Goal: Task Accomplishment & Management: Complete application form

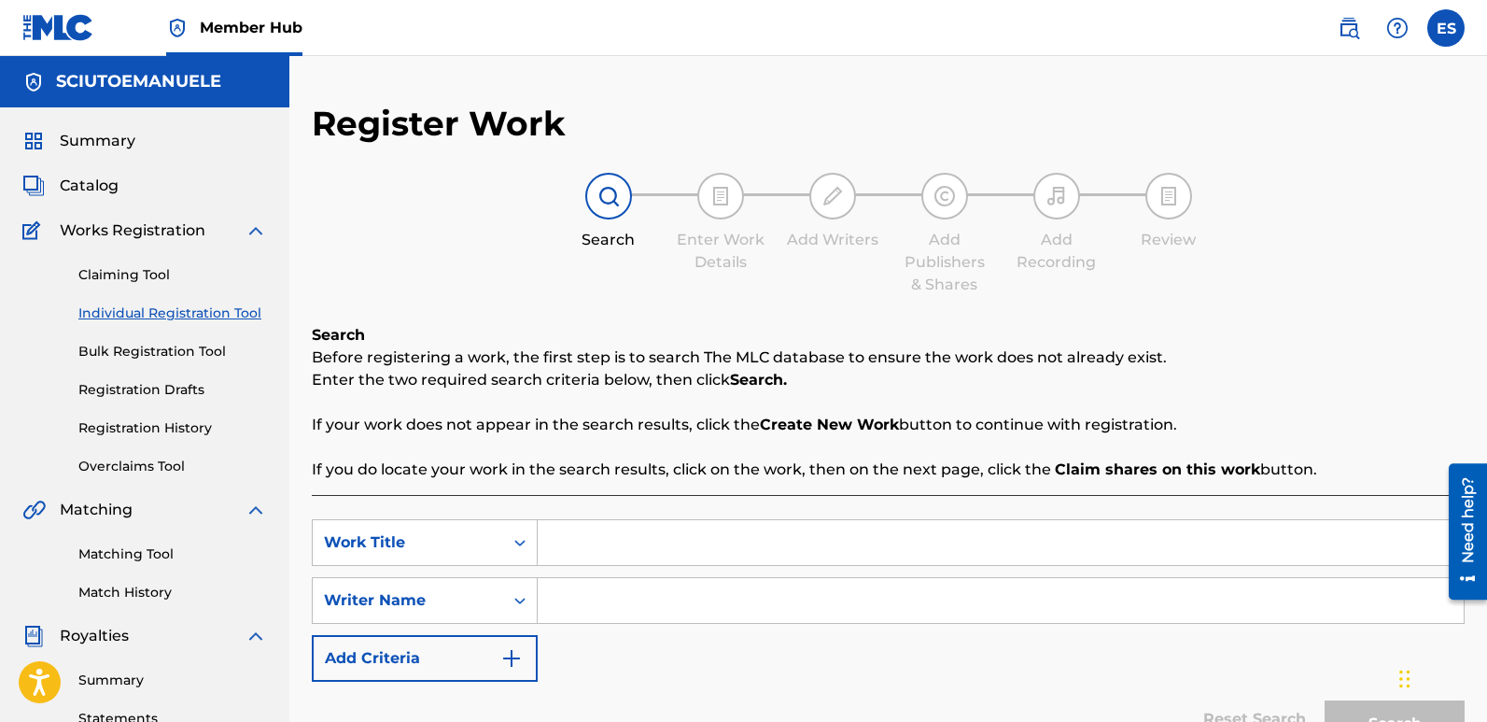
click at [652, 532] on input "Search Form" at bounding box center [1001, 542] width 926 height 45
paste input "Aladdin Under The Moon"
type input "Aladdin Under The Moon"
click at [636, 593] on input "Search Form" at bounding box center [1001, 600] width 926 height 45
type input "emanuelesciuto"
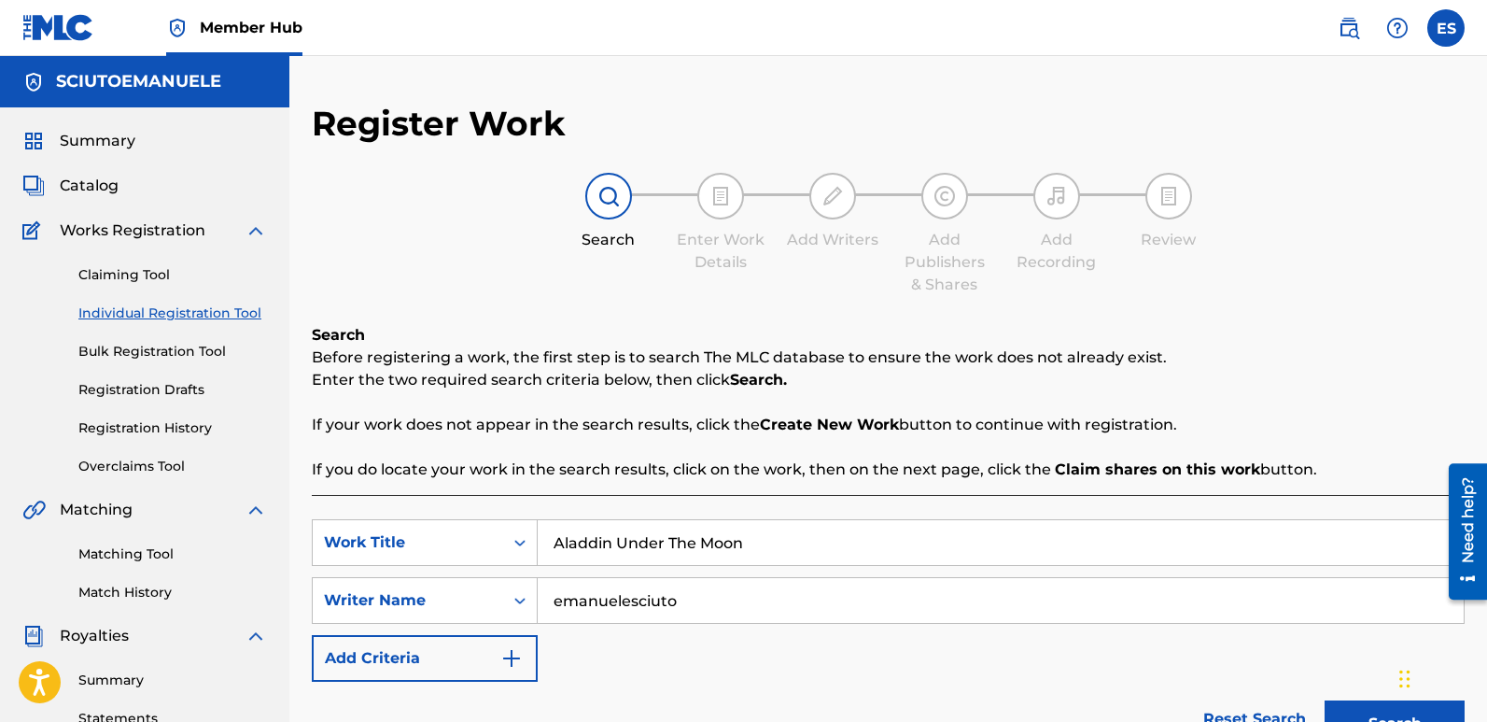
click at [1325, 700] on button "Search" at bounding box center [1395, 723] width 140 height 47
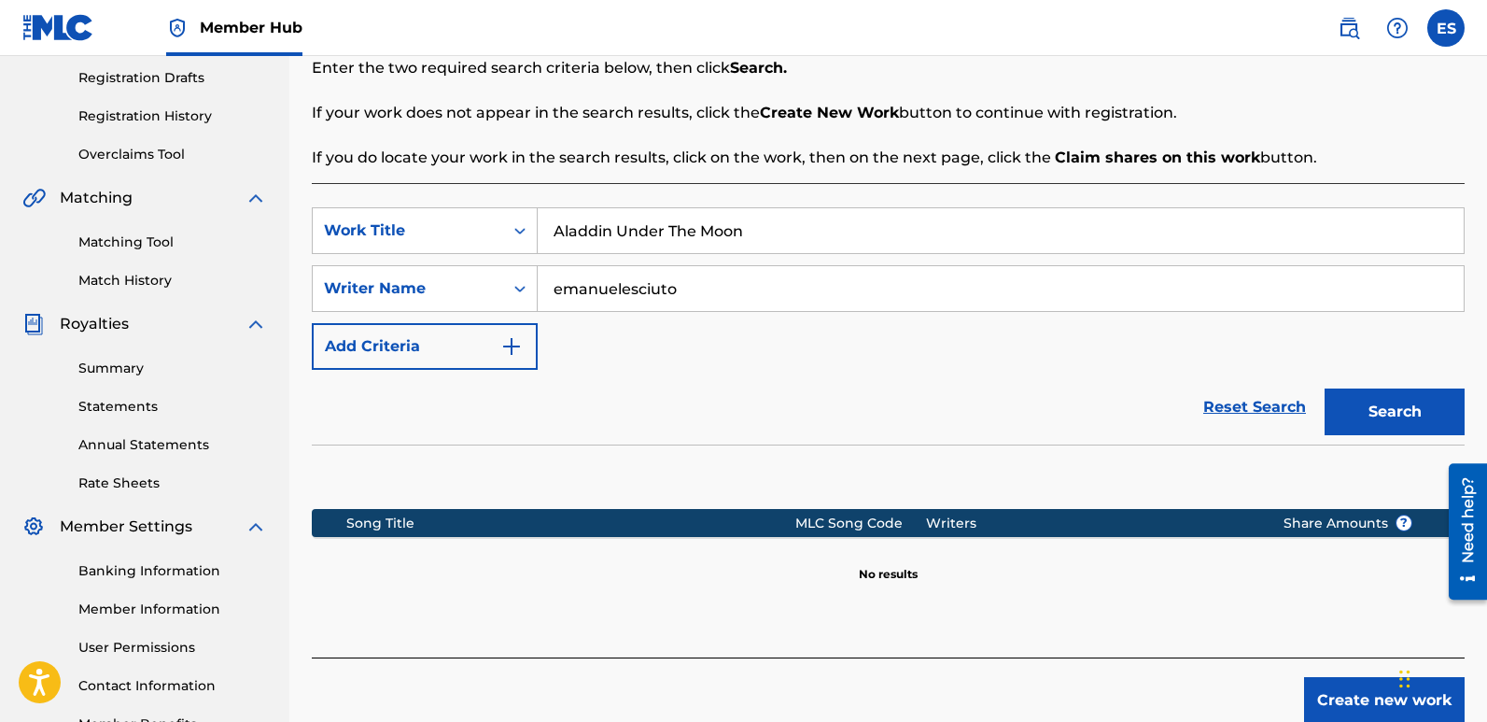
scroll to position [339, 0]
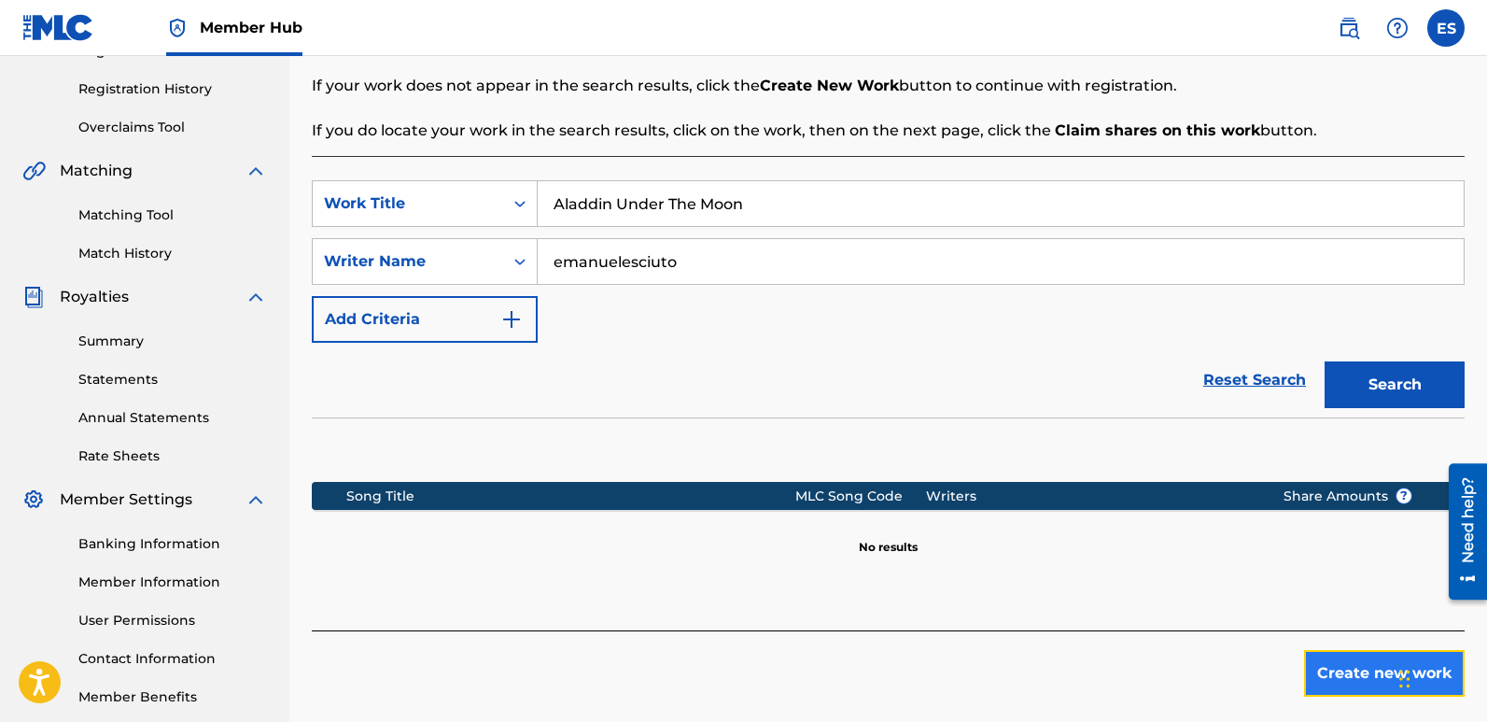
click at [1350, 669] on button "Create new work" at bounding box center [1384, 673] width 161 height 47
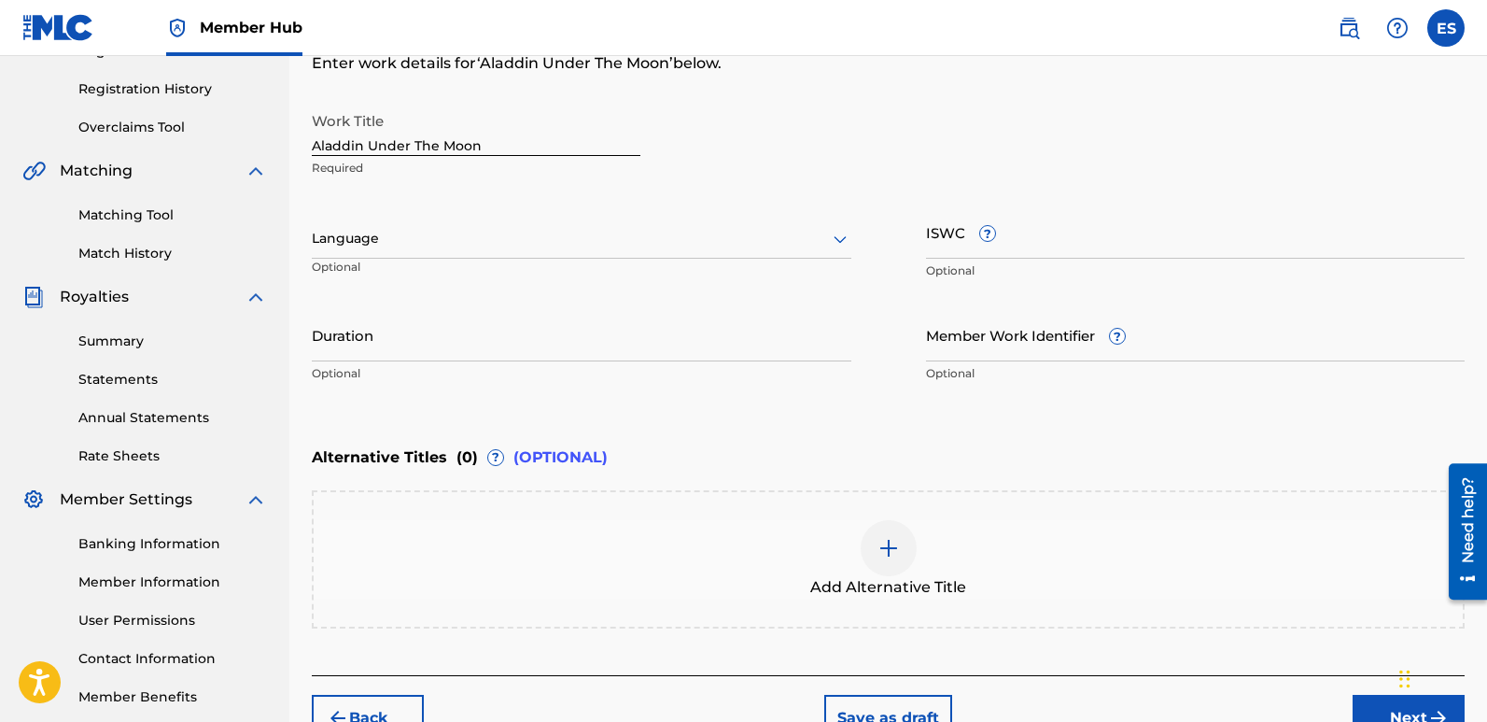
click at [515, 237] on div at bounding box center [582, 238] width 540 height 23
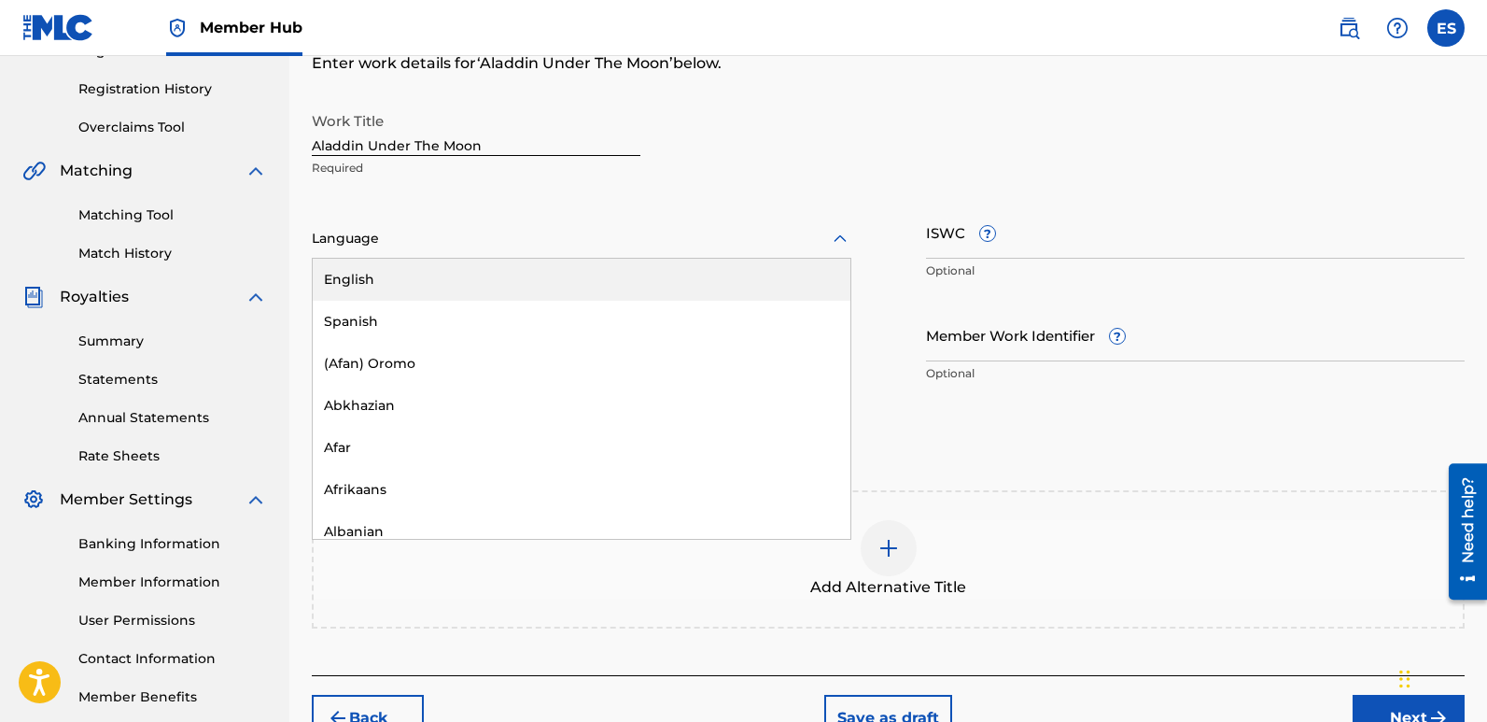
click at [442, 279] on div "English" at bounding box center [582, 280] width 538 height 42
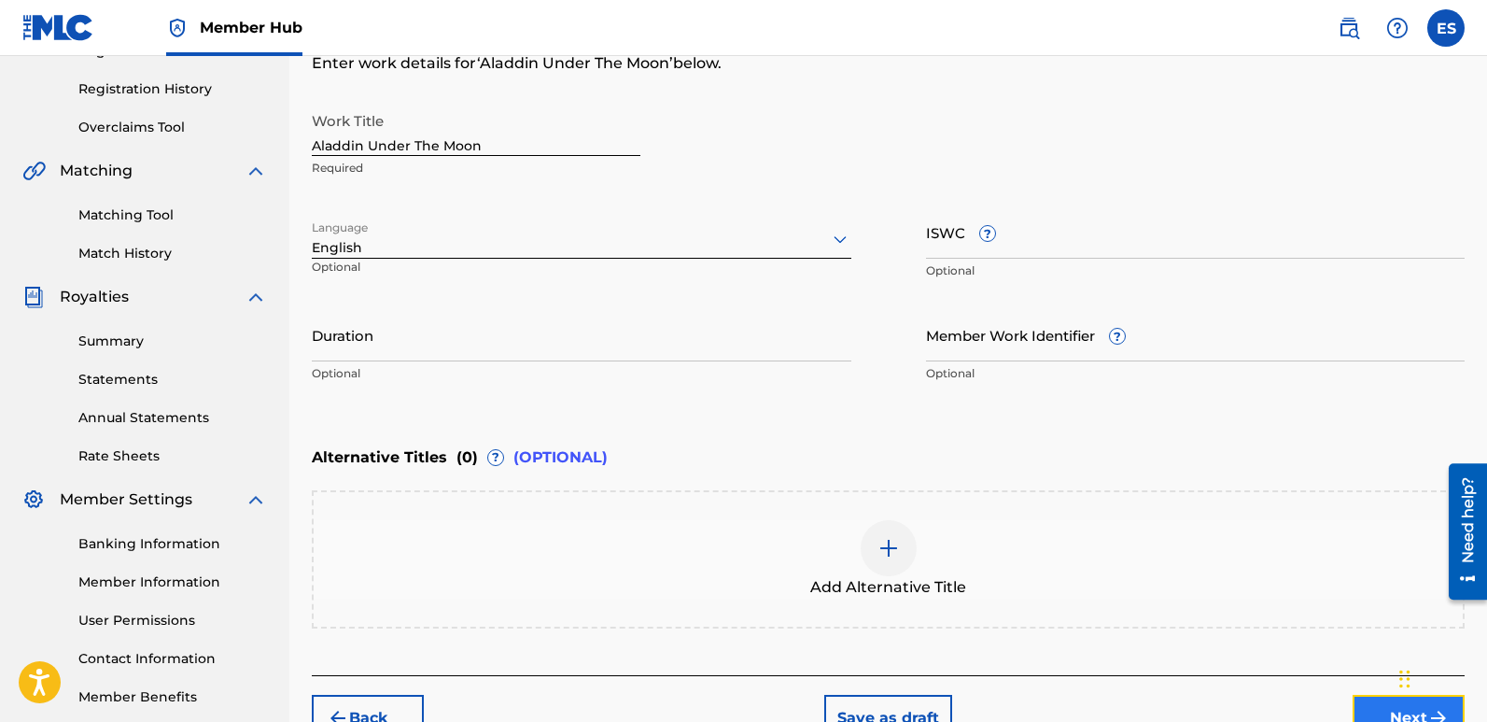
click at [1372, 710] on button "Next" at bounding box center [1409, 718] width 112 height 47
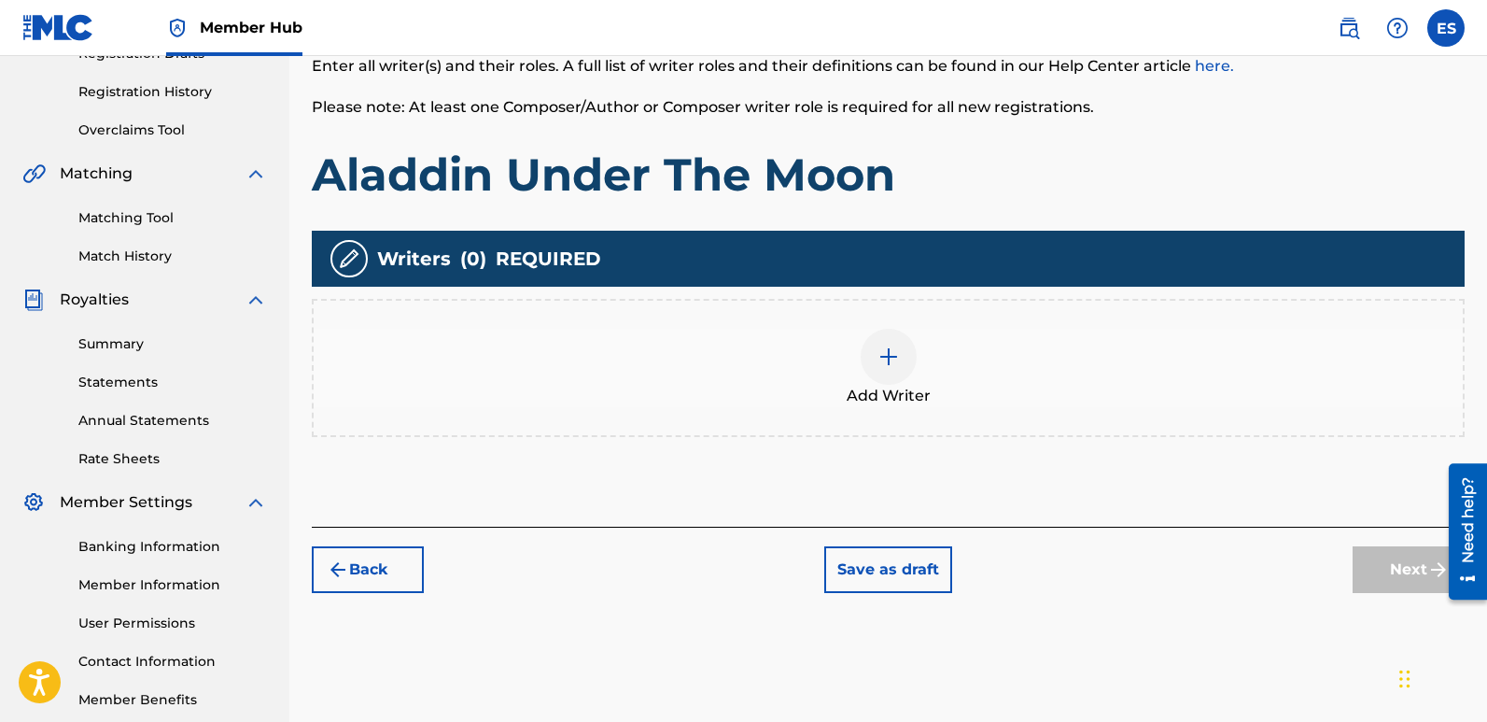
scroll to position [84, 0]
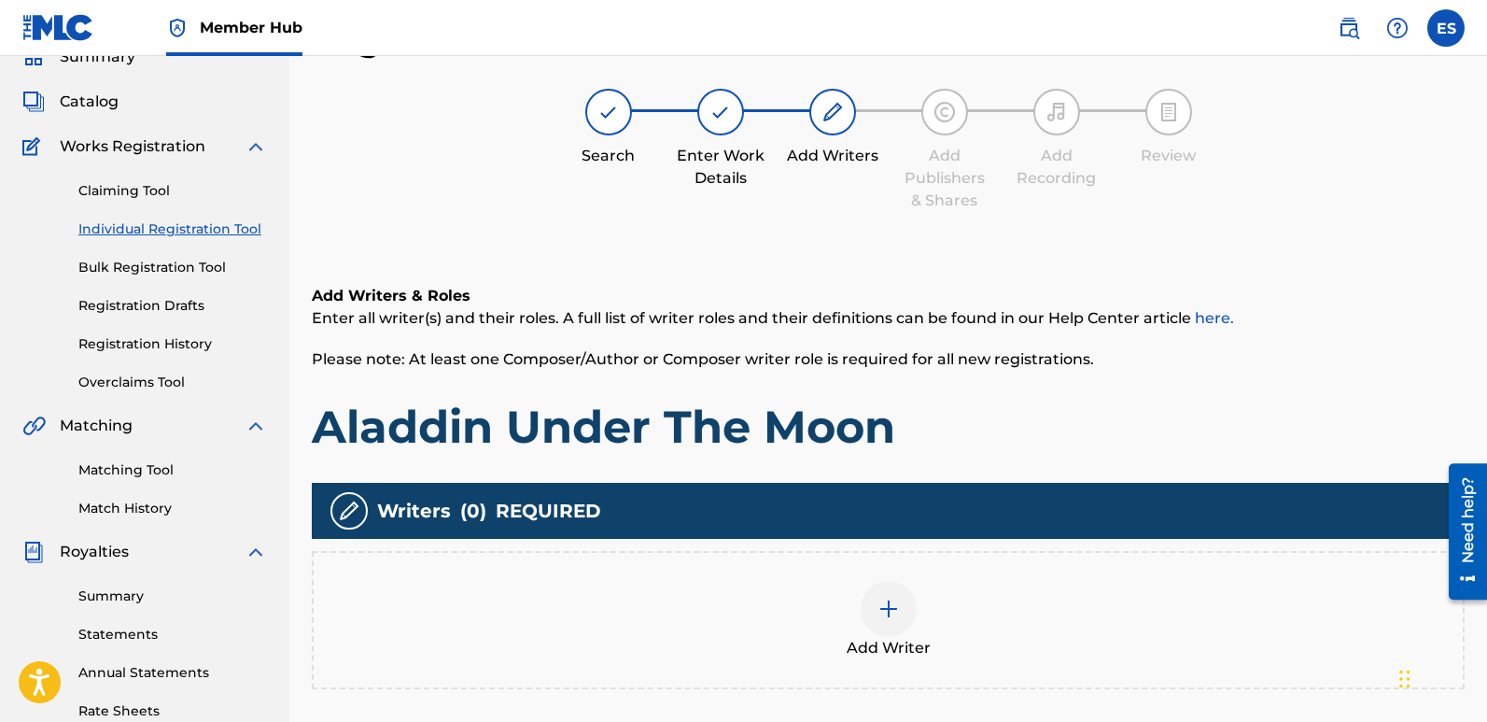
click at [897, 598] on img at bounding box center [889, 609] width 22 height 22
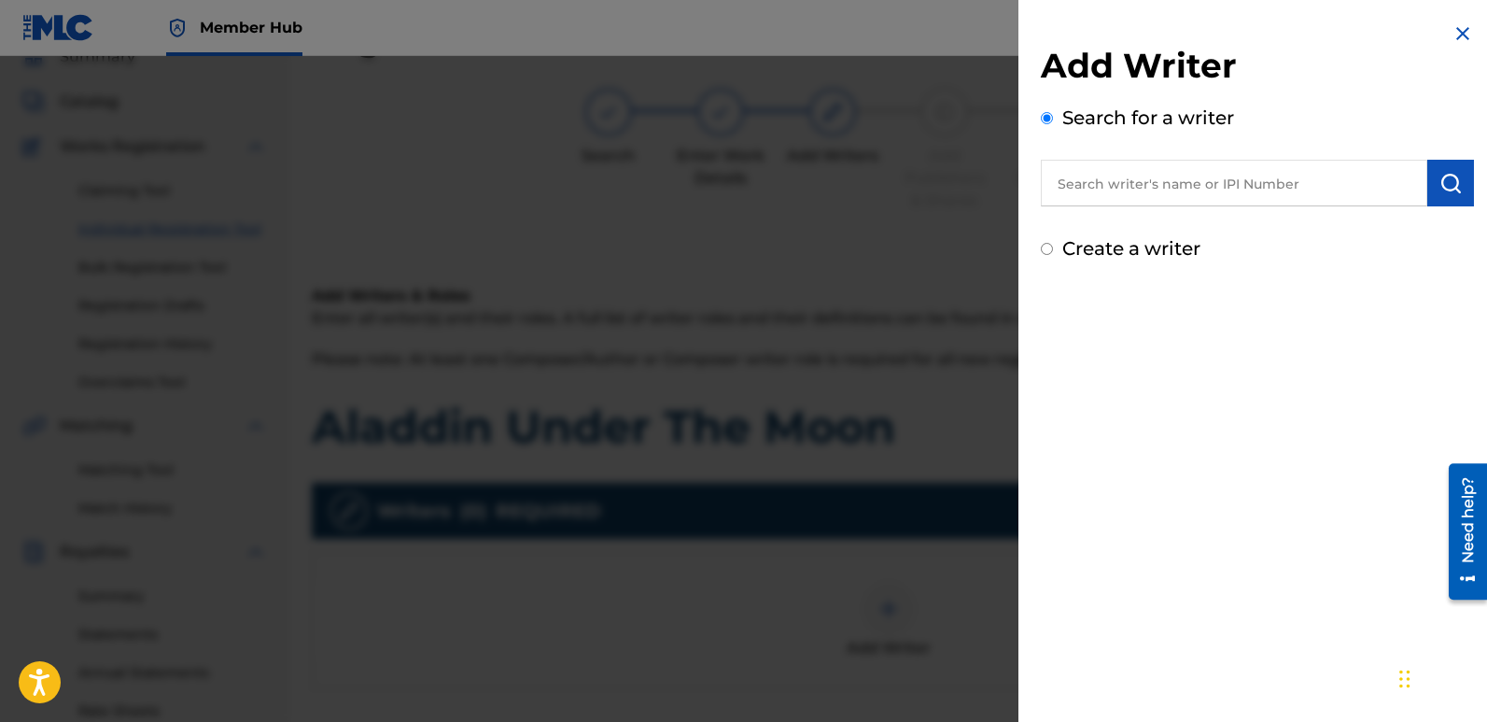
click at [1131, 196] on input "text" at bounding box center [1234, 183] width 387 height 47
type input "emanuelesciuto"
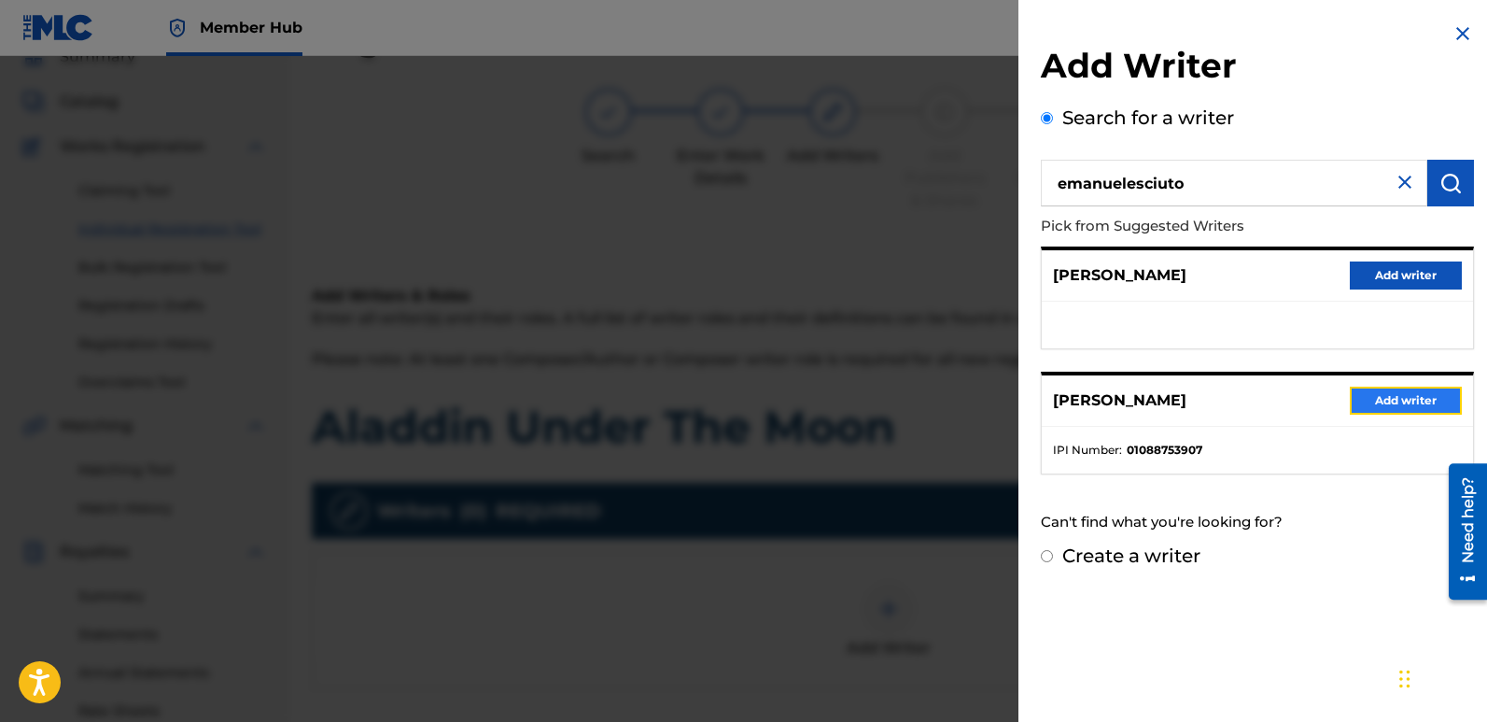
click at [1416, 393] on button "Add writer" at bounding box center [1406, 401] width 112 height 28
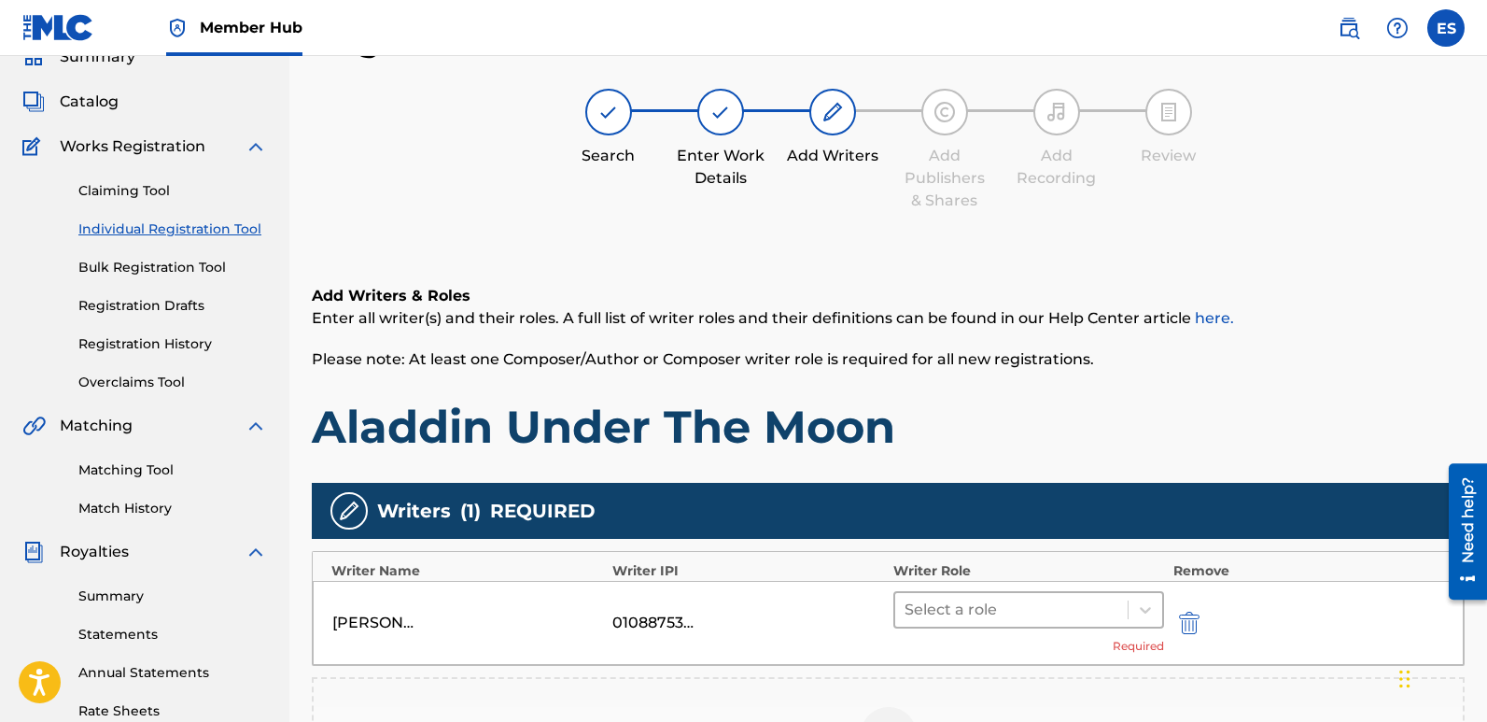
click at [1014, 602] on div at bounding box center [1012, 610] width 214 height 26
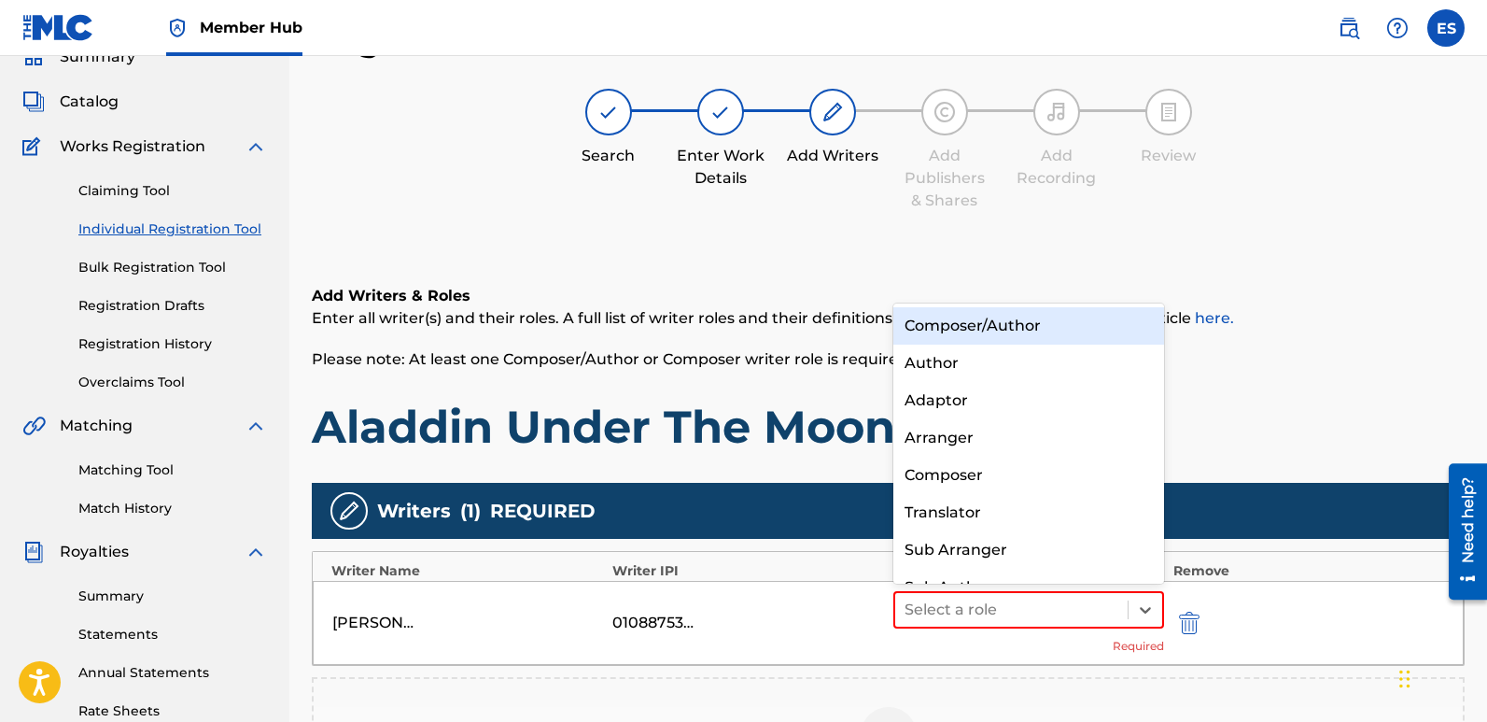
click at [991, 322] on div "Composer/Author" at bounding box center [1029, 325] width 271 height 37
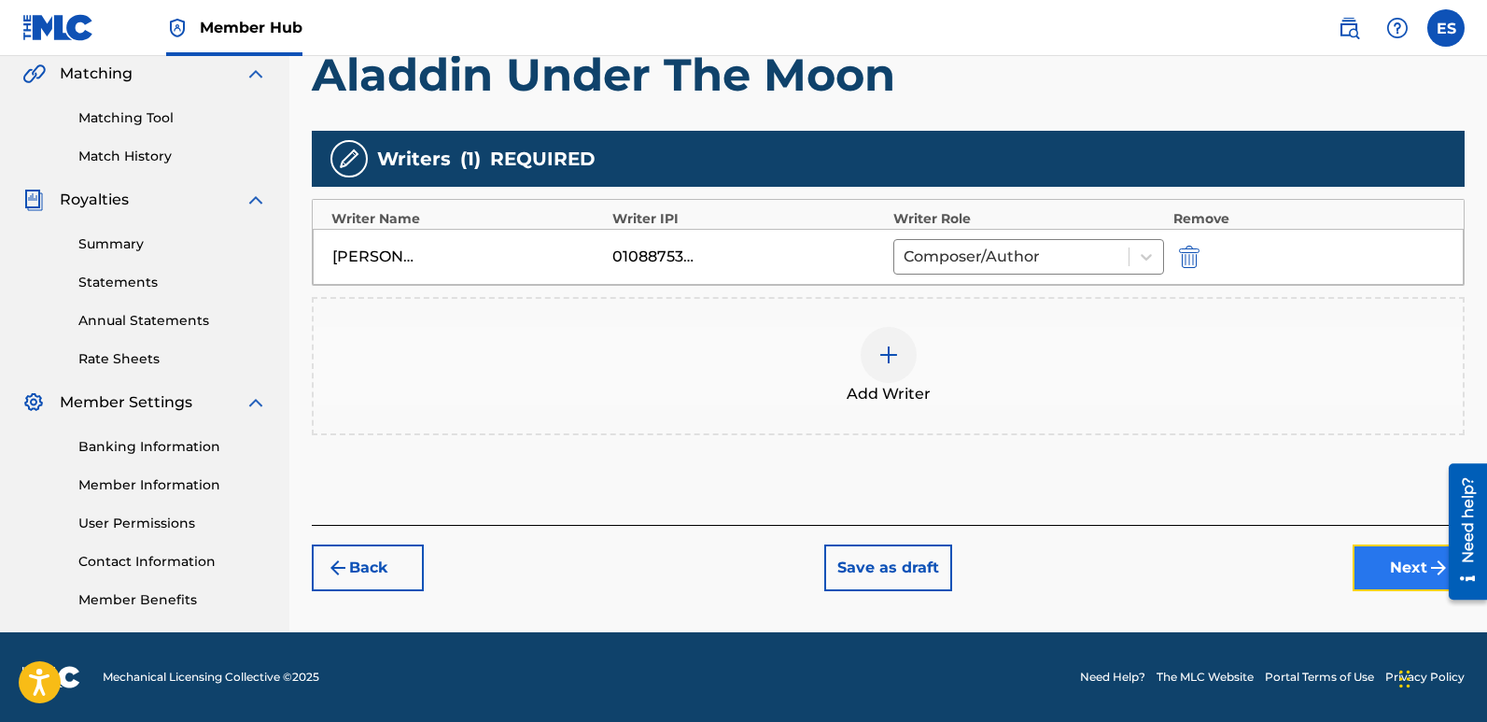
click at [1396, 564] on button "Next" at bounding box center [1409, 567] width 112 height 47
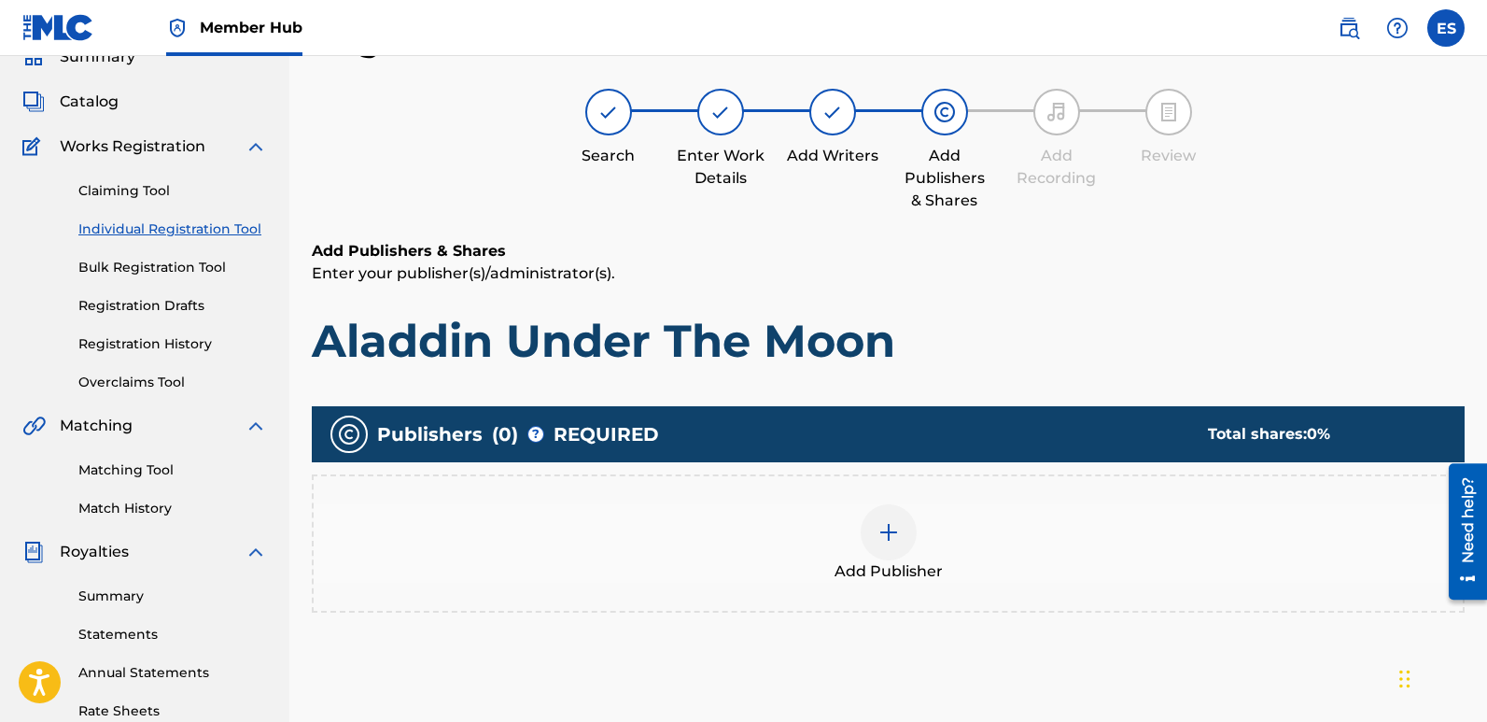
click at [950, 571] on div "Add Publisher" at bounding box center [888, 543] width 1149 height 78
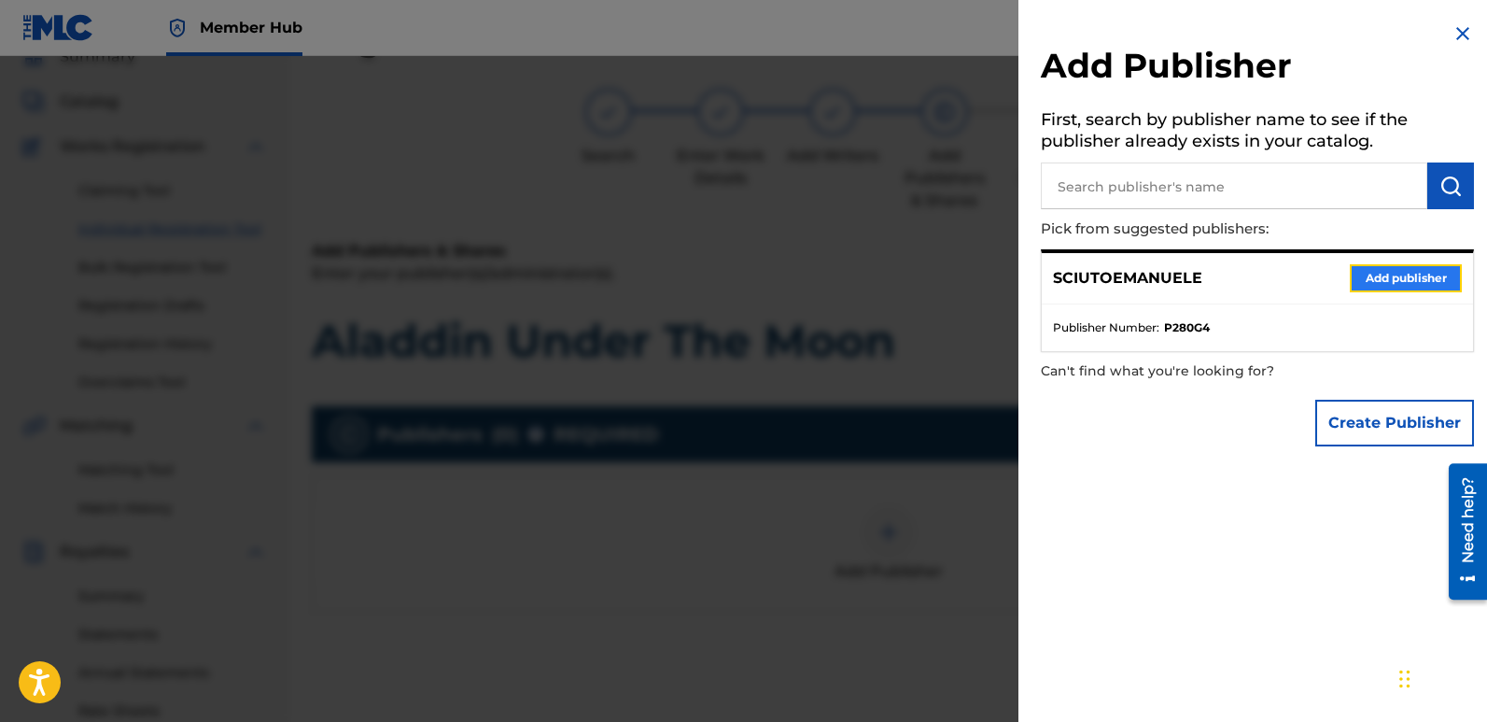
click at [1401, 278] on button "Add publisher" at bounding box center [1406, 278] width 112 height 28
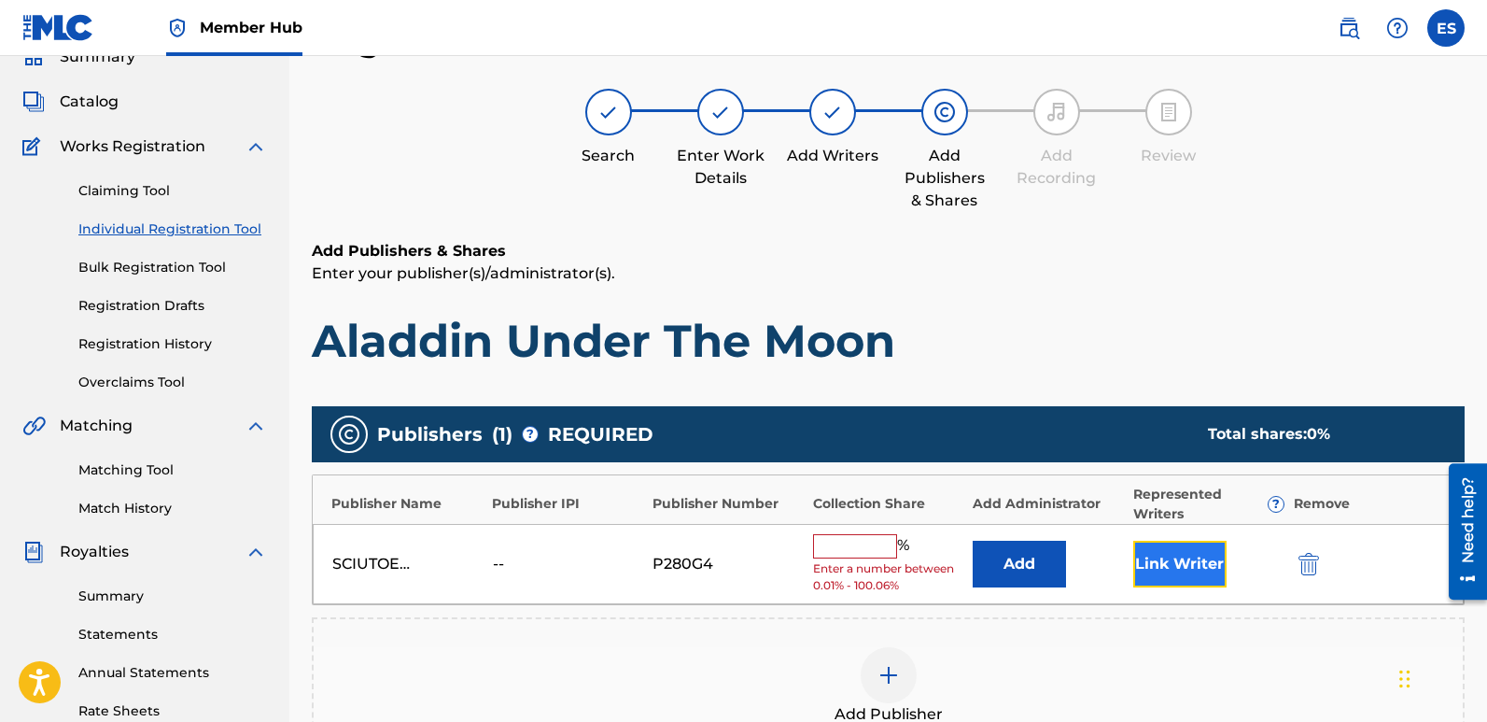
click at [1171, 564] on button "Link Writer" at bounding box center [1180, 564] width 93 height 47
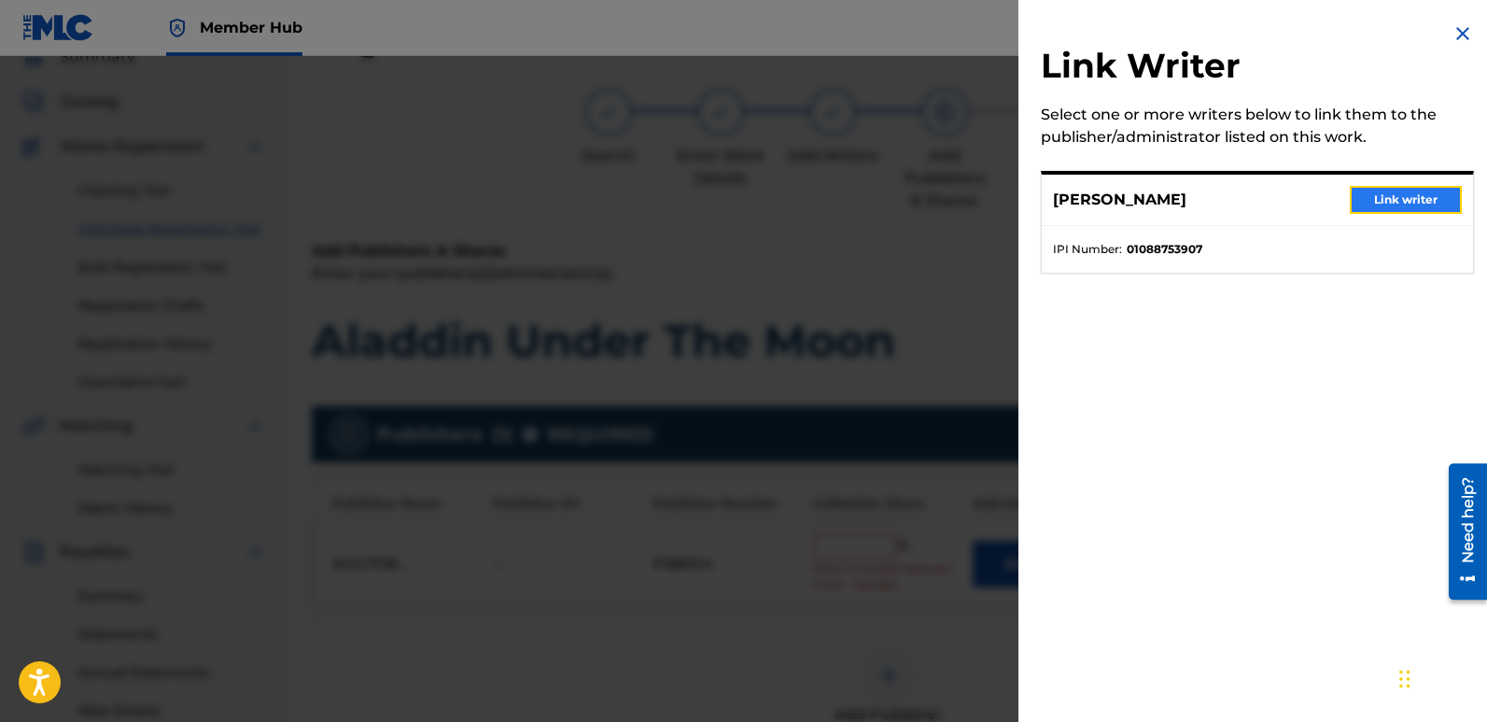
click at [1391, 197] on button "Link writer" at bounding box center [1406, 200] width 112 height 28
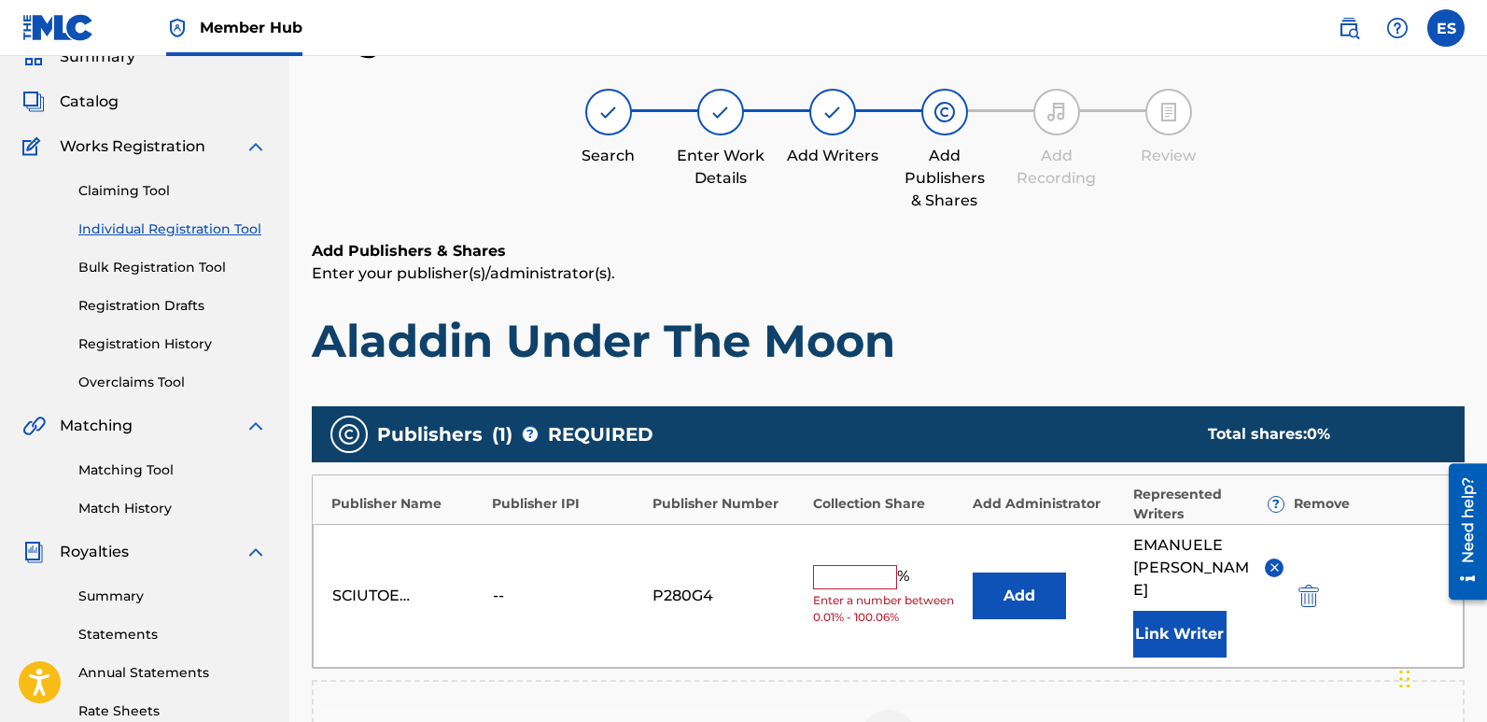
click at [841, 565] on input "text" at bounding box center [855, 577] width 84 height 24
type input "100"
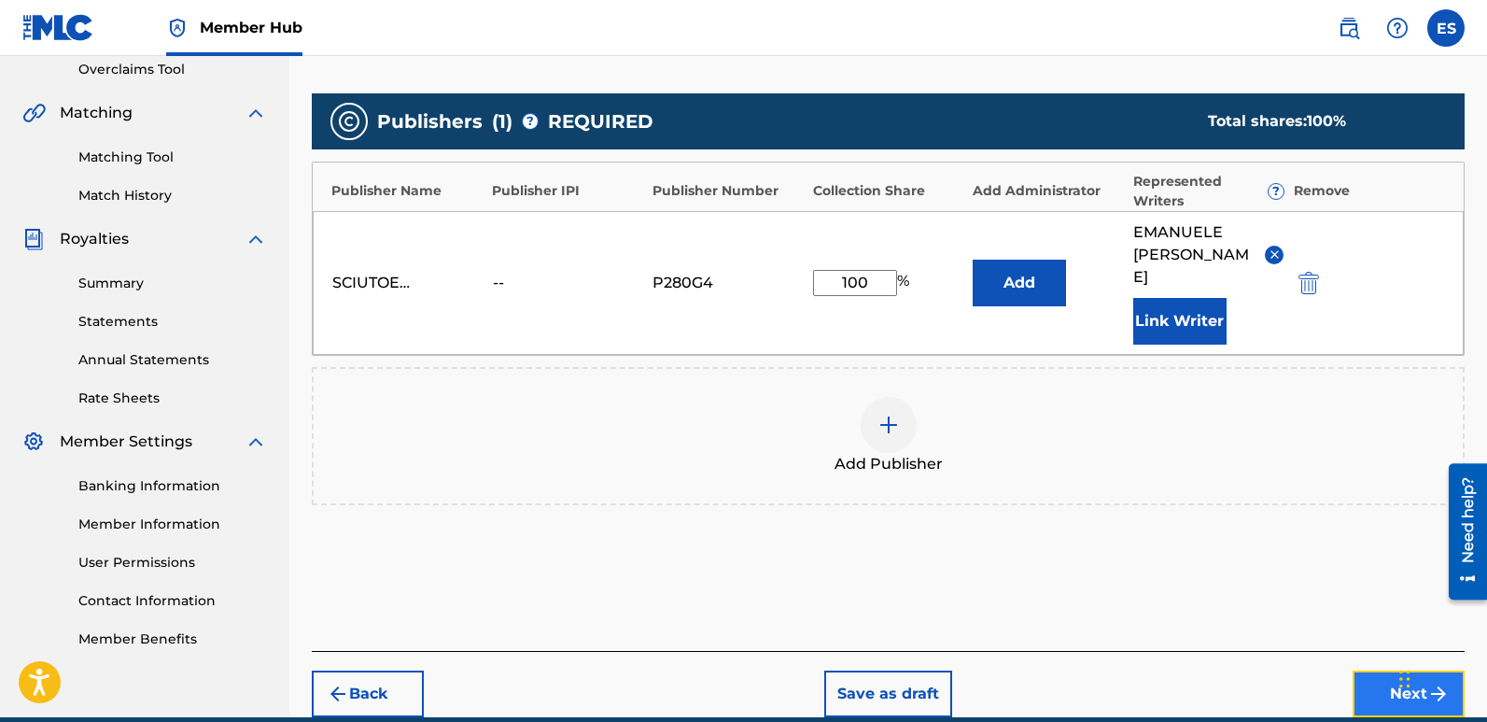
click at [1374, 670] on button "Next" at bounding box center [1409, 693] width 112 height 47
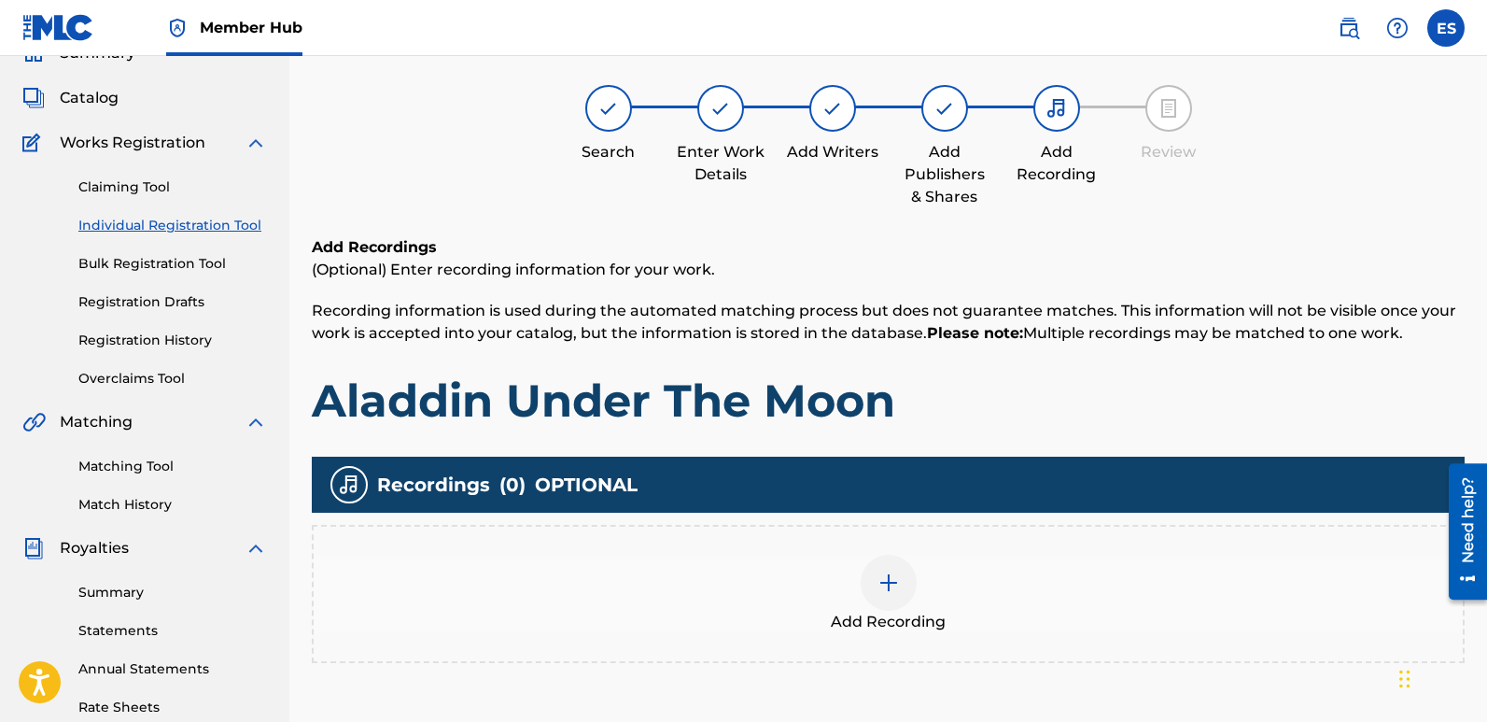
scroll to position [84, 0]
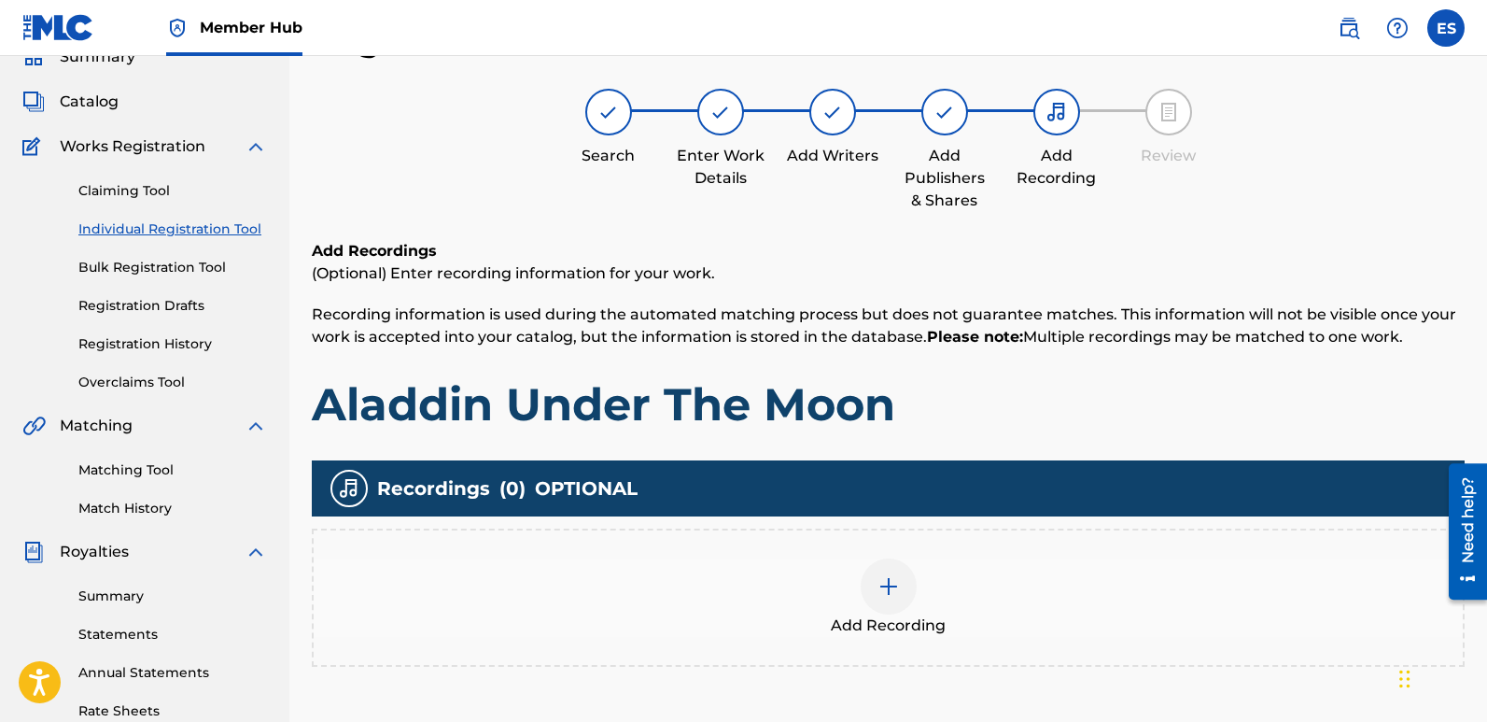
click at [939, 613] on div "Add Recording" at bounding box center [888, 597] width 1149 height 78
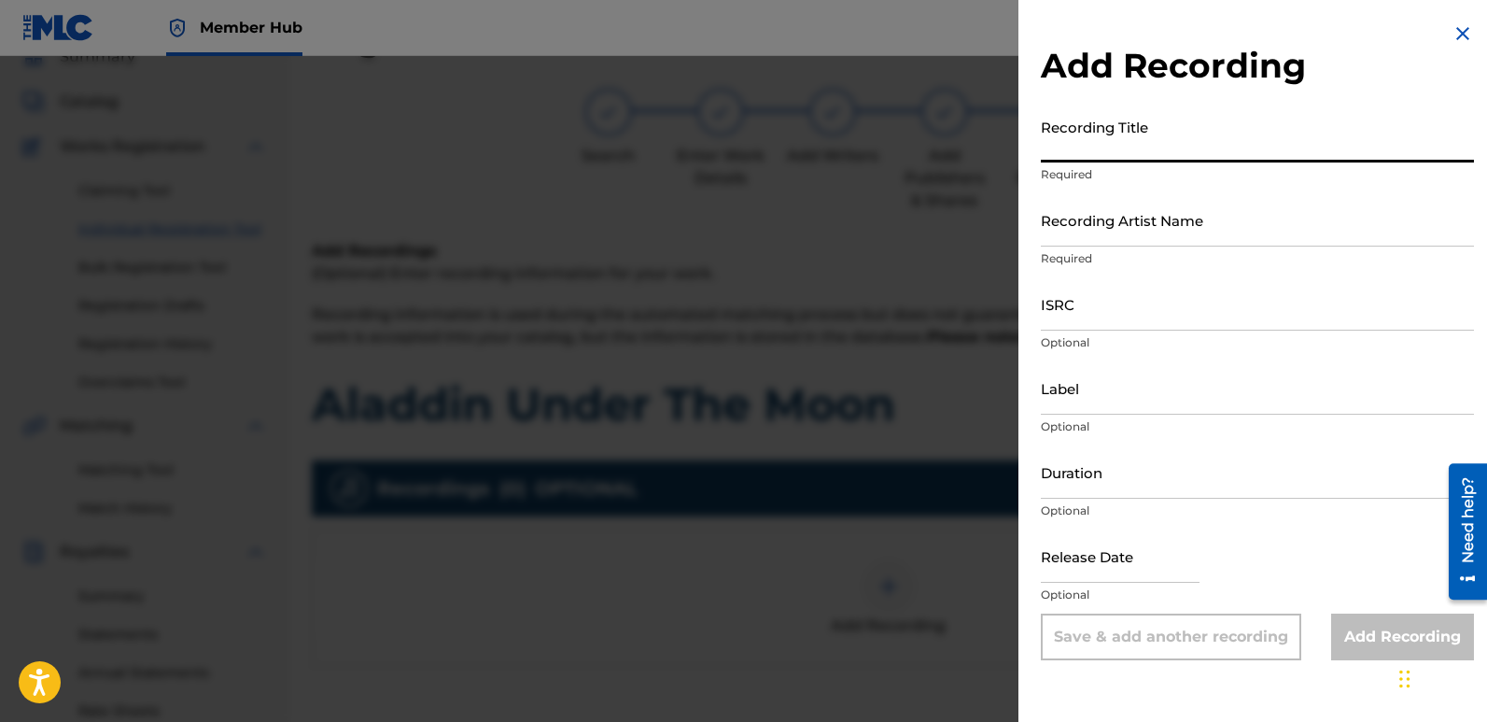
paste input "Aladdin Under The Moon"
type input "Aladdin Under The Moon"
click at [1171, 227] on input "Recording Artist Name" at bounding box center [1257, 219] width 433 height 53
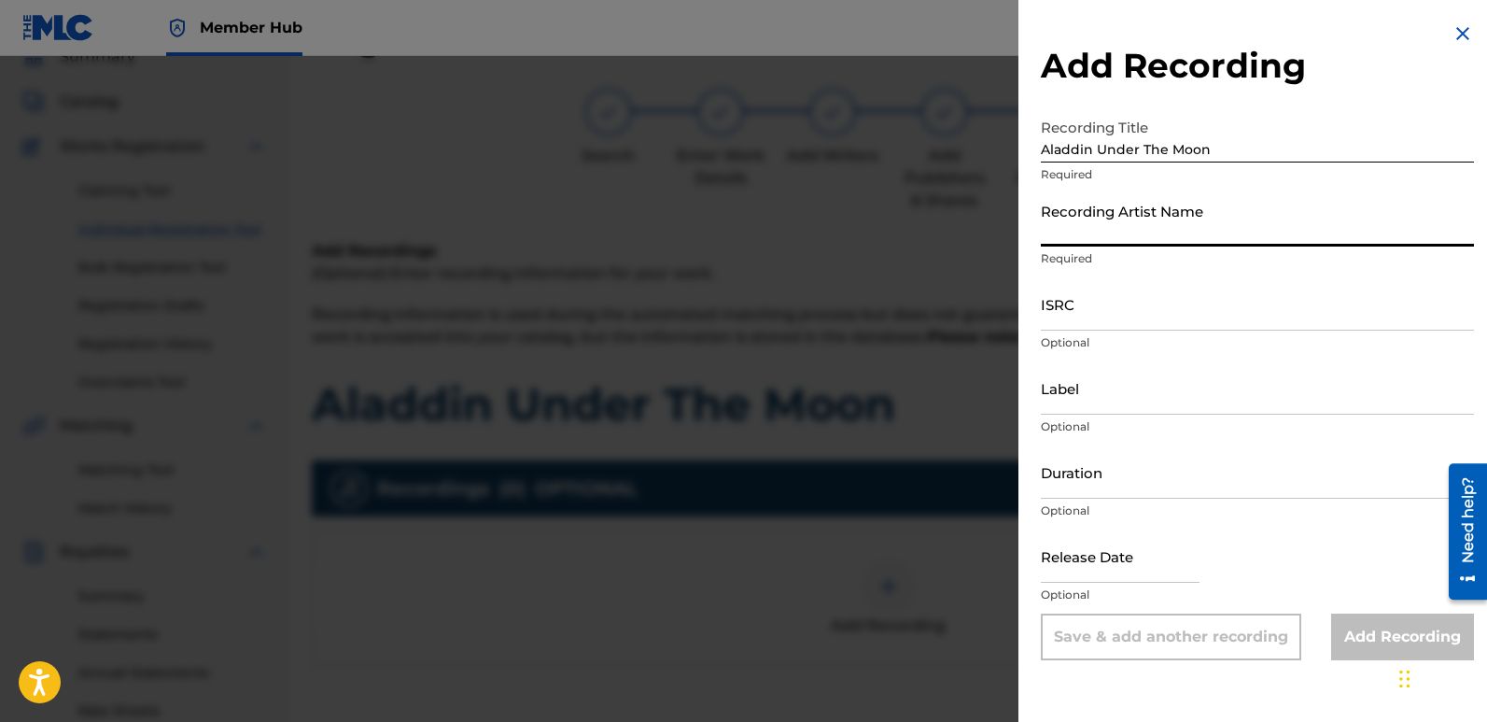
type input "Fairytales [PERSON_NAME]"
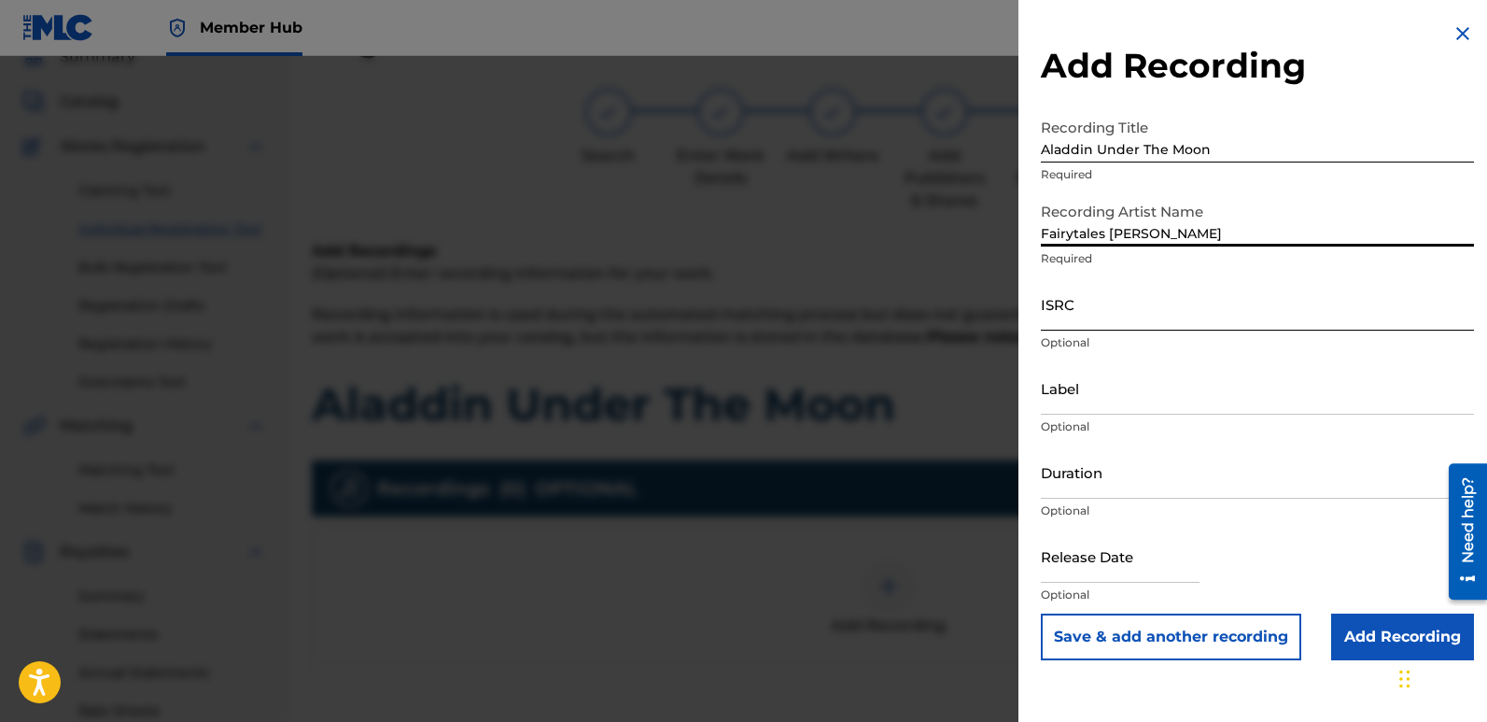
click at [1091, 303] on input "ISRC" at bounding box center [1257, 303] width 433 height 53
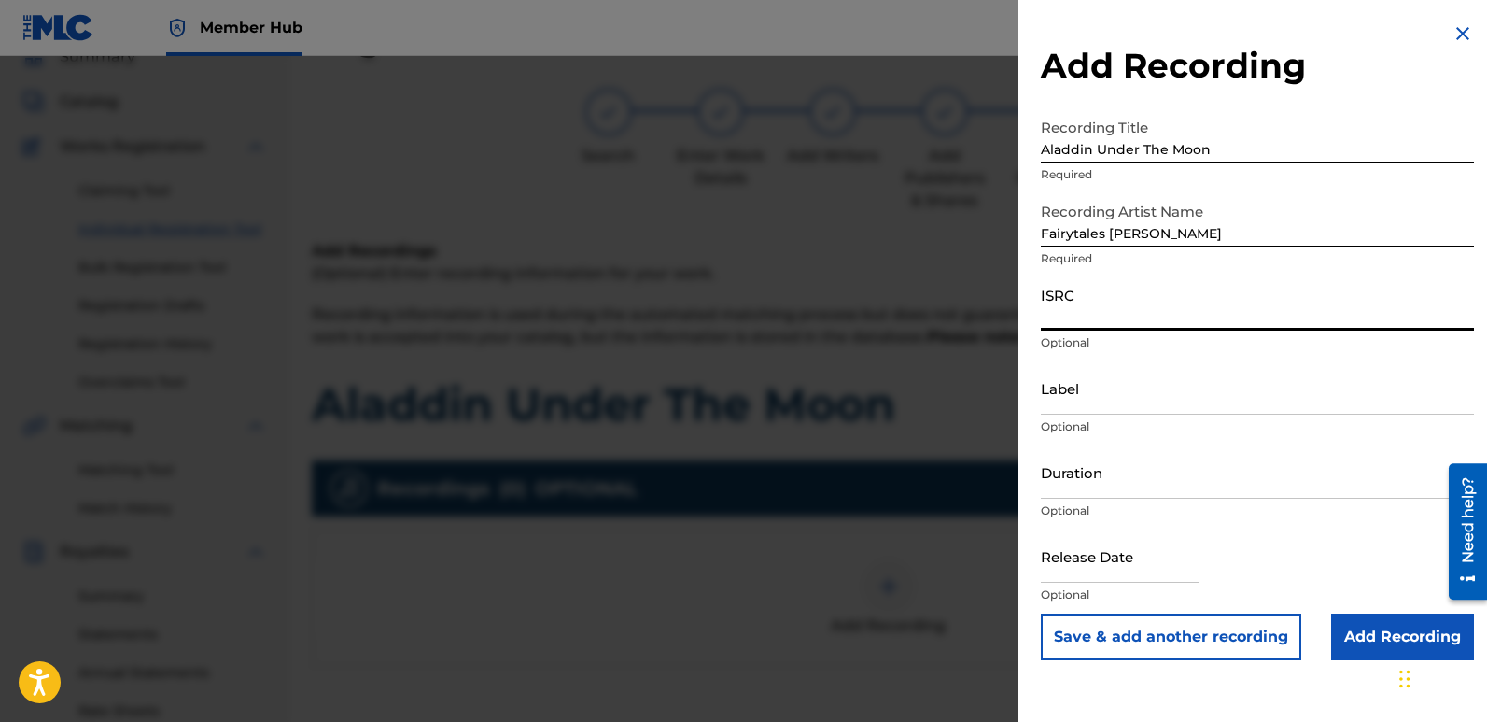
paste input "QT3F62562357"
type input "QT3F62562357"
click at [1143, 392] on input "Label" at bounding box center [1257, 387] width 433 height 53
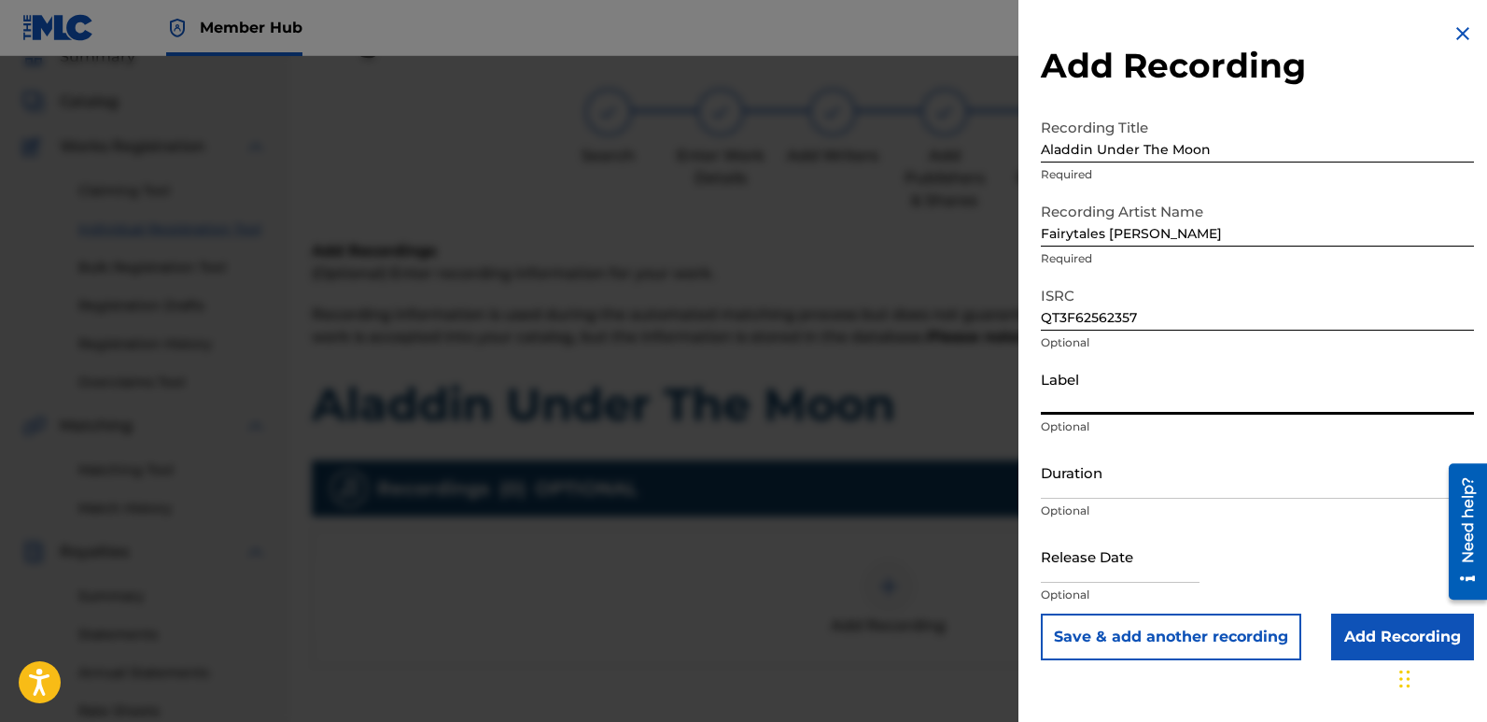
type input "Divinebeats"
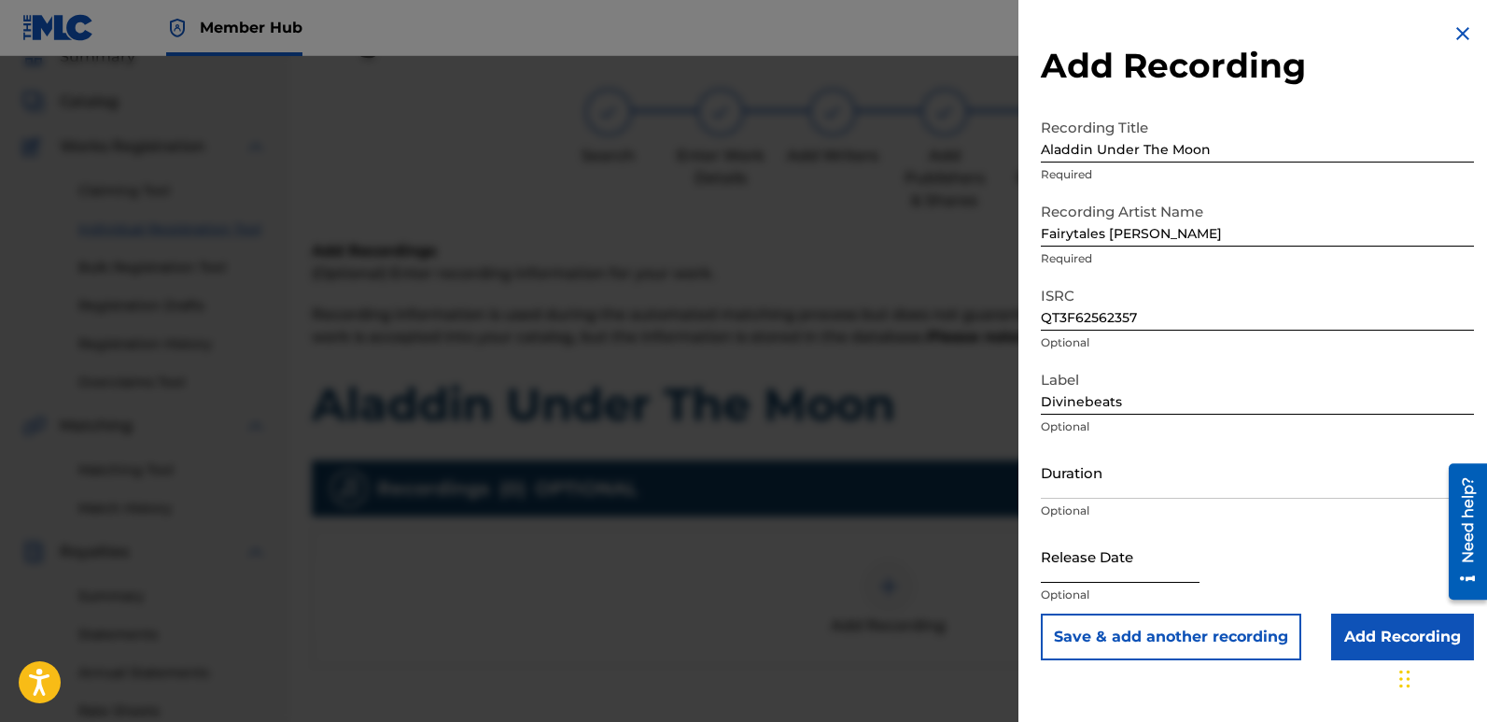
click at [1076, 551] on input "text" at bounding box center [1120, 555] width 159 height 53
select select "9"
select select "2025"
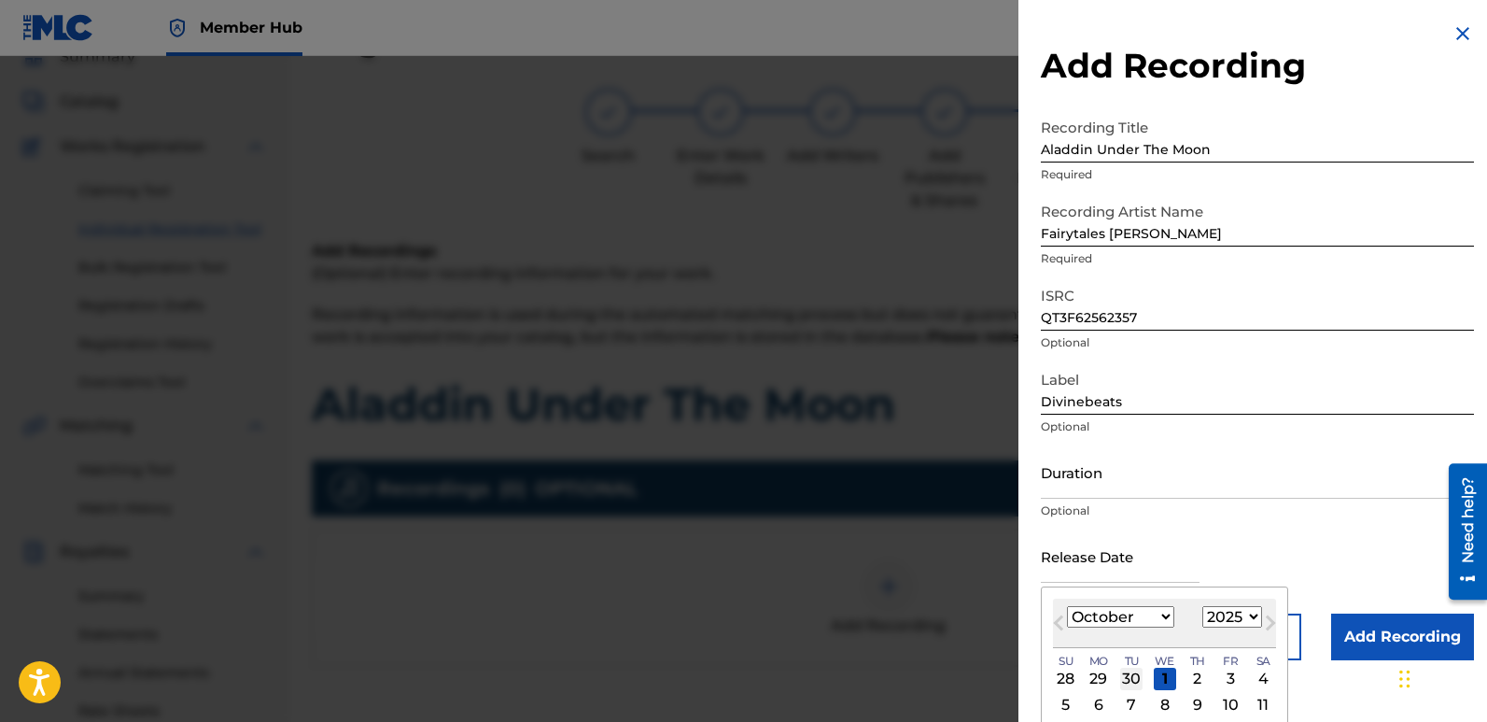
click at [1130, 677] on div "30" at bounding box center [1131, 679] width 22 height 22
type input "[DATE]"
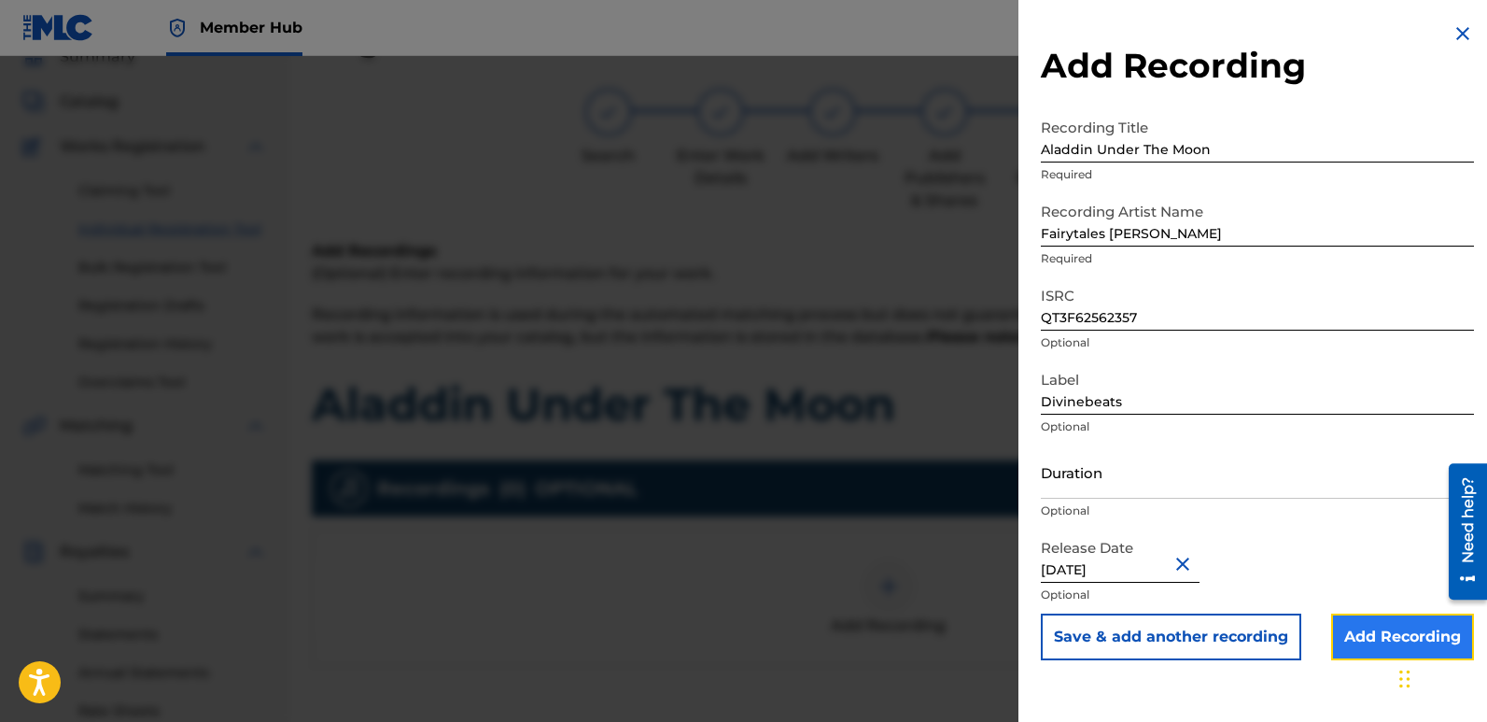
click at [1372, 649] on input "Add Recording" at bounding box center [1402, 636] width 143 height 47
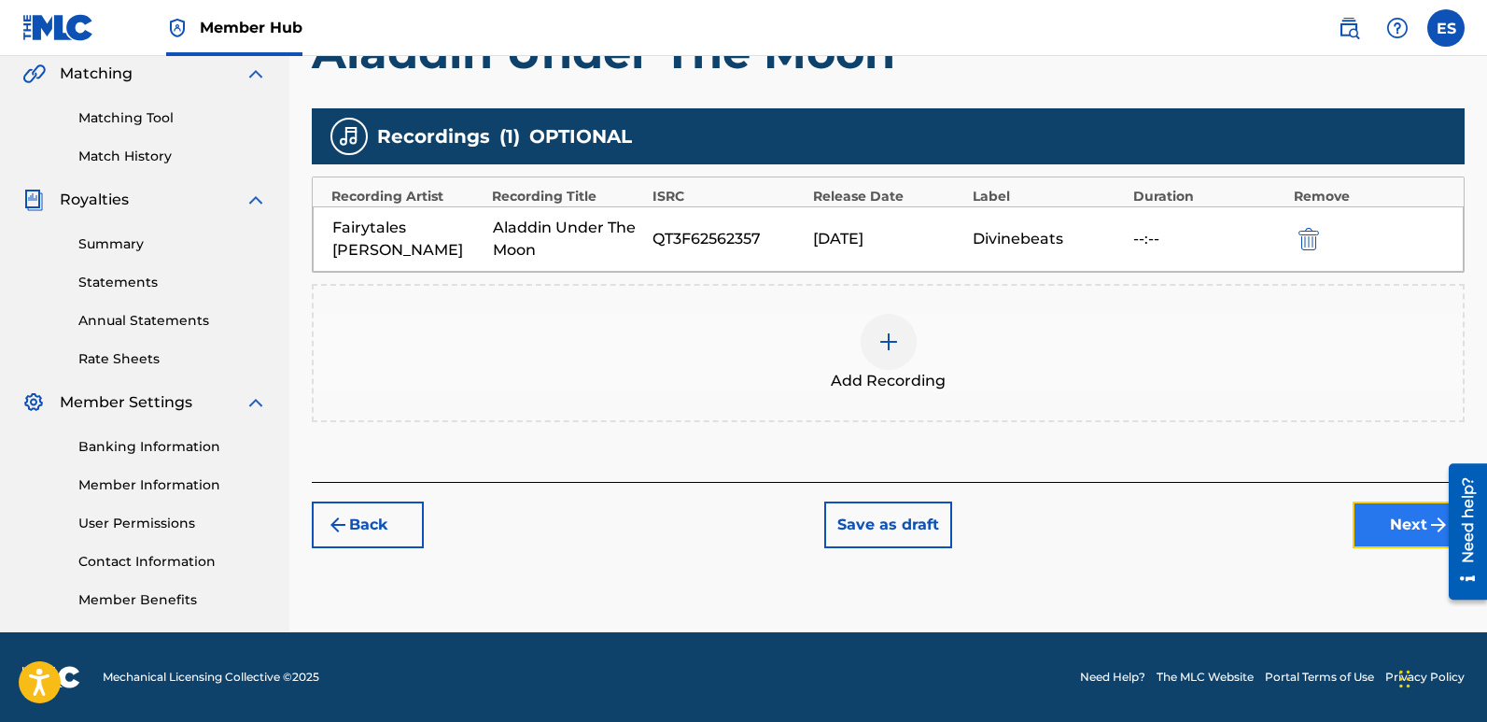
click at [1392, 523] on button "Next" at bounding box center [1409, 524] width 112 height 47
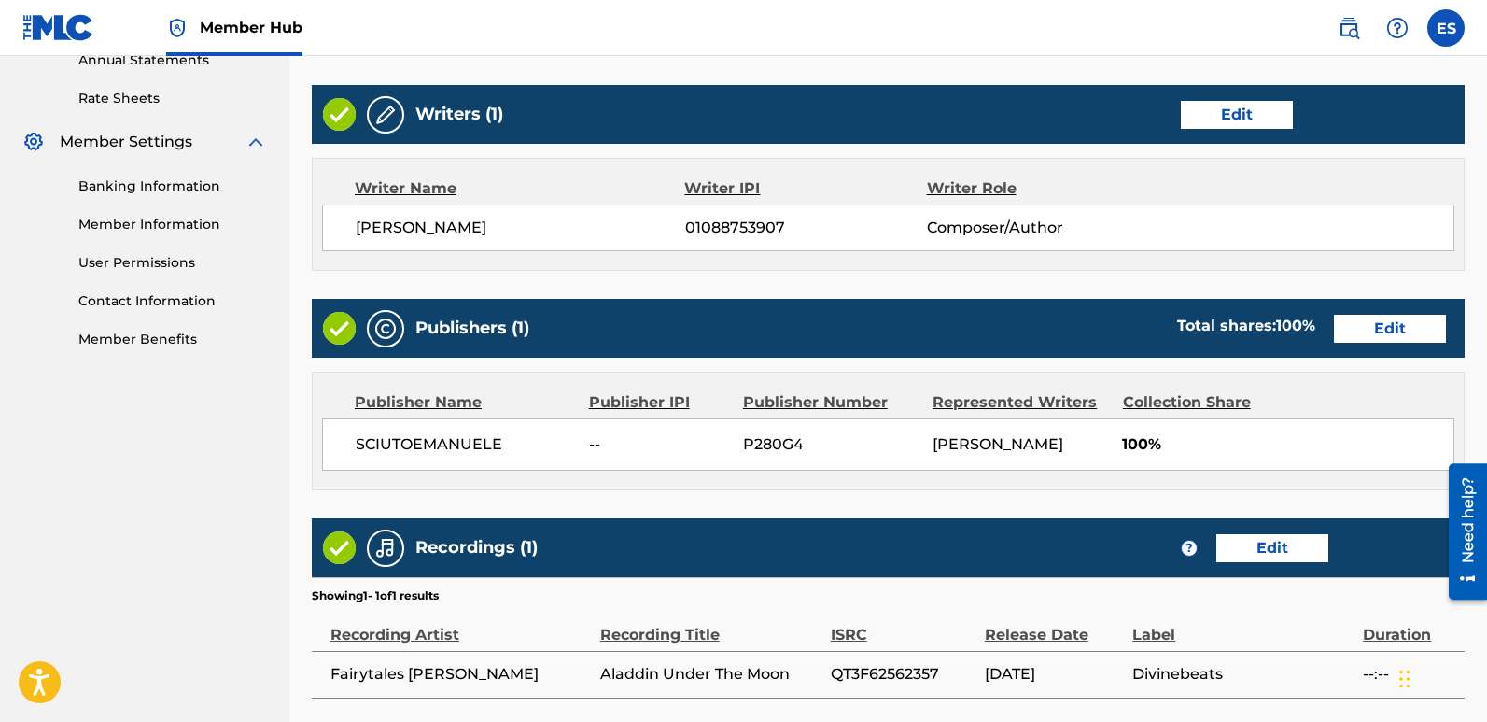
scroll to position [857, 0]
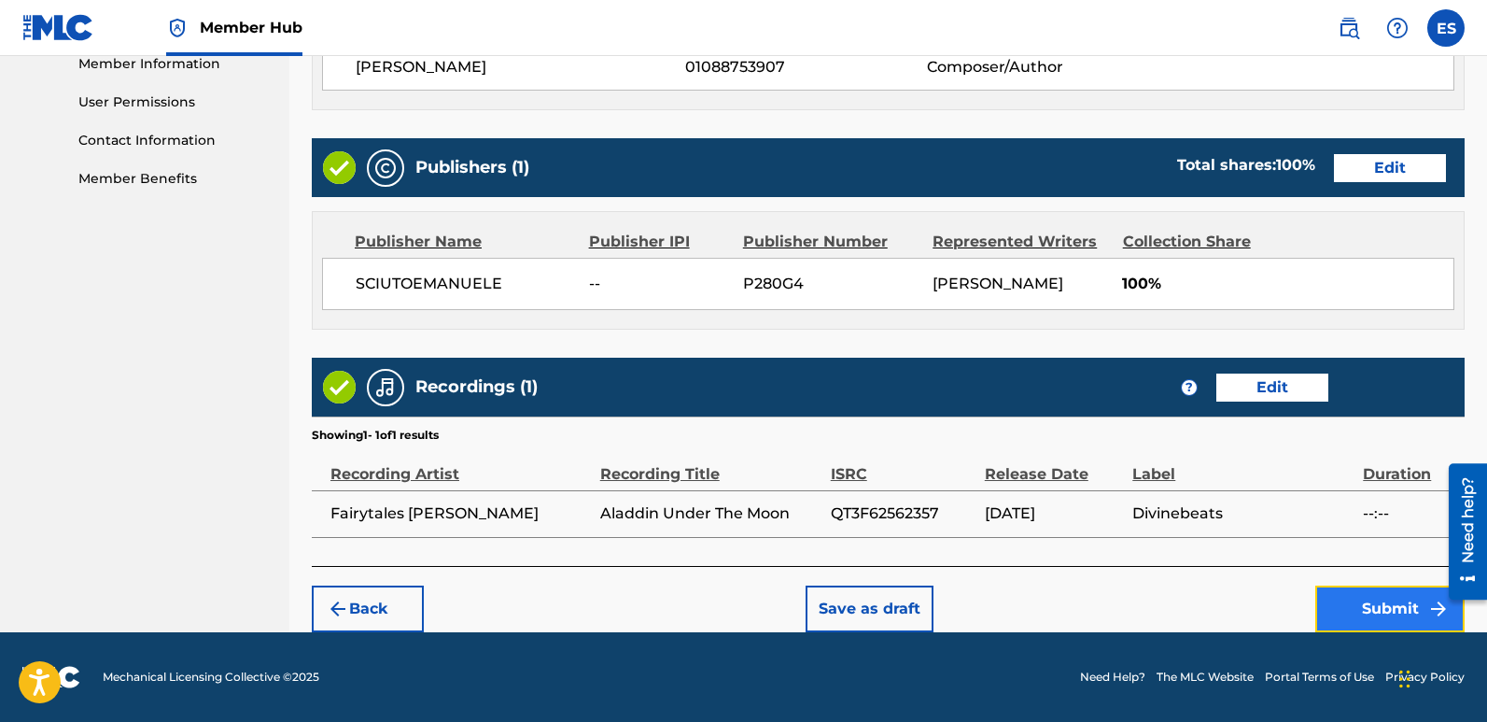
click at [1398, 610] on button "Submit" at bounding box center [1390, 608] width 149 height 47
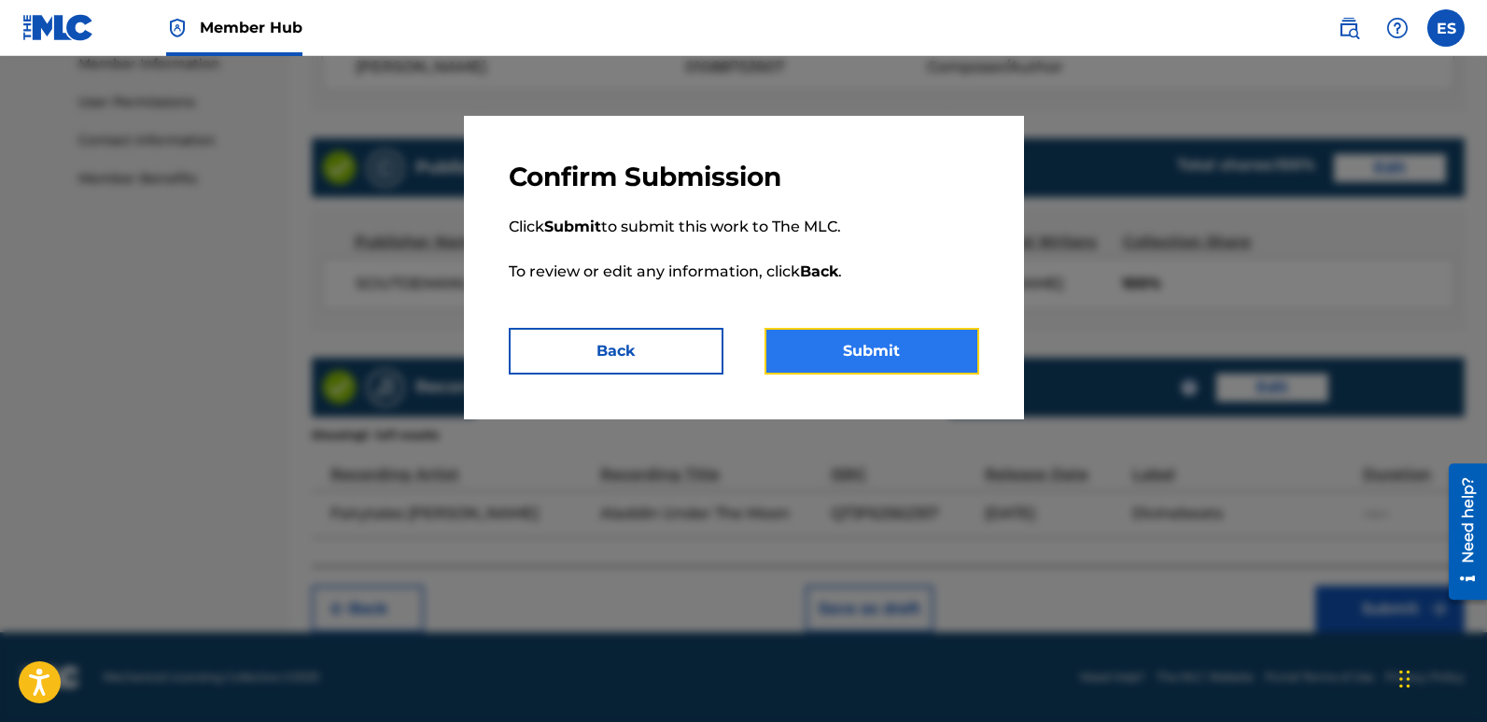
click at [914, 347] on button "Submit" at bounding box center [872, 351] width 215 height 47
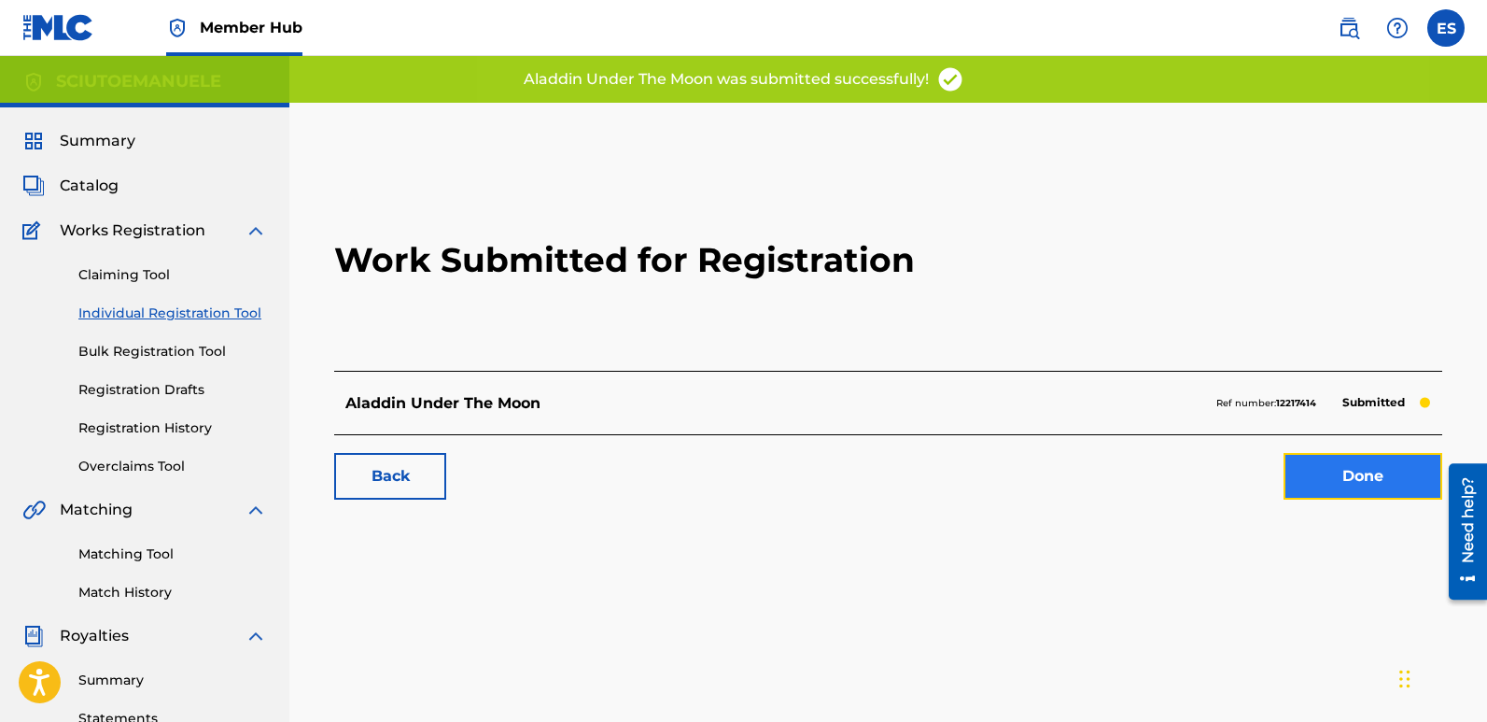
click at [1342, 473] on link "Done" at bounding box center [1363, 476] width 159 height 47
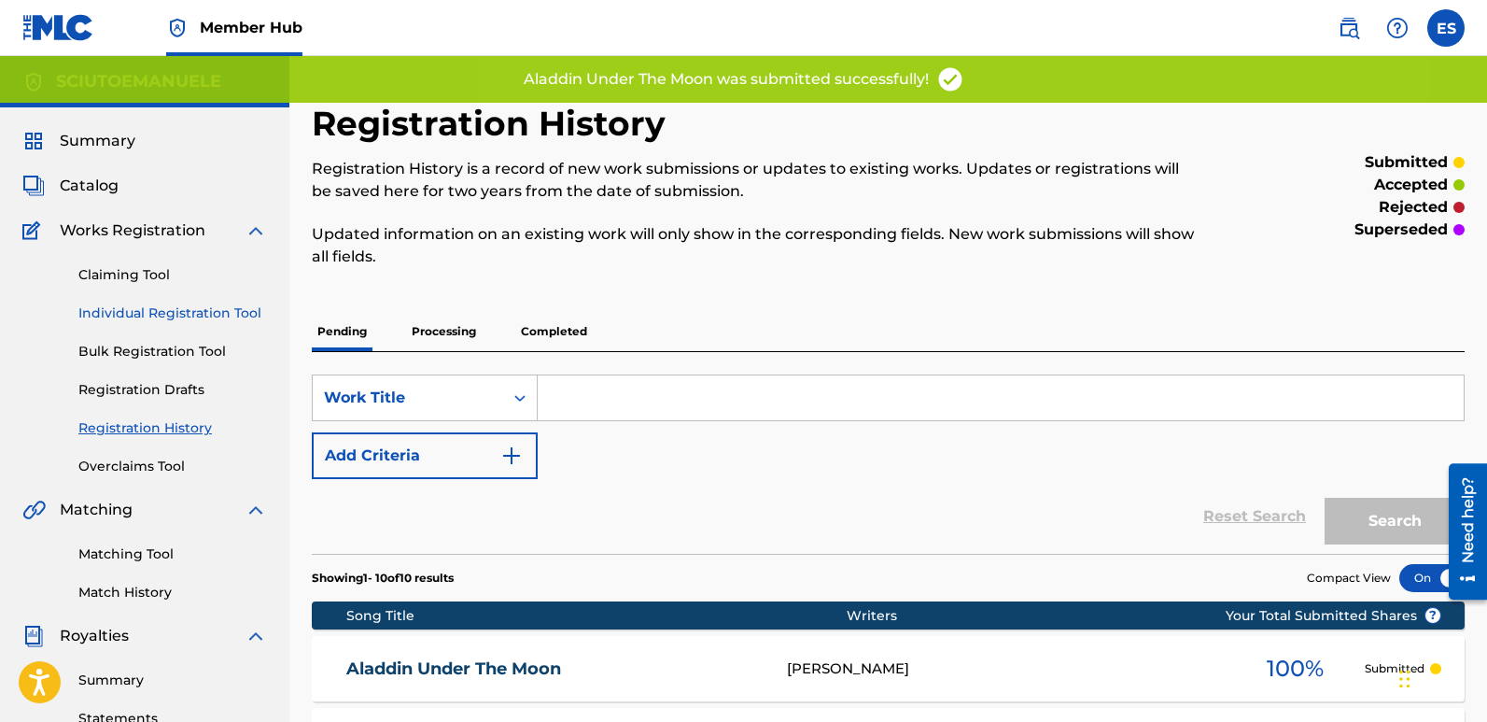
click at [197, 315] on link "Individual Registration Tool" at bounding box center [172, 313] width 189 height 20
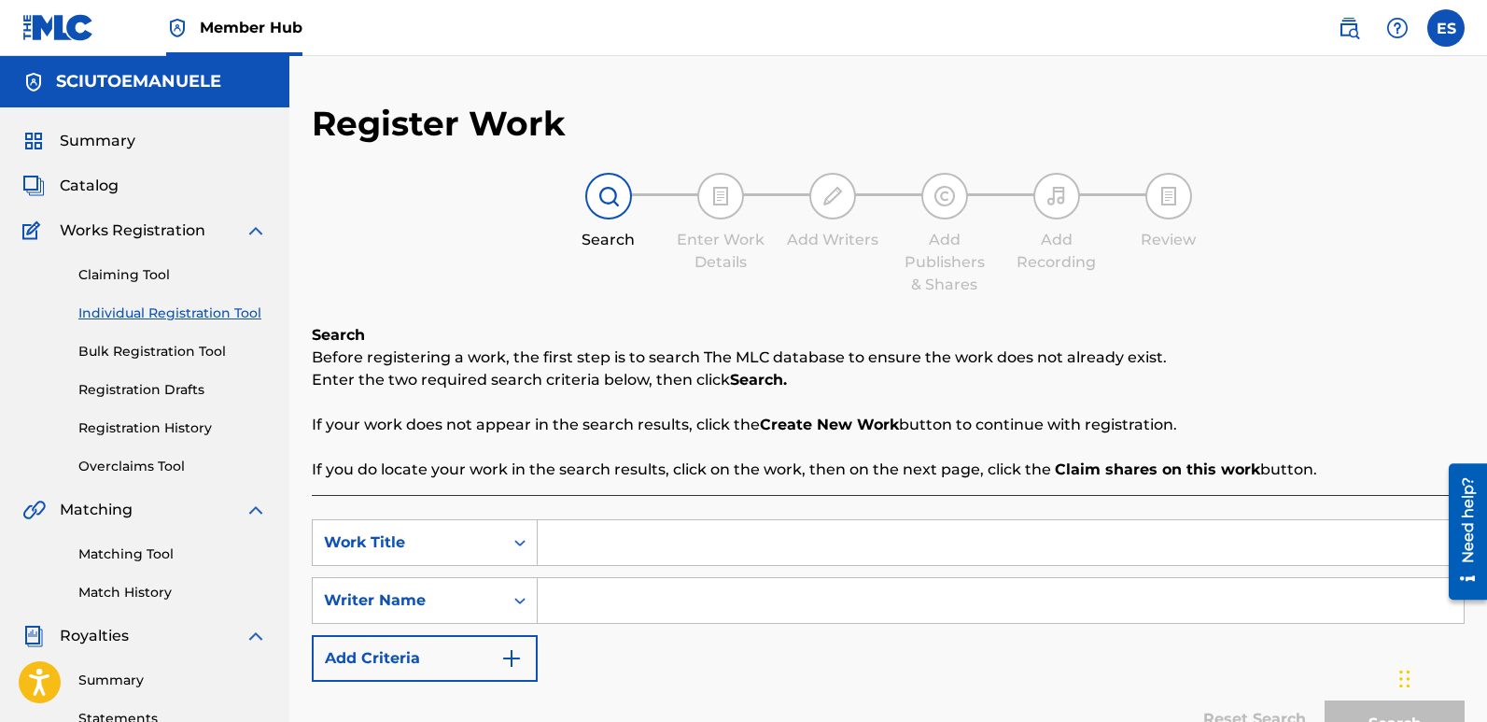
click at [602, 529] on input "Search Form" at bounding box center [1001, 542] width 926 height 45
paste input "[PERSON_NAME]´s Ocean Heart"
type input "[PERSON_NAME]´s Ocean Heart"
click at [612, 591] on input "Search Form" at bounding box center [1001, 600] width 926 height 45
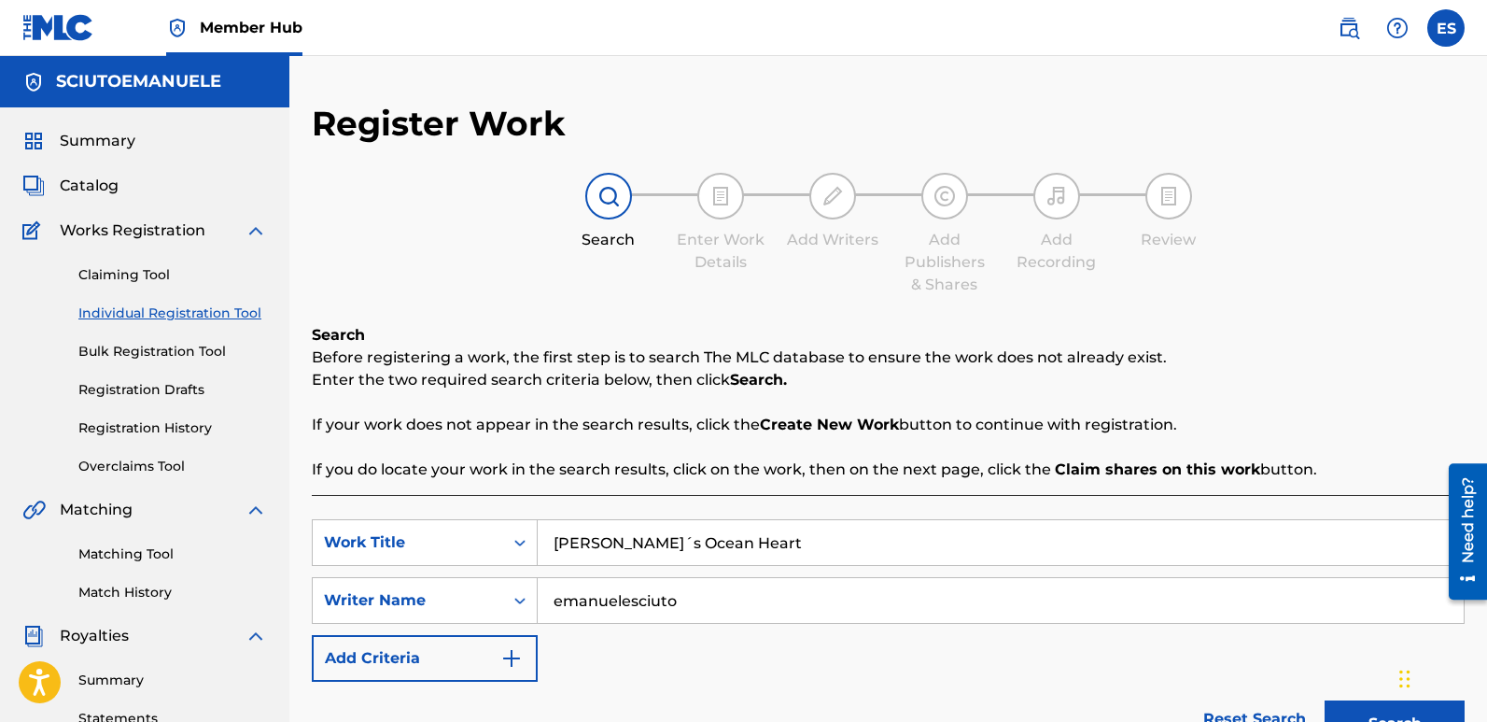
type input "emanuelesciuto"
click at [1325, 700] on button "Search" at bounding box center [1395, 723] width 140 height 47
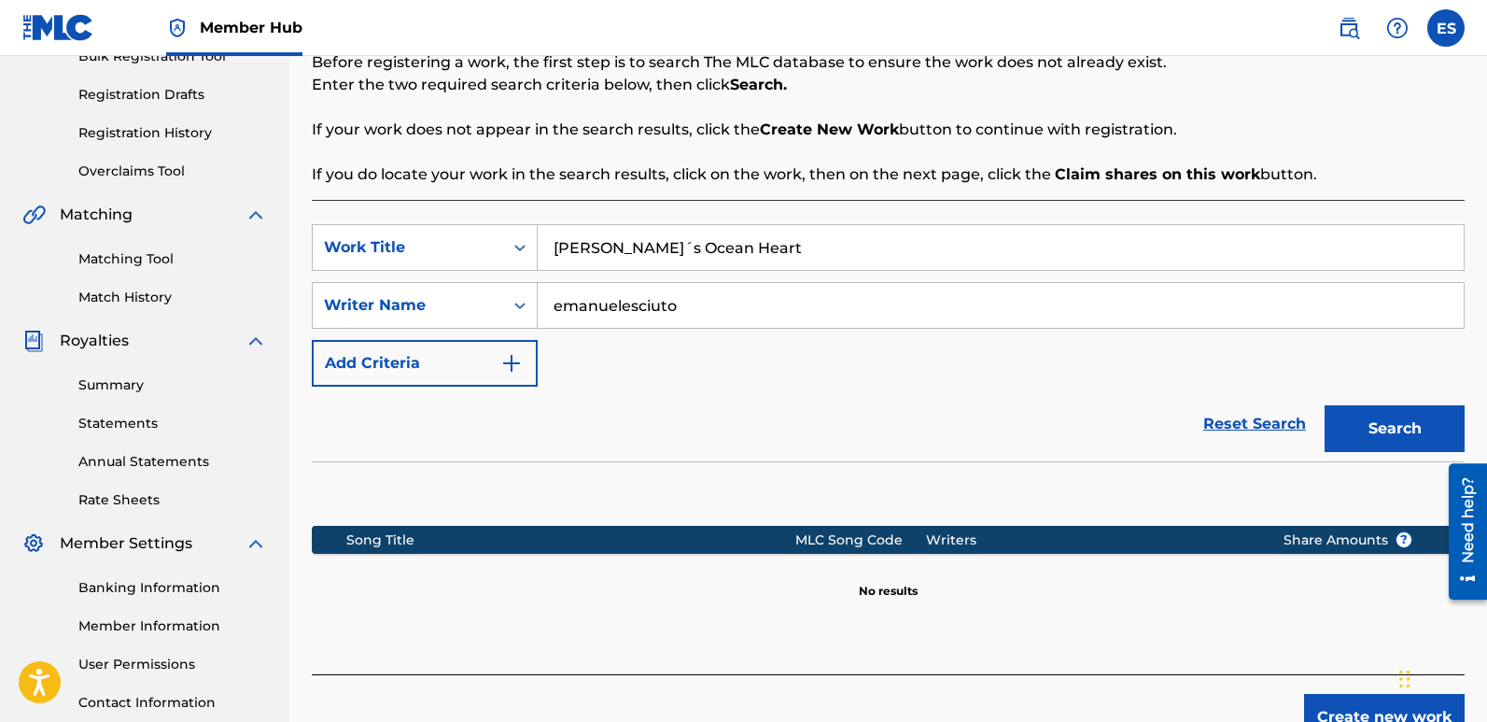
scroll to position [340, 0]
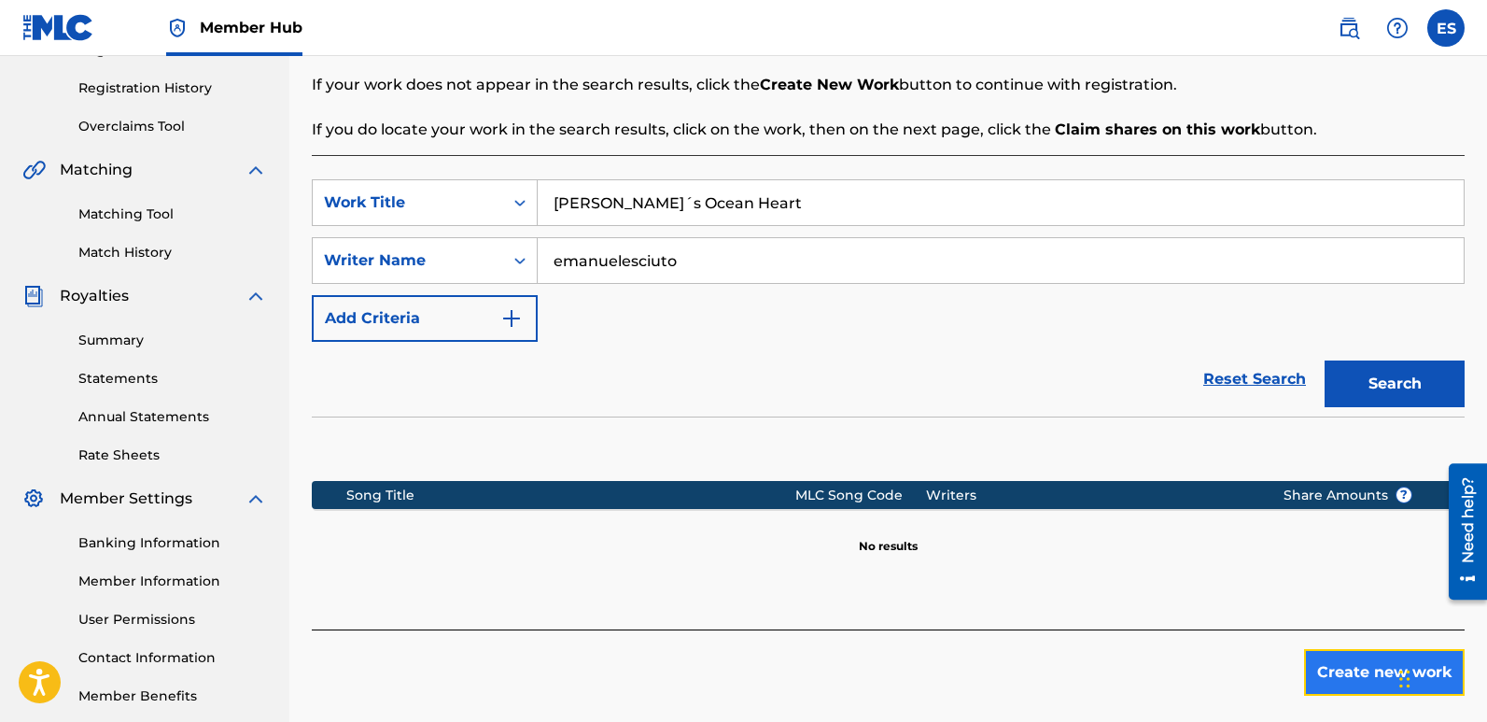
click at [1319, 683] on button "Create new work" at bounding box center [1384, 672] width 161 height 47
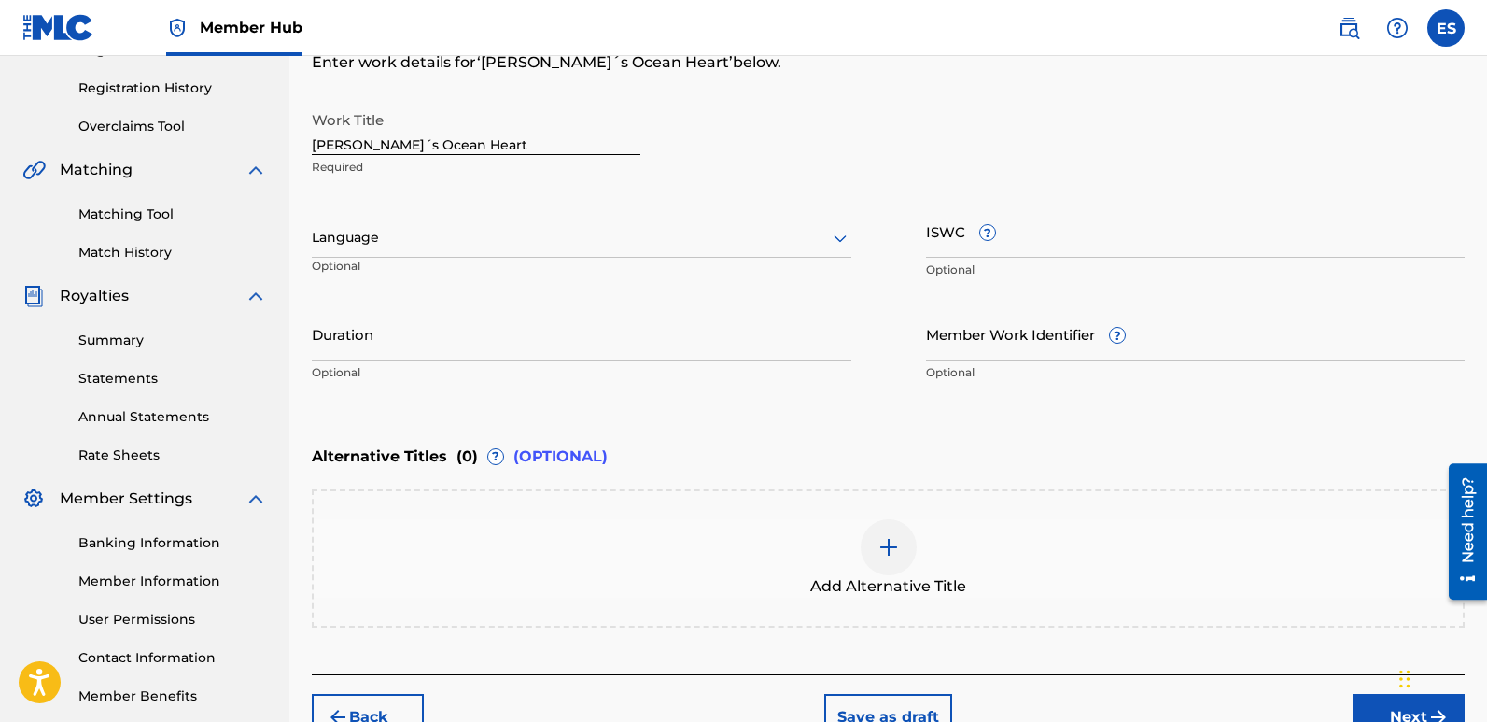
click at [486, 227] on div at bounding box center [582, 237] width 540 height 23
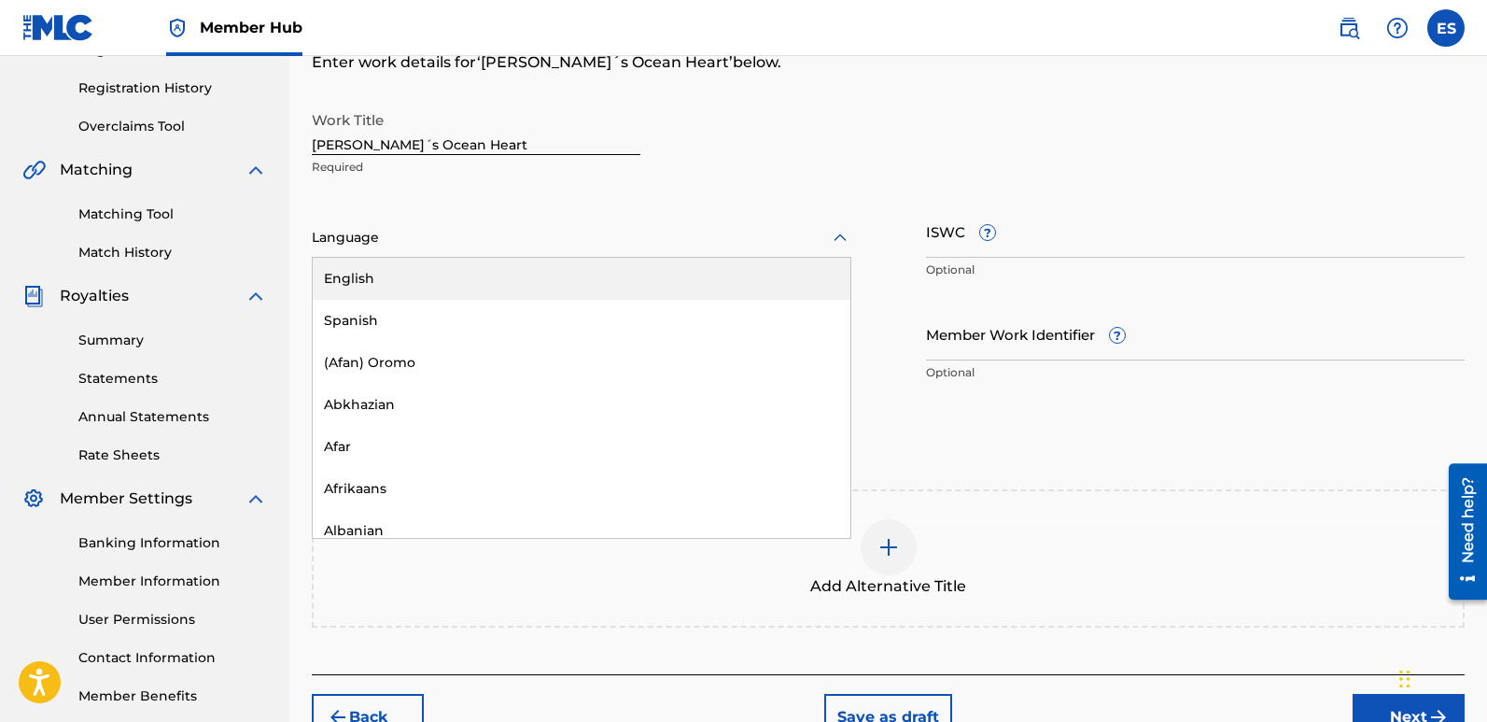
click at [413, 273] on div "English" at bounding box center [582, 279] width 538 height 42
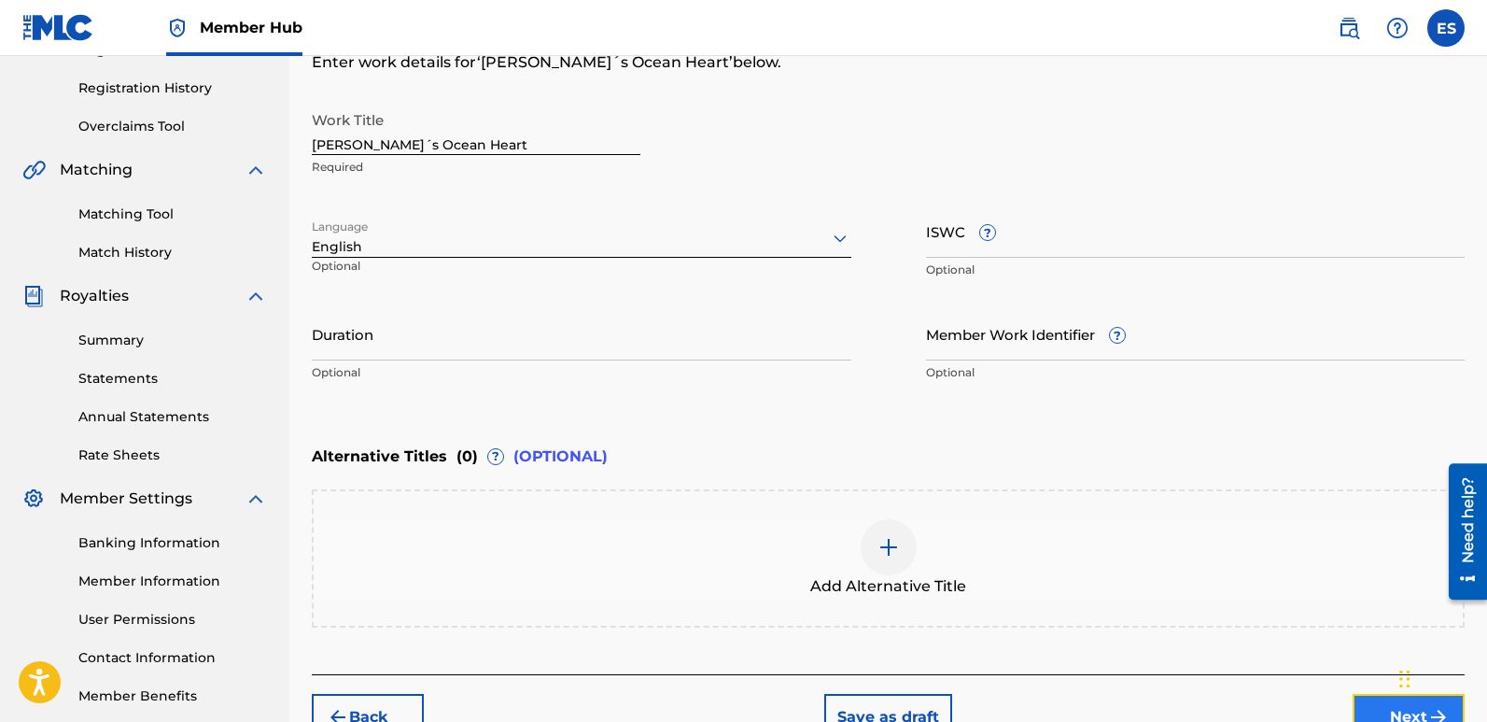
click at [1369, 711] on button "Next" at bounding box center [1409, 717] width 112 height 47
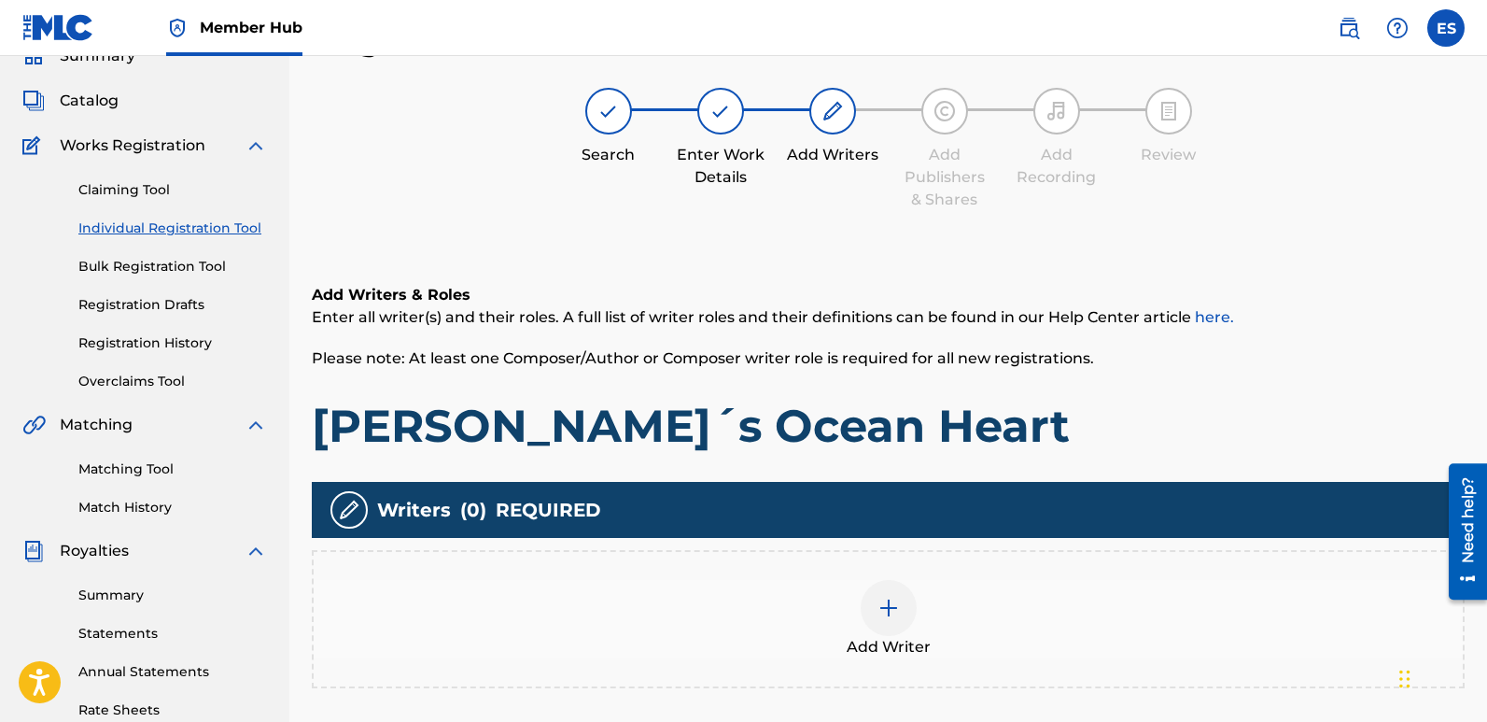
scroll to position [84, 0]
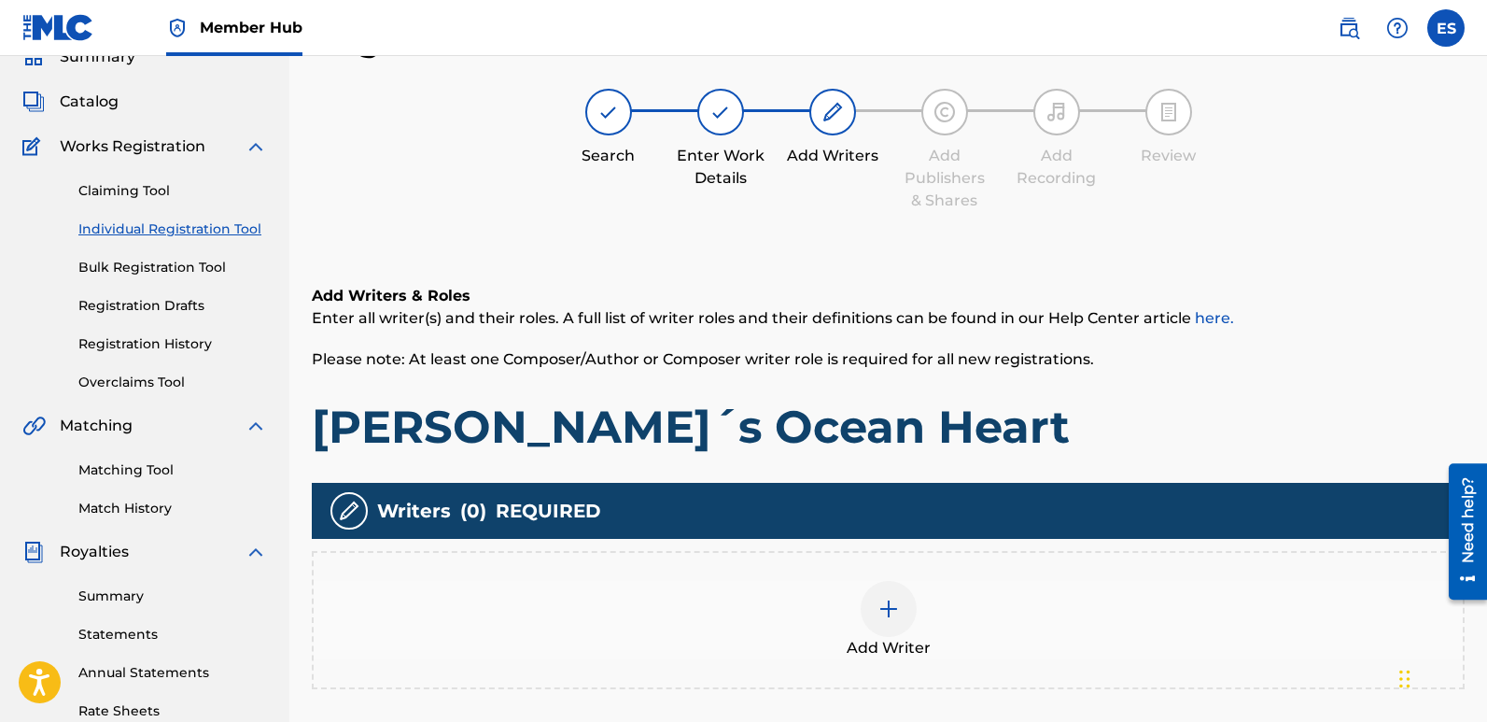
click at [926, 652] on span "Add Writer" at bounding box center [889, 648] width 84 height 22
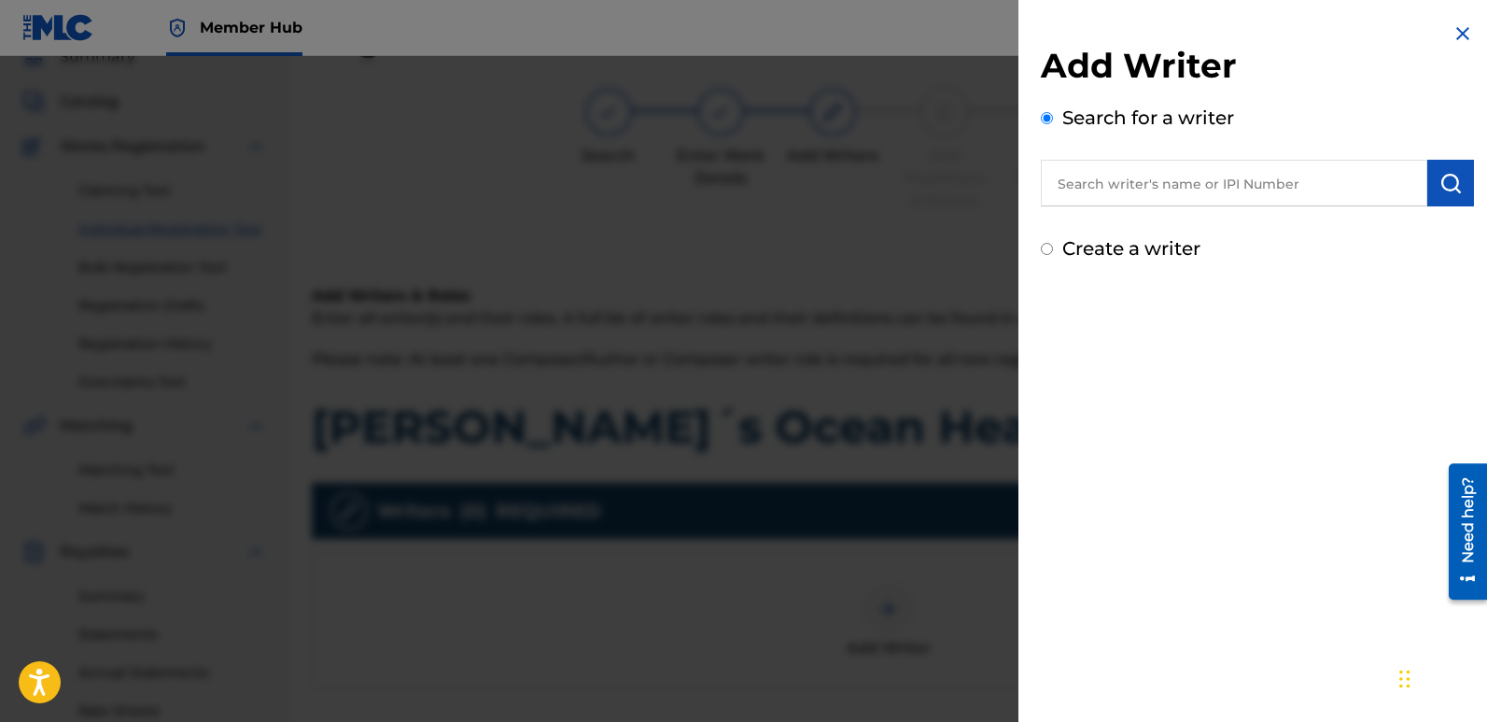
click at [1148, 187] on input "text" at bounding box center [1234, 183] width 387 height 47
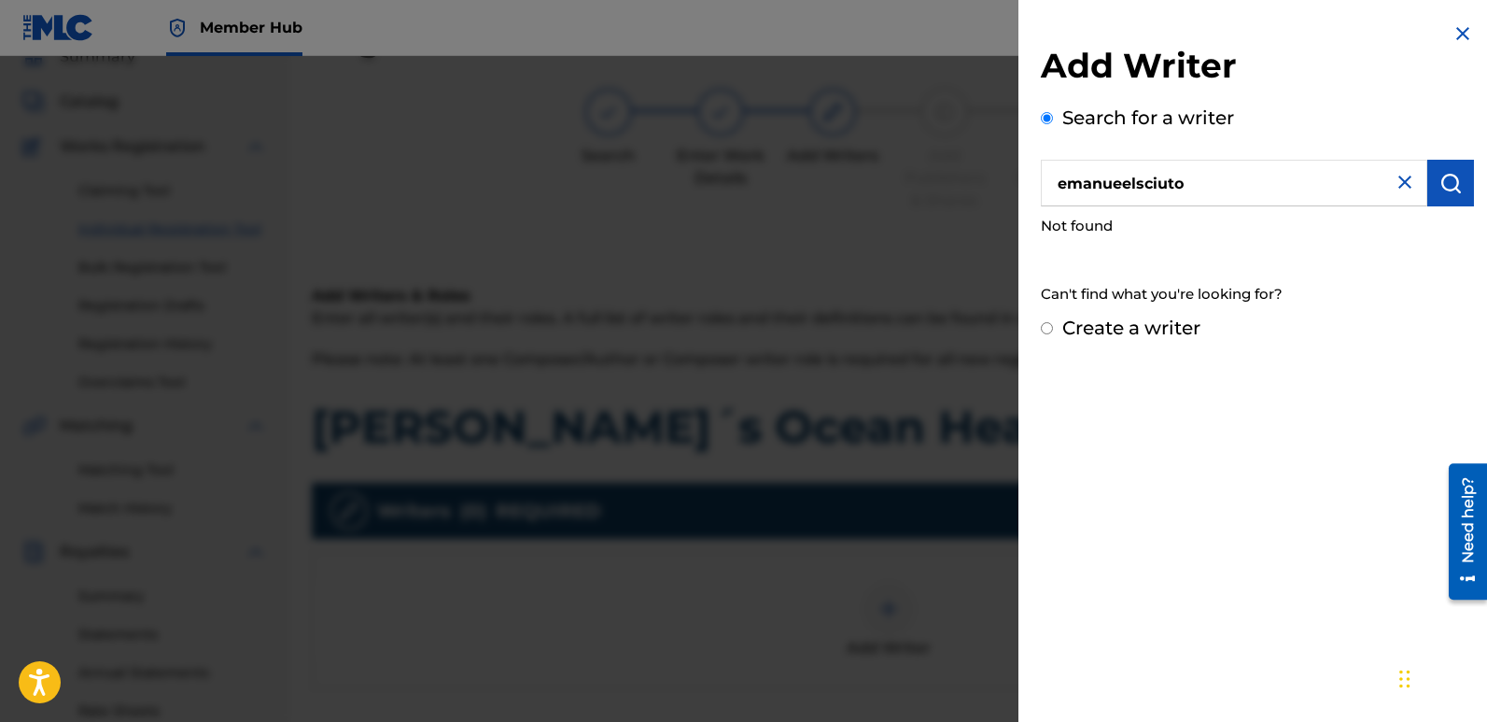
click at [1134, 175] on input "emanueelsciuto" at bounding box center [1234, 183] width 387 height 47
click at [1131, 178] on input "emanuelsciuto" at bounding box center [1234, 183] width 387 height 47
click at [1127, 178] on input "emanuelsciuto" at bounding box center [1234, 183] width 387 height 47
type input "emanuelesciuto"
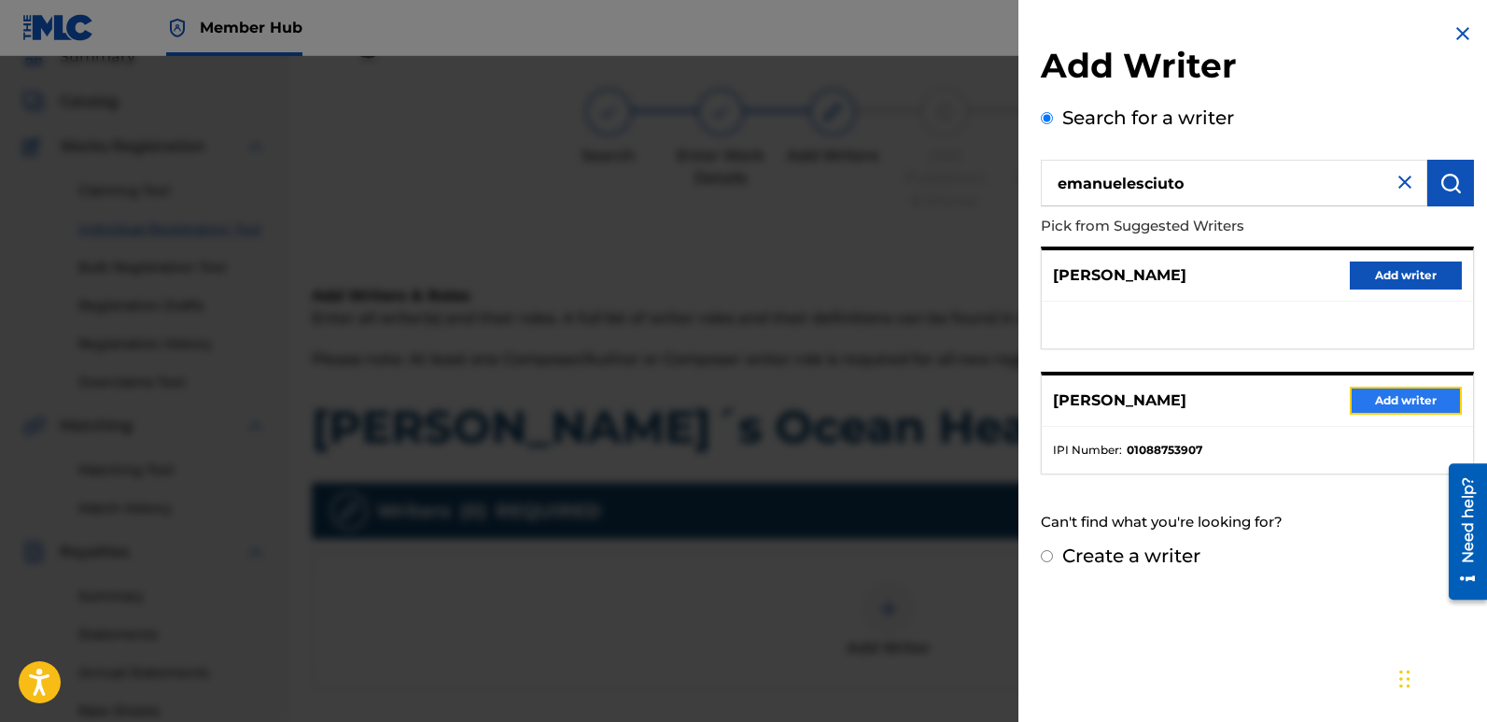
click at [1362, 409] on button "Add writer" at bounding box center [1406, 401] width 112 height 28
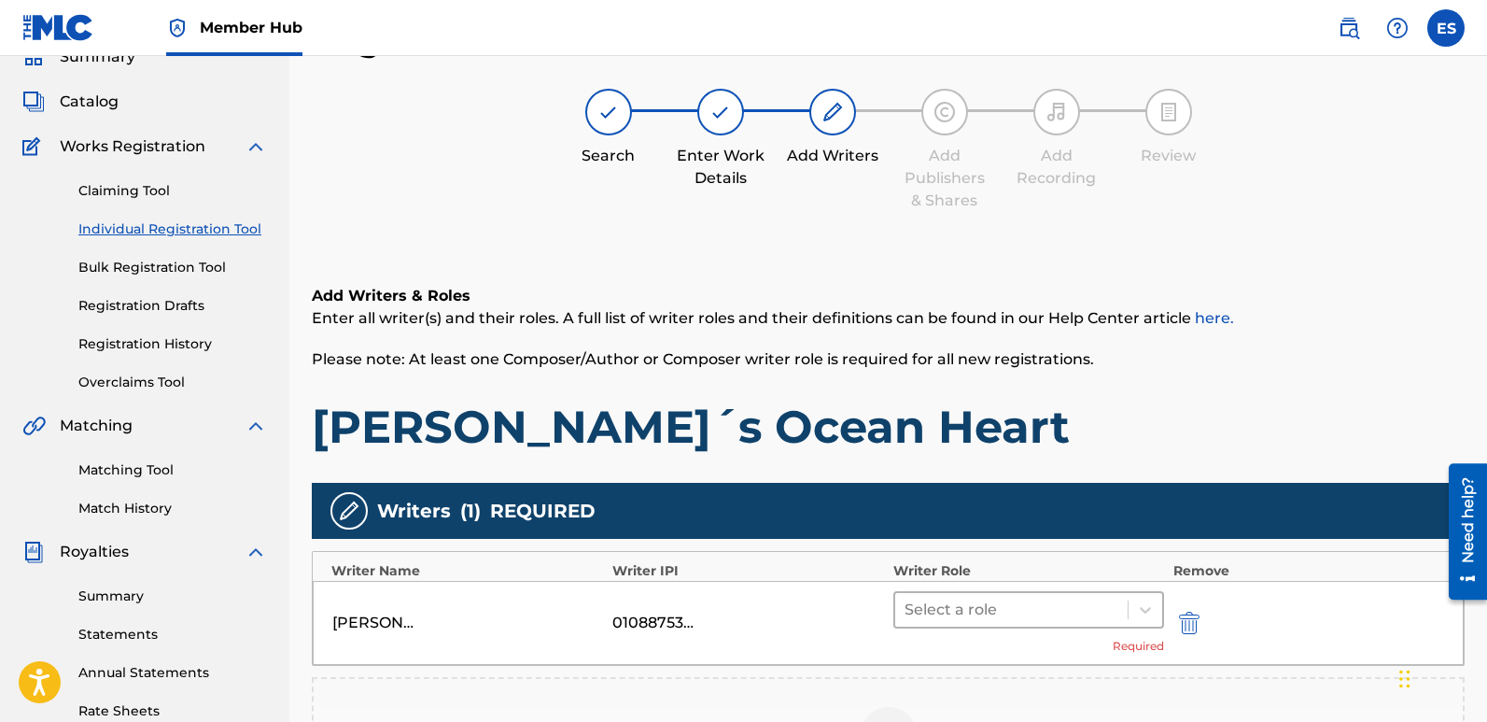
click at [1004, 610] on div at bounding box center [1012, 610] width 214 height 26
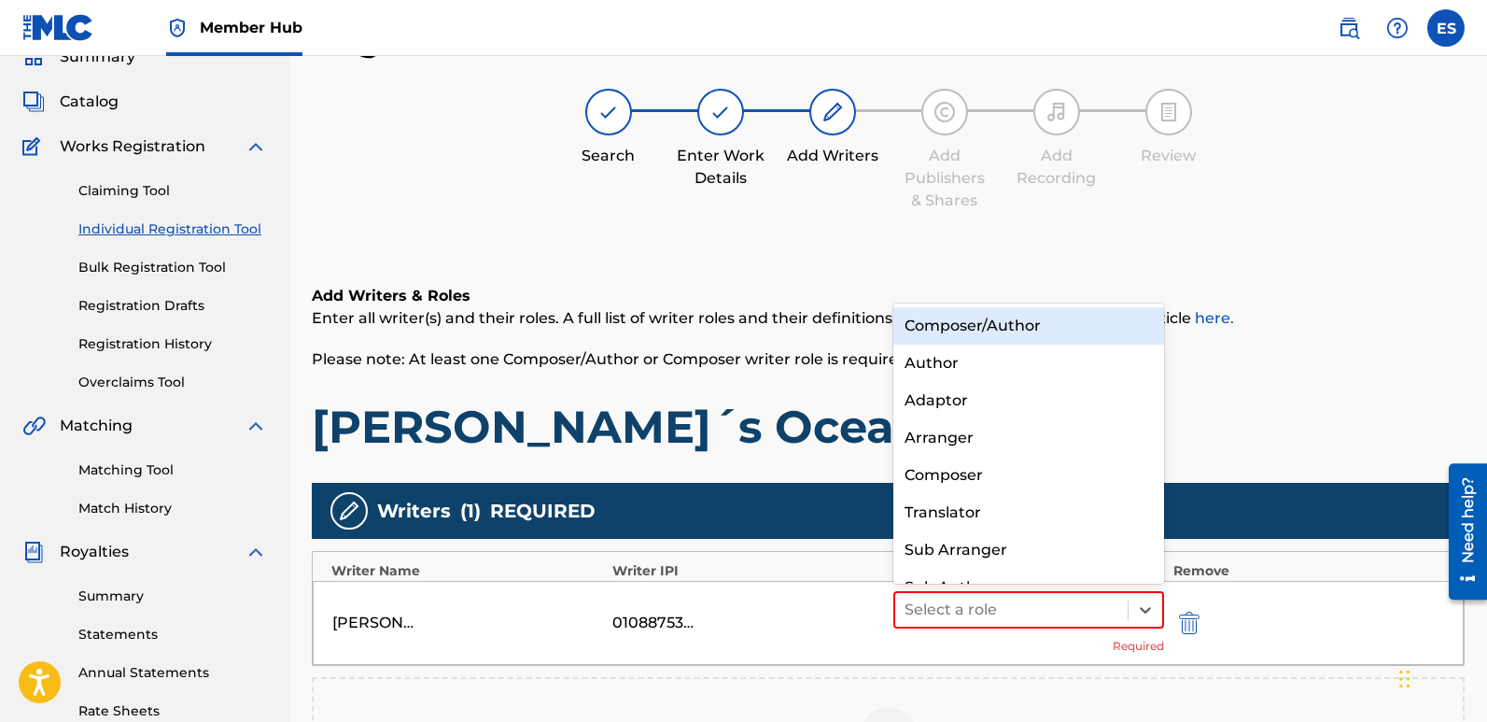
click at [981, 321] on div "Composer/Author" at bounding box center [1029, 325] width 271 height 37
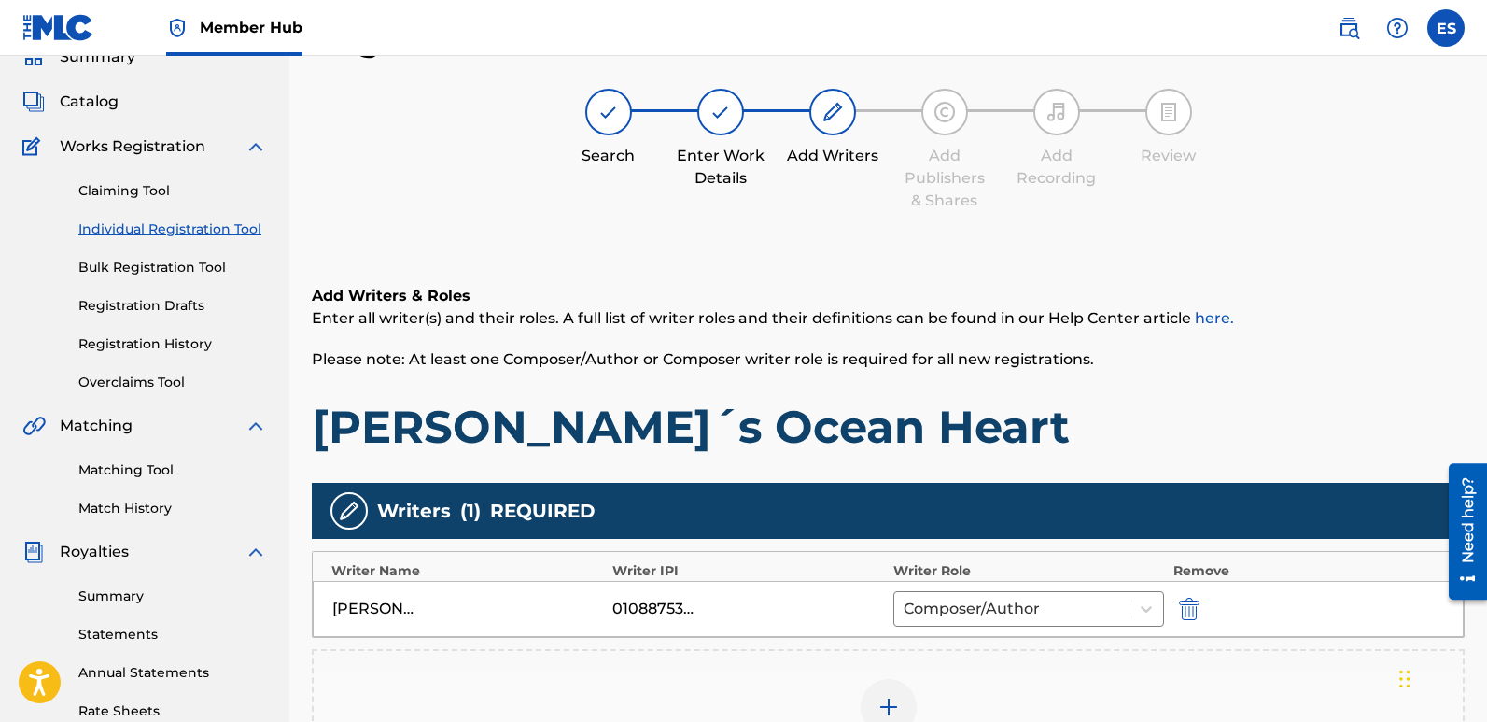
scroll to position [436, 0]
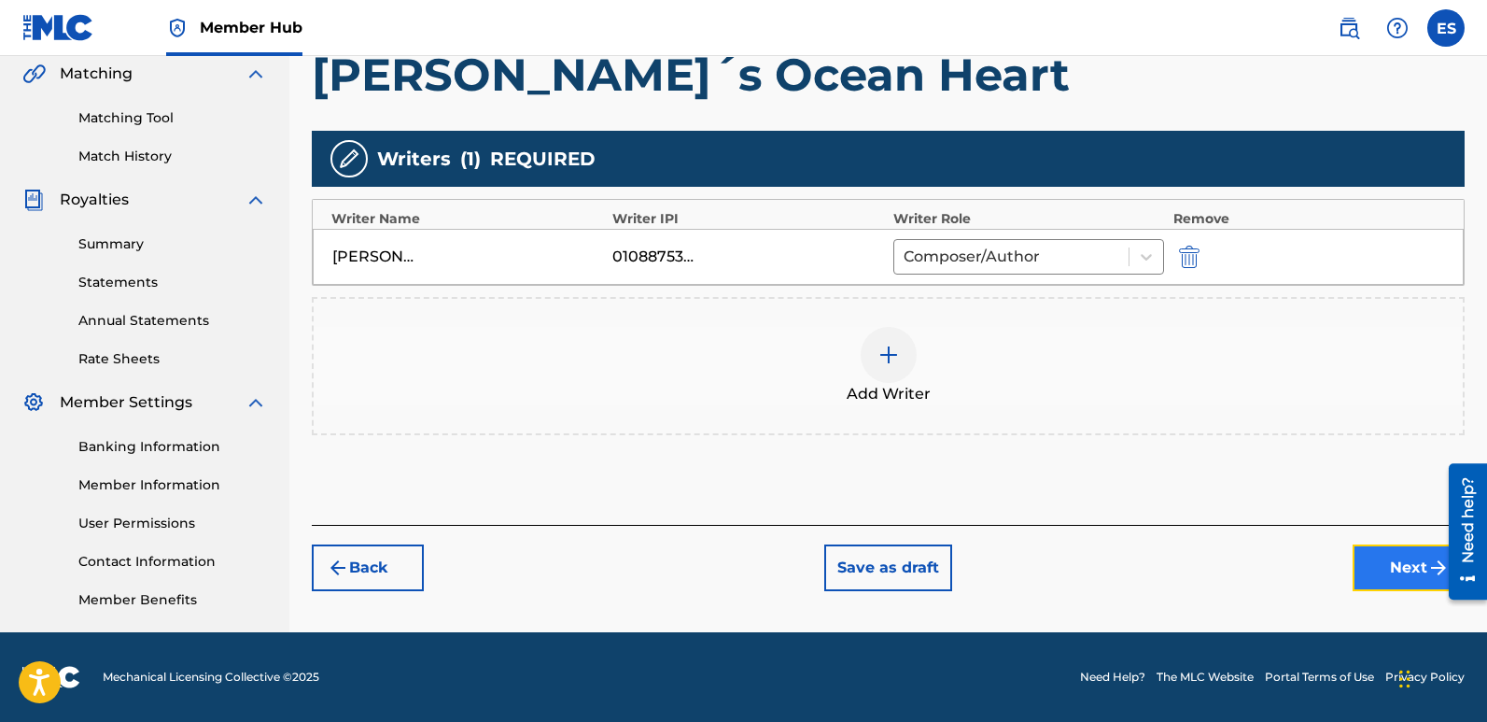
click at [1392, 560] on button "Next" at bounding box center [1409, 567] width 112 height 47
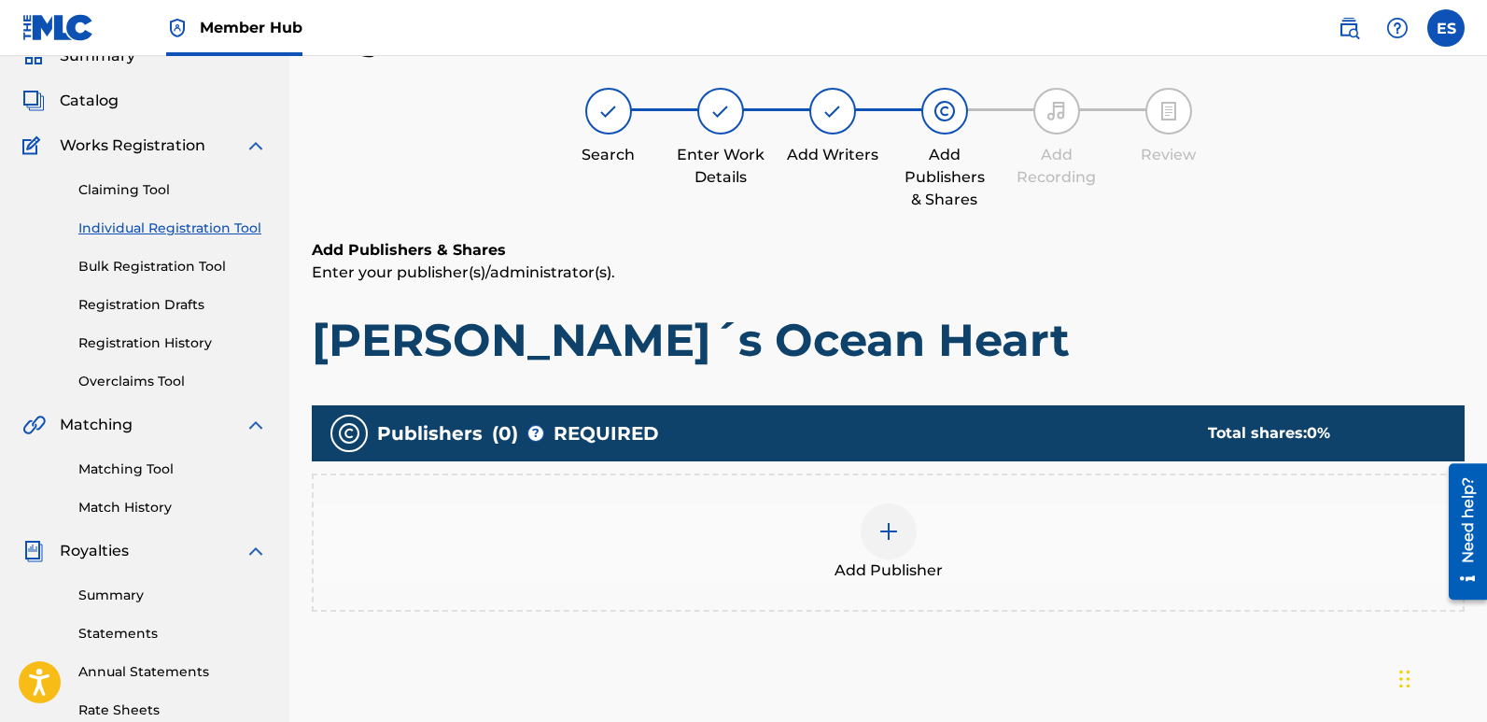
scroll to position [84, 0]
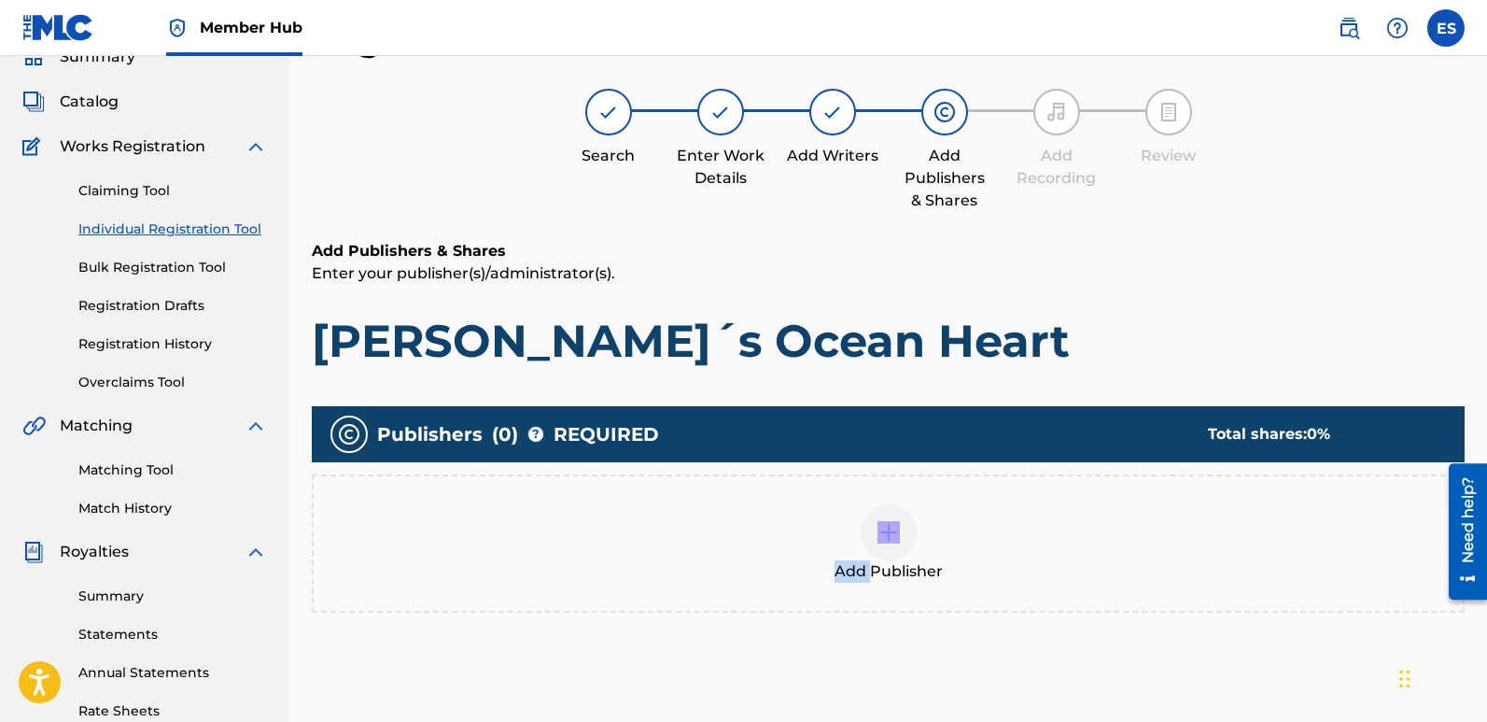
click at [868, 569] on div "Add Publisher" at bounding box center [888, 543] width 1149 height 78
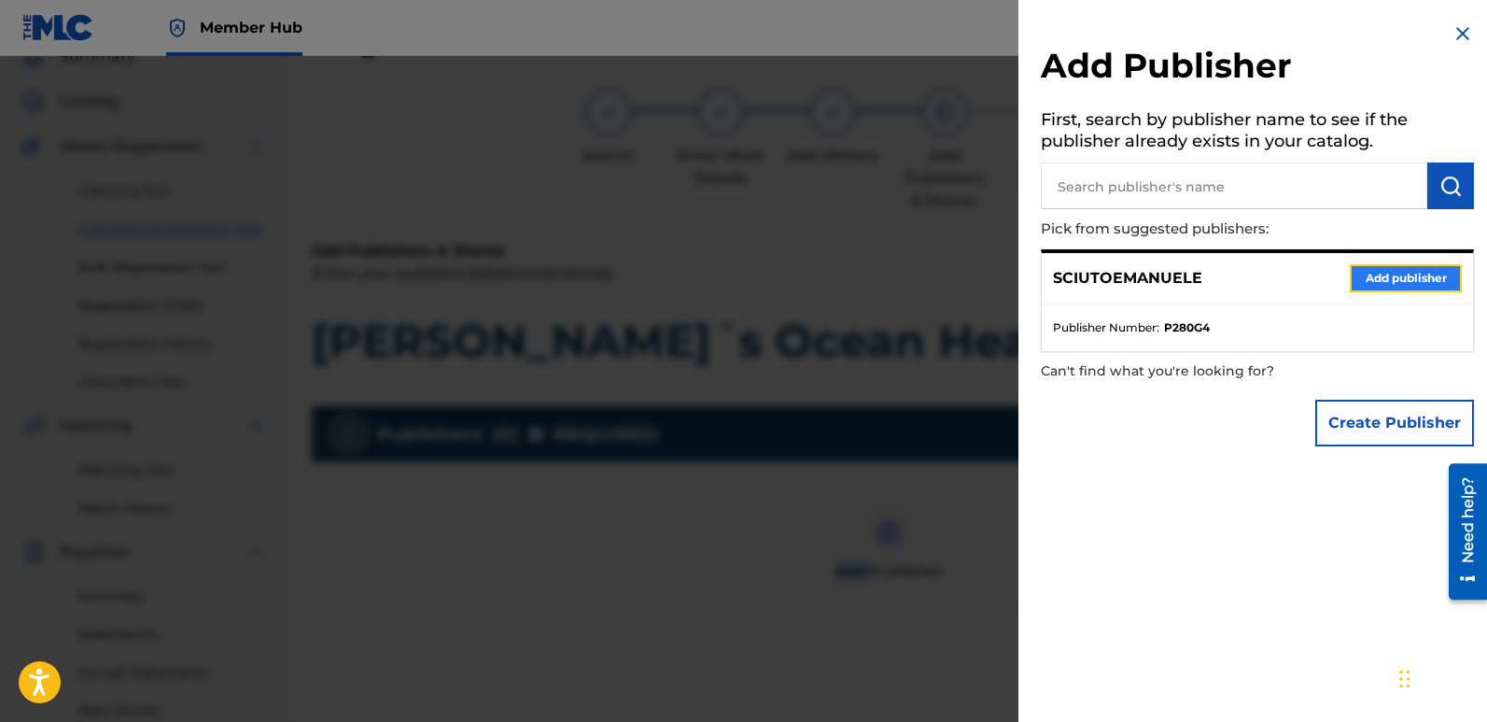
click at [1392, 275] on button "Add publisher" at bounding box center [1406, 278] width 112 height 28
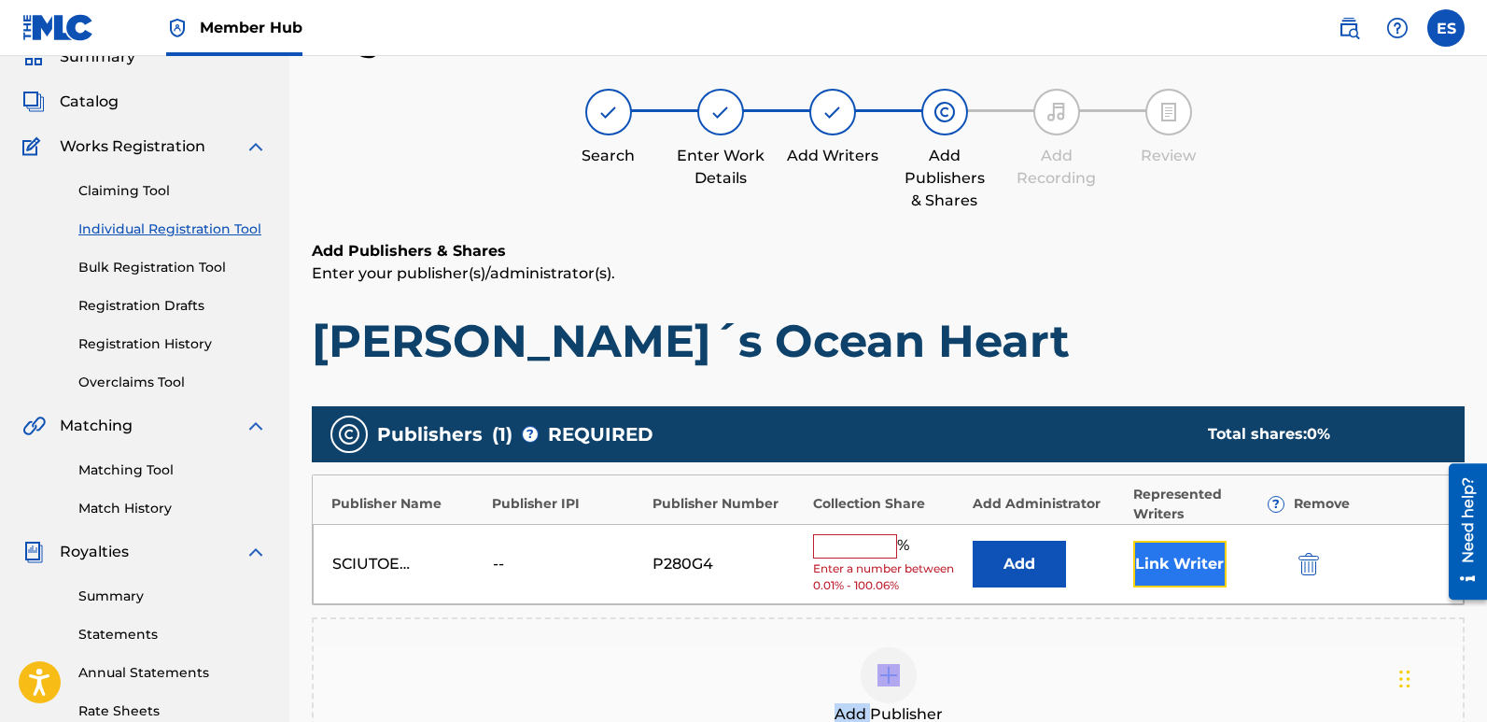
click at [1174, 575] on button "Link Writer" at bounding box center [1180, 564] width 93 height 47
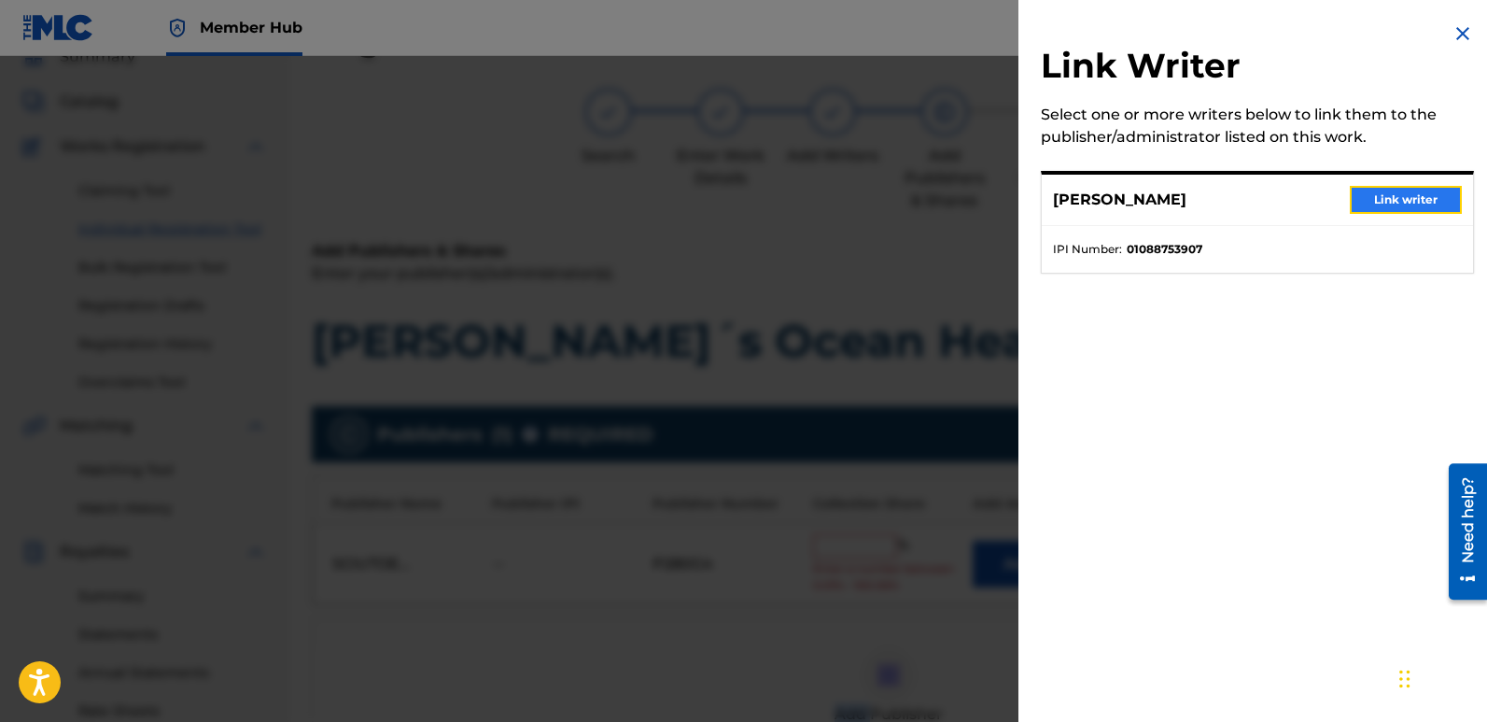
click at [1409, 203] on button "Link writer" at bounding box center [1406, 200] width 112 height 28
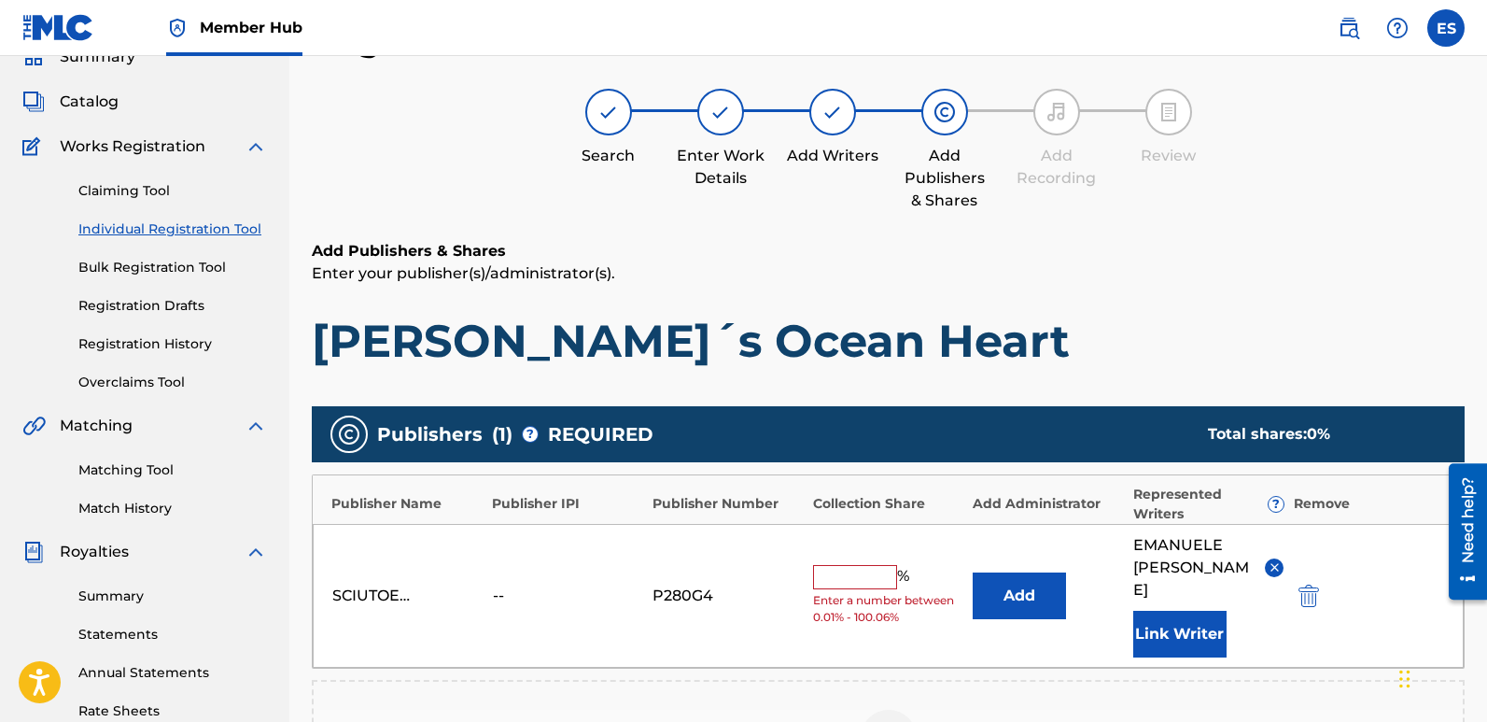
click at [854, 565] on input "text" at bounding box center [855, 577] width 84 height 24
type input "100"
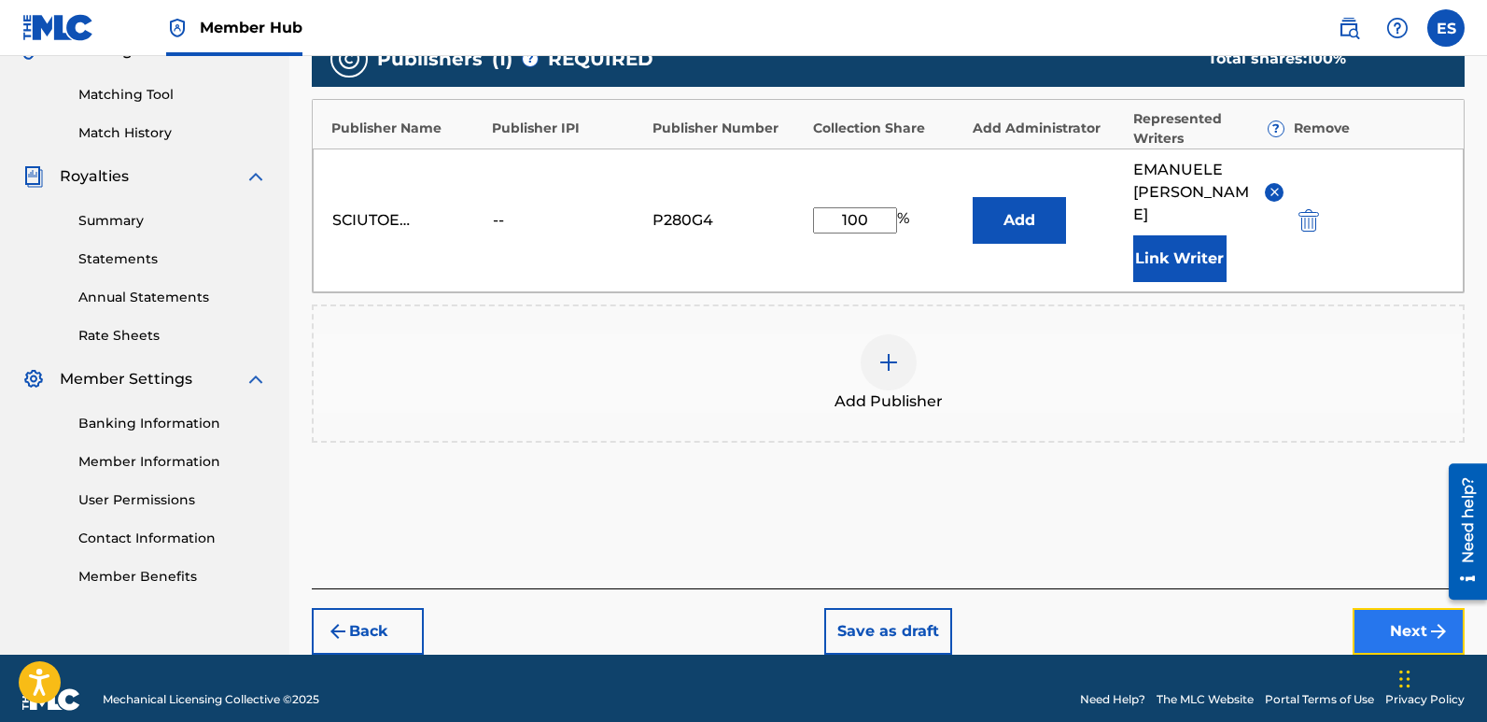
click at [1387, 614] on button "Next" at bounding box center [1409, 631] width 112 height 47
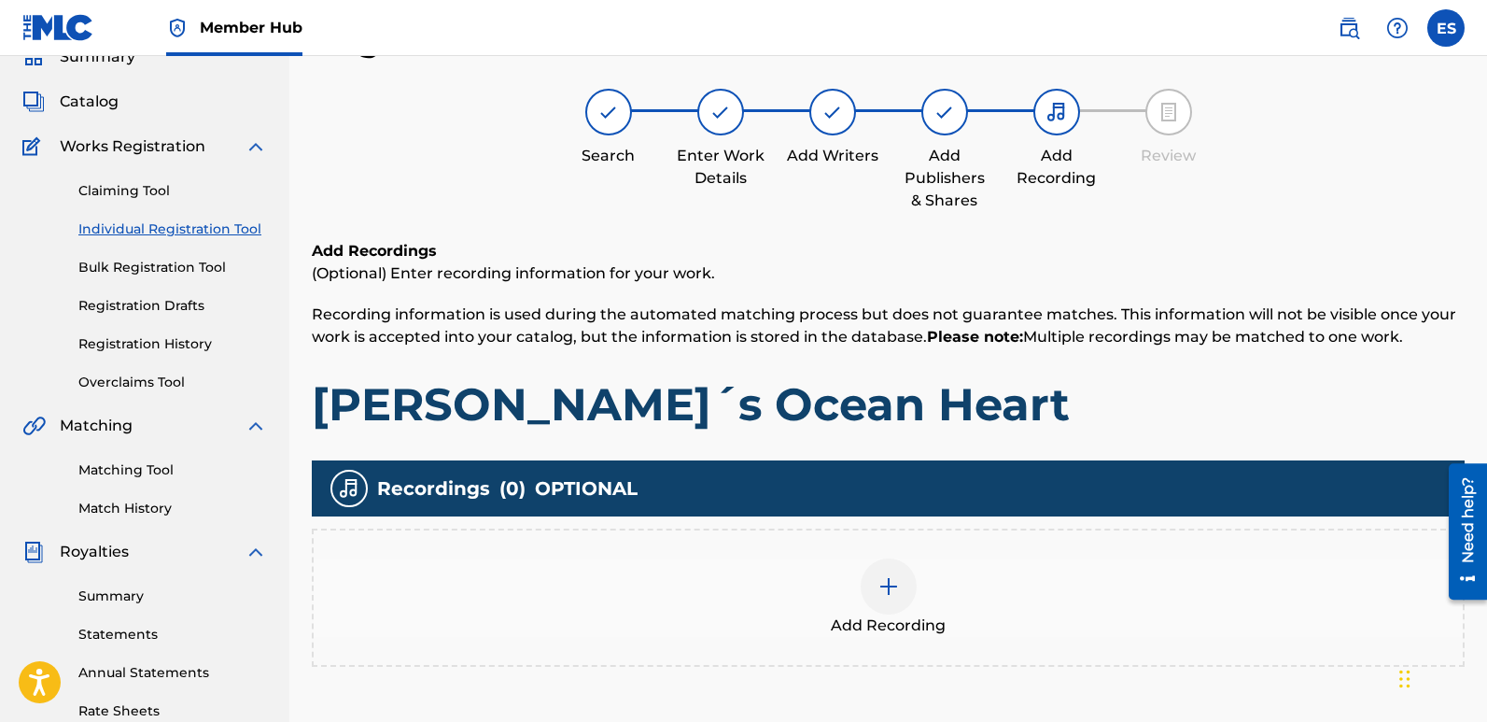
click at [876, 584] on div at bounding box center [889, 586] width 56 height 56
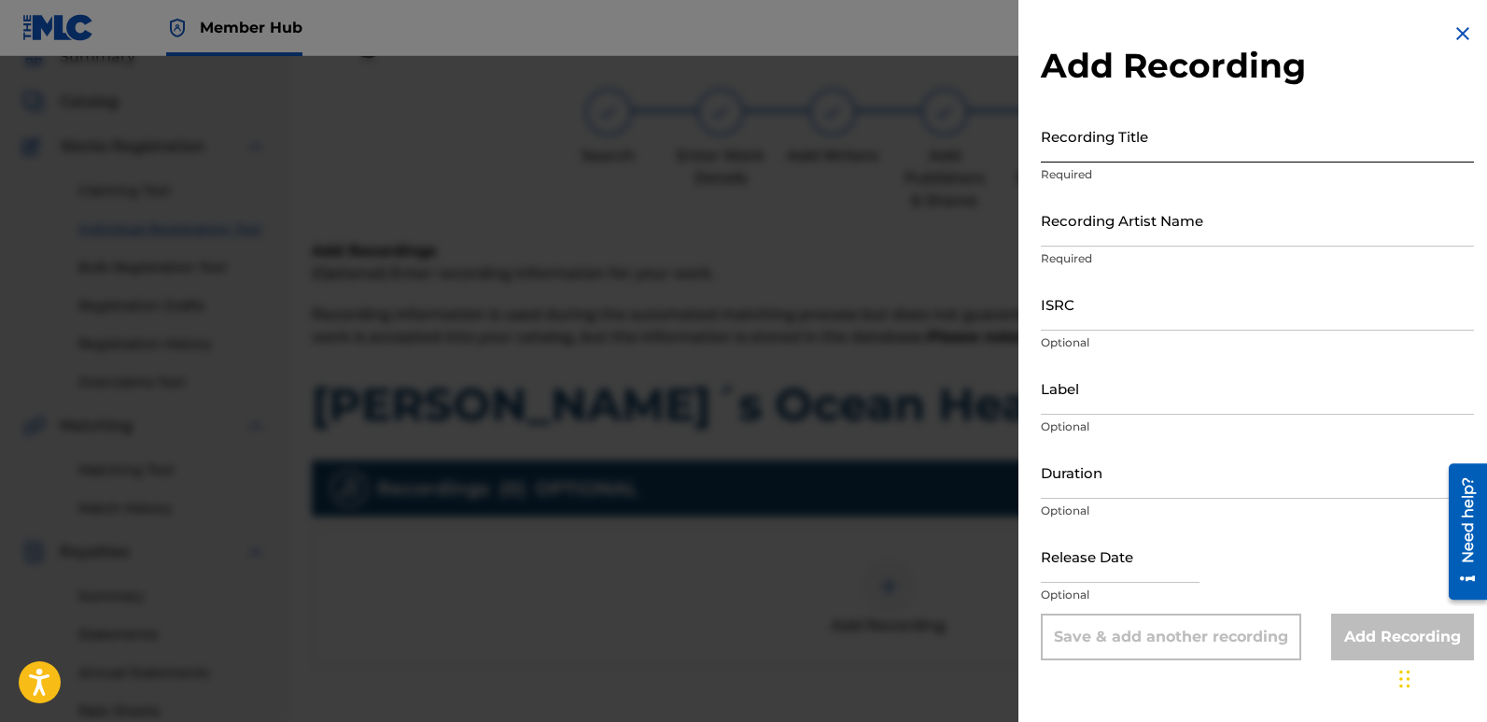
click at [1150, 155] on input "Recording Title" at bounding box center [1257, 135] width 433 height 53
paste input "[PERSON_NAME]´s Ocean Heart"
type input "[PERSON_NAME]´s Ocean Heart"
click at [1164, 248] on div "Recording Artist Name Required" at bounding box center [1257, 235] width 433 height 84
click at [1153, 226] on input "Recording Artist Name" at bounding box center [1257, 219] width 433 height 53
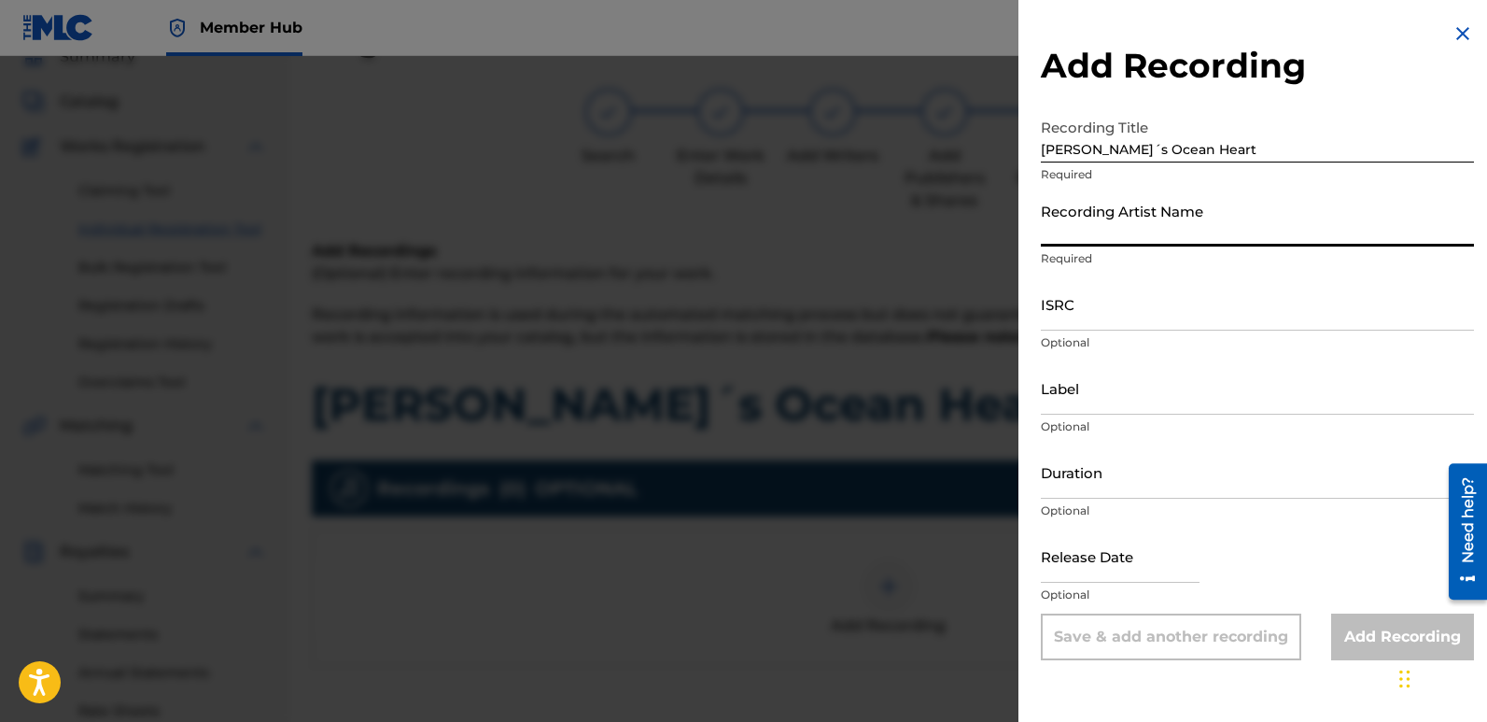
type input "Fairytales [PERSON_NAME]"
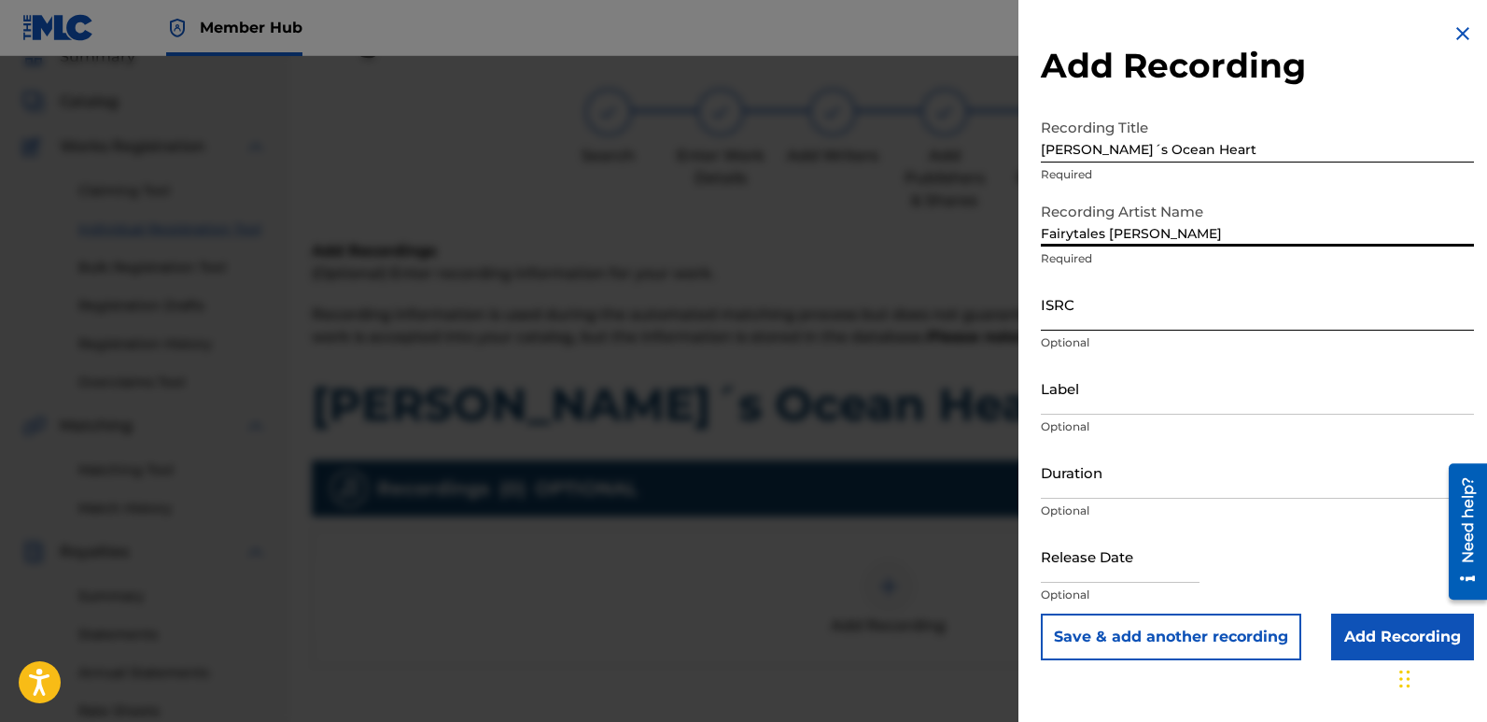
click at [1119, 292] on input "ISRC" at bounding box center [1257, 303] width 433 height 53
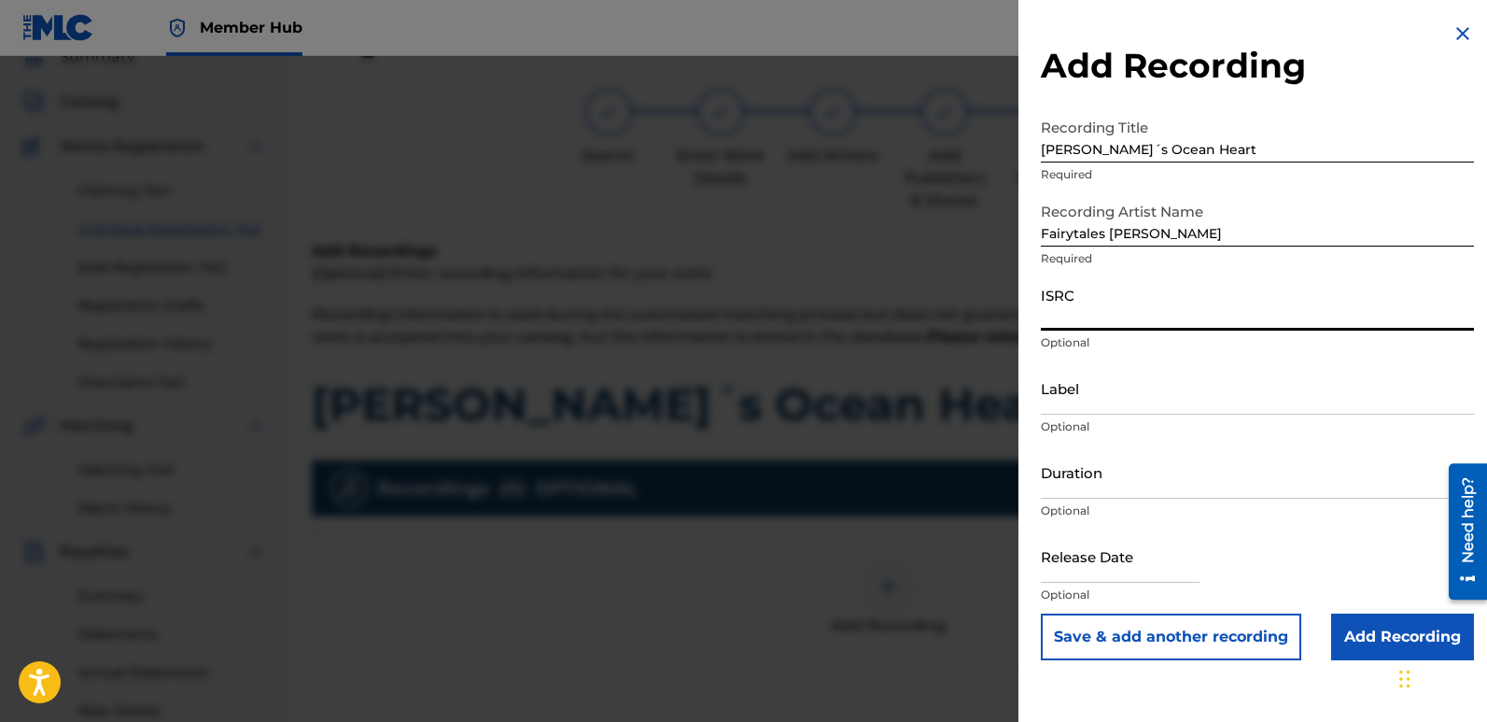
paste input "QT3F62562358"
type input "QT3F62562358"
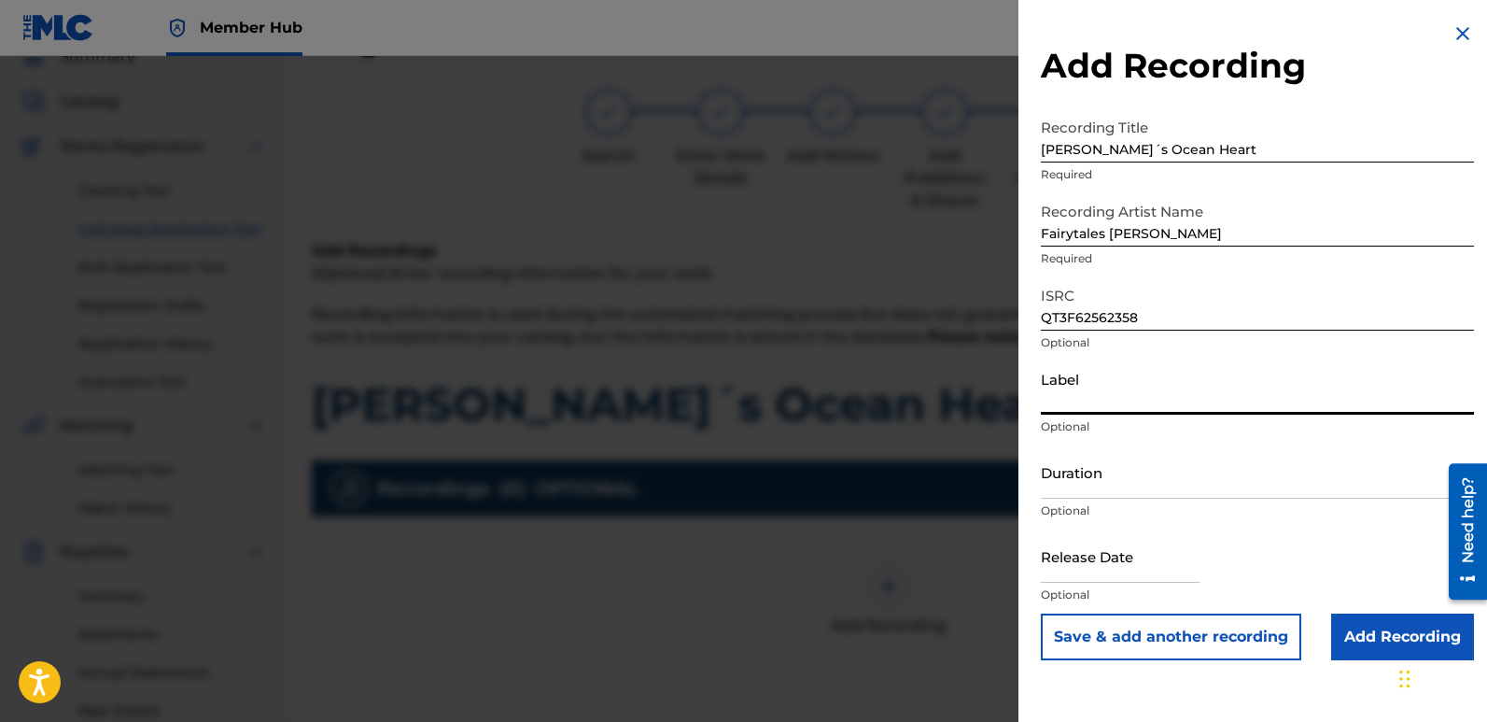
click at [1145, 372] on input "Label" at bounding box center [1257, 387] width 433 height 53
type input "Divinebeats"
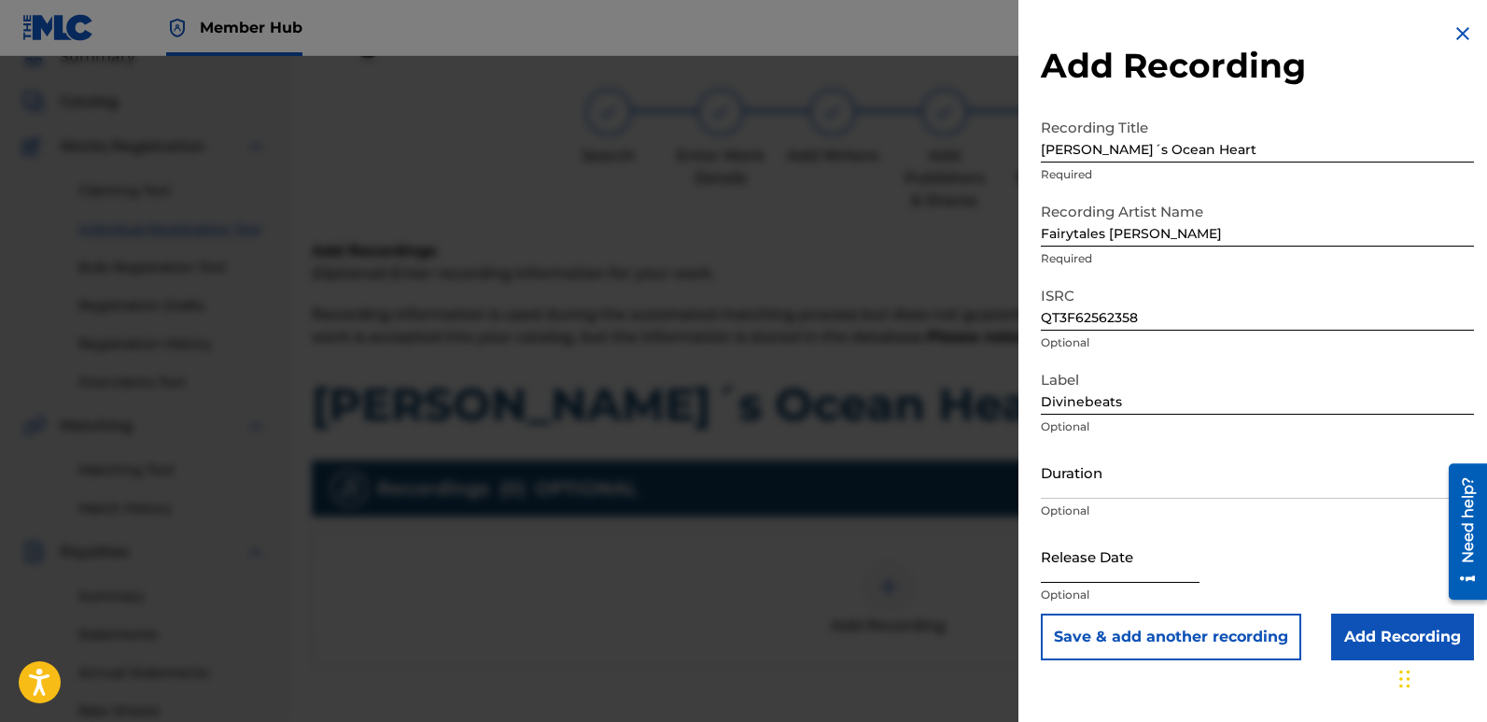
click at [1080, 549] on input "text" at bounding box center [1120, 555] width 159 height 53
select select "9"
select select "2025"
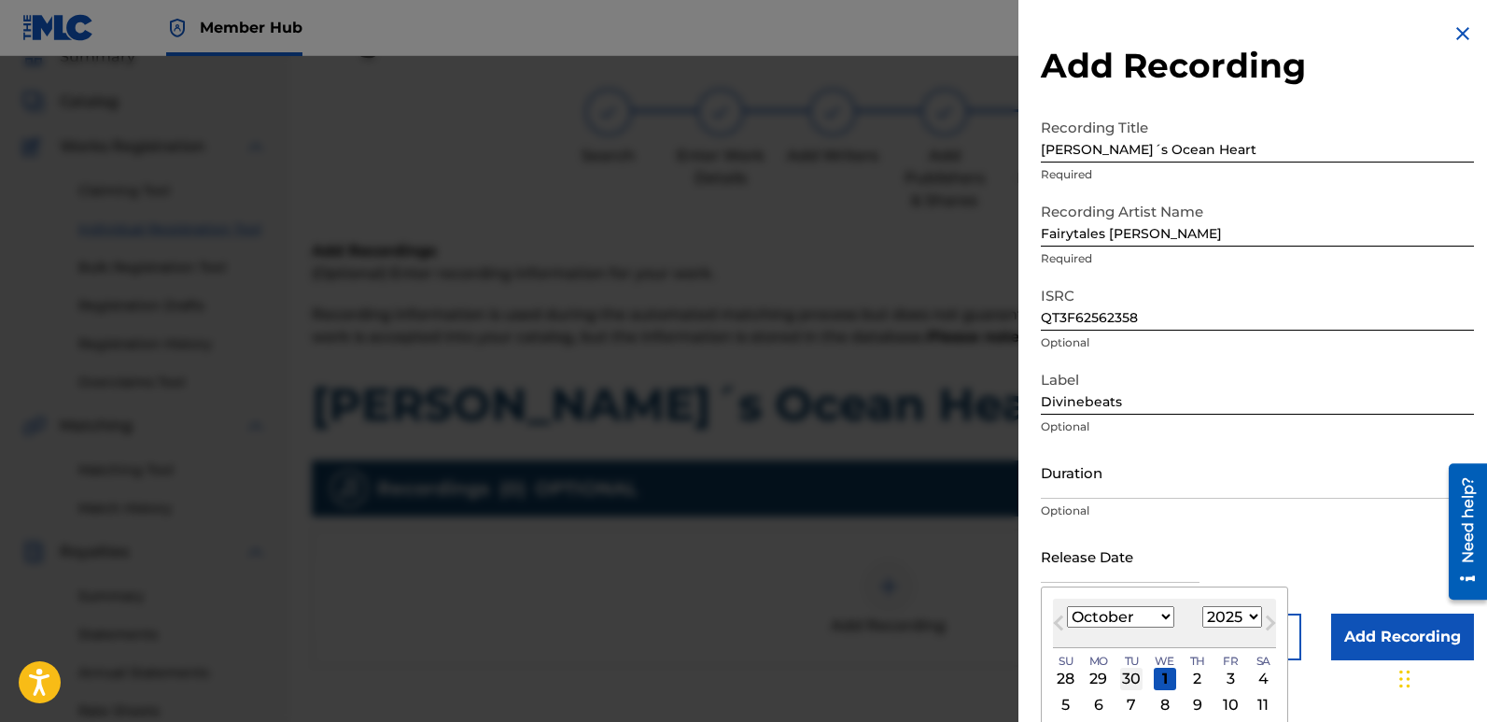
click at [1135, 678] on div "30" at bounding box center [1131, 679] width 22 height 22
type input "[DATE]"
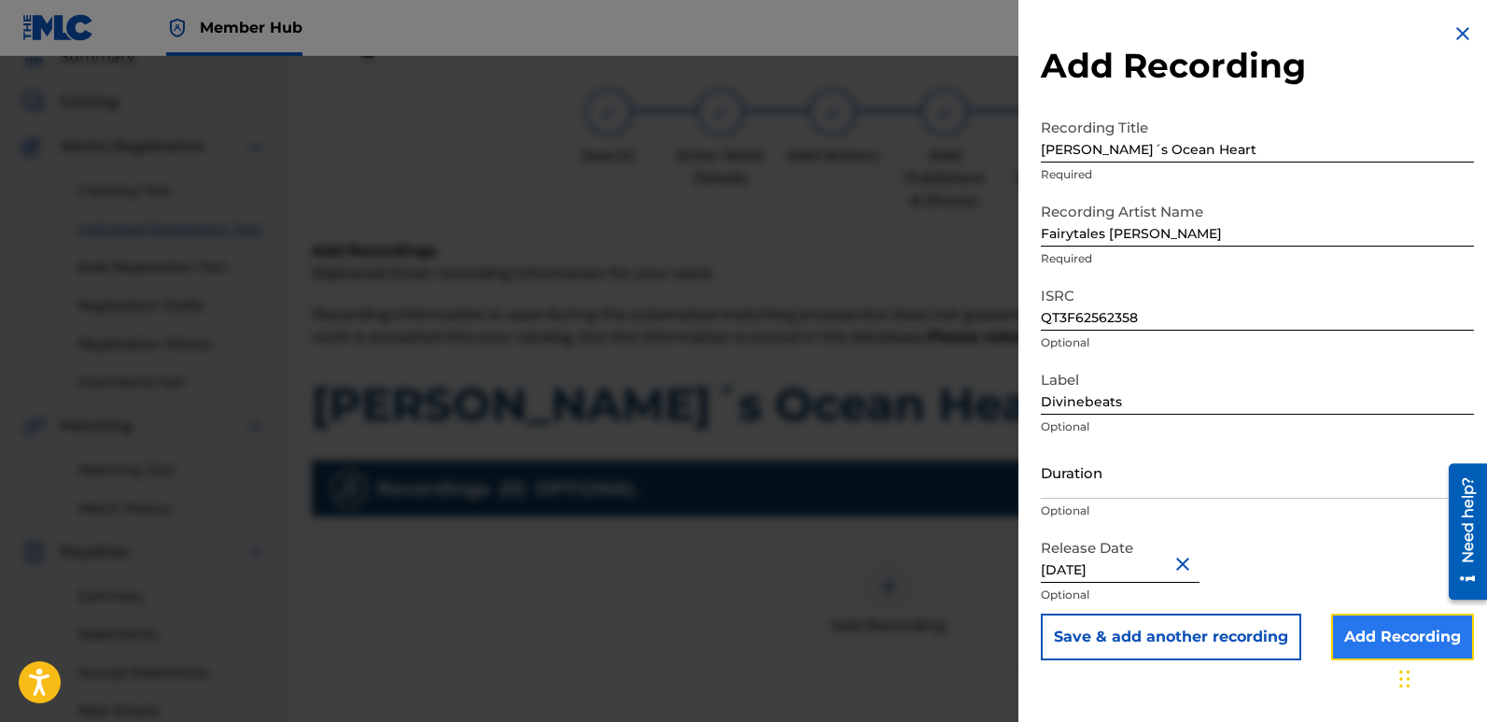
click at [1361, 646] on input "Add Recording" at bounding box center [1402, 636] width 143 height 47
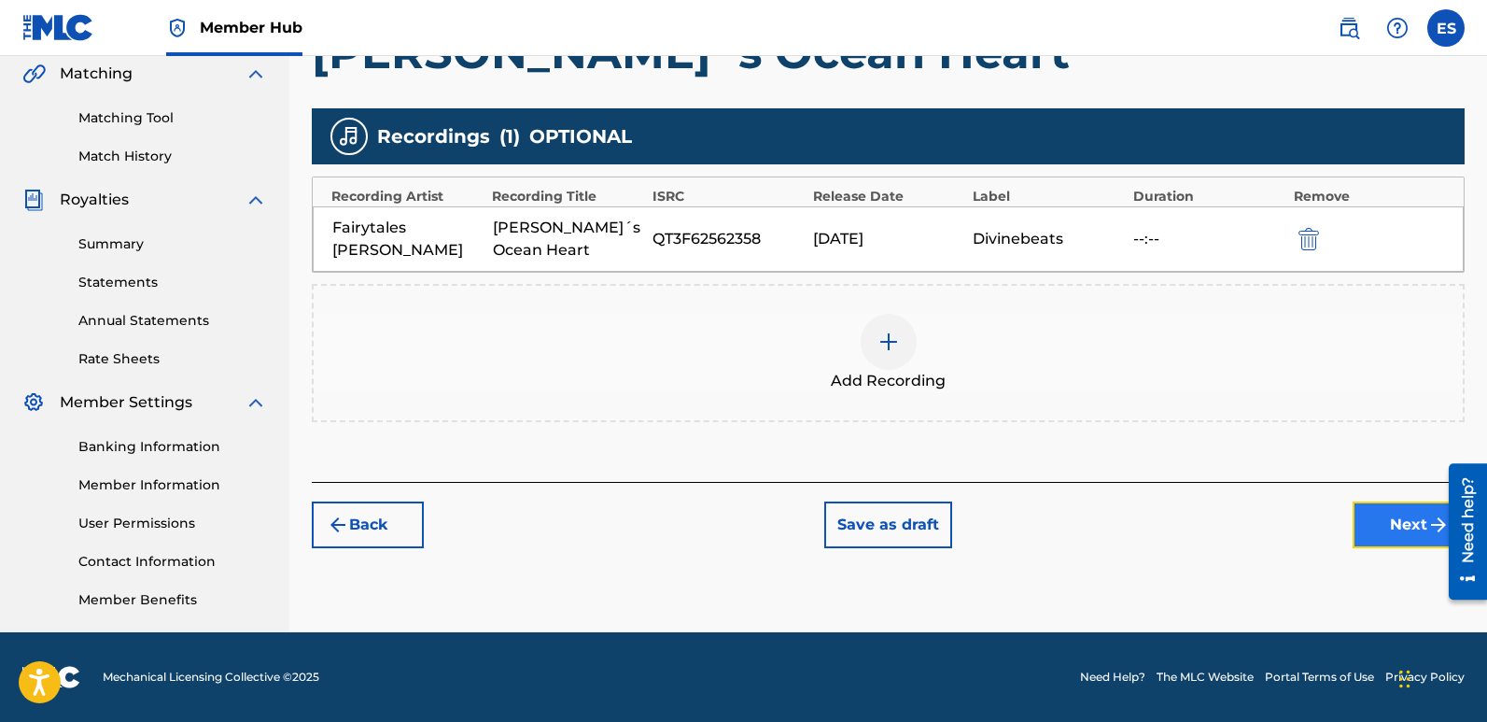
click at [1404, 501] on button "Next" at bounding box center [1409, 524] width 112 height 47
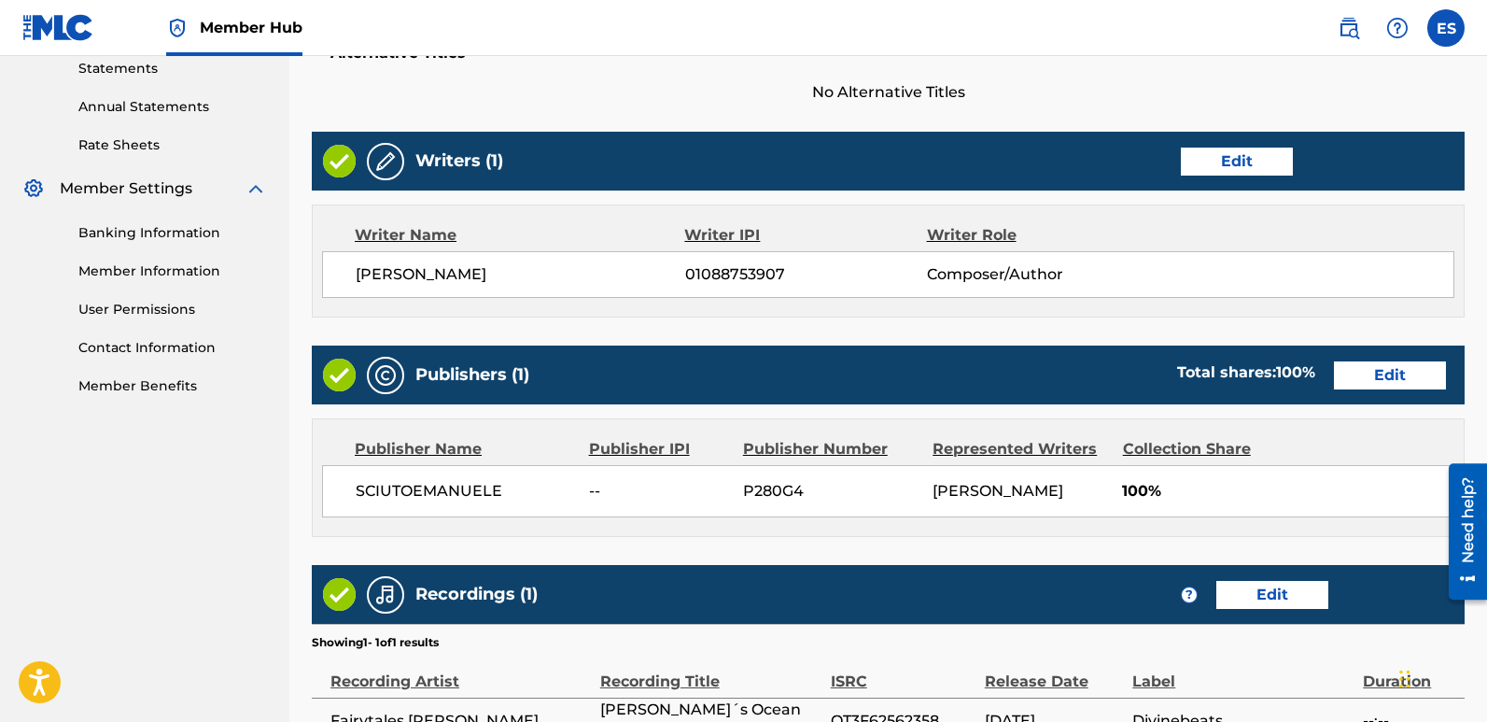
scroll to position [857, 0]
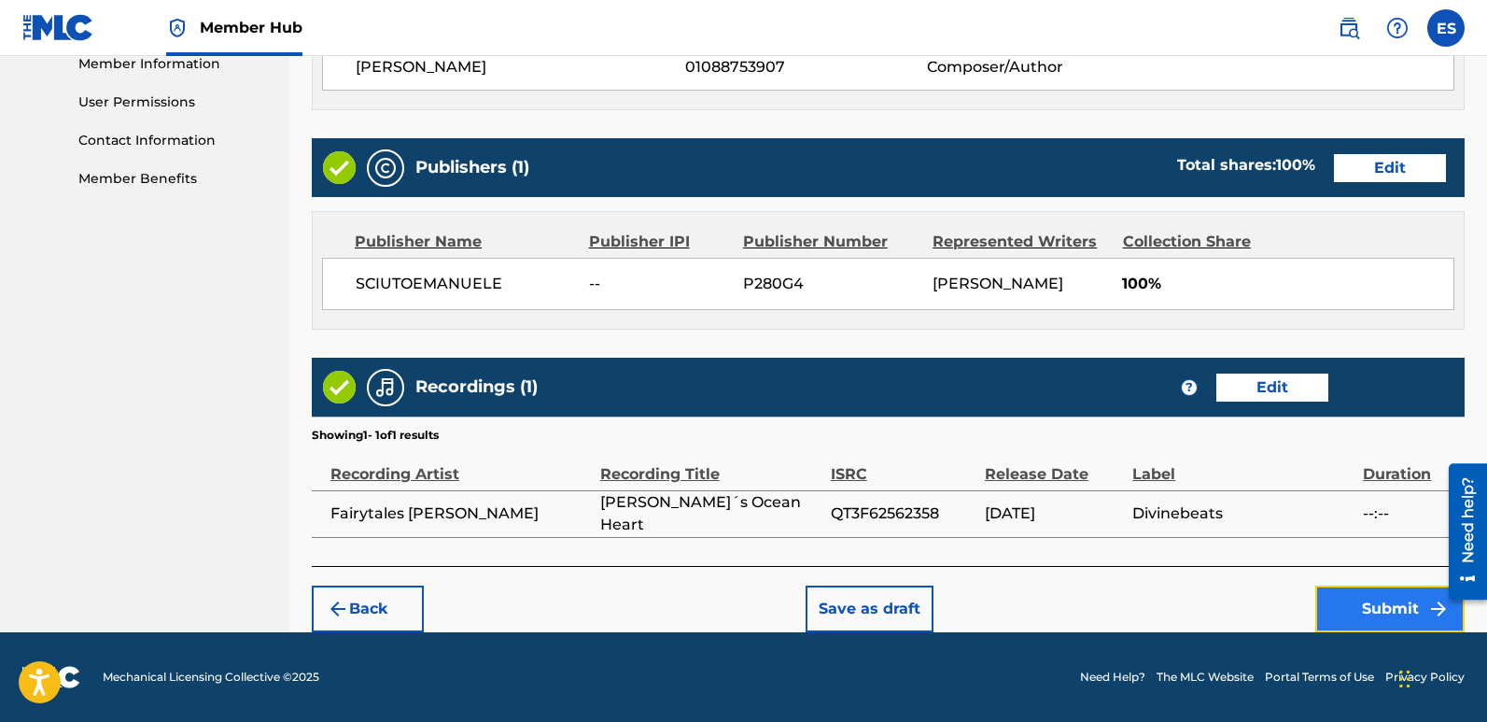
click at [1374, 609] on button "Submit" at bounding box center [1390, 608] width 149 height 47
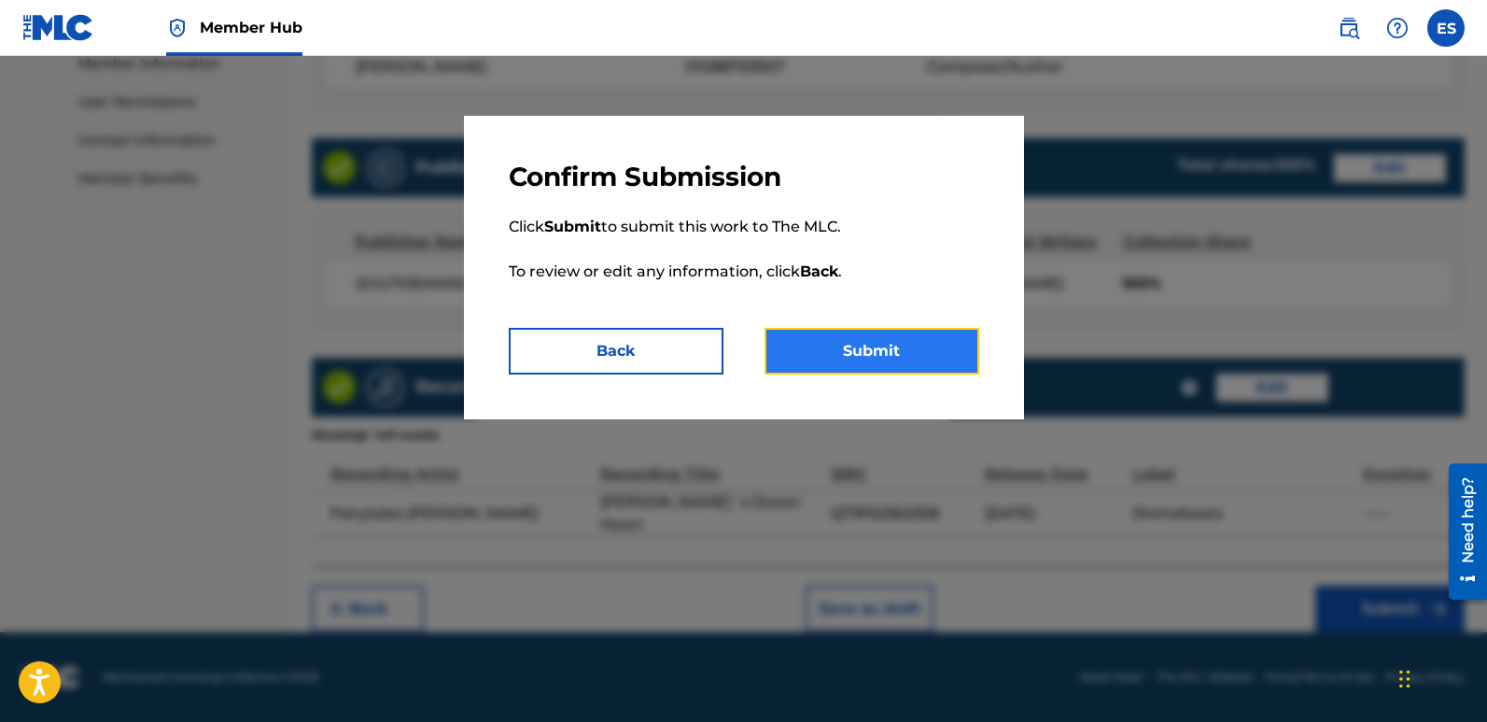
click at [887, 340] on button "Submit" at bounding box center [872, 351] width 215 height 47
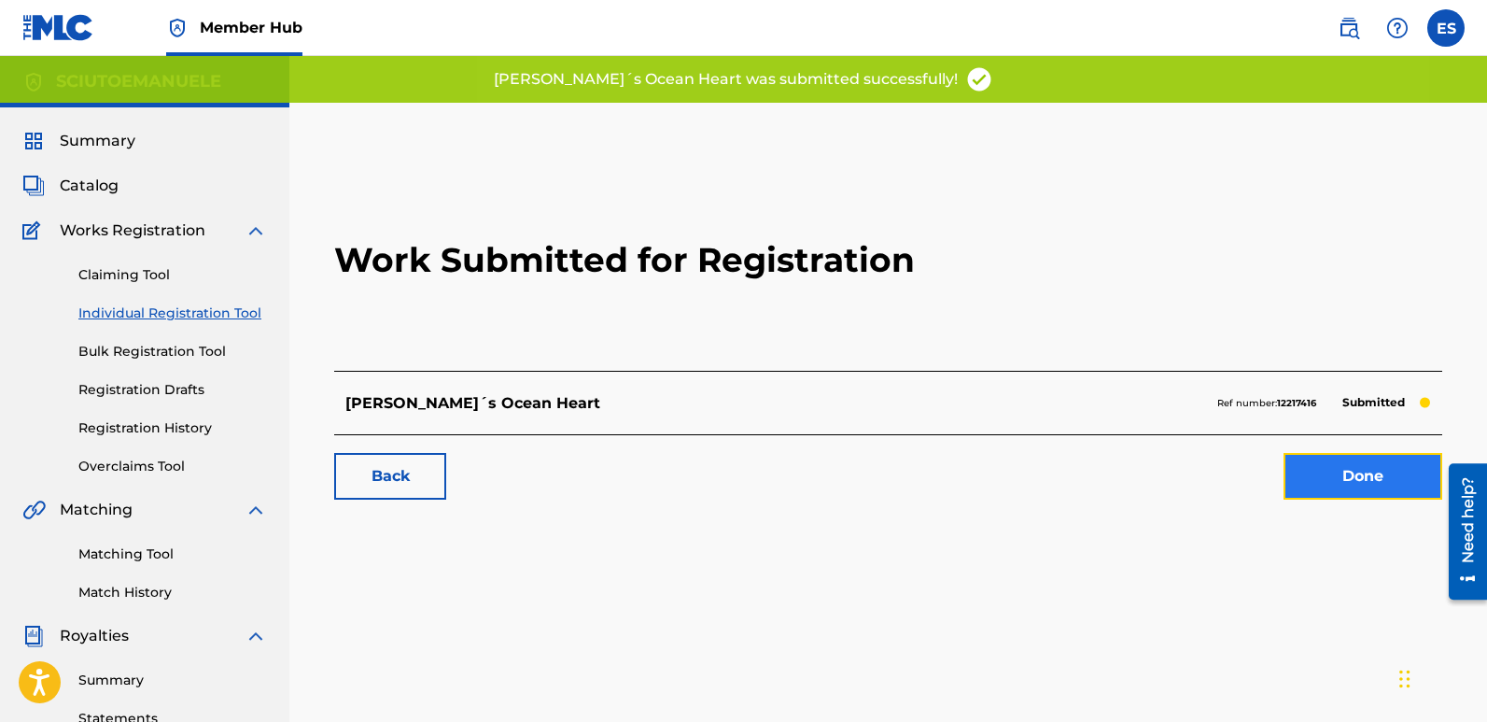
click at [1349, 480] on link "Done" at bounding box center [1363, 476] width 159 height 47
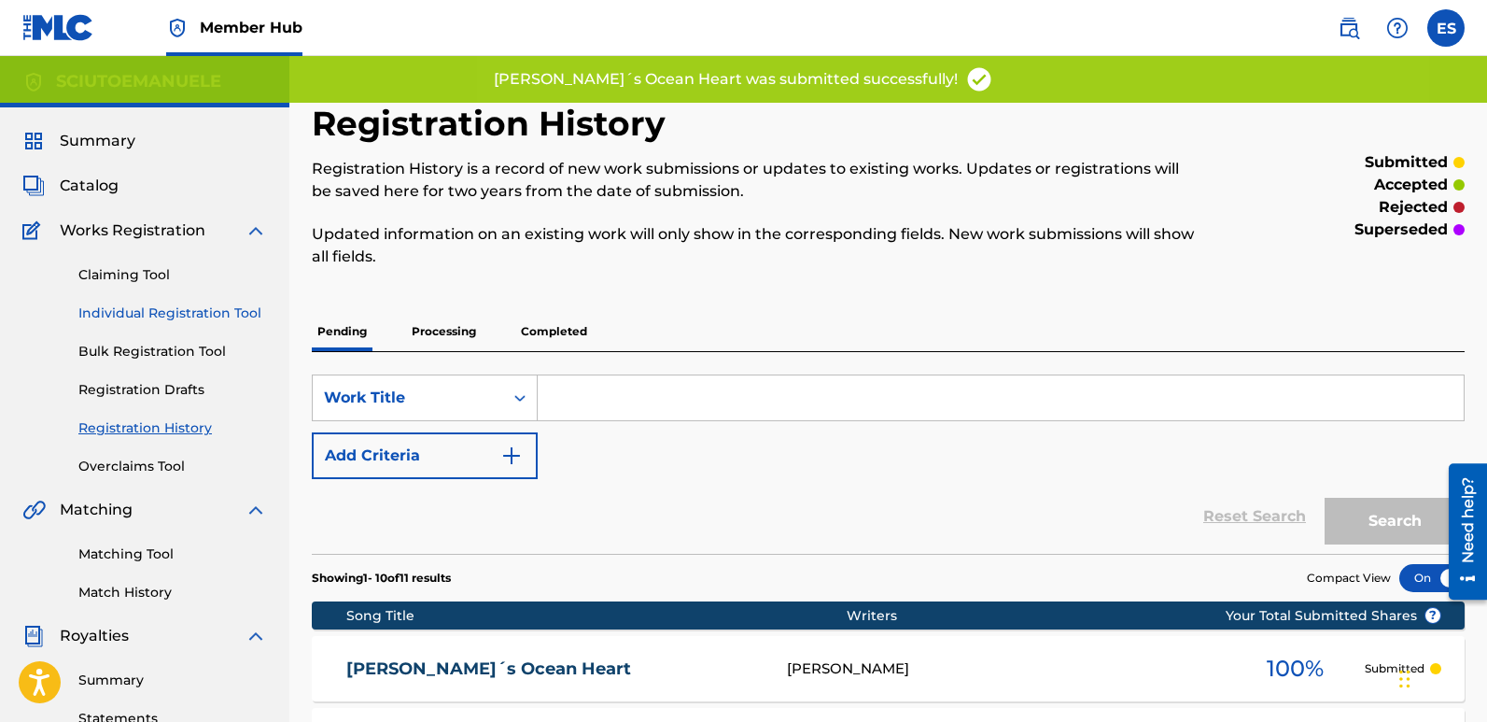
click at [193, 311] on link "Individual Registration Tool" at bounding box center [172, 313] width 189 height 20
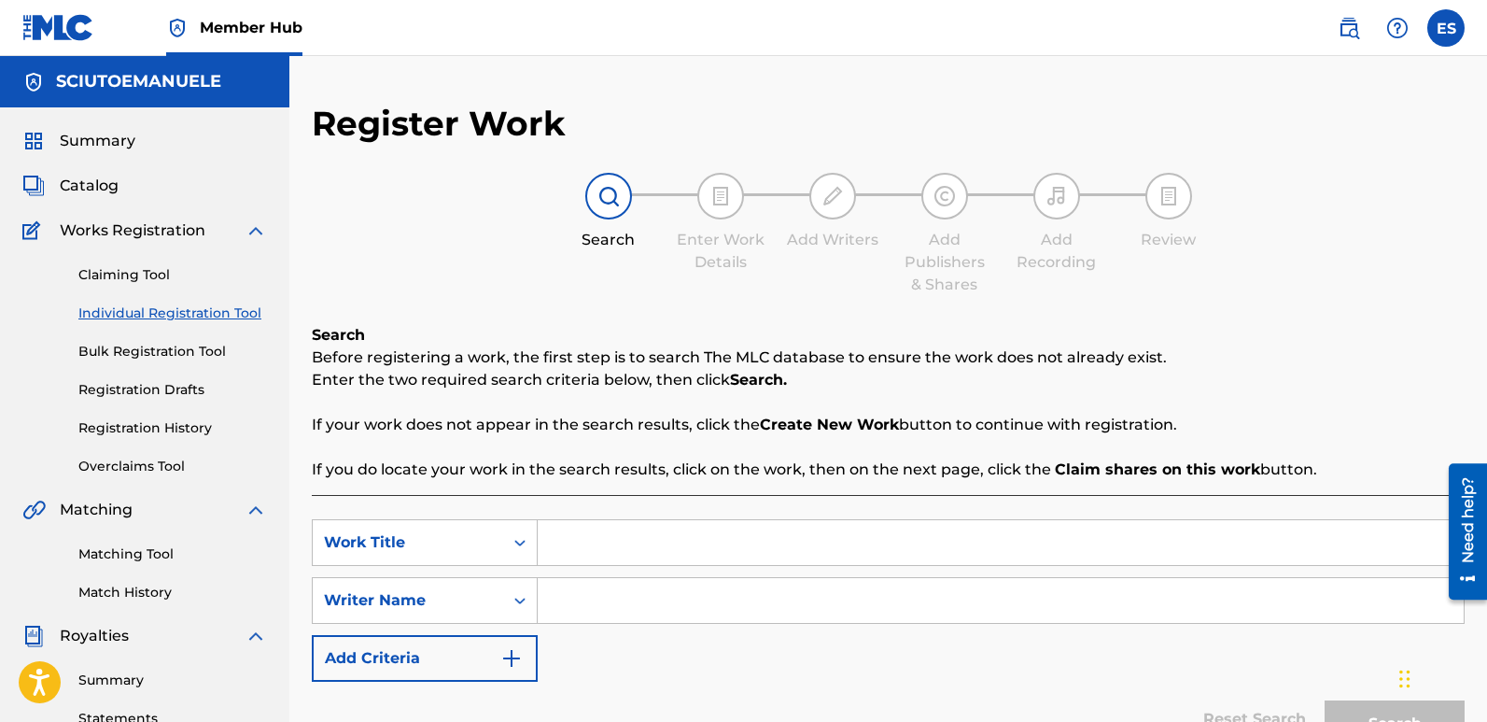
click at [625, 558] on input "Search Form" at bounding box center [1001, 542] width 926 height 45
paste input "Aurora´s Midnight Waltz"
type input "Aurora´s Midnight Waltz"
click at [609, 620] on input "Search Form" at bounding box center [1001, 600] width 926 height 45
type input "emanuelesciuto"
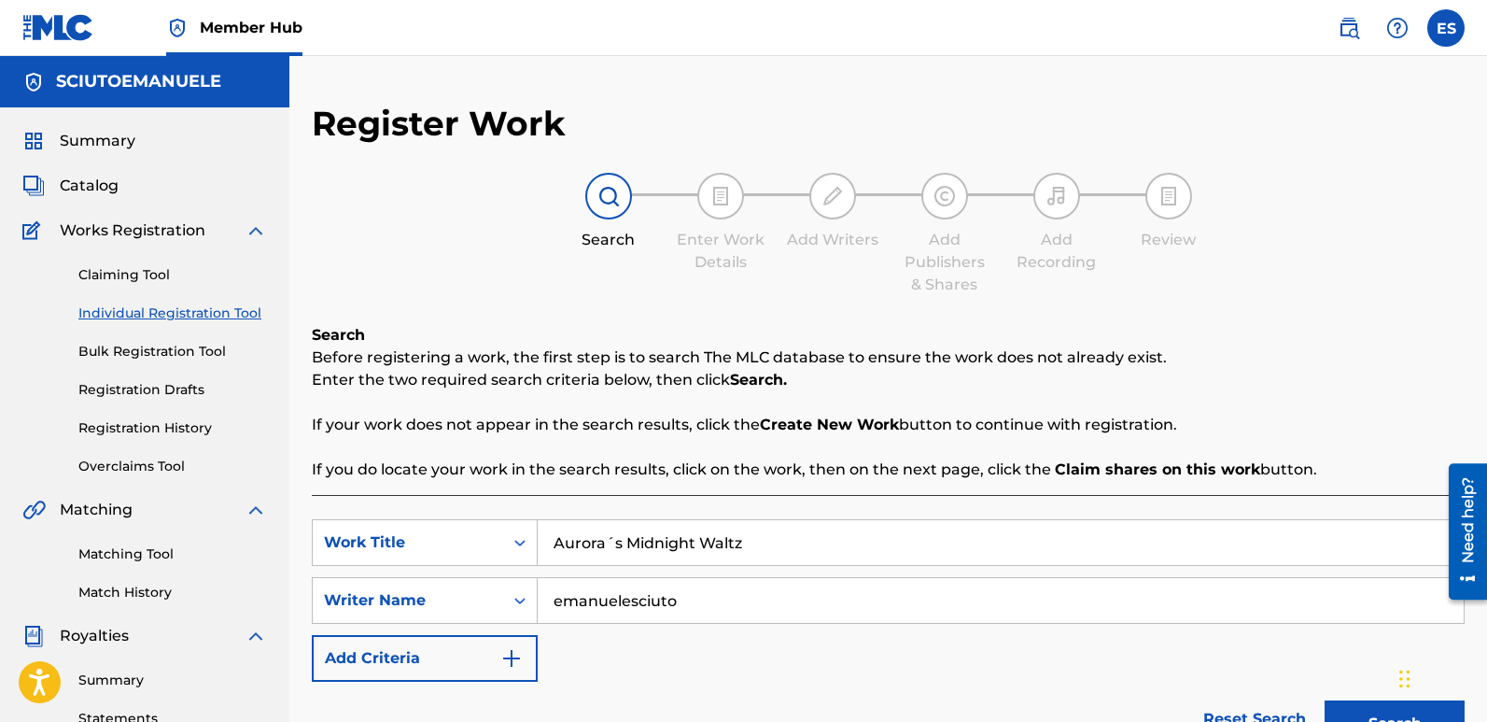
click at [1325, 700] on button "Search" at bounding box center [1395, 723] width 140 height 47
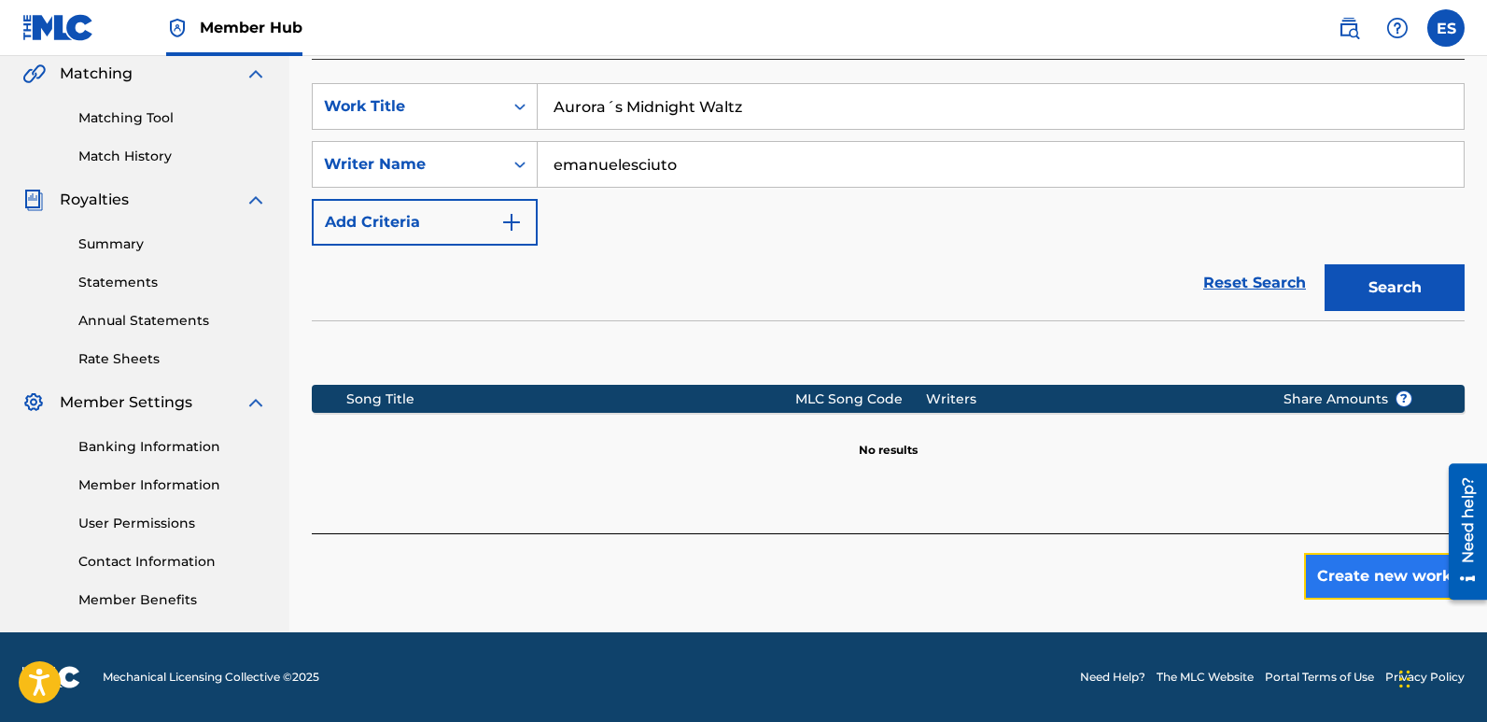
click at [1359, 570] on button "Create new work" at bounding box center [1384, 576] width 161 height 47
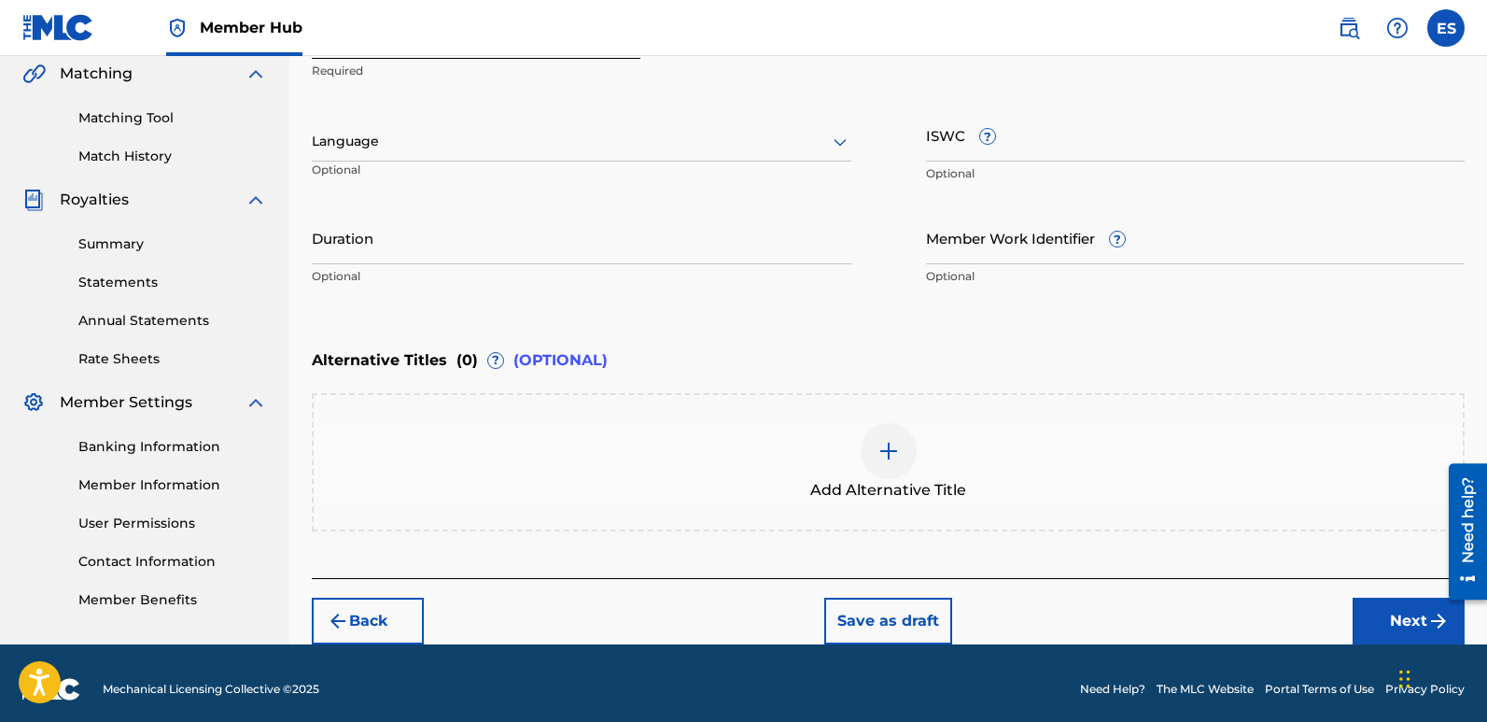
click at [454, 122] on div "Language" at bounding box center [582, 141] width 540 height 39
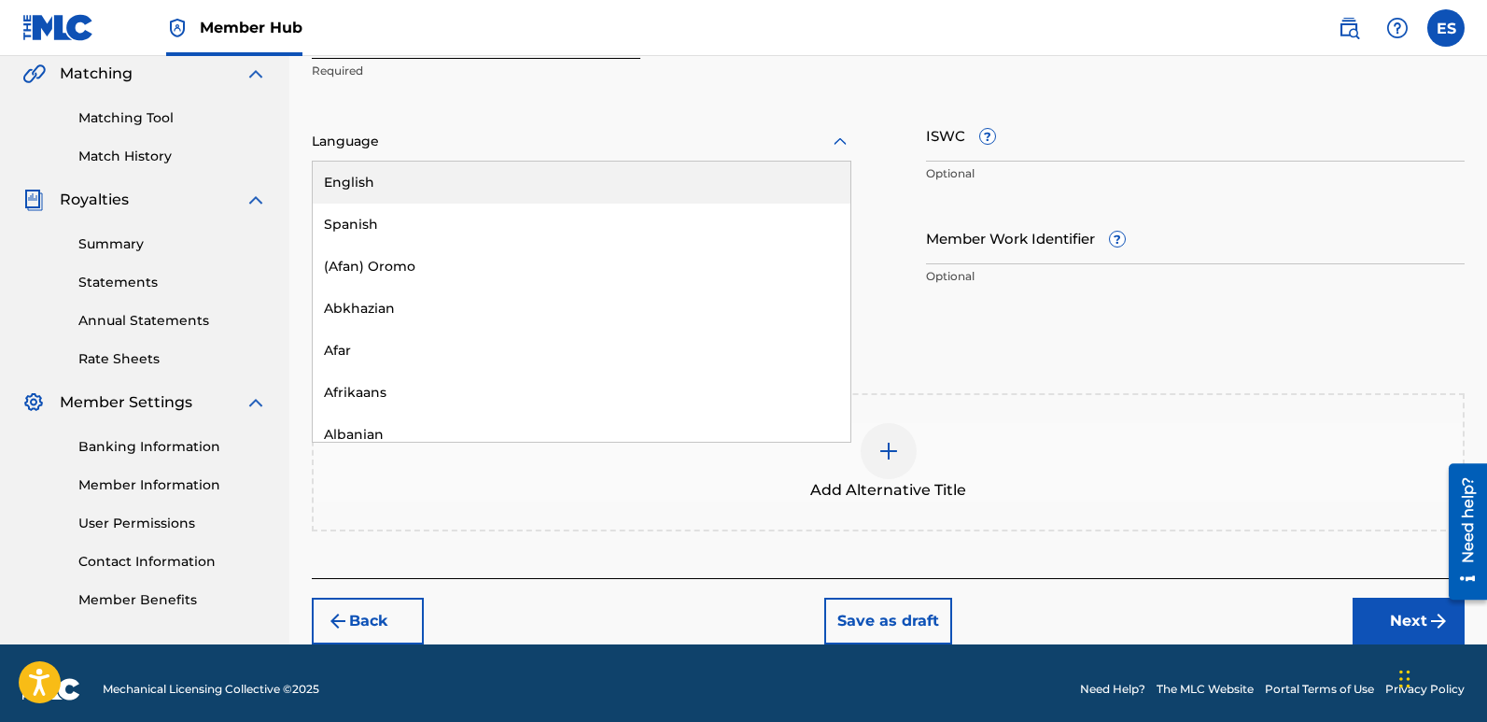
click at [382, 189] on div "English" at bounding box center [582, 183] width 538 height 42
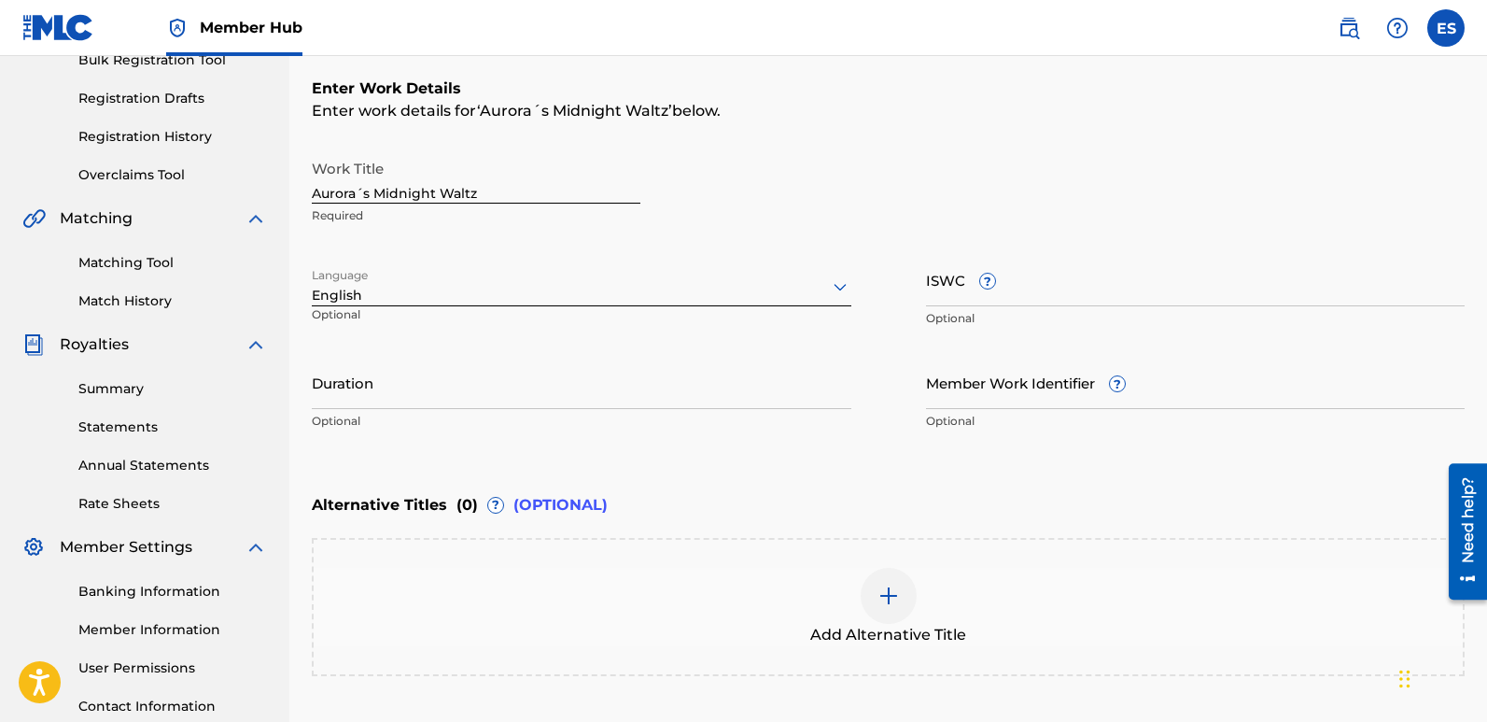
scroll to position [448, 0]
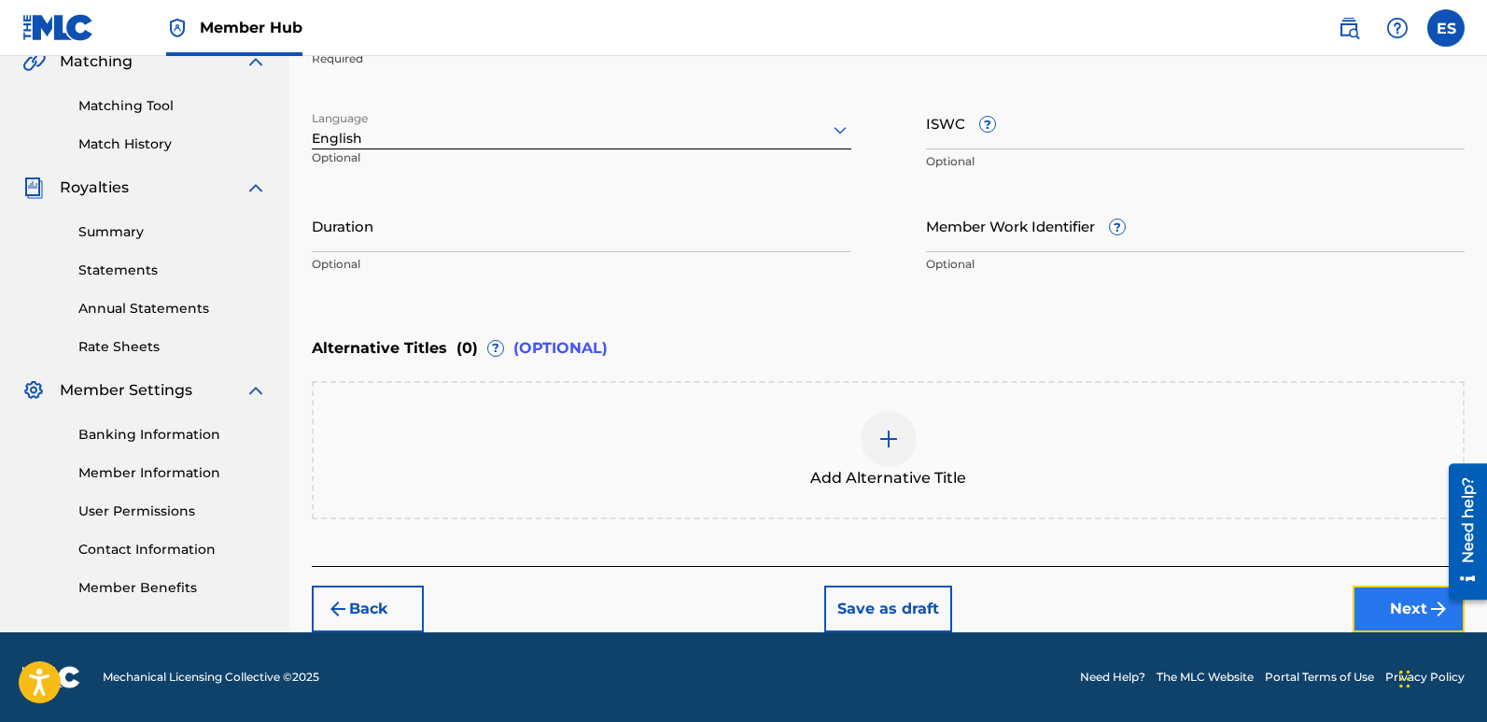
click at [1391, 603] on button "Next" at bounding box center [1409, 608] width 112 height 47
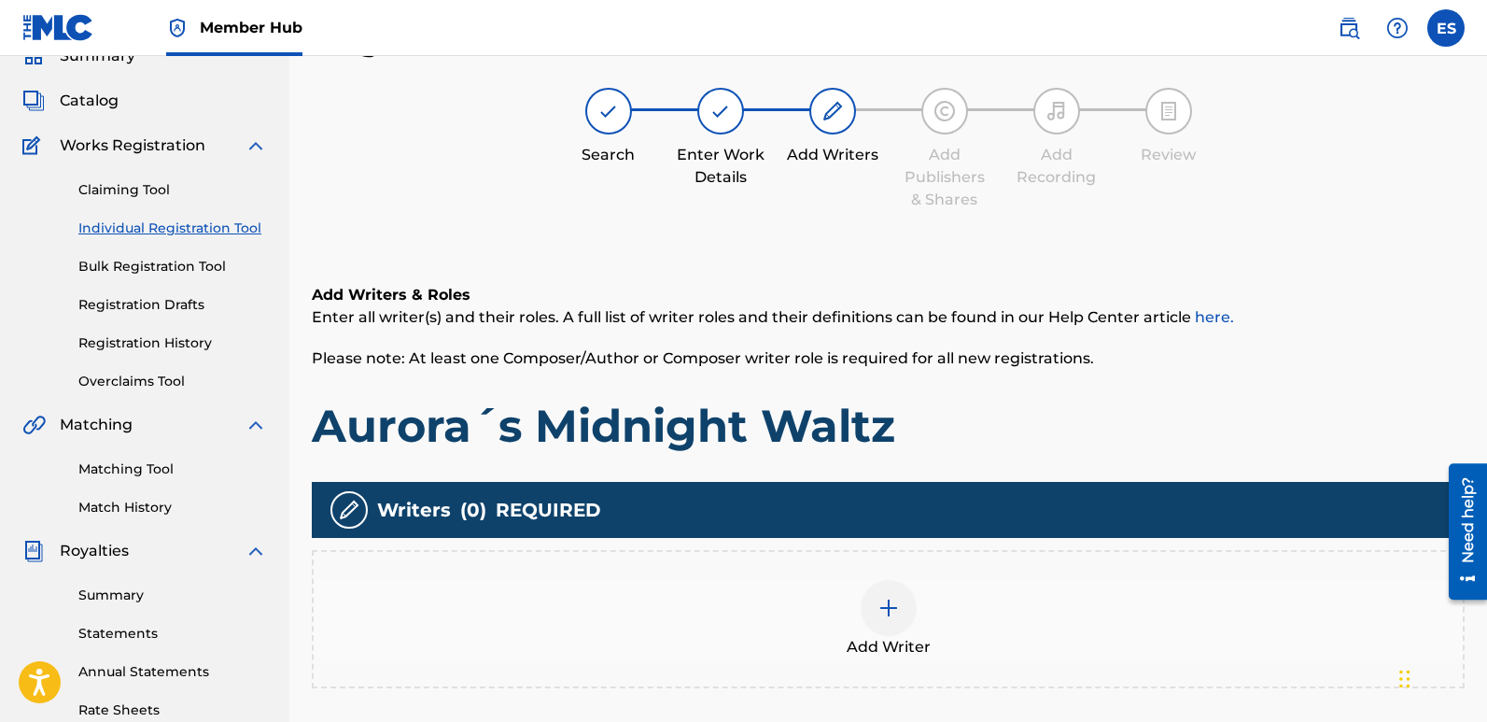
scroll to position [84, 0]
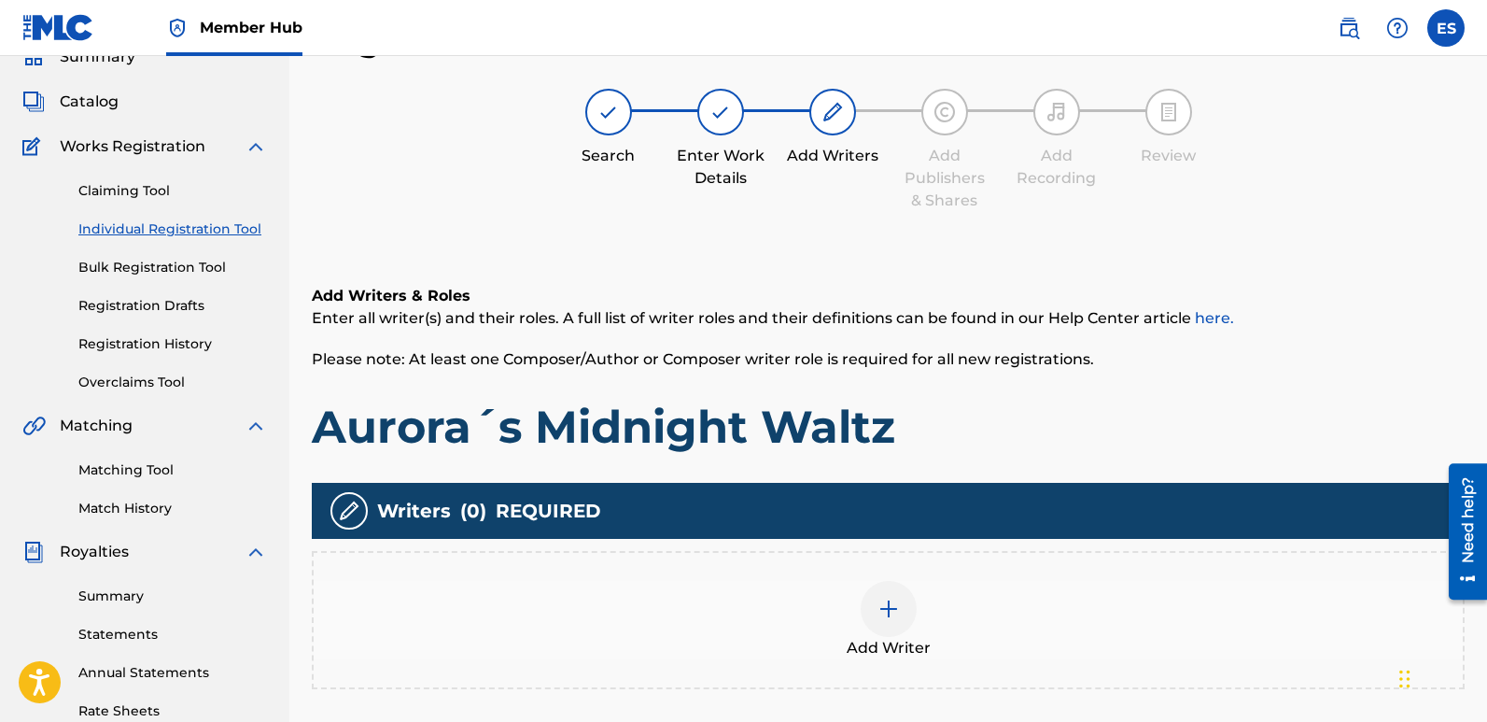
click at [919, 626] on div "Add Writer" at bounding box center [888, 620] width 1149 height 78
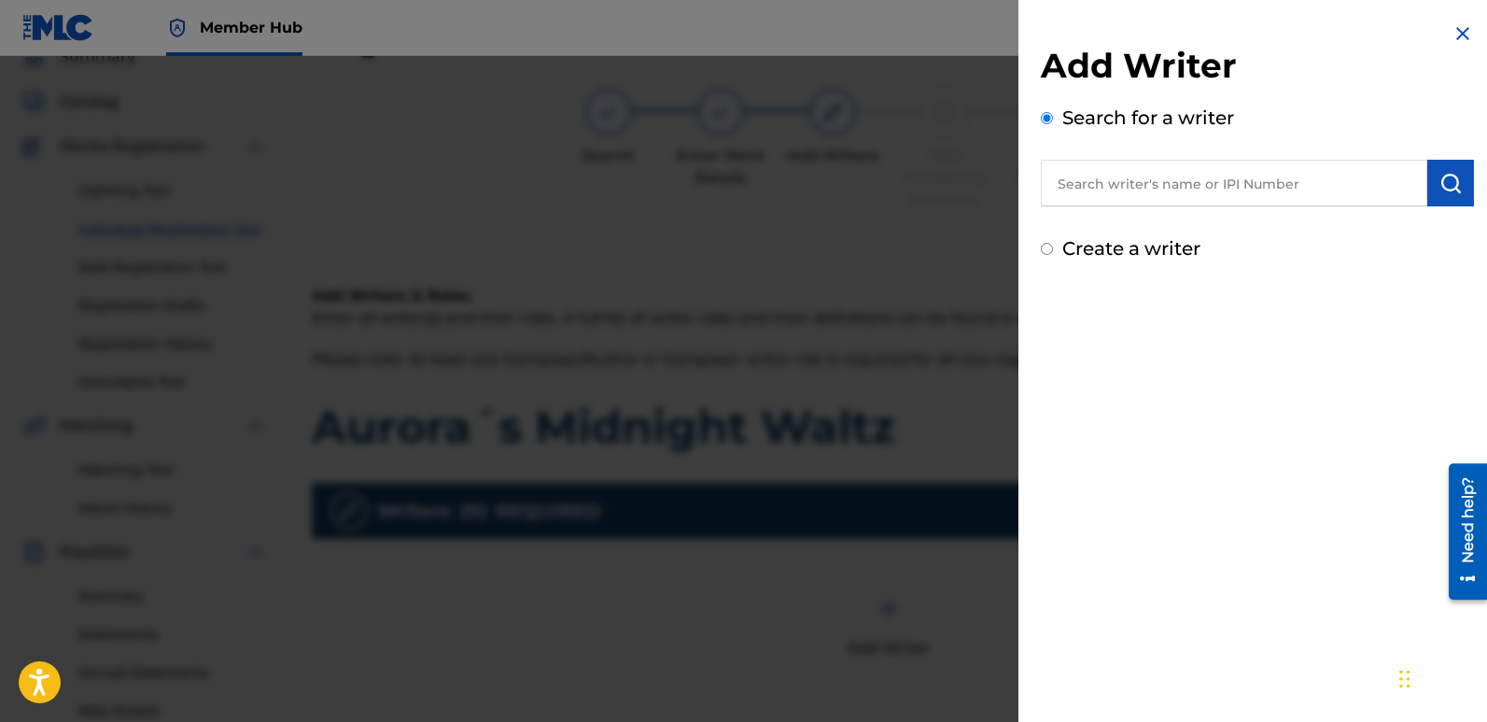
click at [1242, 179] on input "text" at bounding box center [1234, 183] width 387 height 47
type input "emanuelesciuto"
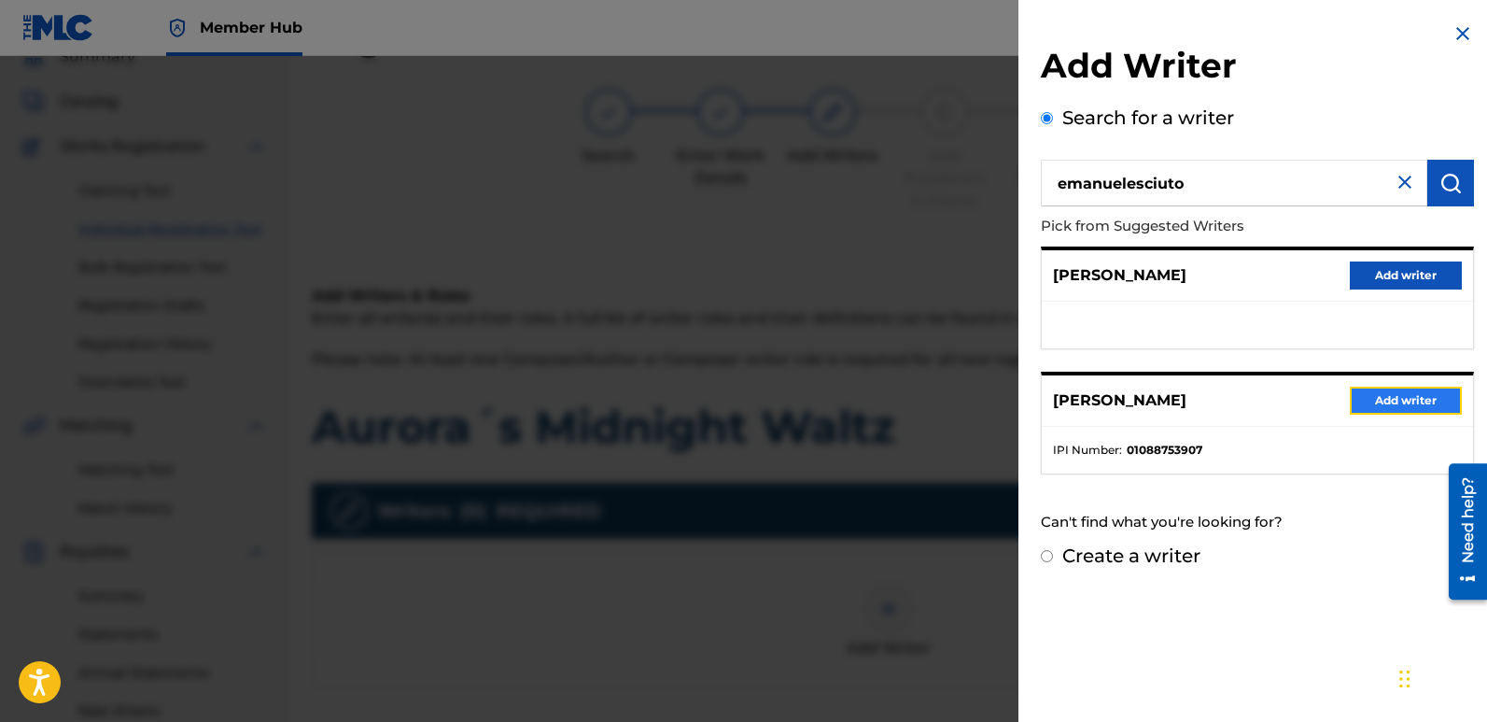
click at [1412, 395] on button "Add writer" at bounding box center [1406, 401] width 112 height 28
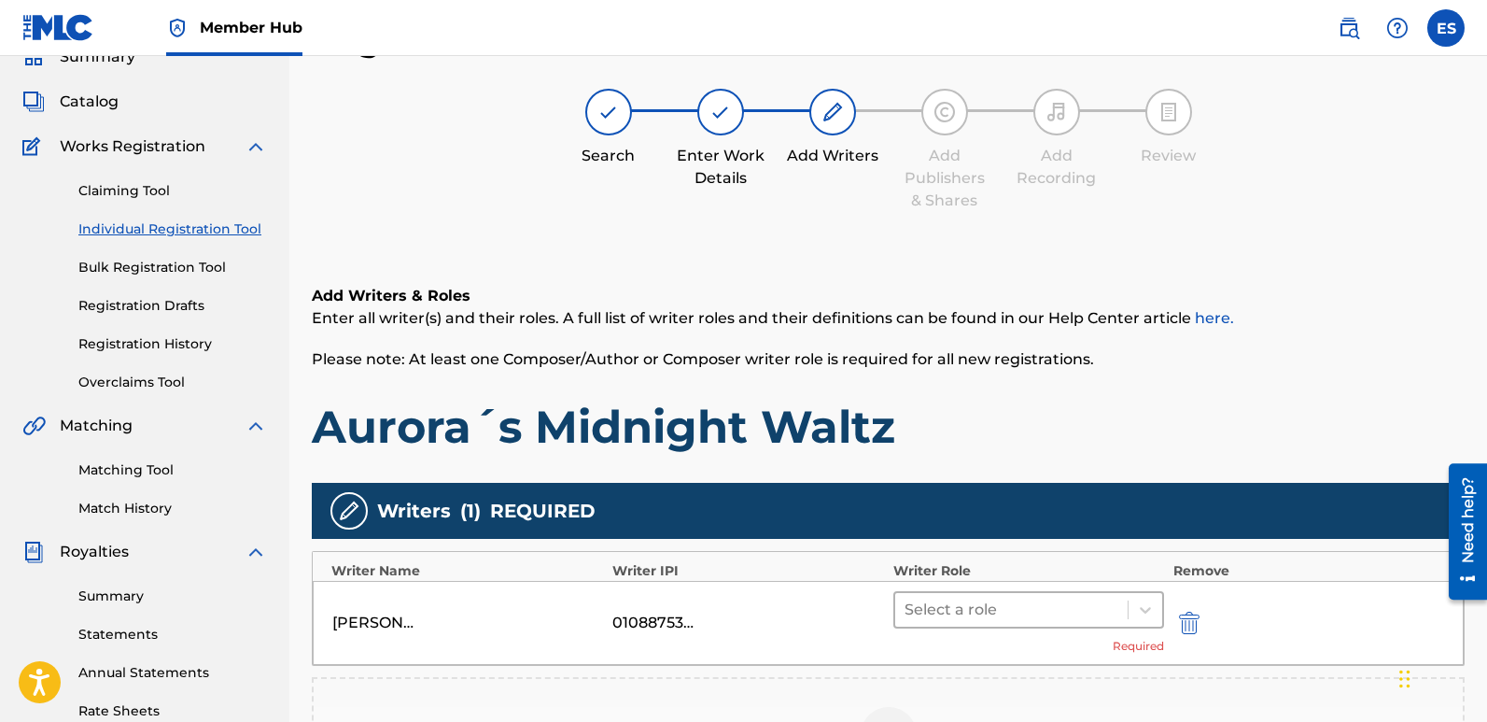
click at [987, 610] on div at bounding box center [1012, 610] width 214 height 26
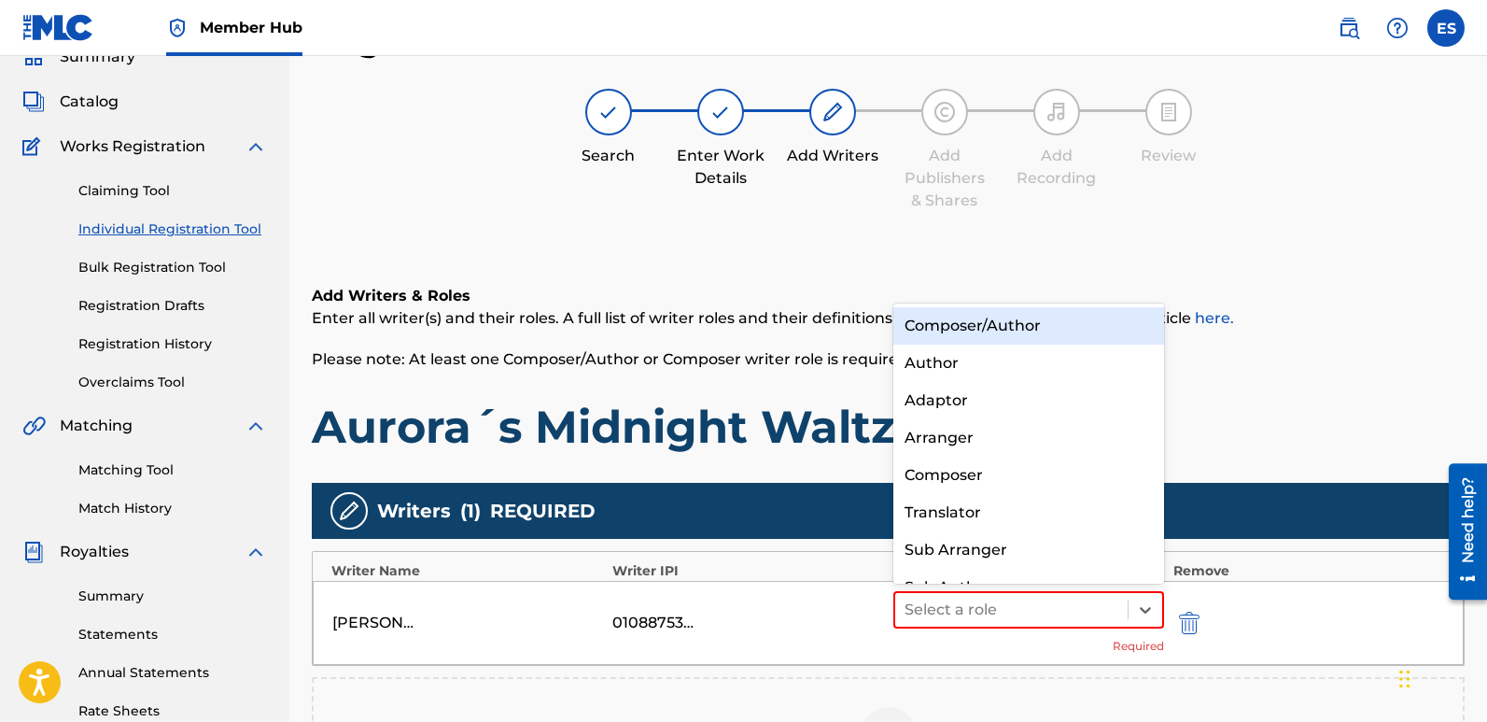
click at [997, 318] on div "Composer/Author" at bounding box center [1029, 325] width 271 height 37
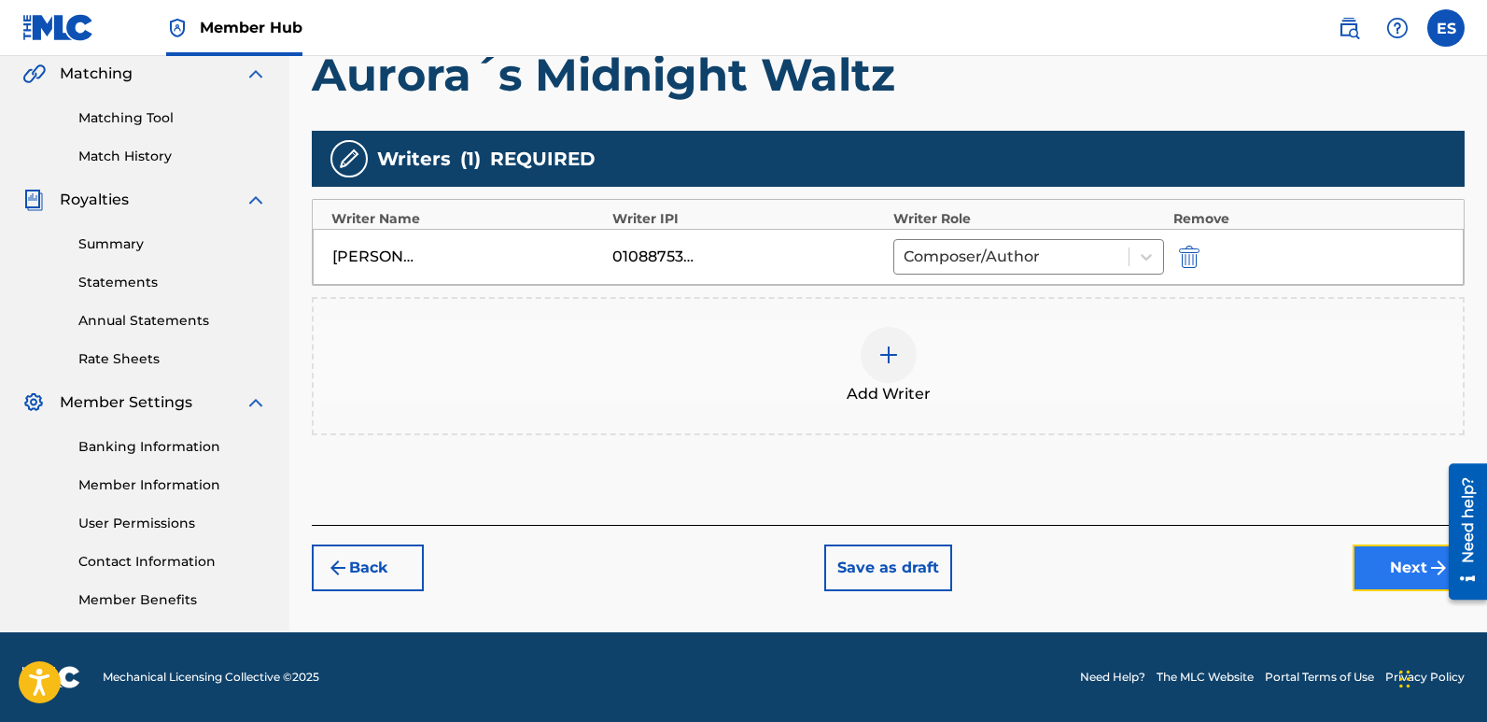
click at [1382, 565] on button "Next" at bounding box center [1409, 567] width 112 height 47
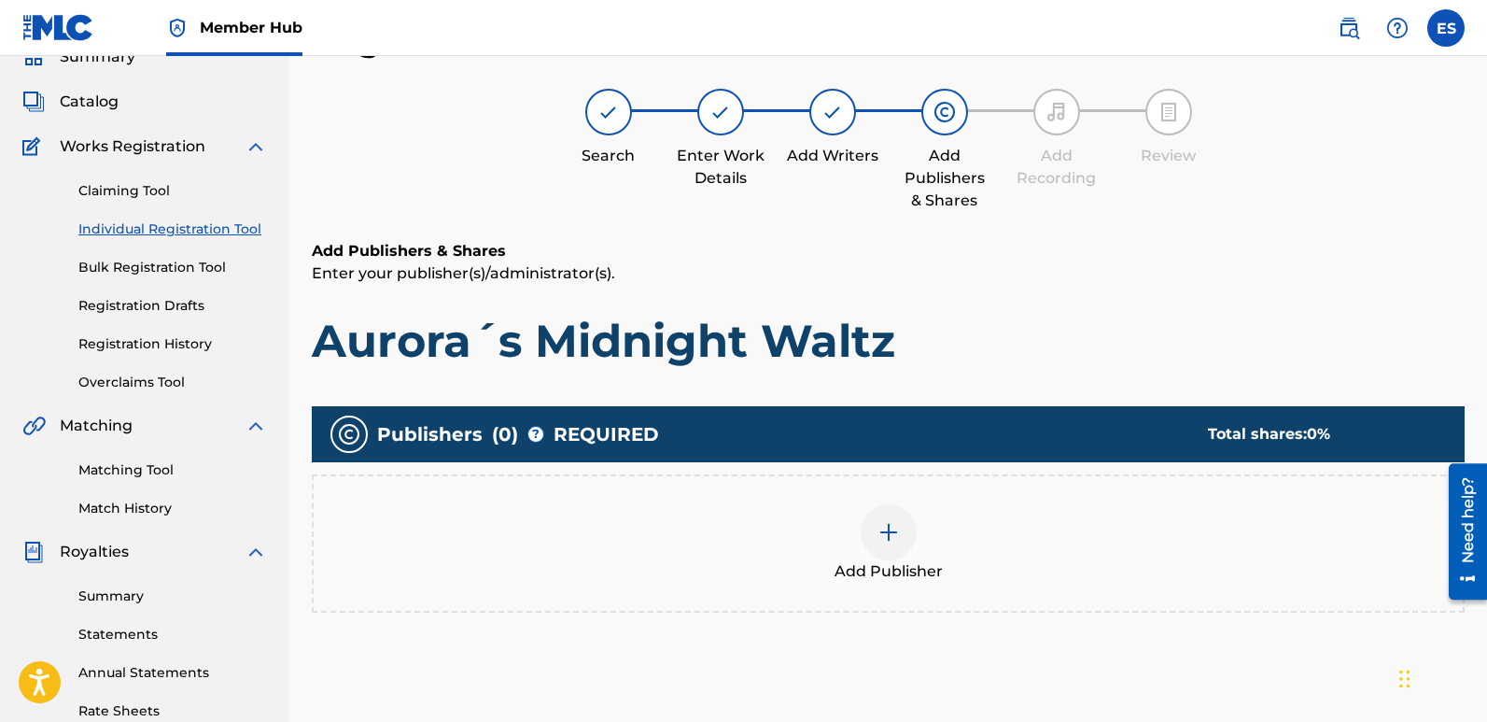
click at [916, 593] on div "Add Publisher" at bounding box center [888, 543] width 1153 height 138
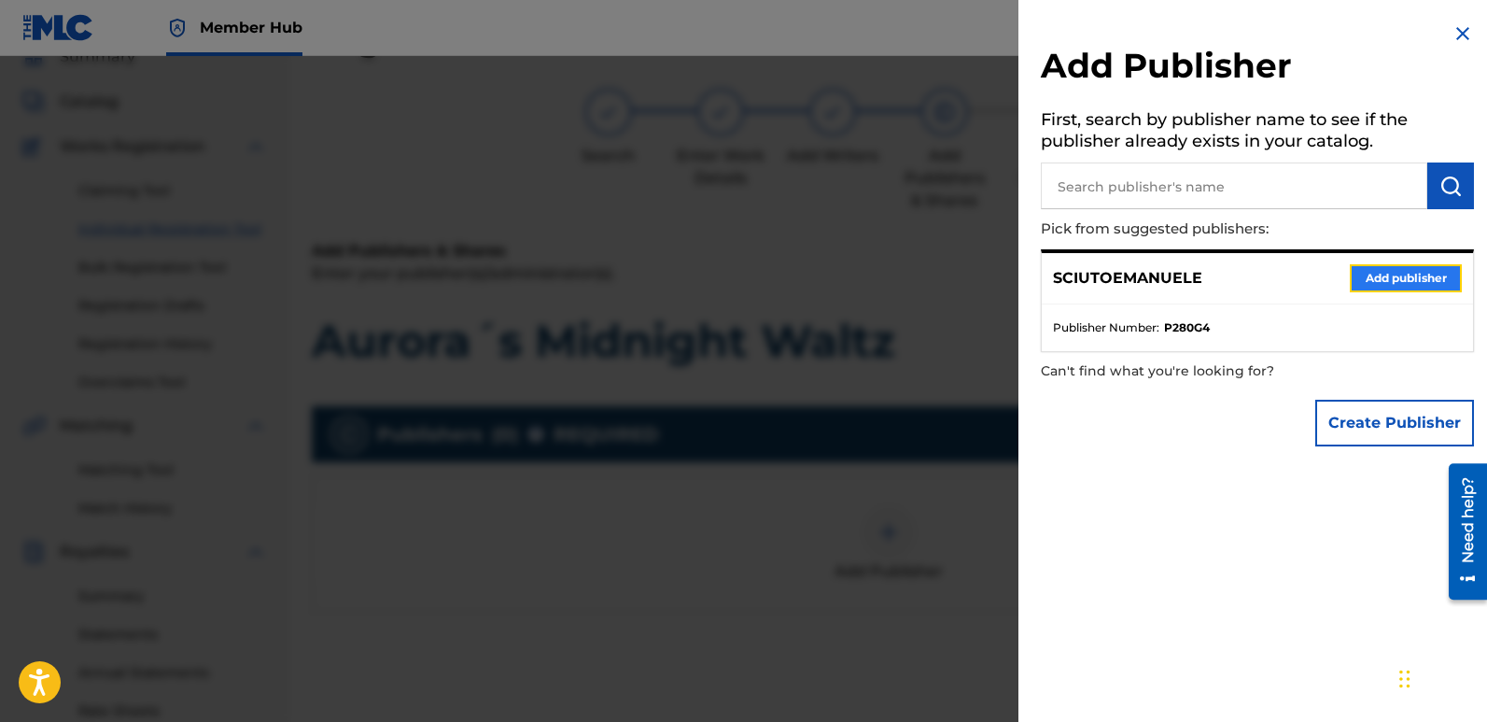
click at [1392, 273] on button "Add publisher" at bounding box center [1406, 278] width 112 height 28
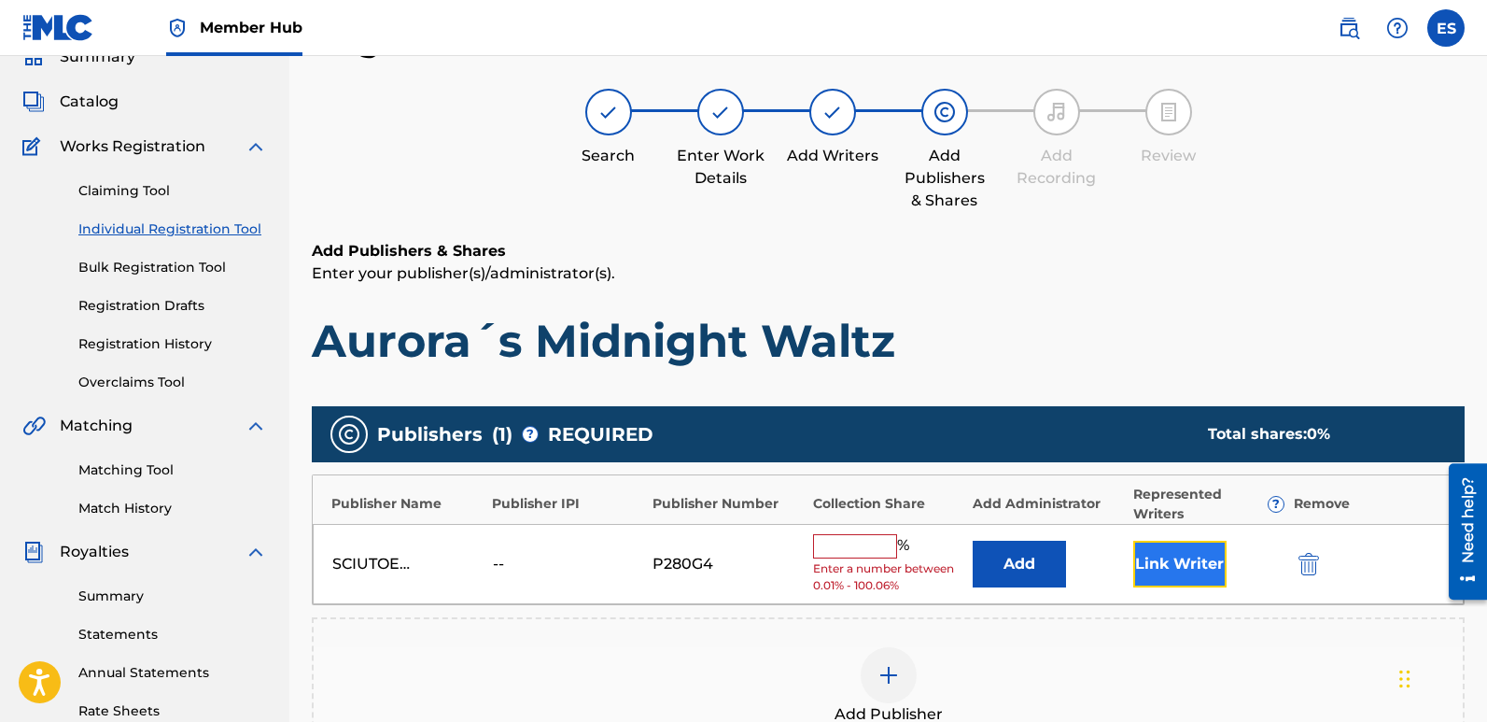
click at [1164, 566] on button "Link Writer" at bounding box center [1180, 564] width 93 height 47
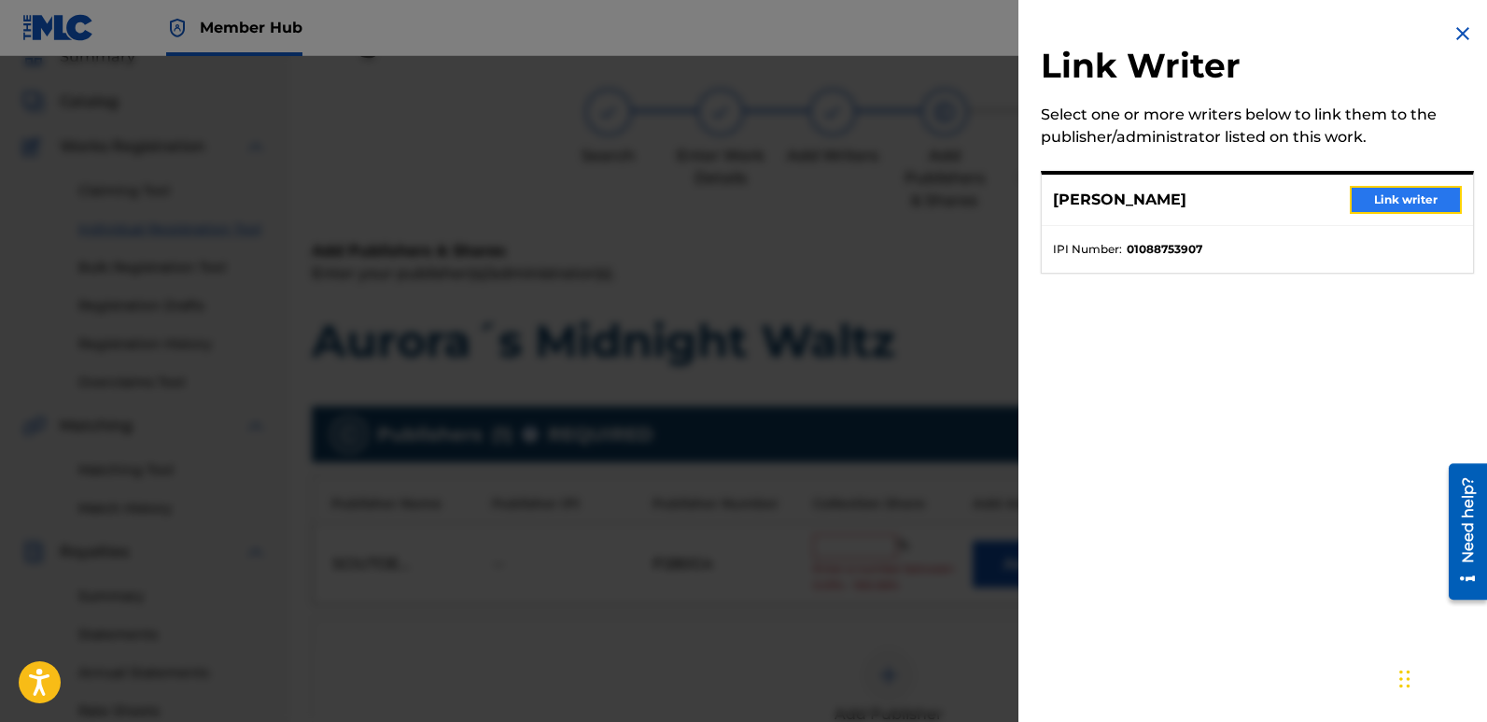
click at [1409, 193] on button "Link writer" at bounding box center [1406, 200] width 112 height 28
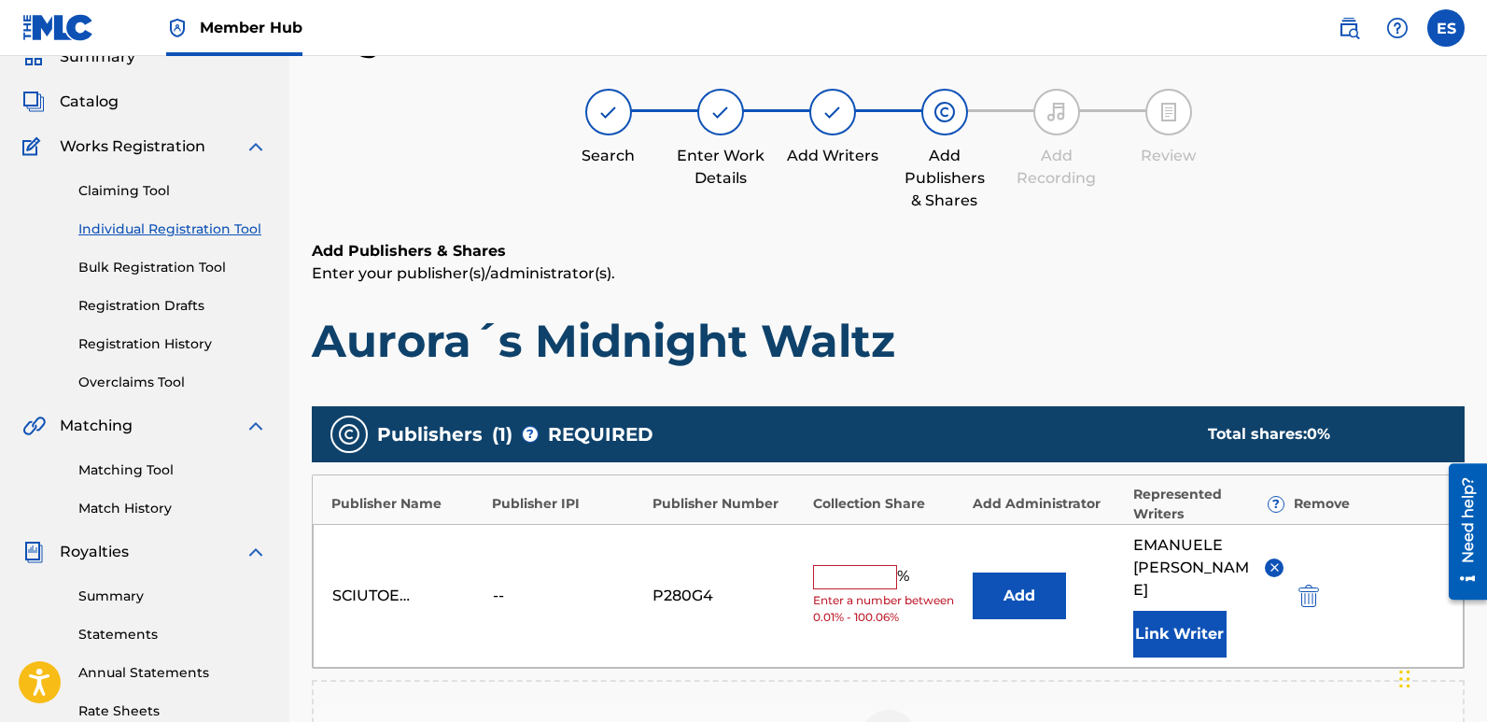
click at [844, 567] on input "text" at bounding box center [855, 577] width 84 height 24
type input "100"
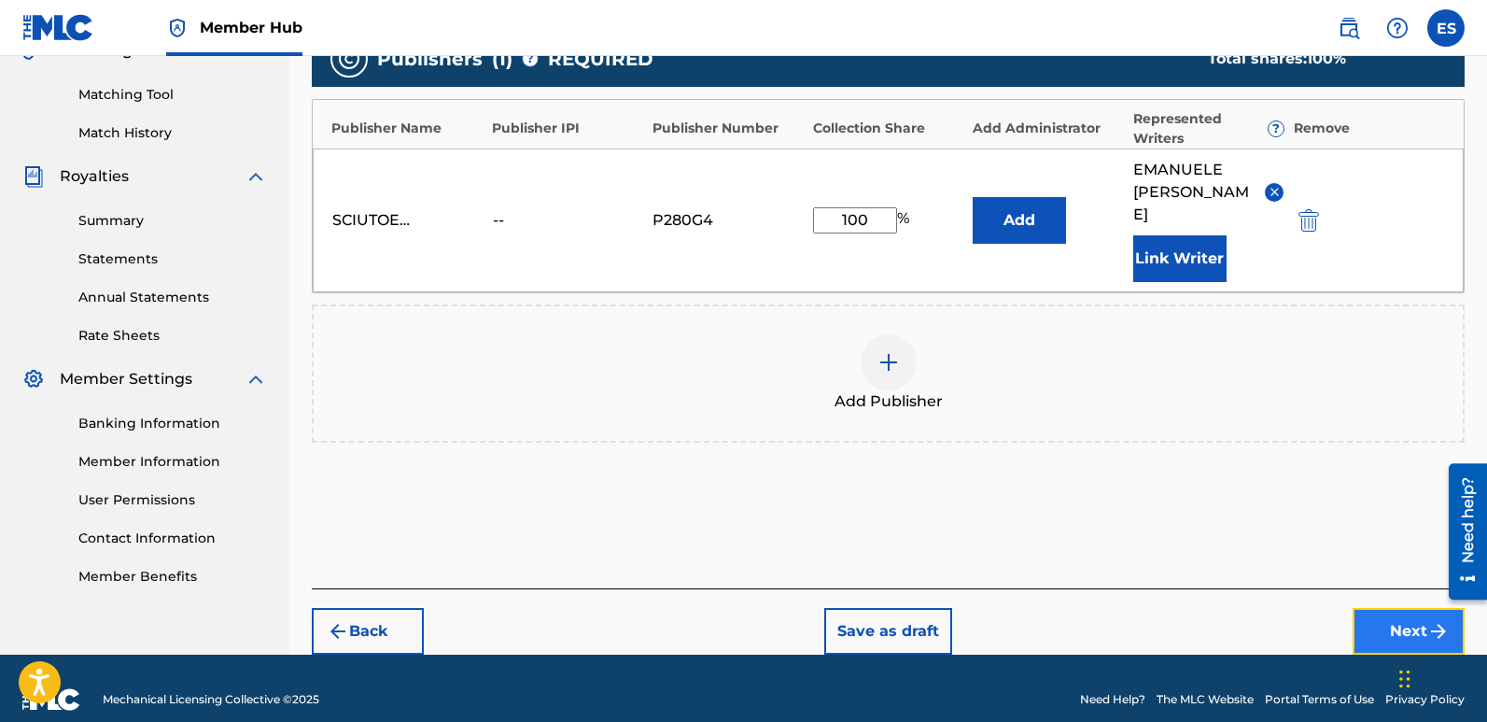
click at [1392, 608] on button "Next" at bounding box center [1409, 631] width 112 height 47
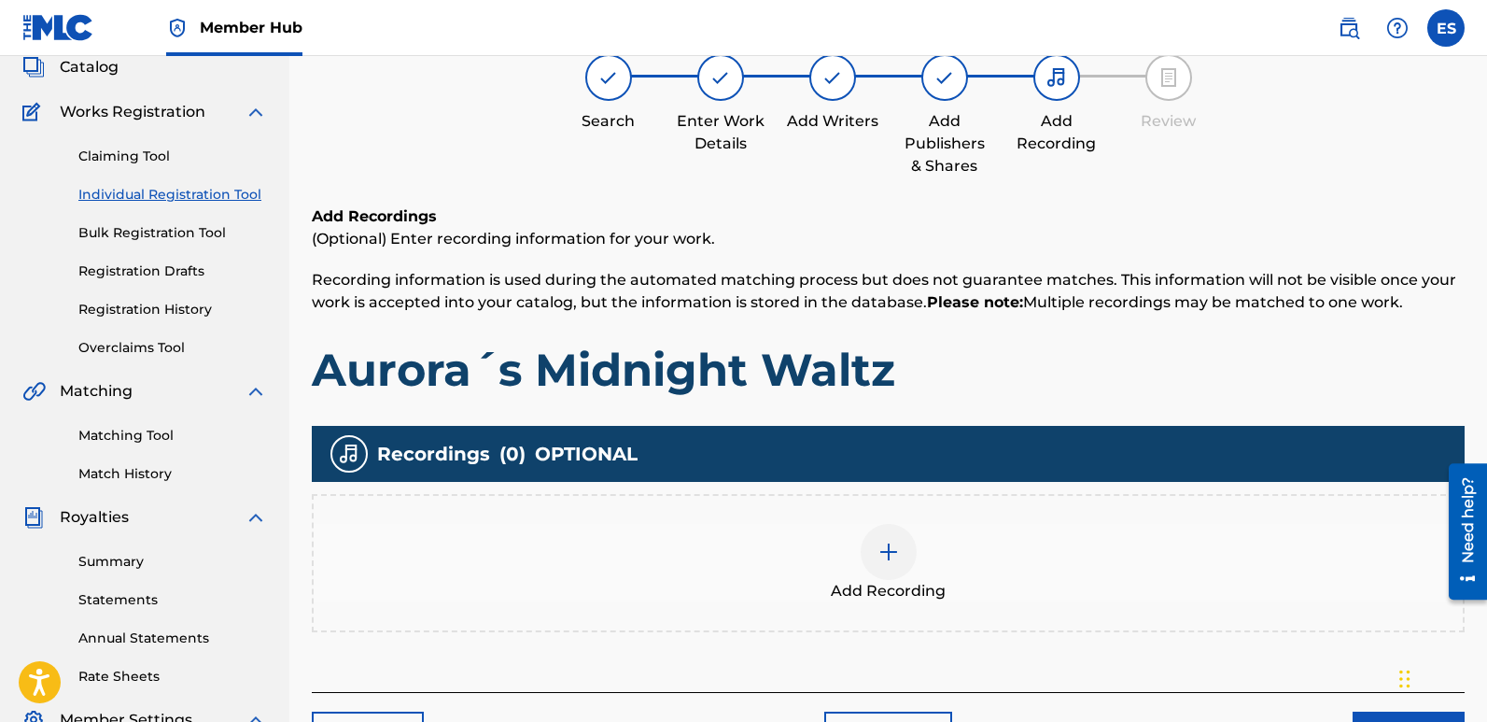
scroll to position [84, 0]
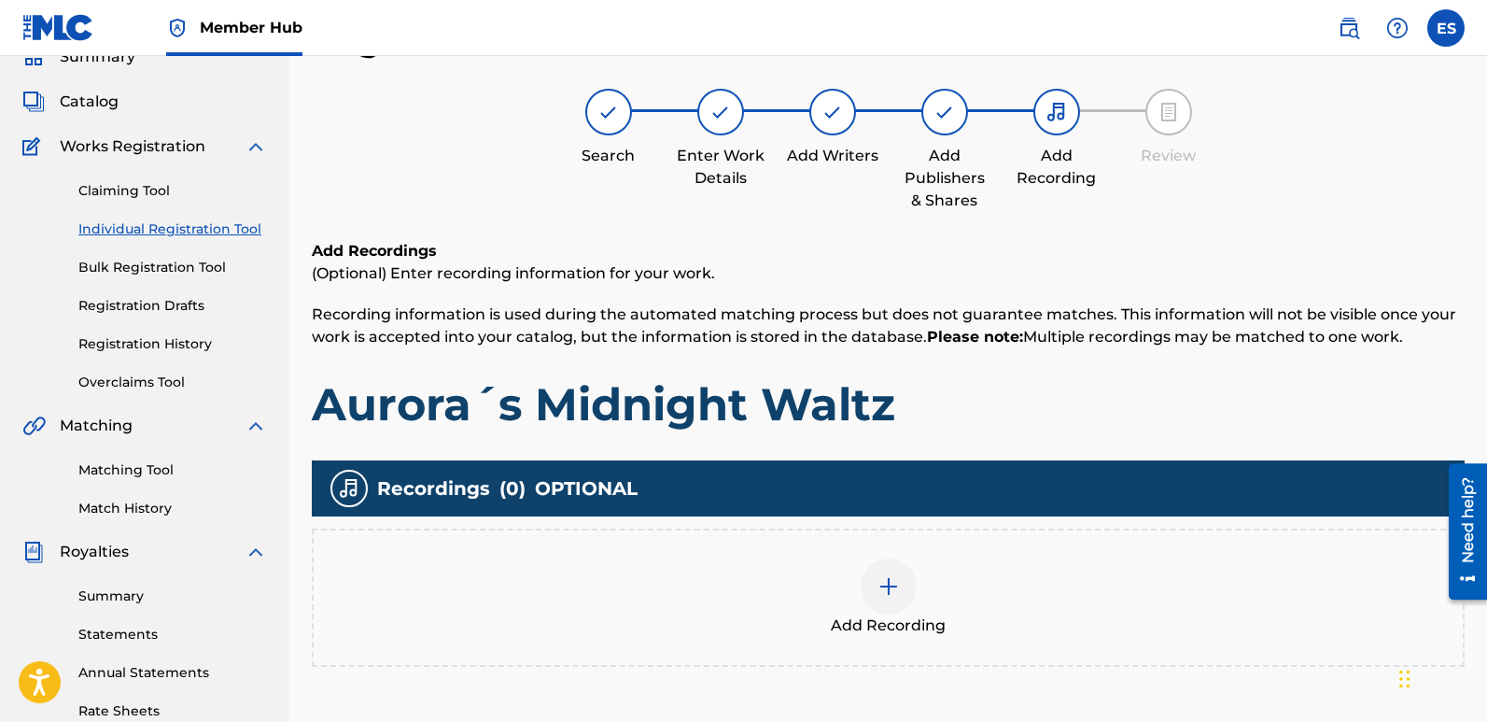
click at [887, 596] on img at bounding box center [889, 586] width 22 height 22
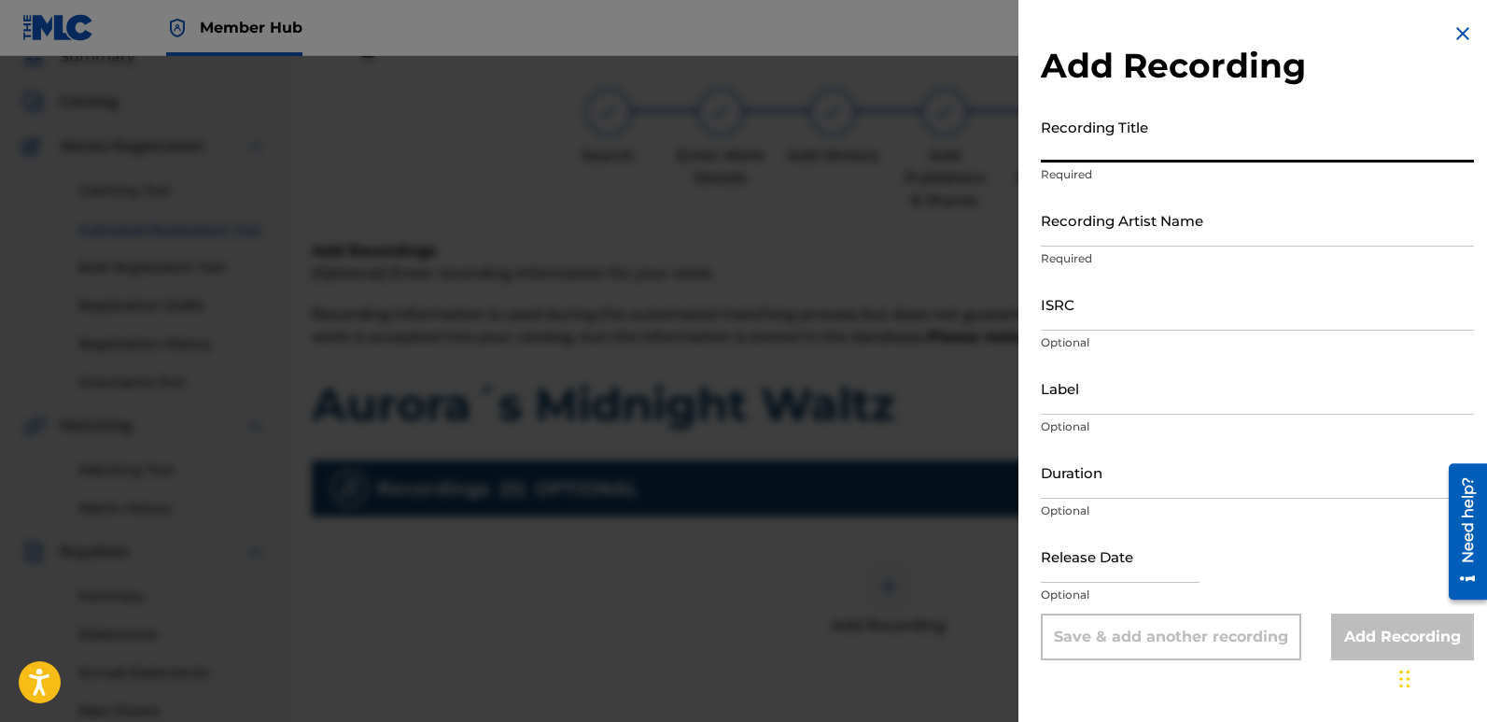
paste input "Aurora´s Midnight Waltz"
type input "Aurora´s Midnight Waltz"
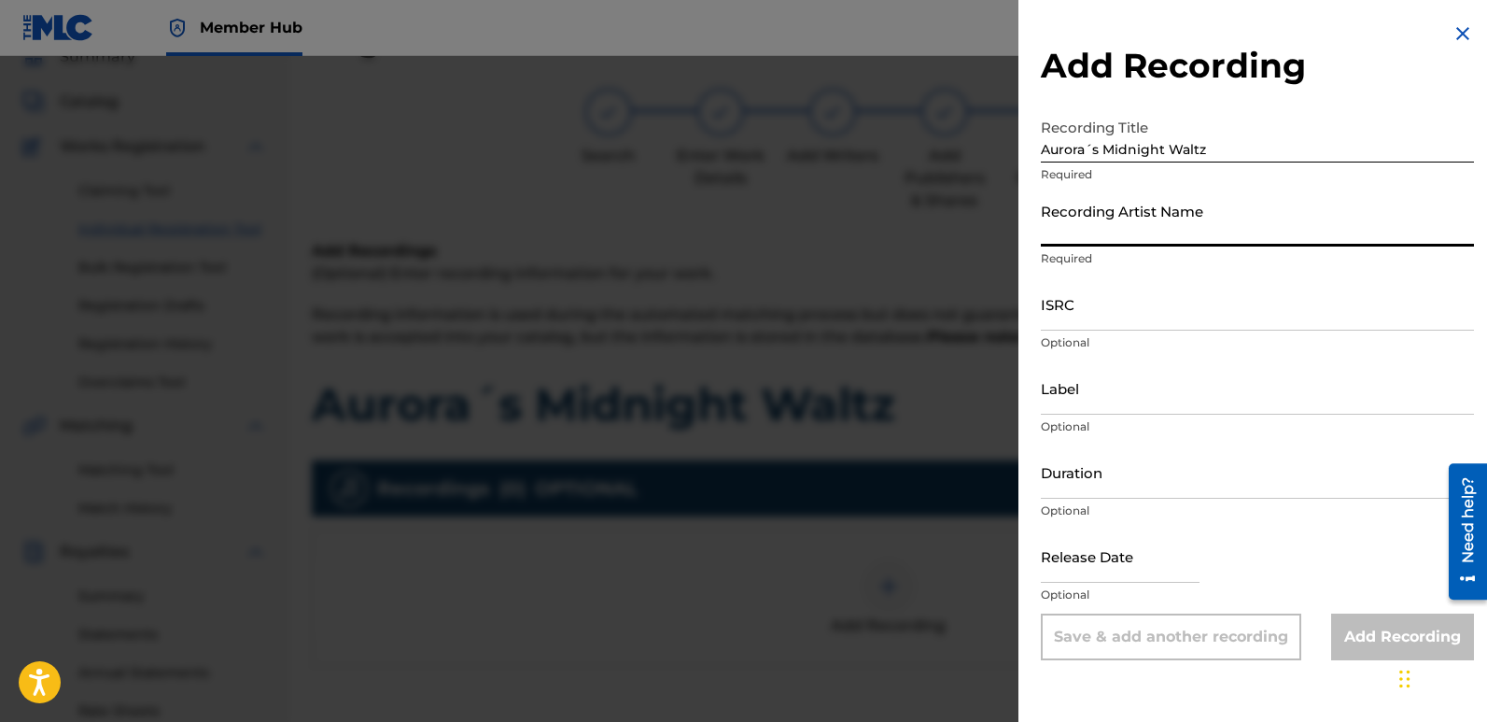
click at [1156, 219] on input "Recording Artist Name" at bounding box center [1257, 219] width 433 height 53
type input "Fairytales [PERSON_NAME]"
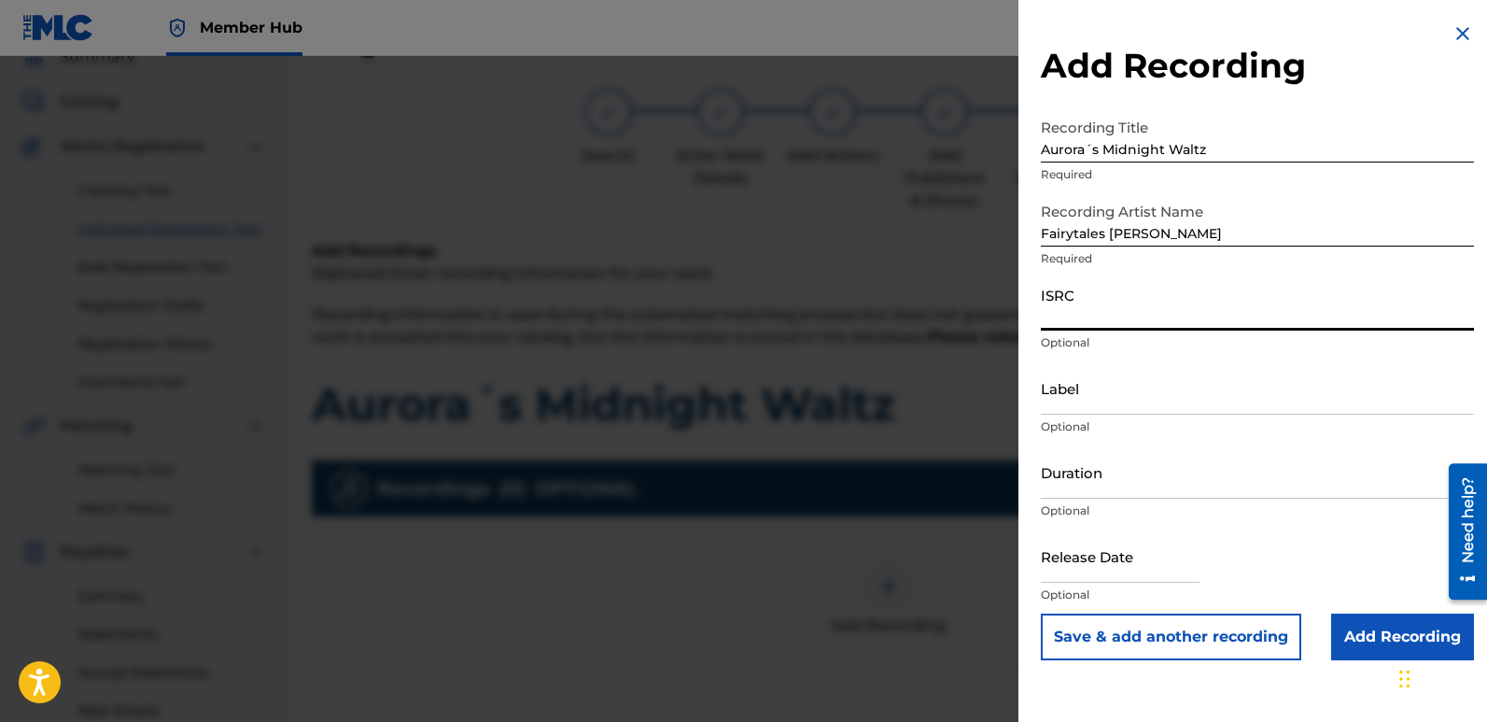
click at [1113, 297] on input "ISRC" at bounding box center [1257, 303] width 433 height 53
paste input "QT3F62562359"
type input "QT3F62562359"
click at [1160, 389] on input "Label" at bounding box center [1257, 387] width 433 height 53
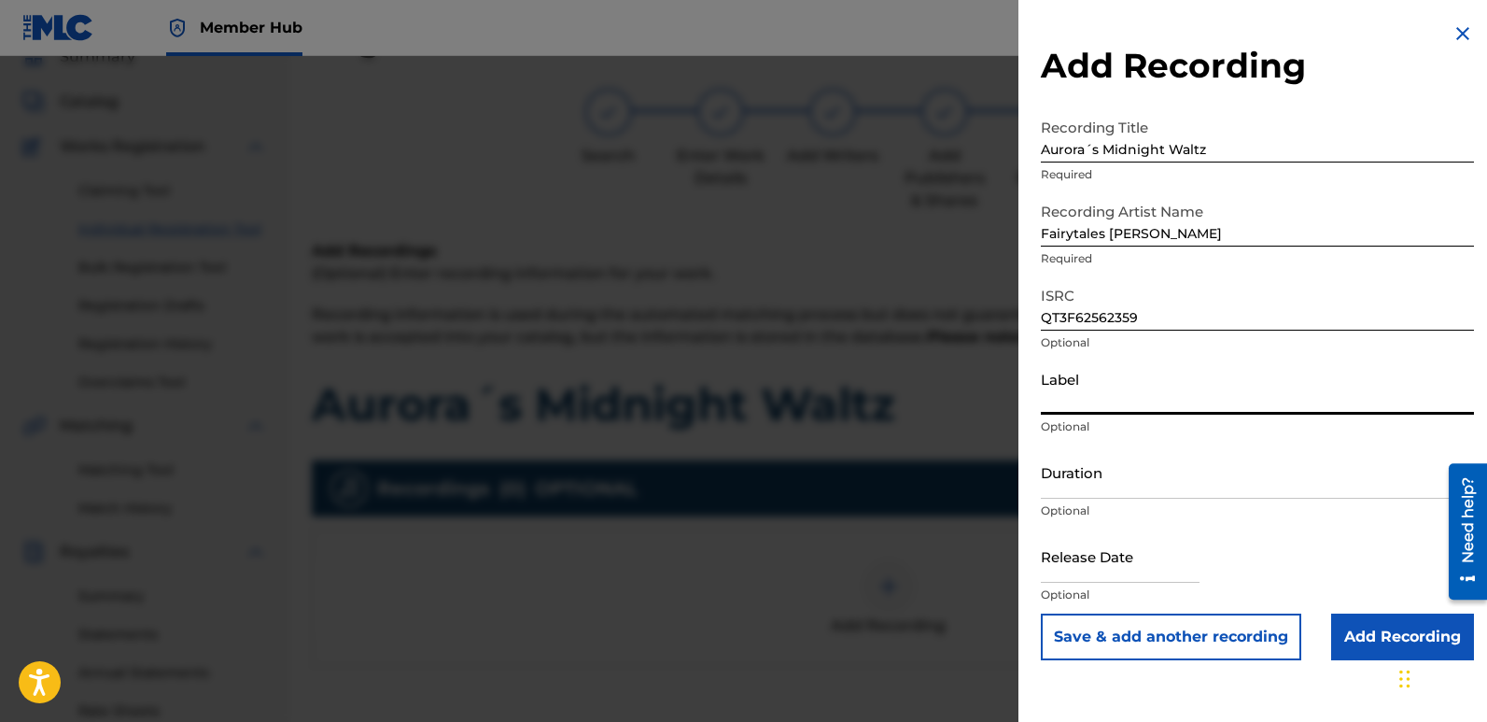
type input "Divinebeats"
click at [1077, 556] on input "text" at bounding box center [1120, 555] width 159 height 53
select select "9"
select select "2025"
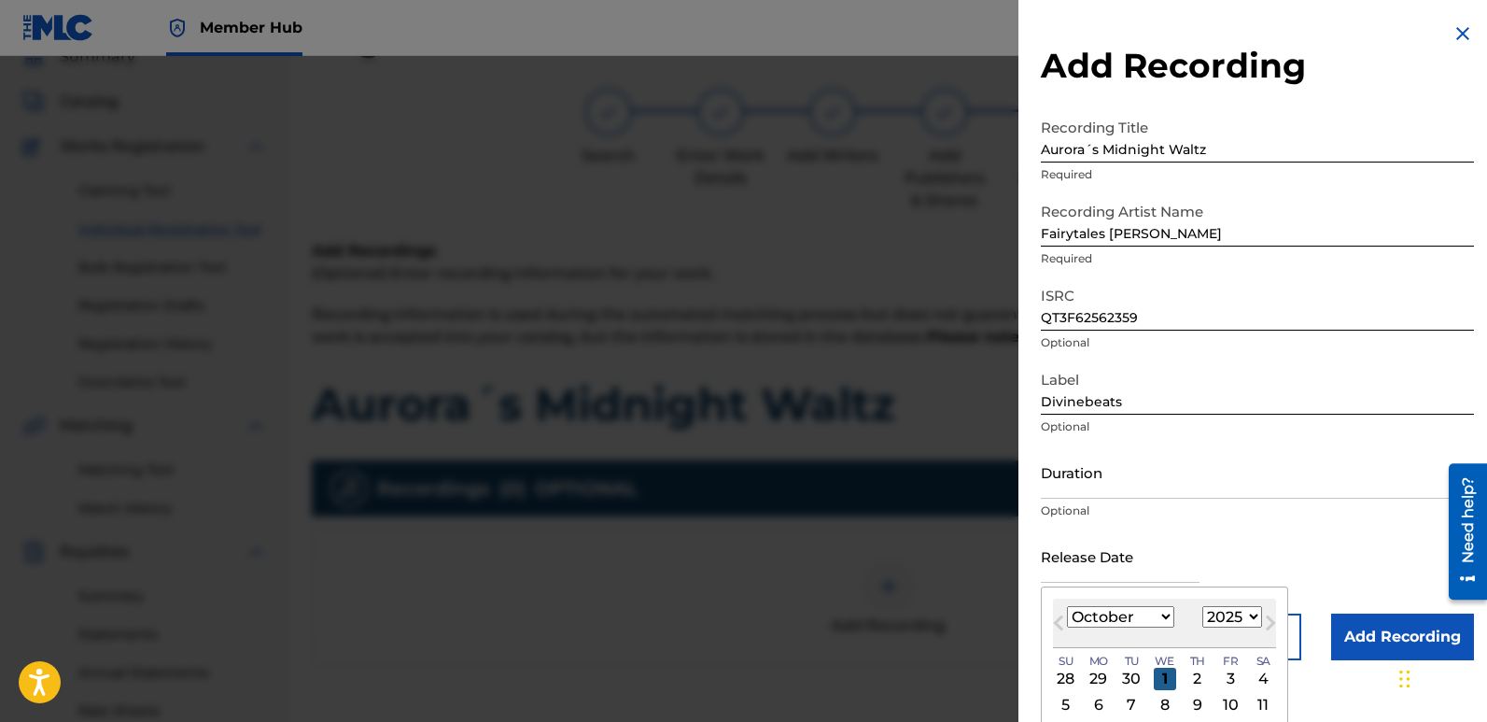
click at [1163, 674] on div "1" at bounding box center [1165, 679] width 22 height 22
type input "[DATE]"
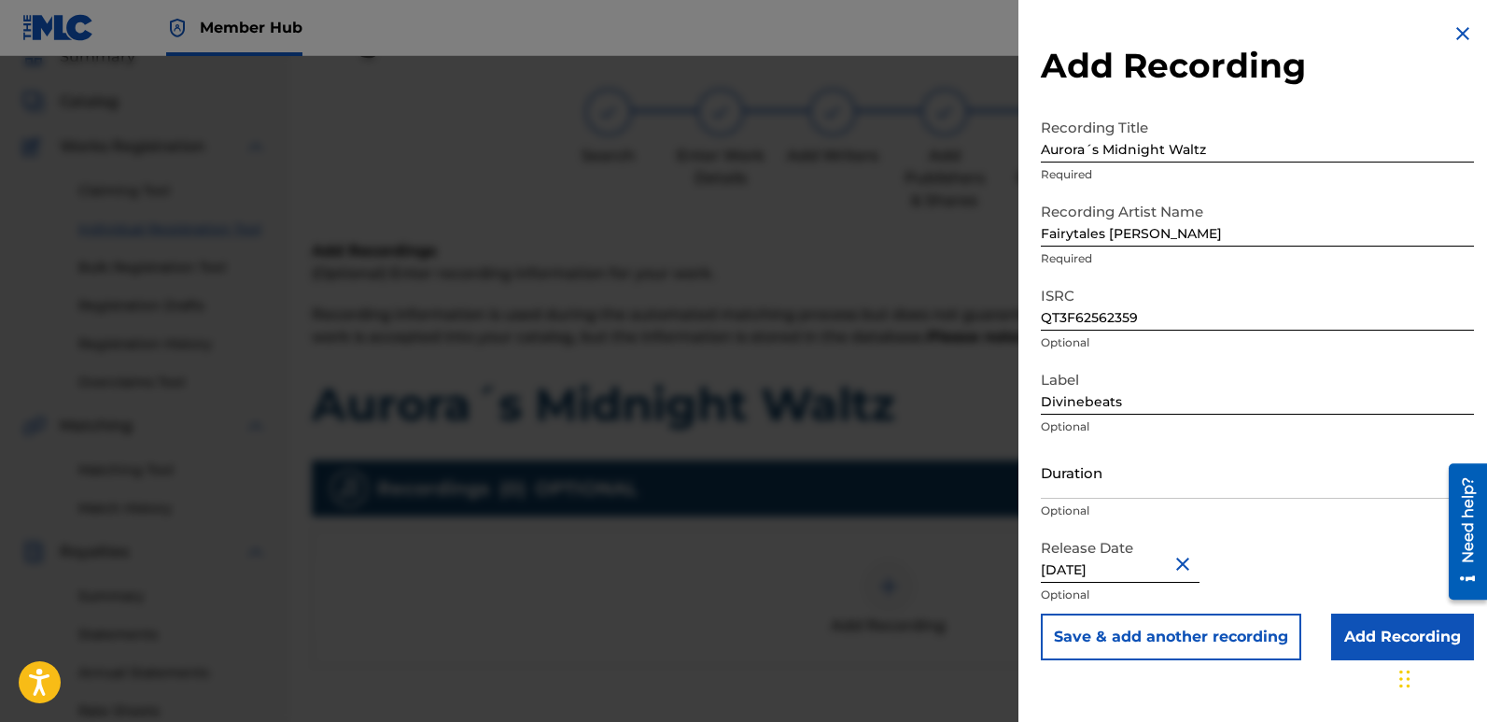
click at [1190, 568] on button "Close" at bounding box center [1186, 563] width 28 height 57
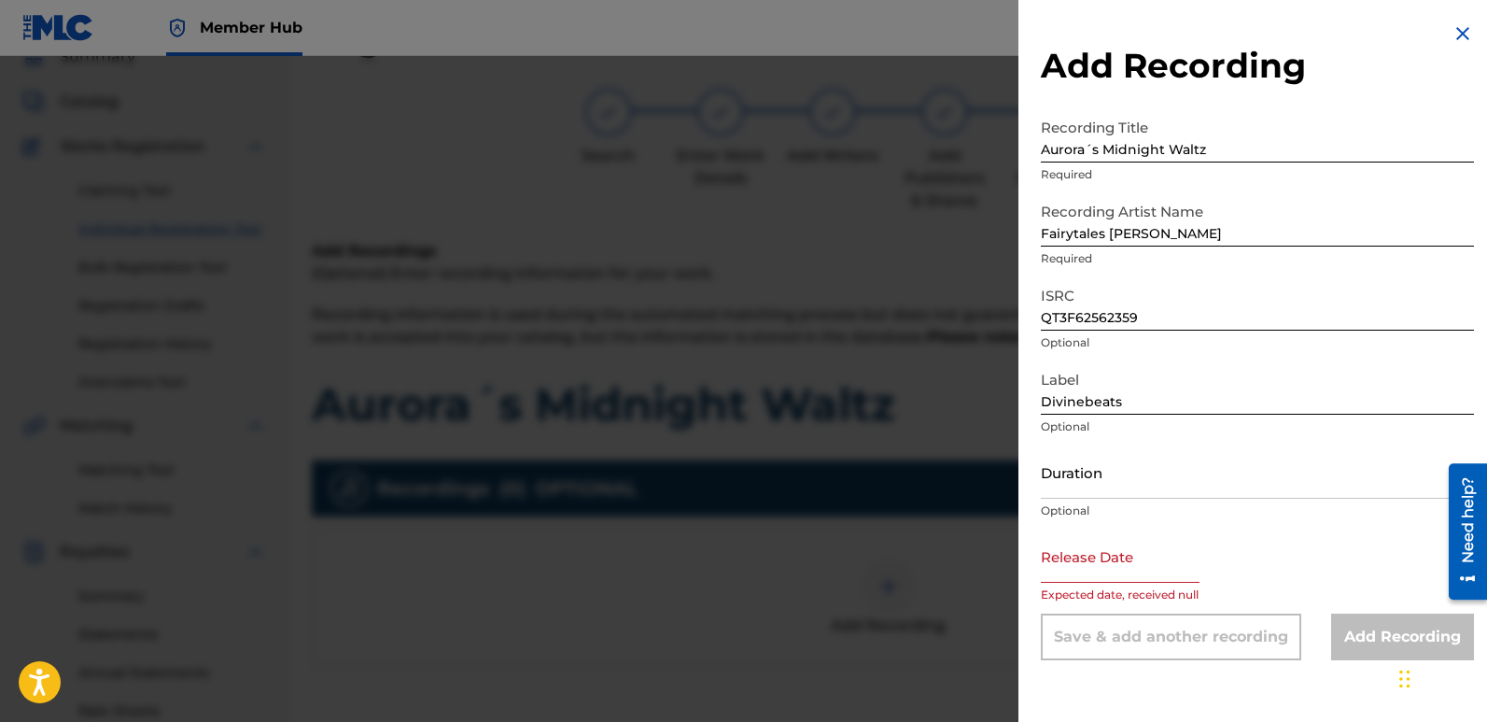
click at [1126, 572] on input "text" at bounding box center [1120, 555] width 159 height 53
select select "9"
select select "2025"
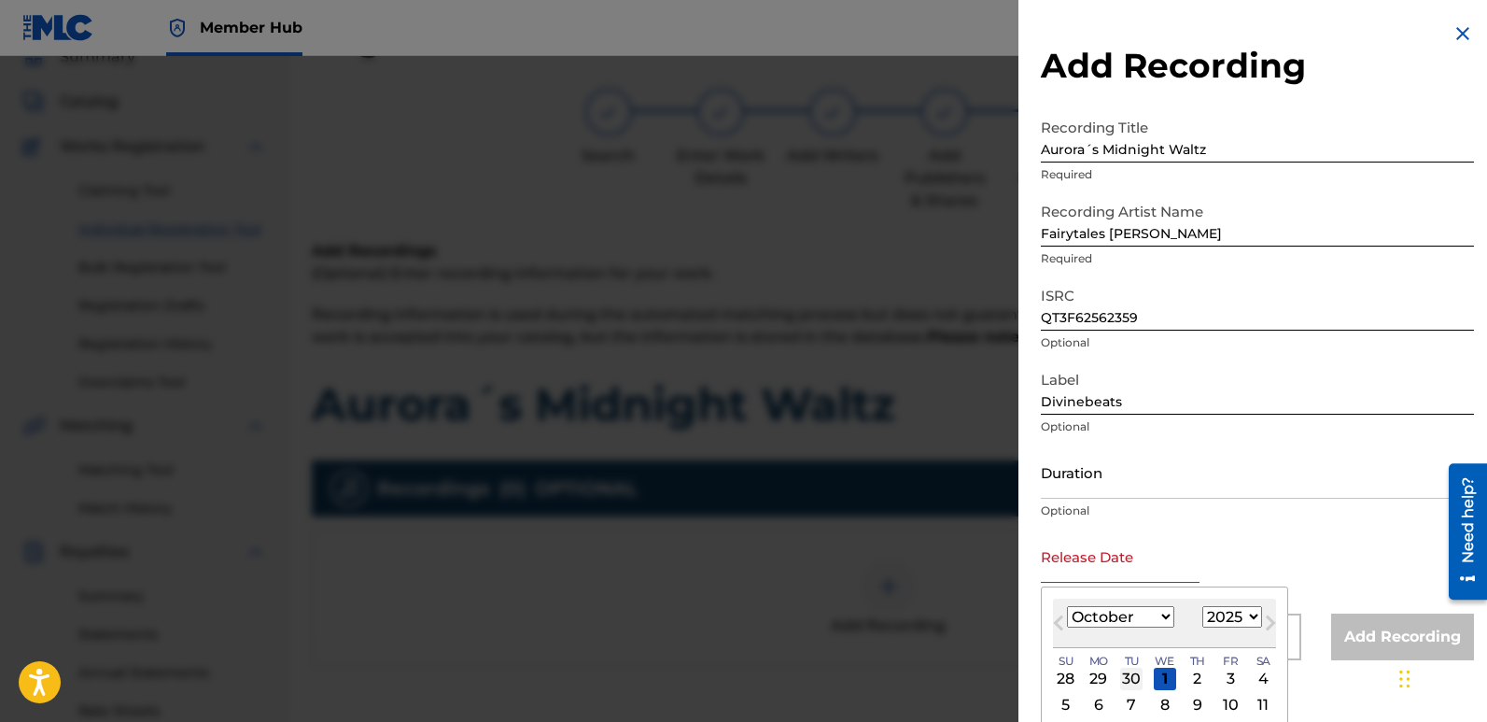
click at [1129, 675] on div "30" at bounding box center [1131, 679] width 22 height 22
type input "[DATE]"
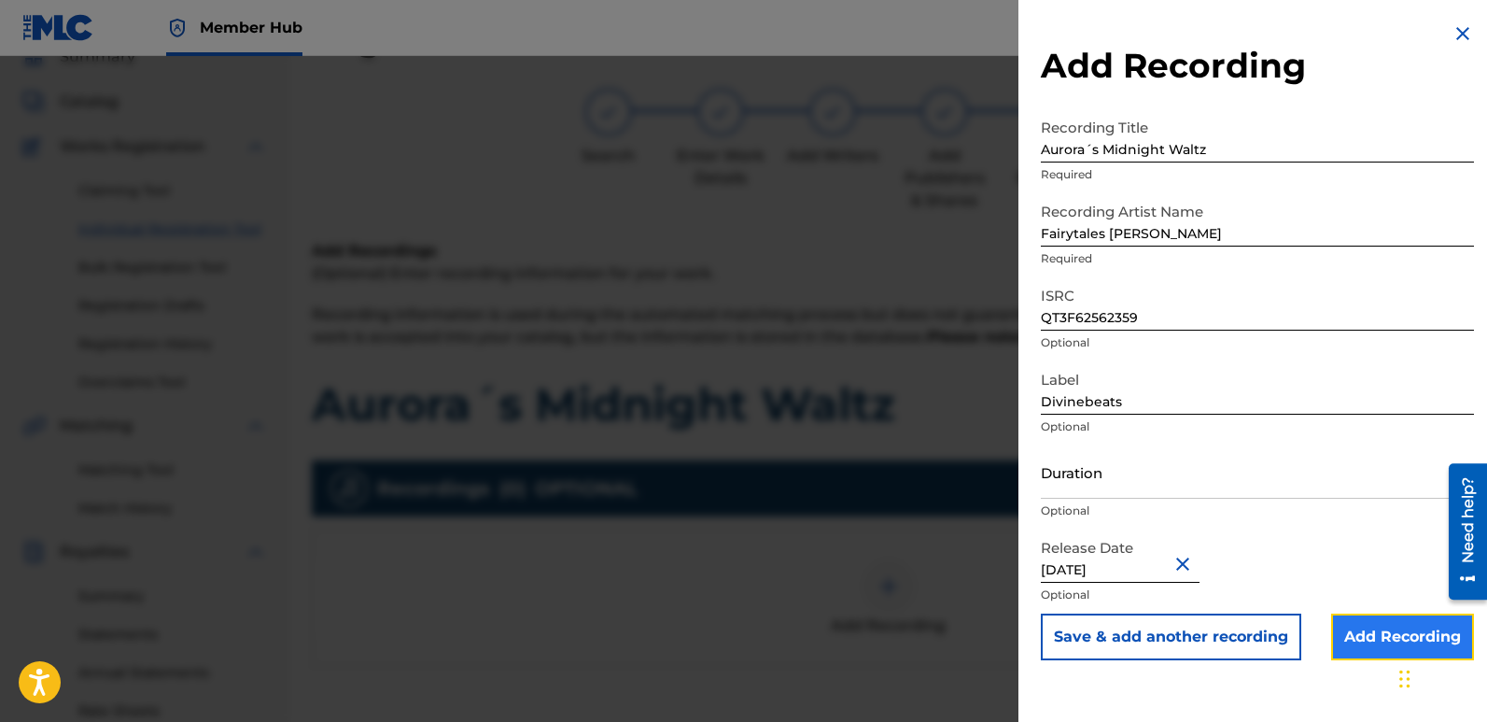
click at [1355, 628] on input "Add Recording" at bounding box center [1402, 636] width 143 height 47
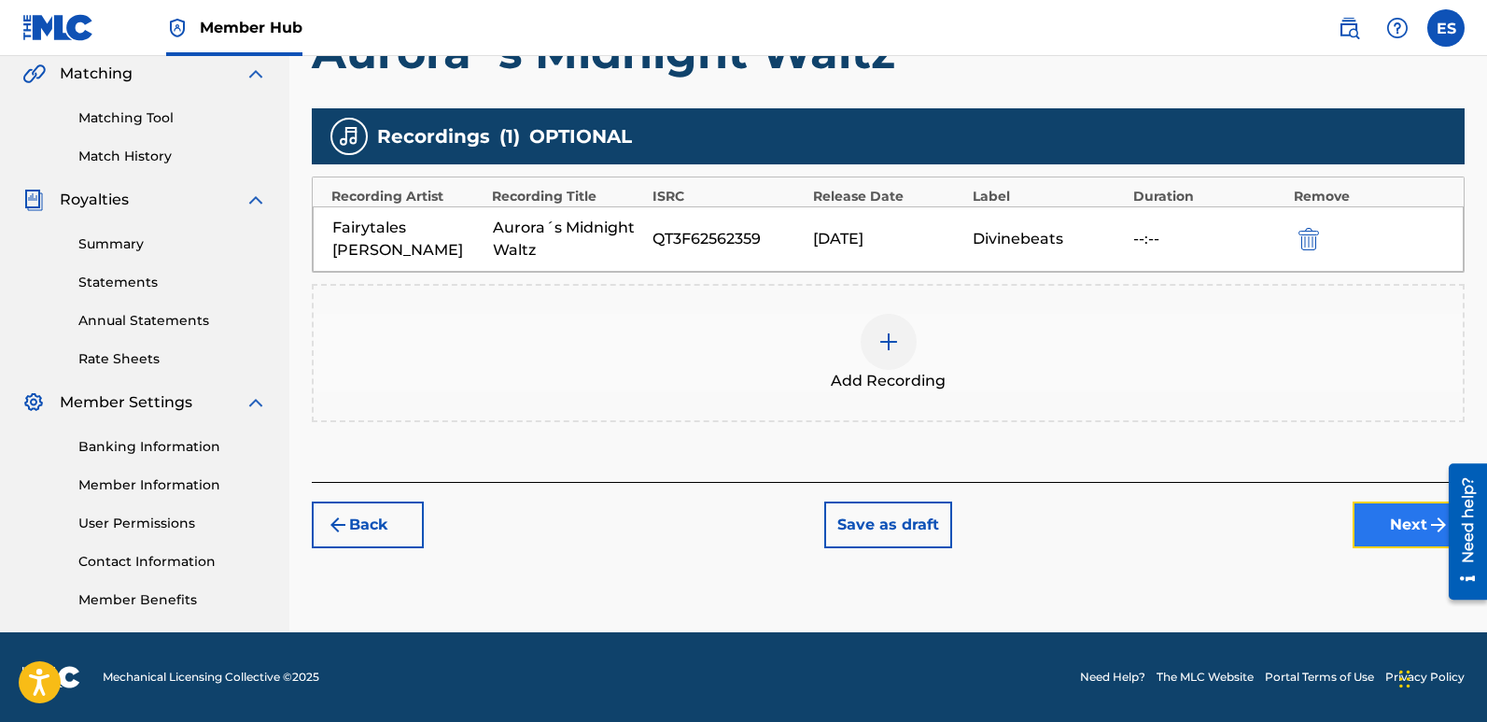
click at [1400, 530] on button "Next" at bounding box center [1409, 524] width 112 height 47
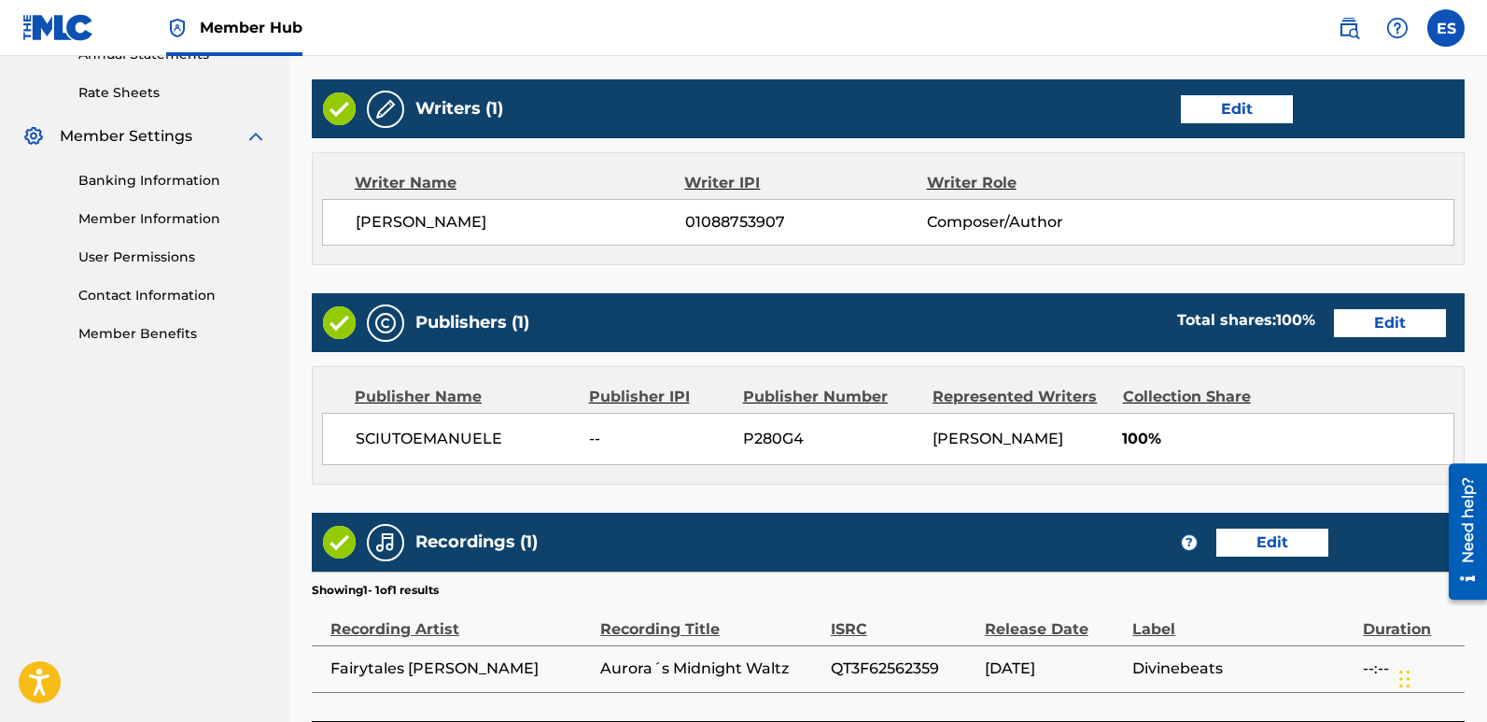
scroll to position [857, 0]
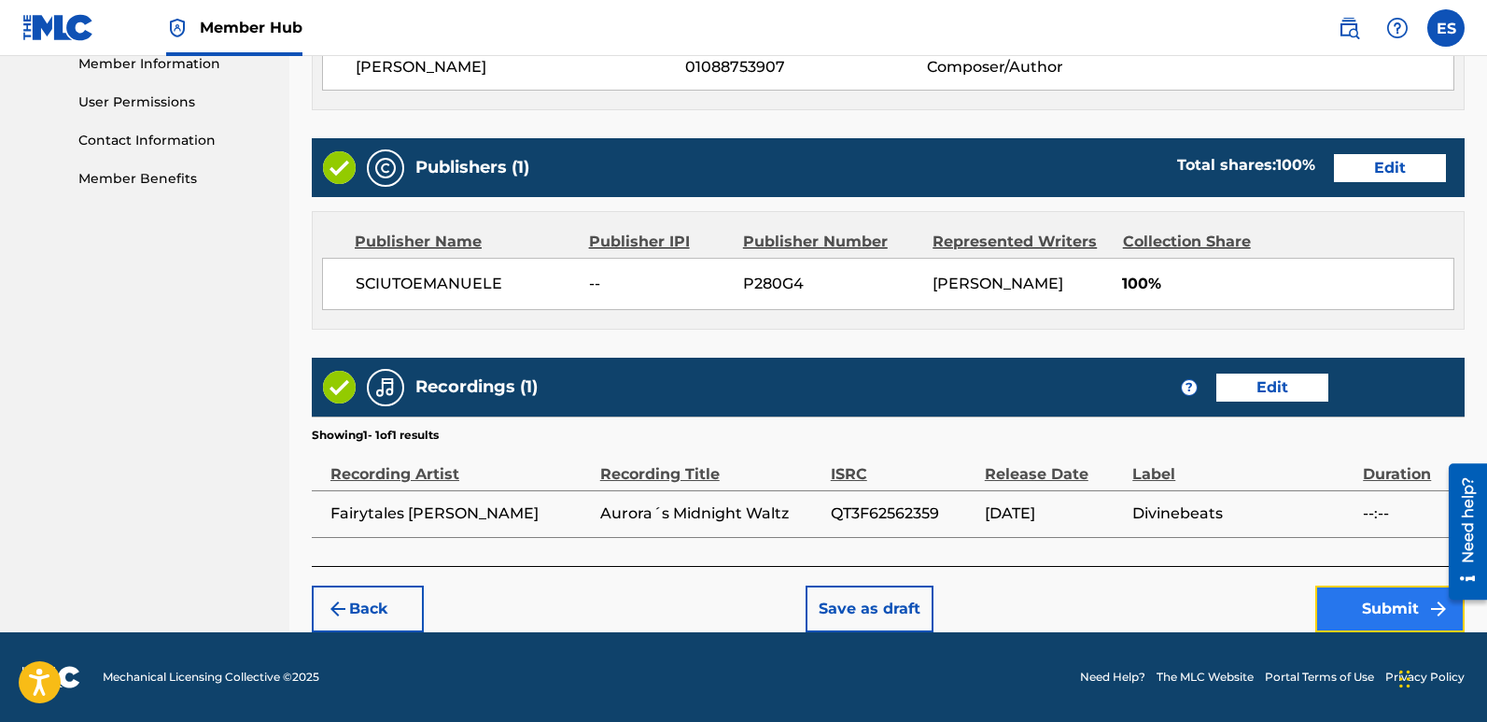
click at [1393, 601] on button "Submit" at bounding box center [1390, 608] width 149 height 47
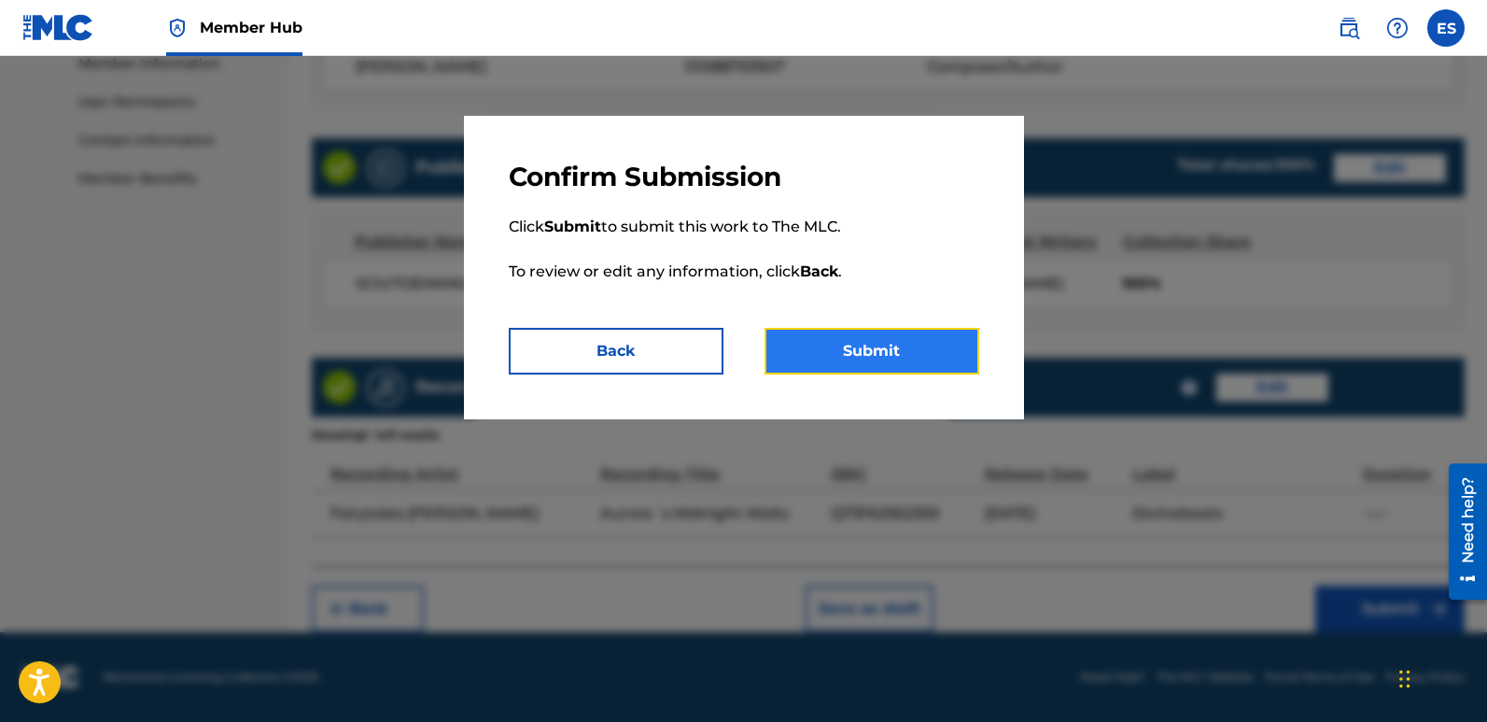
click at [942, 331] on button "Submit" at bounding box center [872, 351] width 215 height 47
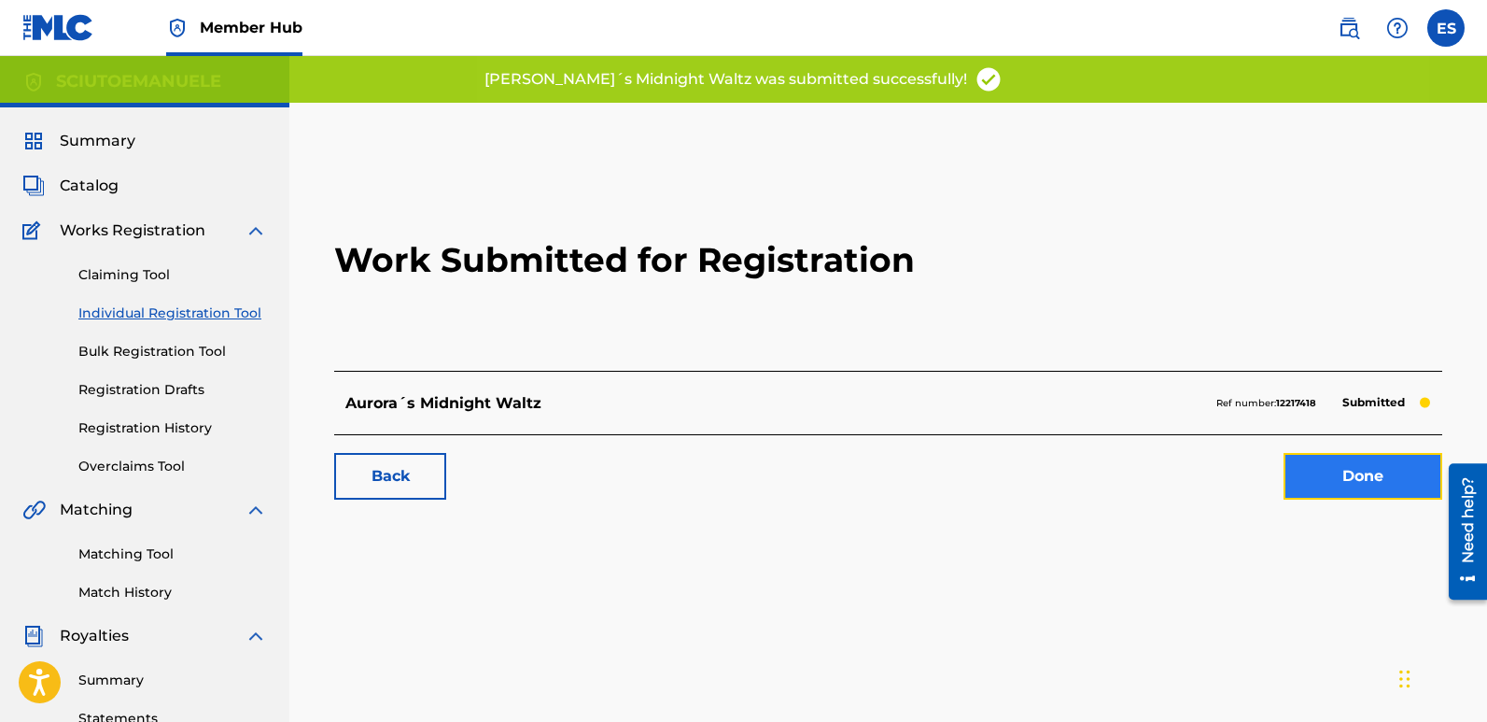
click at [1354, 476] on link "Done" at bounding box center [1363, 476] width 159 height 47
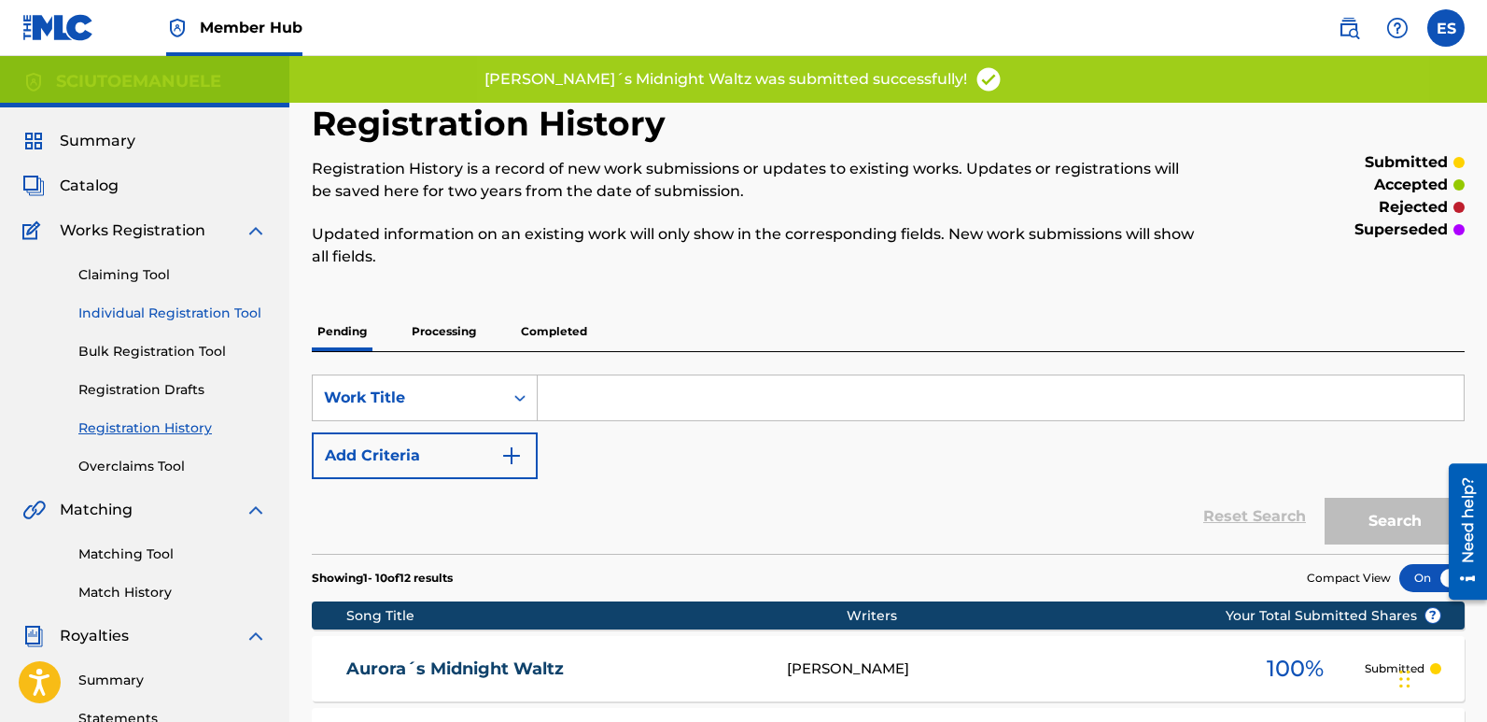
click at [232, 313] on link "Individual Registration Tool" at bounding box center [172, 313] width 189 height 20
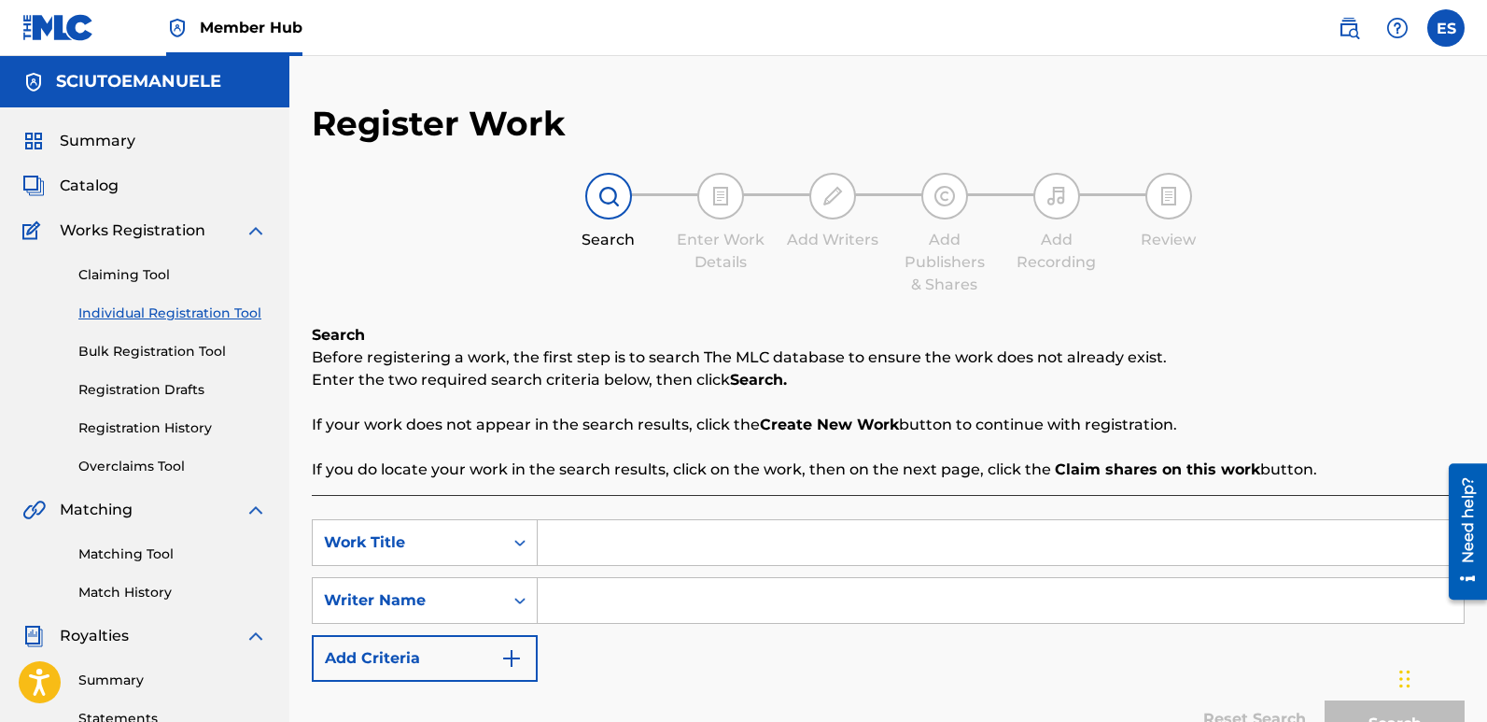
click at [644, 553] on input "Search Form" at bounding box center [1001, 542] width 926 height 45
paste input "[PERSON_NAME] Bound"
type input "[PERSON_NAME] Bound"
click at [601, 597] on input "Search Form" at bounding box center [1001, 600] width 926 height 45
type input "emanuelesciuto"
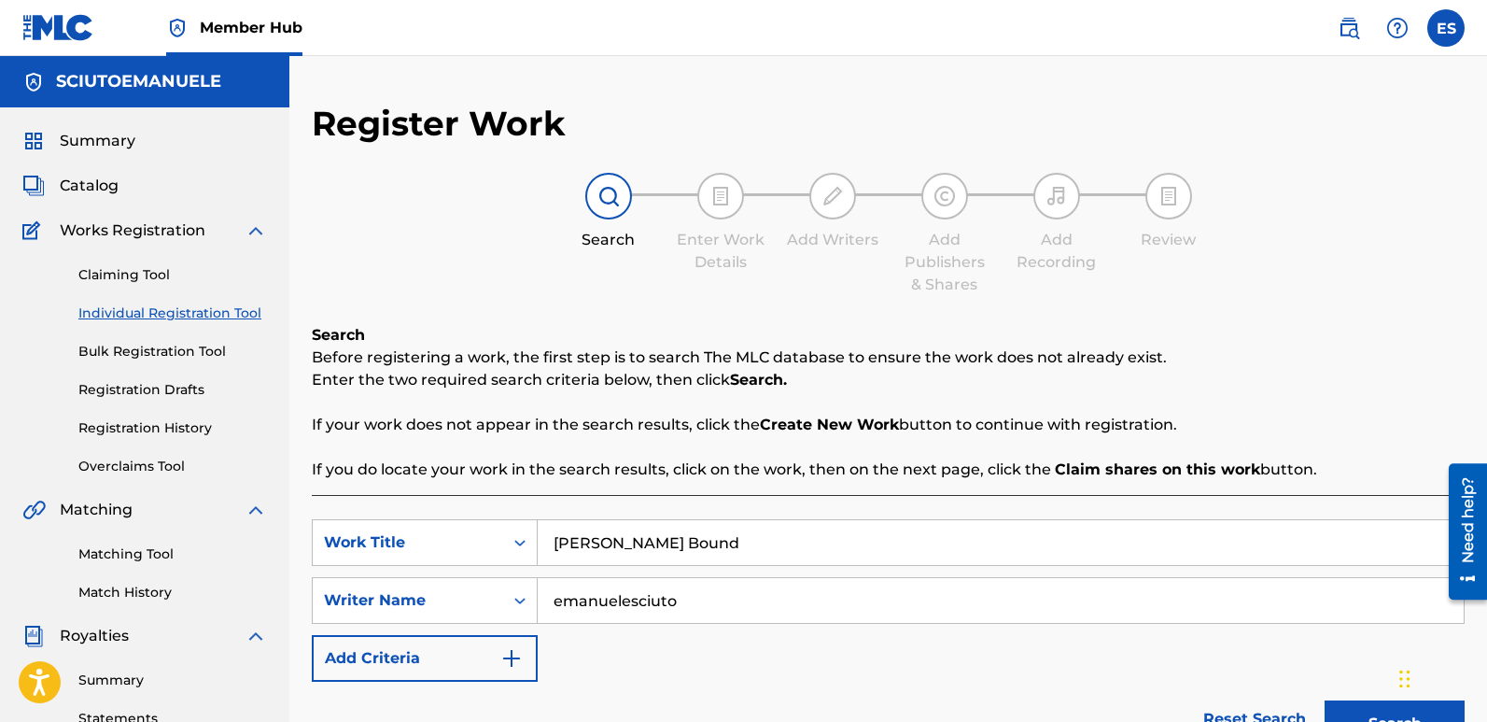
click at [1325, 700] on button "Search" at bounding box center [1395, 723] width 140 height 47
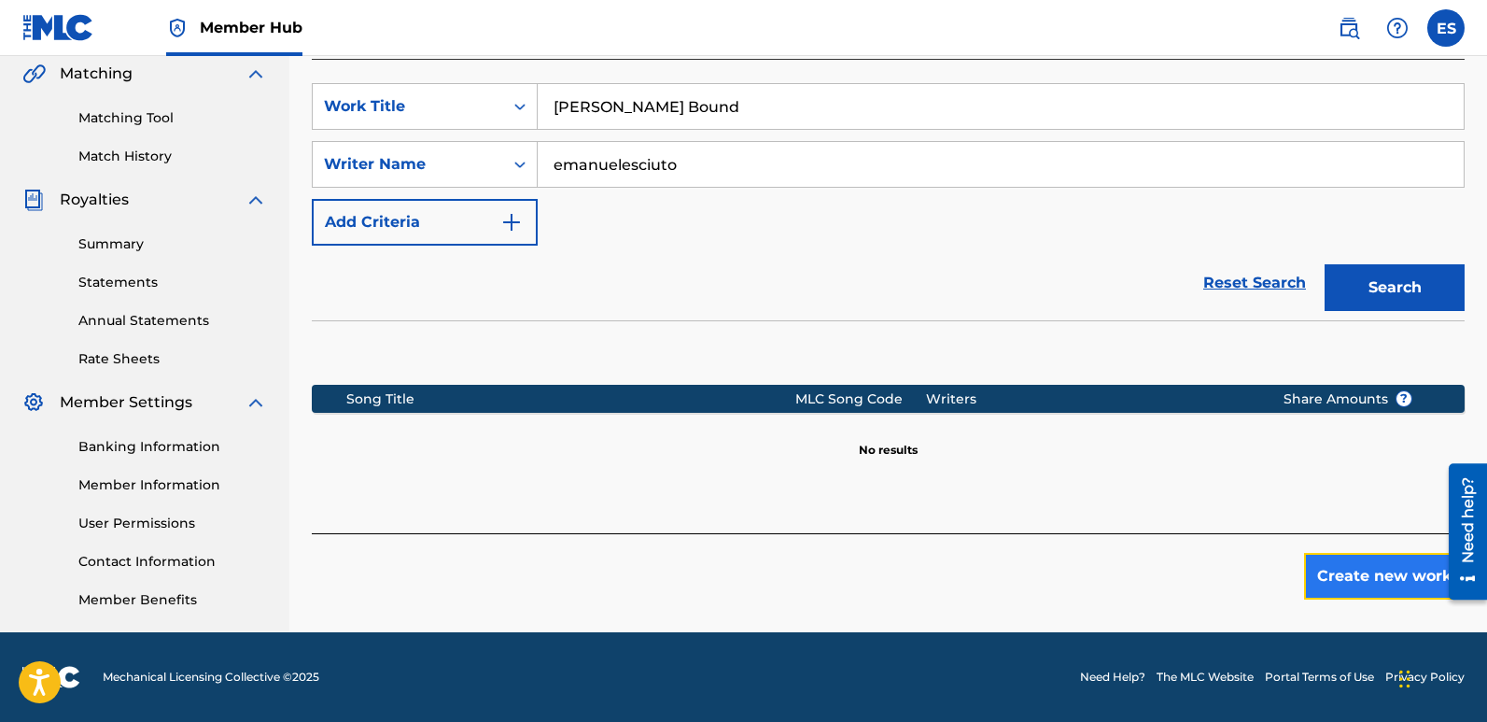
click at [1366, 564] on button "Create new work" at bounding box center [1384, 576] width 161 height 47
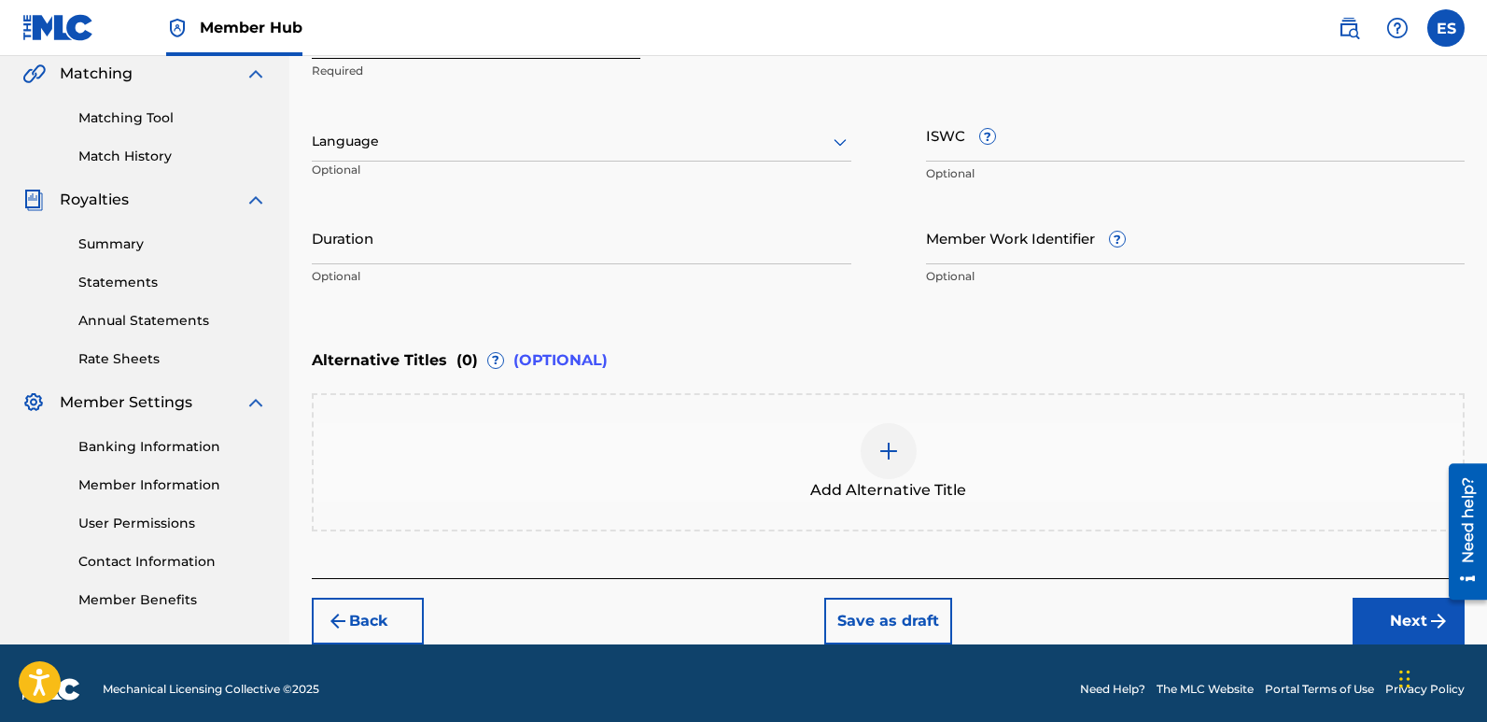
click at [403, 134] on div at bounding box center [582, 141] width 540 height 23
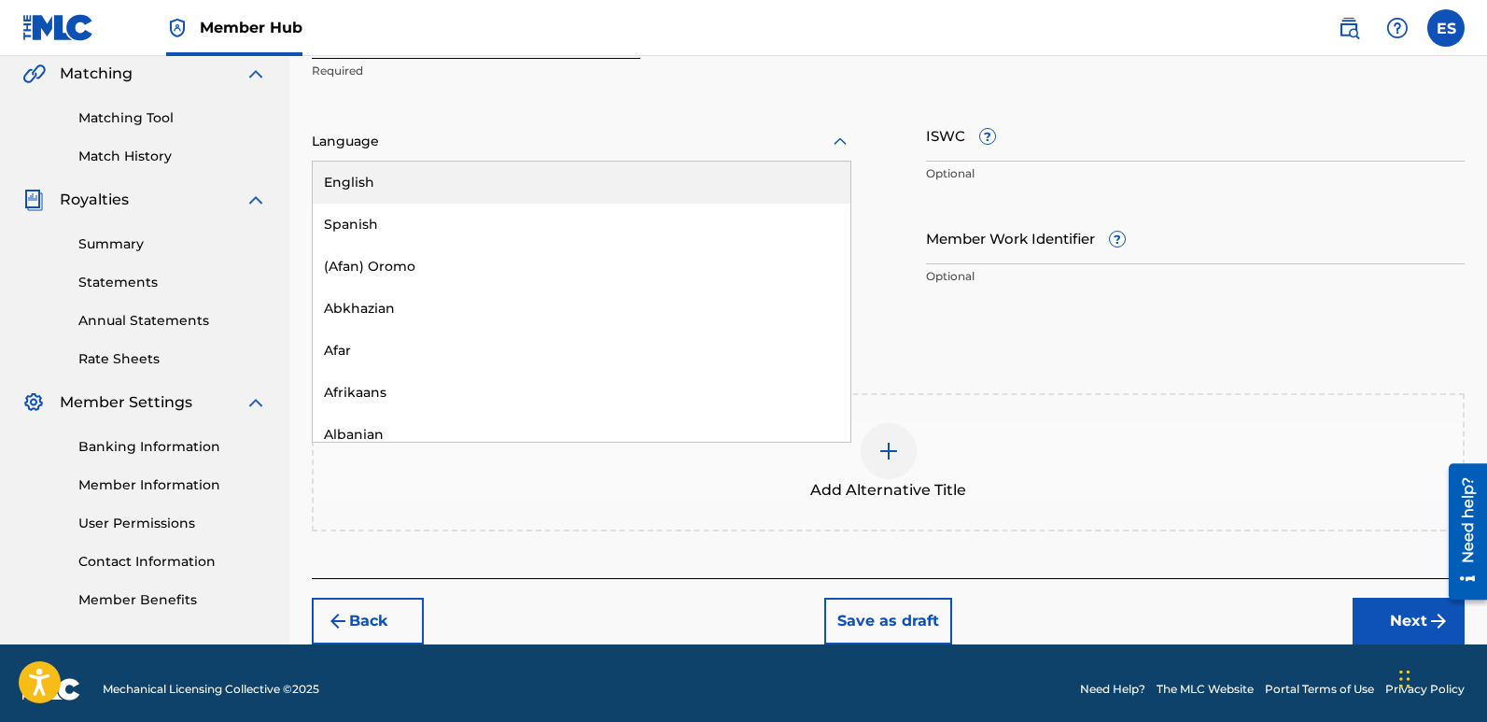
click at [380, 179] on div "English" at bounding box center [582, 183] width 538 height 42
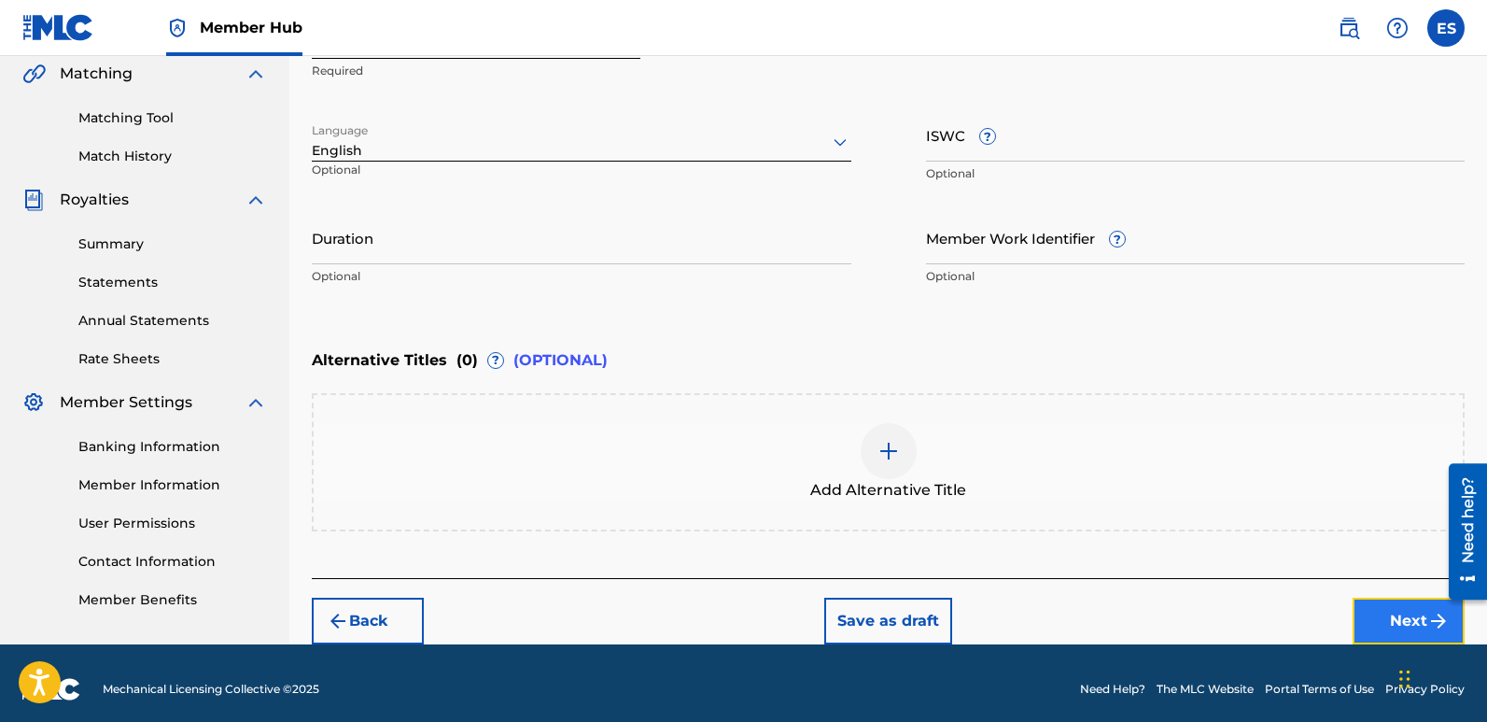
click at [1382, 613] on button "Next" at bounding box center [1409, 621] width 112 height 47
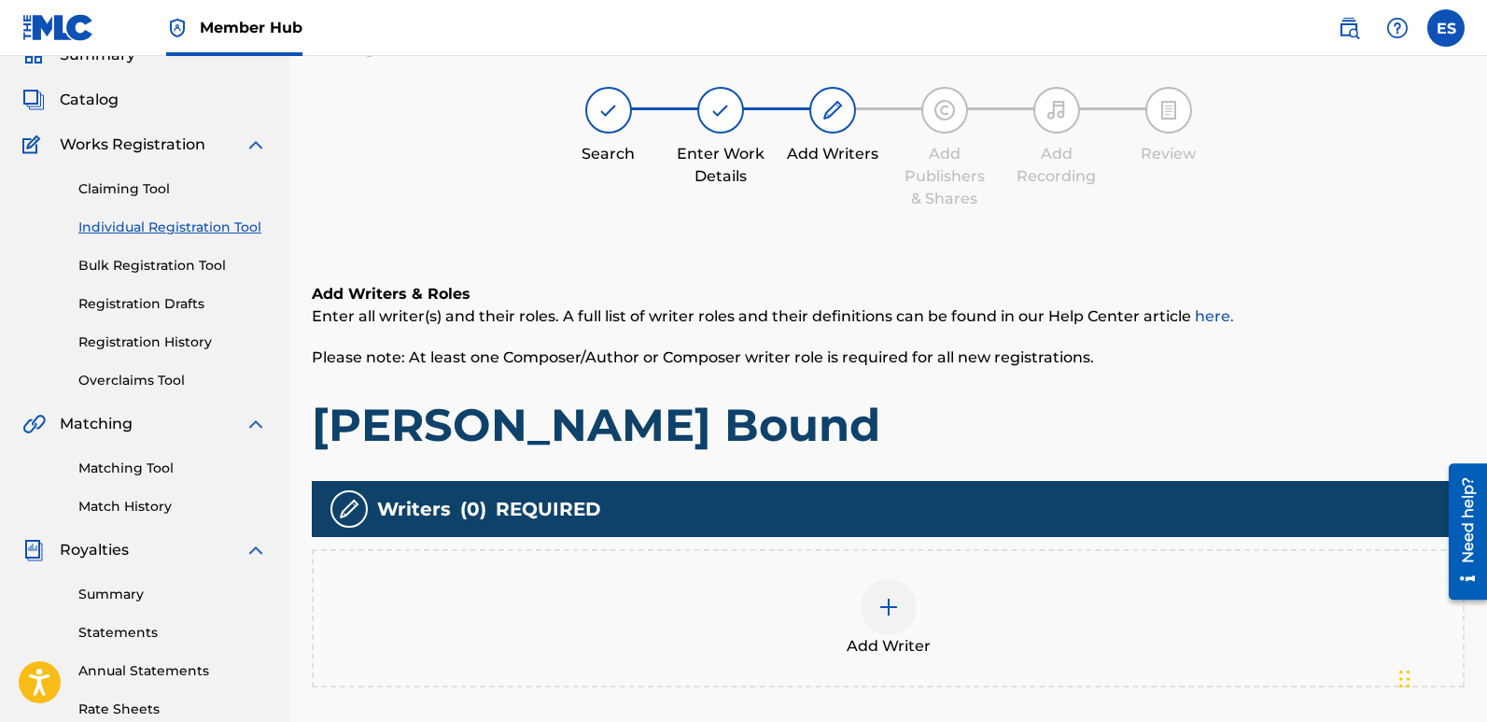
scroll to position [84, 0]
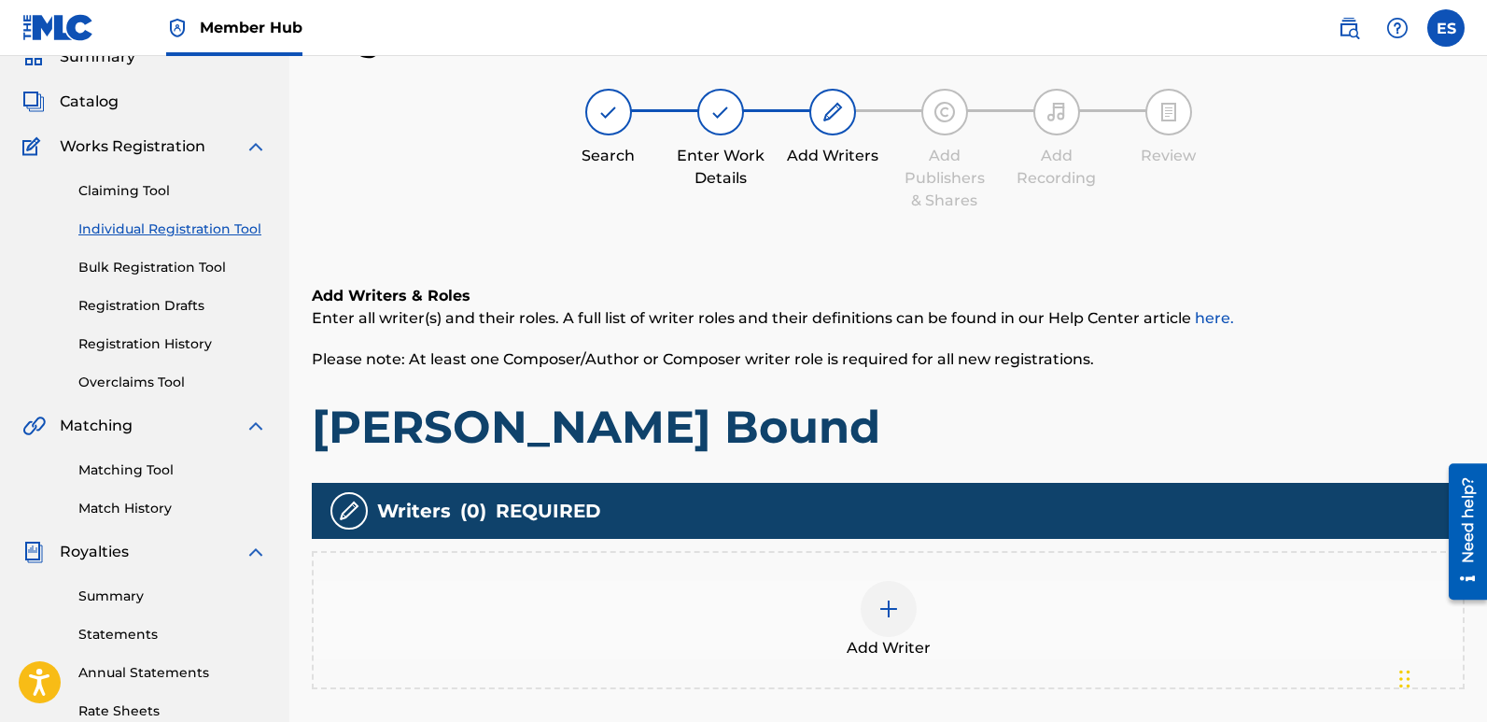
click at [939, 627] on div "Add Writer" at bounding box center [888, 620] width 1149 height 78
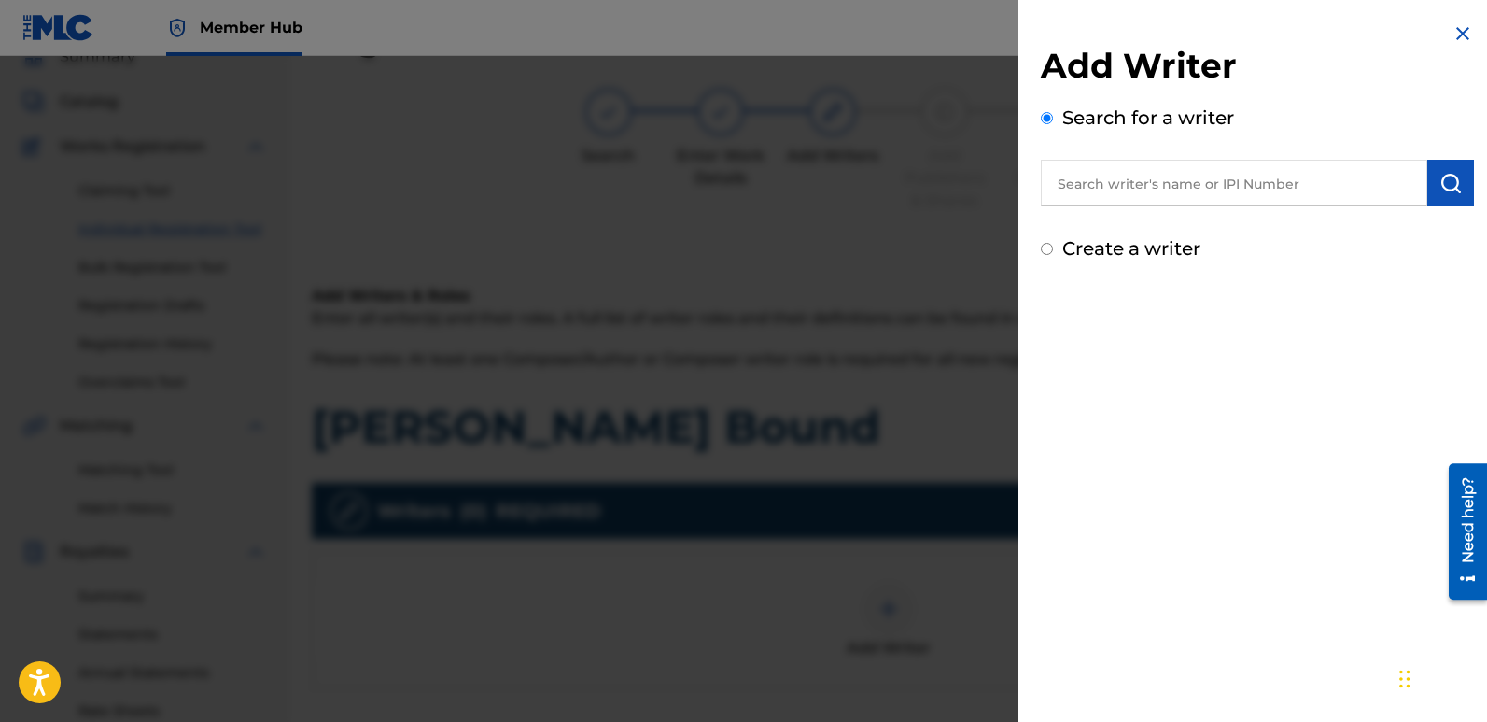
click at [1185, 187] on input "text" at bounding box center [1234, 183] width 387 height 47
type input "emanuelesciuto"
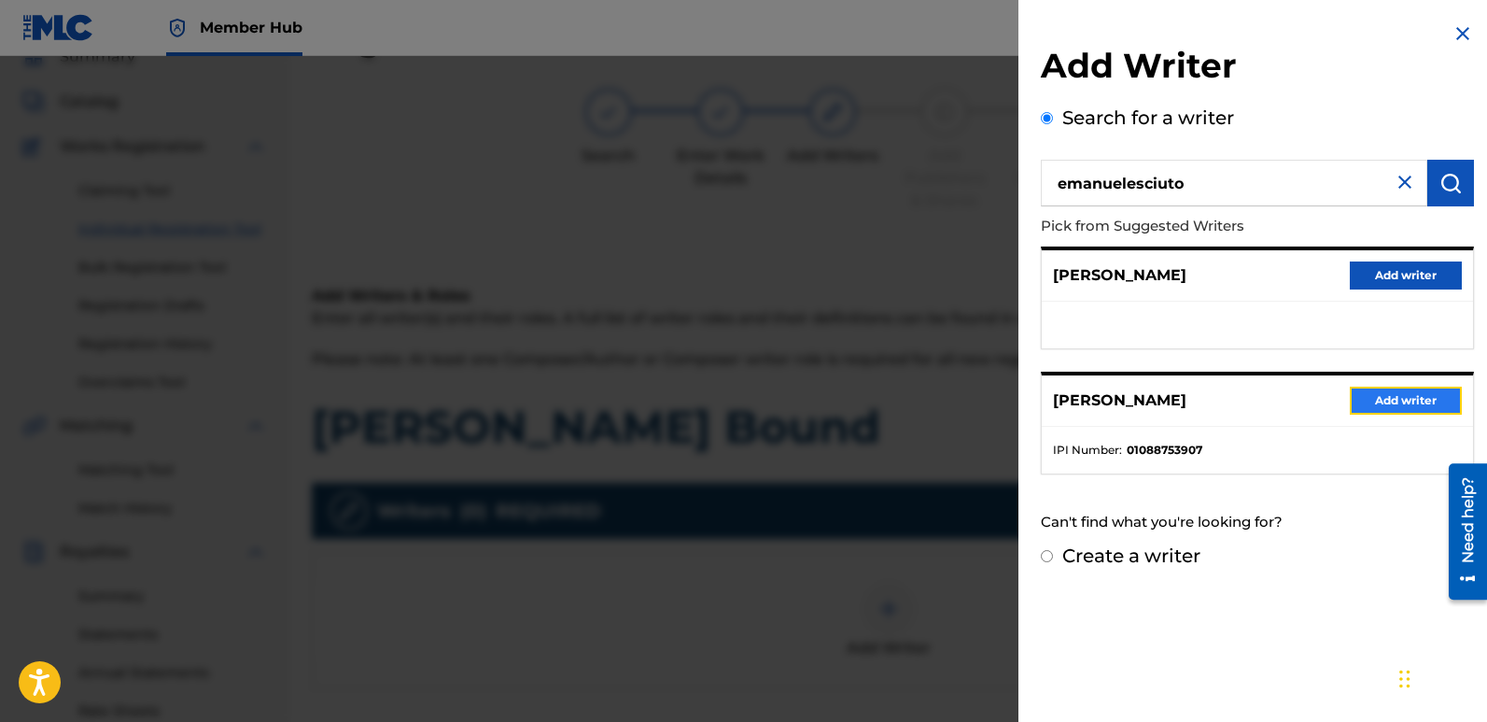
click at [1379, 393] on button "Add writer" at bounding box center [1406, 401] width 112 height 28
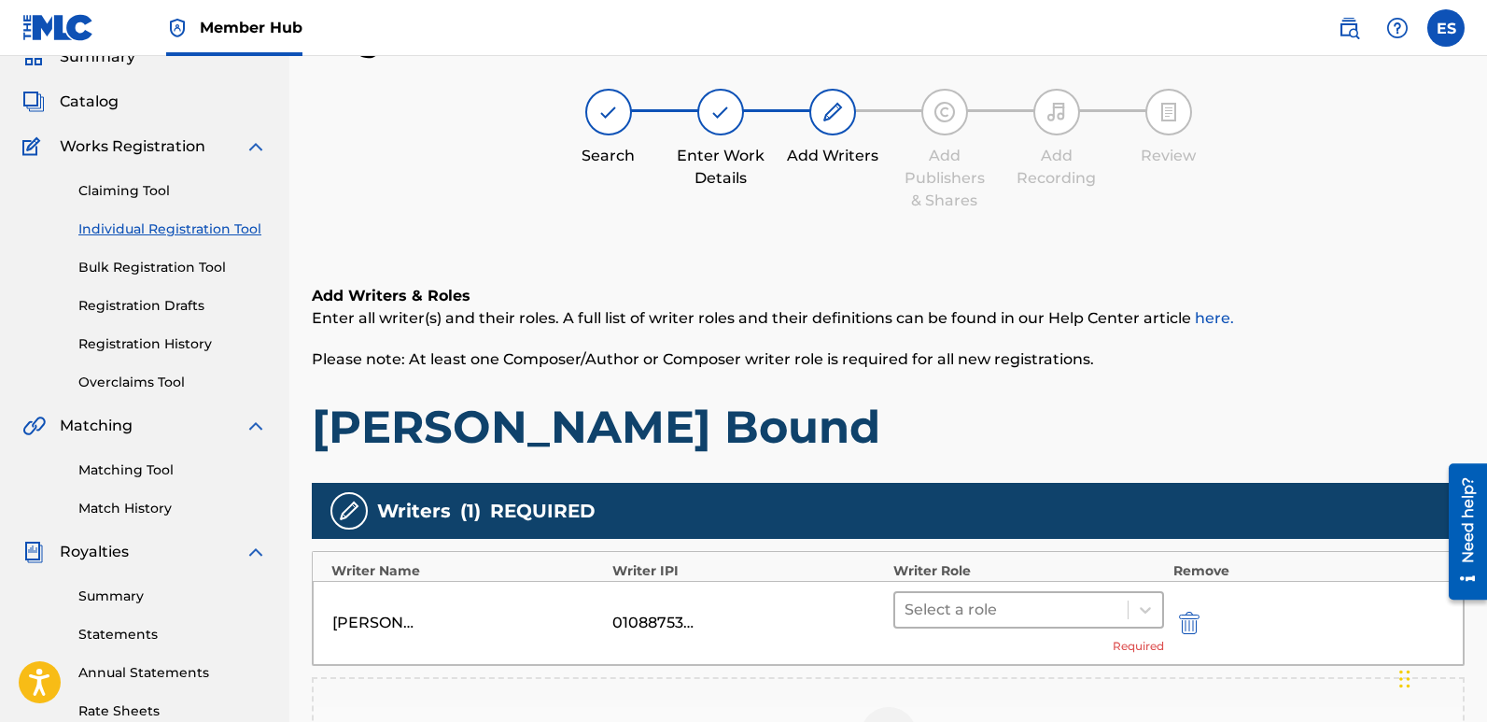
click at [982, 622] on div at bounding box center [1012, 610] width 214 height 26
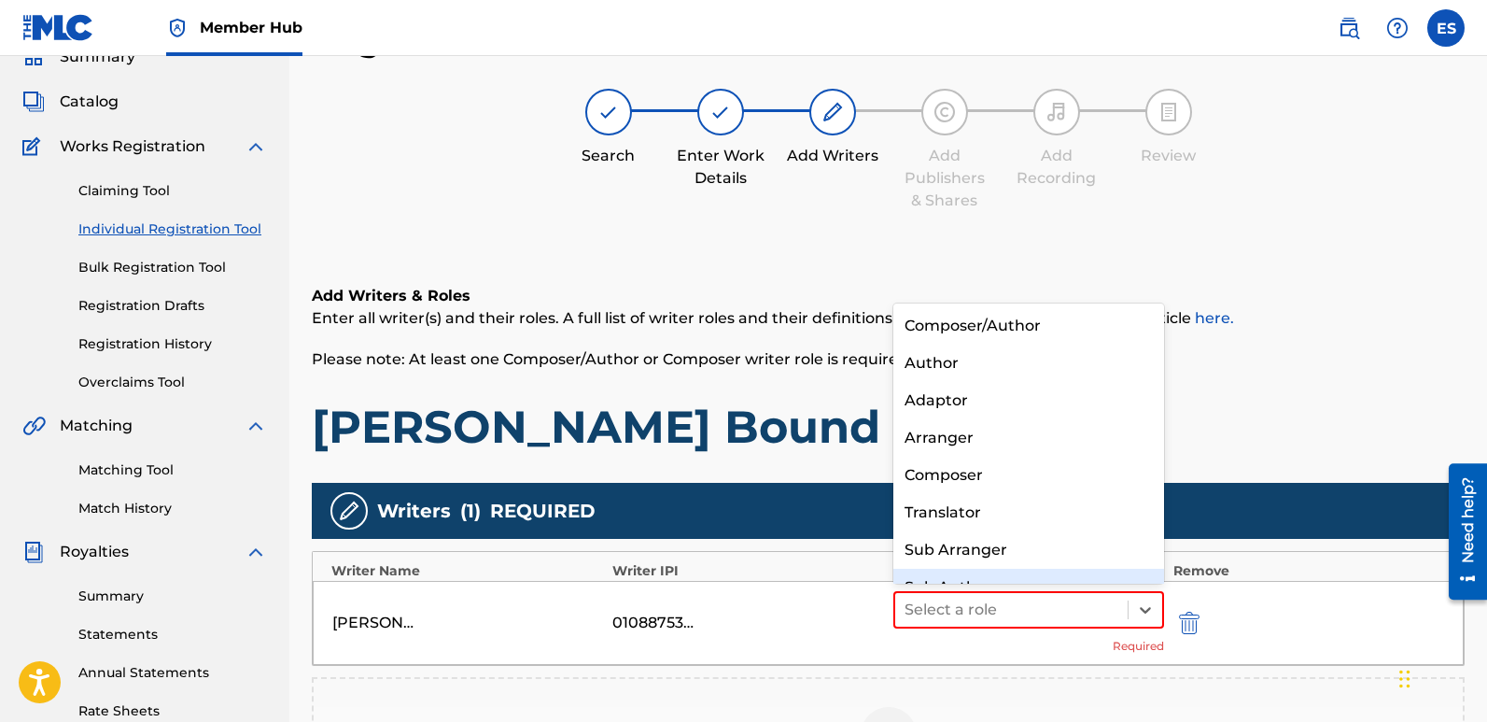
scroll to position [26, 0]
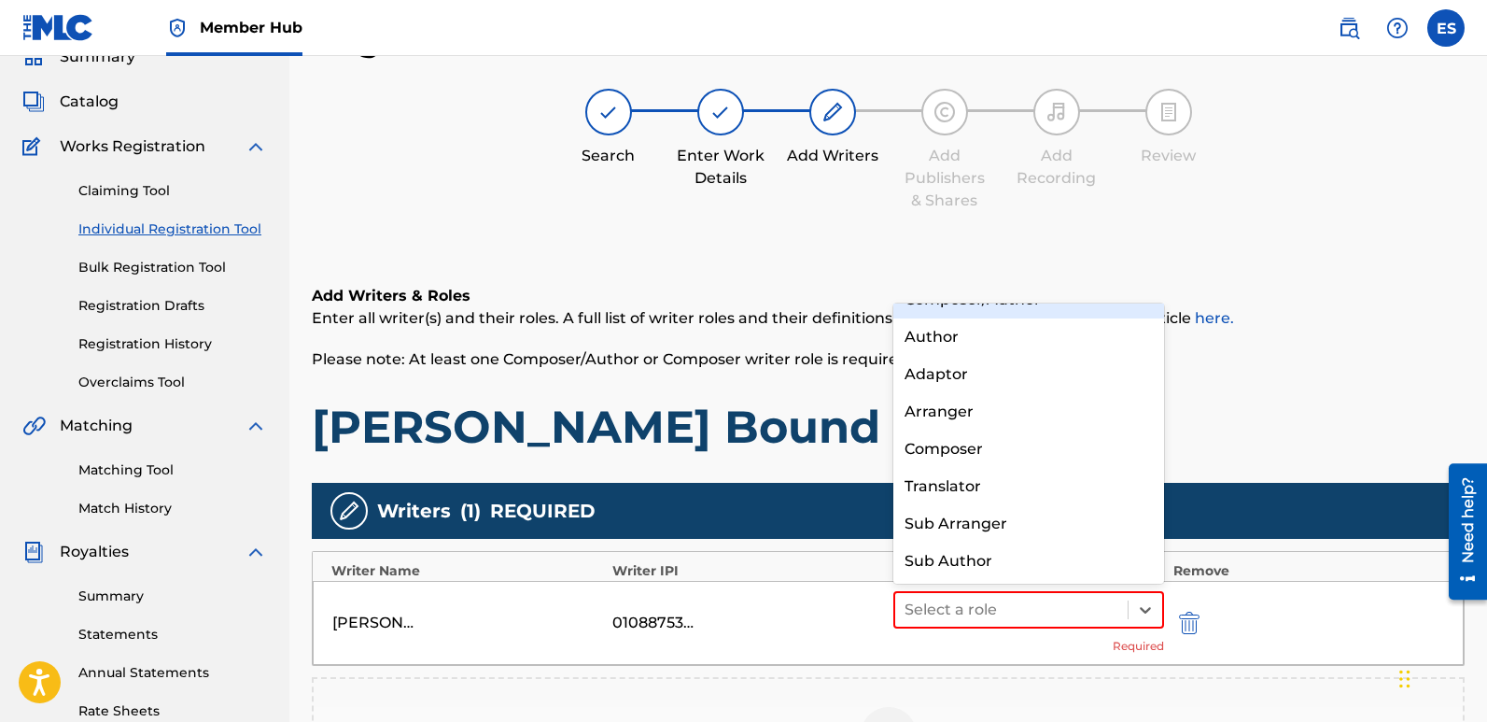
click at [1021, 312] on div "Composer/Author" at bounding box center [1029, 299] width 271 height 37
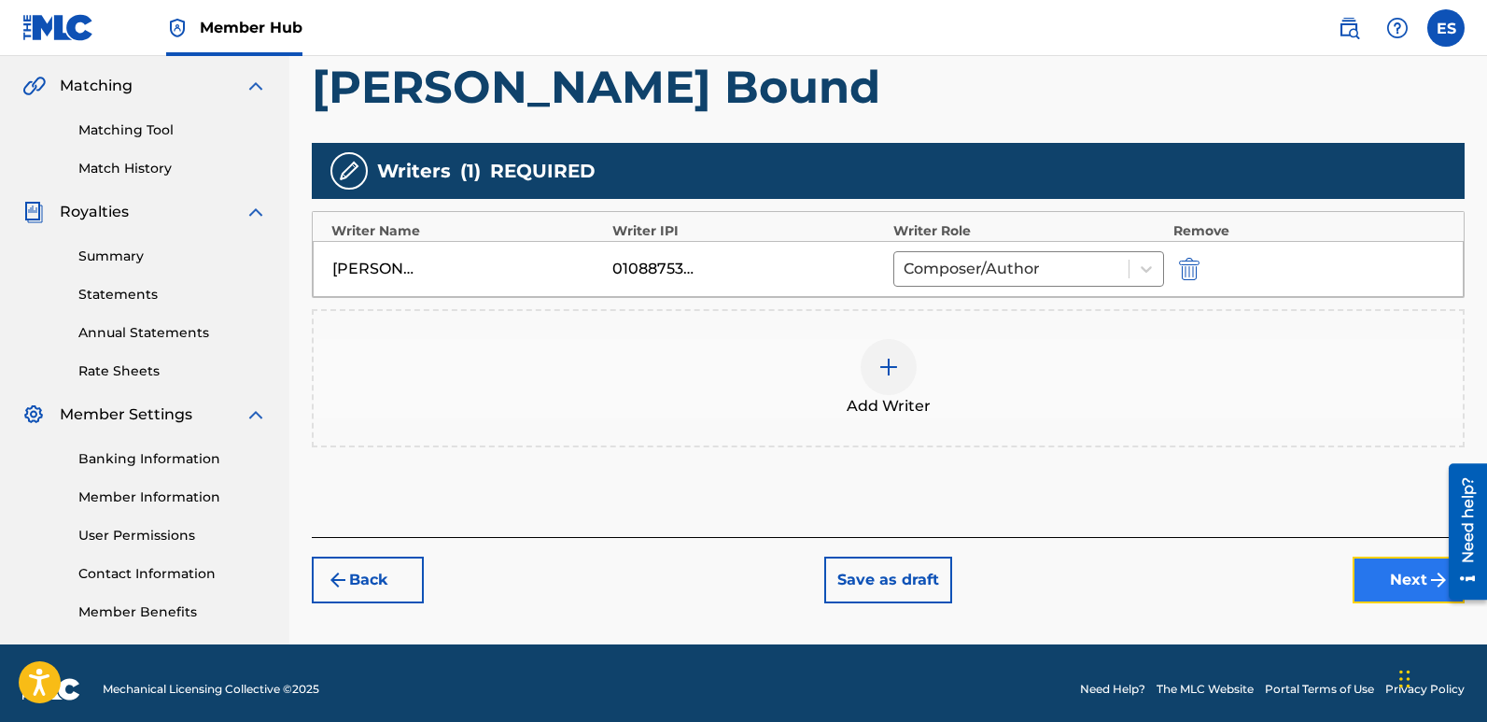
click at [1385, 574] on button "Next" at bounding box center [1409, 579] width 112 height 47
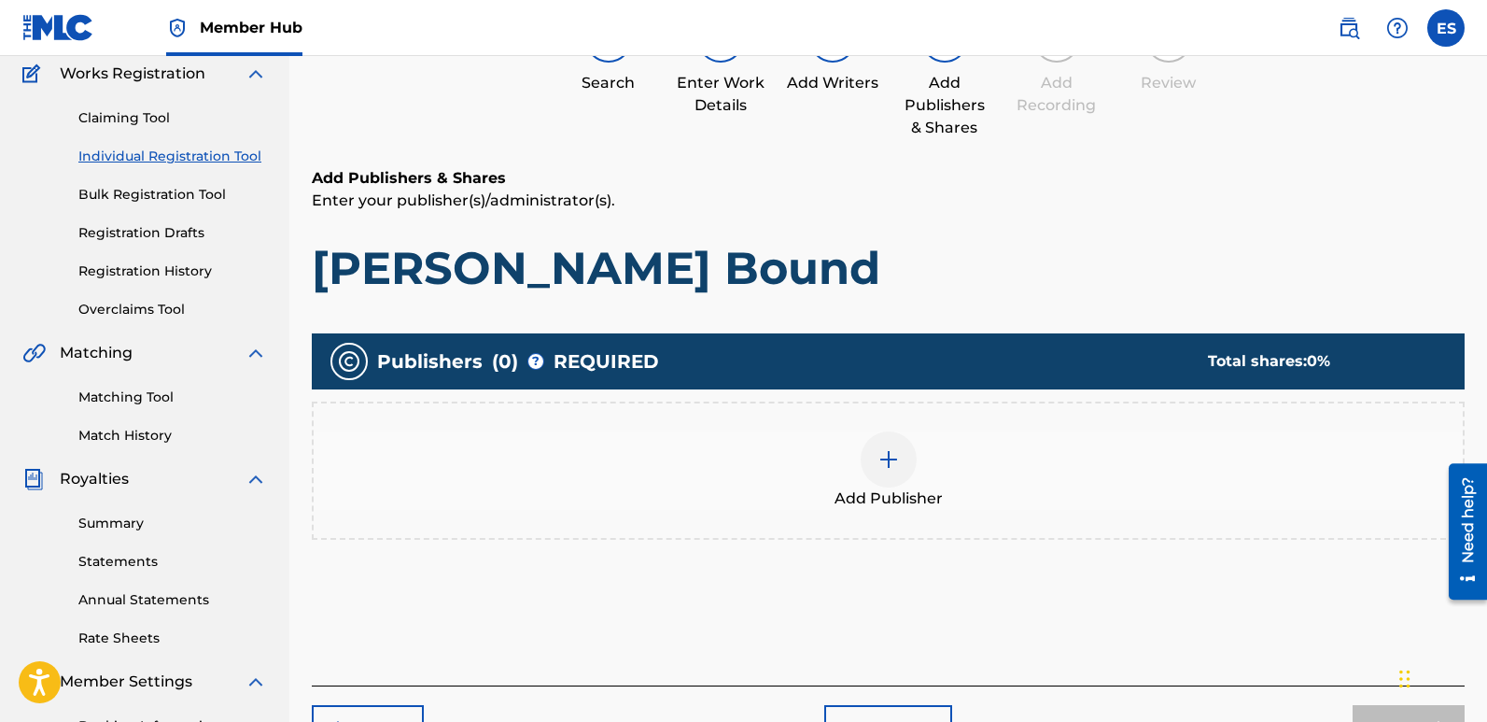
scroll to position [84, 0]
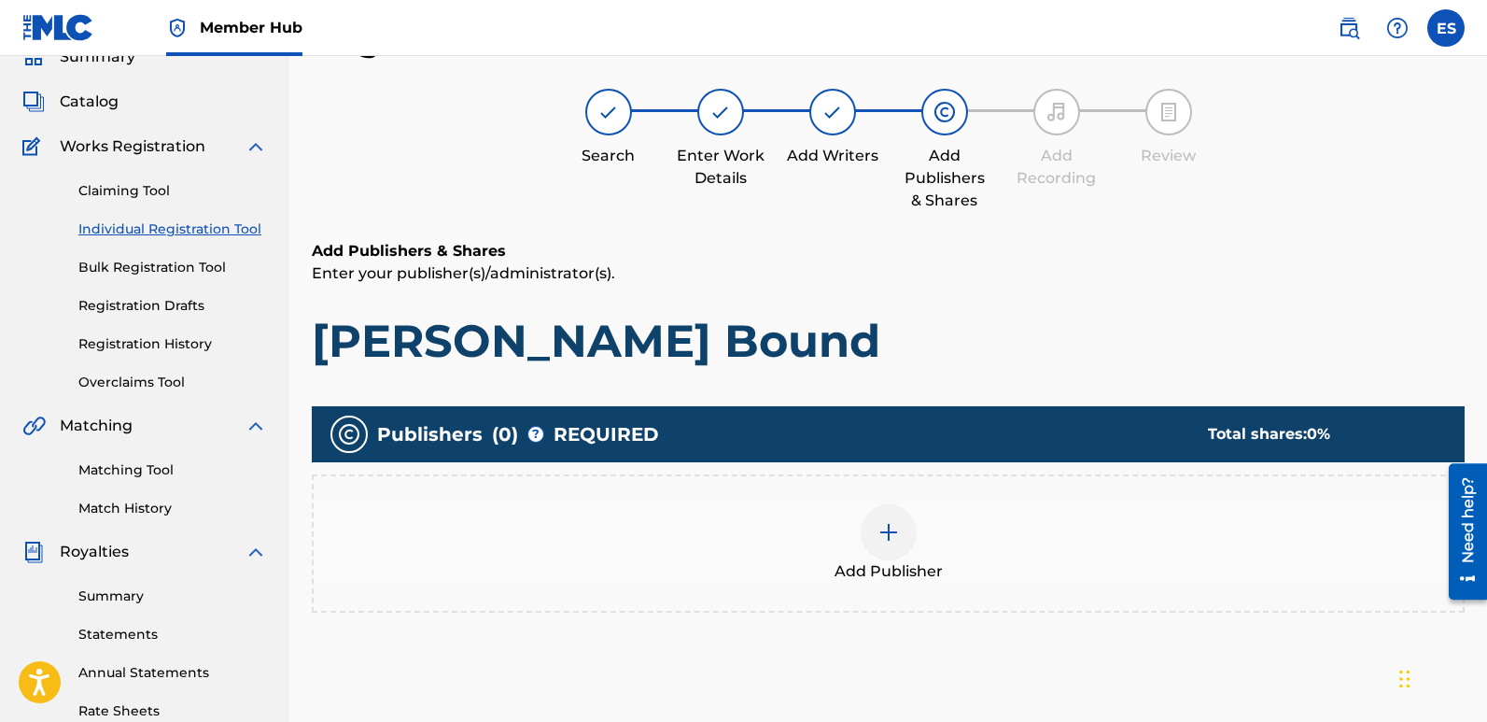
click at [902, 554] on div at bounding box center [889, 532] width 56 height 56
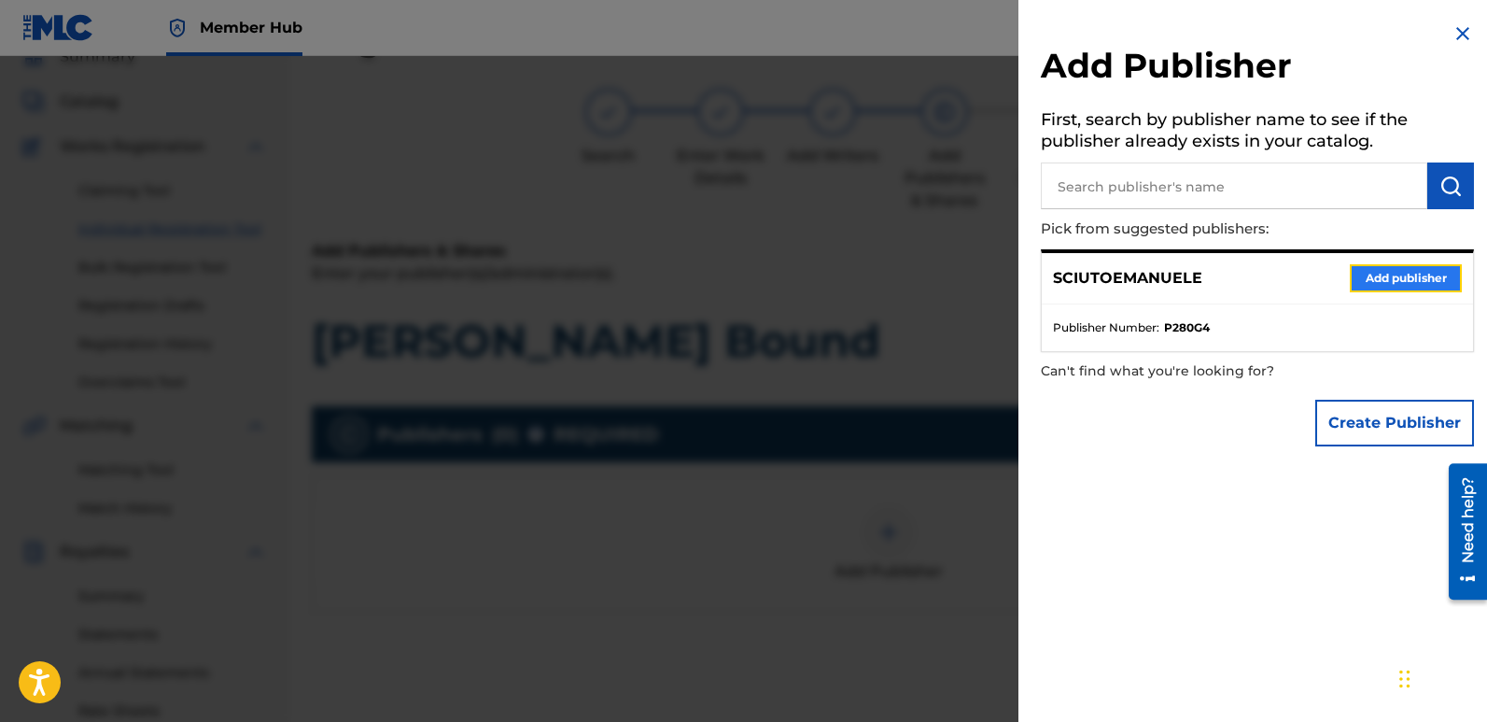
click at [1393, 274] on button "Add publisher" at bounding box center [1406, 278] width 112 height 28
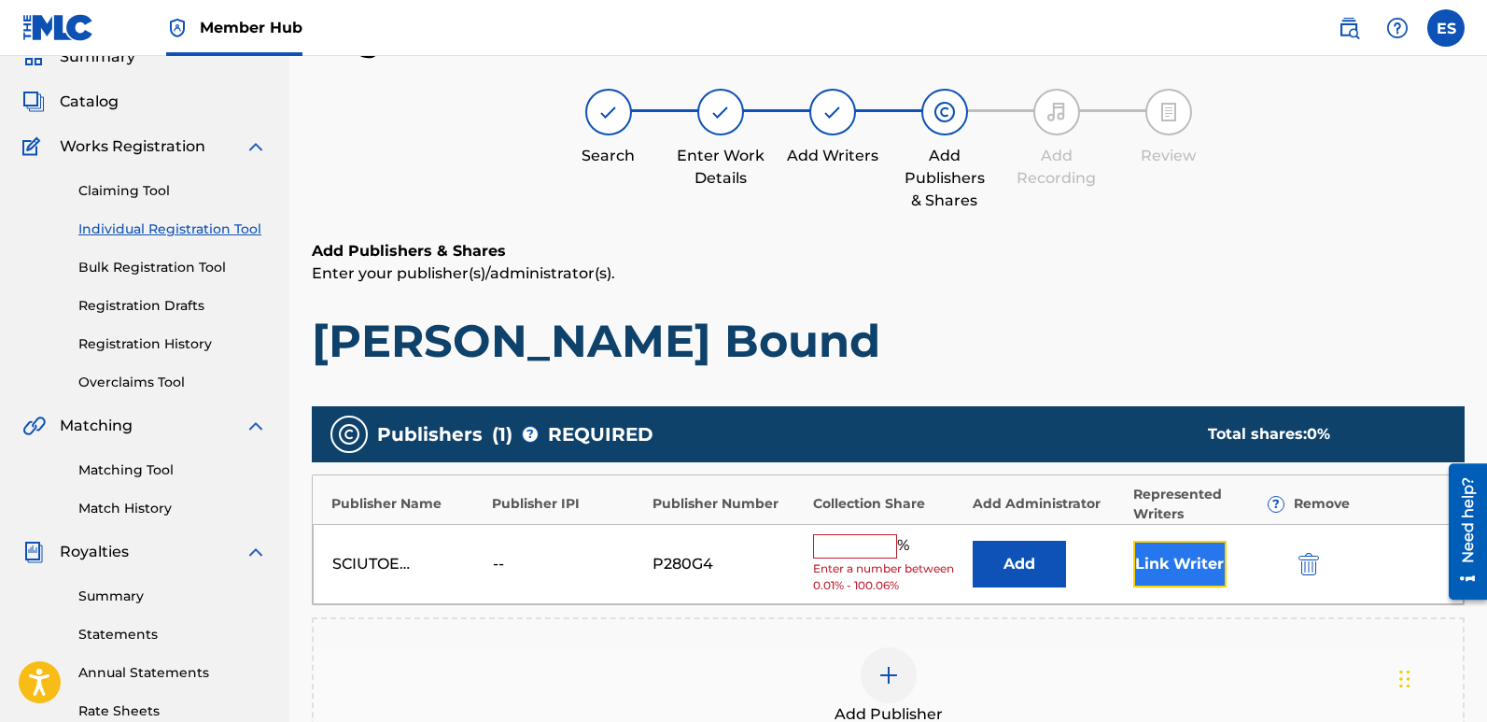
click at [1162, 563] on button "Link Writer" at bounding box center [1180, 564] width 93 height 47
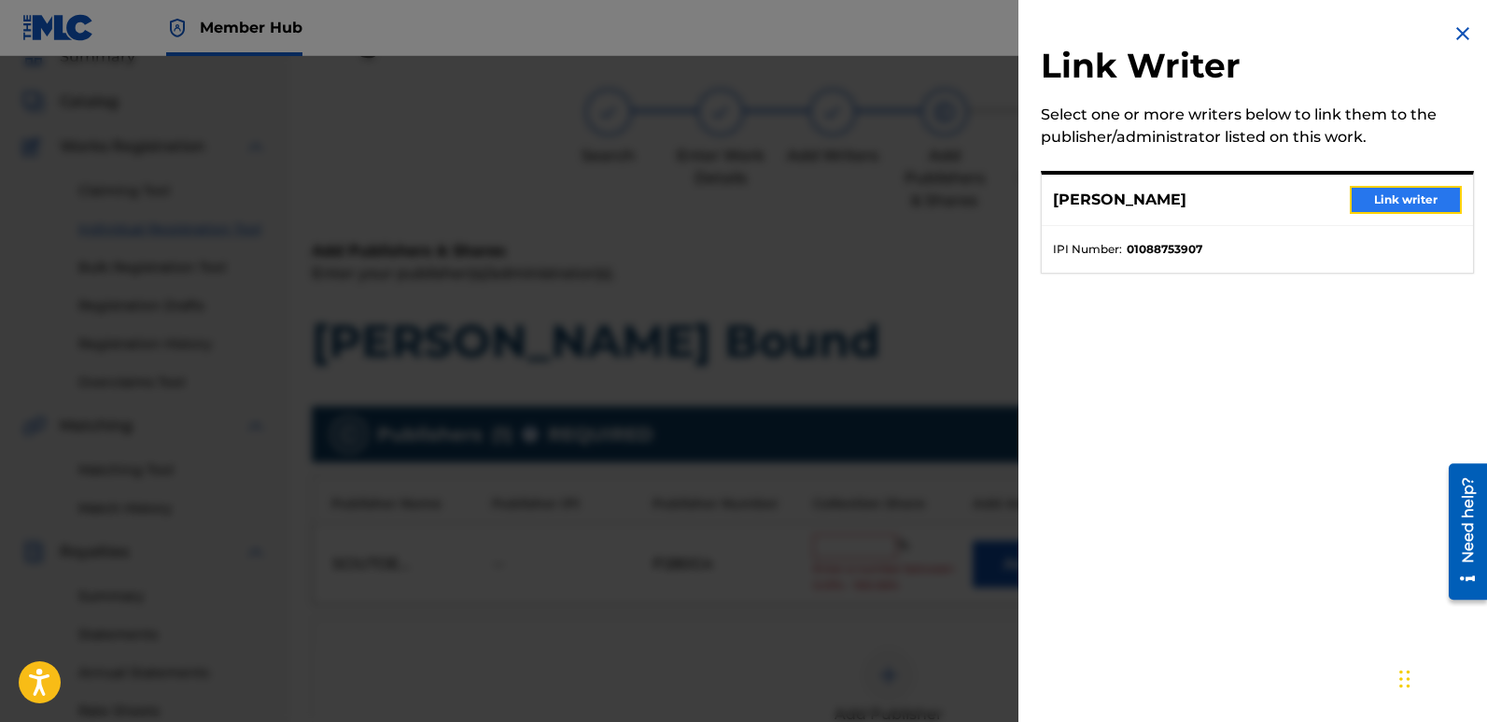
click at [1408, 193] on button "Link writer" at bounding box center [1406, 200] width 112 height 28
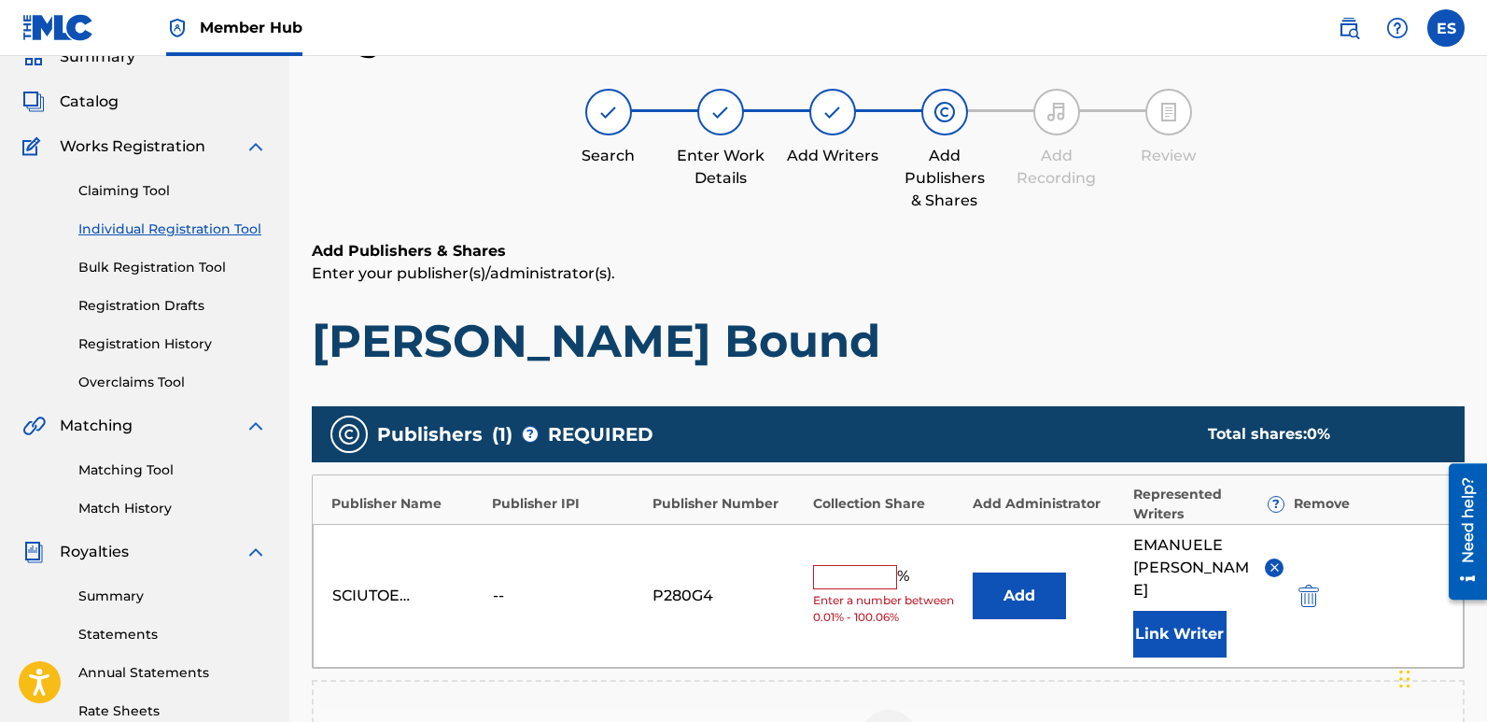
click at [851, 565] on input "text" at bounding box center [855, 577] width 84 height 24
type input "100"
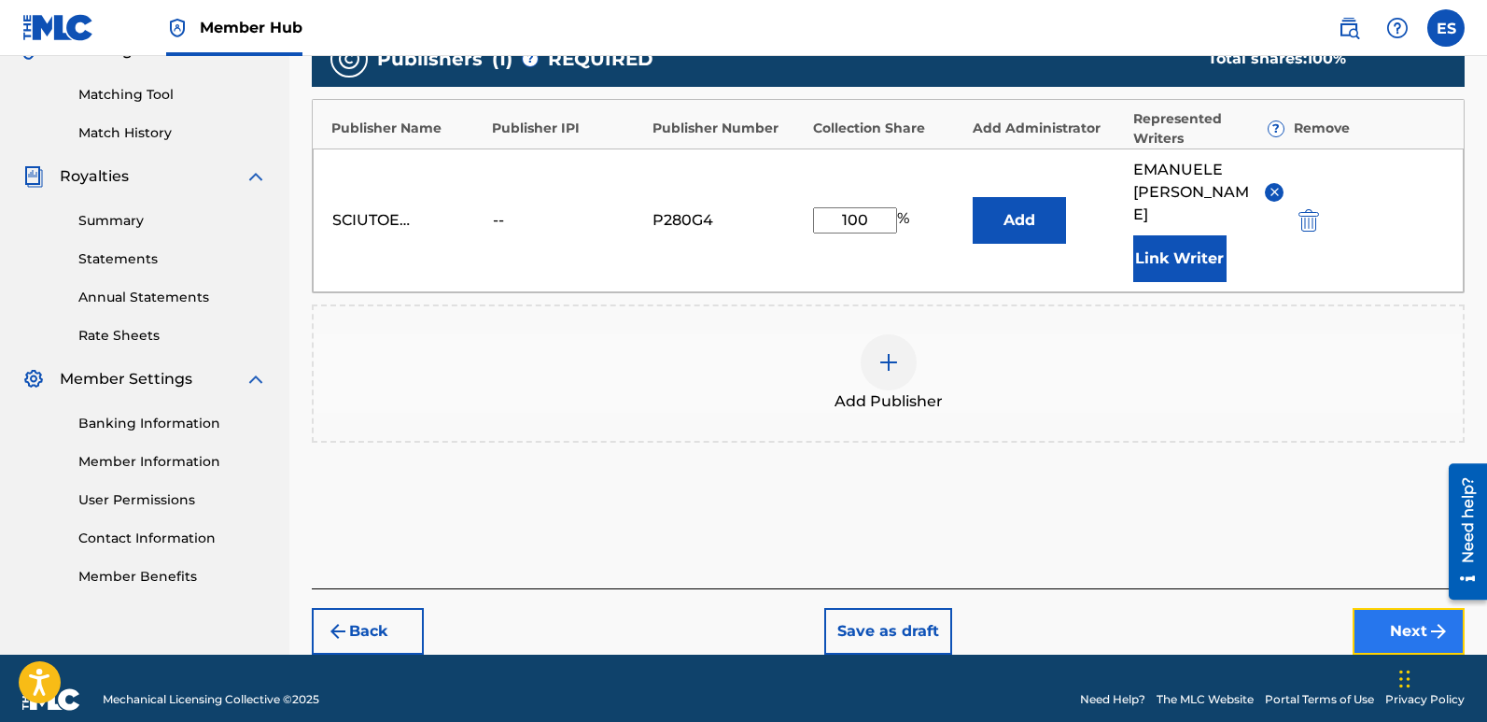
click at [1402, 608] on button "Next" at bounding box center [1409, 631] width 112 height 47
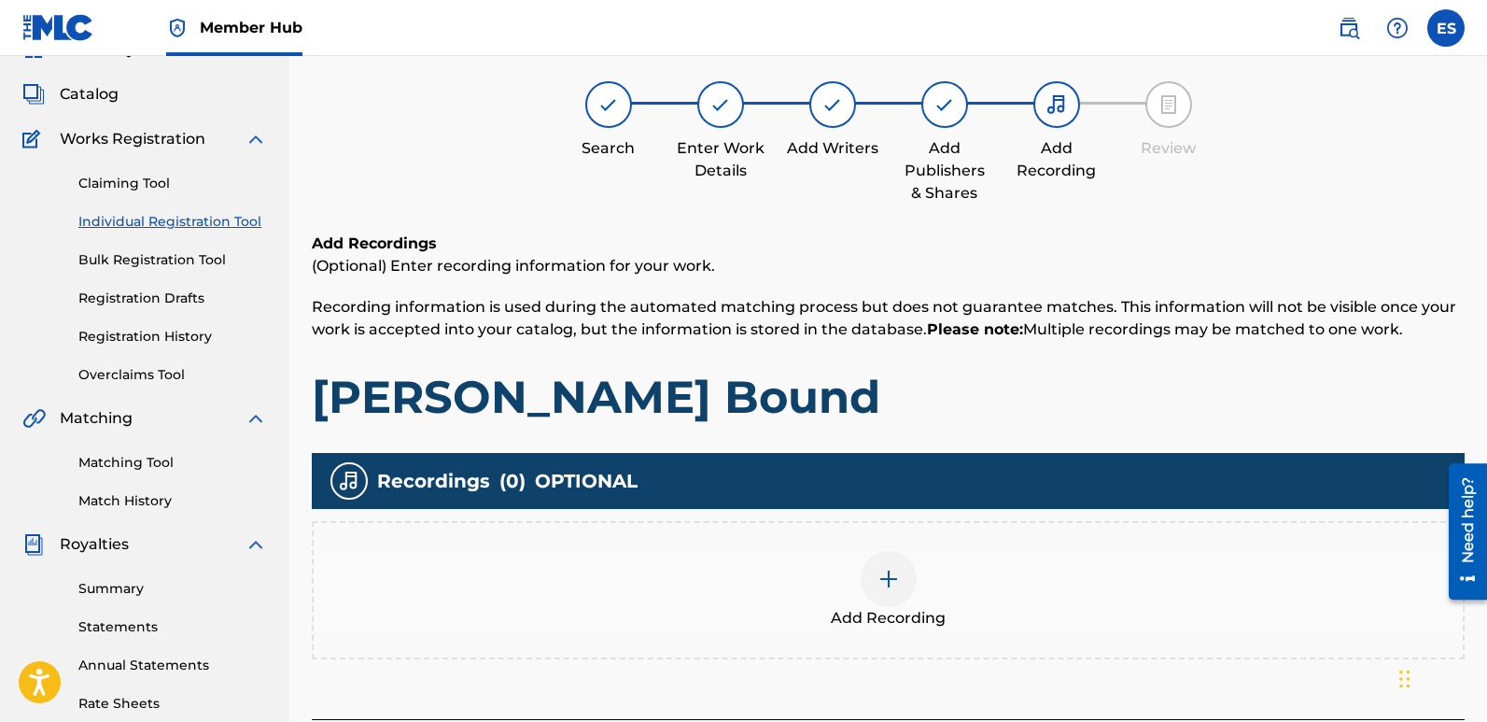
scroll to position [84, 0]
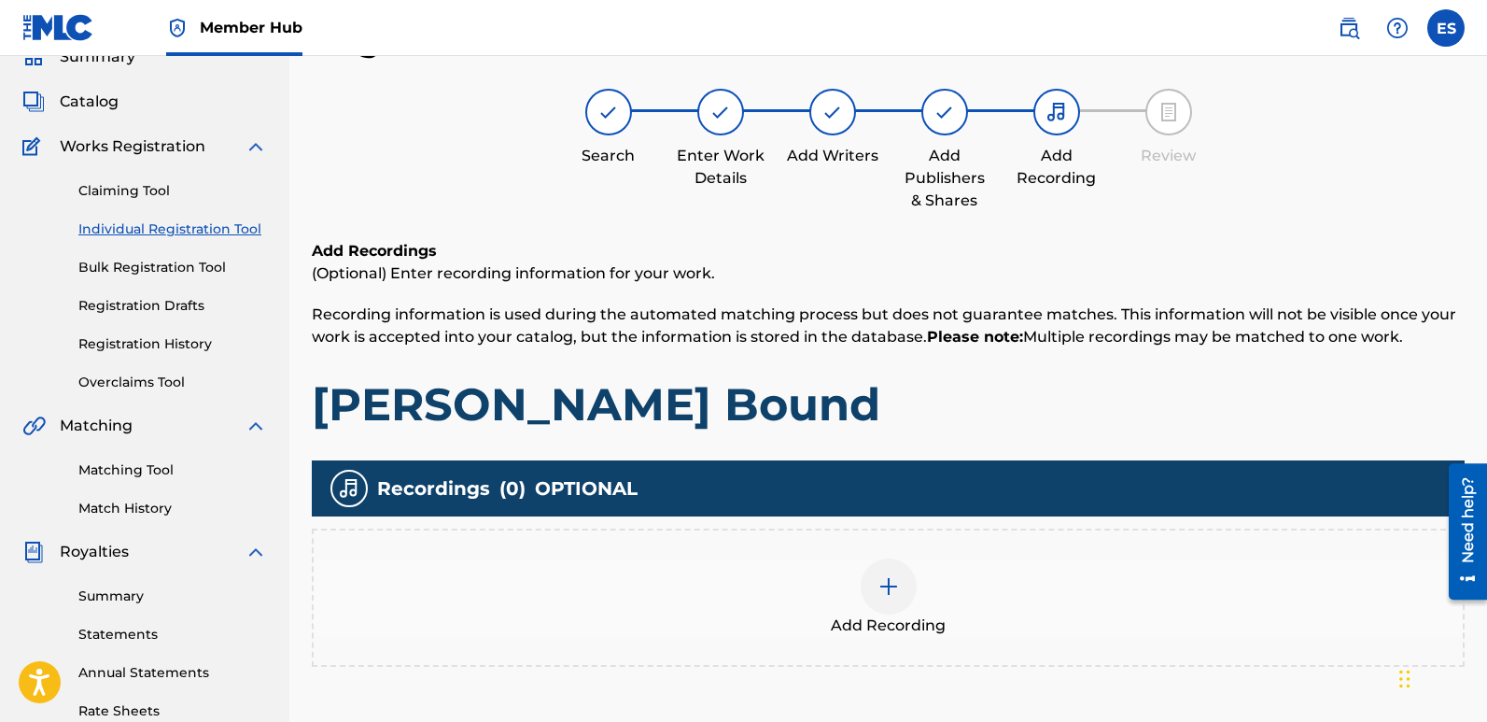
click at [885, 578] on img at bounding box center [889, 586] width 22 height 22
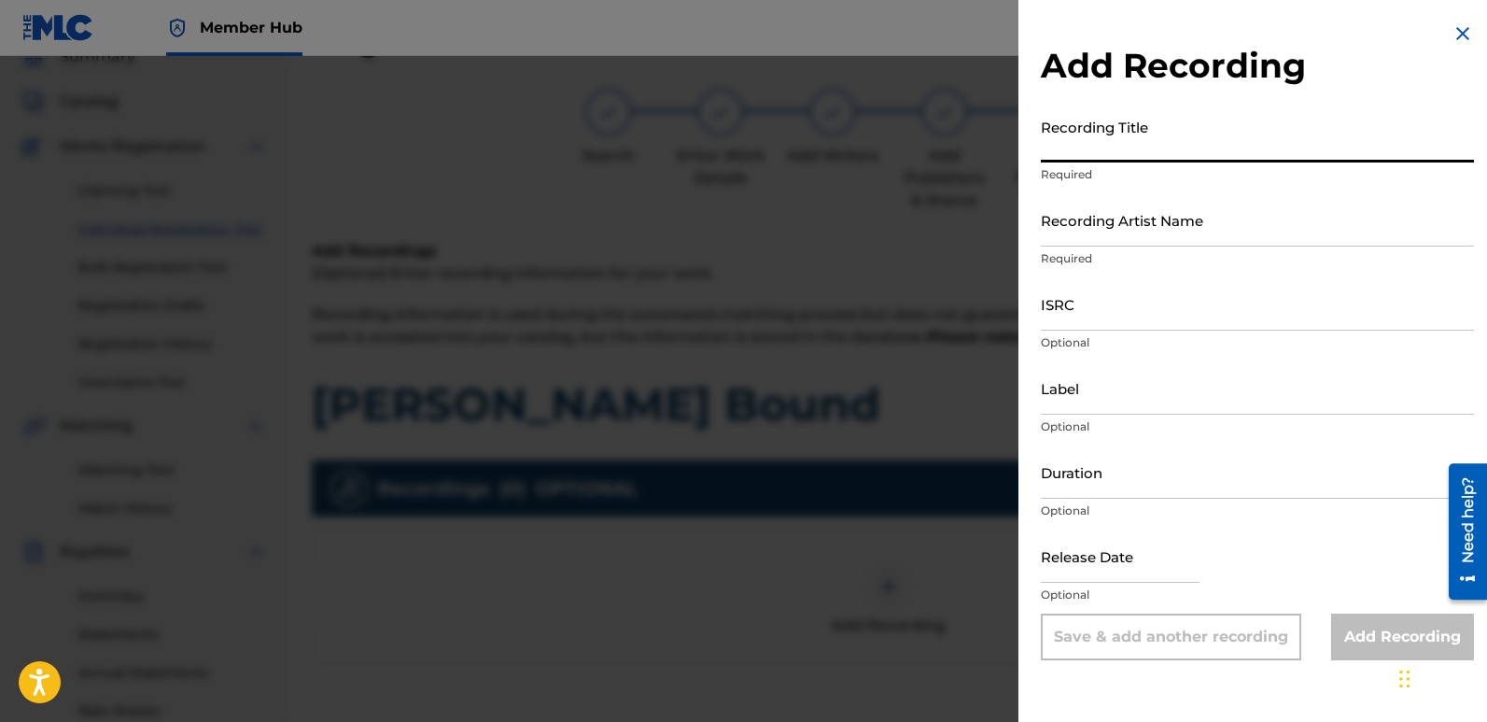
paste input "[PERSON_NAME] Bound"
type input "[PERSON_NAME] Bound"
click at [1167, 213] on input "Recording Artist Name" at bounding box center [1257, 219] width 433 height 53
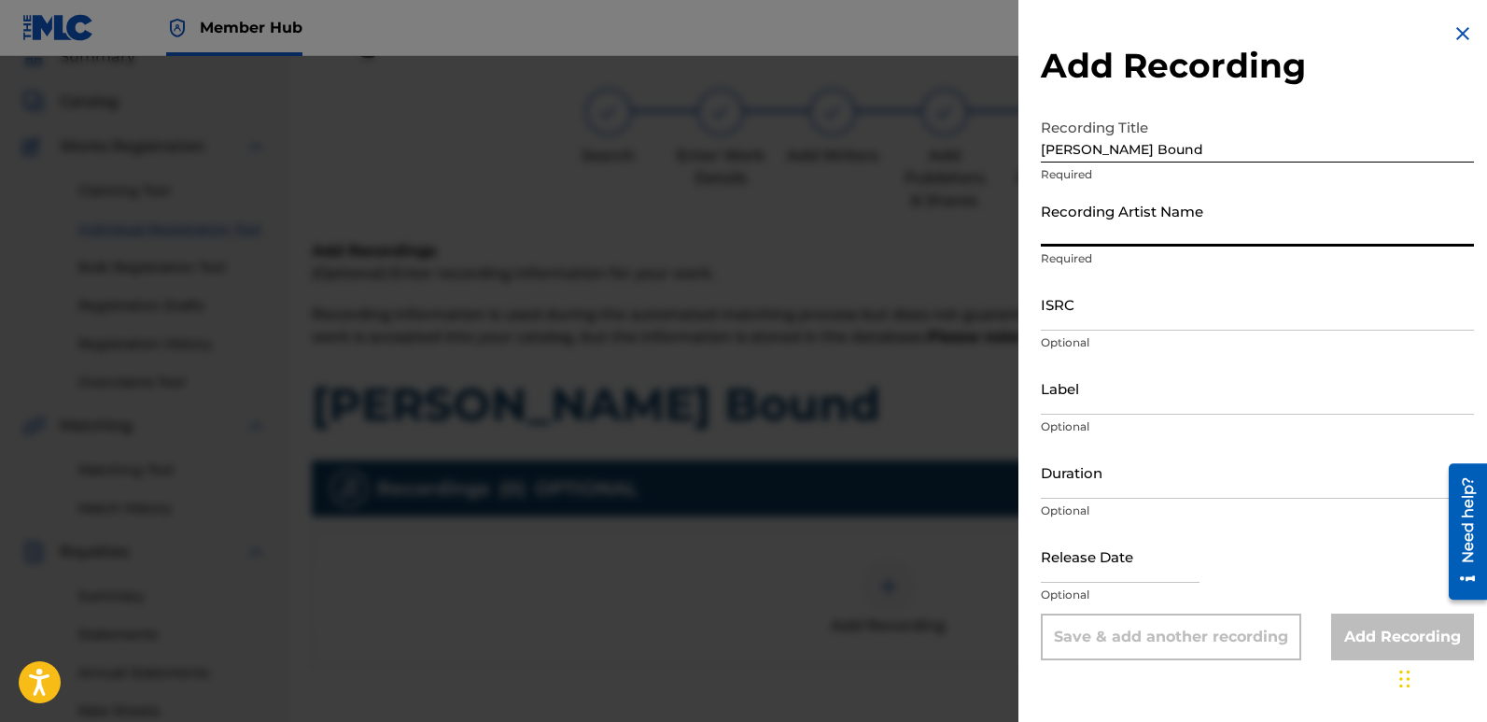
type input "Fairytales [PERSON_NAME]"
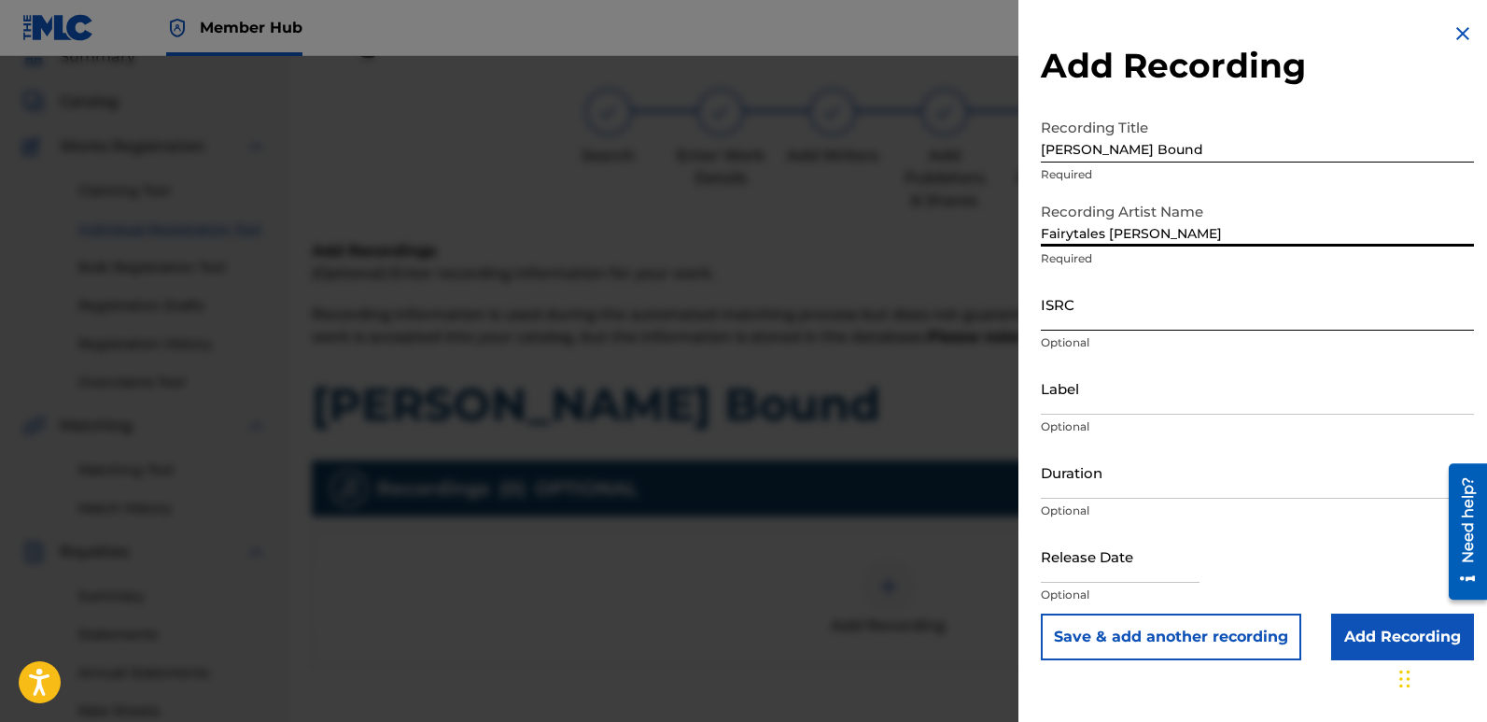
click at [1101, 302] on input "ISRC" at bounding box center [1257, 303] width 433 height 53
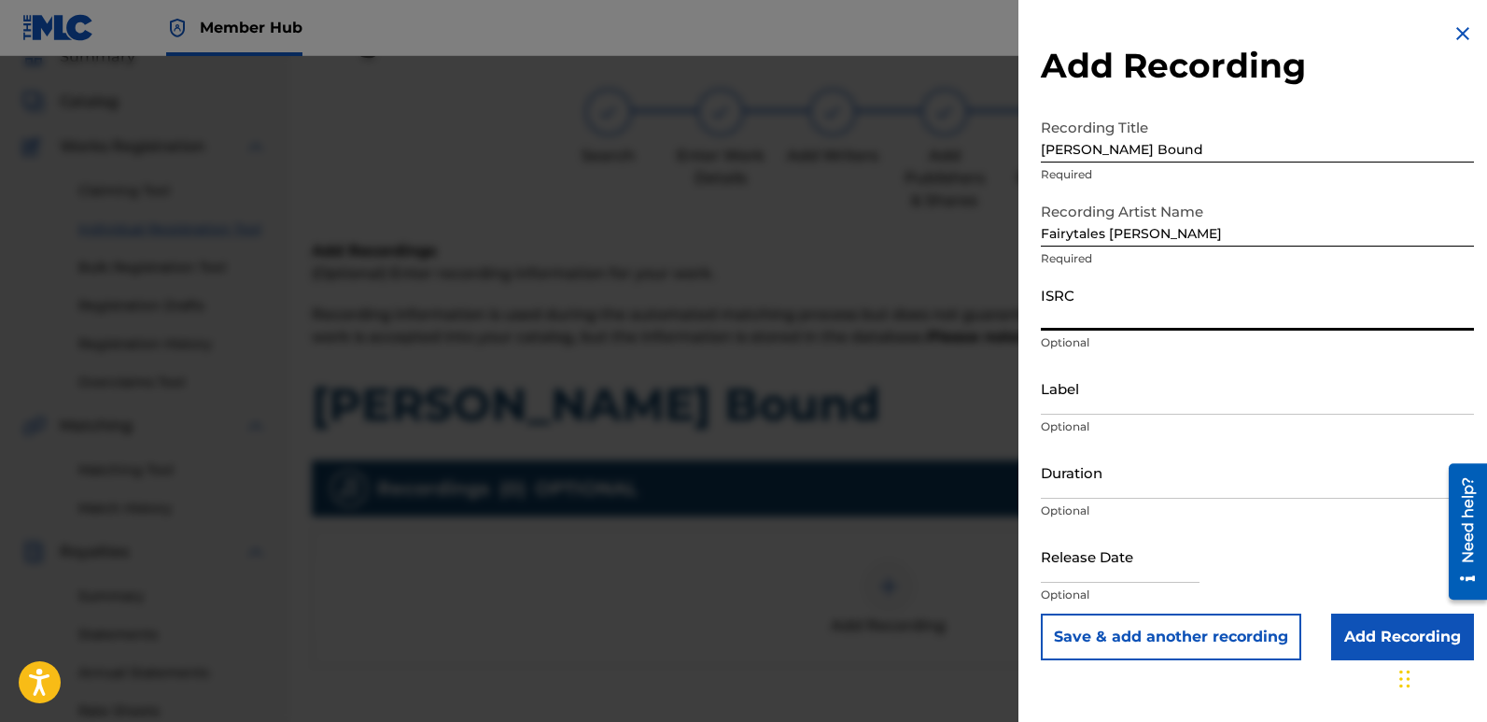
paste input "QT3F62562360"
type input "QT3F62562360"
click at [1168, 383] on input "Label" at bounding box center [1257, 387] width 433 height 53
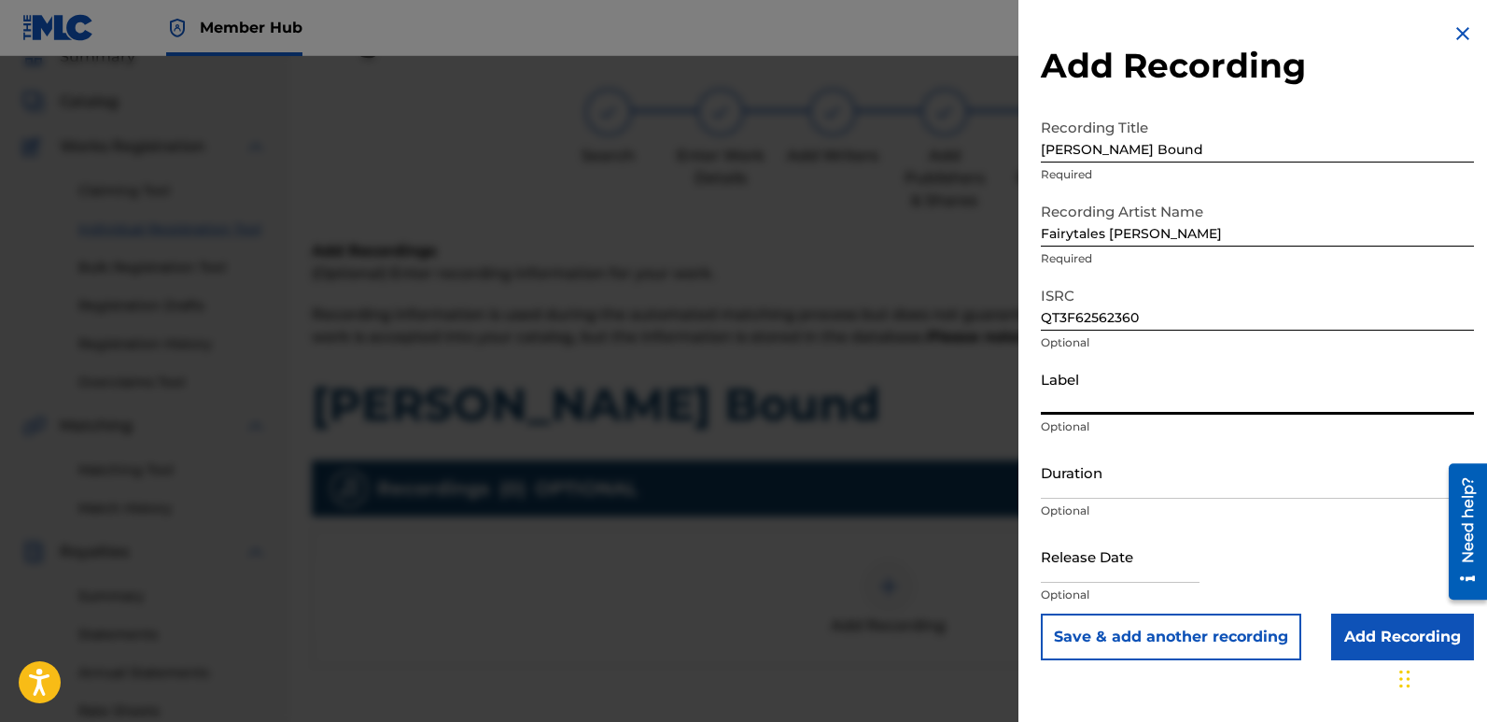
type input "Divinebeats"
click at [1069, 569] on input "text" at bounding box center [1120, 555] width 159 height 53
select select "9"
select select "2025"
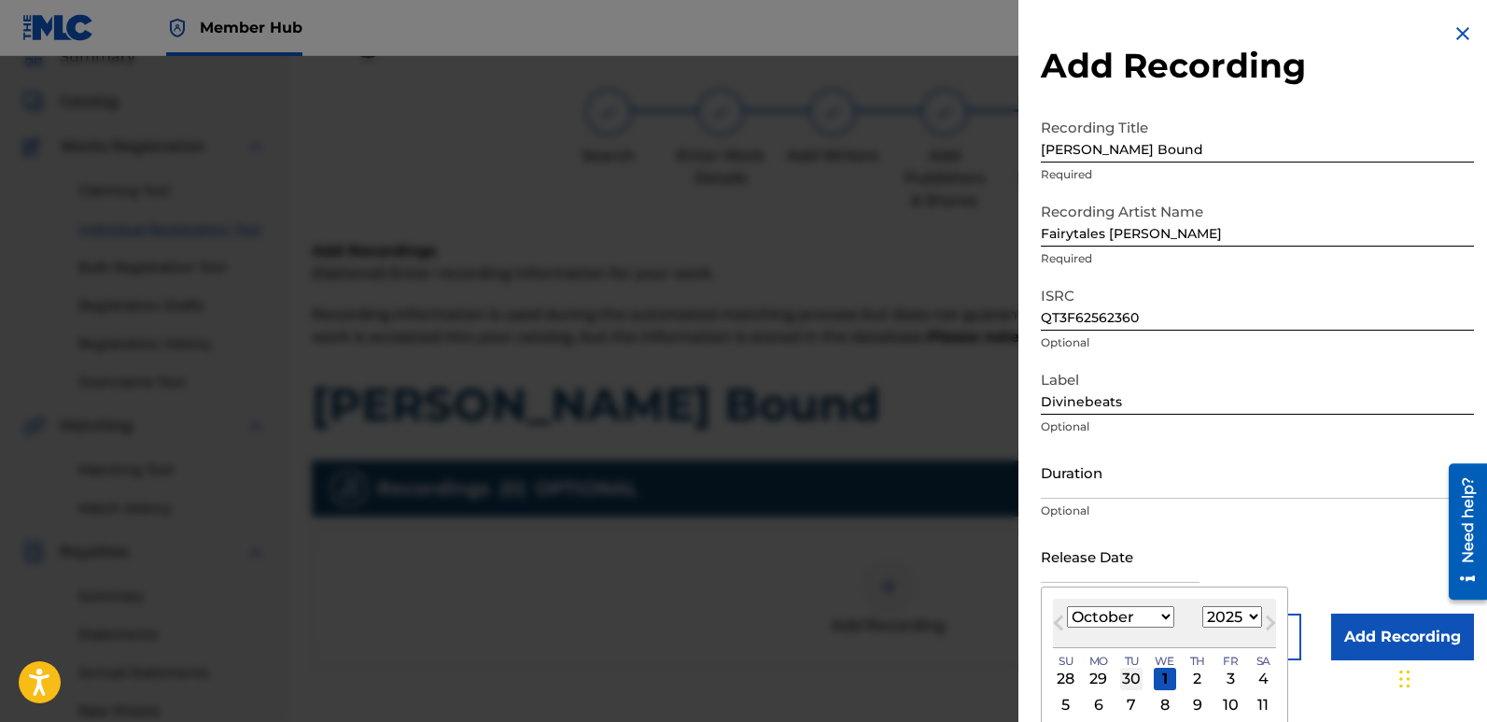
click at [1137, 677] on div "30" at bounding box center [1131, 679] width 22 height 22
type input "[DATE]"
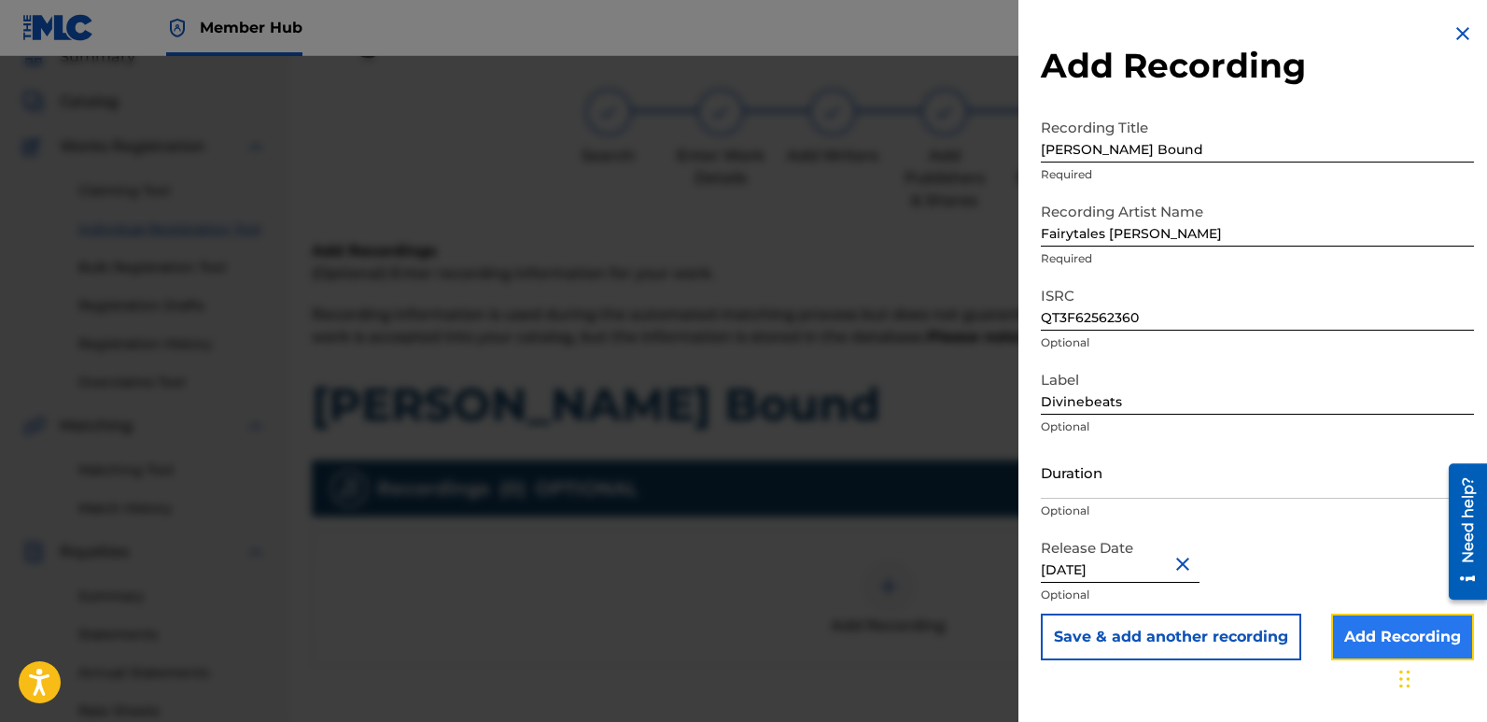
click at [1370, 636] on input "Add Recording" at bounding box center [1402, 636] width 143 height 47
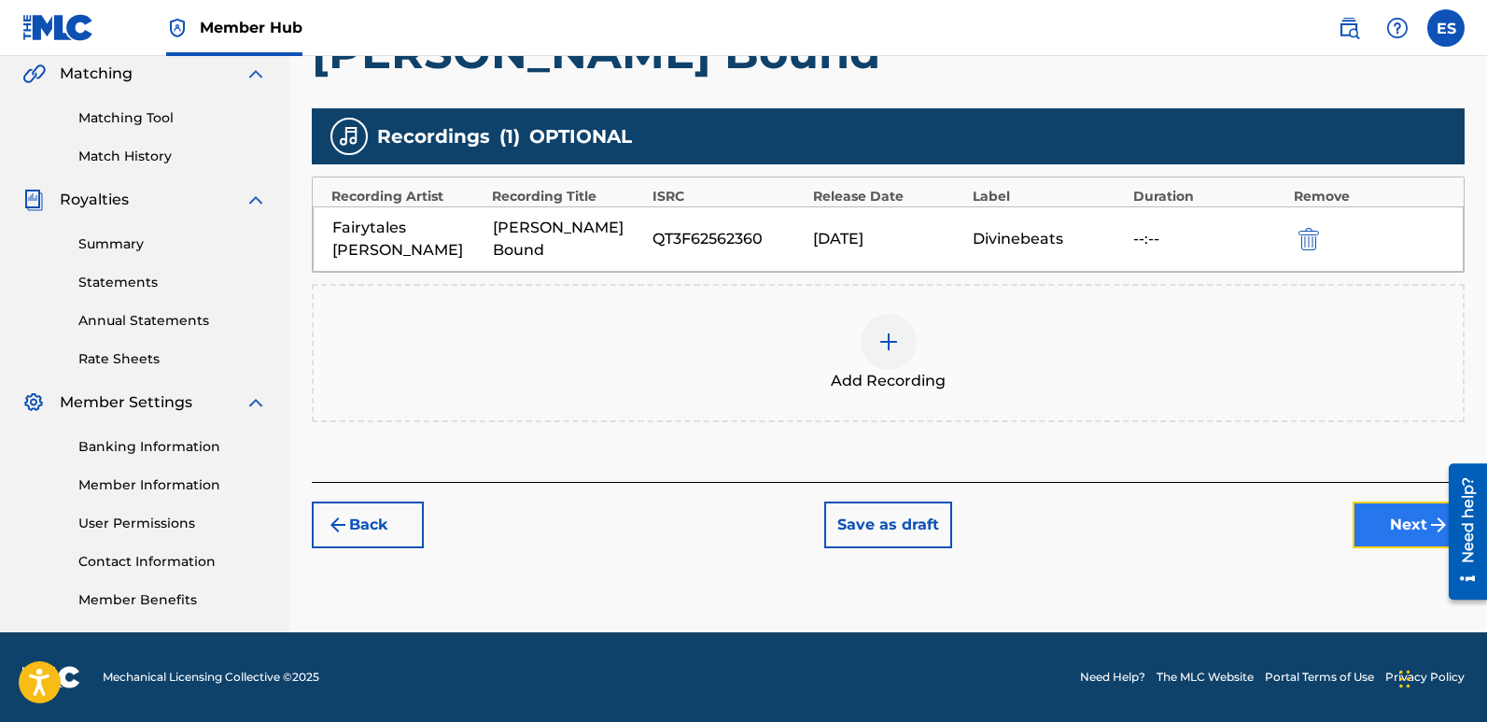
click at [1394, 515] on button "Next" at bounding box center [1409, 524] width 112 height 47
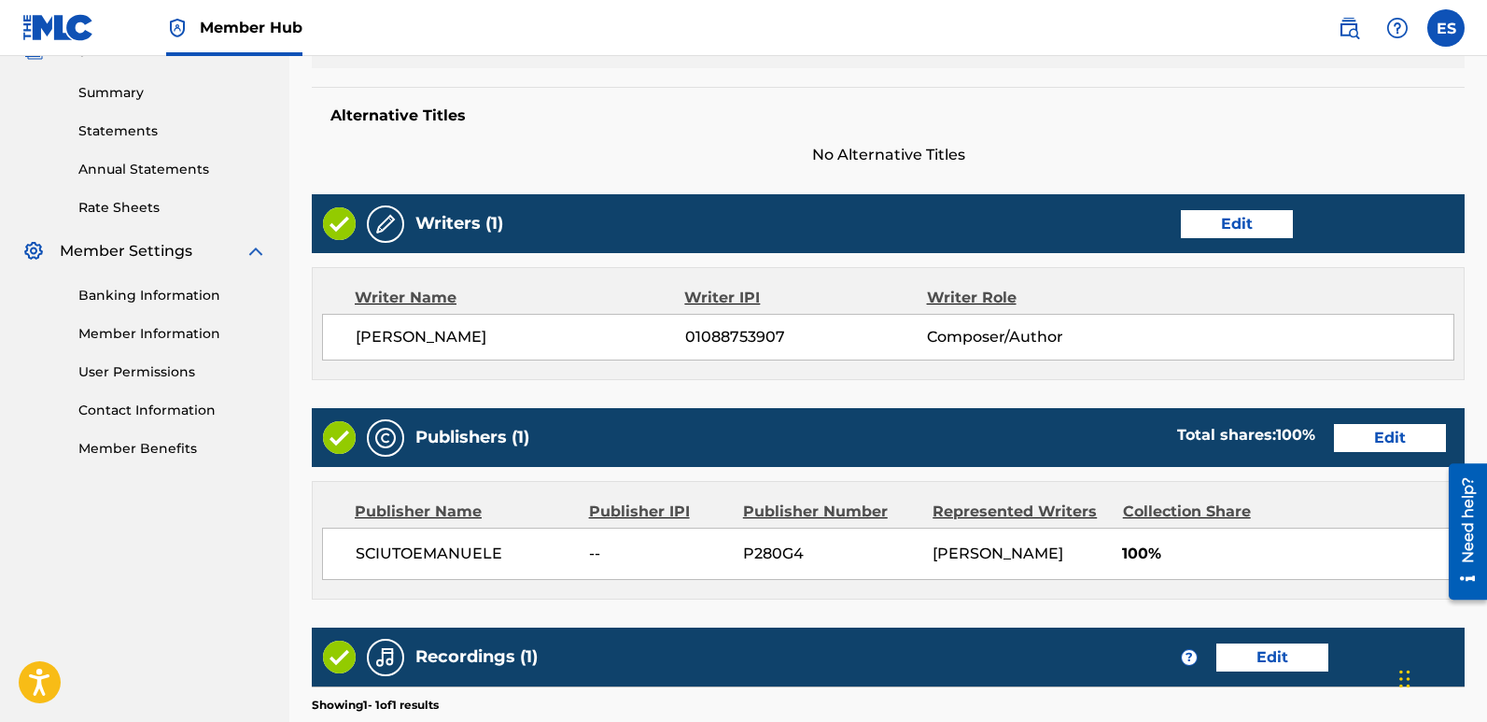
scroll to position [814, 0]
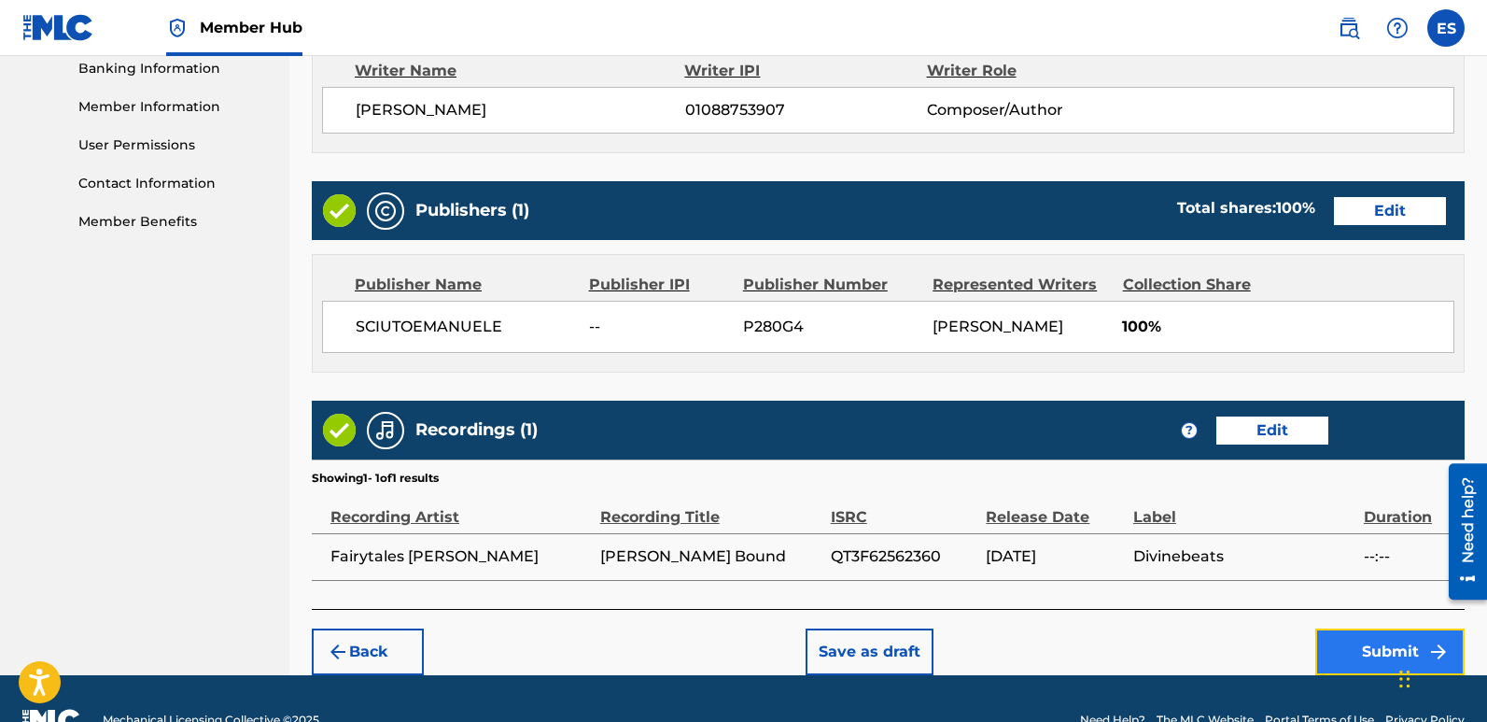
click at [1387, 651] on button "Submit" at bounding box center [1390, 651] width 149 height 47
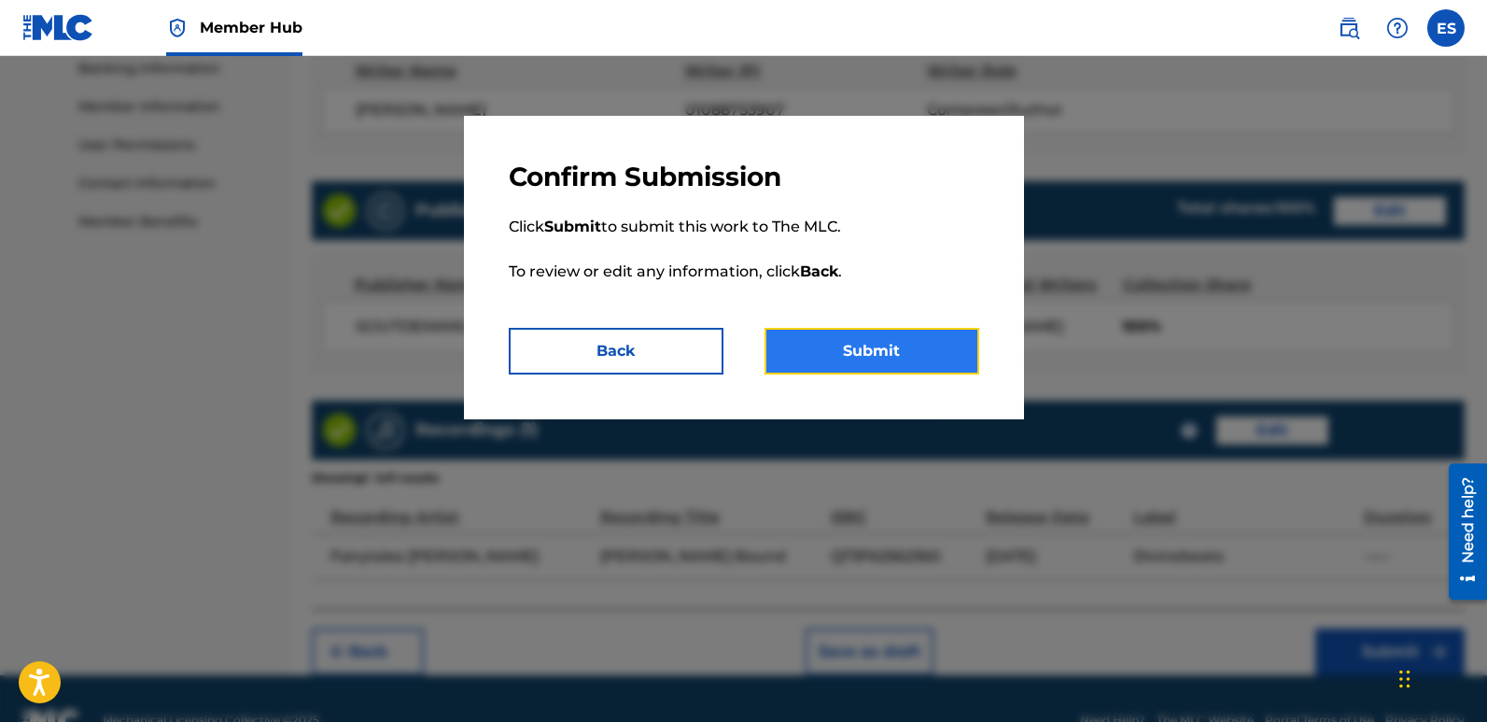
click at [852, 337] on button "Submit" at bounding box center [872, 351] width 215 height 47
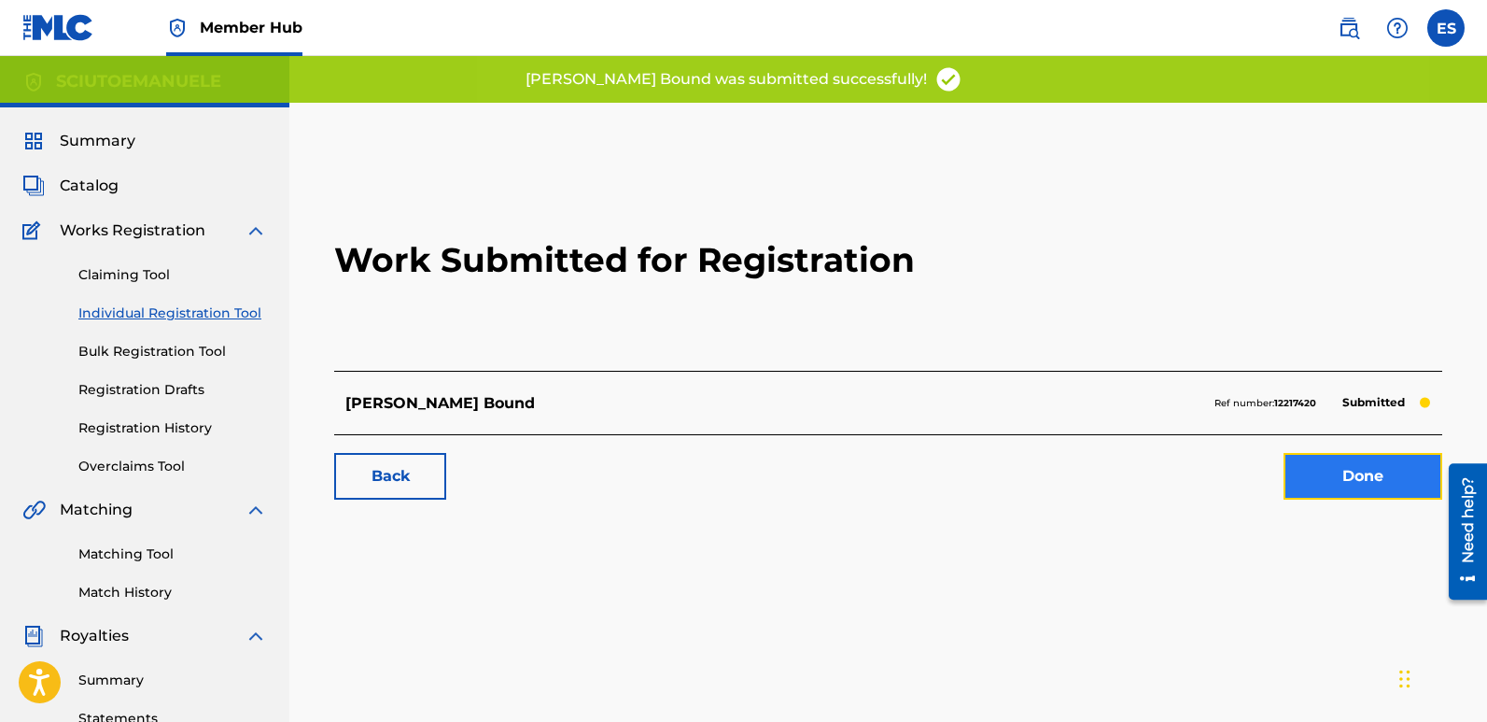
click at [1370, 464] on link "Done" at bounding box center [1363, 476] width 159 height 47
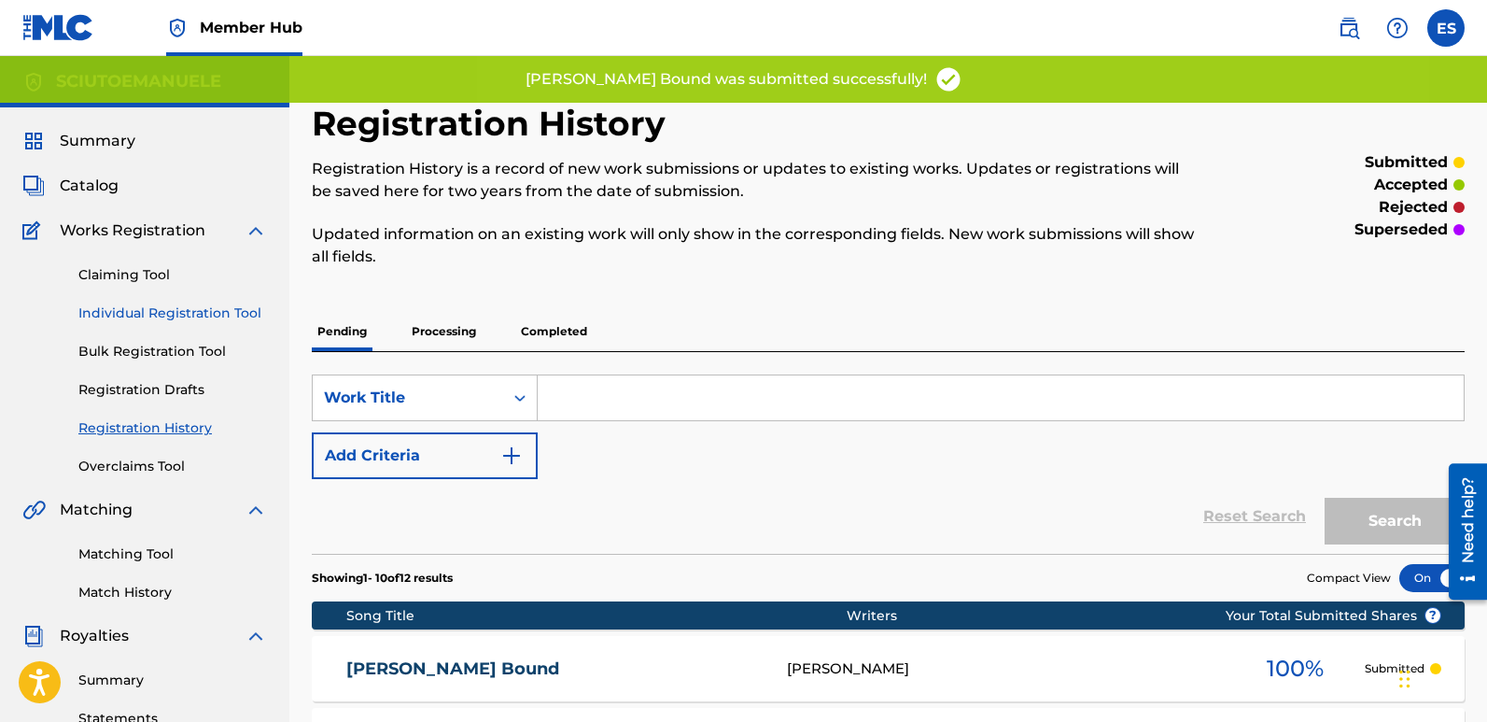
click at [220, 307] on link "Individual Registration Tool" at bounding box center [172, 313] width 189 height 20
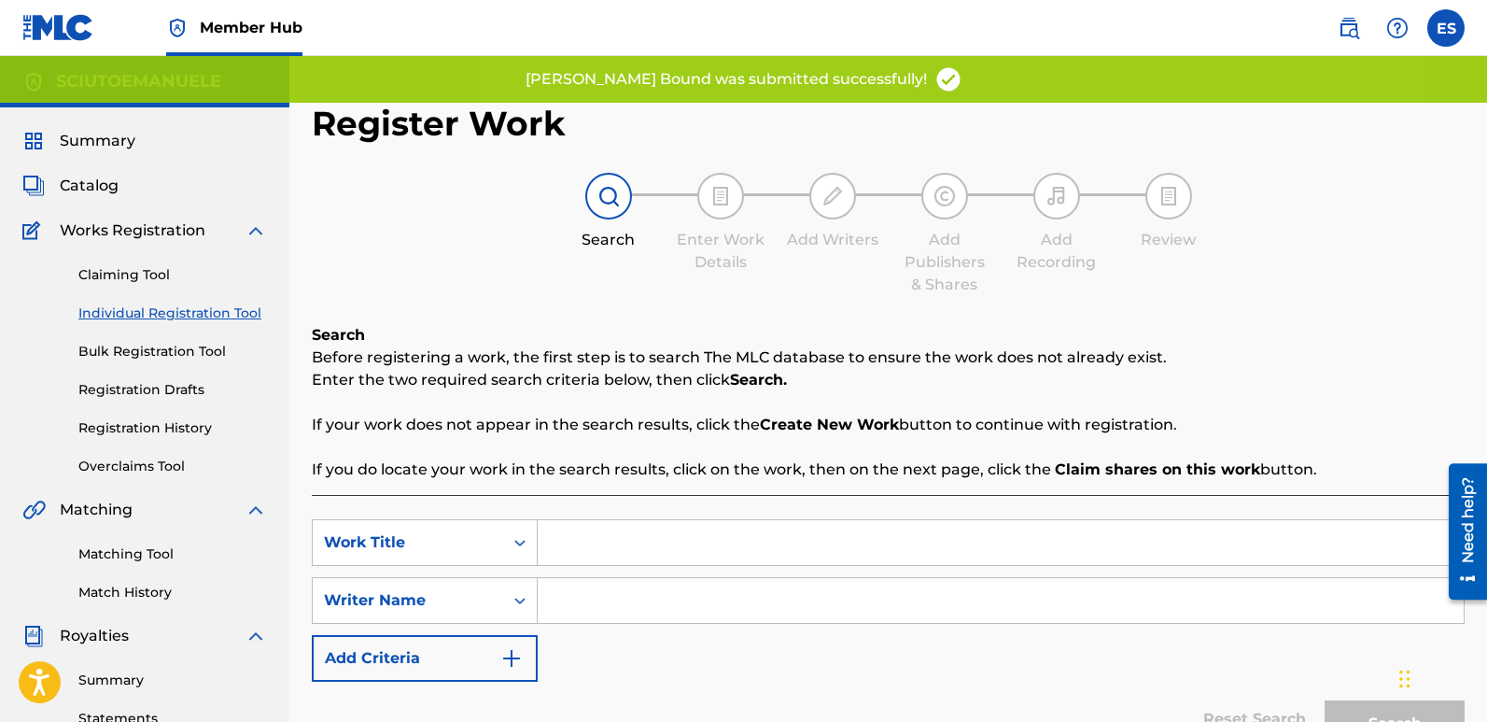
click at [662, 537] on input "Search Form" at bounding box center [1001, 542] width 926 height 45
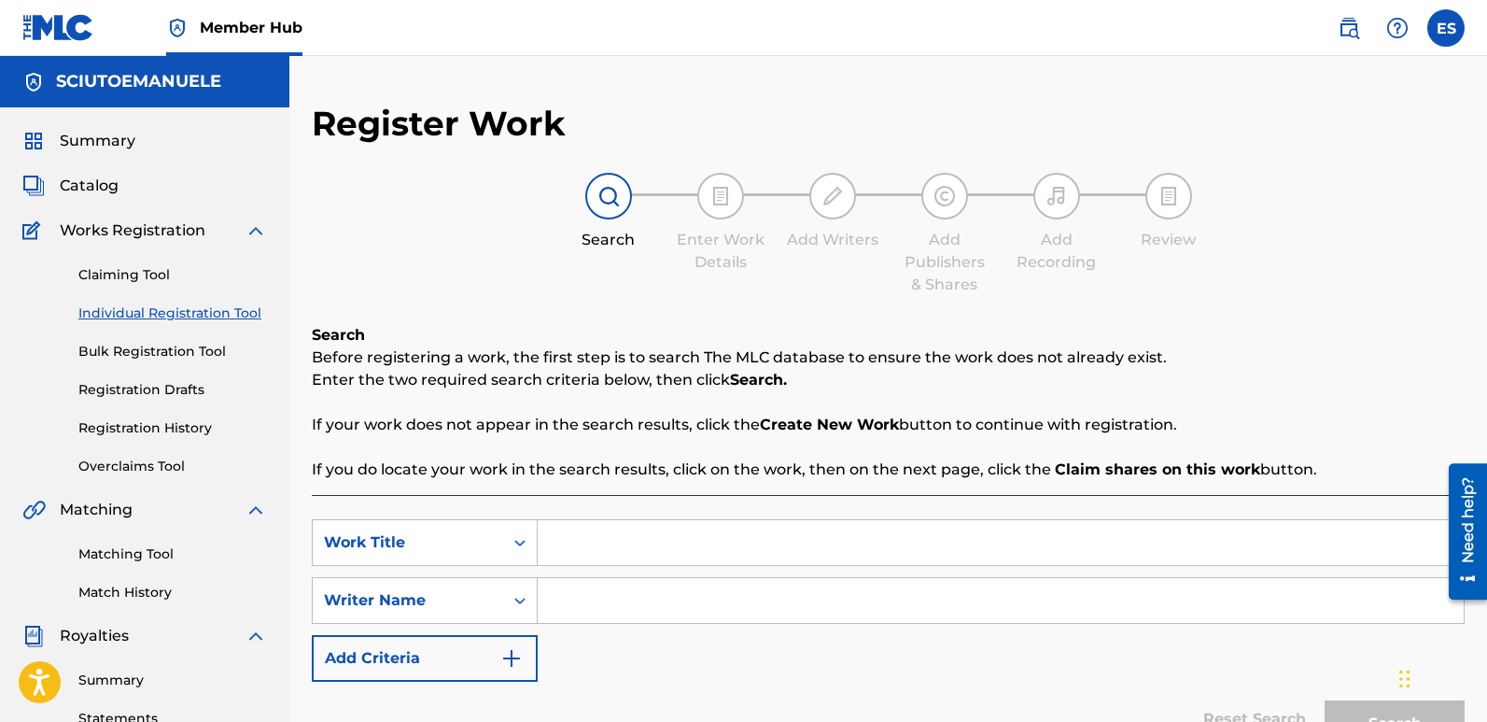
click at [627, 533] on input "Search Form" at bounding box center [1001, 542] width 926 height 45
paste input "Flyin´With [PERSON_NAME]"
type input "Flyin´With [PERSON_NAME]"
click at [640, 594] on input "Search Form" at bounding box center [1001, 600] width 926 height 45
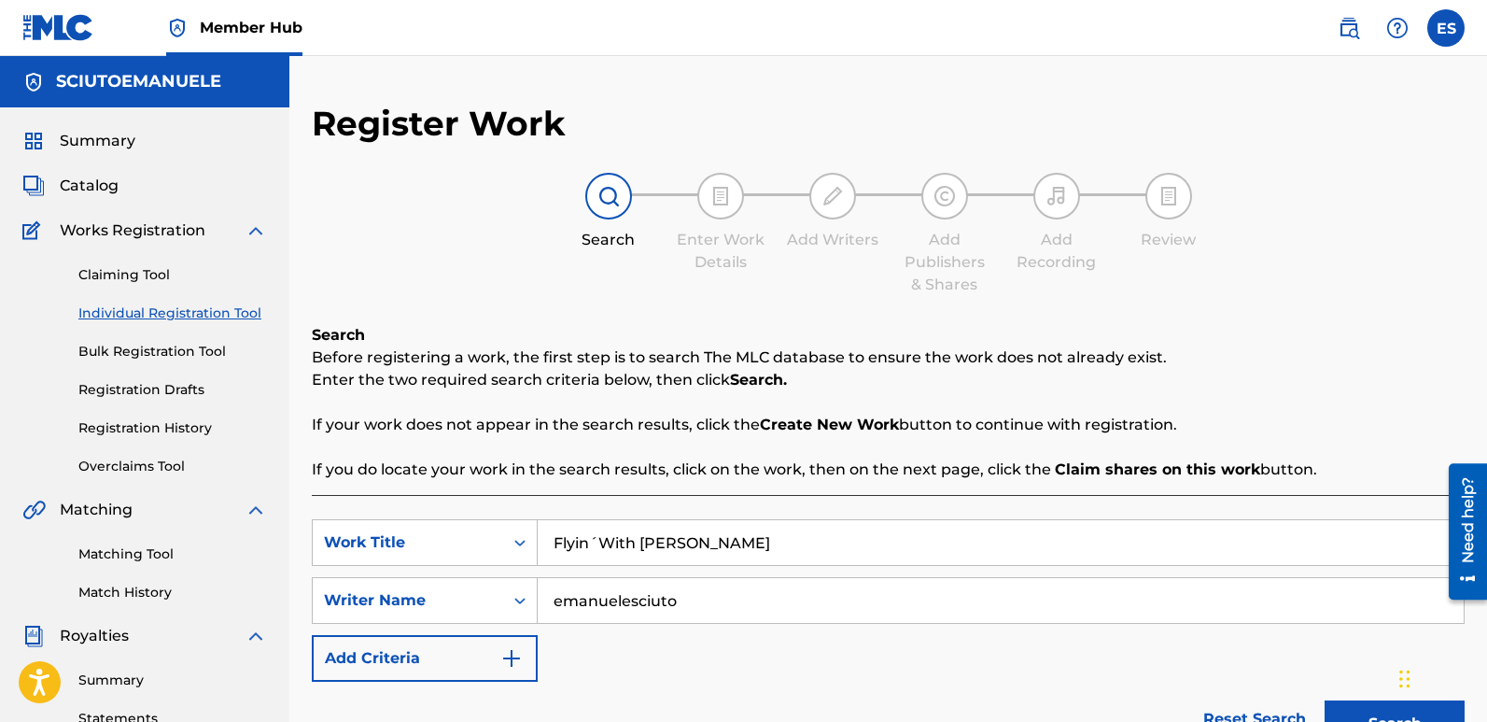
type input "emanuelesciuto"
click at [1325, 700] on button "Search" at bounding box center [1395, 723] width 140 height 47
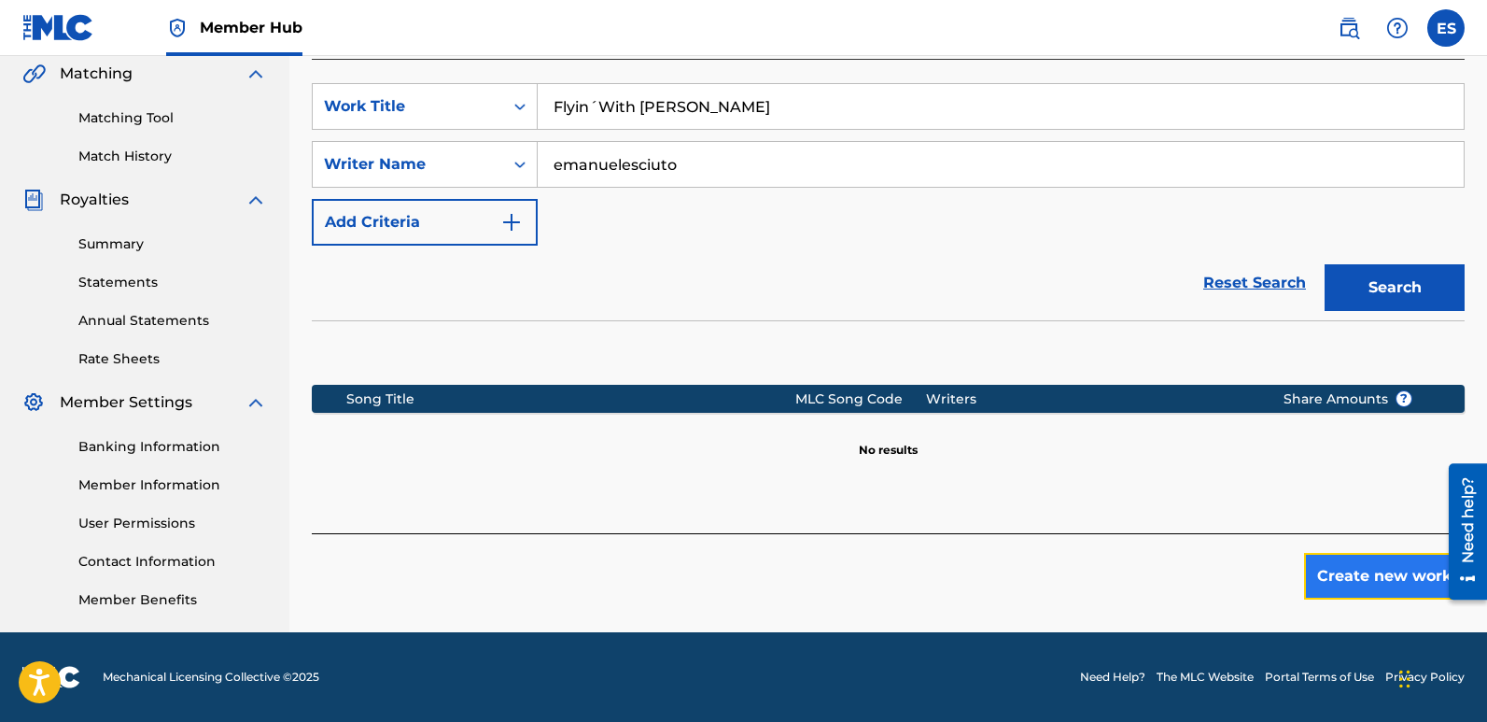
click at [1370, 565] on button "Create new work" at bounding box center [1384, 576] width 161 height 47
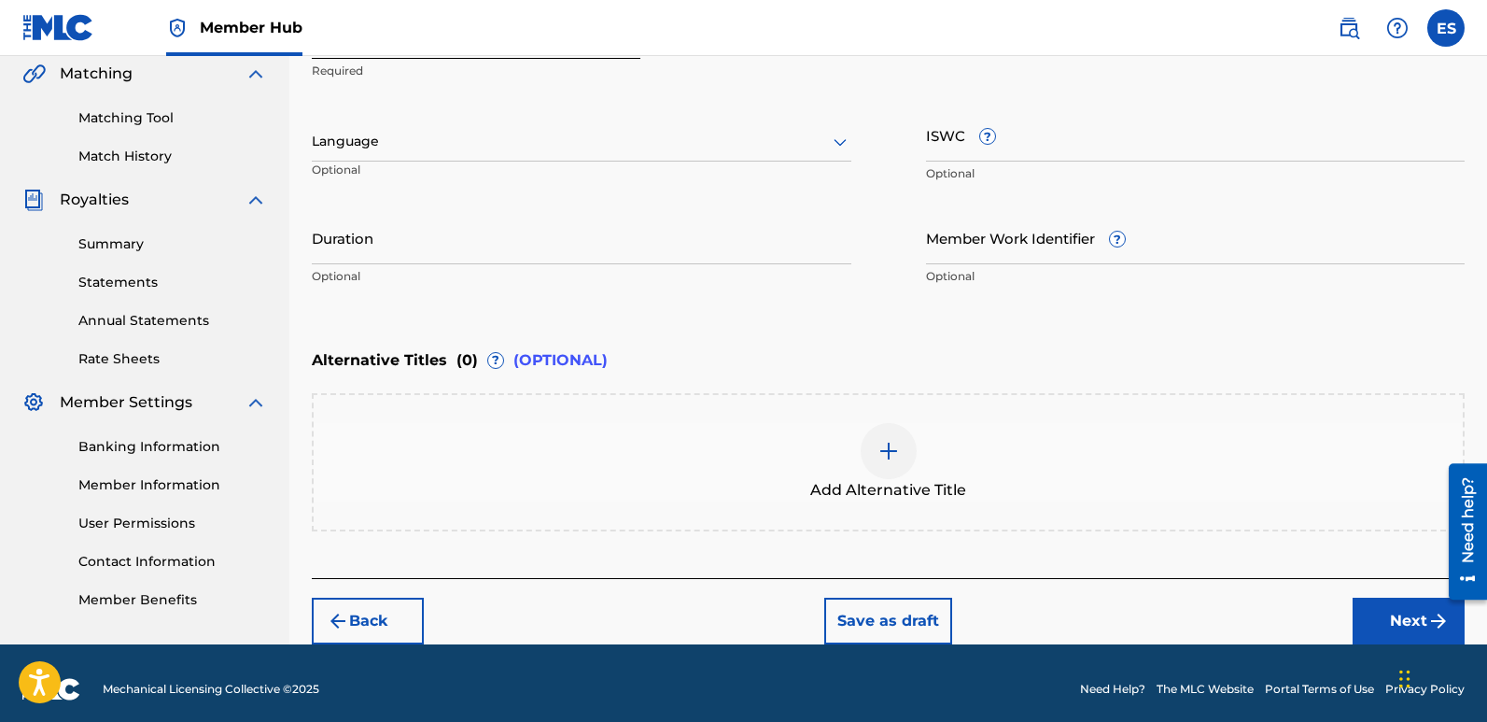
click at [584, 147] on div at bounding box center [582, 141] width 540 height 23
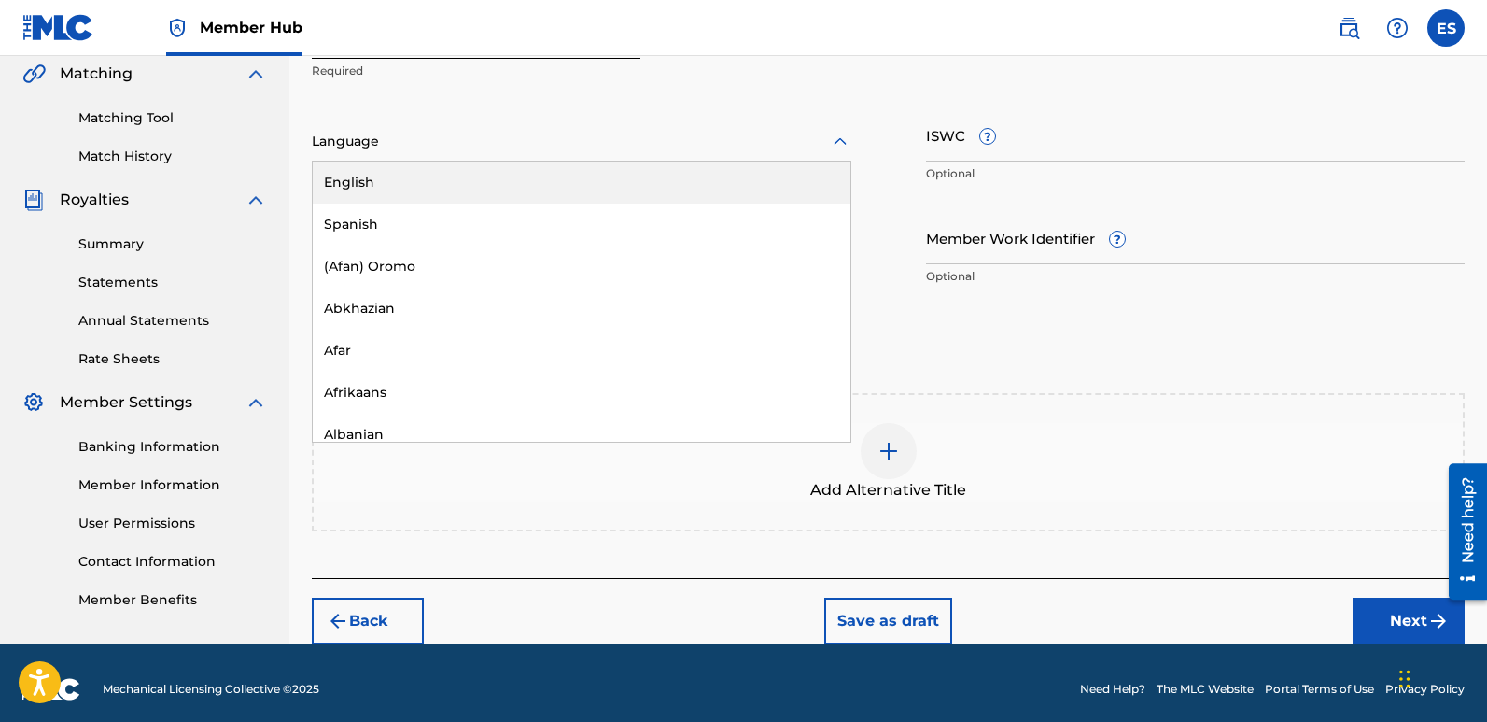
click at [471, 180] on div "English" at bounding box center [582, 183] width 538 height 42
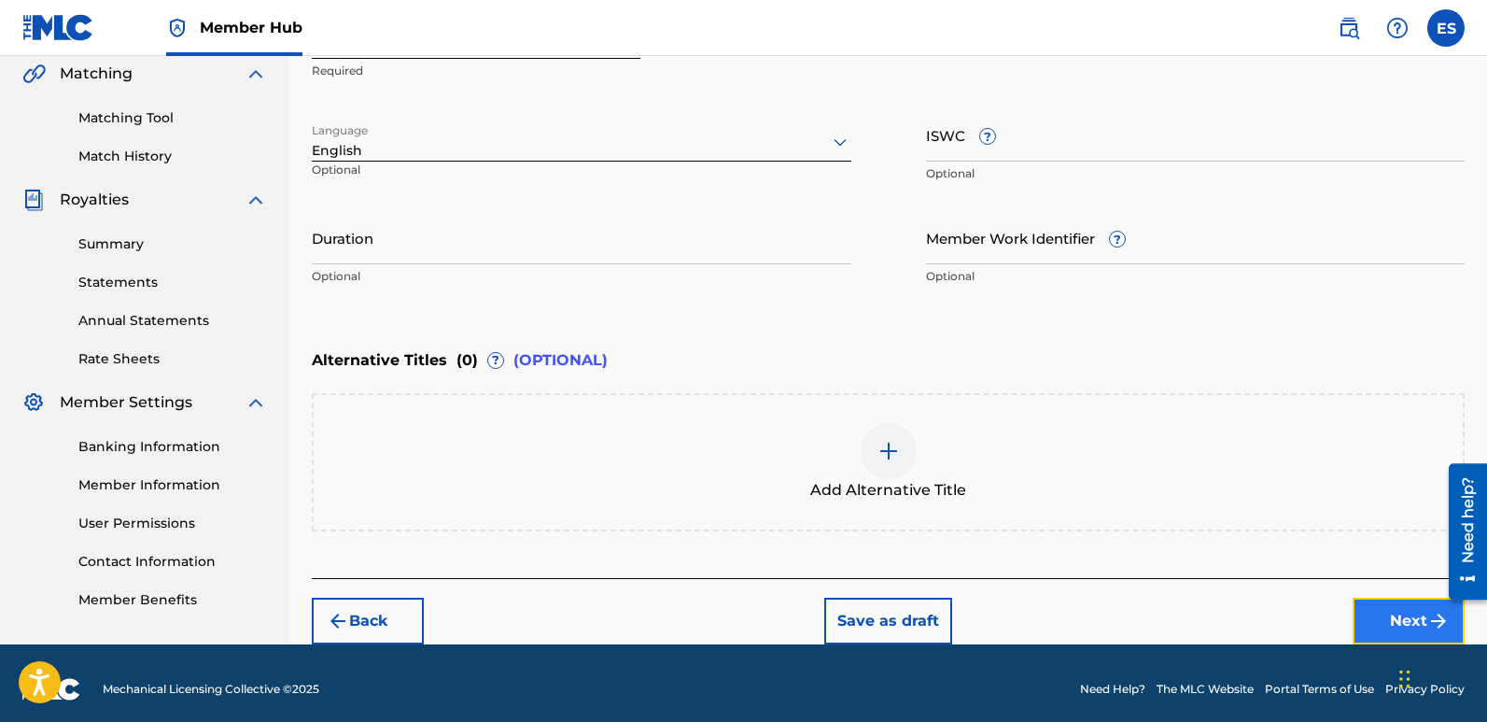
click at [1386, 614] on button "Next" at bounding box center [1409, 621] width 112 height 47
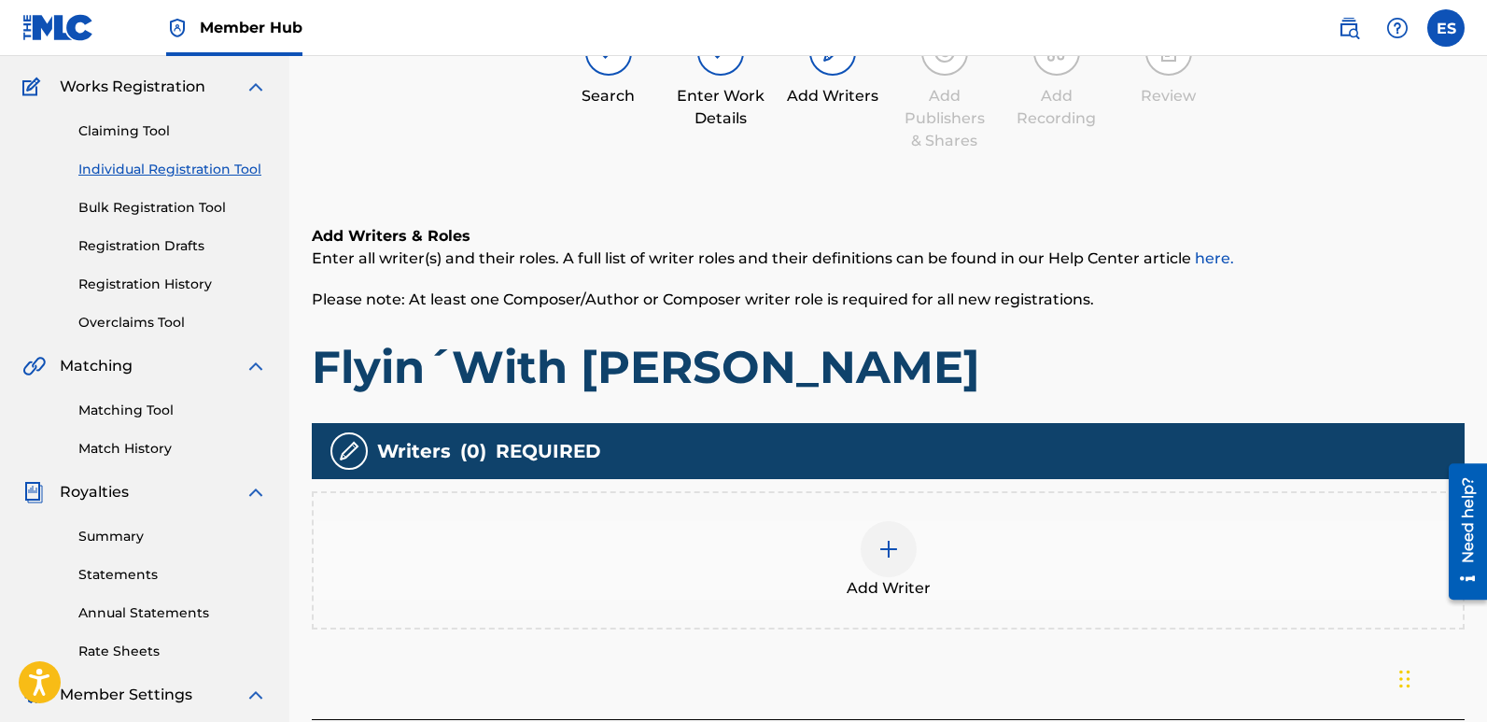
scroll to position [84, 0]
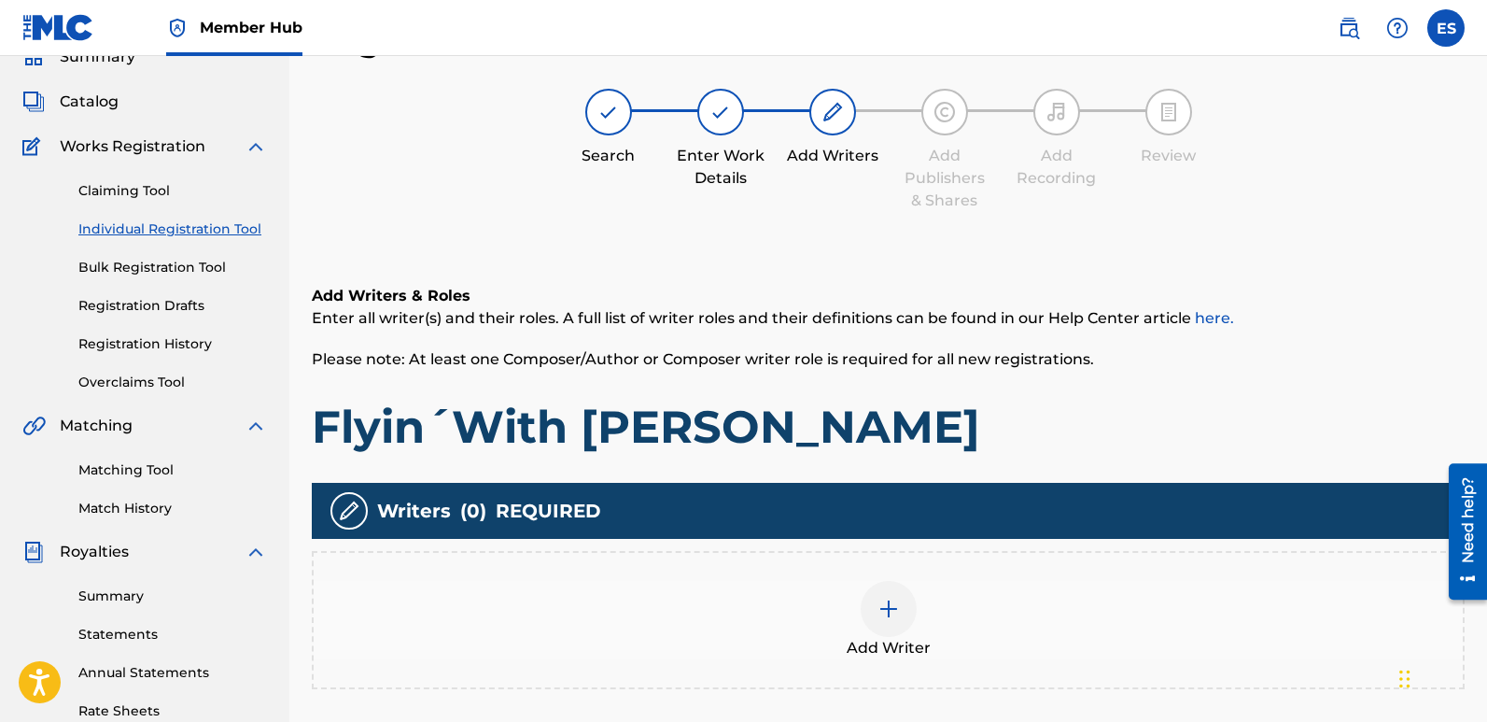
click at [914, 606] on div at bounding box center [889, 609] width 56 height 56
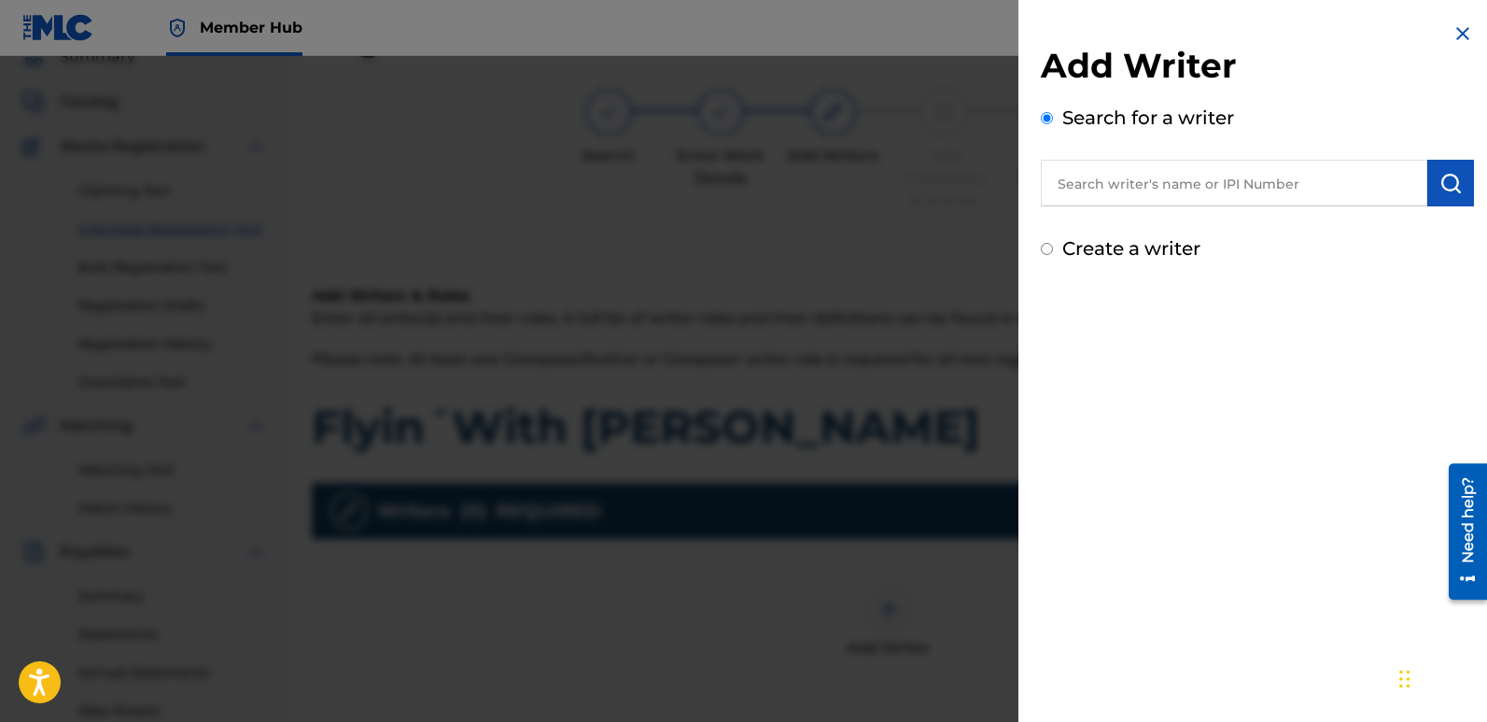
click at [1202, 197] on input "text" at bounding box center [1234, 183] width 387 height 47
type input "emanuelesciuto"
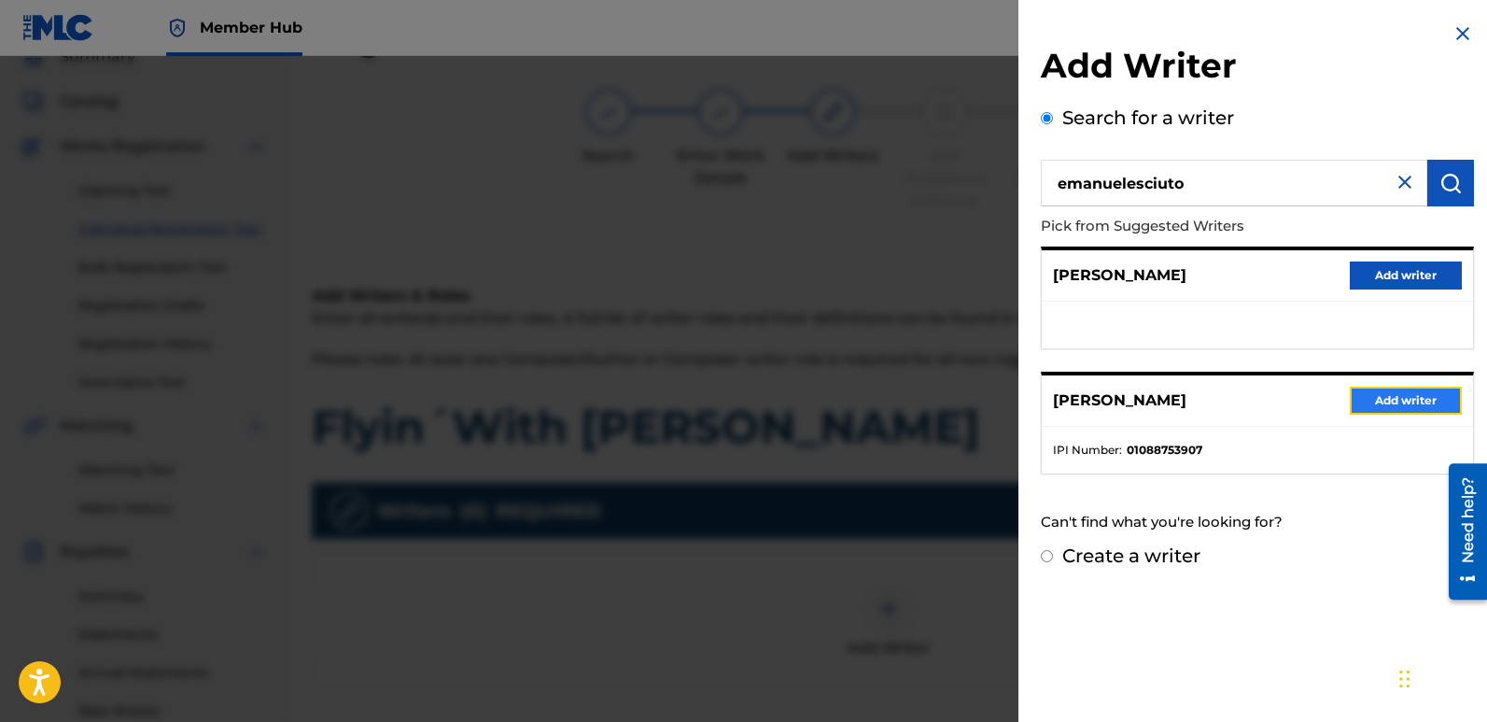
click at [1376, 392] on button "Add writer" at bounding box center [1406, 401] width 112 height 28
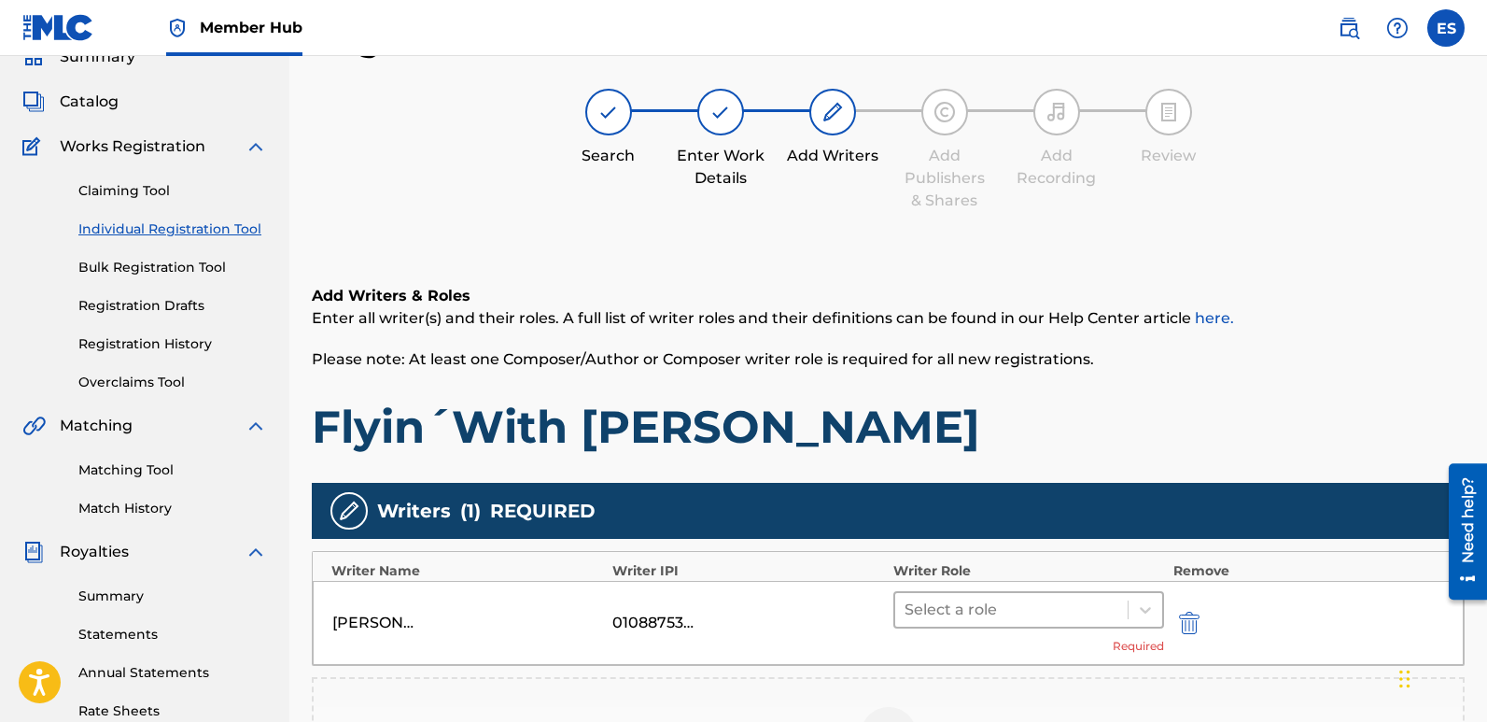
click at [1042, 602] on div at bounding box center [1012, 610] width 214 height 26
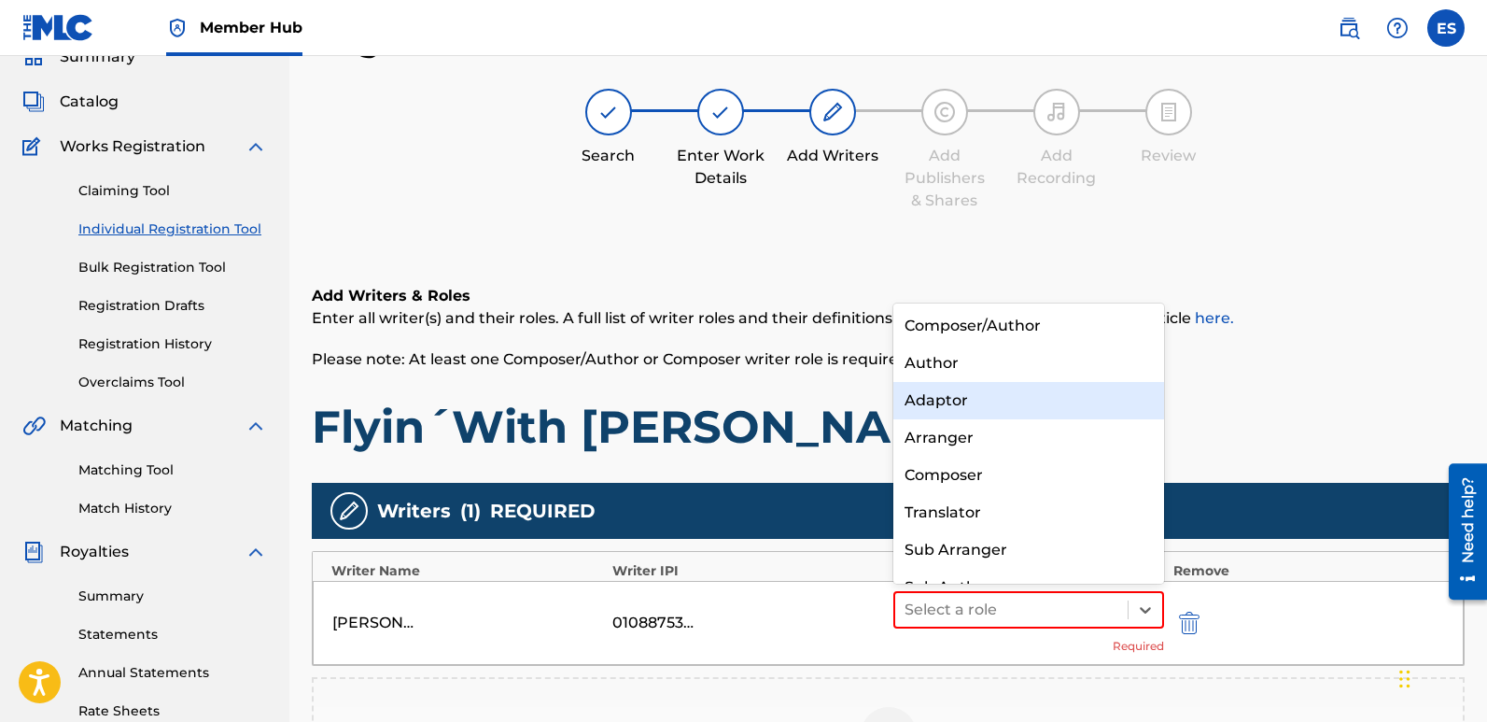
scroll to position [26, 0]
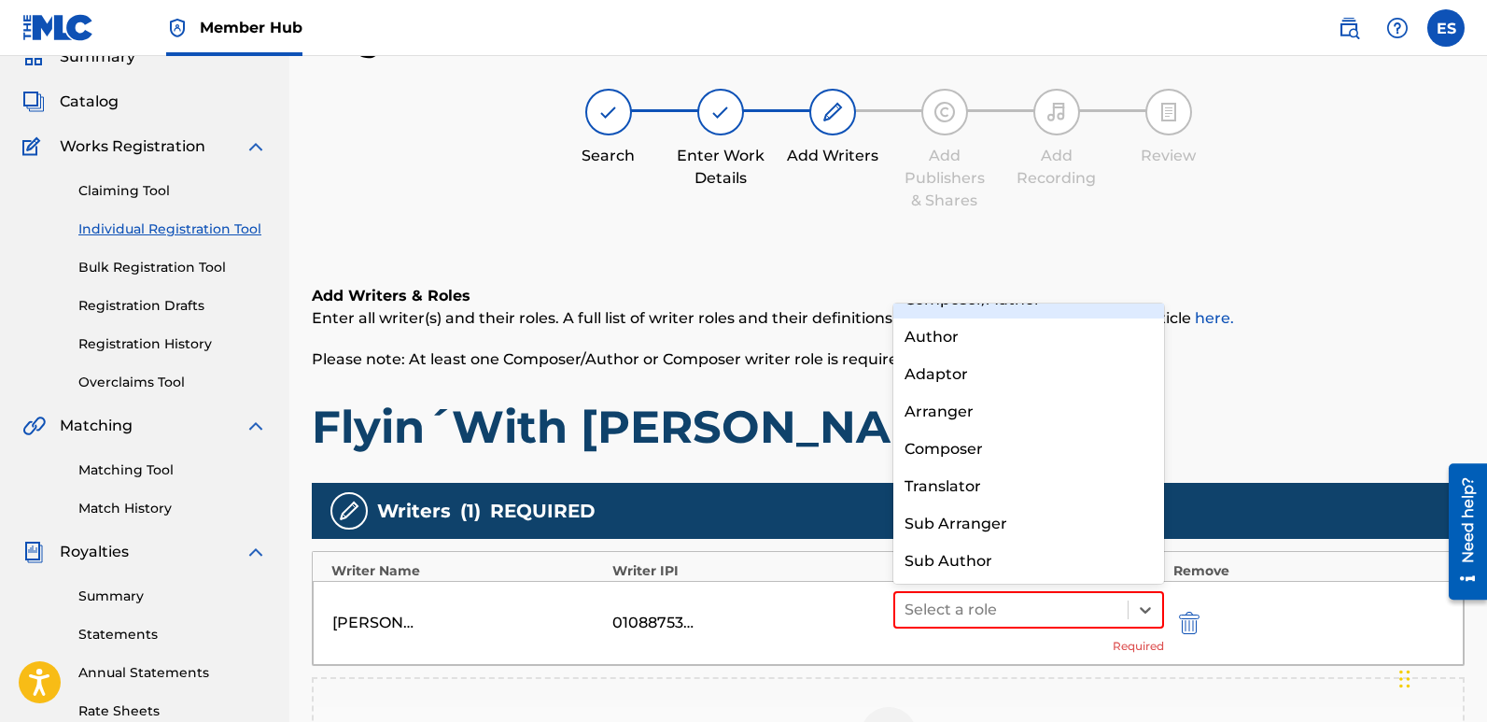
click at [964, 314] on div "Composer/Author" at bounding box center [1029, 299] width 271 height 37
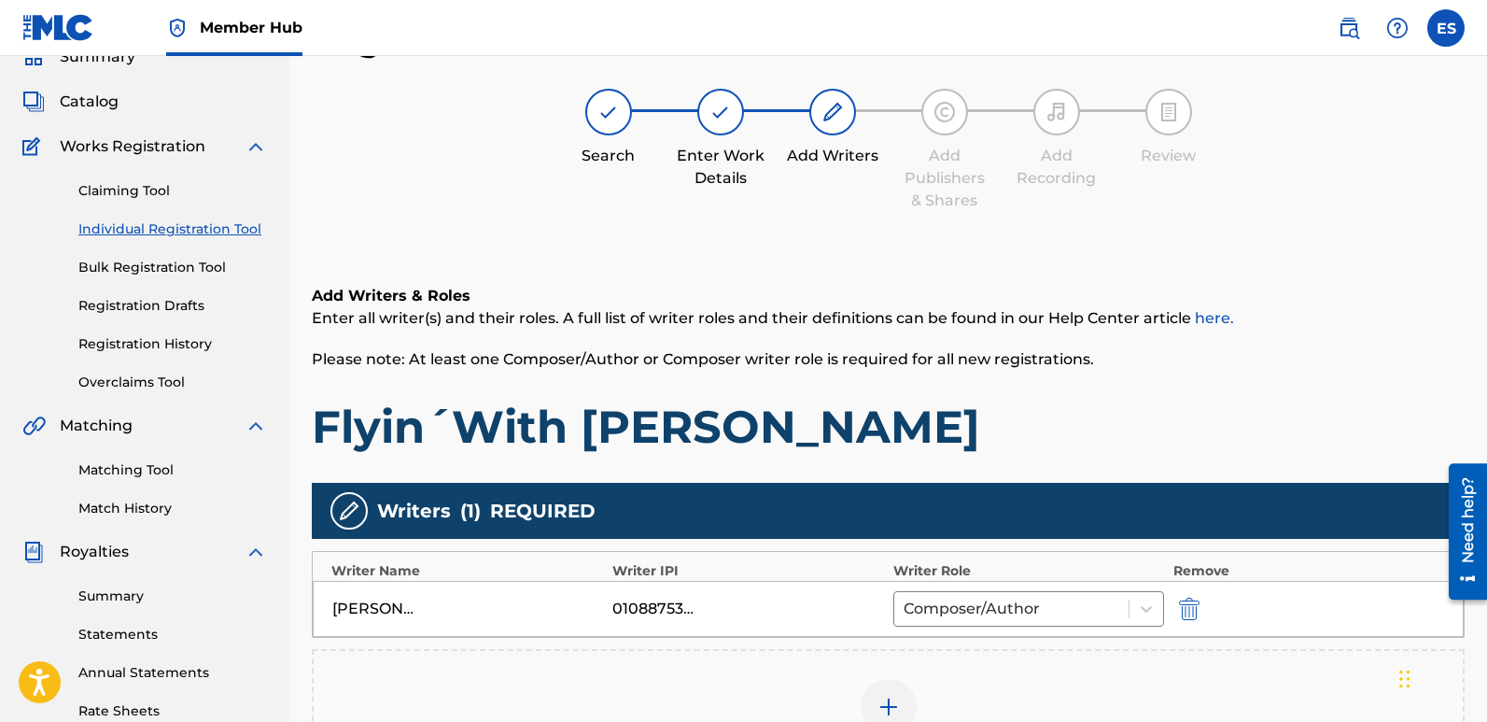
scroll to position [436, 0]
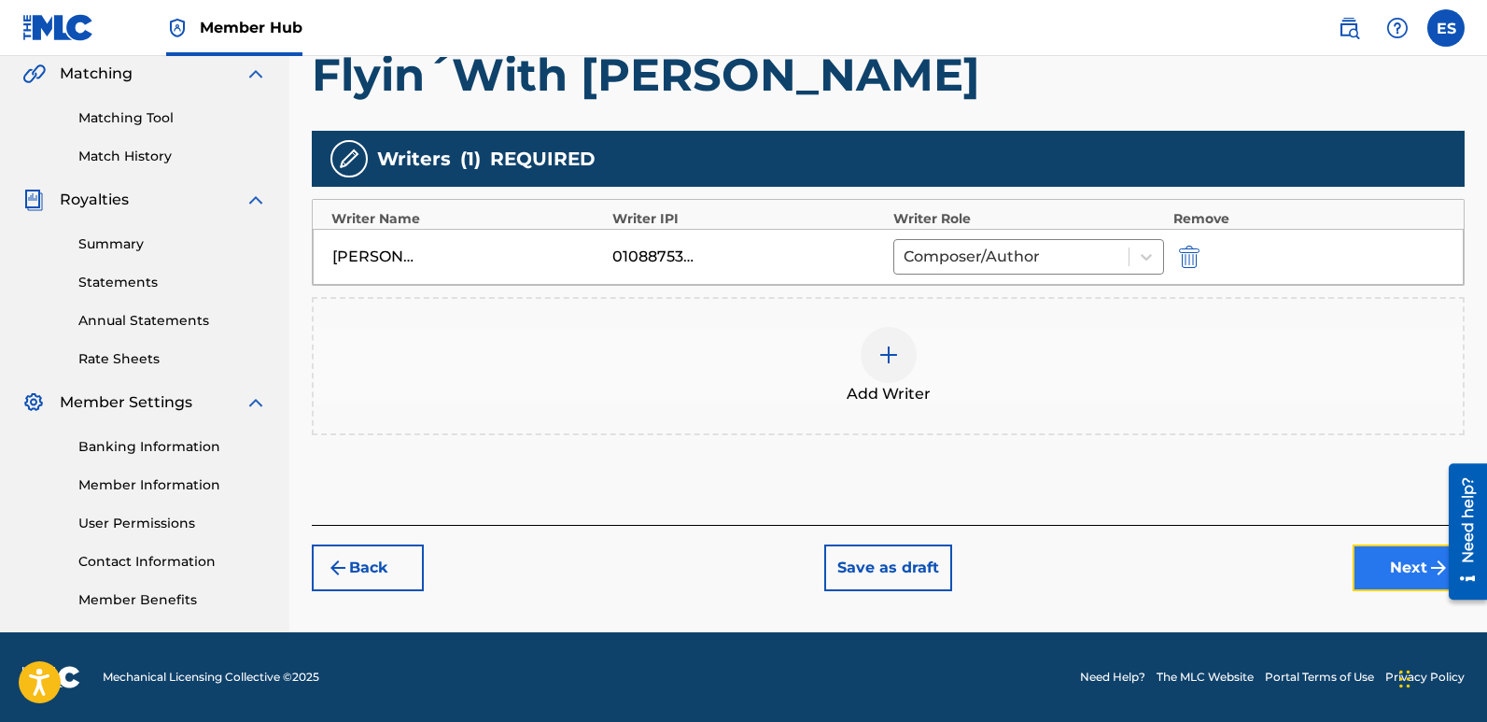
click at [1395, 569] on button "Next" at bounding box center [1409, 567] width 112 height 47
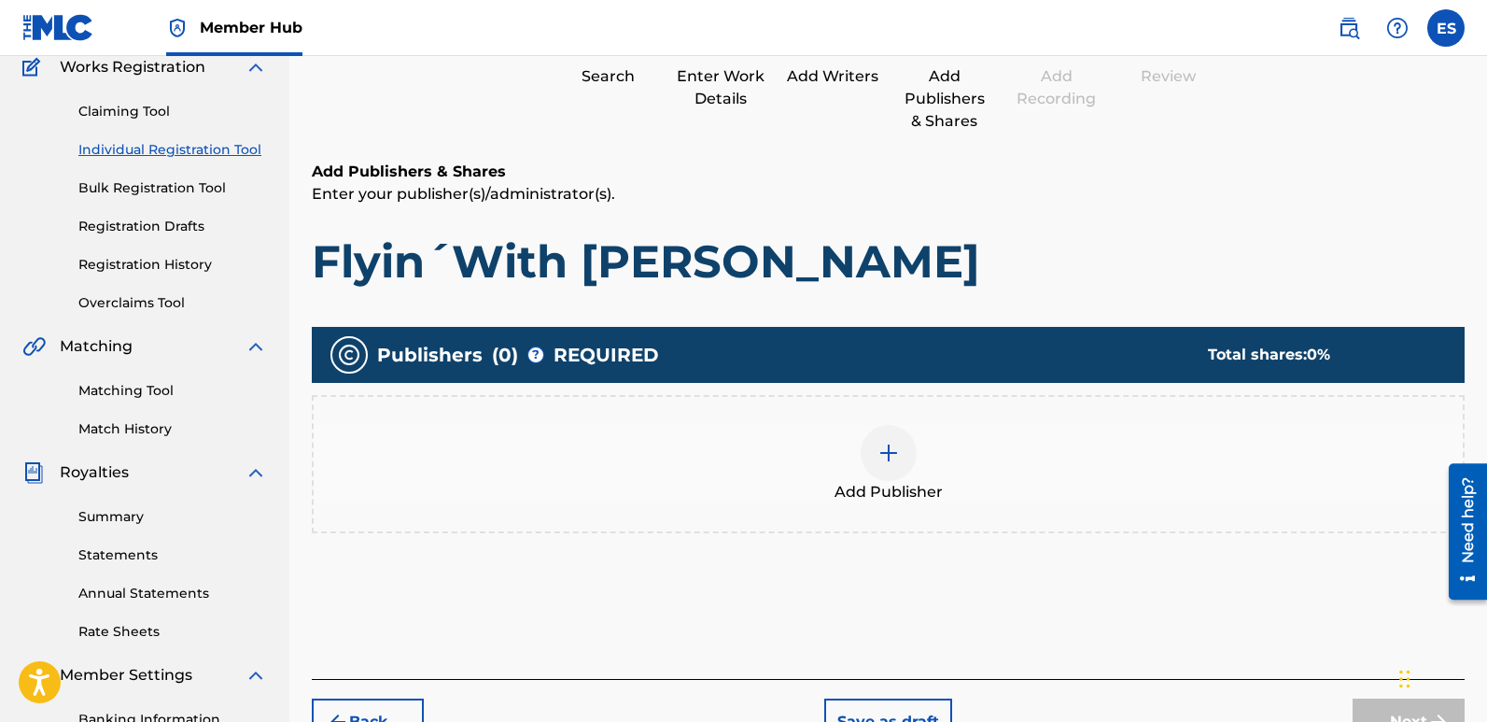
scroll to position [84, 0]
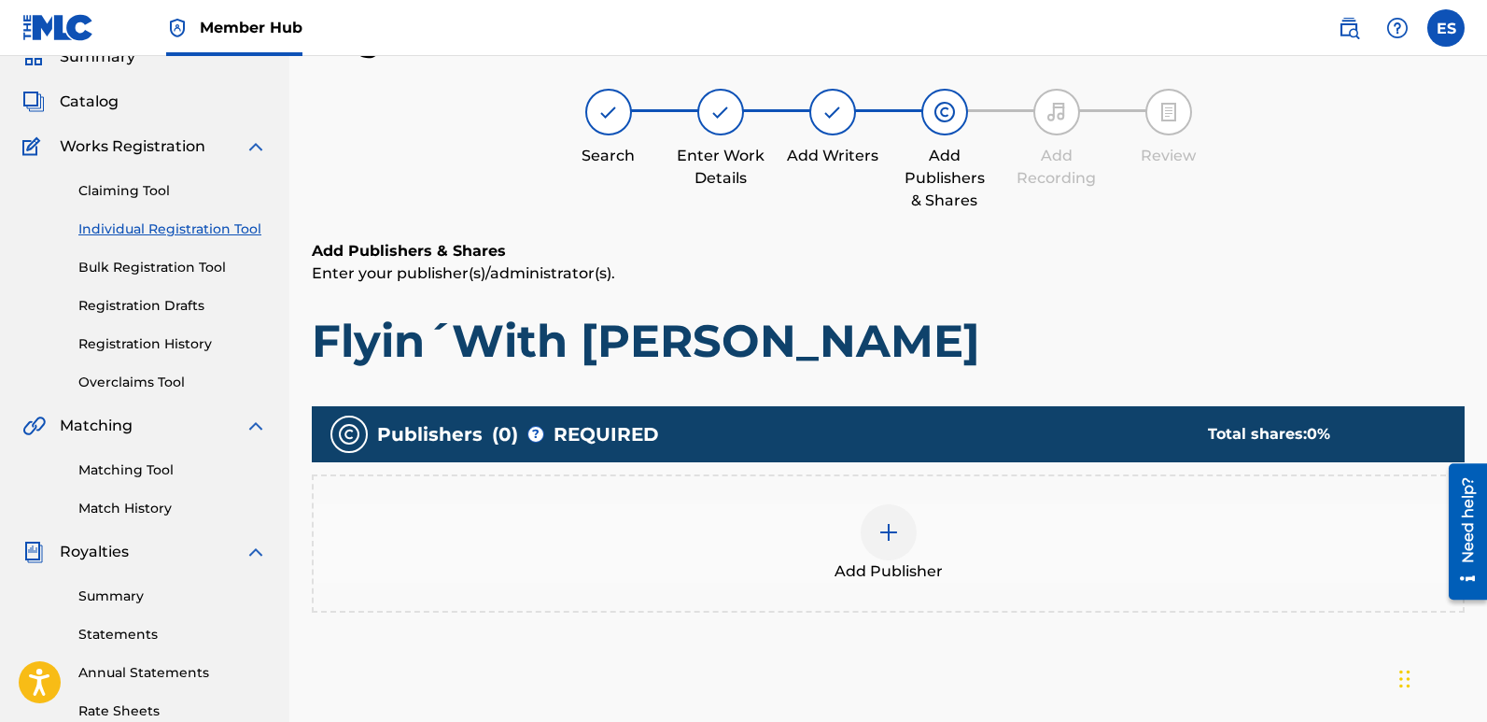
click at [922, 527] on div "Add Publisher" at bounding box center [888, 543] width 1149 height 78
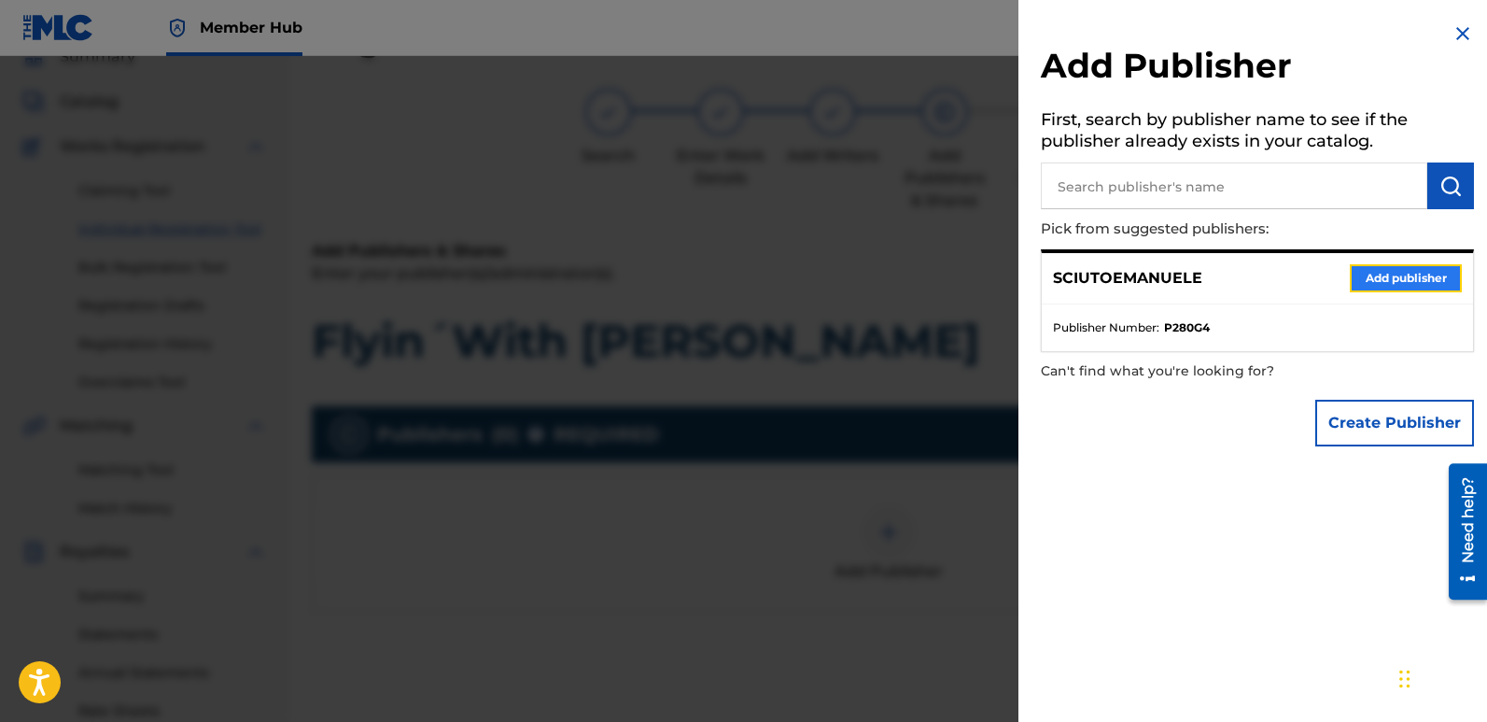
click at [1390, 273] on button "Add publisher" at bounding box center [1406, 278] width 112 height 28
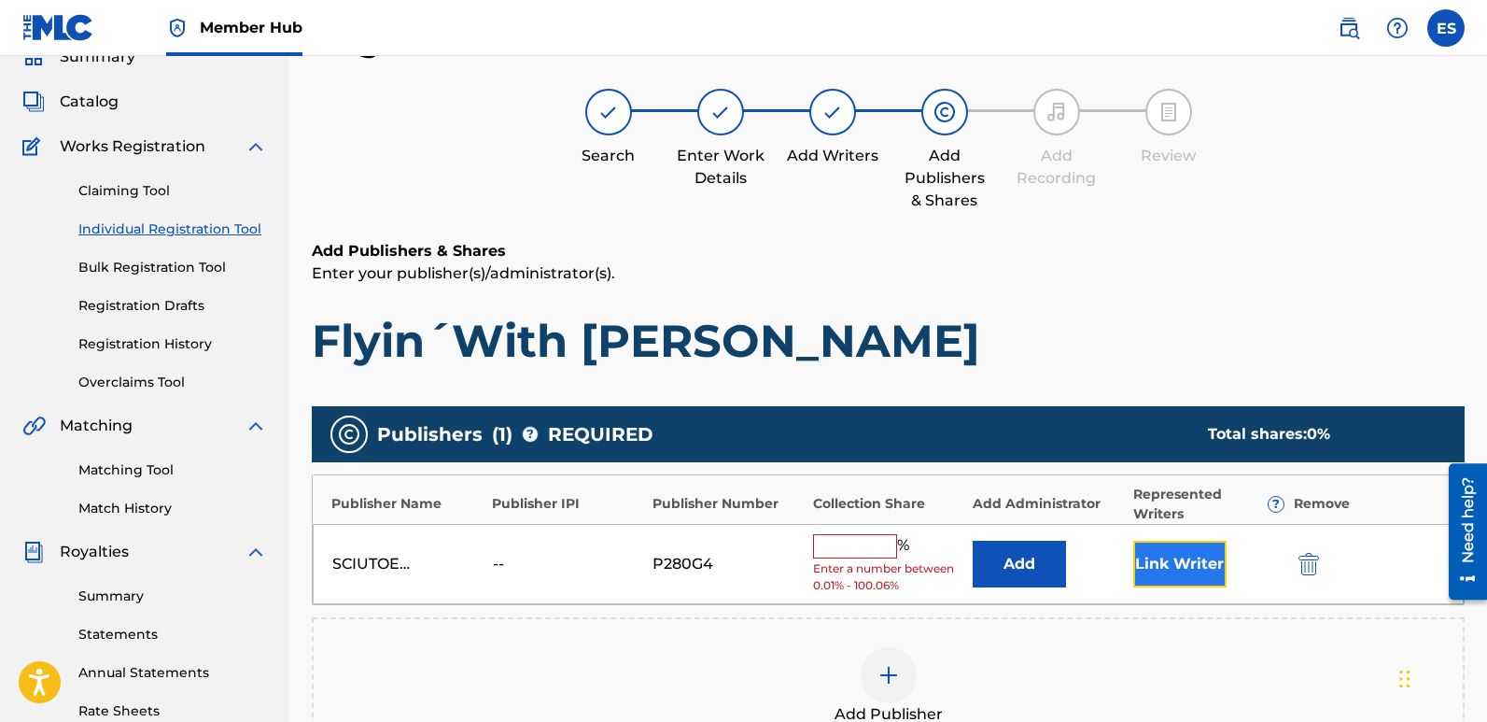
click at [1158, 570] on button "Link Writer" at bounding box center [1180, 564] width 93 height 47
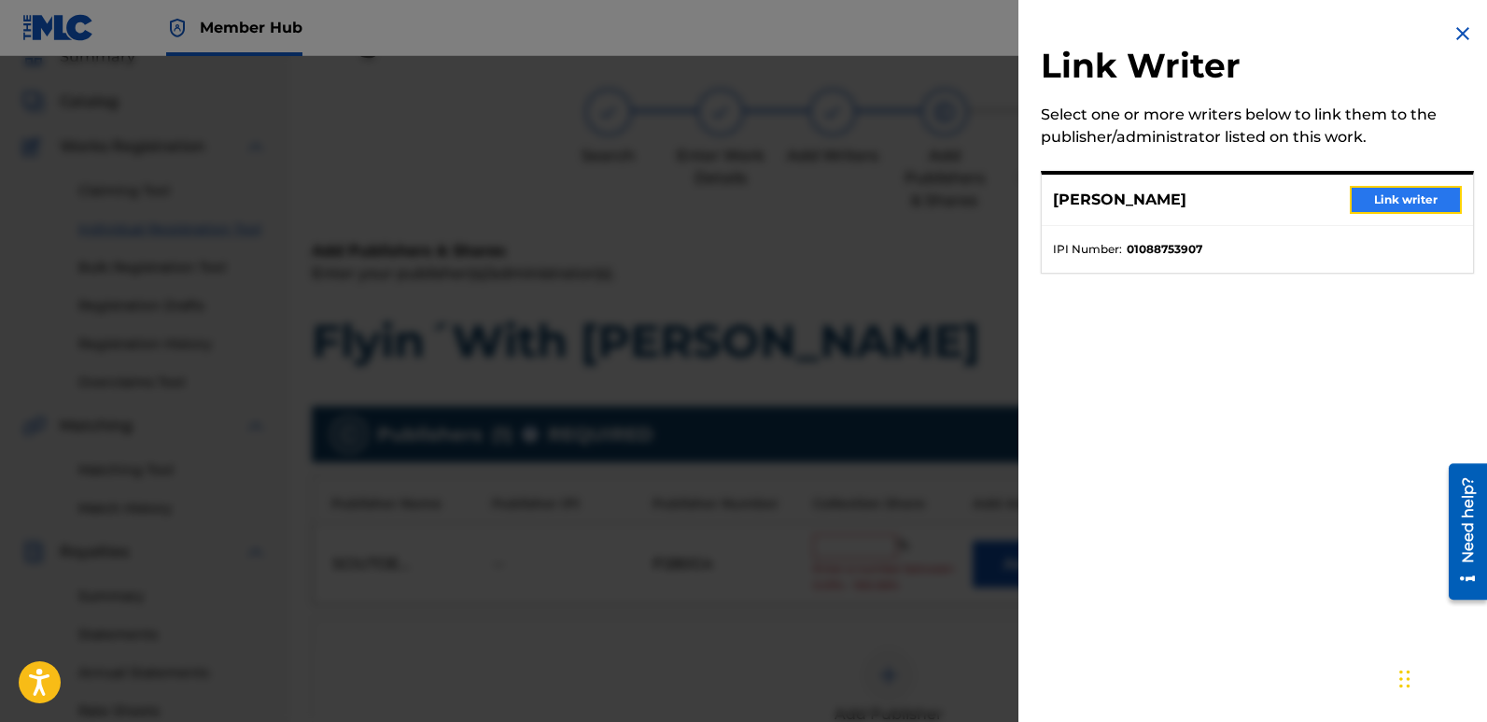
click at [1401, 197] on button "Link writer" at bounding box center [1406, 200] width 112 height 28
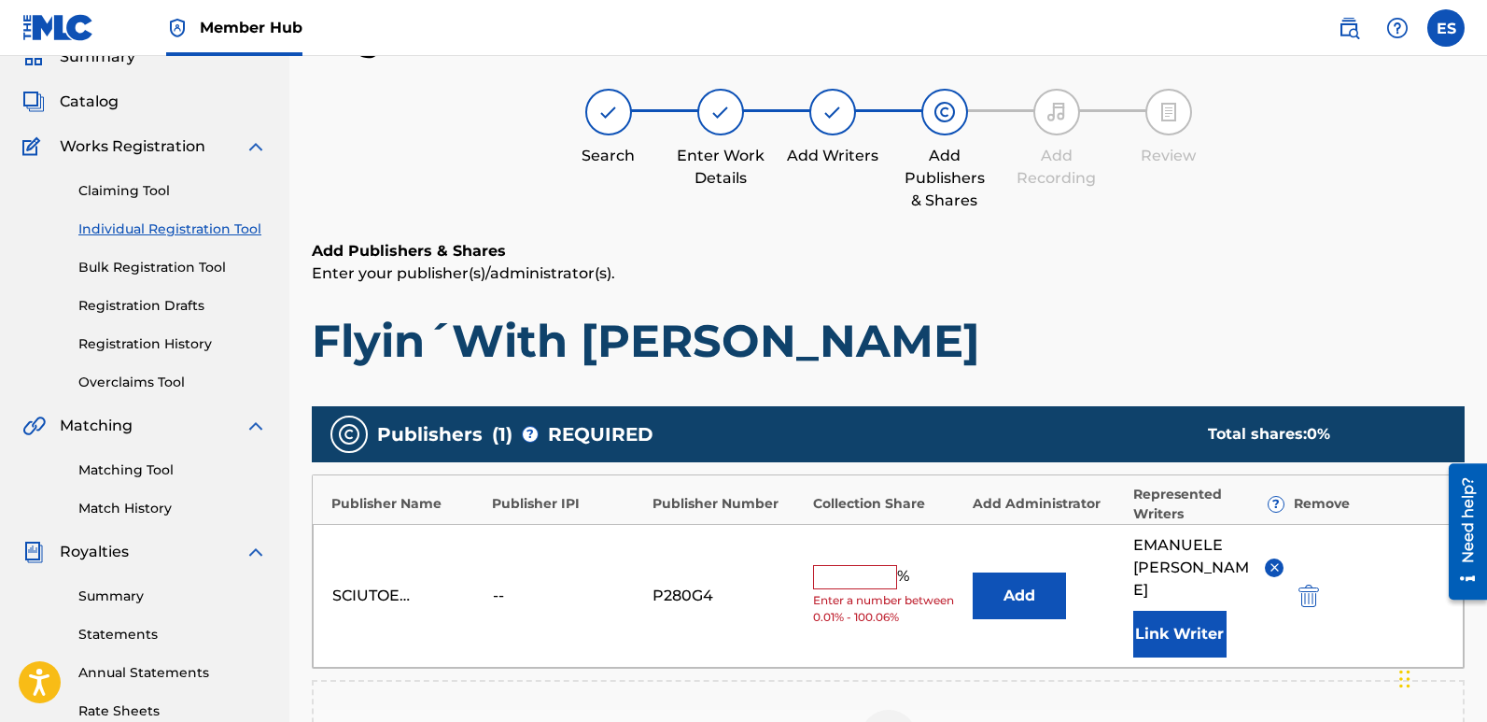
click at [840, 569] on input "text" at bounding box center [855, 577] width 84 height 24
type input "100"
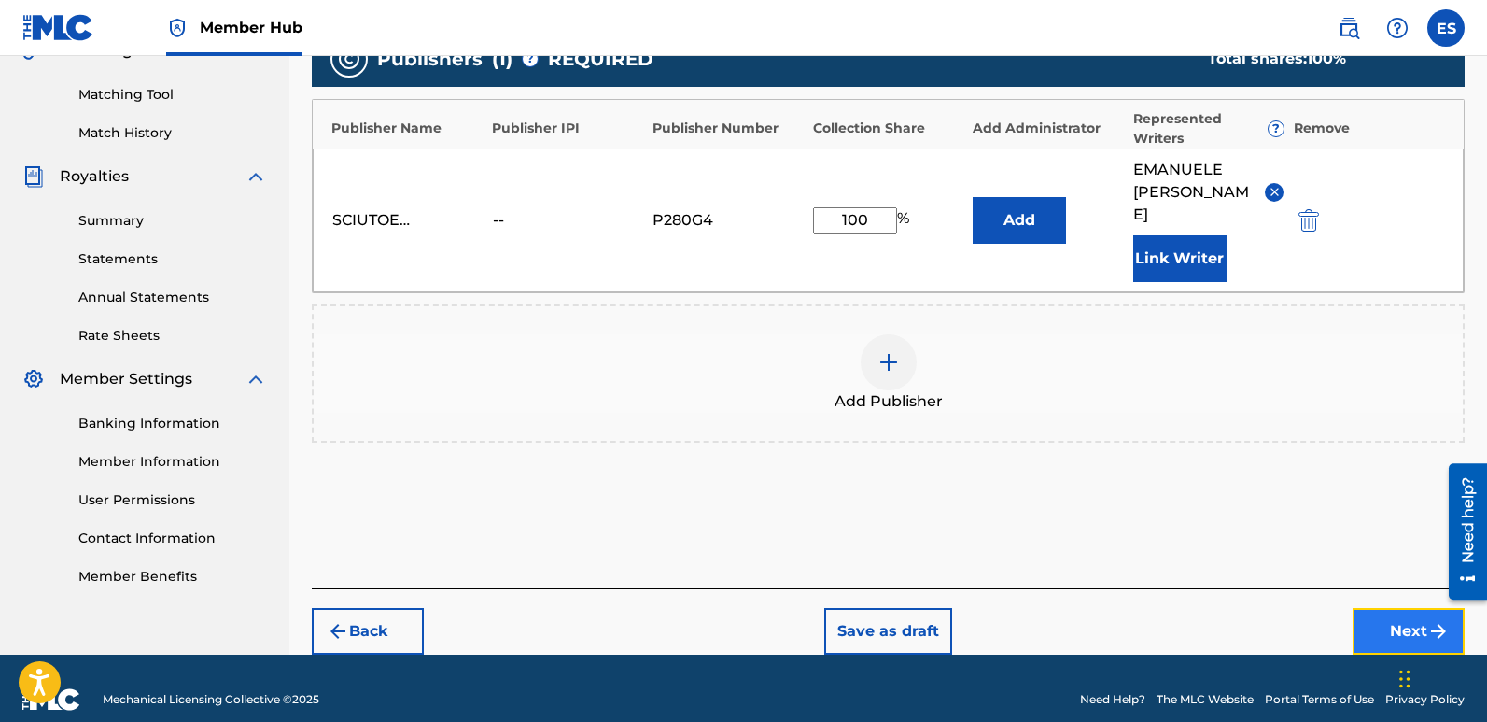
click at [1381, 608] on button "Next" at bounding box center [1409, 631] width 112 height 47
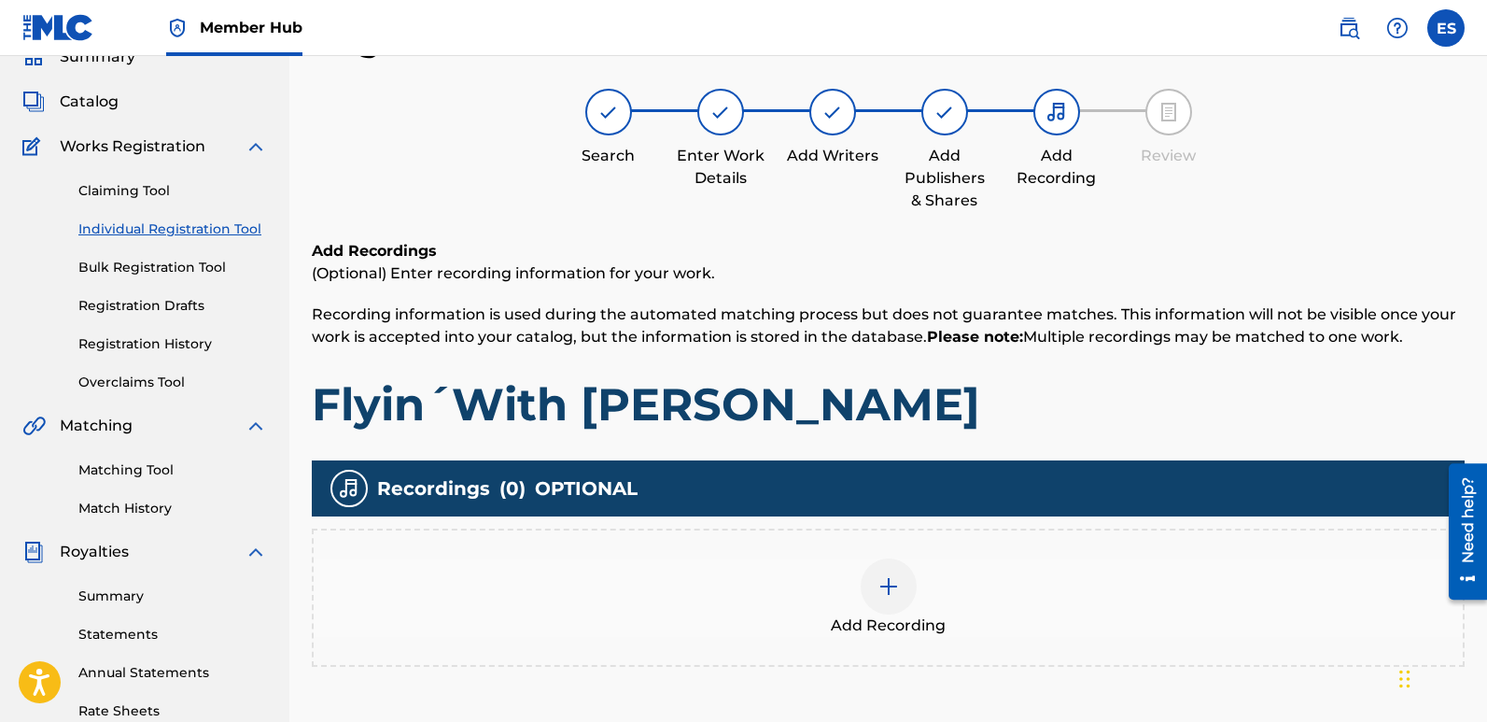
click at [888, 582] on img at bounding box center [889, 586] width 22 height 22
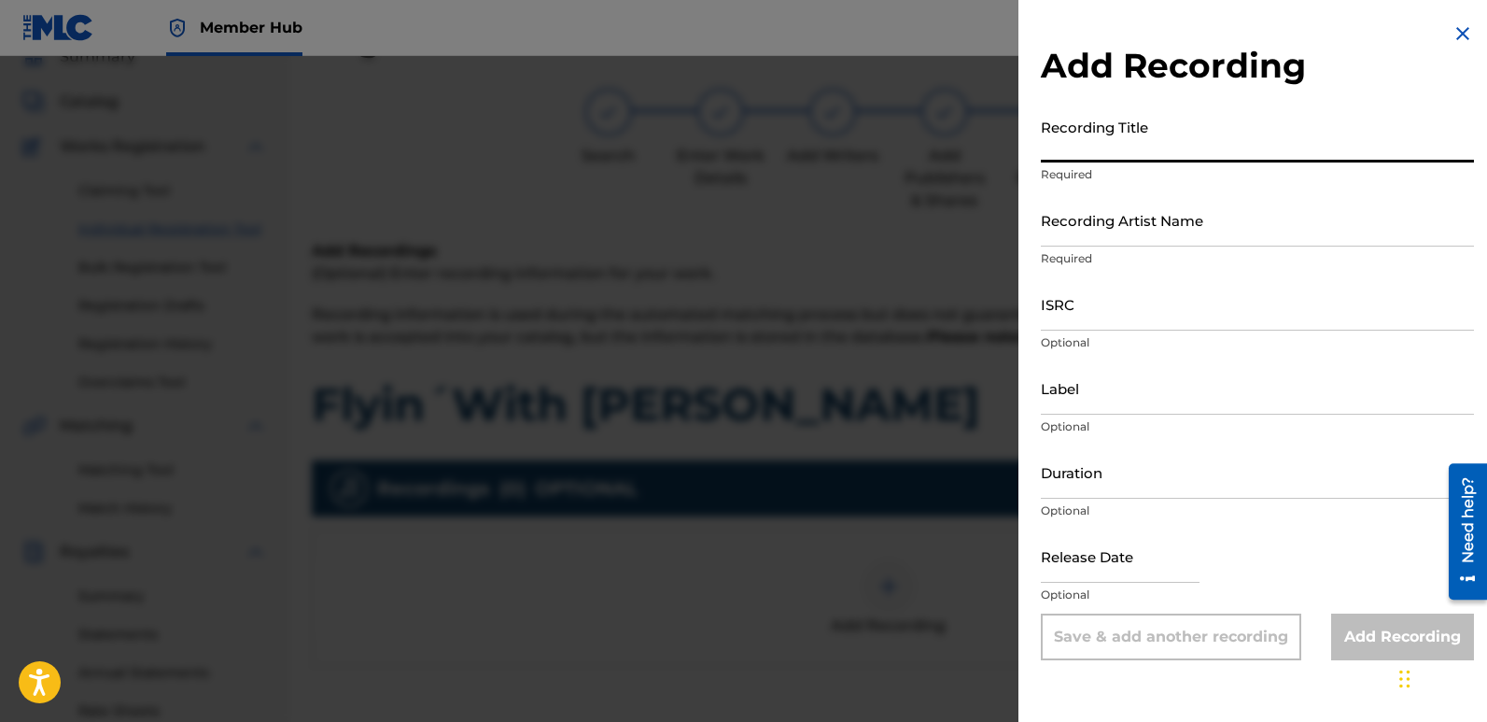
paste input "Flyin´With [PERSON_NAME]"
type input "Flyin´With [PERSON_NAME]"
click at [1182, 211] on input "Recording Artist Name" at bounding box center [1257, 219] width 433 height 53
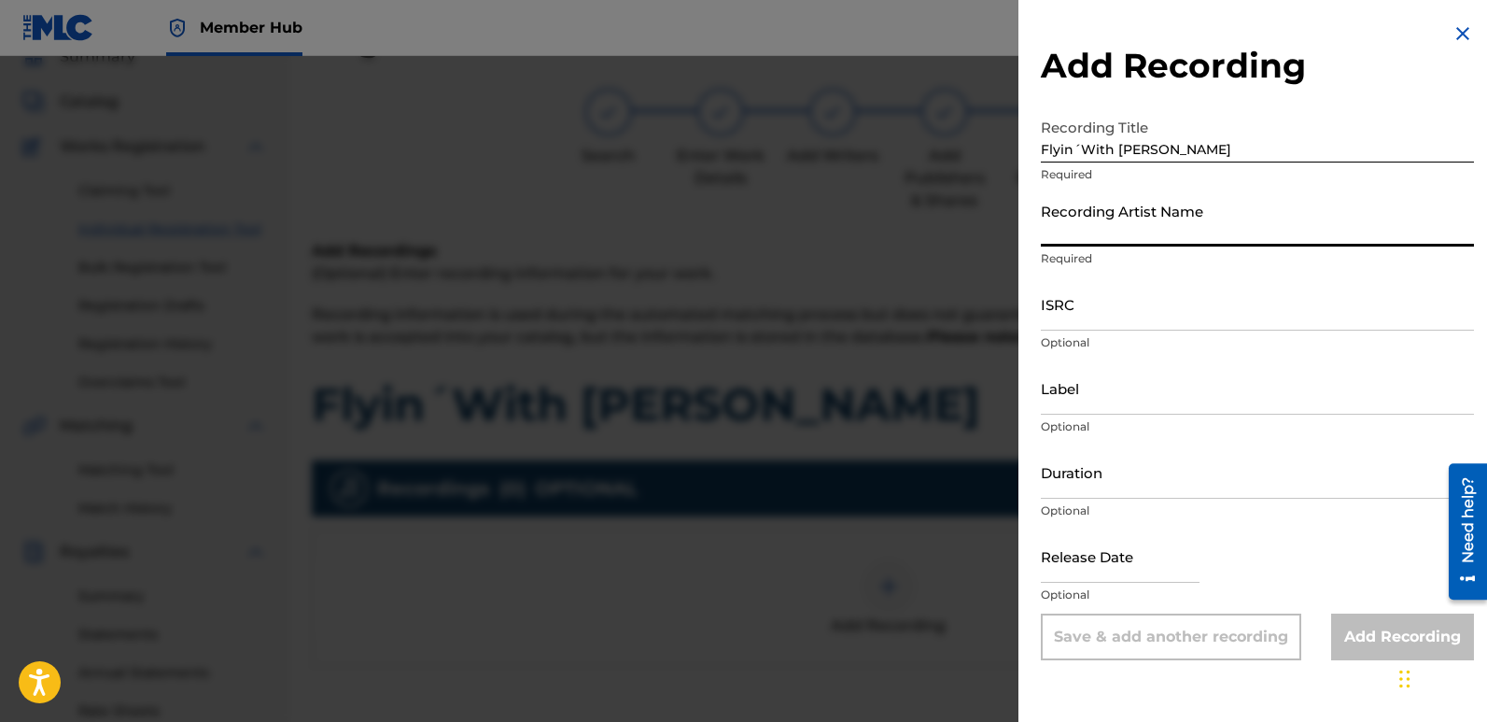
type input "Fairytales [PERSON_NAME]"
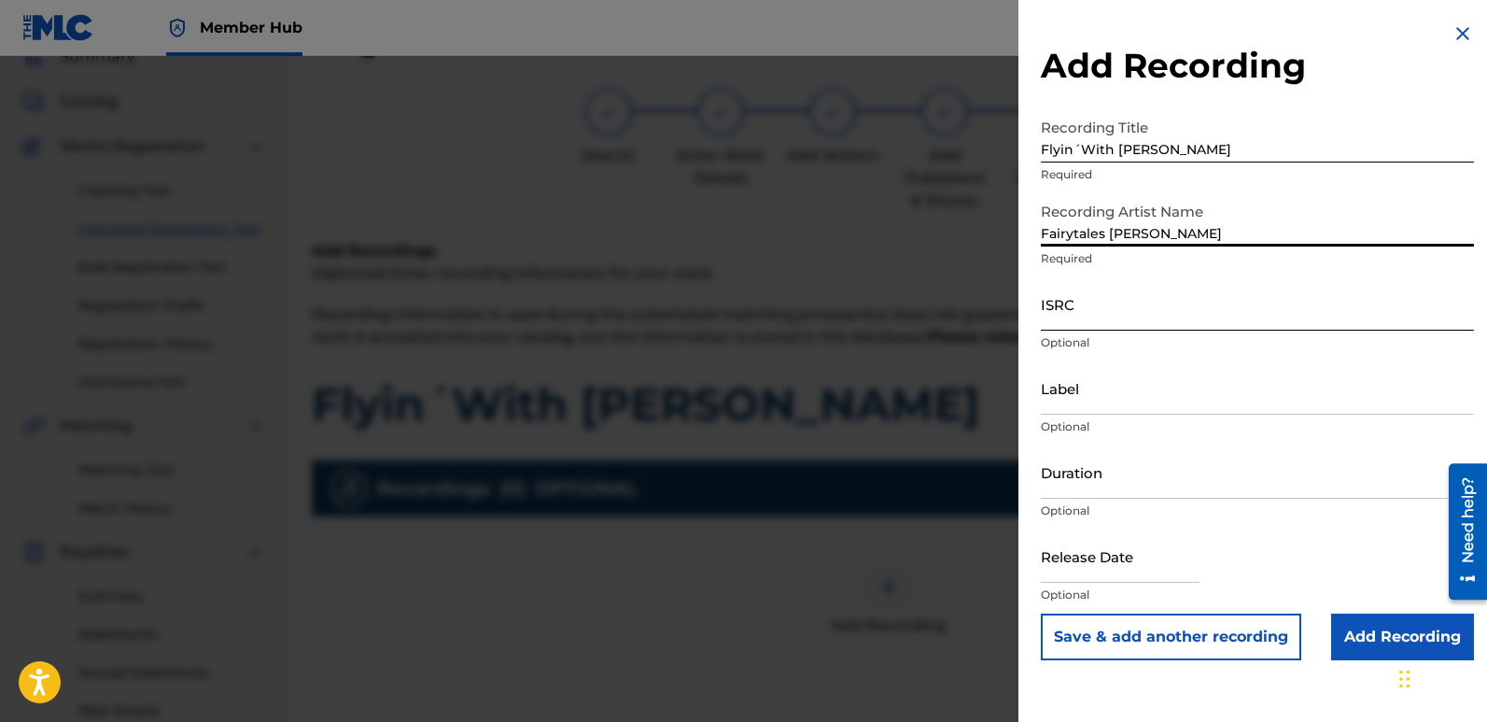
click at [1132, 306] on input "ISRC" at bounding box center [1257, 303] width 433 height 53
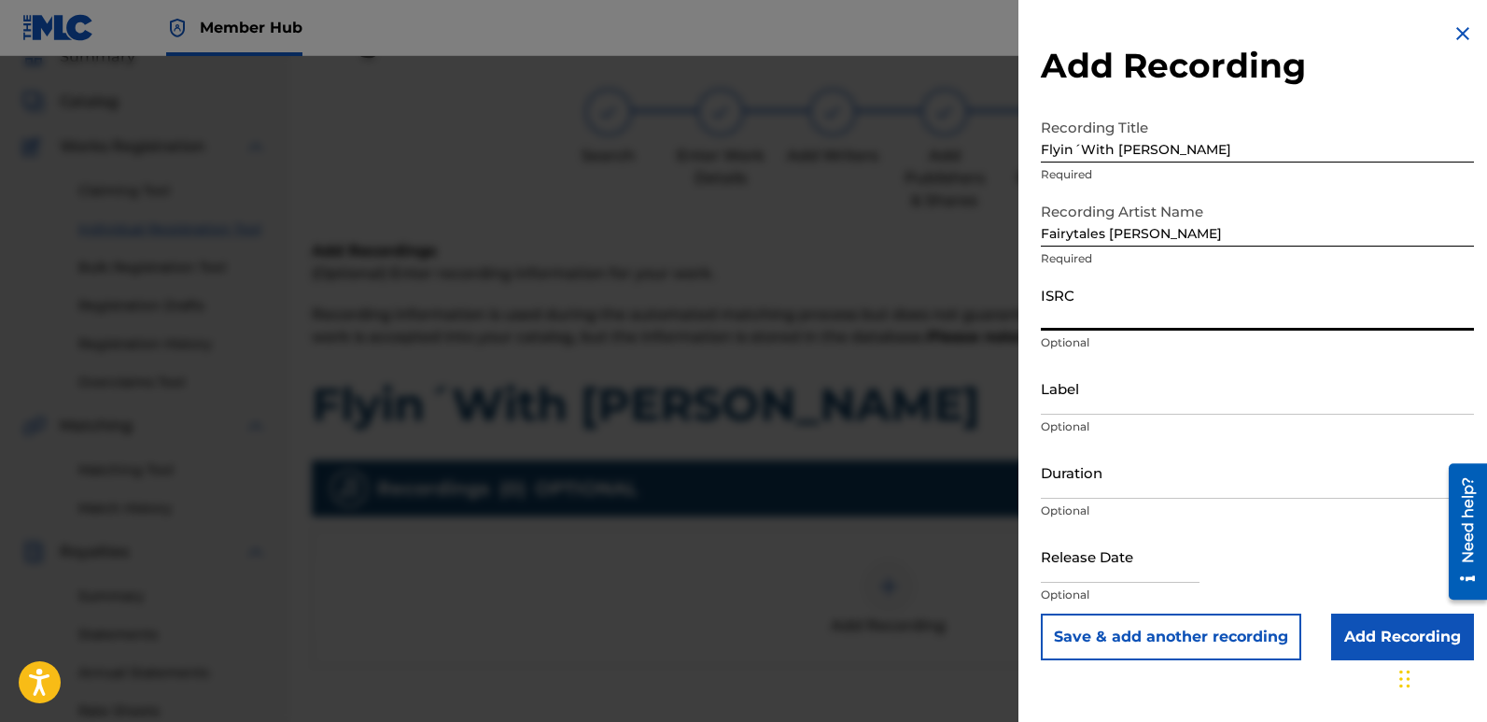
paste input "QT3F62562361"
type input "QT3F62562361"
click at [1159, 374] on input "Label" at bounding box center [1257, 387] width 433 height 53
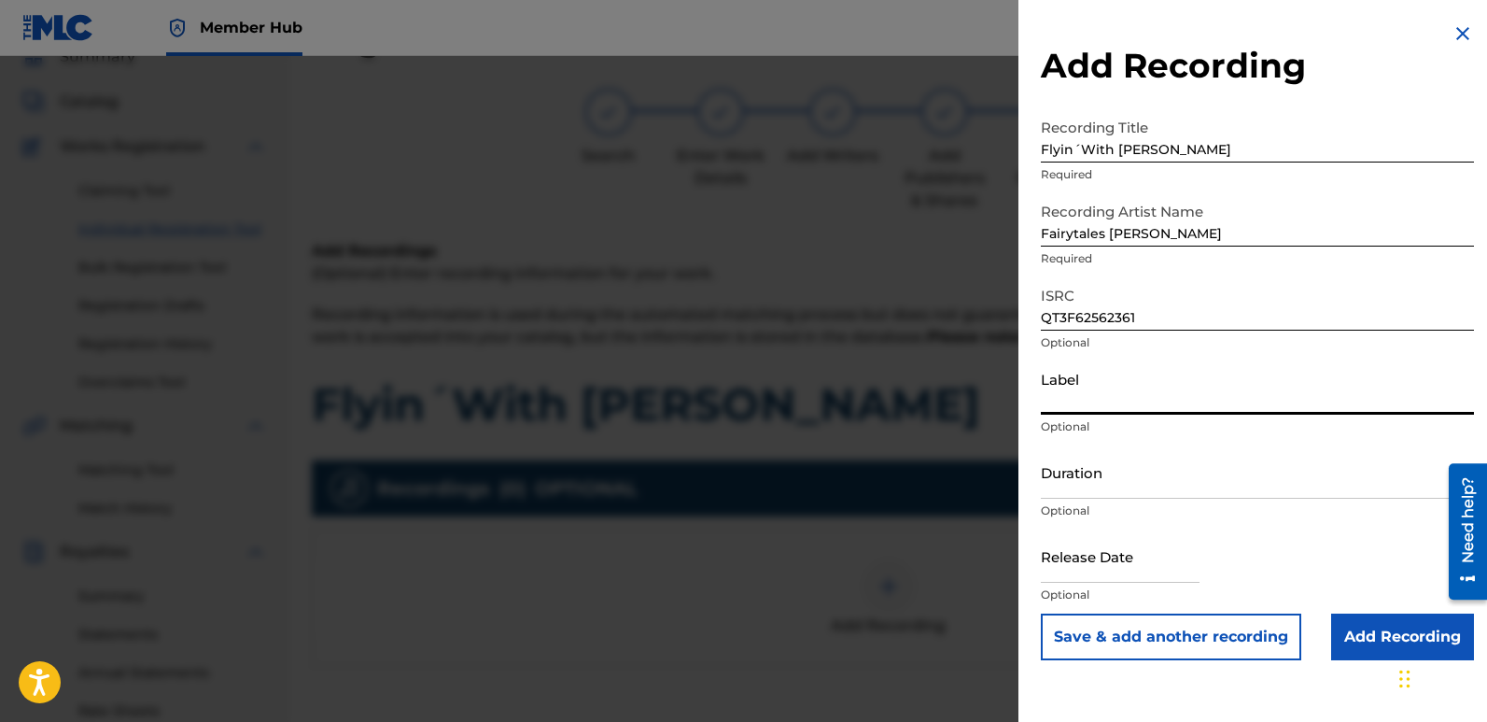
type input "Divinebeats"
click at [1099, 534] on input "text" at bounding box center [1120, 555] width 159 height 53
select select "9"
select select "2025"
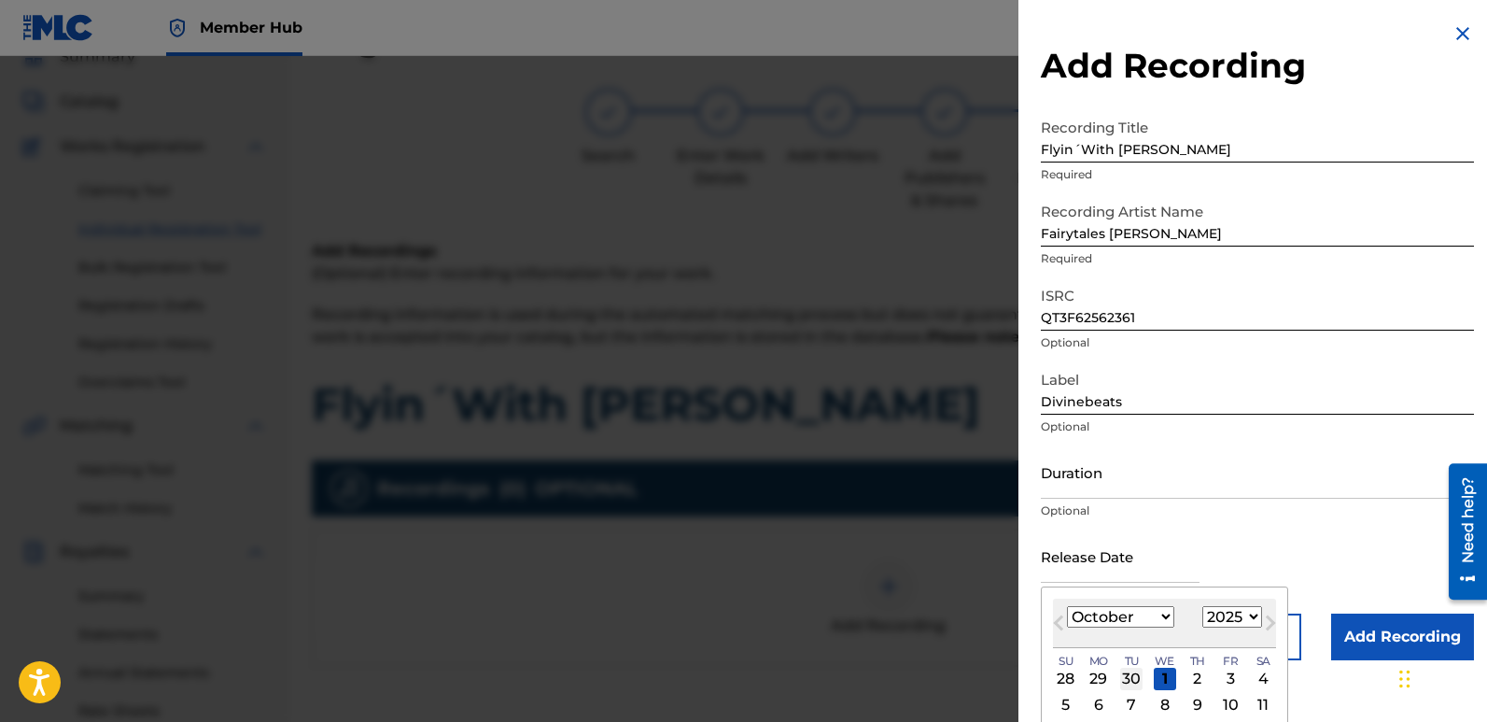
click at [1132, 670] on div "30" at bounding box center [1131, 679] width 22 height 22
type input "[DATE]"
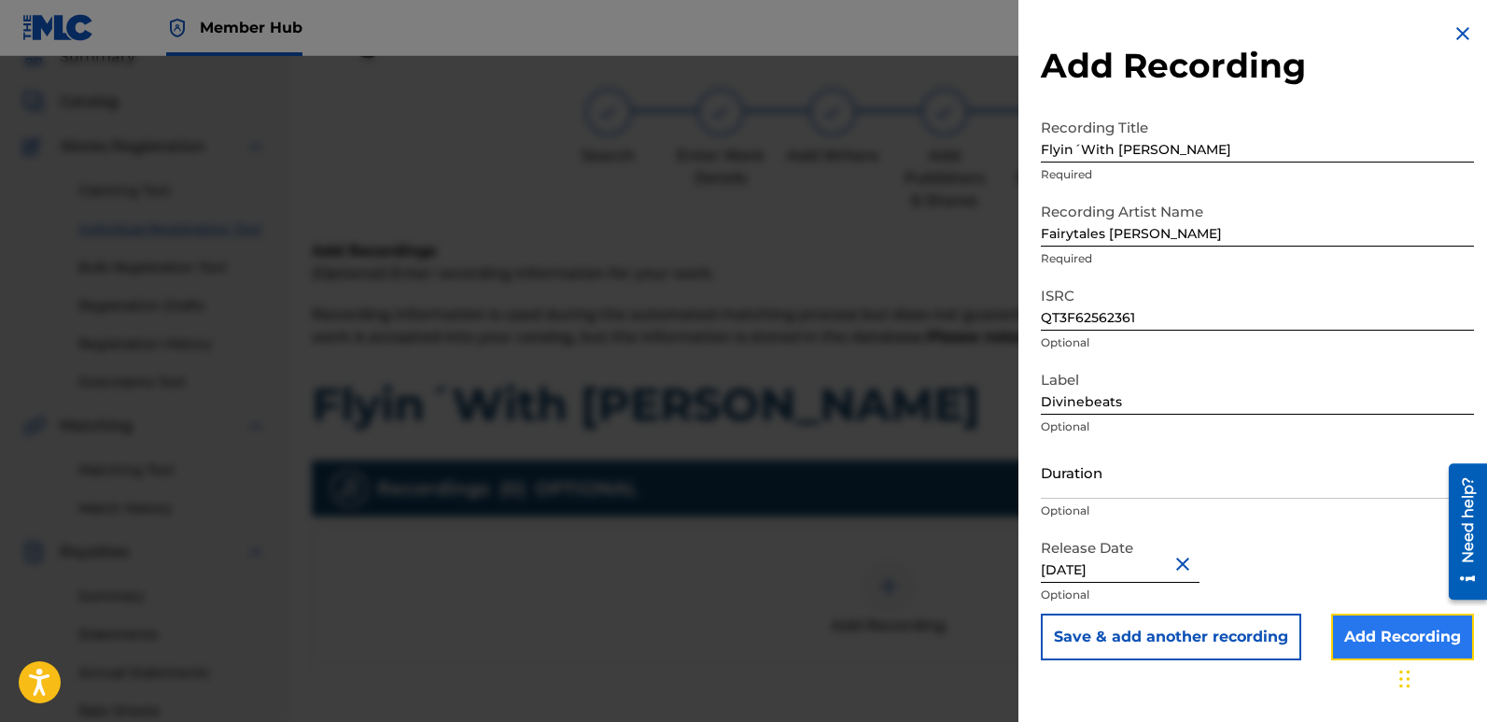
click at [1356, 628] on input "Add Recording" at bounding box center [1402, 636] width 143 height 47
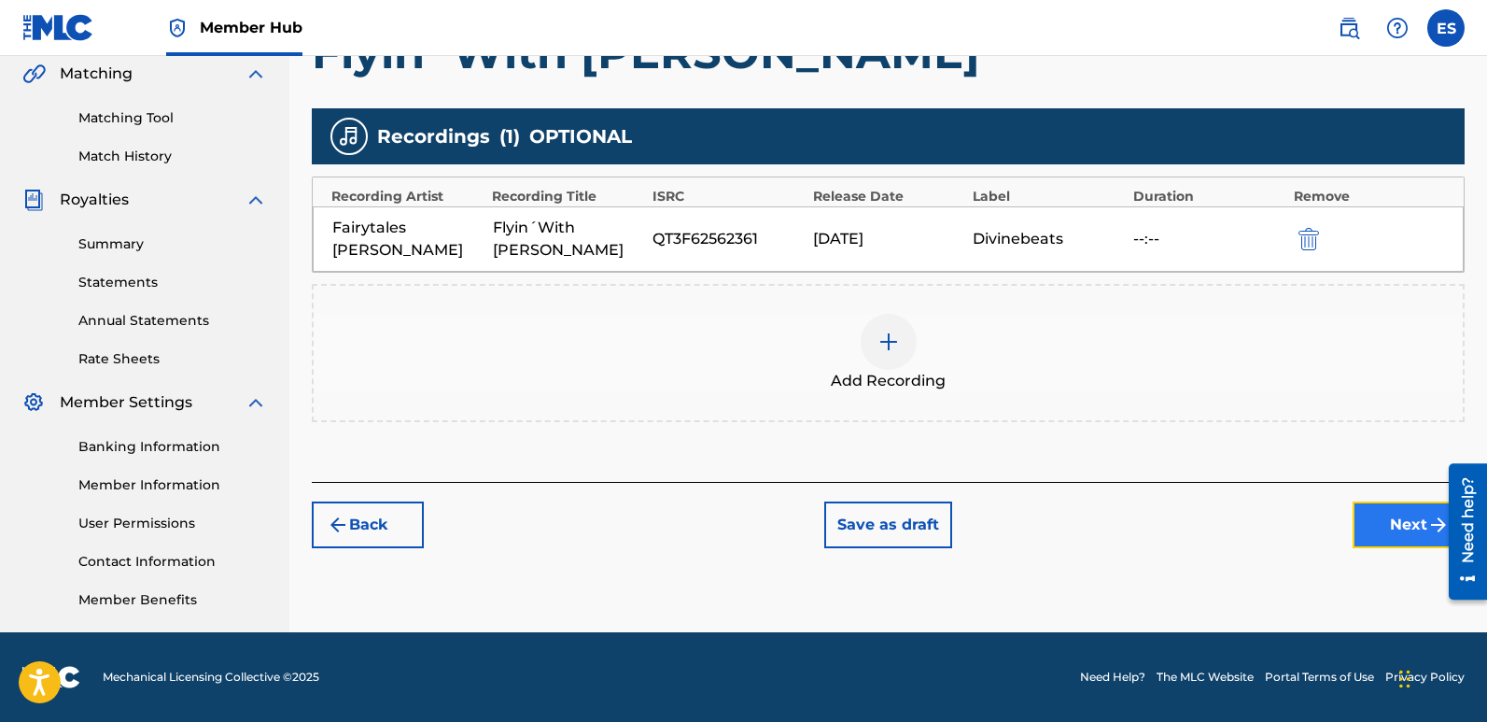
click at [1397, 536] on button "Next" at bounding box center [1409, 524] width 112 height 47
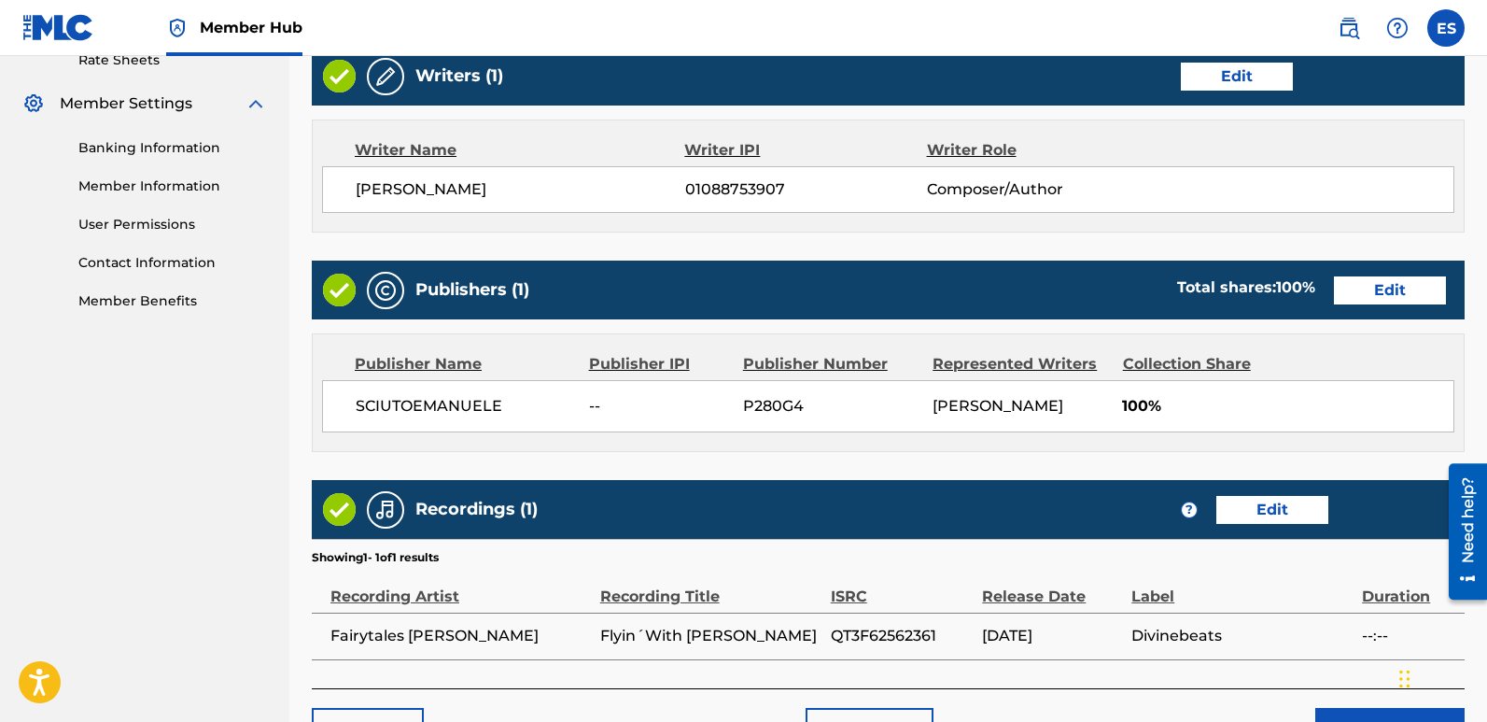
scroll to position [857, 0]
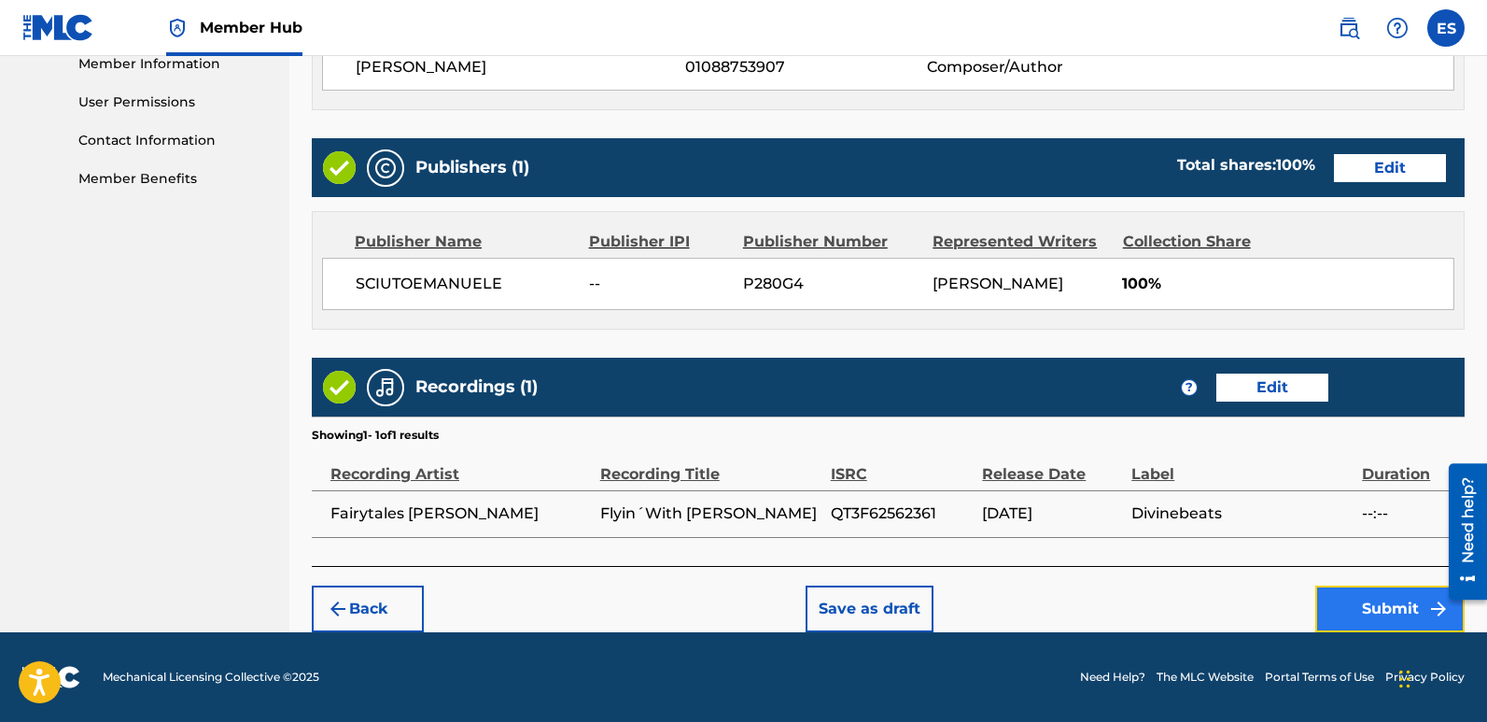
click at [1390, 610] on button "Submit" at bounding box center [1390, 608] width 149 height 47
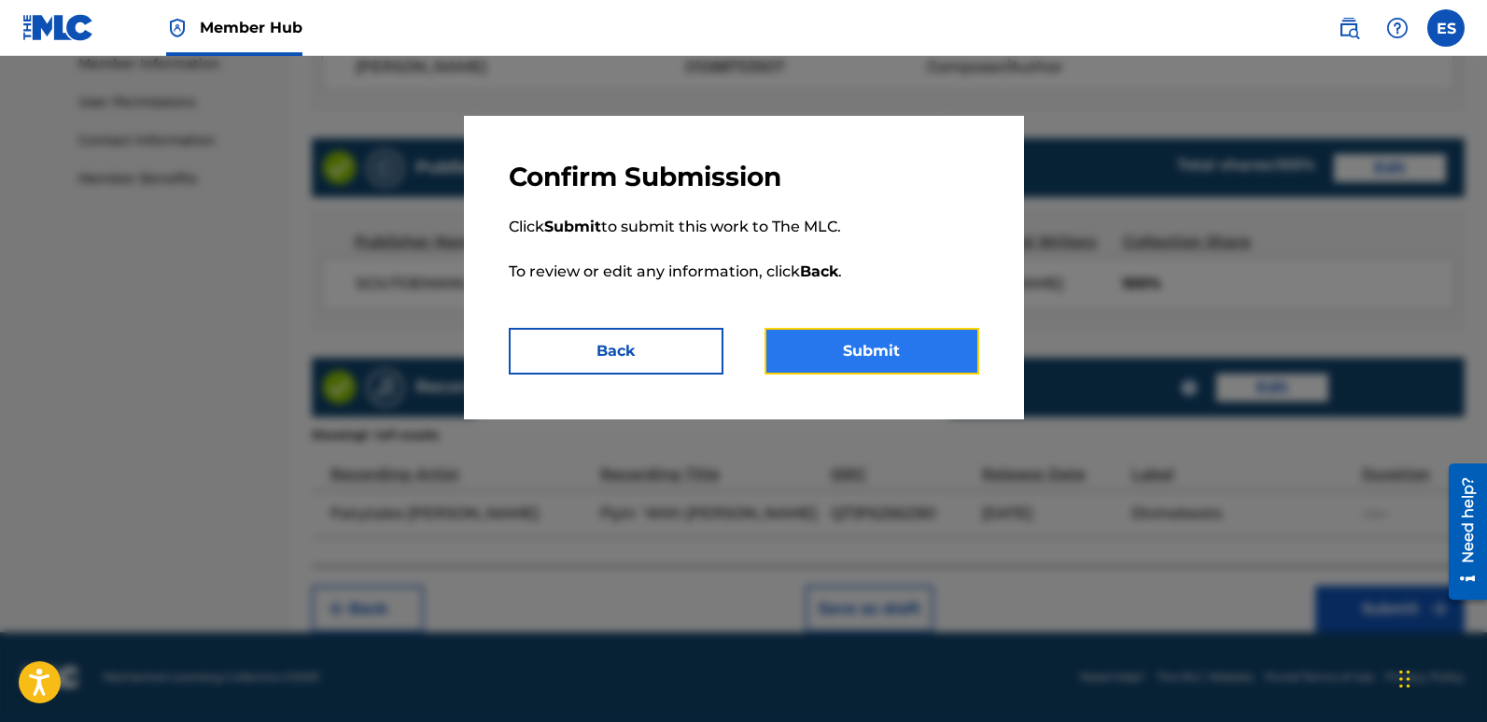
click at [911, 354] on button "Submit" at bounding box center [872, 351] width 215 height 47
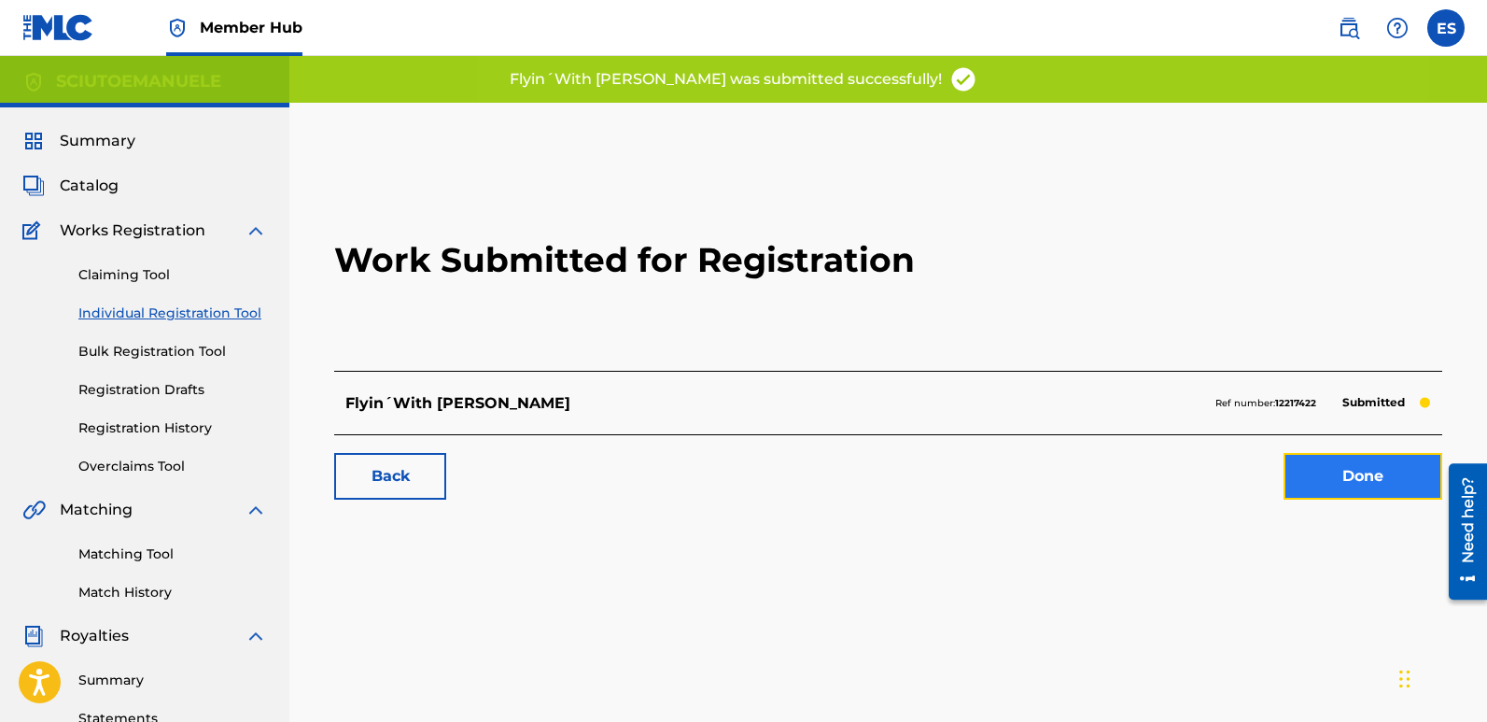
click at [1345, 476] on link "Done" at bounding box center [1363, 476] width 159 height 47
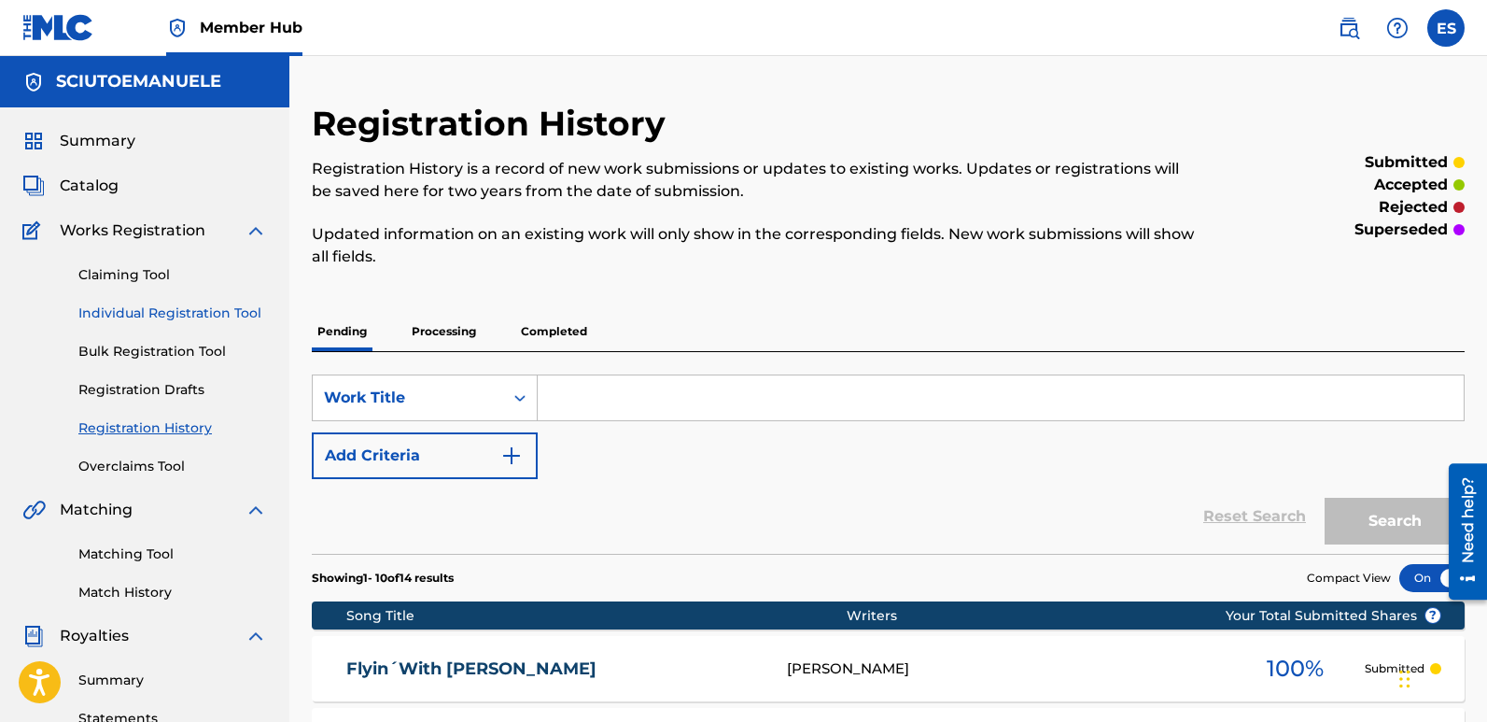
click at [187, 317] on link "Individual Registration Tool" at bounding box center [172, 313] width 189 height 20
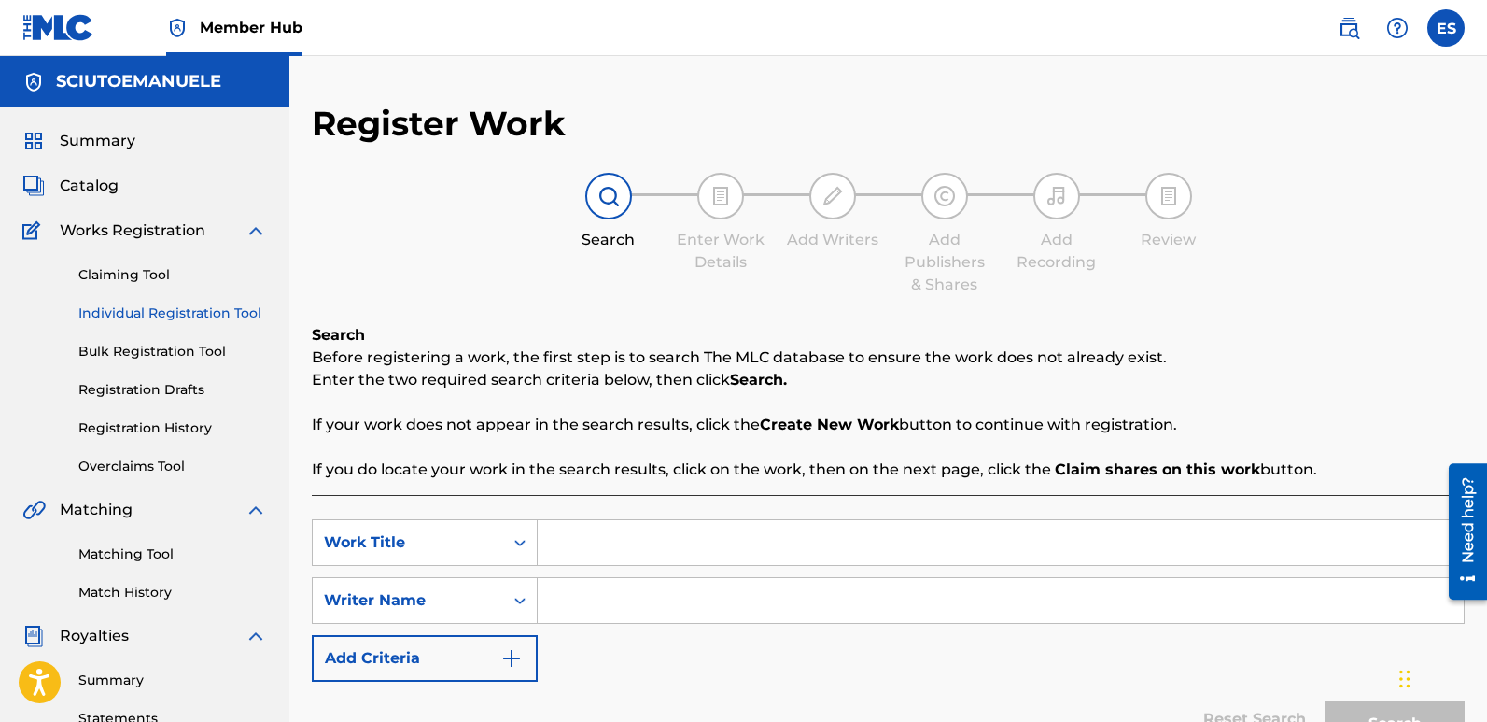
click at [608, 533] on input "Search Form" at bounding box center [1001, 542] width 926 height 45
paste input "Frozen Heartache (Radio Edit)"
type input "Frozen Heartache (Radio Edit)"
click at [617, 602] on input "Search Form" at bounding box center [1001, 600] width 926 height 45
type input "emanuelesciuto"
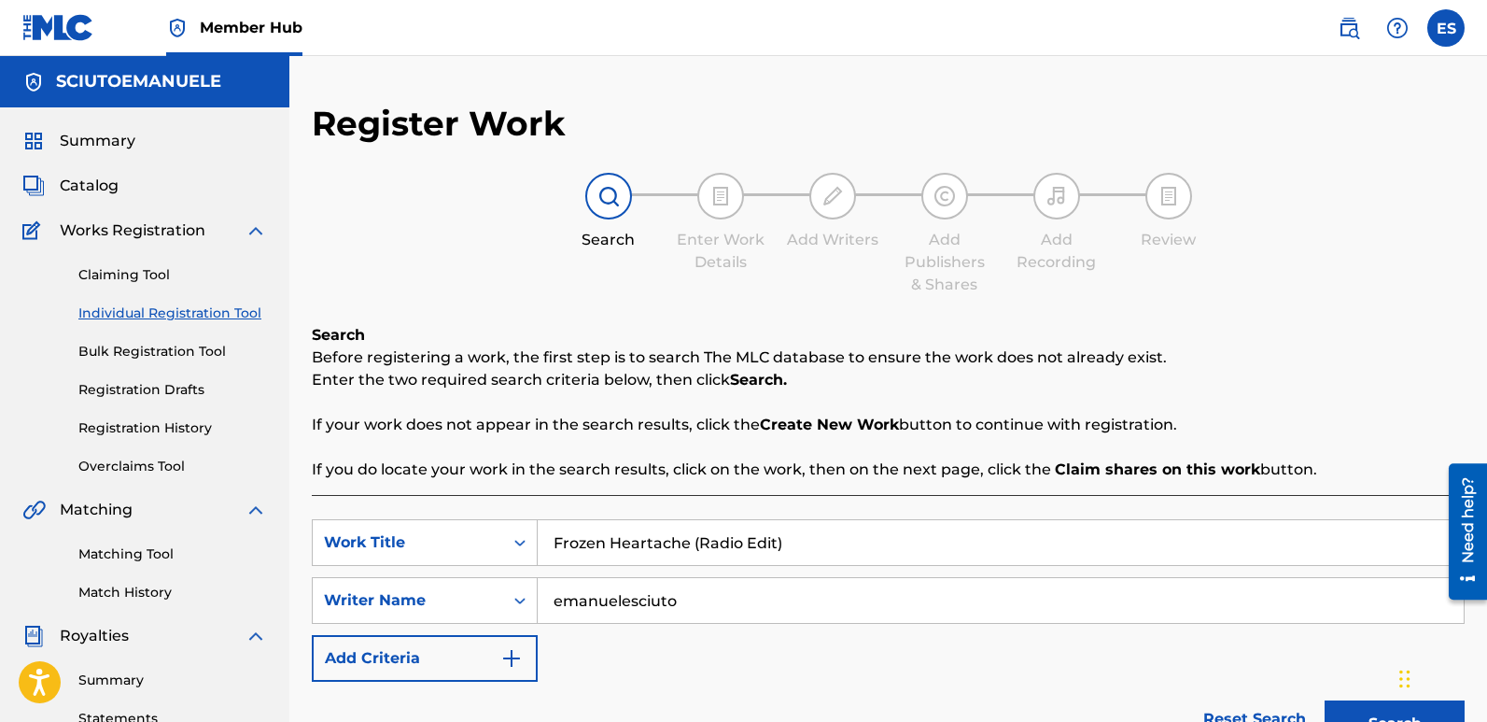
click at [1325, 700] on button "Search" at bounding box center [1395, 723] width 140 height 47
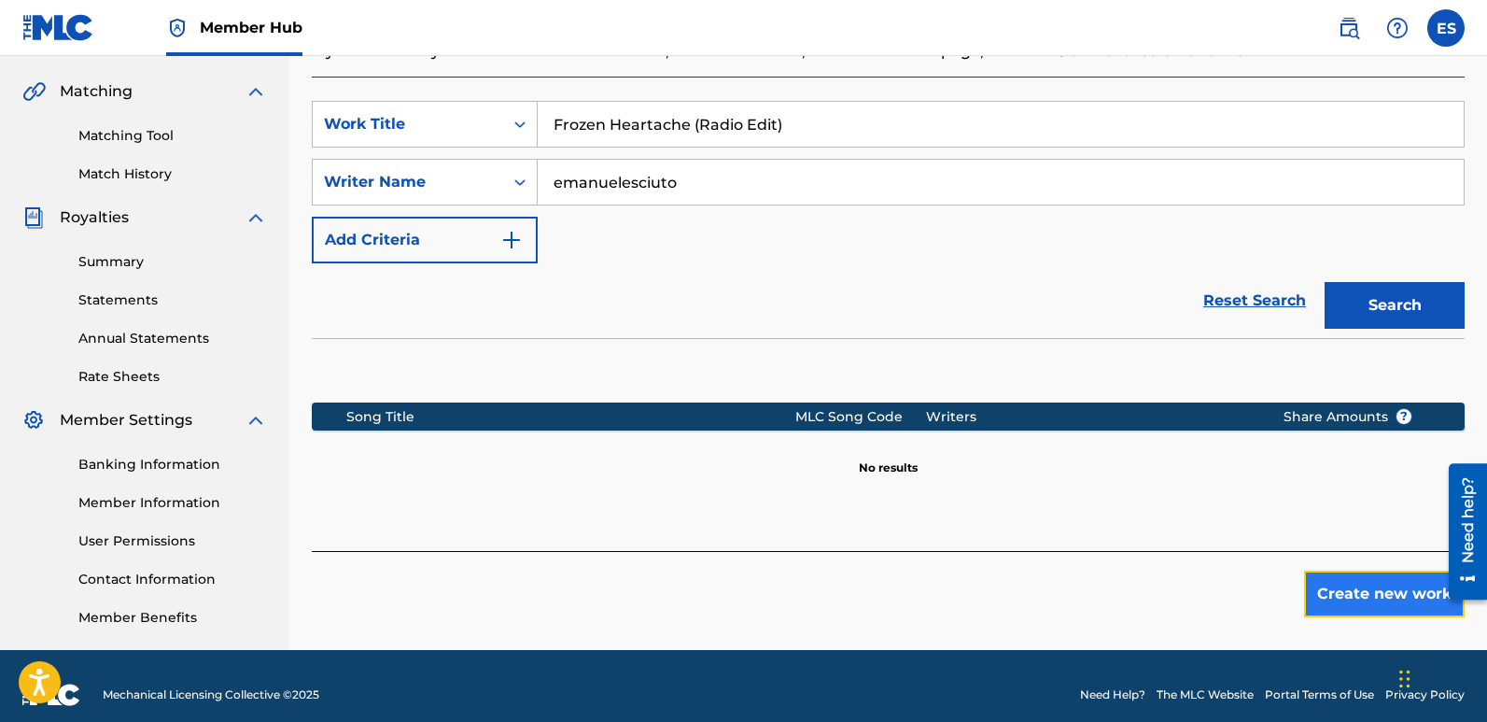
click at [1369, 582] on button "Create new work" at bounding box center [1384, 594] width 161 height 47
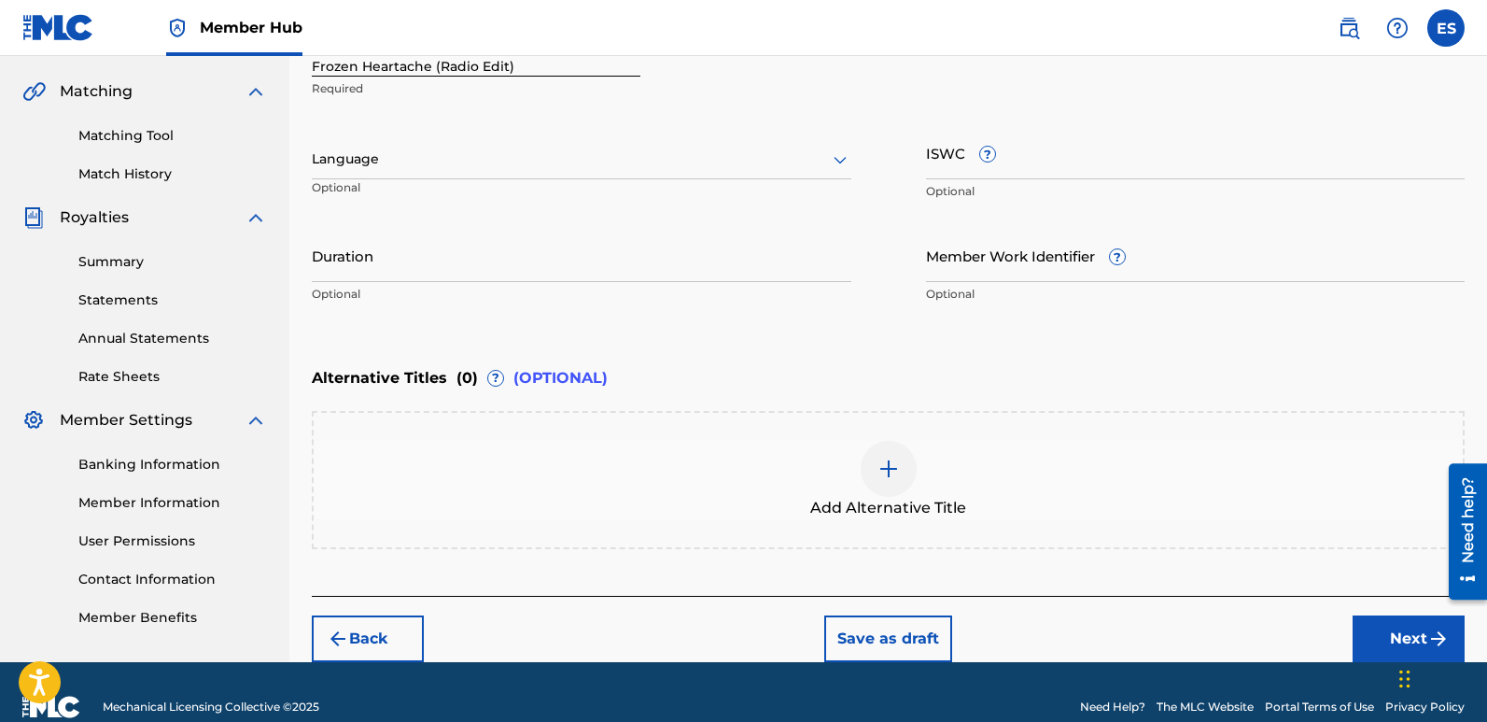
click at [502, 169] on div at bounding box center [582, 159] width 540 height 23
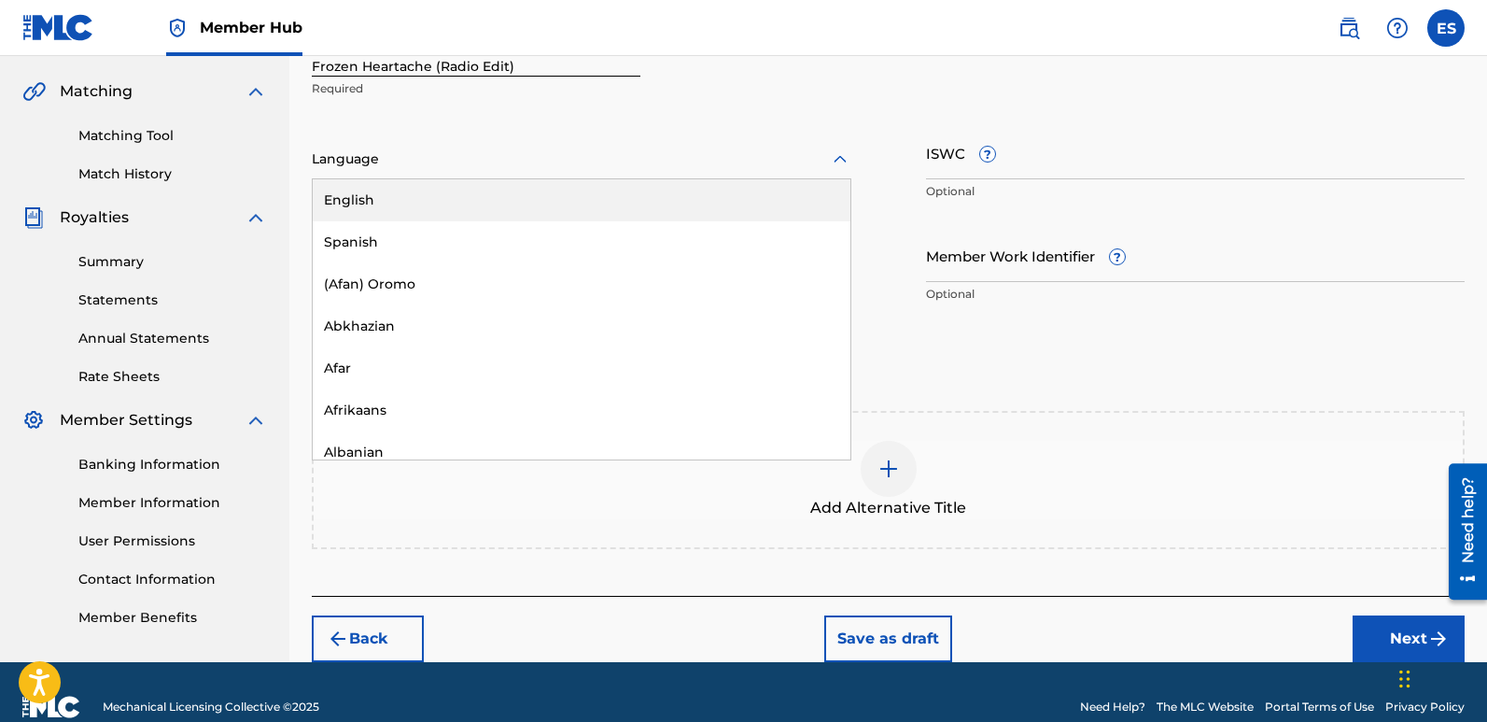
click at [421, 215] on div "English" at bounding box center [582, 200] width 538 height 42
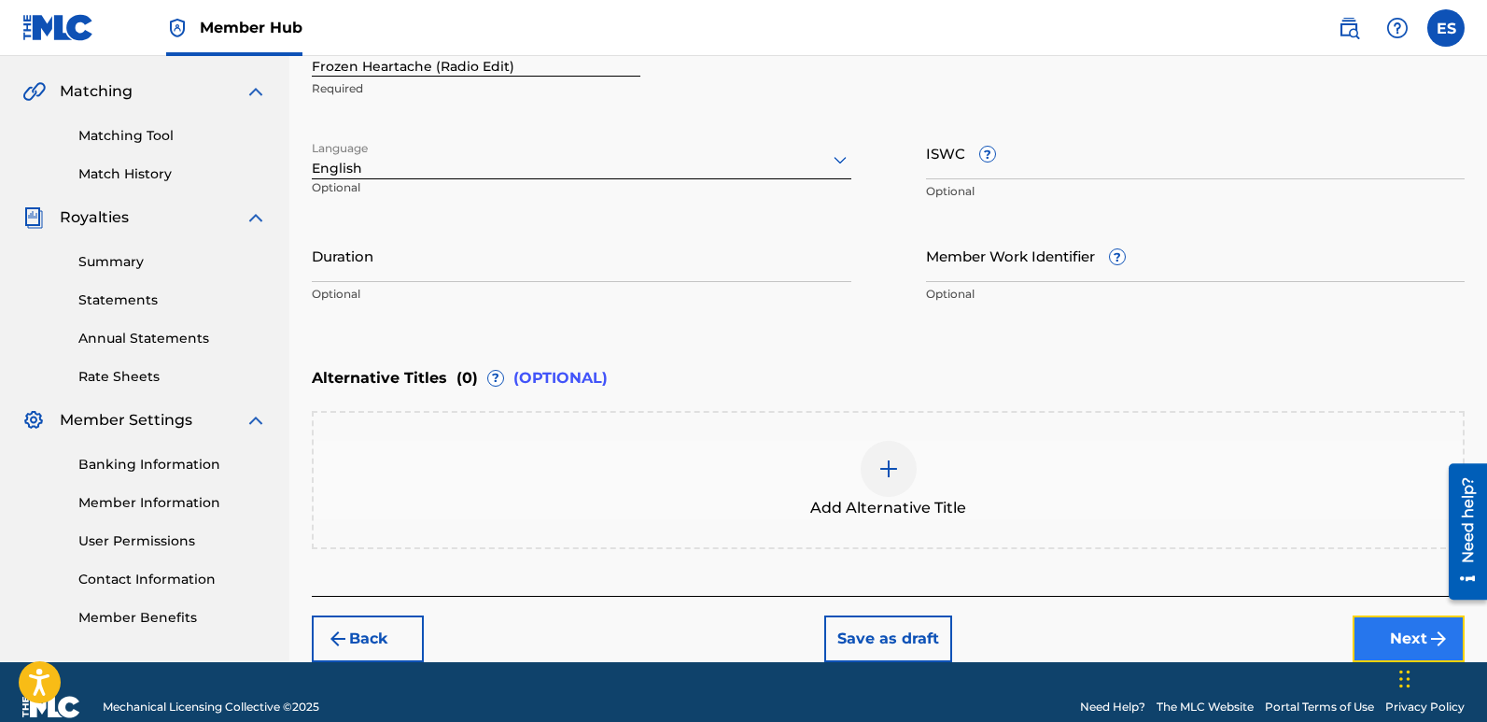
click at [1369, 630] on button "Next" at bounding box center [1409, 638] width 112 height 47
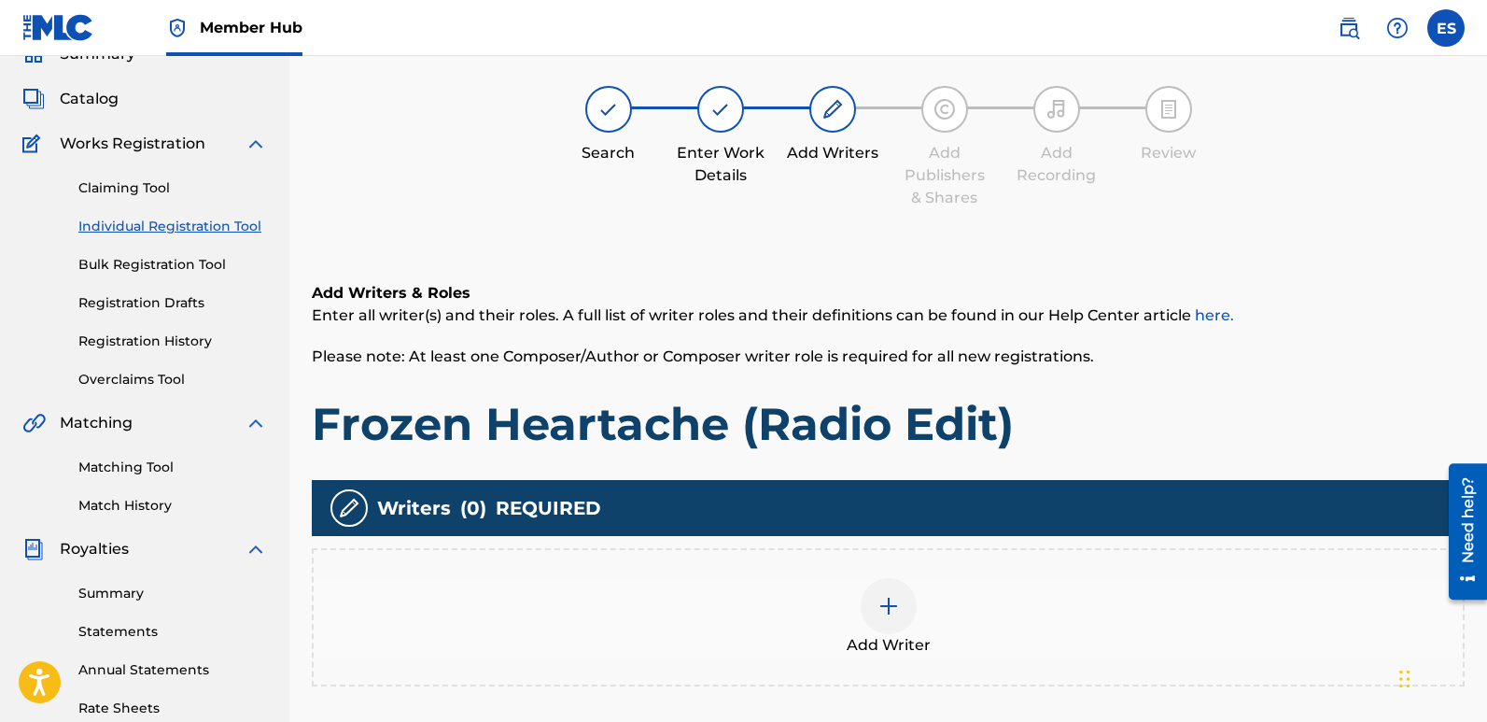
scroll to position [84, 0]
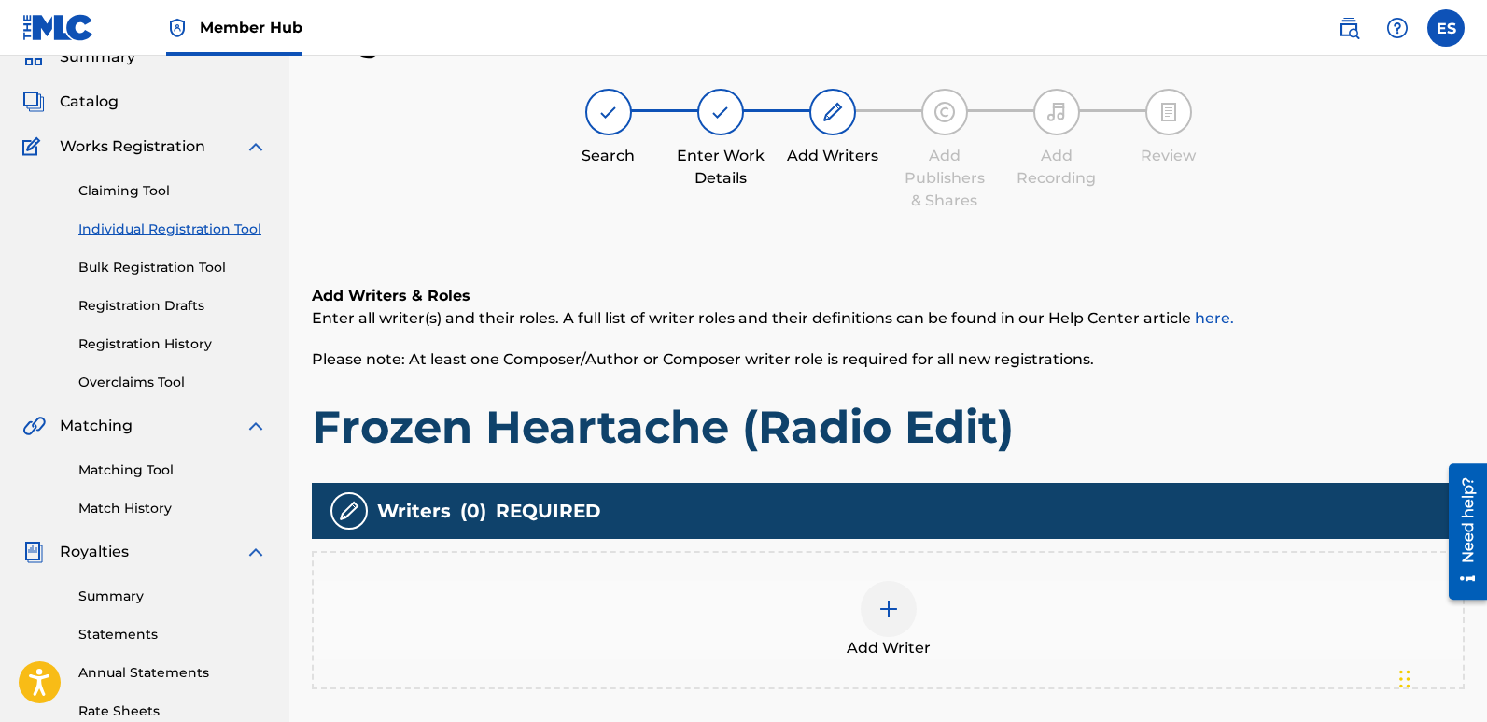
click at [910, 599] on div at bounding box center [889, 609] width 56 height 56
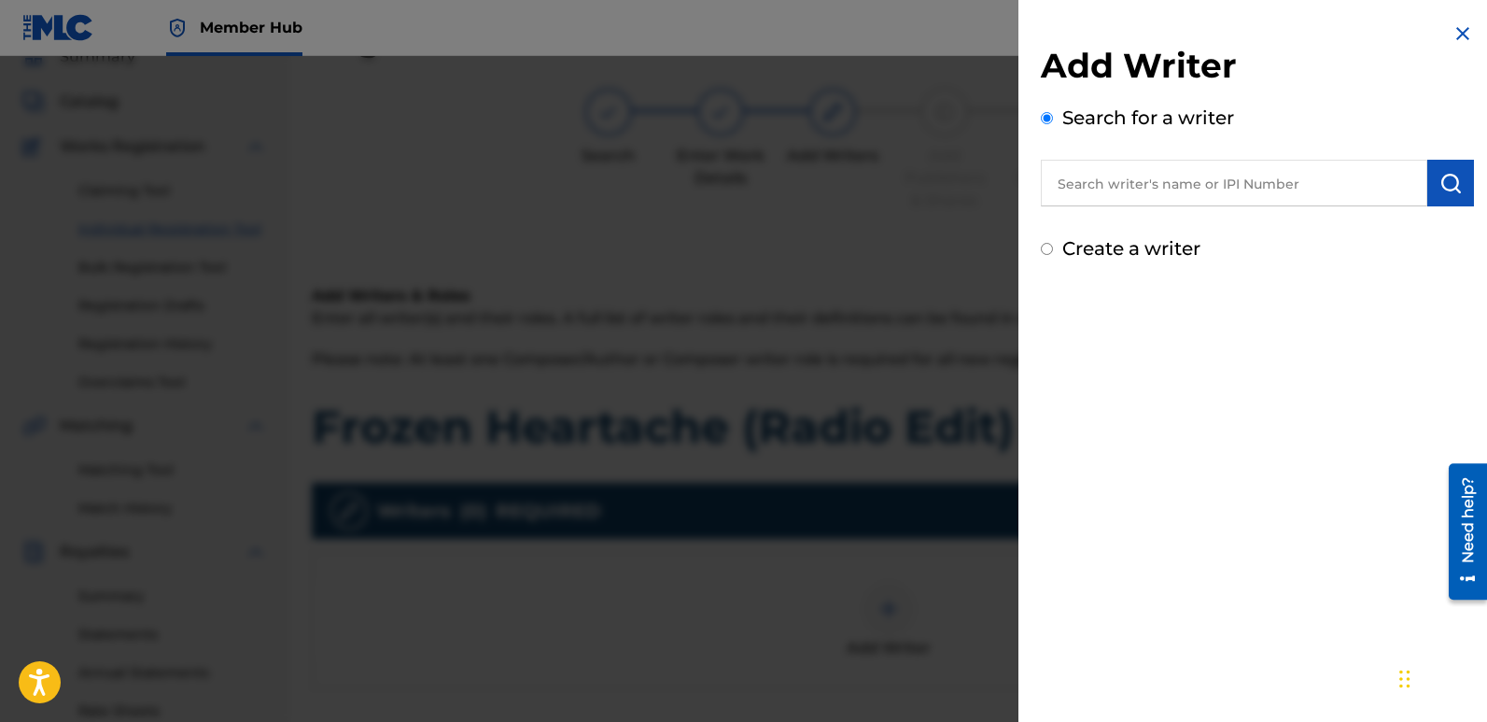
click at [1141, 188] on input "text" at bounding box center [1234, 183] width 387 height 47
type input "emanuelesciuto"
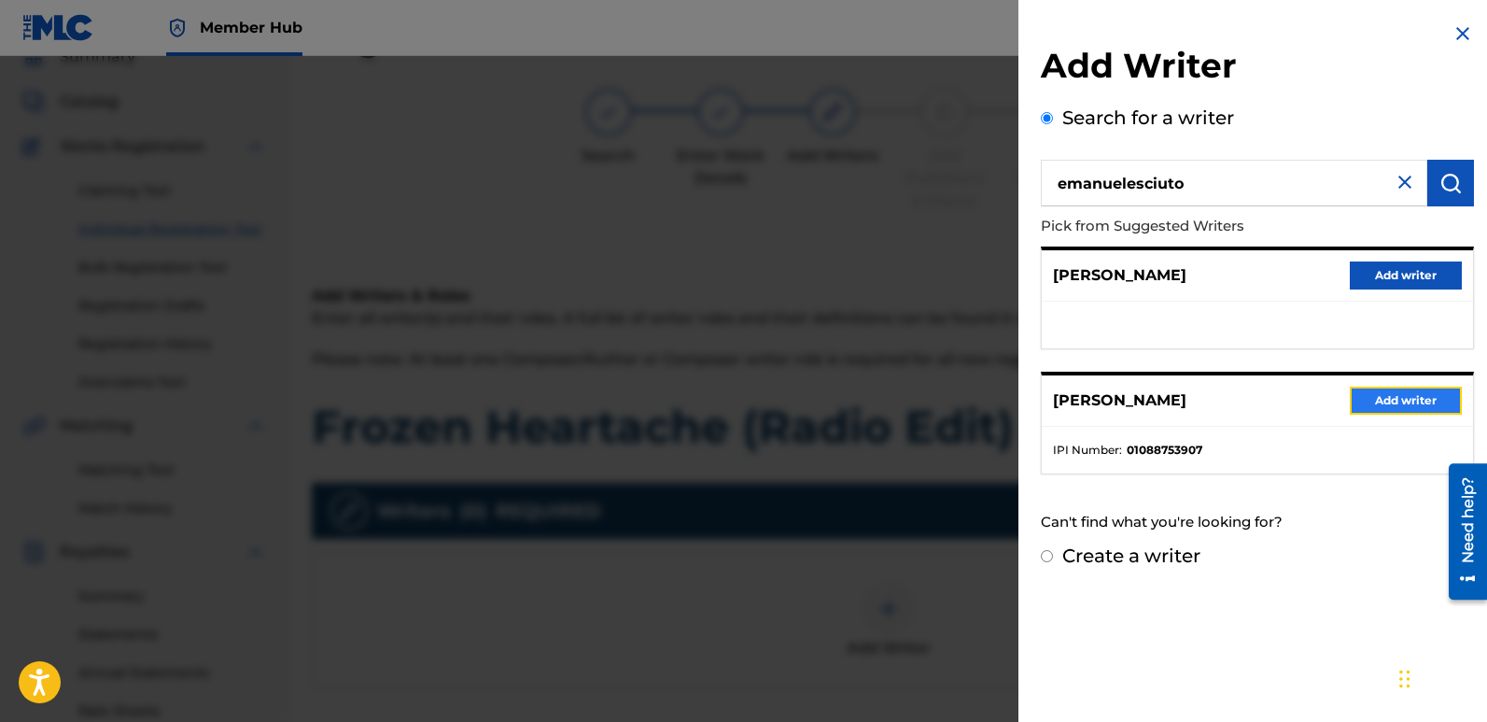
click at [1375, 399] on button "Add writer" at bounding box center [1406, 401] width 112 height 28
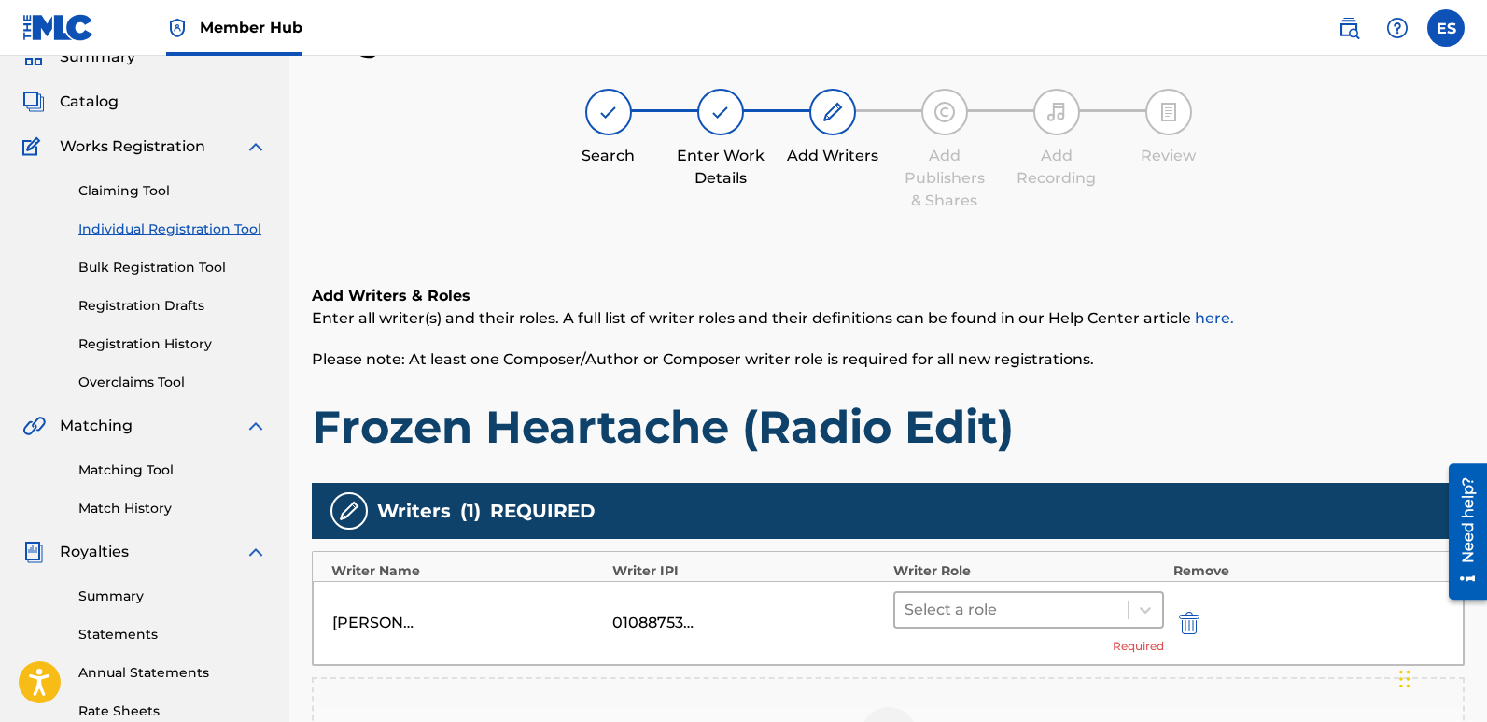
click at [985, 623] on div "Select a role" at bounding box center [1011, 610] width 232 height 34
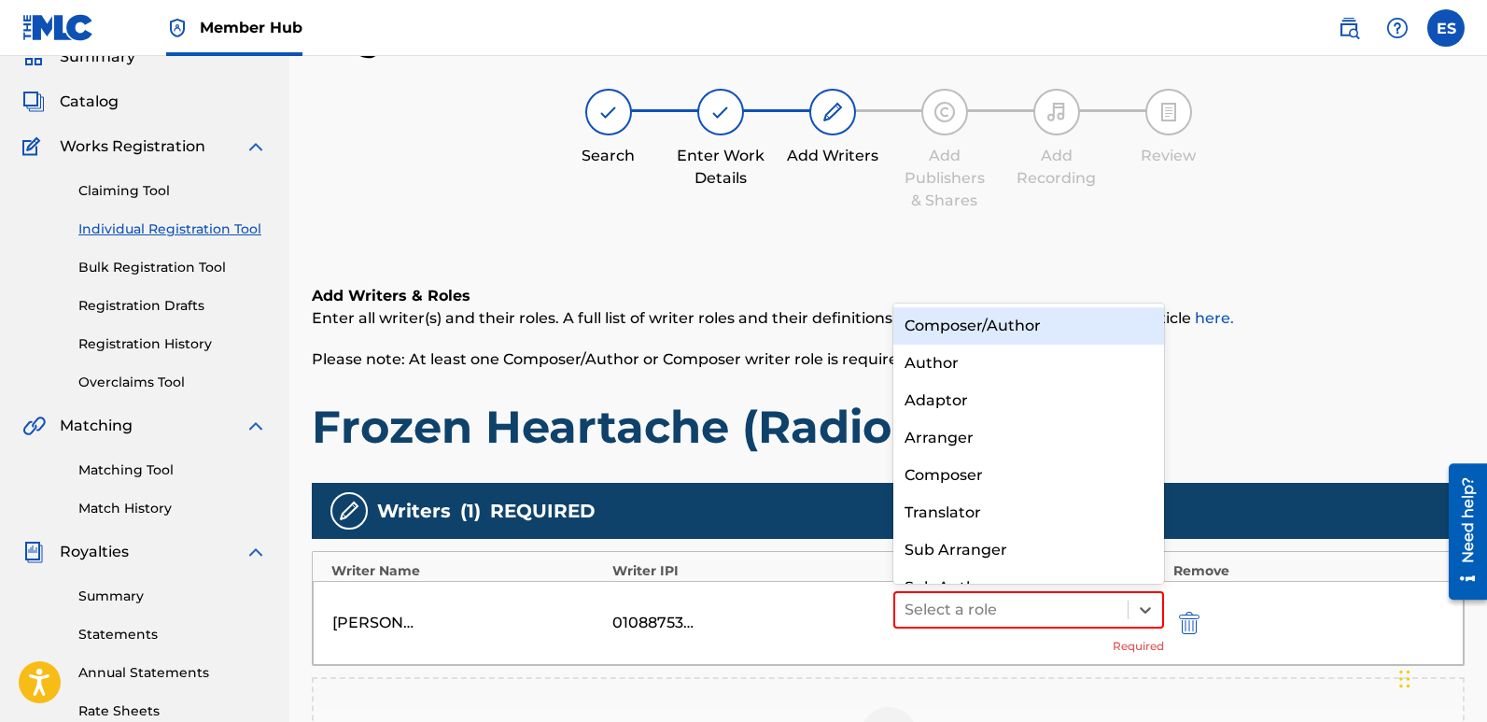
click at [973, 322] on div "Composer/Author" at bounding box center [1029, 325] width 271 height 37
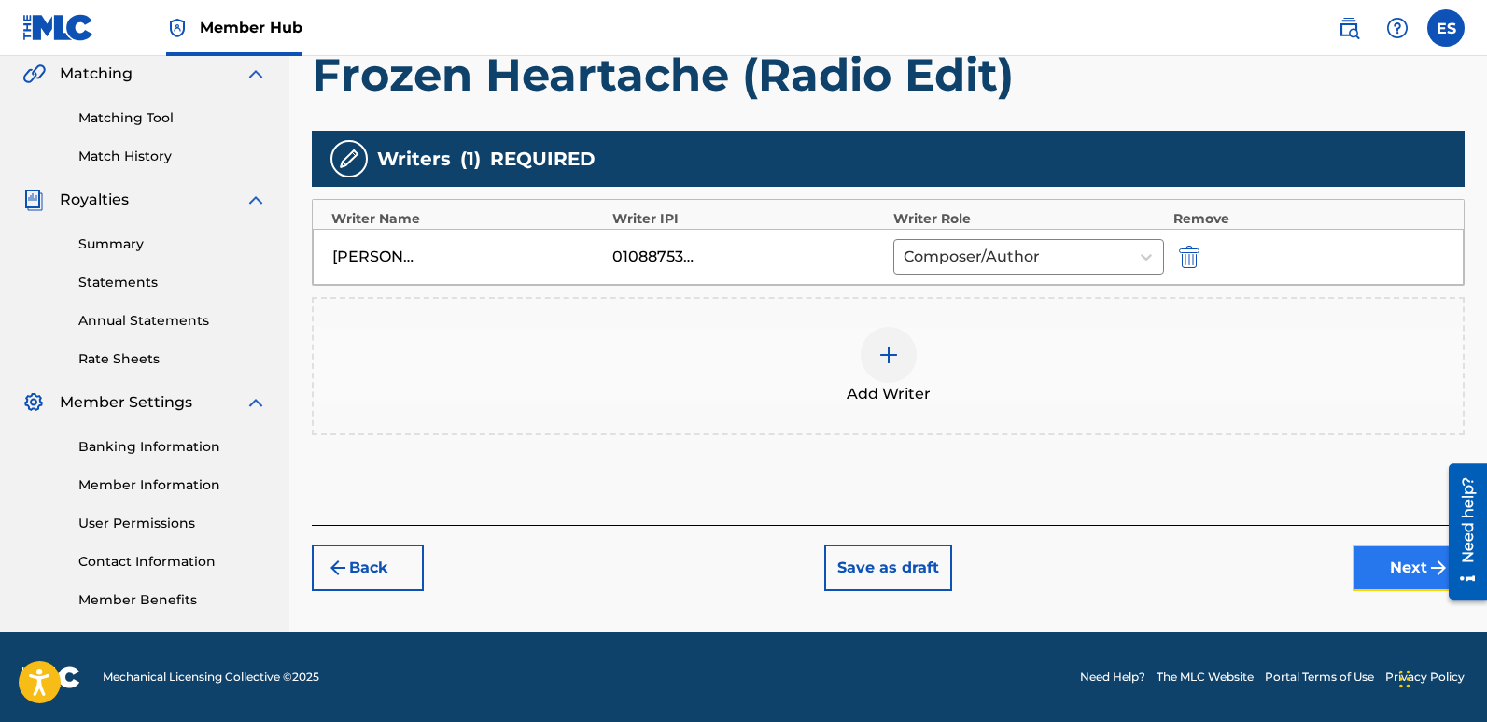
click at [1394, 576] on button "Next" at bounding box center [1409, 567] width 112 height 47
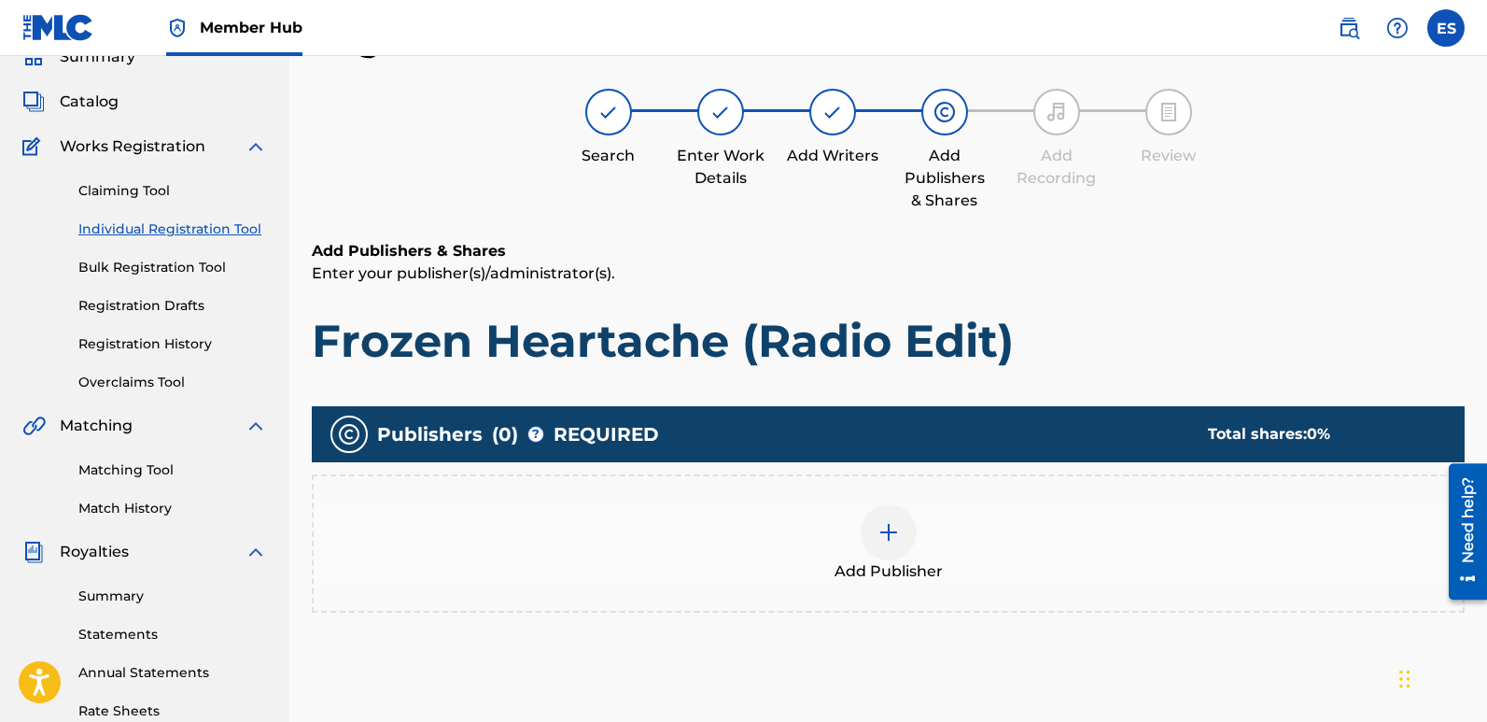
click at [925, 550] on div "Add Publisher" at bounding box center [888, 543] width 1149 height 78
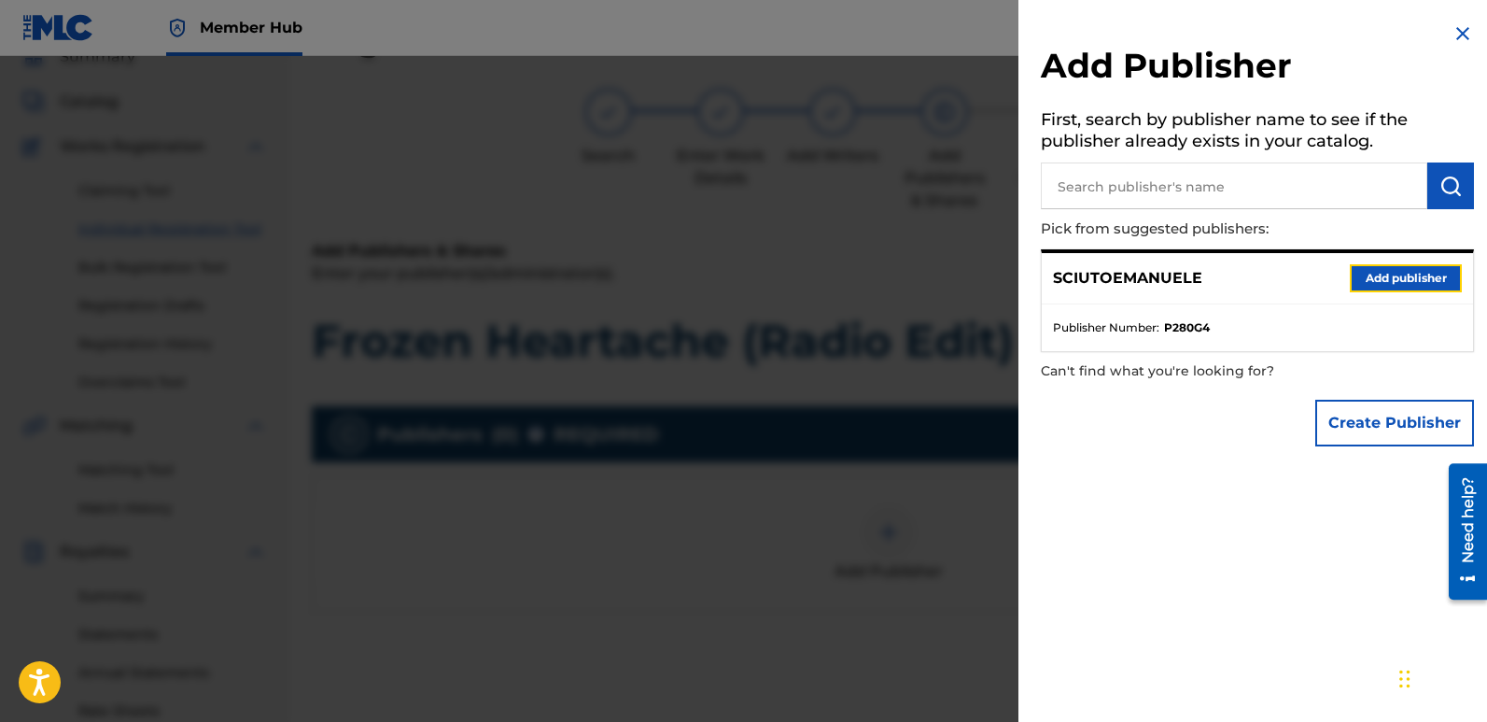
click at [1397, 268] on button "Add publisher" at bounding box center [1406, 278] width 112 height 28
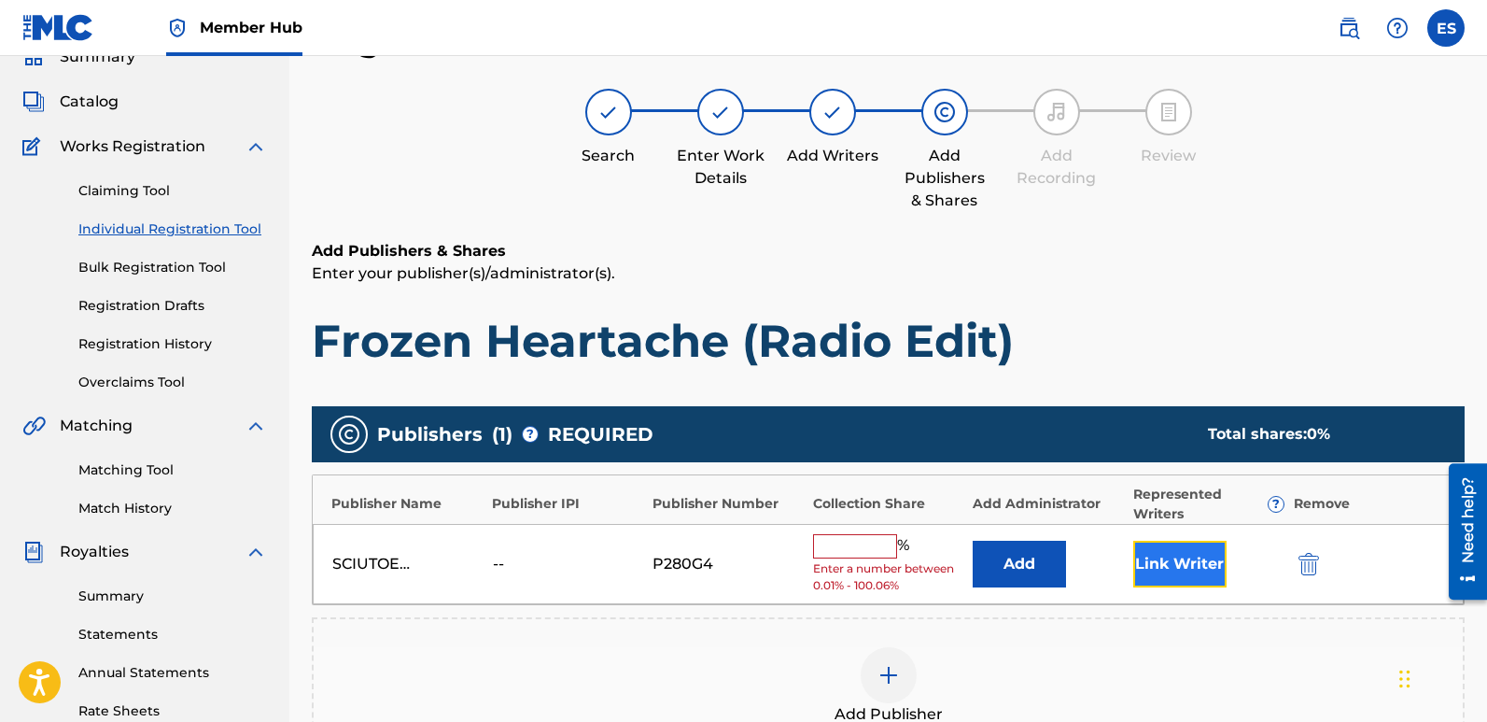
click at [1143, 564] on button "Link Writer" at bounding box center [1180, 564] width 93 height 47
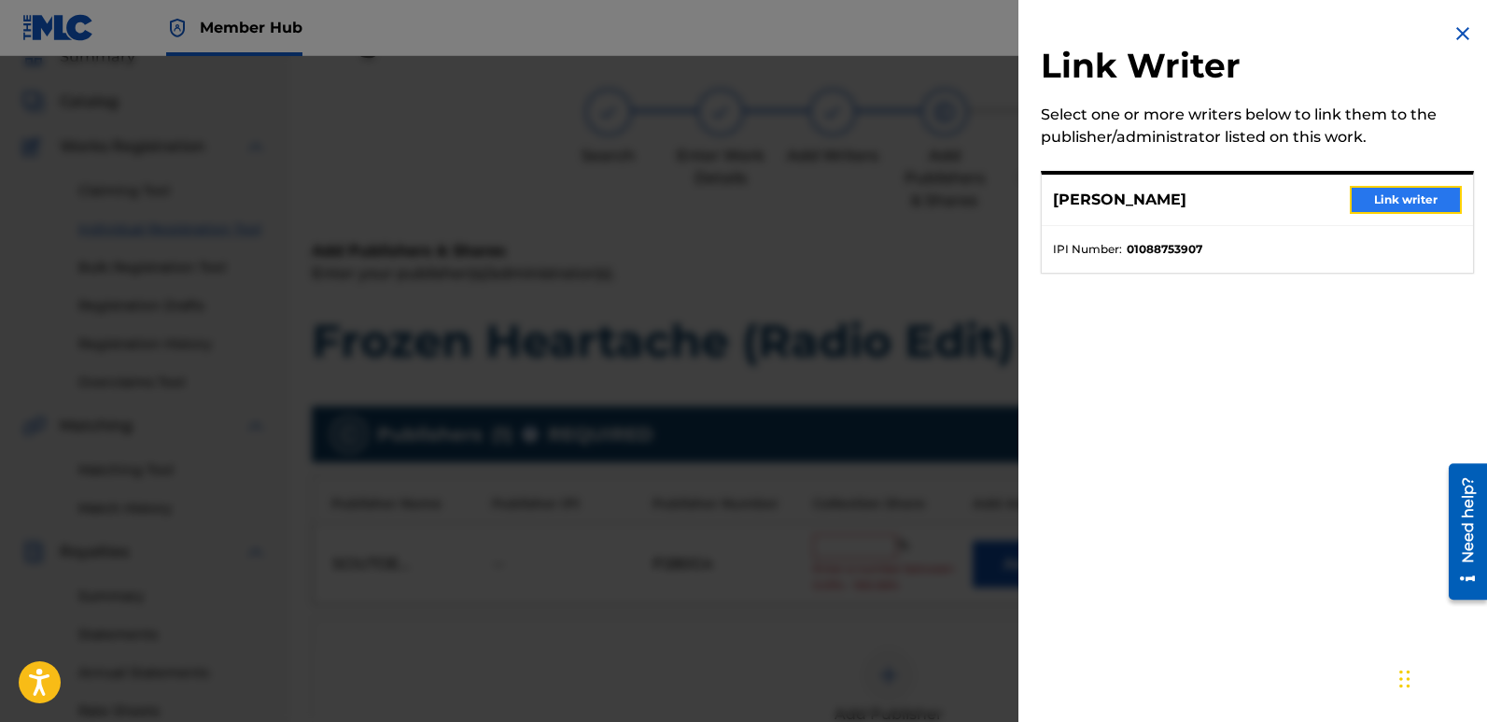
click at [1417, 188] on button "Link writer" at bounding box center [1406, 200] width 112 height 28
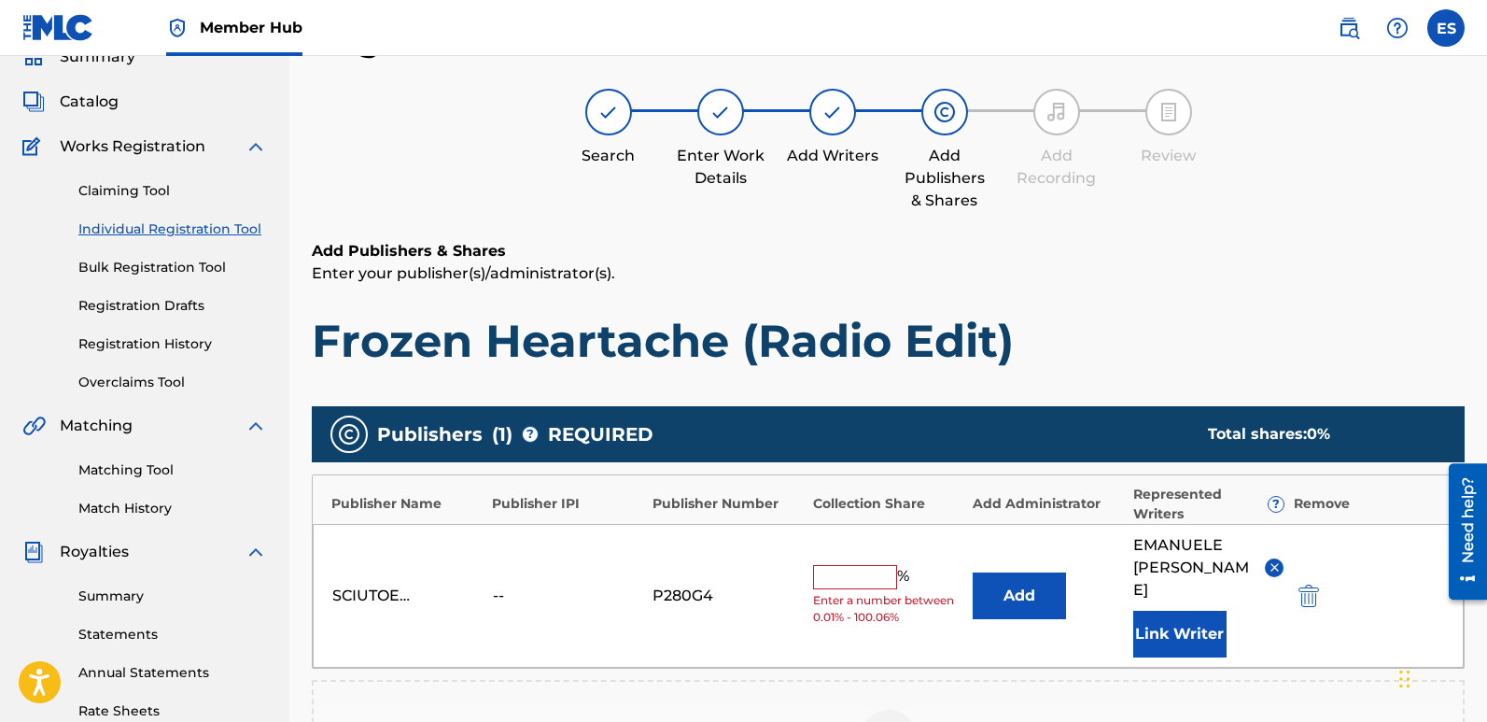
click at [854, 565] on input "text" at bounding box center [855, 577] width 84 height 24
type input "100"
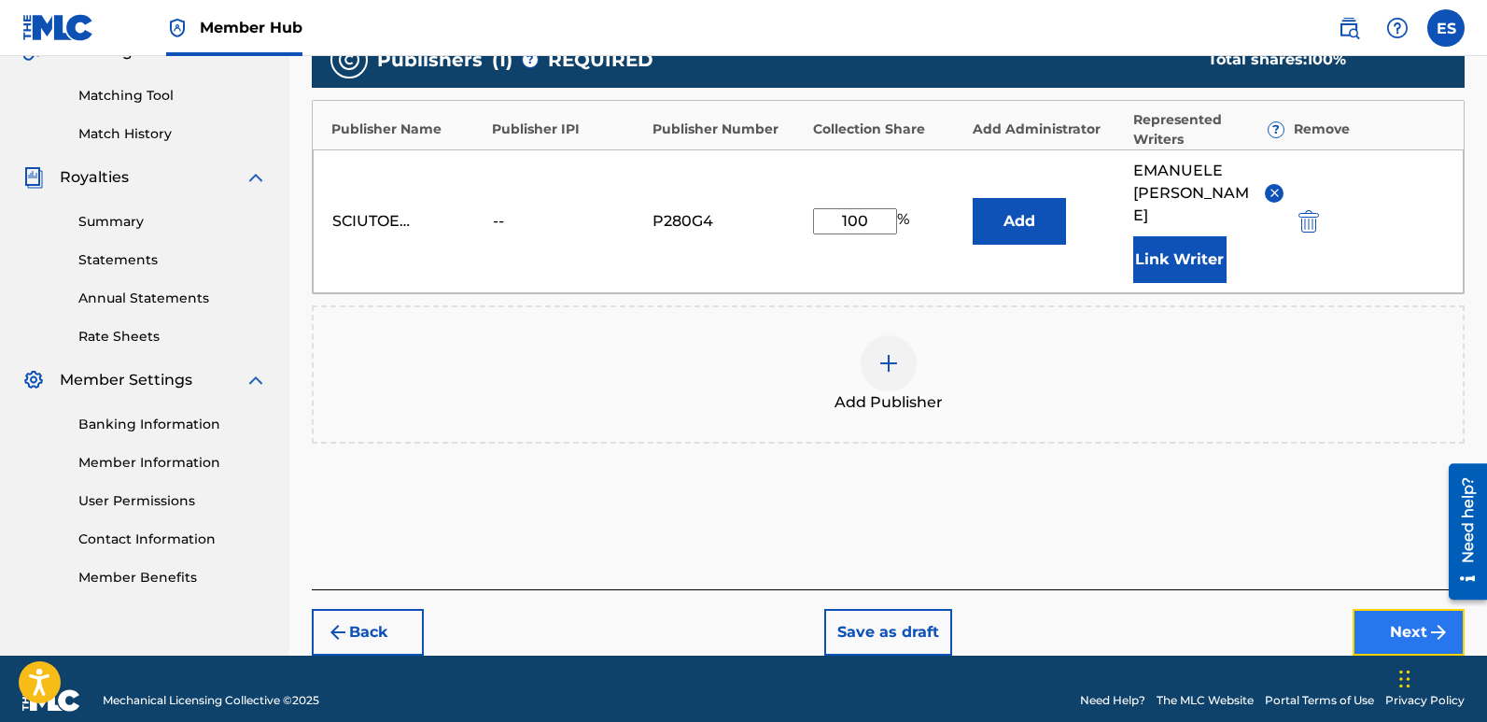
click at [1395, 609] on button "Next" at bounding box center [1409, 632] width 112 height 47
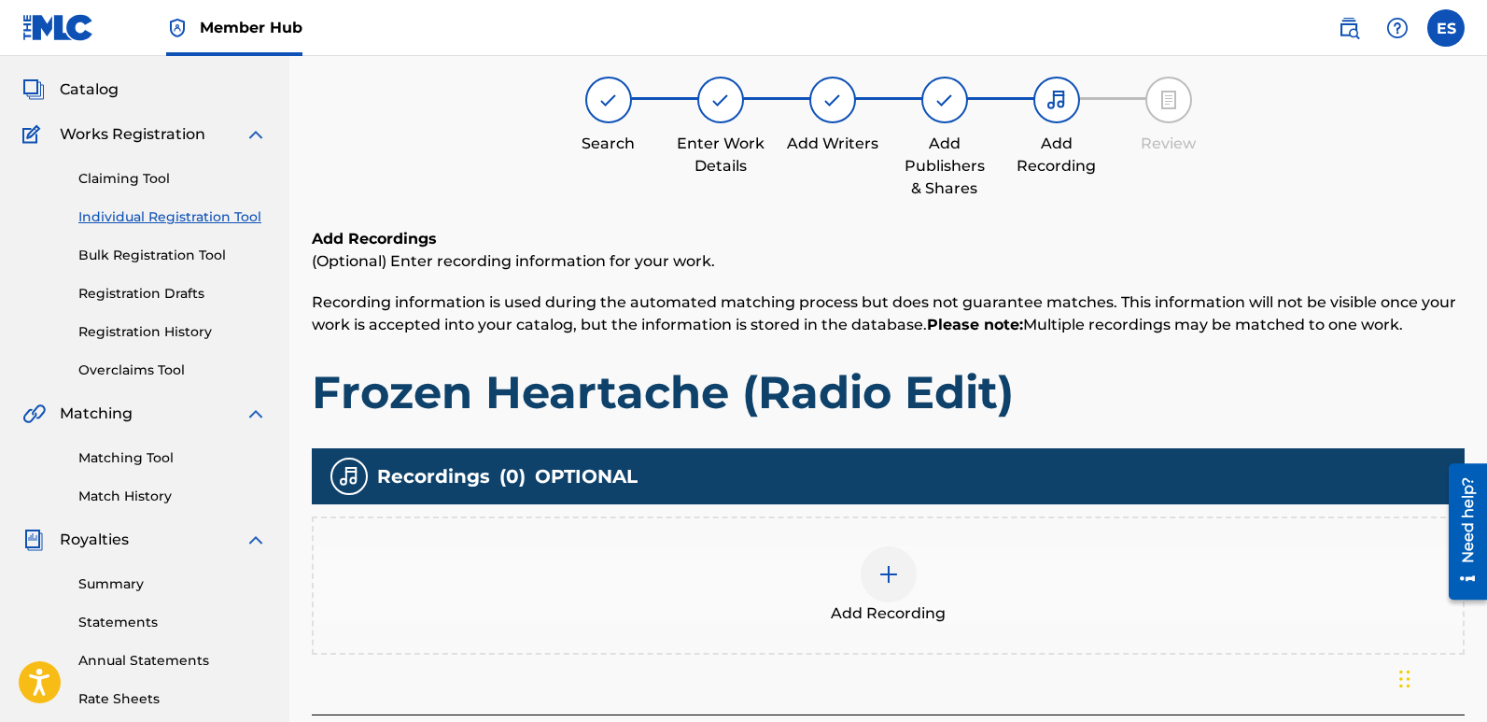
scroll to position [84, 0]
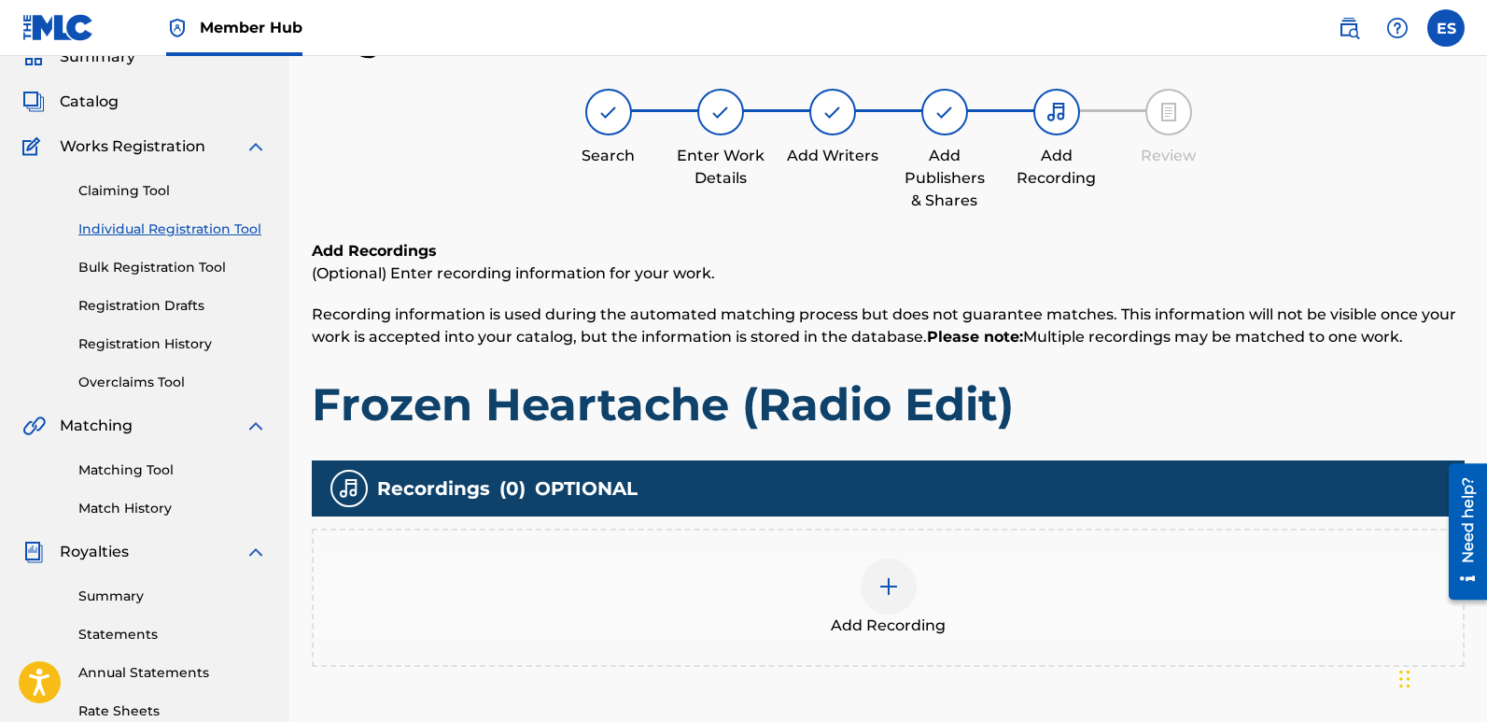
click at [910, 600] on div at bounding box center [889, 586] width 56 height 56
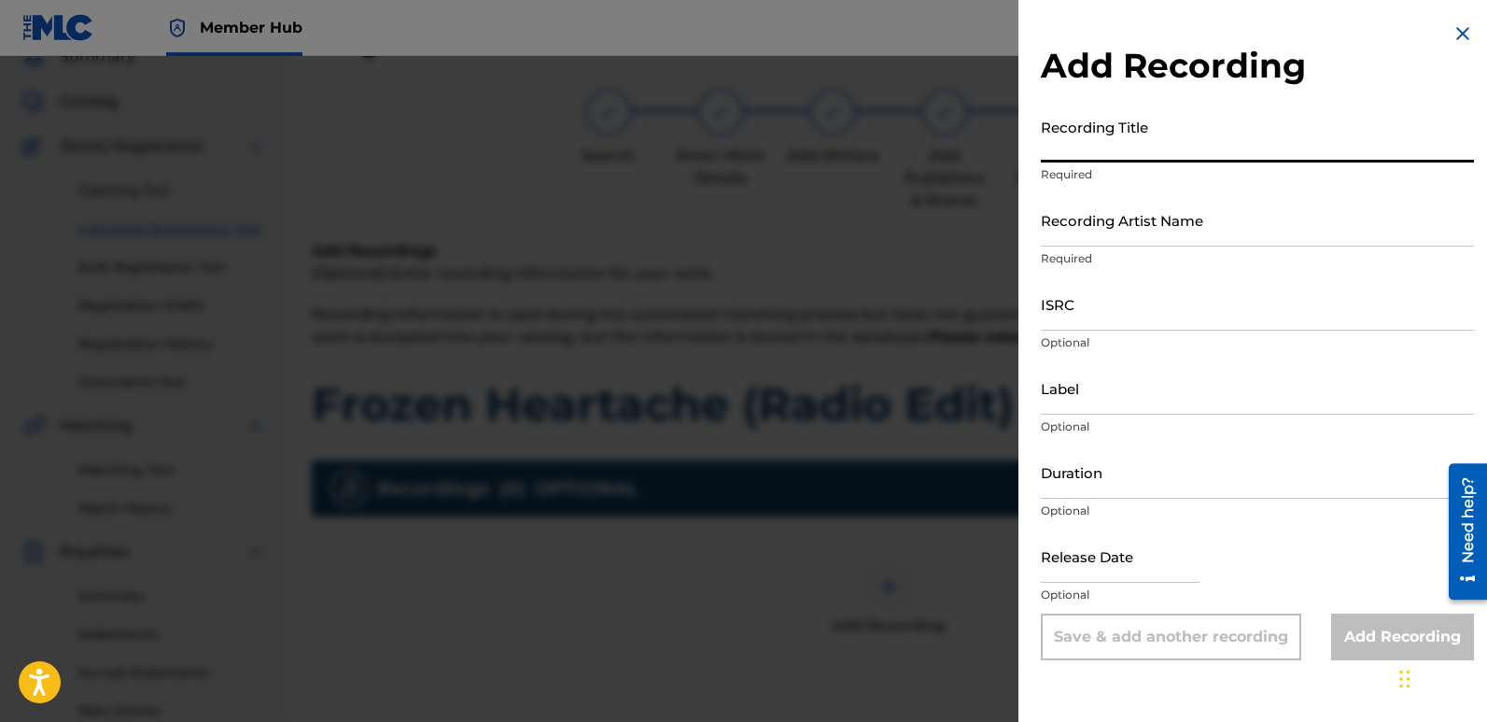
paste input "Frozen Heartache (Radio Edit)"
type input "Frozen Heartache (Radio Edit)"
click at [1173, 226] on input "Recording Artist Name" at bounding box center [1257, 219] width 433 height 53
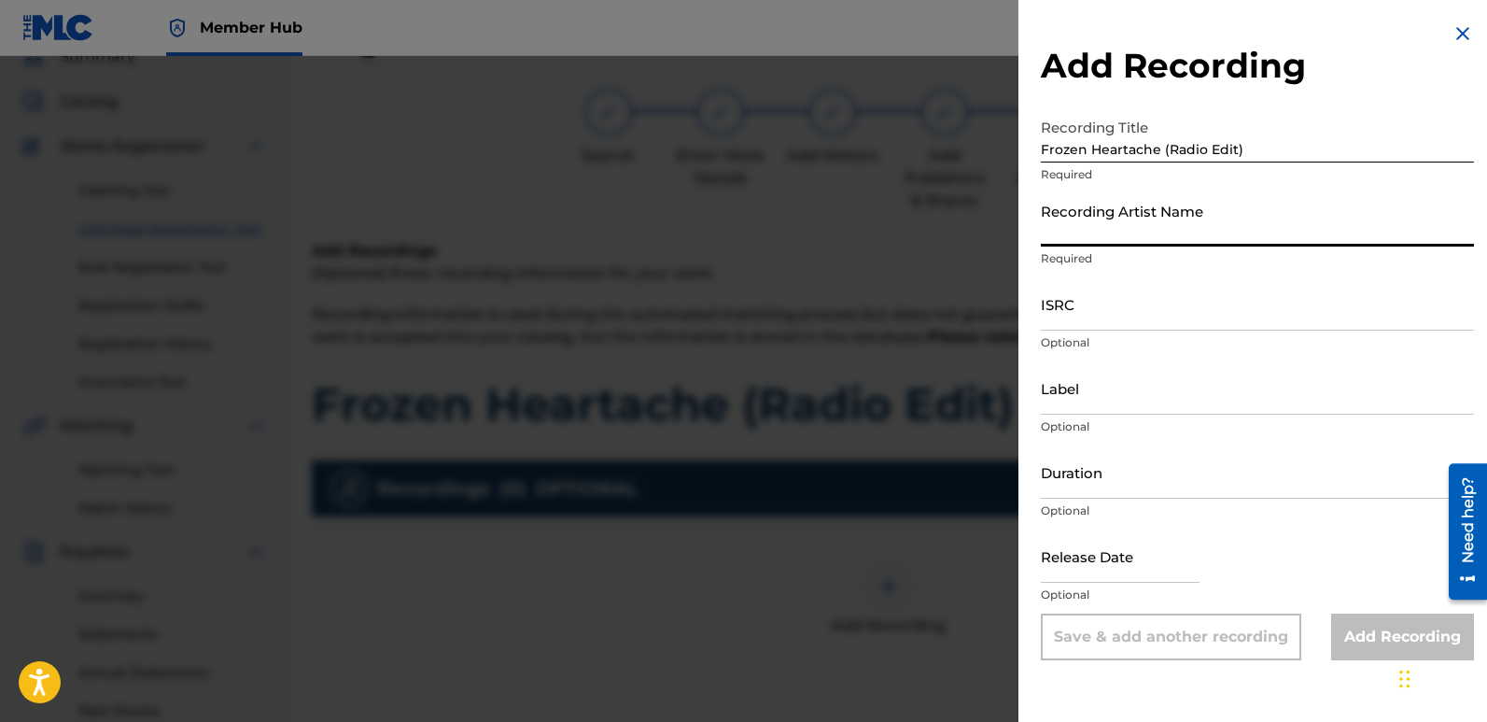
type input "Fairytales [PERSON_NAME]"
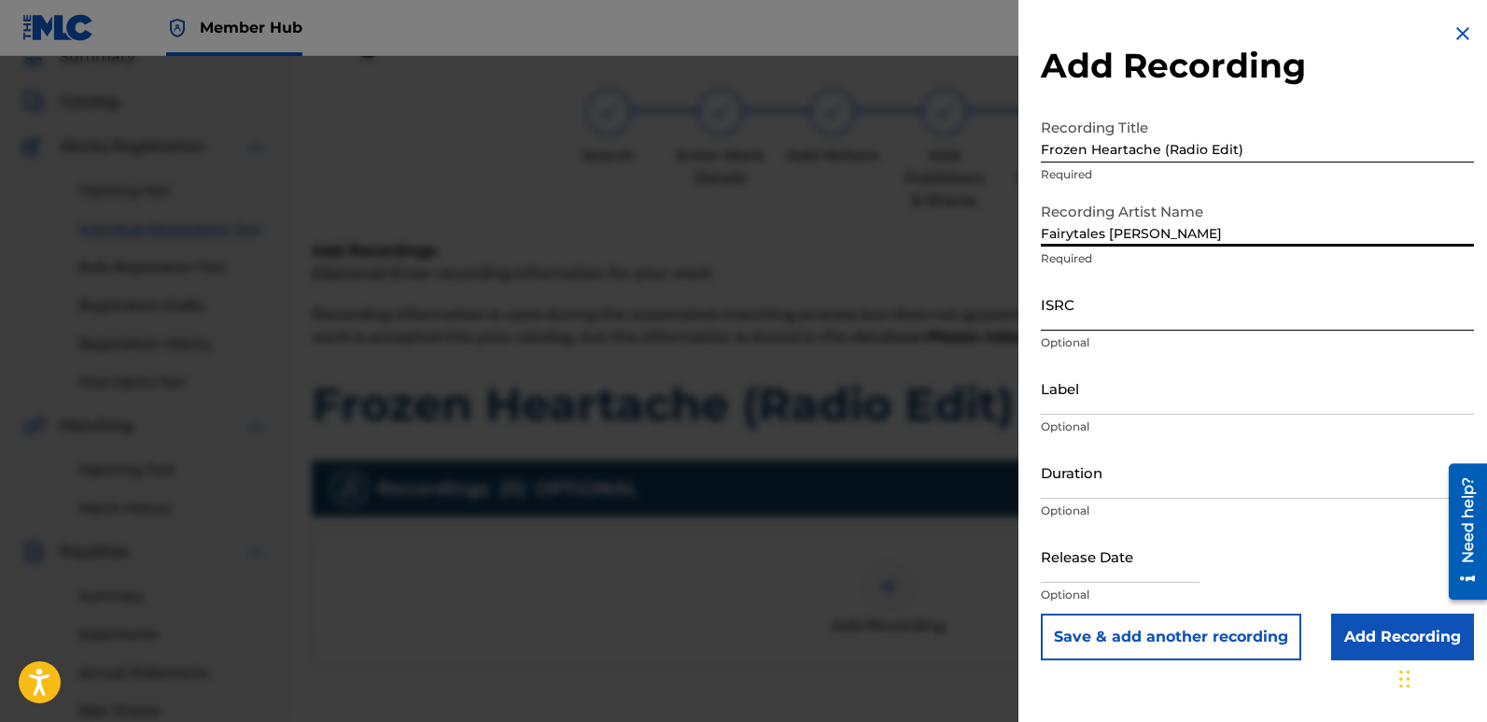
click at [1084, 317] on input "ISRC" at bounding box center [1257, 303] width 433 height 53
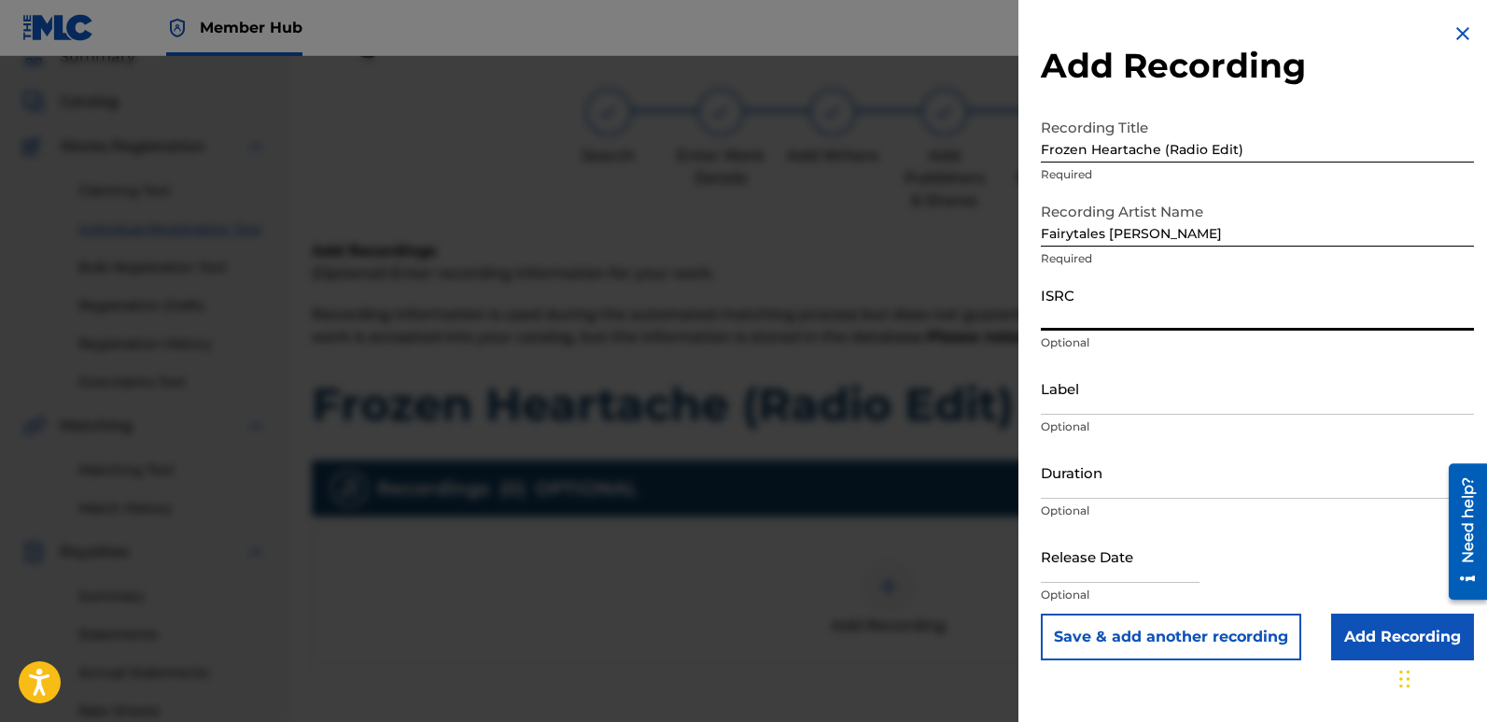
paste input "QT3F62562362"
type input "QT3F62562362"
click at [1147, 394] on input "Label" at bounding box center [1257, 387] width 433 height 53
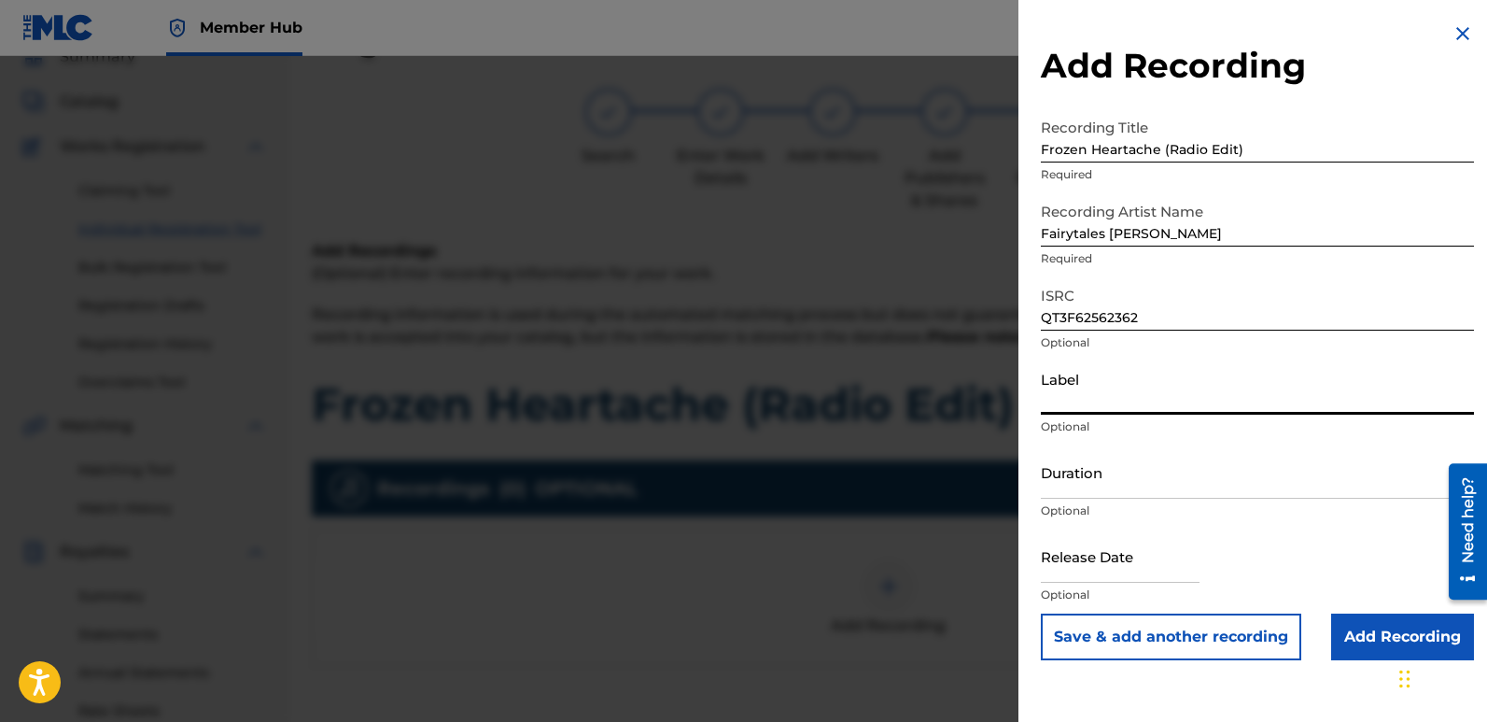
type input "Divinebeats"
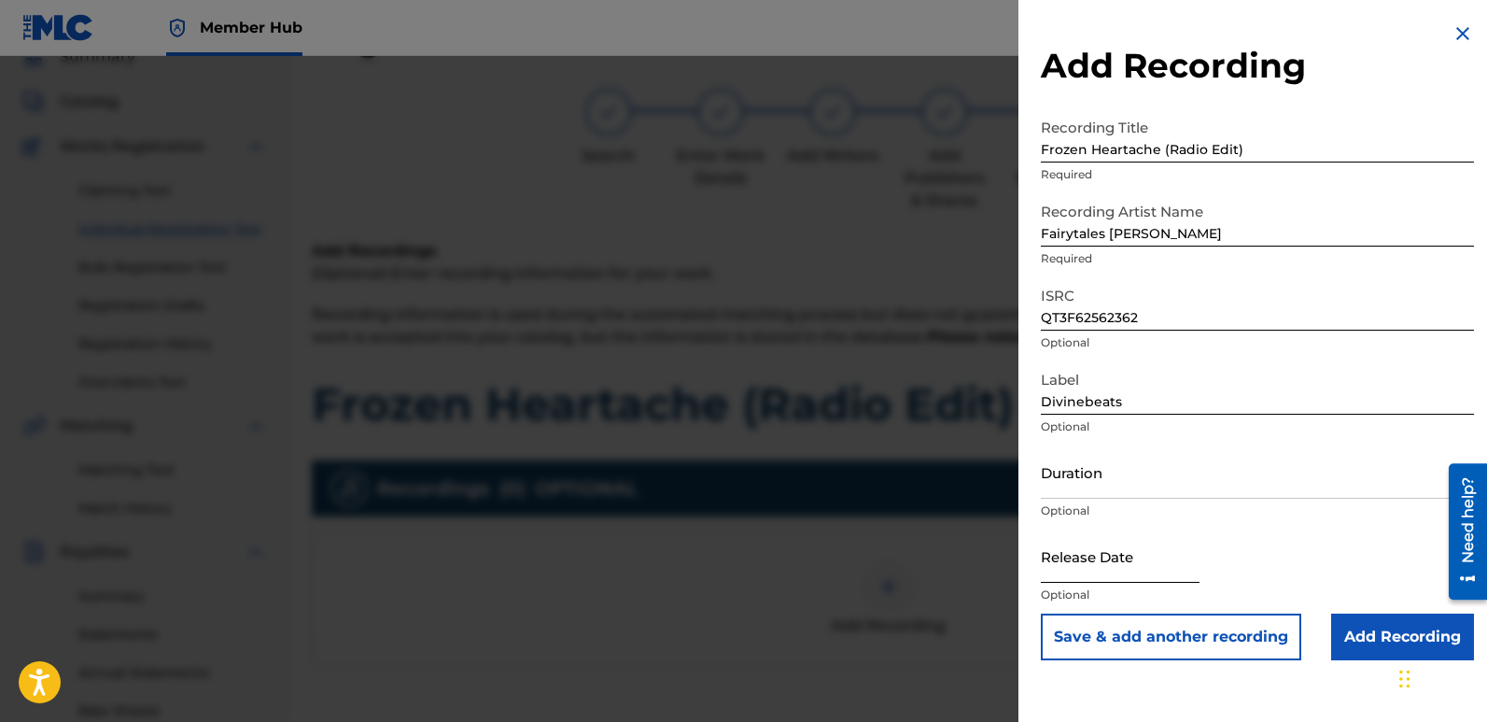
click at [1071, 561] on input "text" at bounding box center [1120, 555] width 159 height 53
select select "9"
select select "2025"
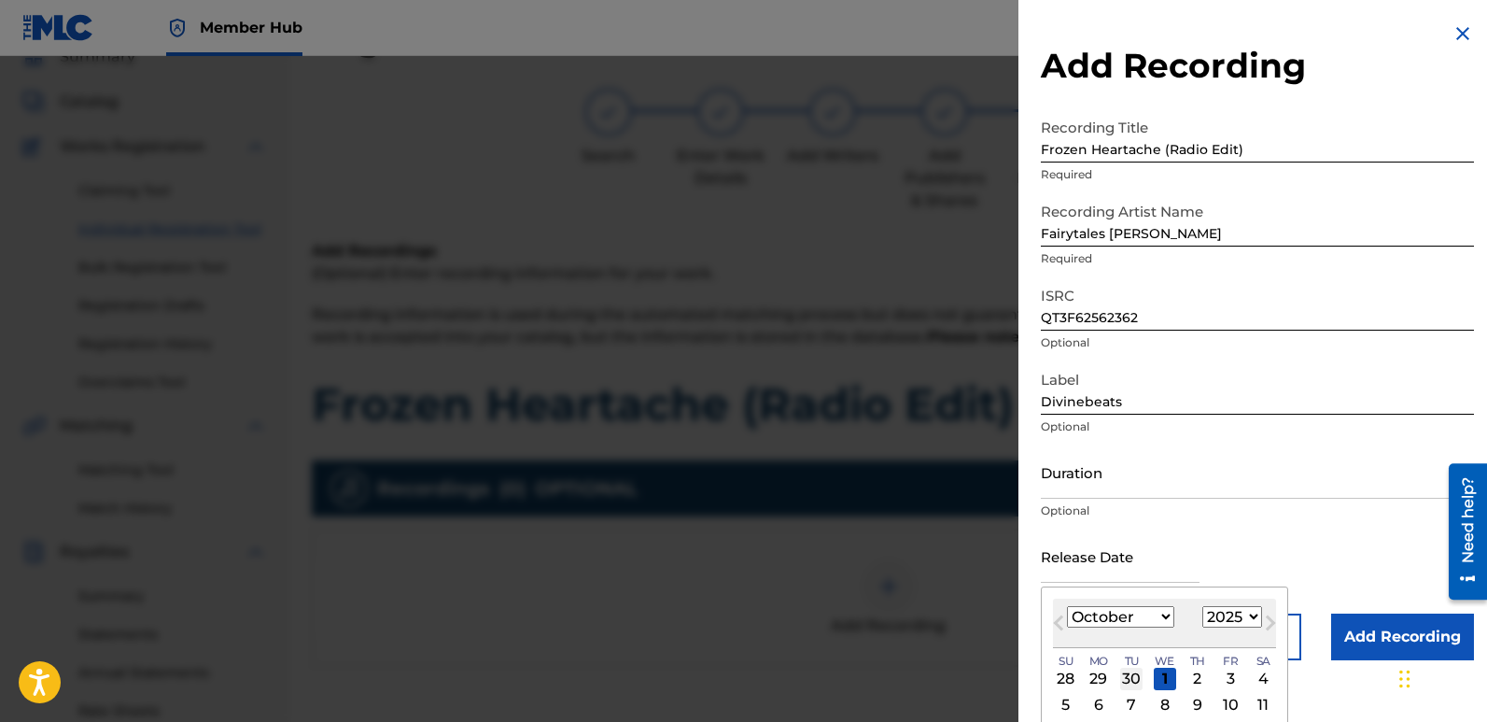
click at [1128, 673] on div "30" at bounding box center [1131, 679] width 22 height 22
type input "[DATE]"
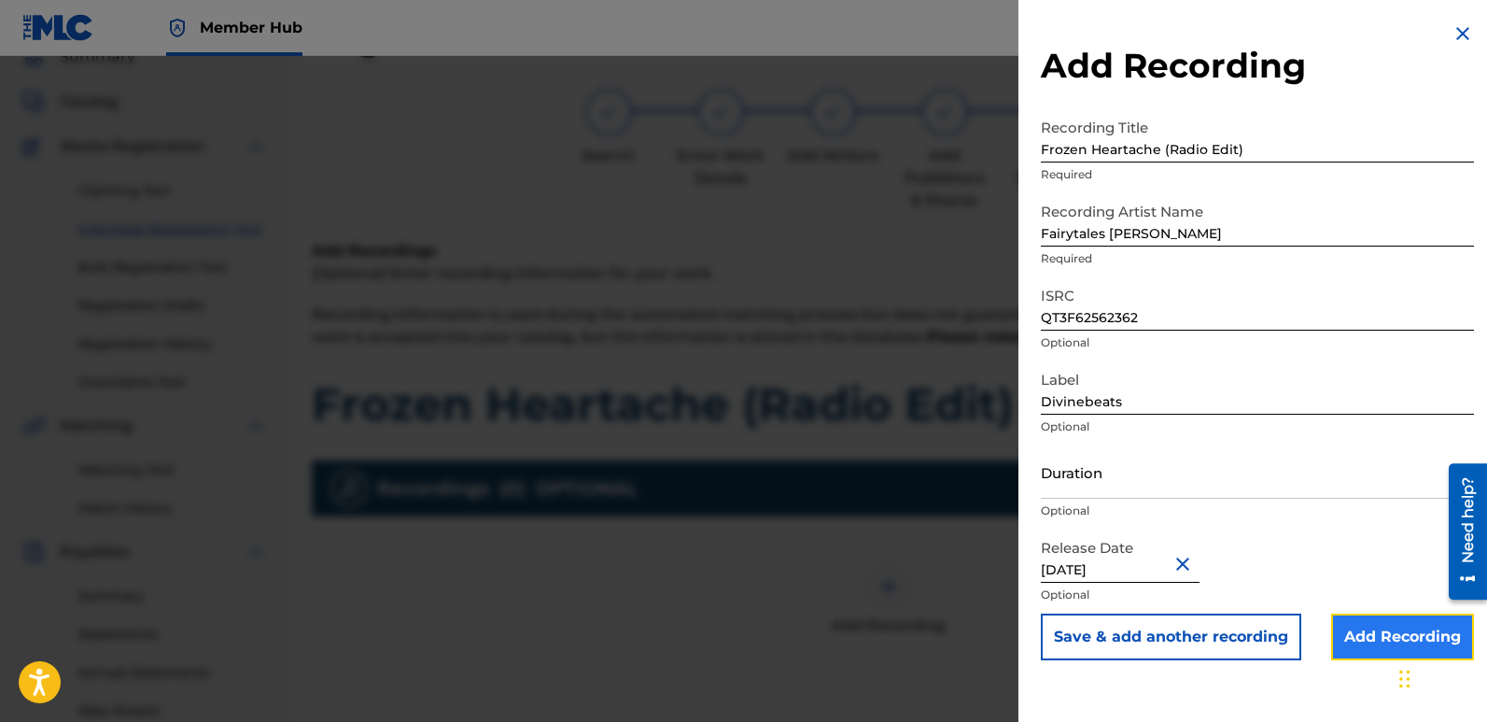
click at [1367, 627] on input "Add Recording" at bounding box center [1402, 636] width 143 height 47
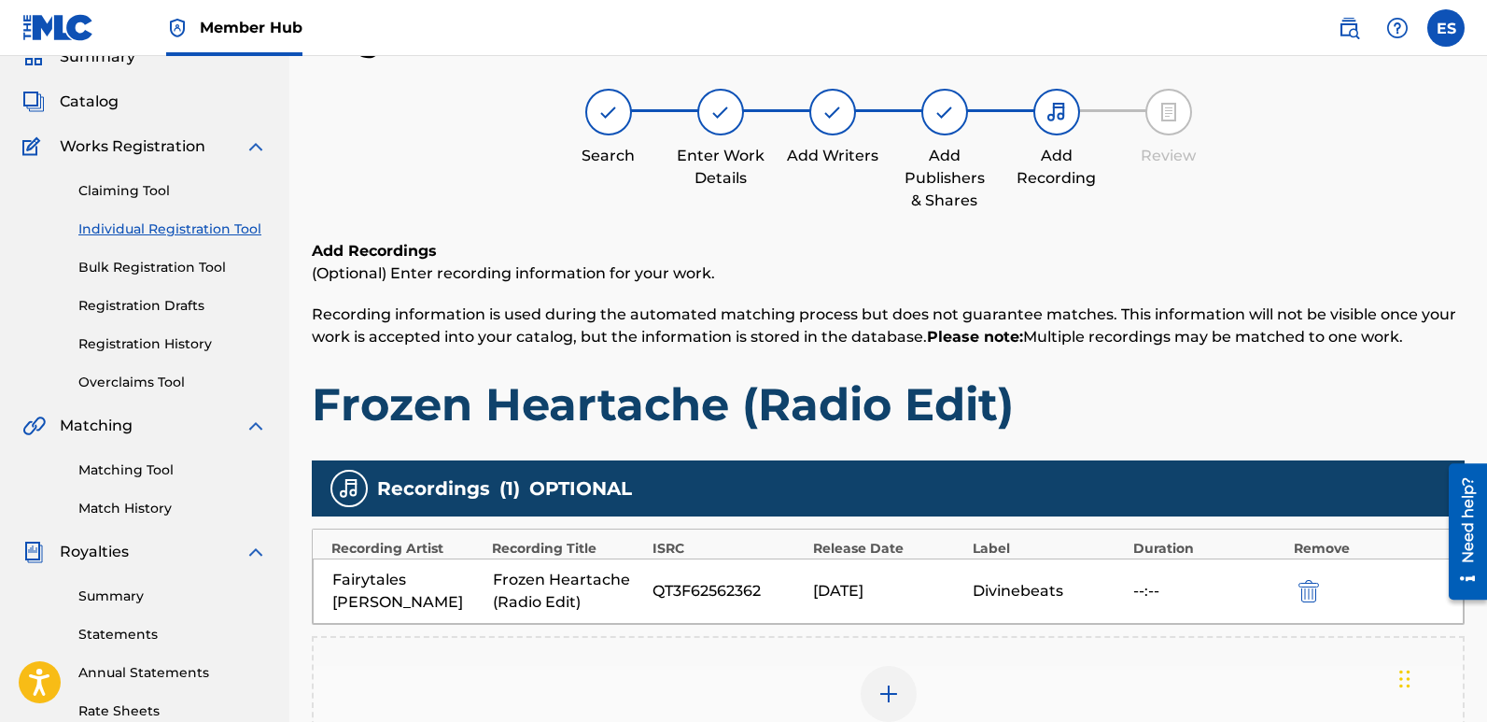
scroll to position [436, 0]
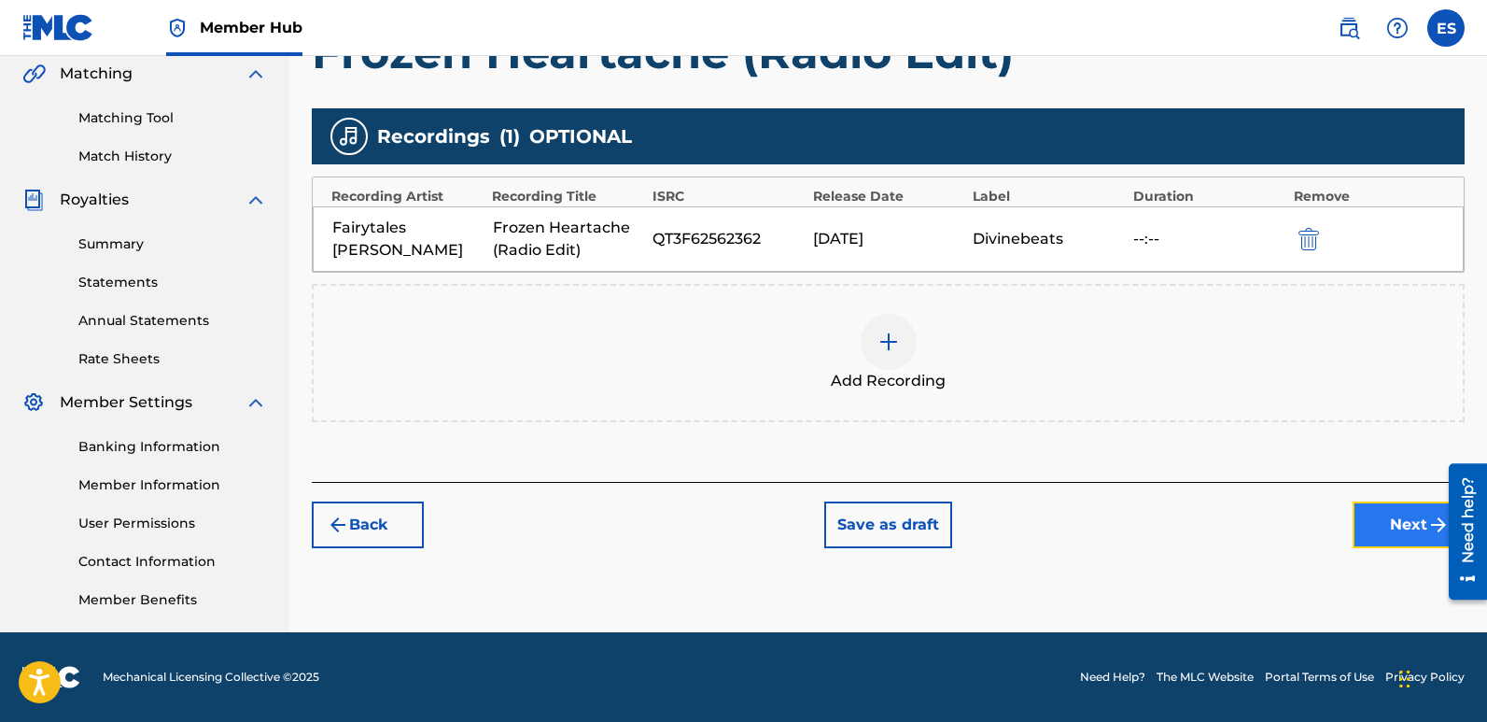
click at [1366, 537] on button "Next" at bounding box center [1409, 524] width 112 height 47
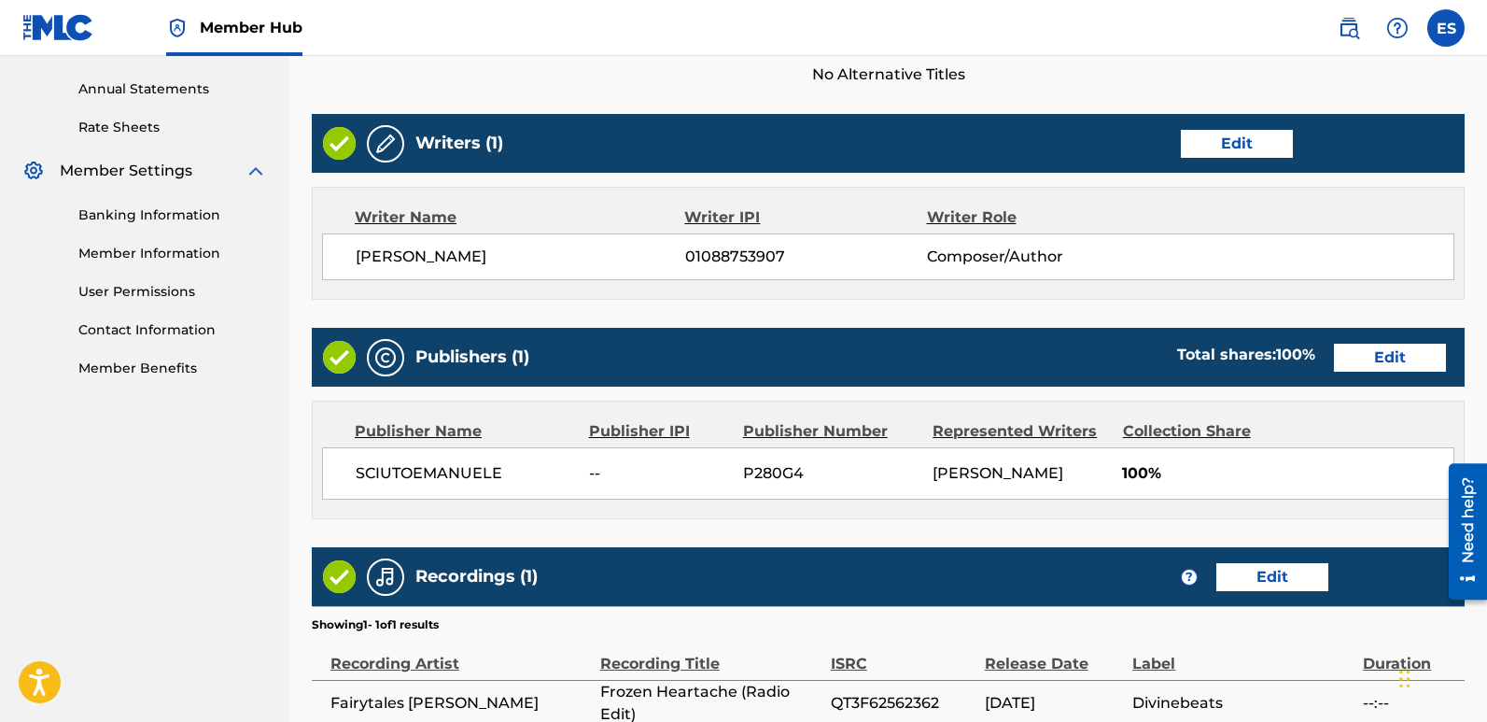
scroll to position [857, 0]
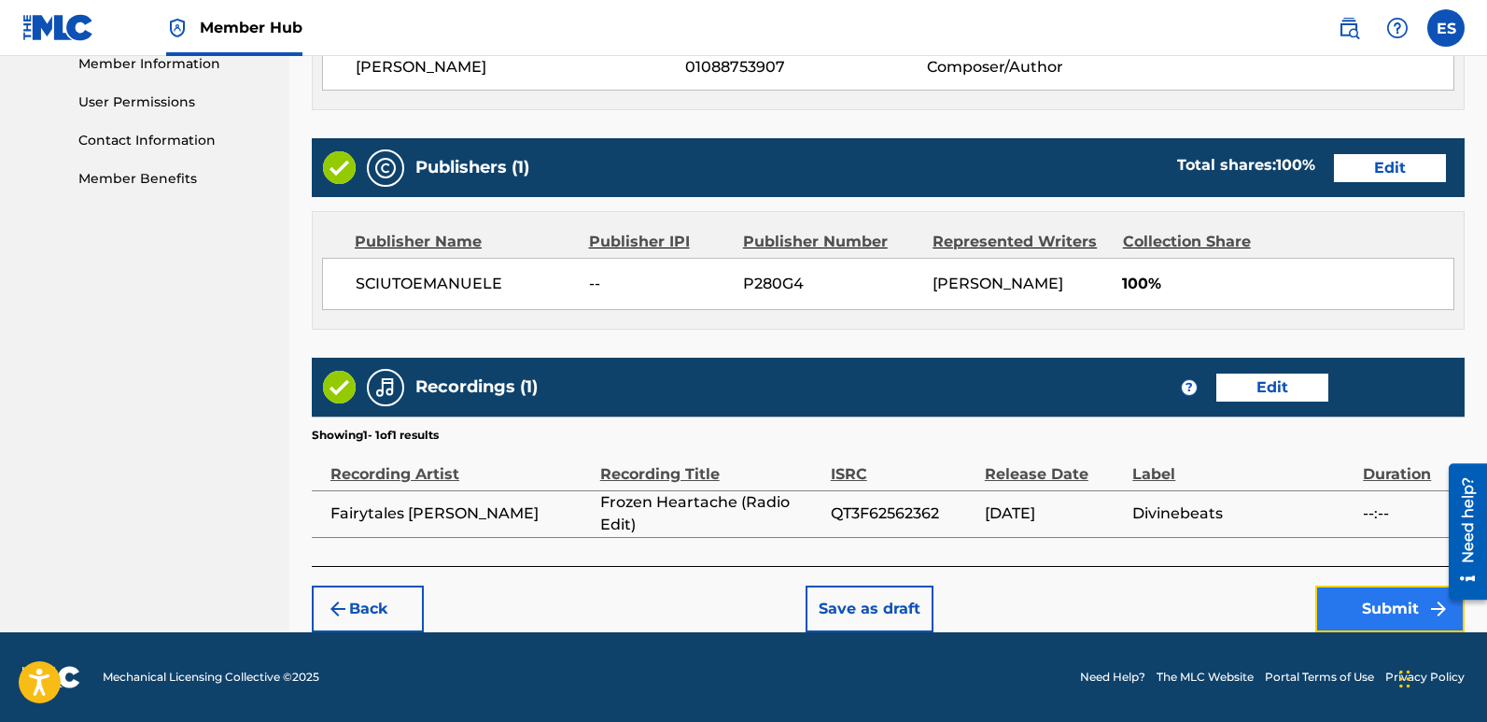
click at [1387, 623] on button "Submit" at bounding box center [1390, 608] width 149 height 47
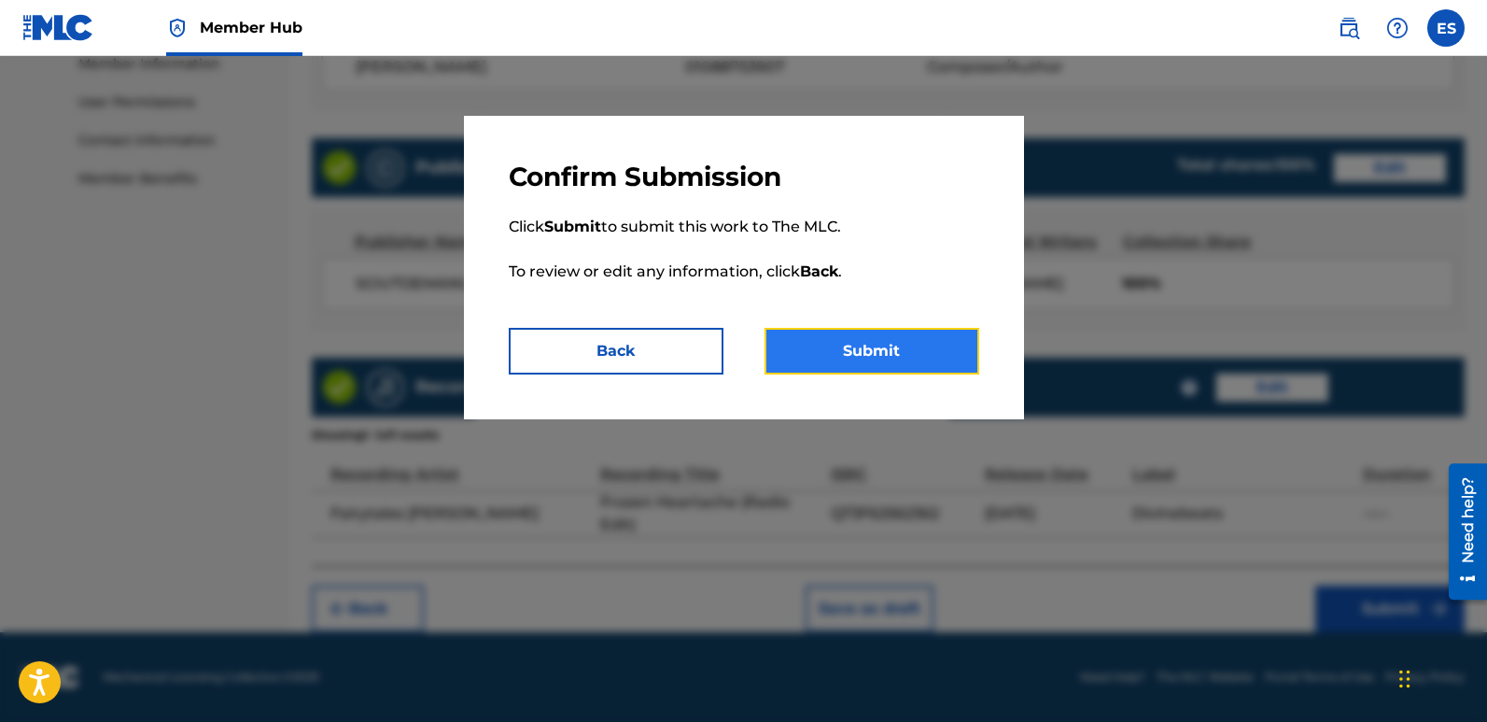
click at [913, 355] on button "Submit" at bounding box center [872, 351] width 215 height 47
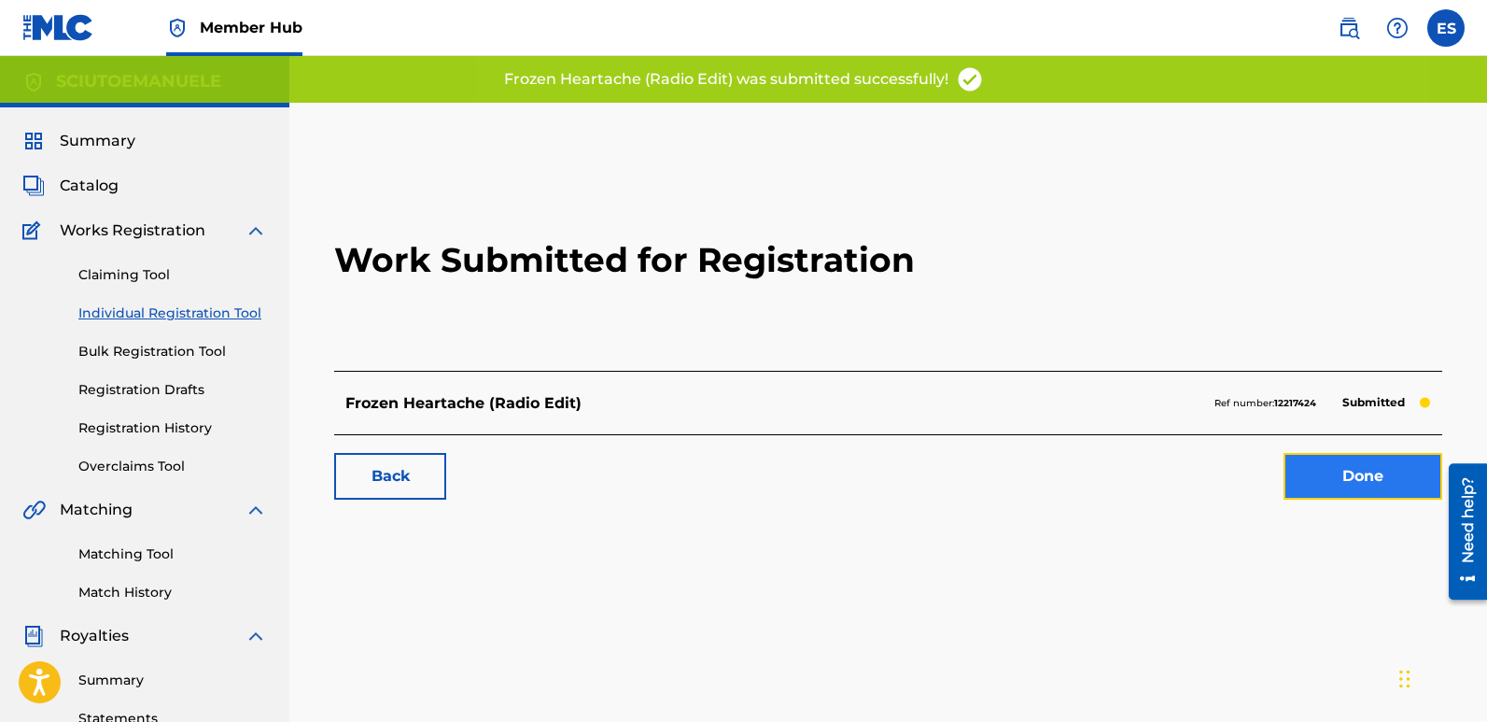
click at [1335, 457] on link "Done" at bounding box center [1363, 476] width 159 height 47
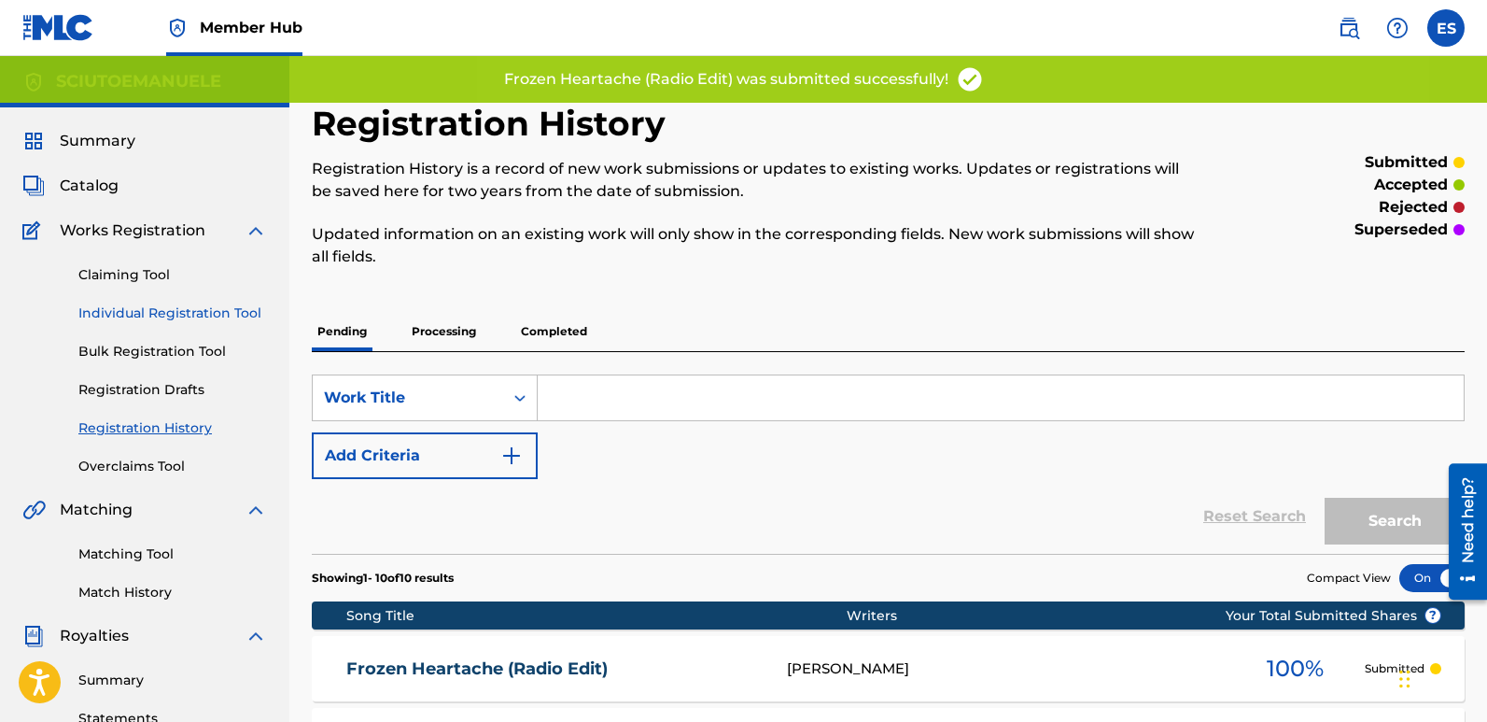
click at [207, 310] on link "Individual Registration Tool" at bounding box center [172, 313] width 189 height 20
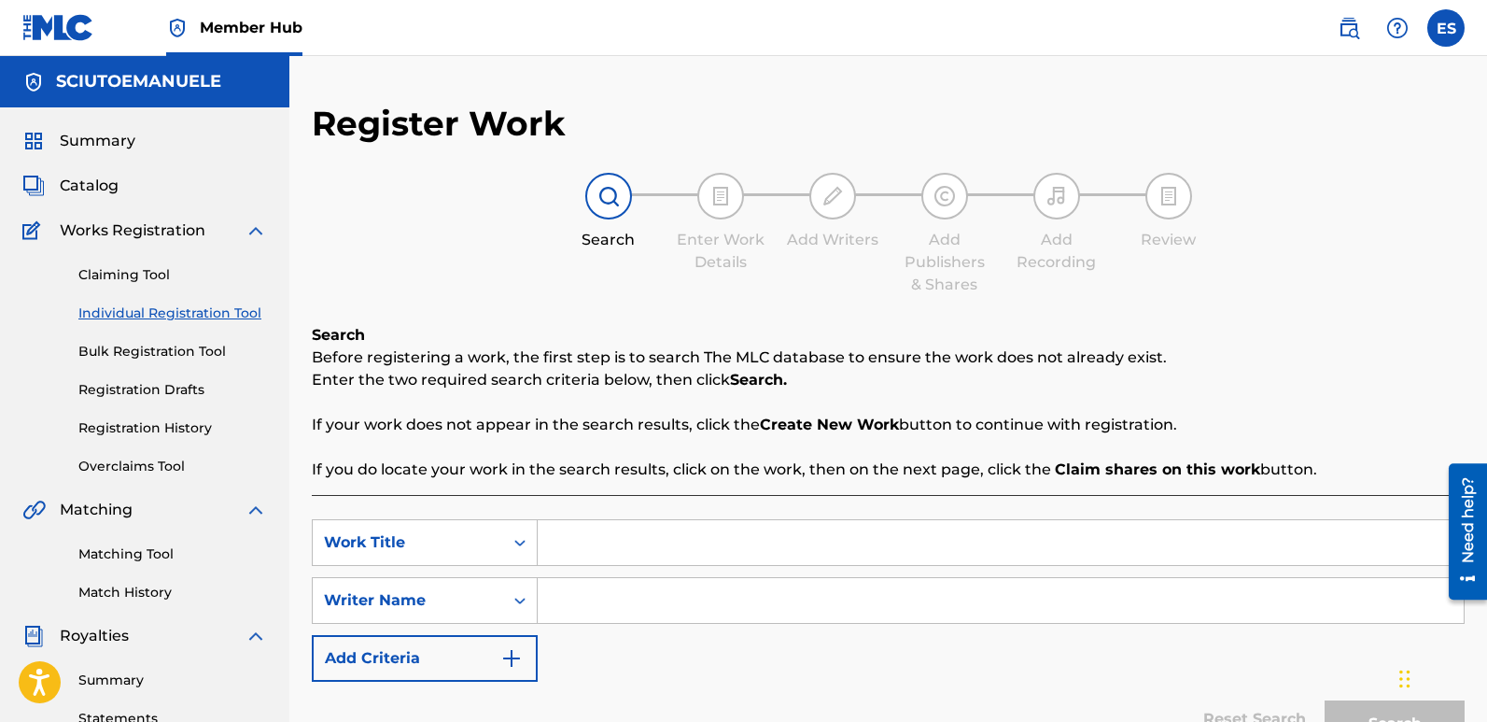
click at [603, 533] on input "Search Form" at bounding box center [1001, 542] width 926 height 45
paste input "[PERSON_NAME]´s Secret Garden"
type input "[PERSON_NAME]´s Secret Garden"
click at [597, 601] on input "Search Form" at bounding box center [1001, 600] width 926 height 45
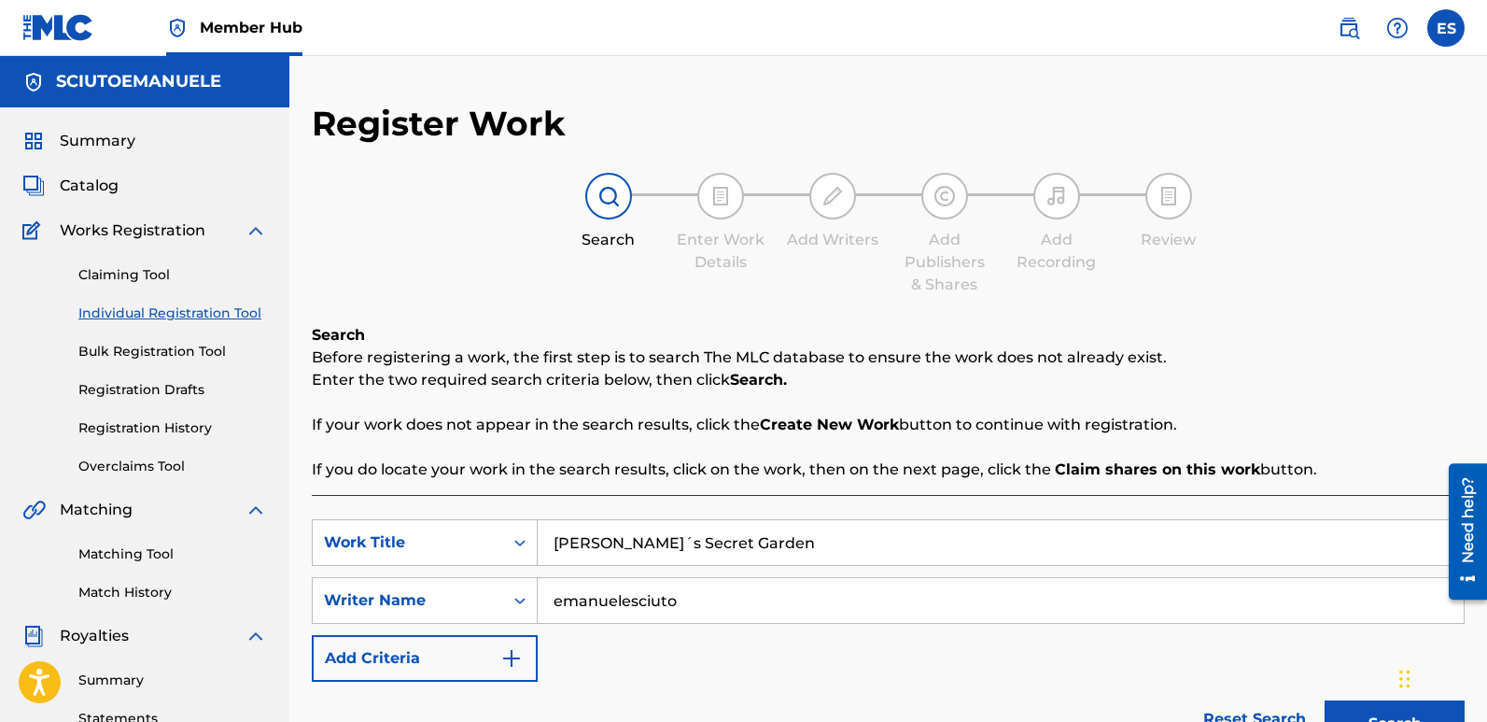
type input "emanuelesciuto"
click at [1325, 700] on button "Search" at bounding box center [1395, 723] width 140 height 47
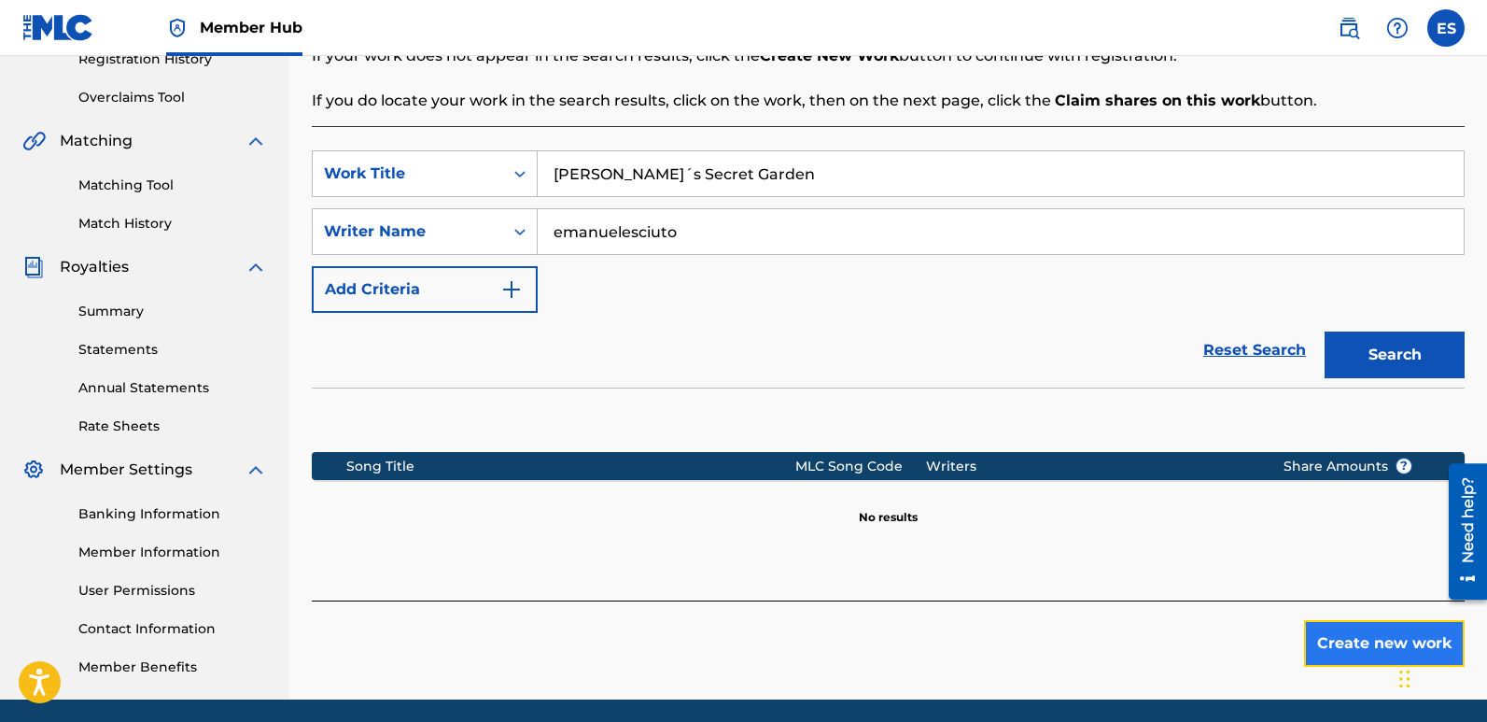
click at [1374, 630] on button "Create new work" at bounding box center [1384, 643] width 161 height 47
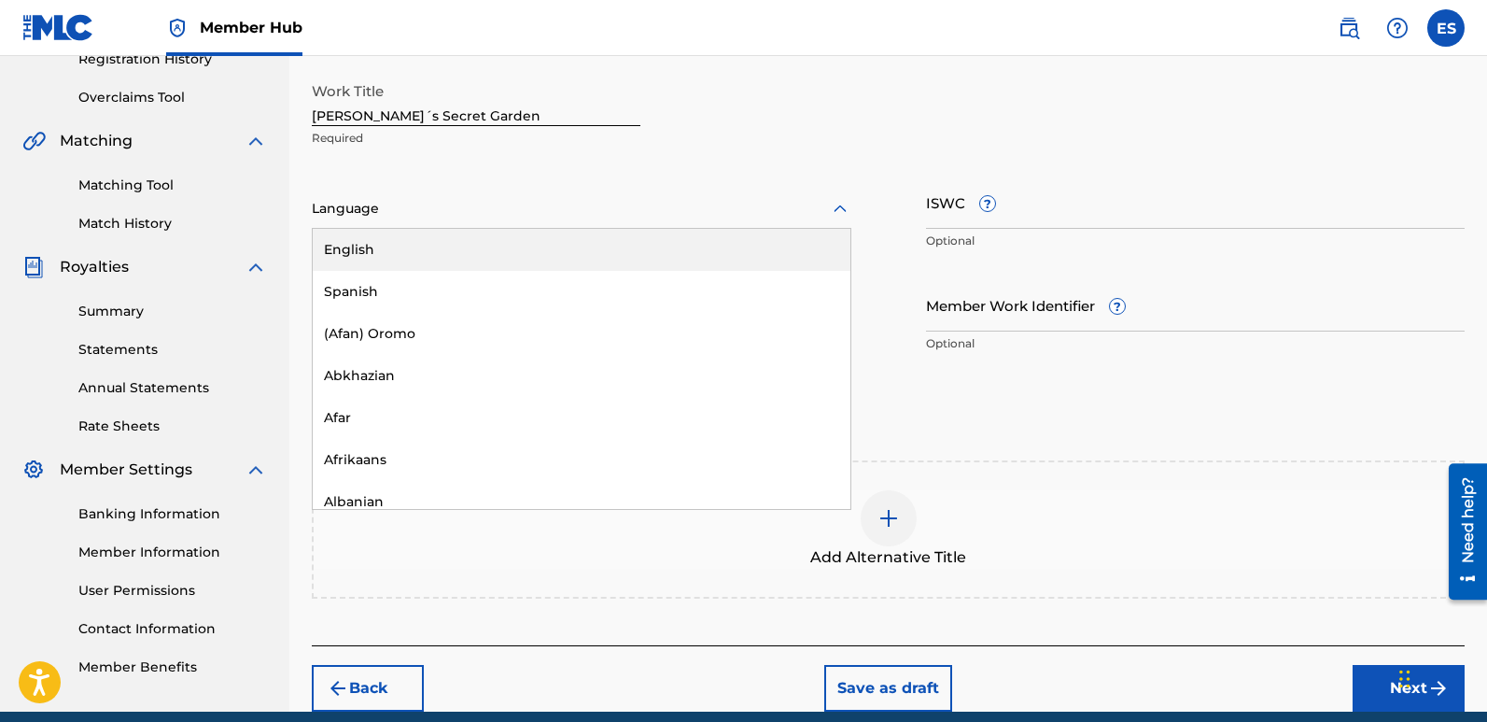
click at [579, 208] on div at bounding box center [582, 208] width 540 height 23
click at [495, 250] on div "English" at bounding box center [582, 250] width 538 height 42
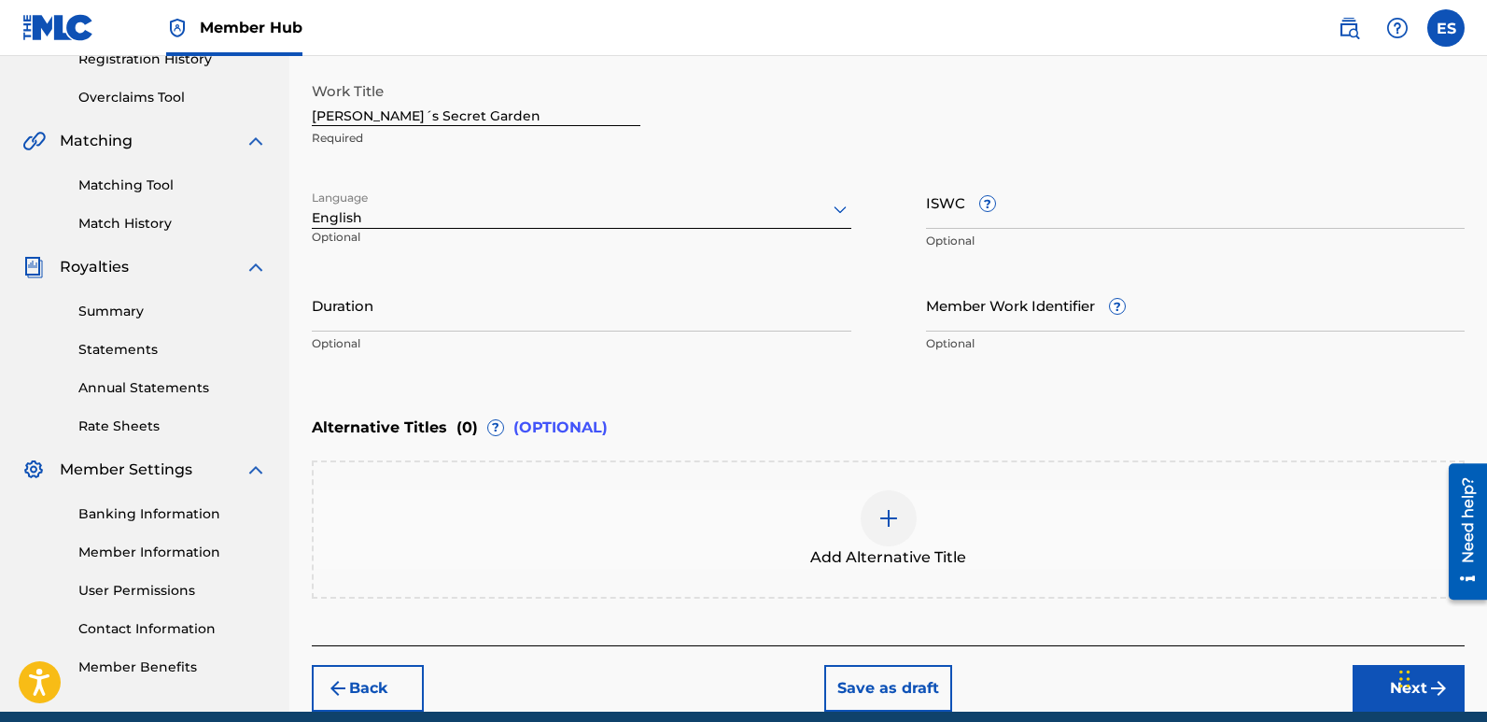
scroll to position [448, 0]
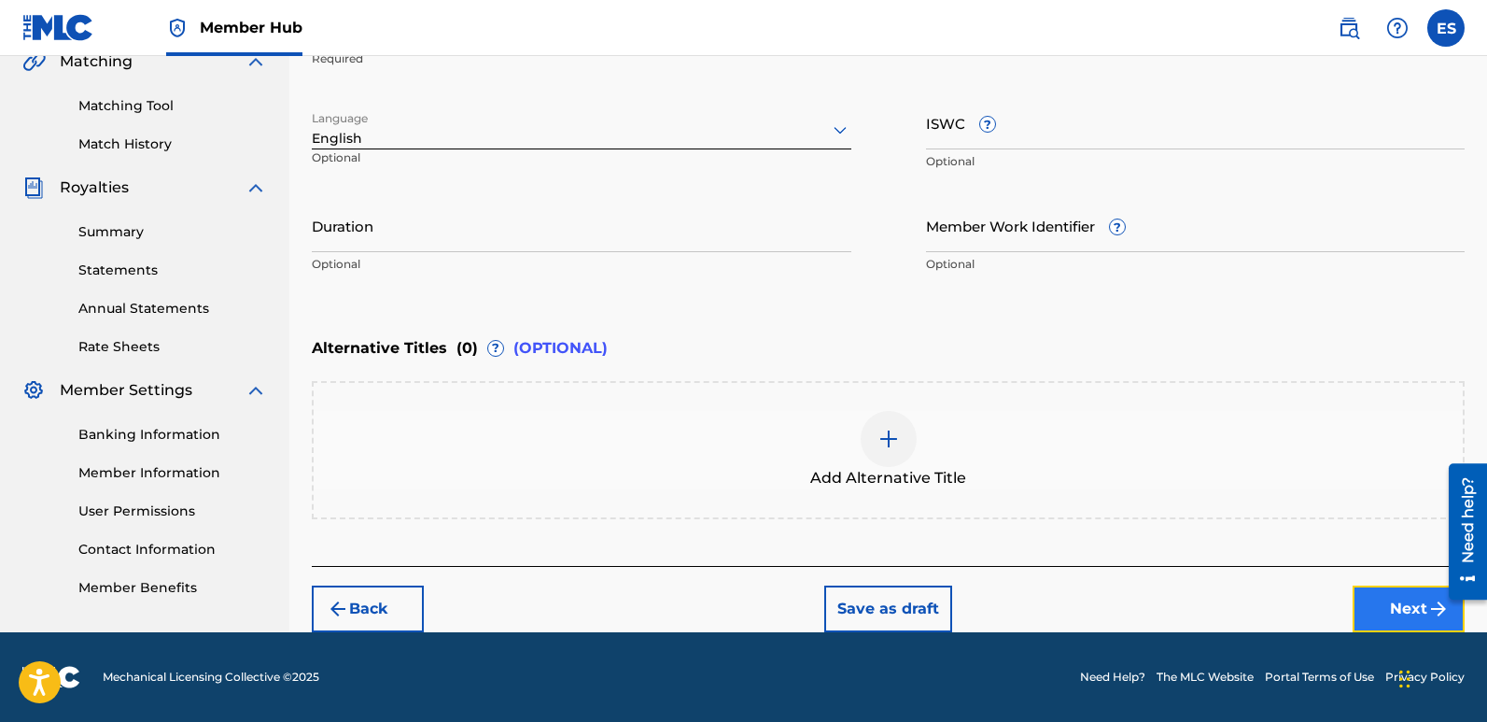
click at [1391, 604] on button "Next" at bounding box center [1409, 608] width 112 height 47
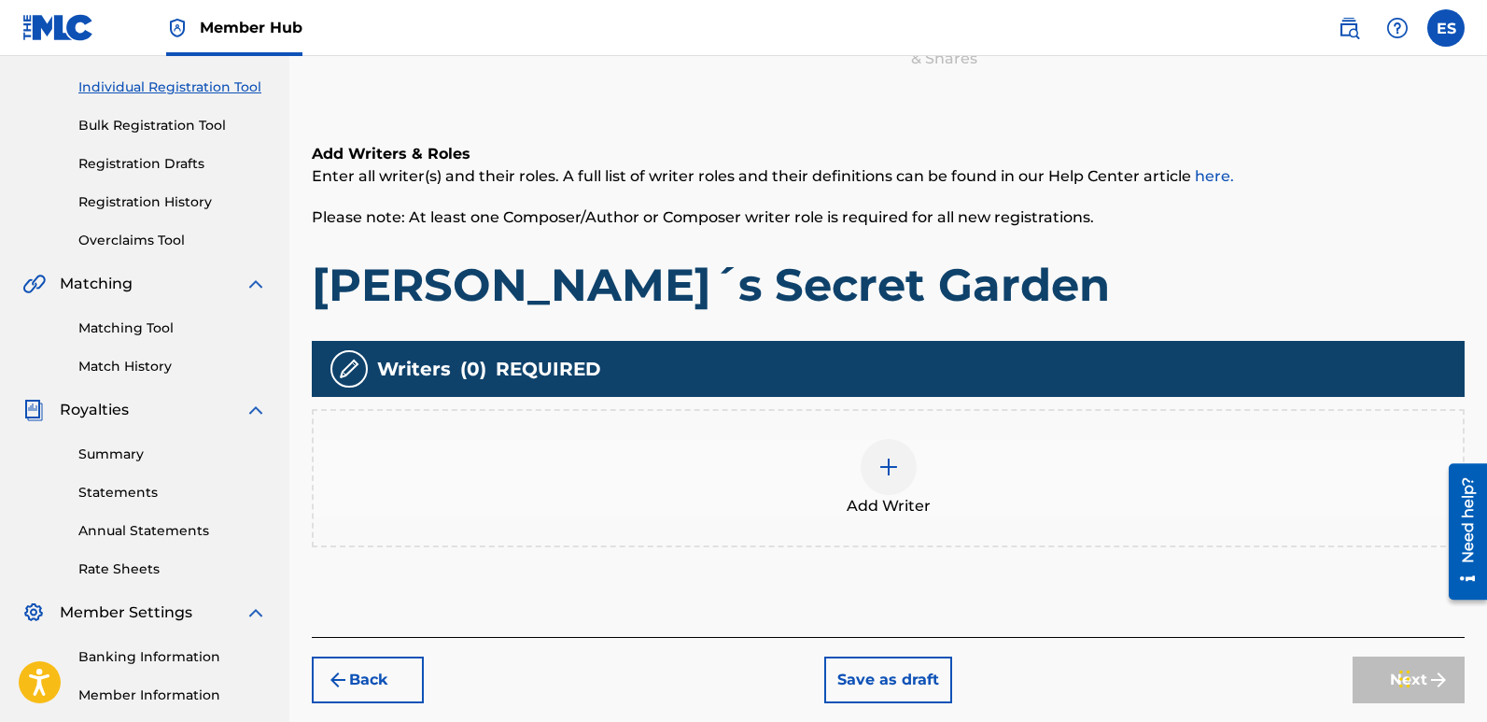
scroll to position [84, 0]
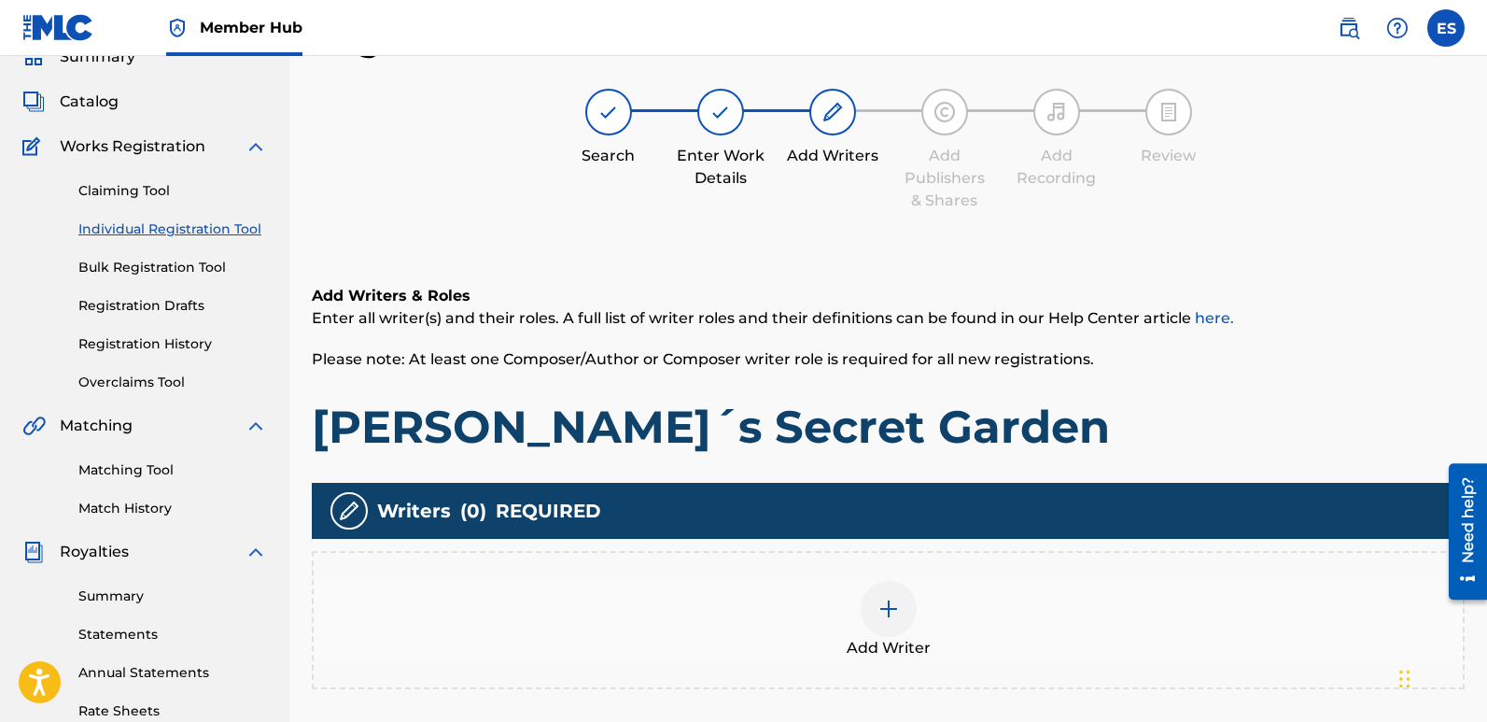
click at [894, 627] on div at bounding box center [889, 609] width 56 height 56
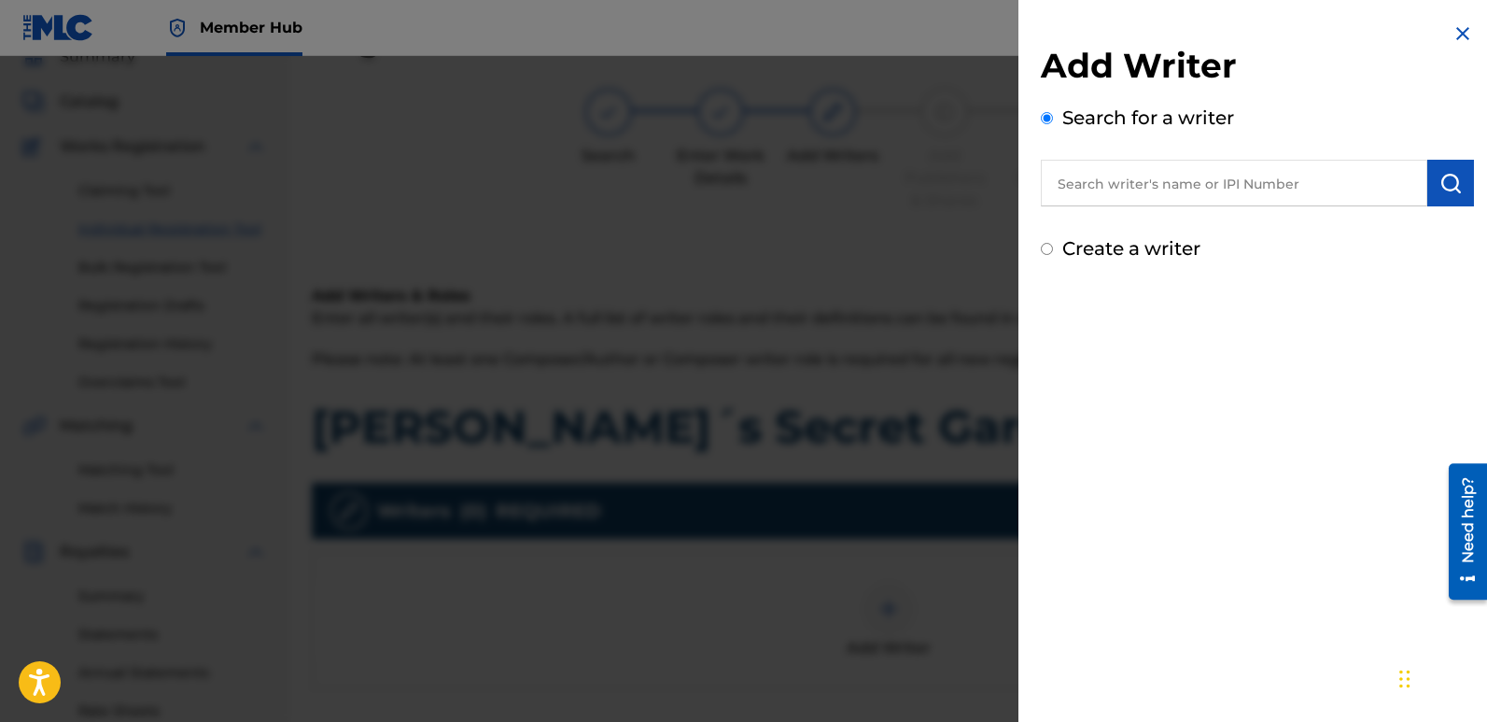
click at [1232, 183] on input "text" at bounding box center [1234, 183] width 387 height 47
type input "emanuelesciuto"
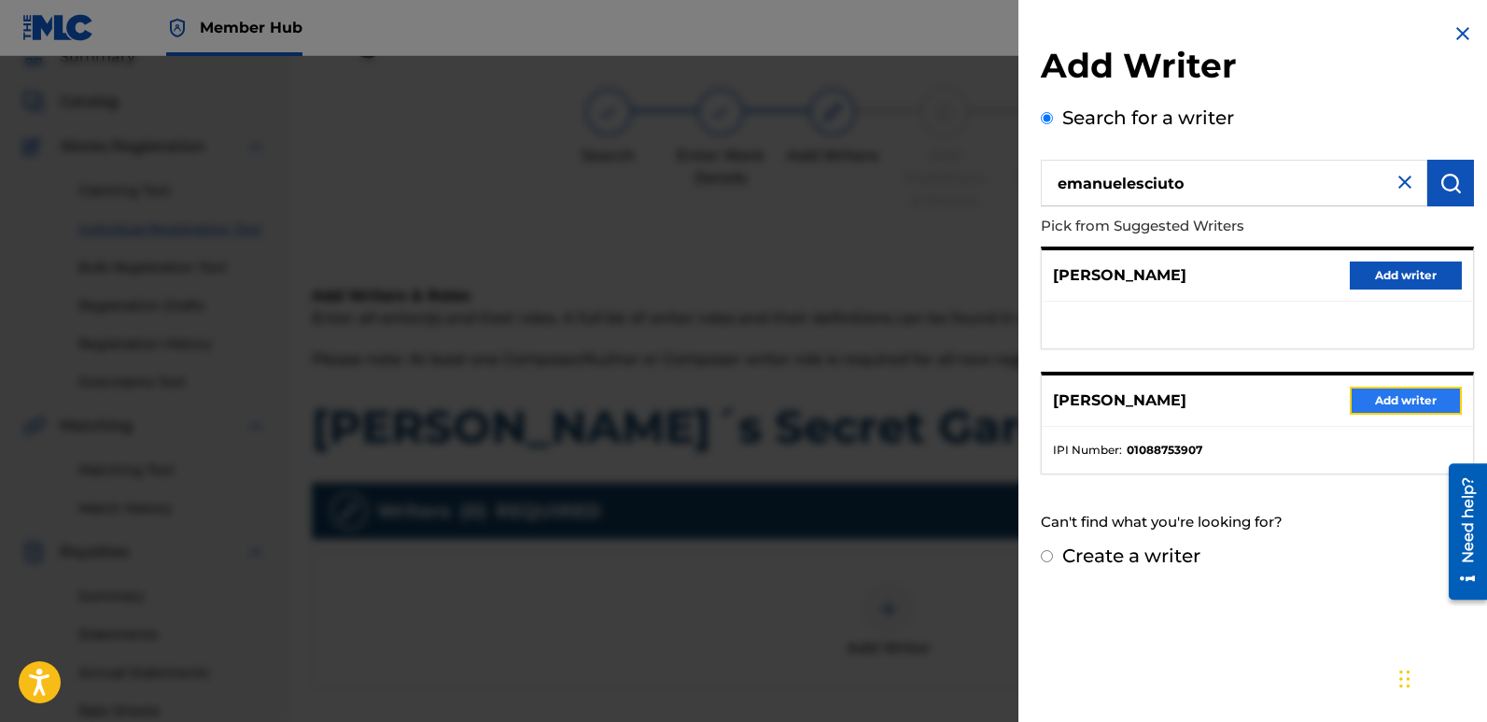
click at [1401, 398] on button "Add writer" at bounding box center [1406, 401] width 112 height 28
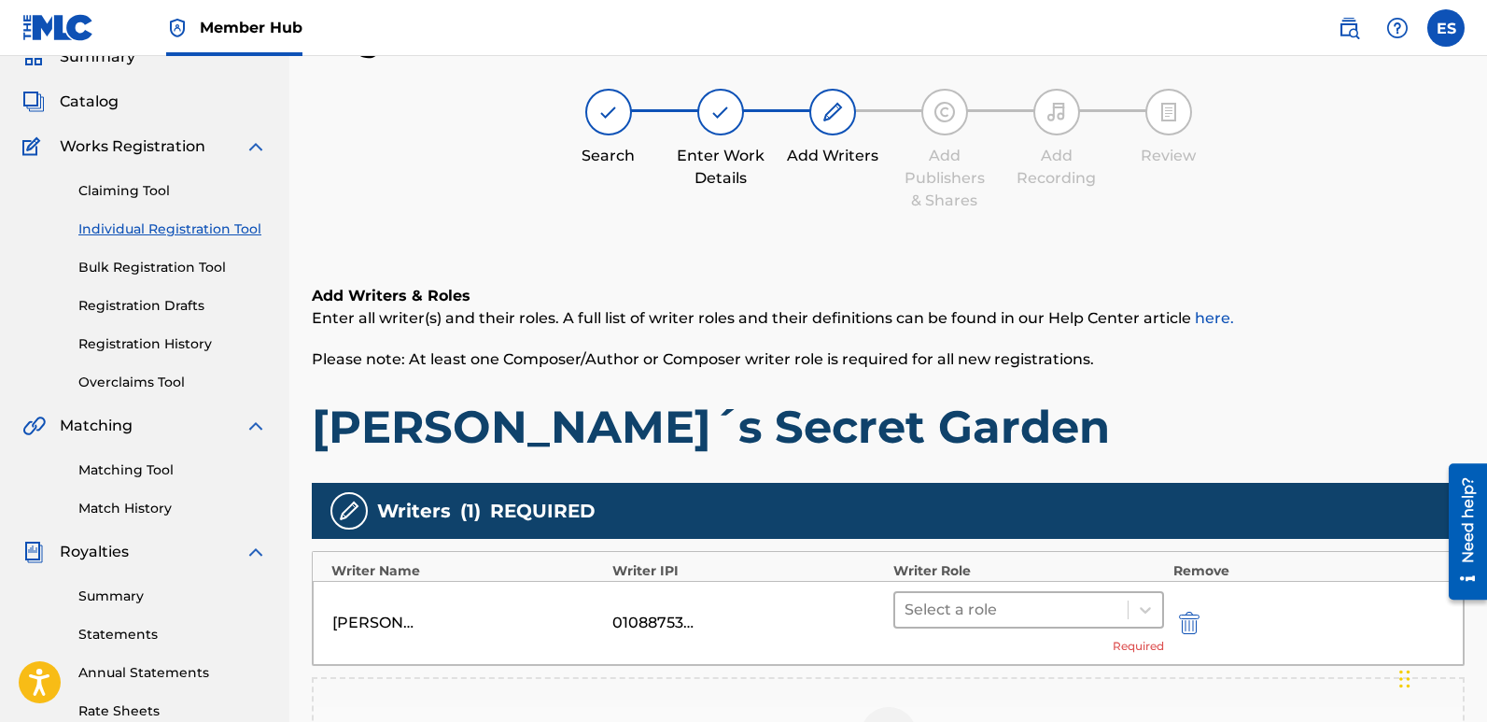
click at [1038, 606] on div at bounding box center [1012, 610] width 214 height 26
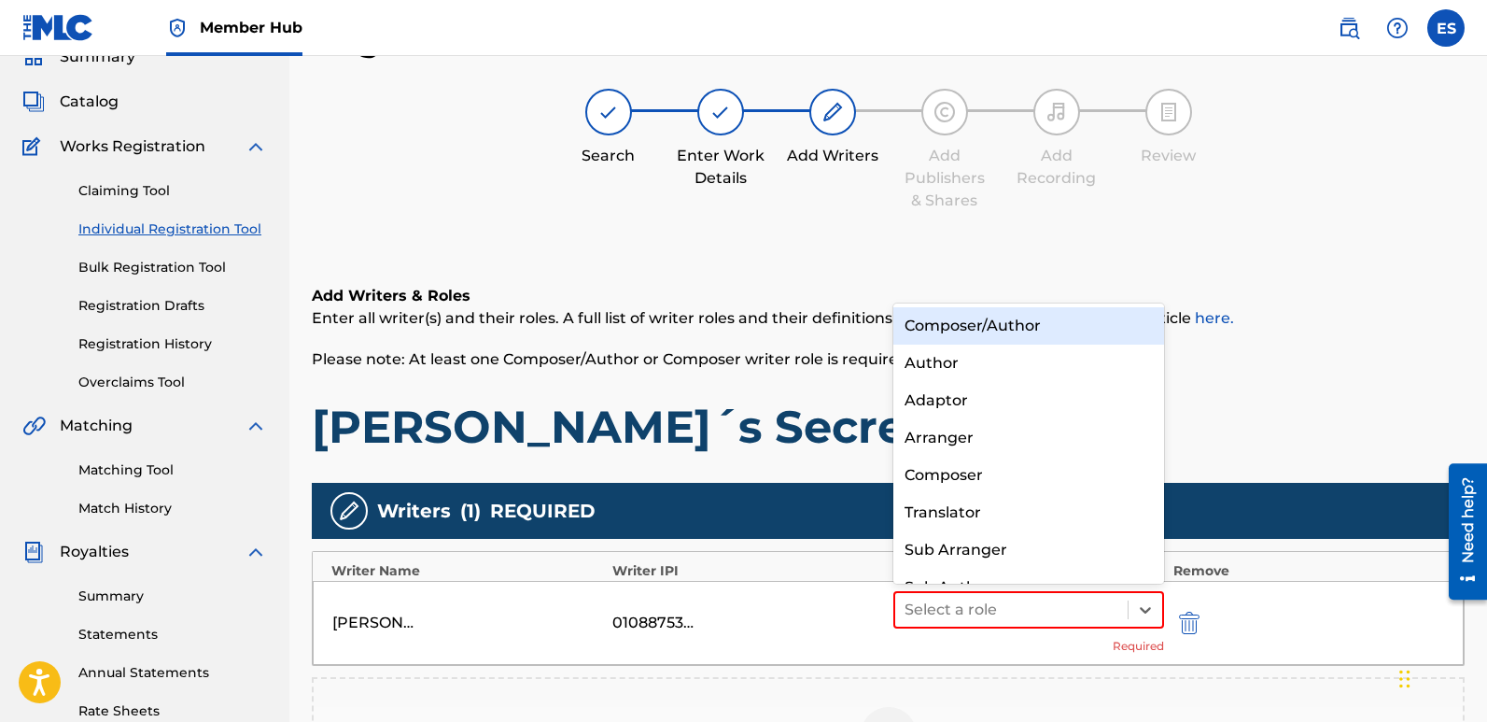
click at [992, 328] on div "Composer/Author" at bounding box center [1029, 325] width 271 height 37
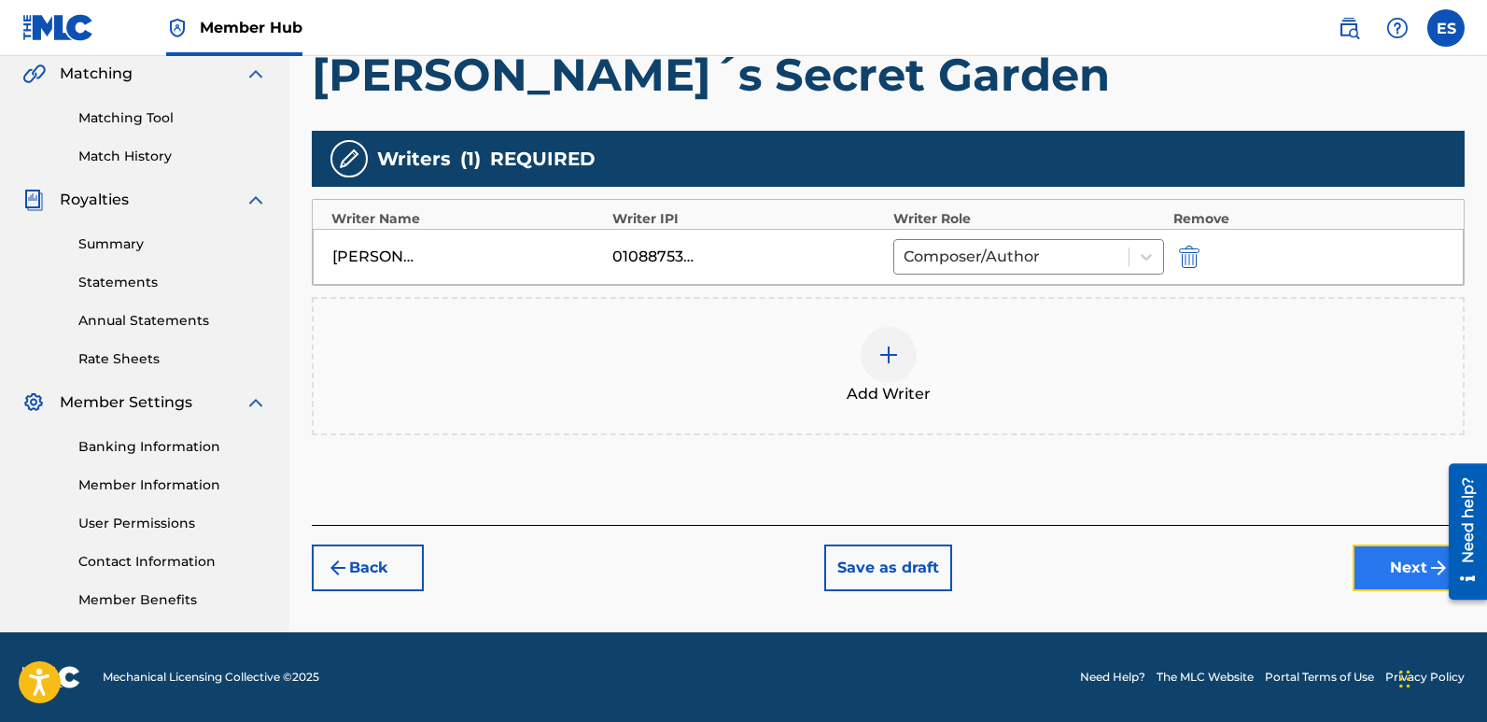
click at [1403, 568] on button "Next" at bounding box center [1409, 567] width 112 height 47
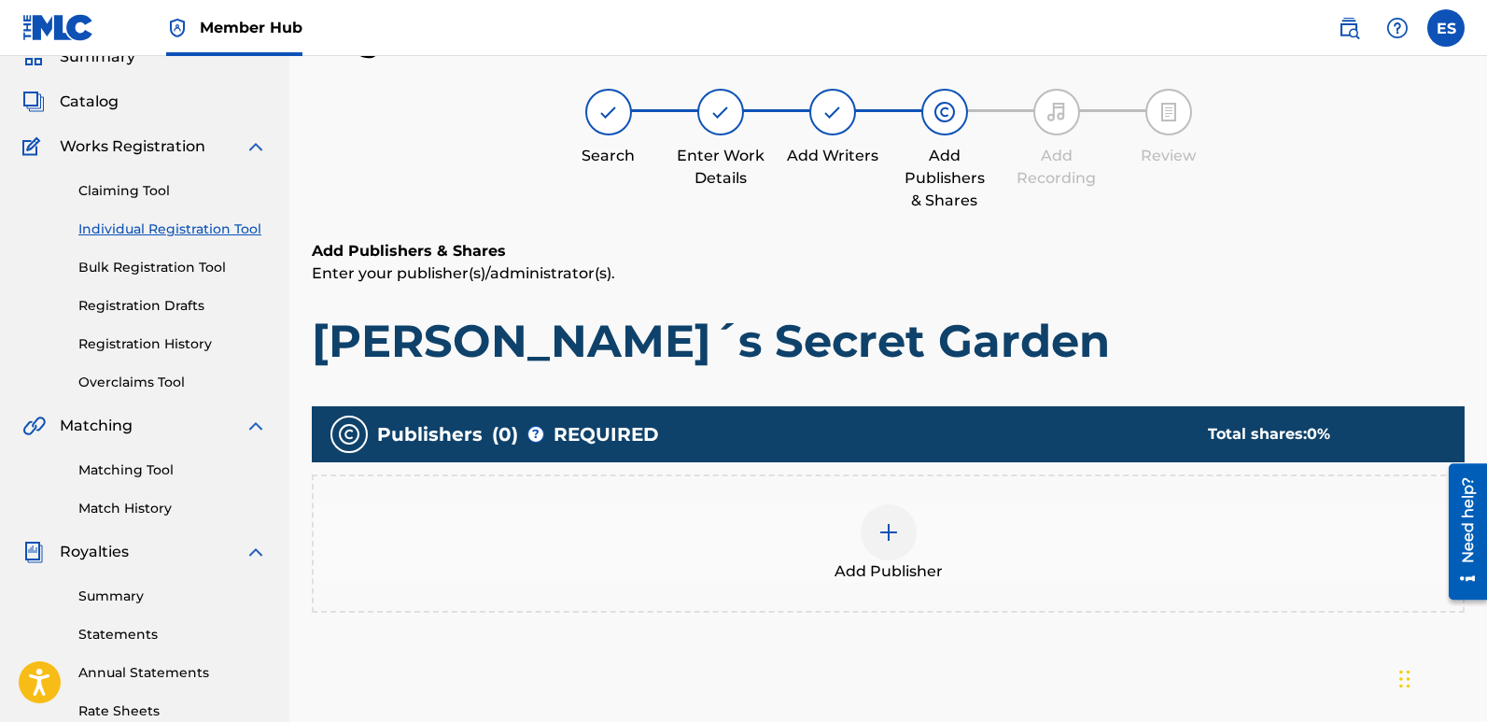
click at [901, 542] on div at bounding box center [889, 532] width 56 height 56
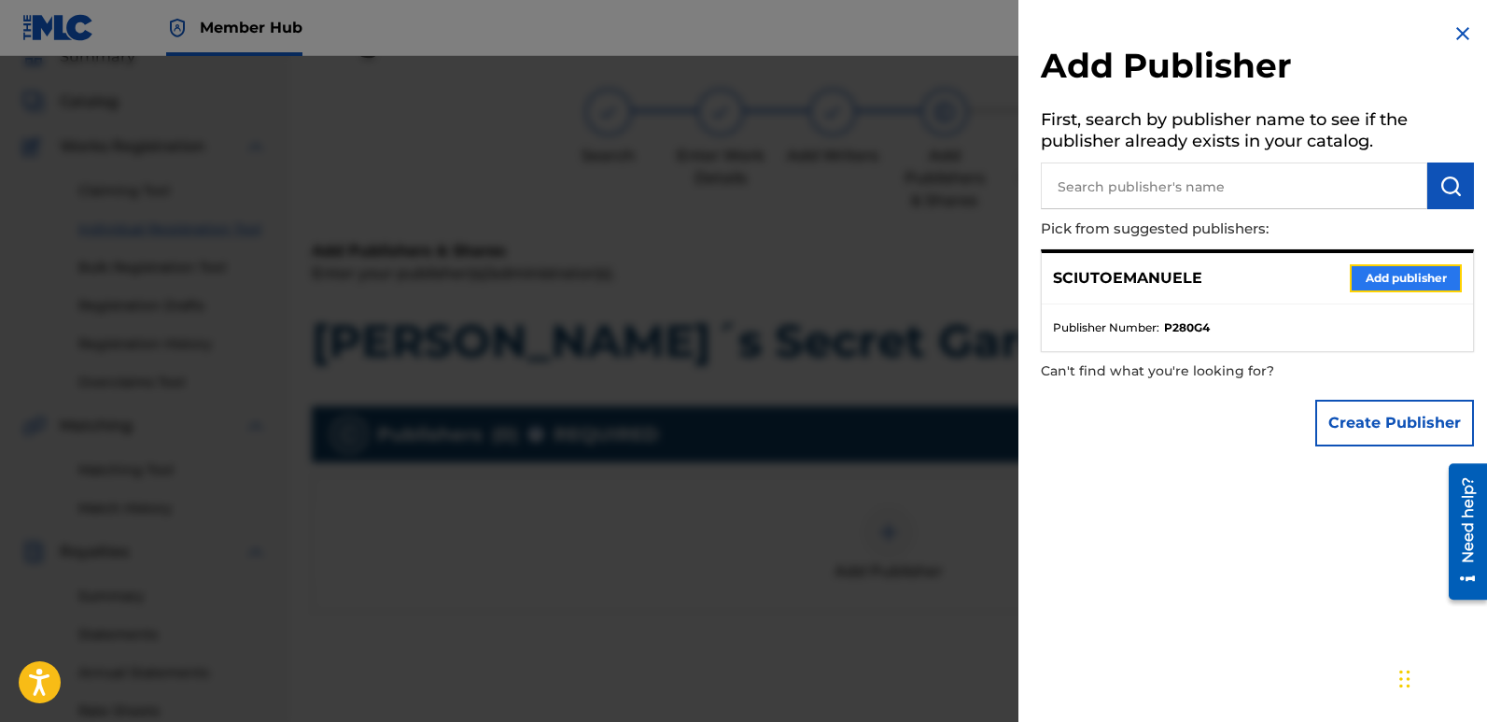
click at [1411, 269] on button "Add publisher" at bounding box center [1406, 278] width 112 height 28
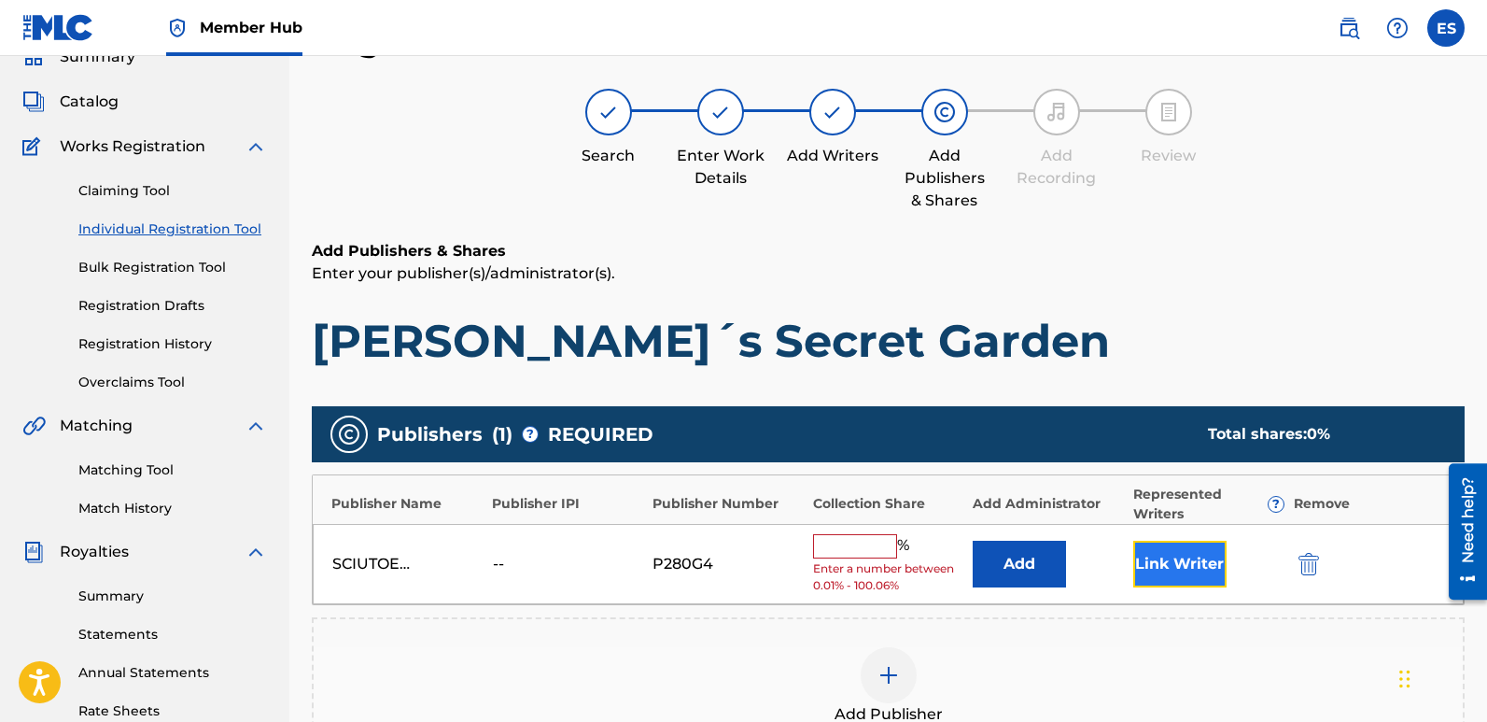
click at [1179, 545] on button "Link Writer" at bounding box center [1180, 564] width 93 height 47
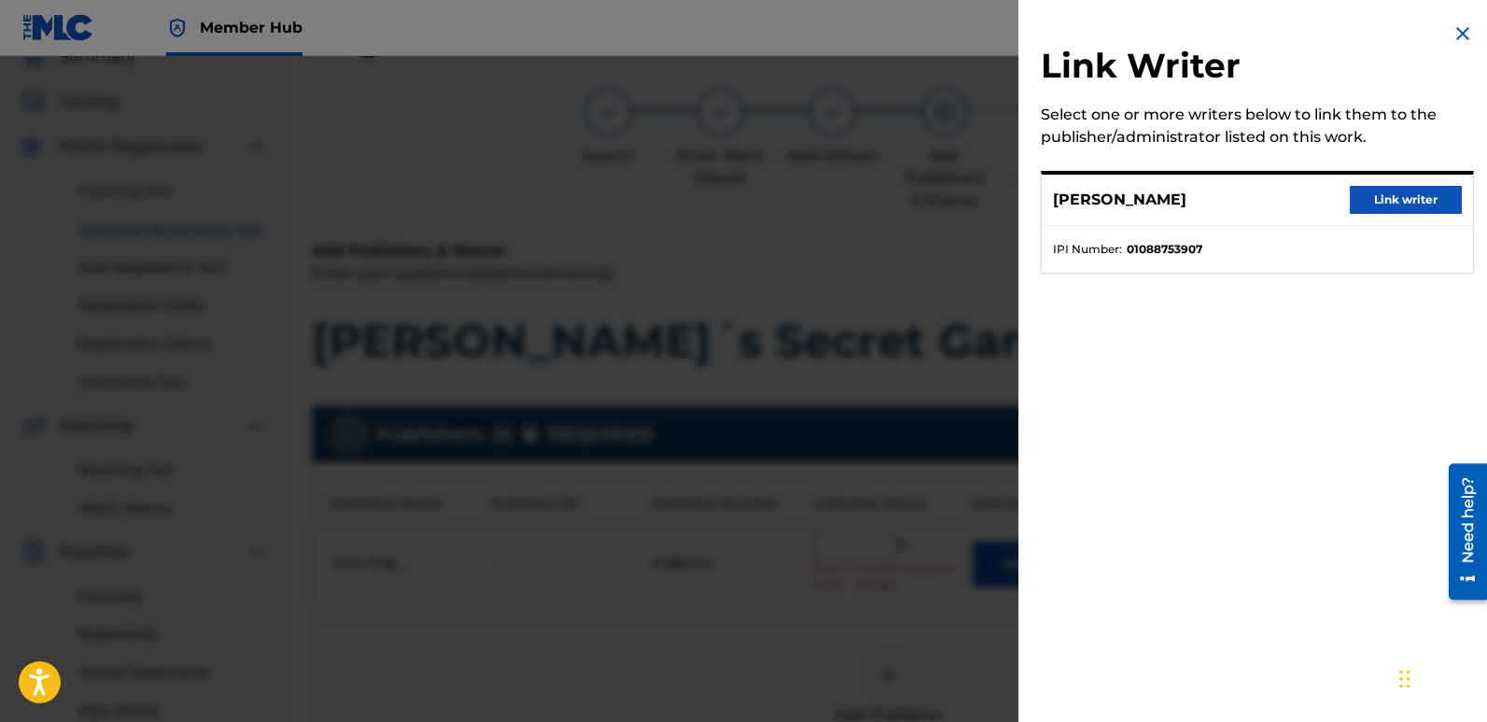
click at [1405, 184] on div "[PERSON_NAME] Link writer" at bounding box center [1257, 200] width 431 height 51
click at [1382, 195] on button "Link writer" at bounding box center [1406, 200] width 112 height 28
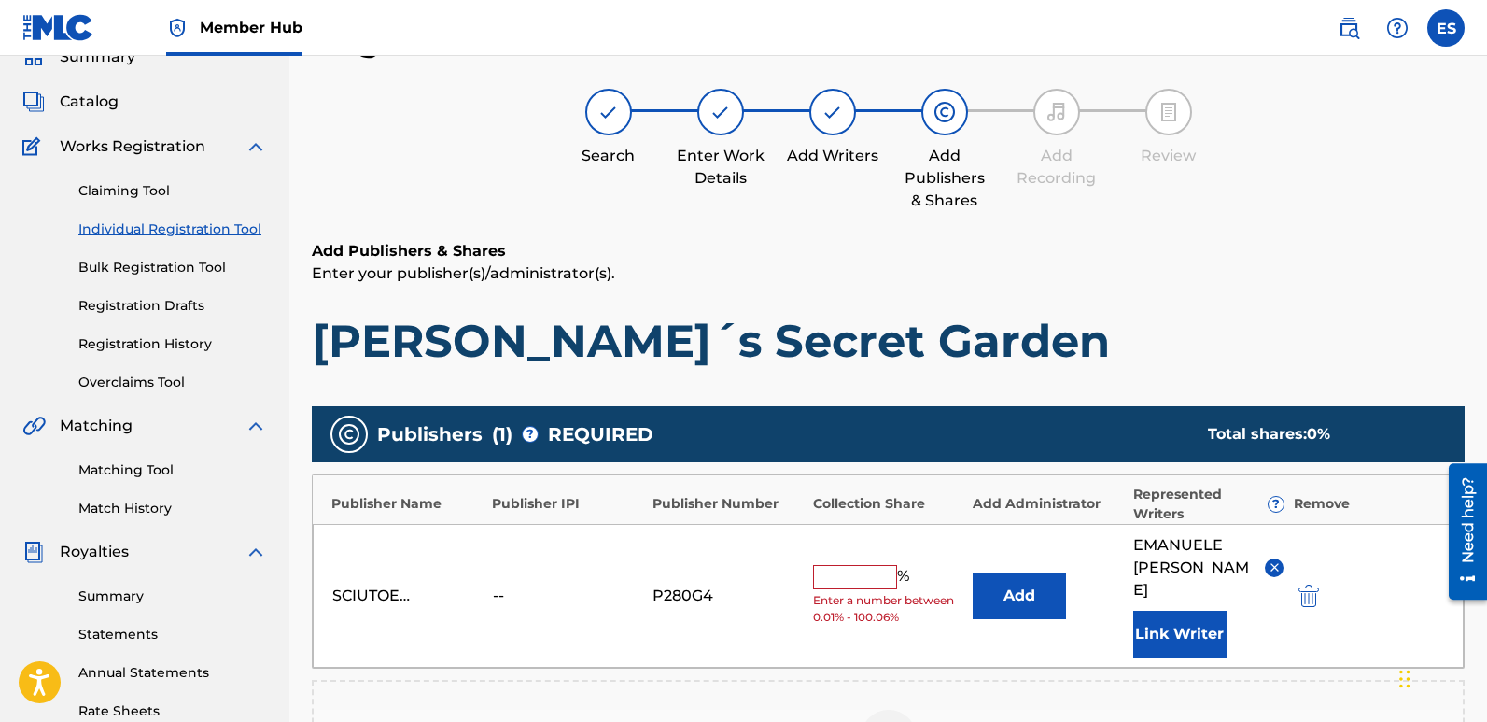
click at [867, 565] on input "text" at bounding box center [855, 577] width 84 height 24
type input "100"
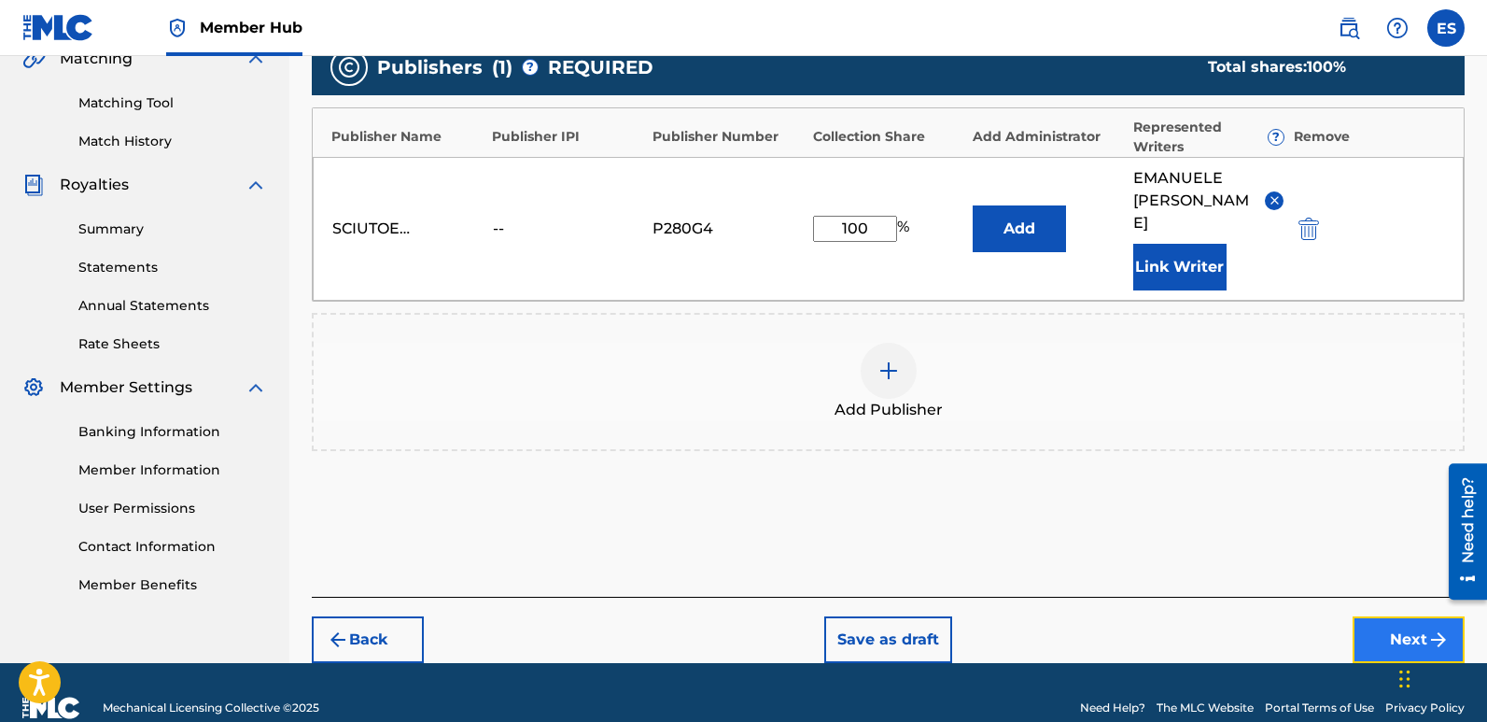
click at [1386, 618] on button "Next" at bounding box center [1409, 639] width 112 height 47
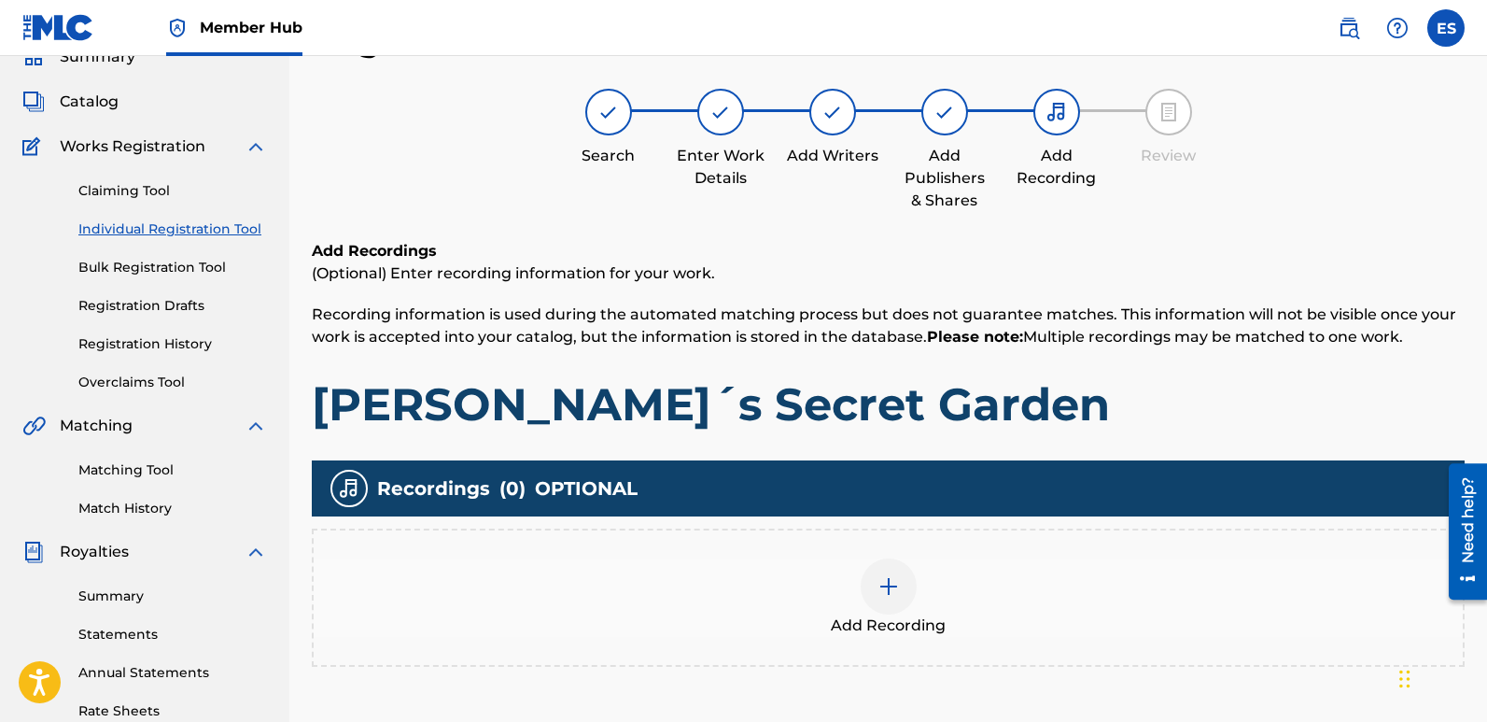
click at [896, 621] on span "Add Recording" at bounding box center [888, 625] width 115 height 22
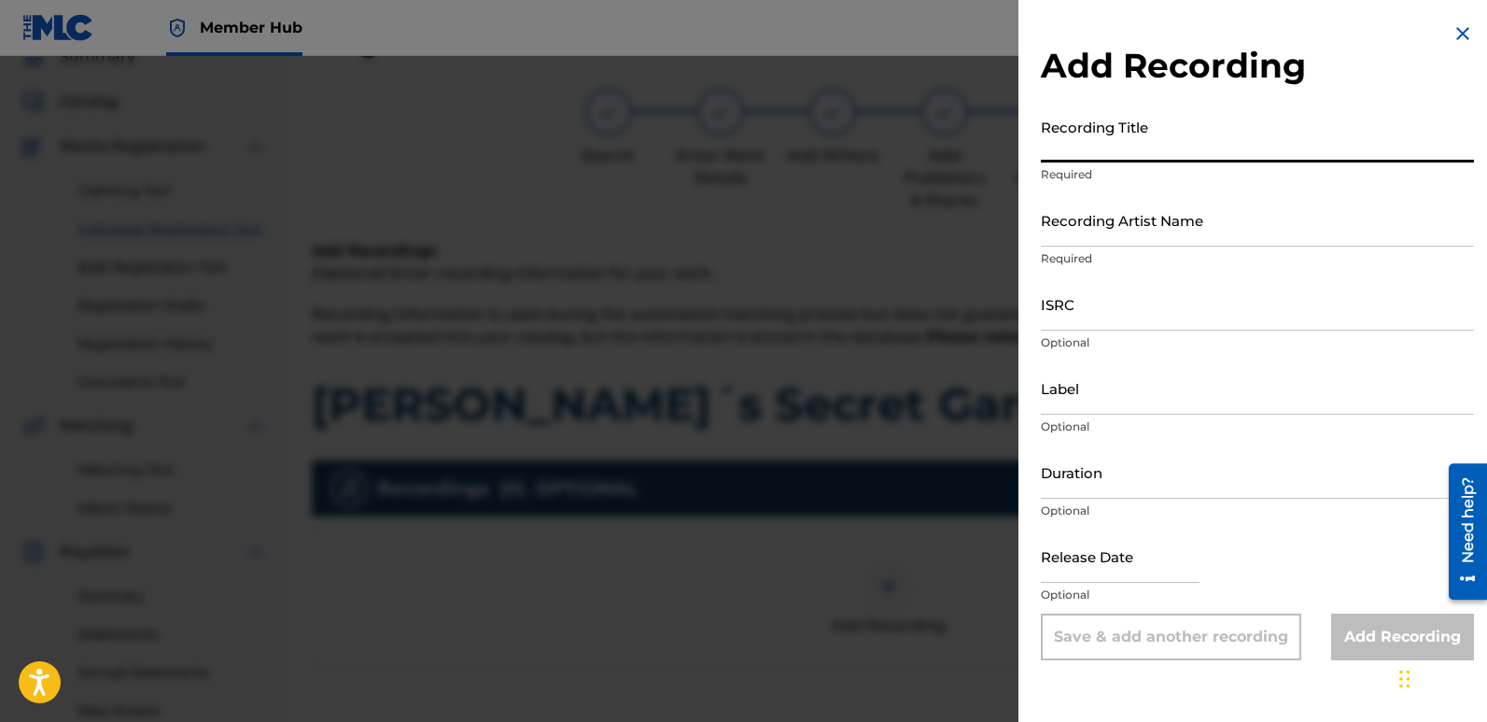
paste input "[PERSON_NAME]´s Secret Garden"
type input "[PERSON_NAME]´s Secret Garden"
click at [1224, 213] on input "Recording Artist Name" at bounding box center [1257, 219] width 433 height 53
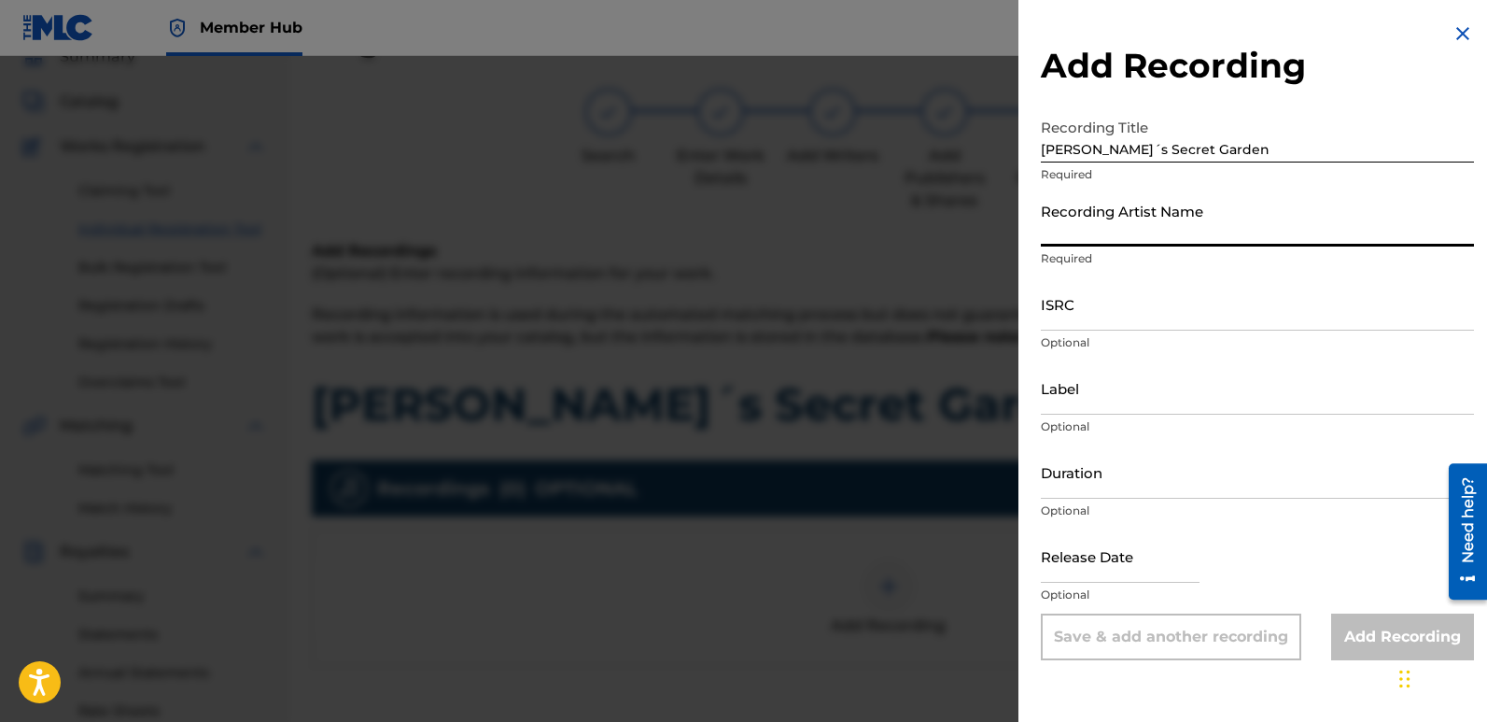
type input "Fairytales [PERSON_NAME]"
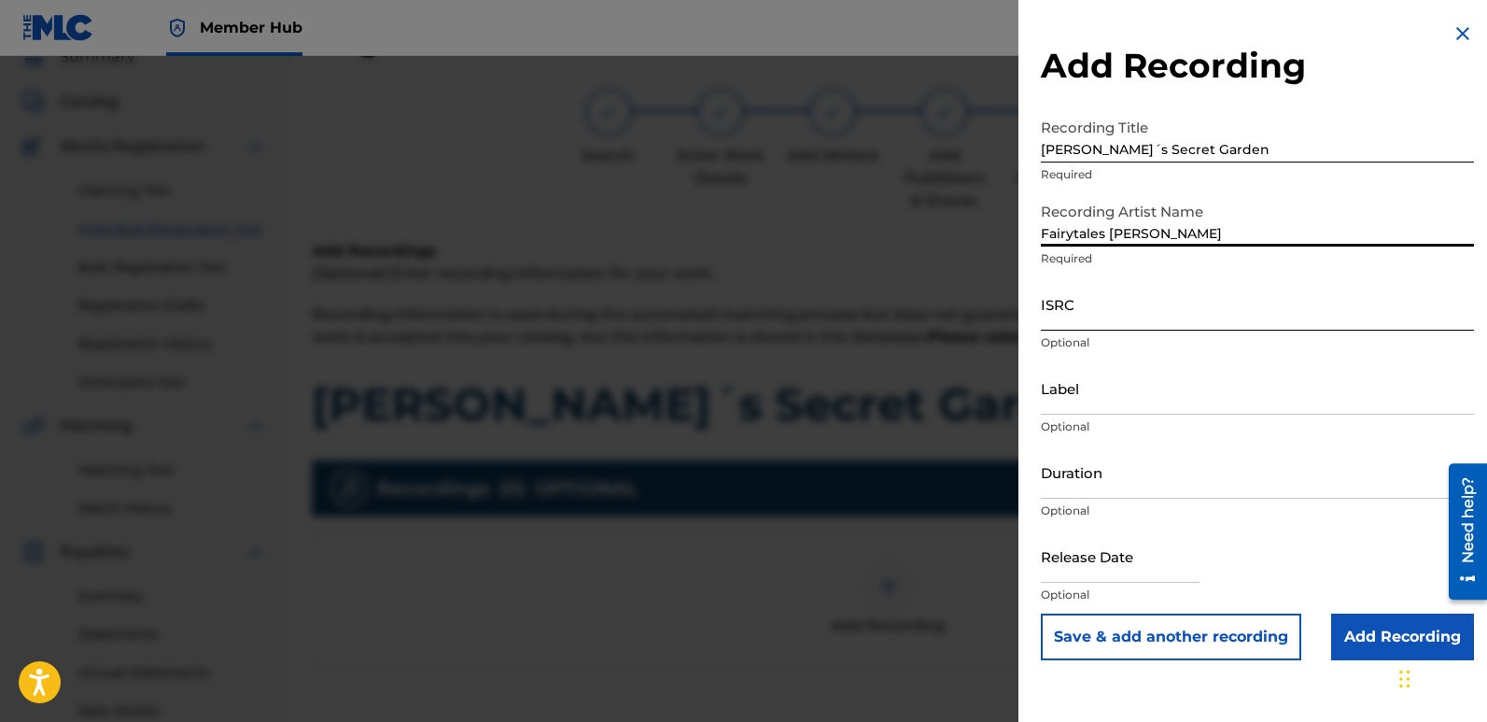
click at [1132, 303] on input "ISRC" at bounding box center [1257, 303] width 433 height 53
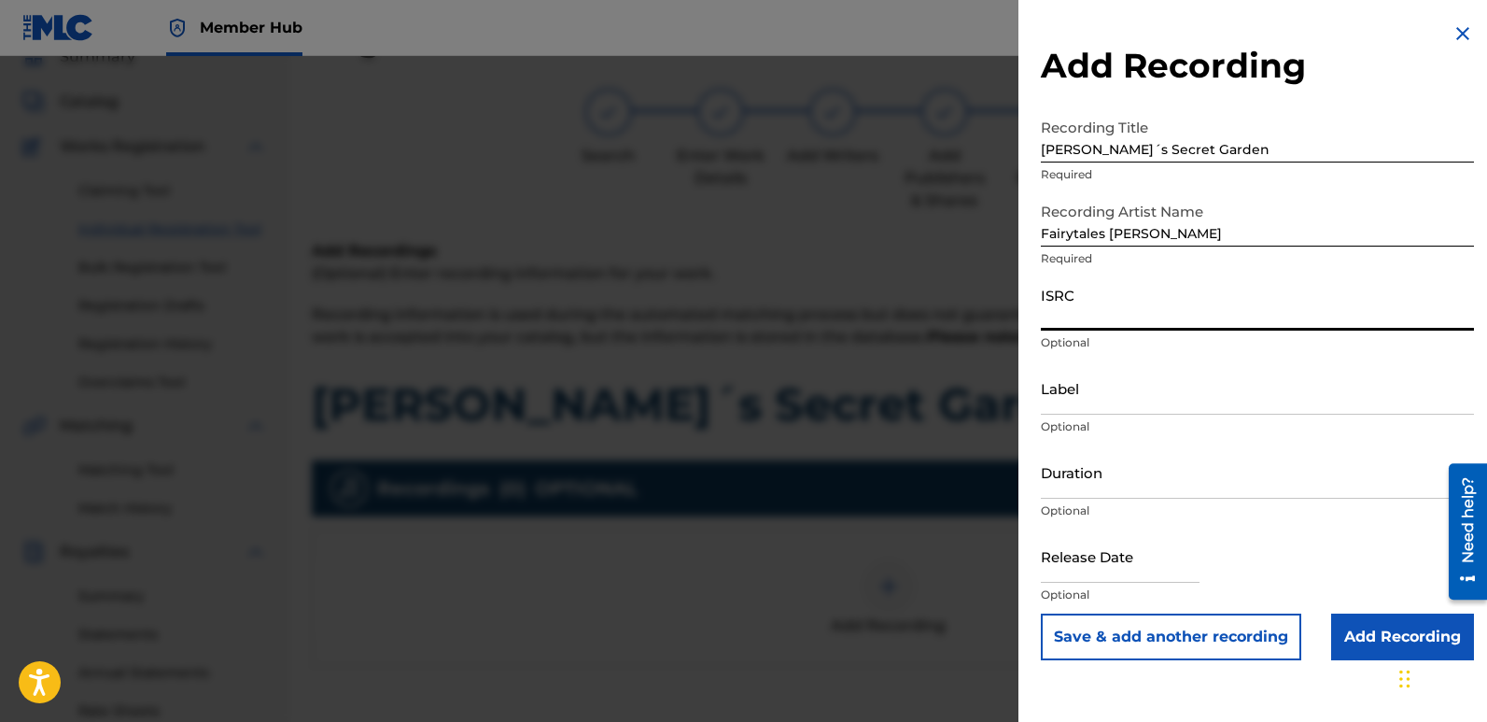
paste input "QT3F62562363"
type input "QT3F62562363"
click at [1156, 399] on input "Label" at bounding box center [1257, 387] width 433 height 53
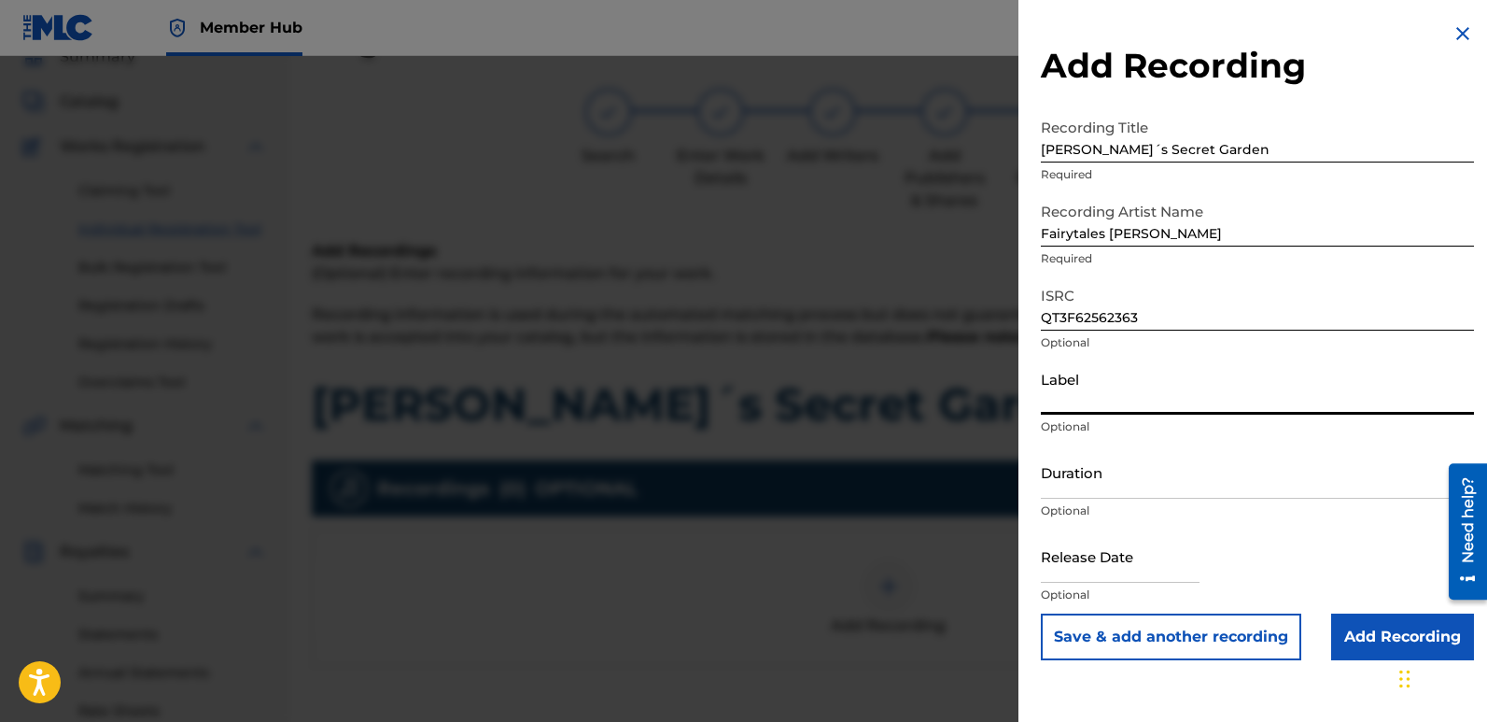
type input "Divinebeats"
click at [1064, 584] on div at bounding box center [1120, 557] width 159 height 57
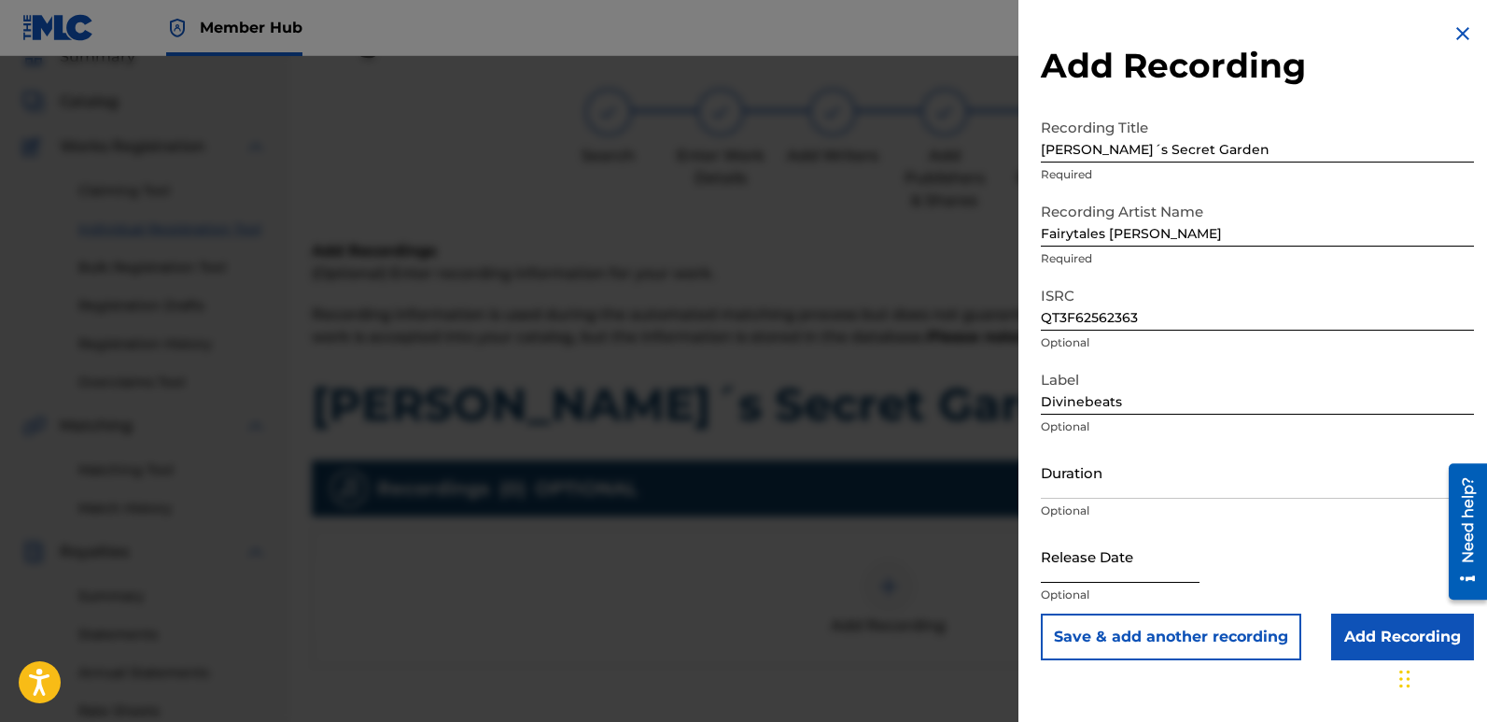
click at [1072, 573] on input "text" at bounding box center [1120, 555] width 159 height 53
select select "9"
select select "2025"
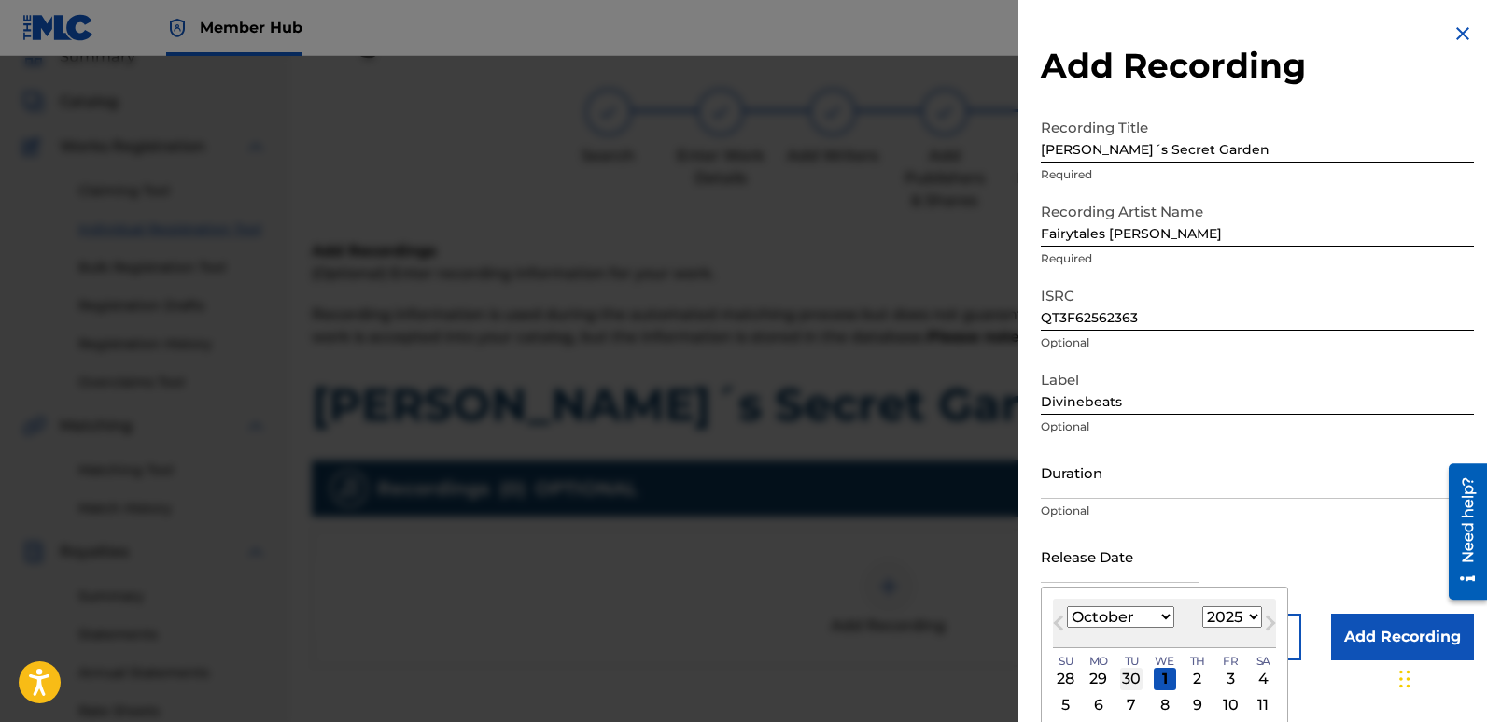
click at [1139, 676] on div "30" at bounding box center [1131, 679] width 22 height 22
type input "[DATE]"
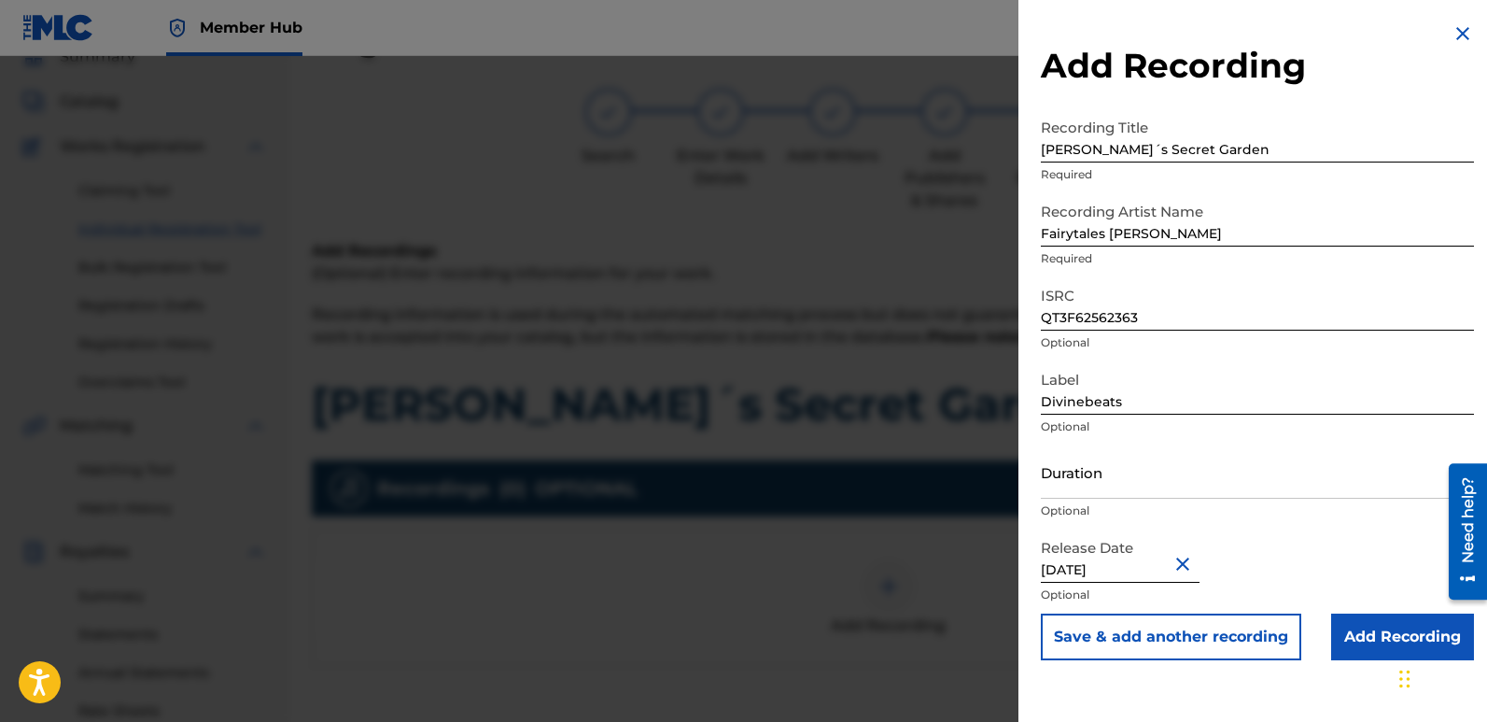
scroll to position [416, 0]
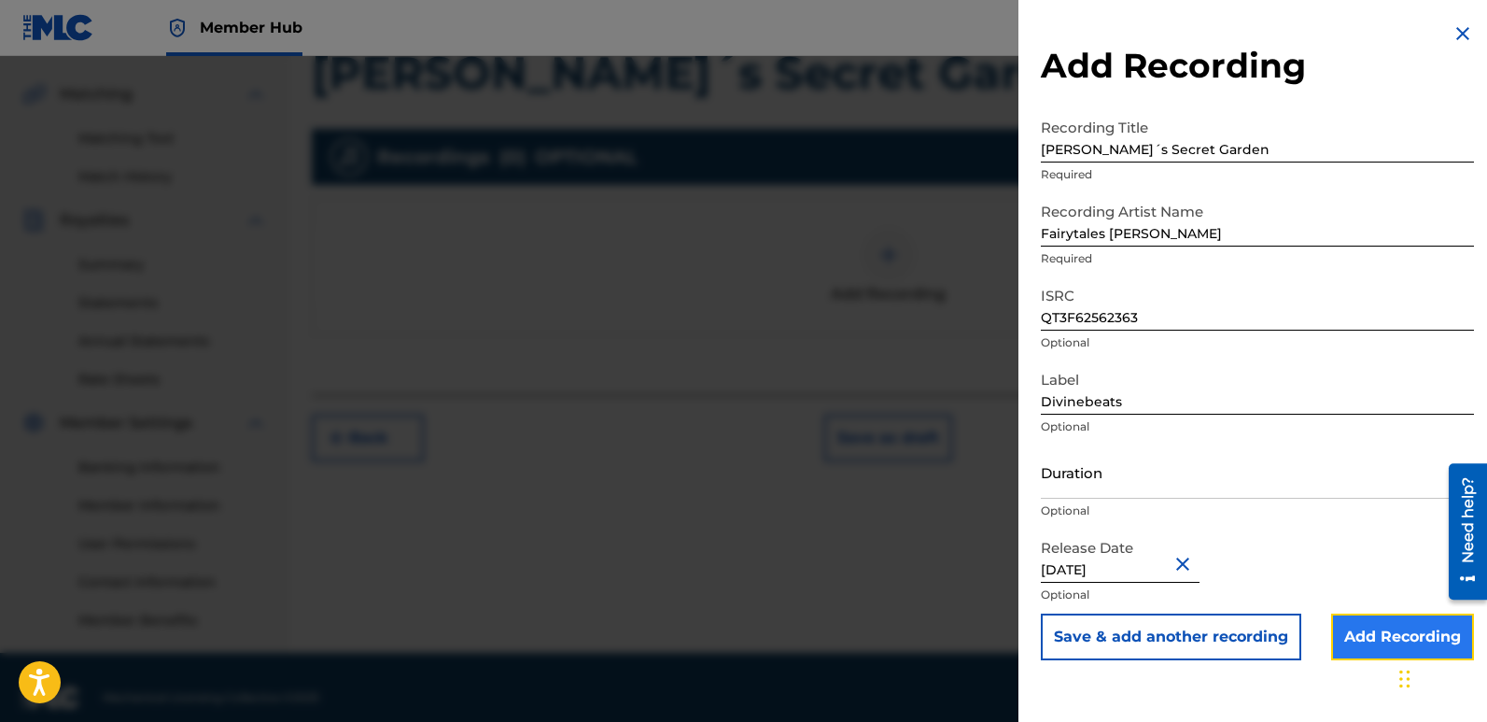
click at [1386, 628] on input "Add Recording" at bounding box center [1402, 636] width 143 height 47
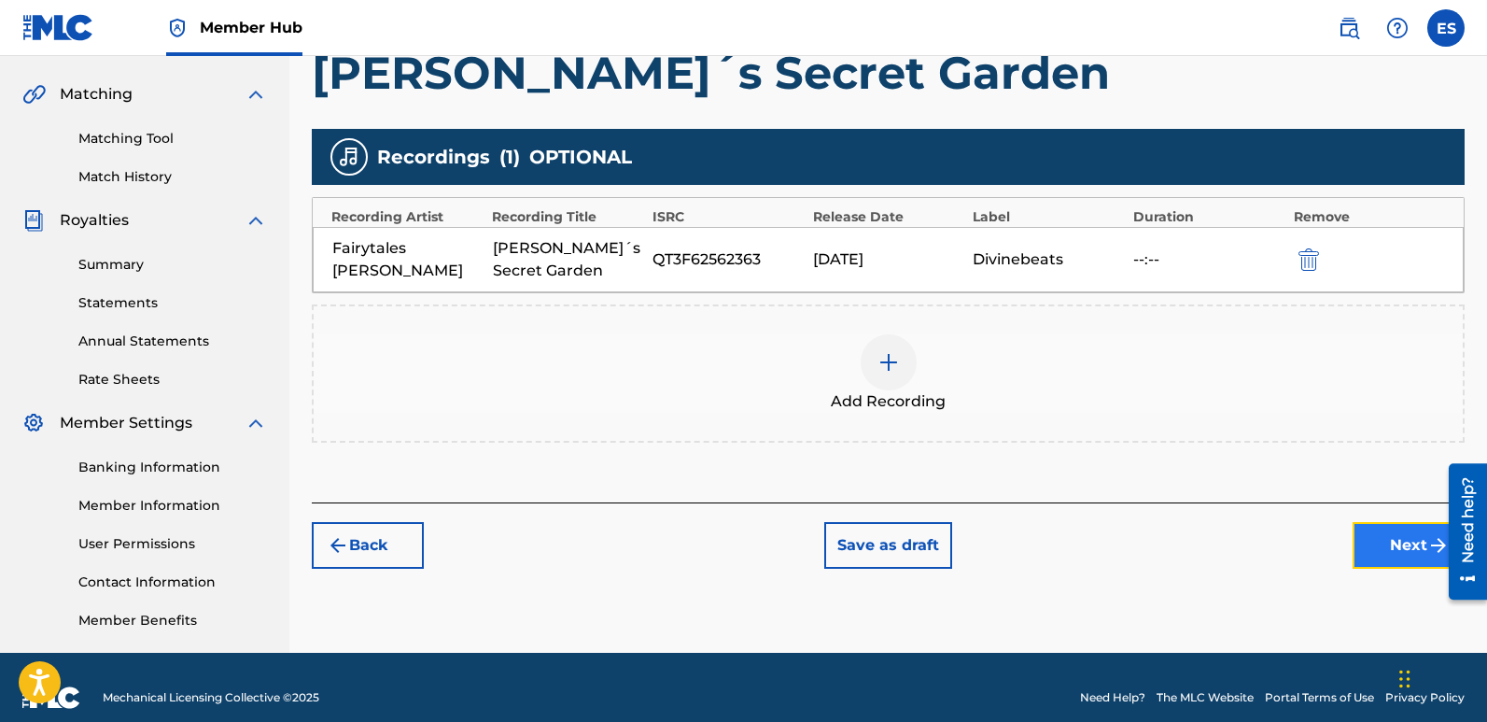
click at [1394, 537] on button "Next" at bounding box center [1409, 545] width 112 height 47
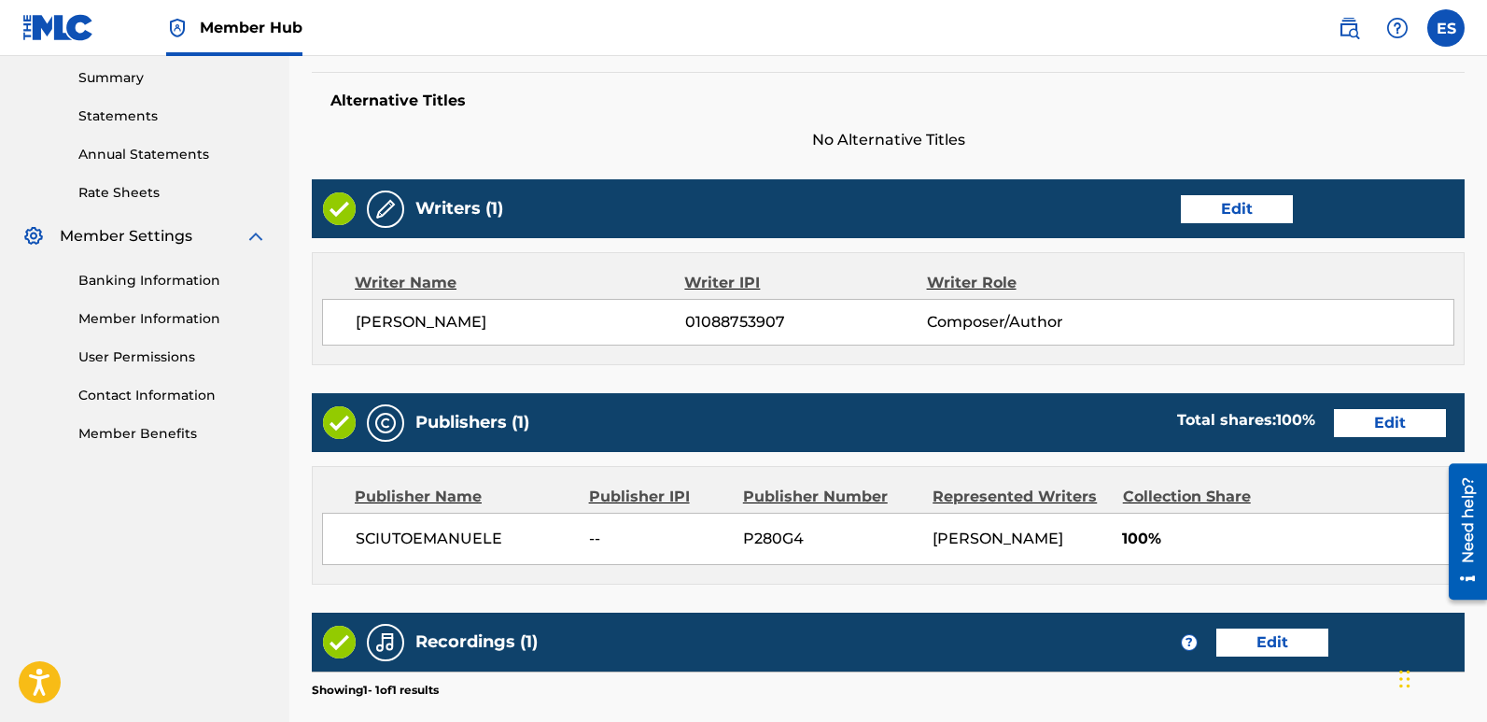
scroll to position [775, 0]
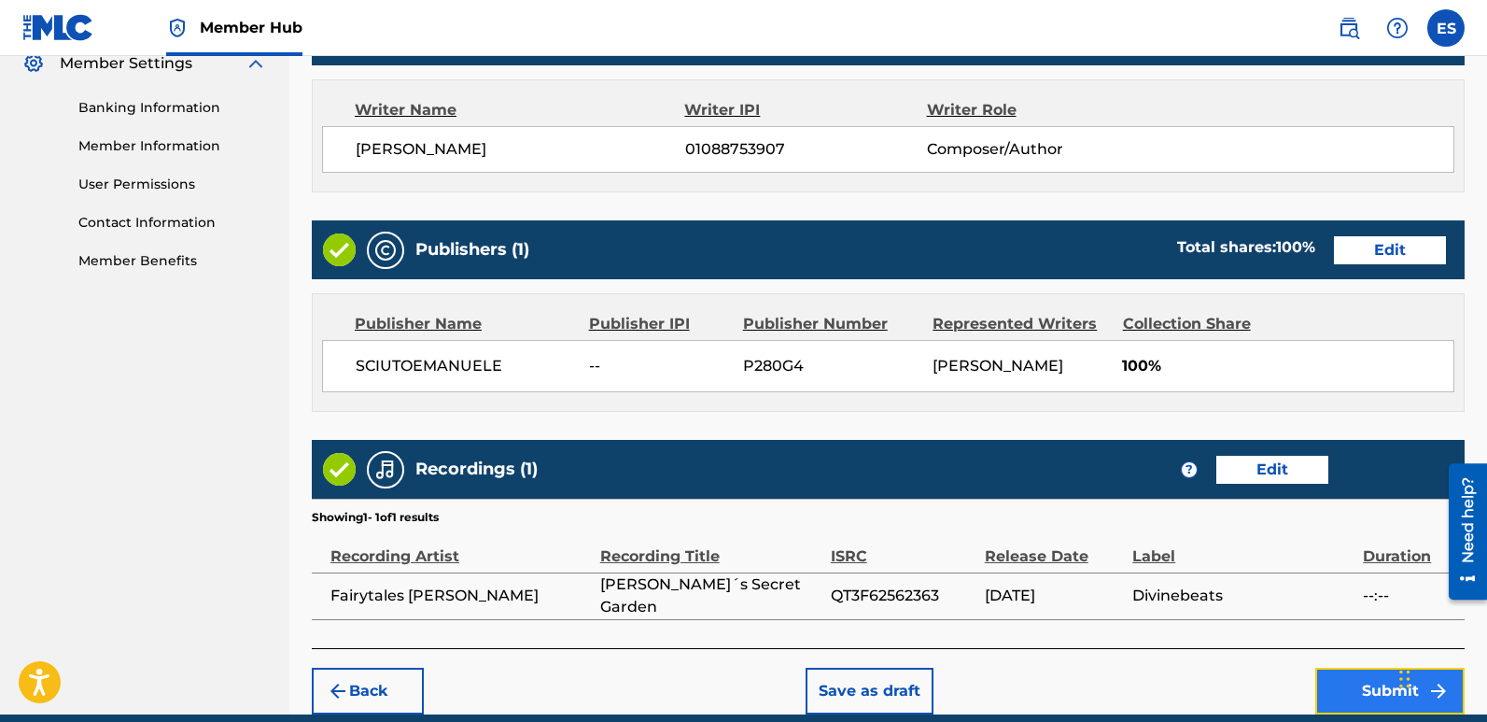
click at [1359, 684] on button "Submit" at bounding box center [1390, 691] width 149 height 47
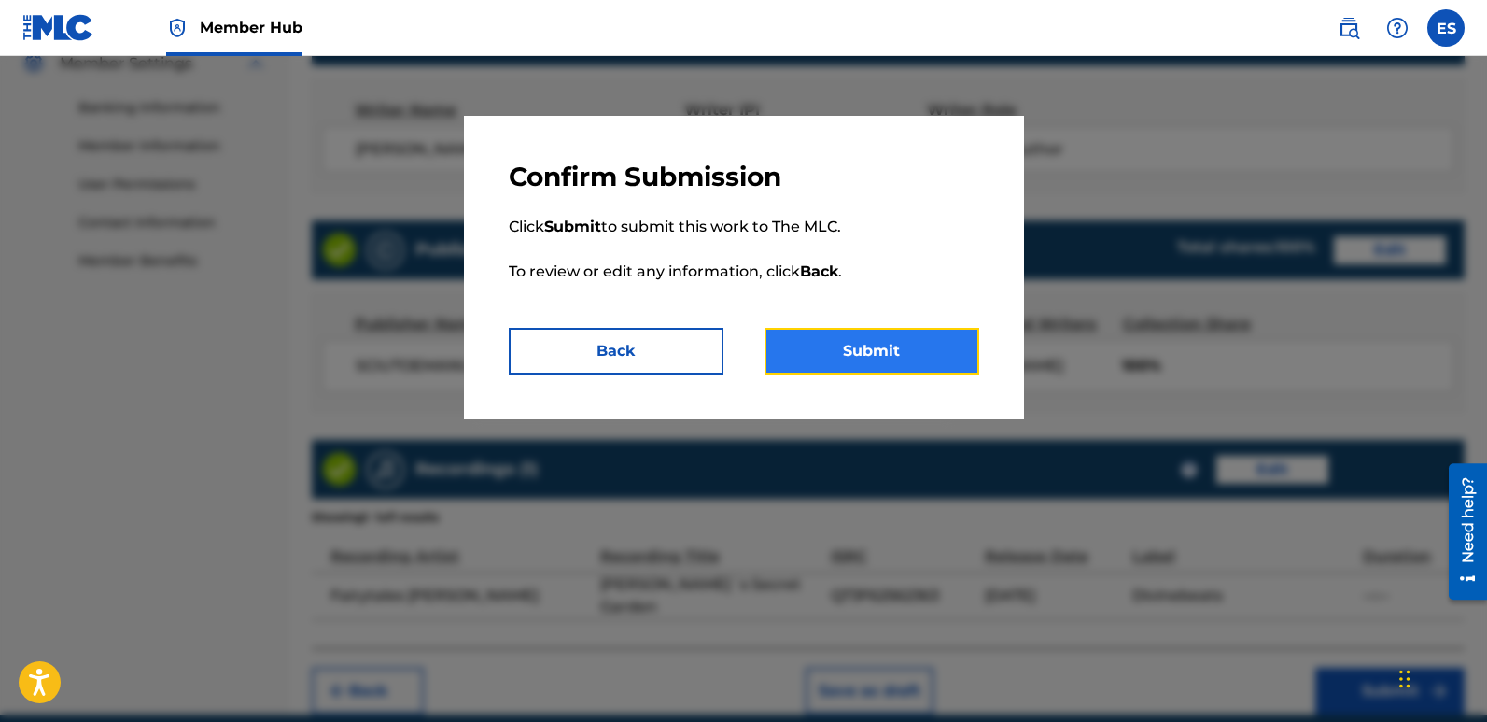
click at [873, 345] on button "Submit" at bounding box center [872, 351] width 215 height 47
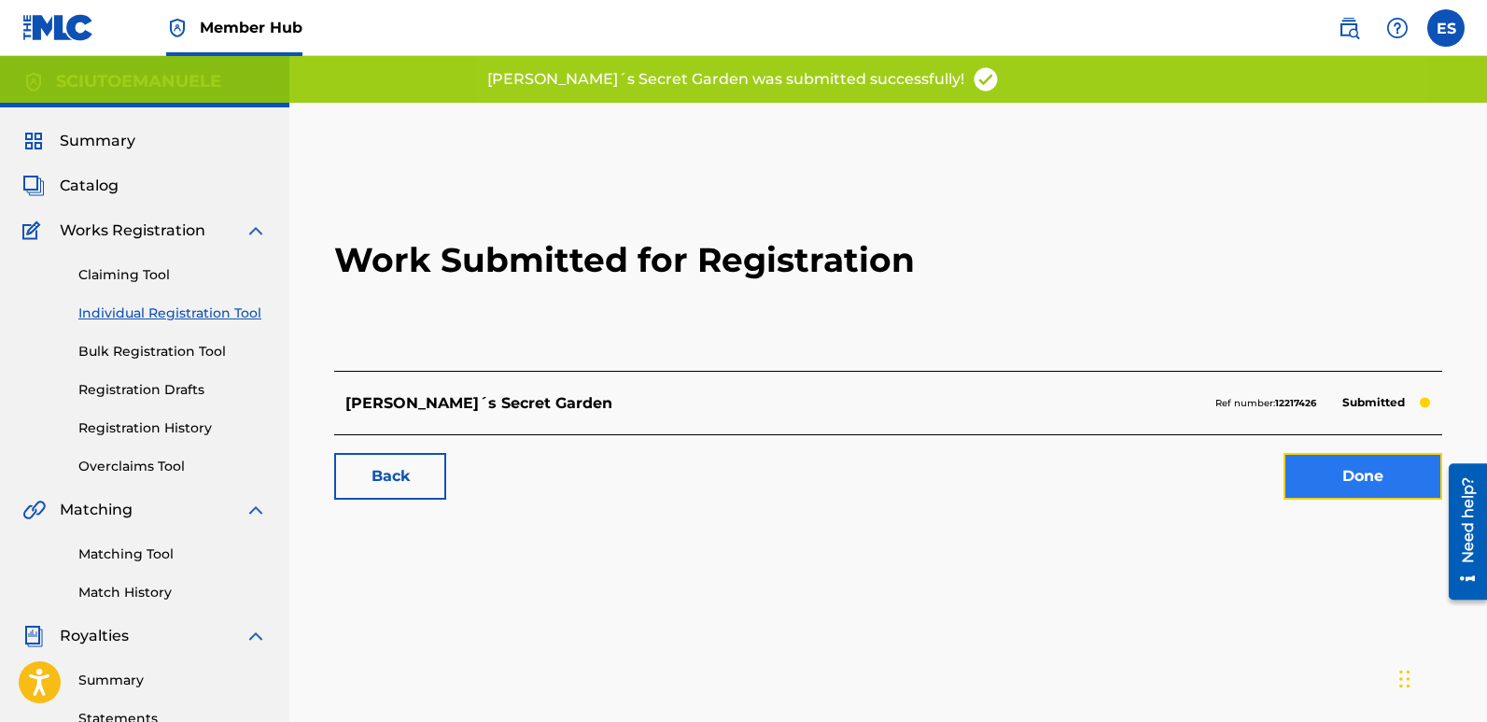
click at [1326, 472] on link "Done" at bounding box center [1363, 476] width 159 height 47
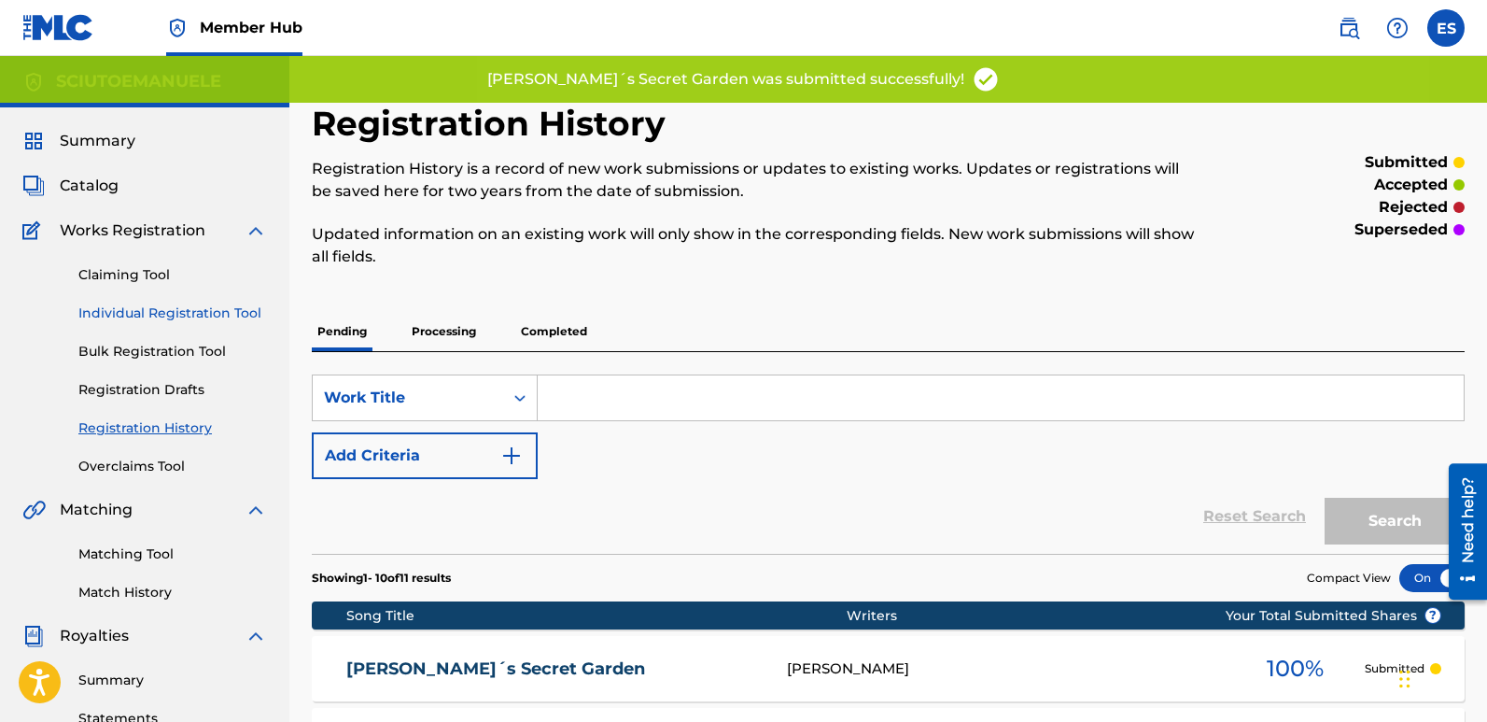
click at [232, 312] on link "Individual Registration Tool" at bounding box center [172, 313] width 189 height 20
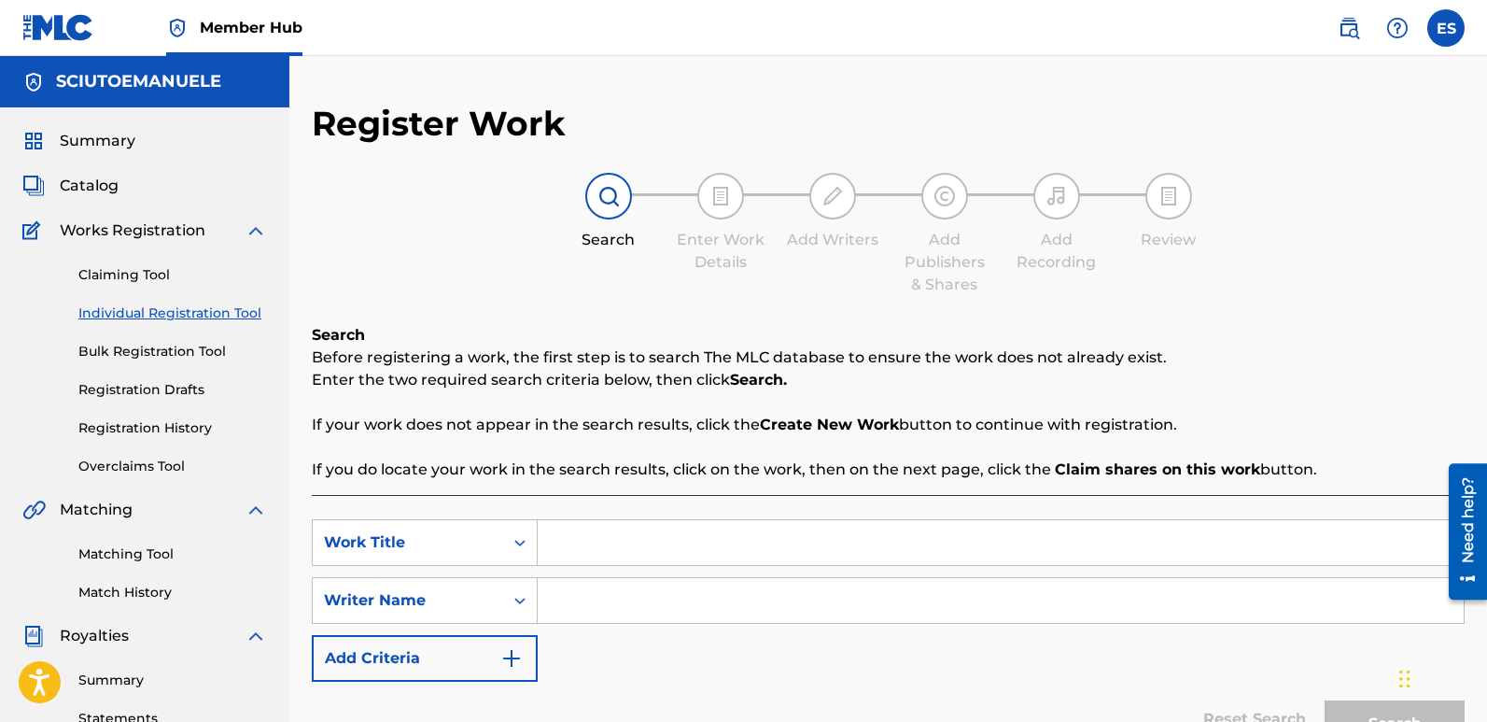
click at [596, 551] on input "Search Form" at bounding box center [1001, 542] width 926 height 45
paste input "Simba At Sunrise"
type input "Simba At Sunrise"
click at [623, 602] on input "Search Form" at bounding box center [1001, 600] width 926 height 45
type input "emanuelesciuto"
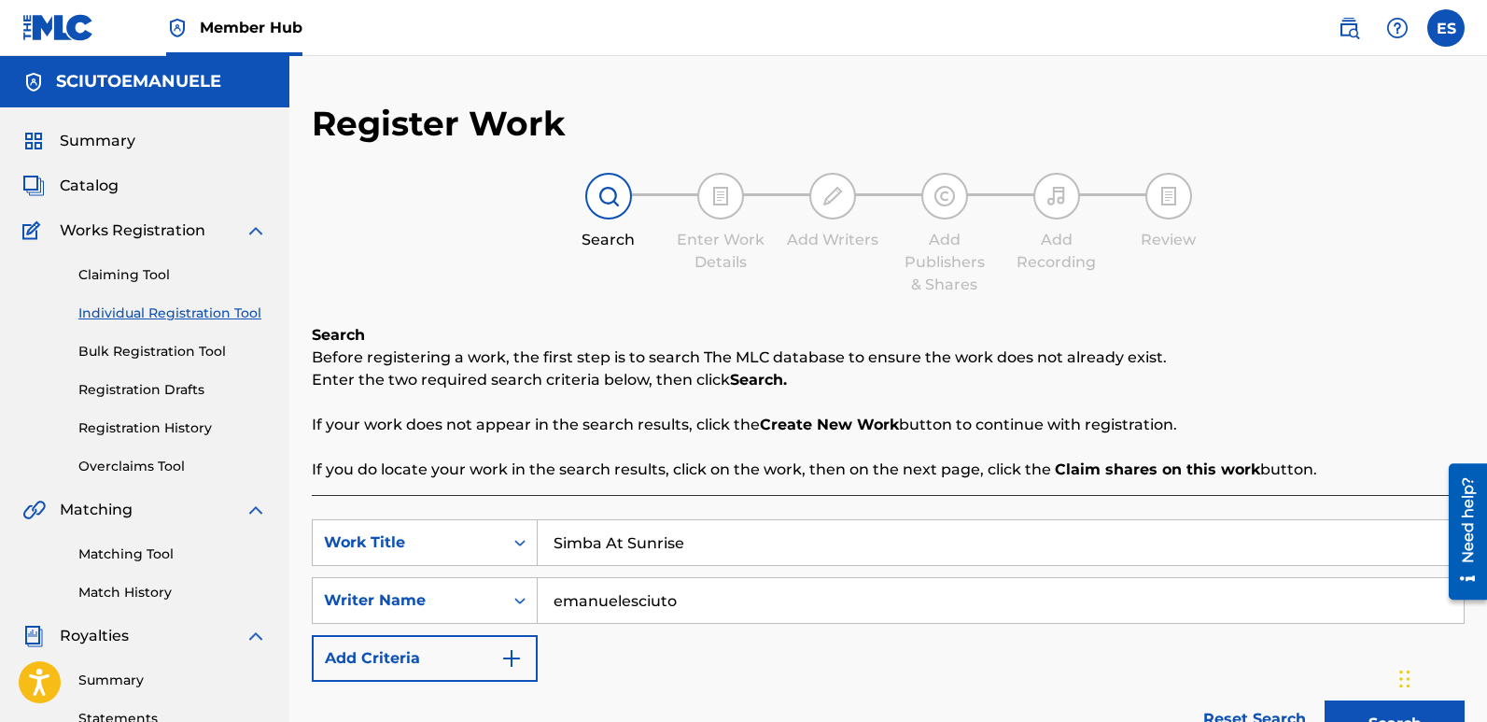
click at [1325, 700] on button "Search" at bounding box center [1395, 723] width 140 height 47
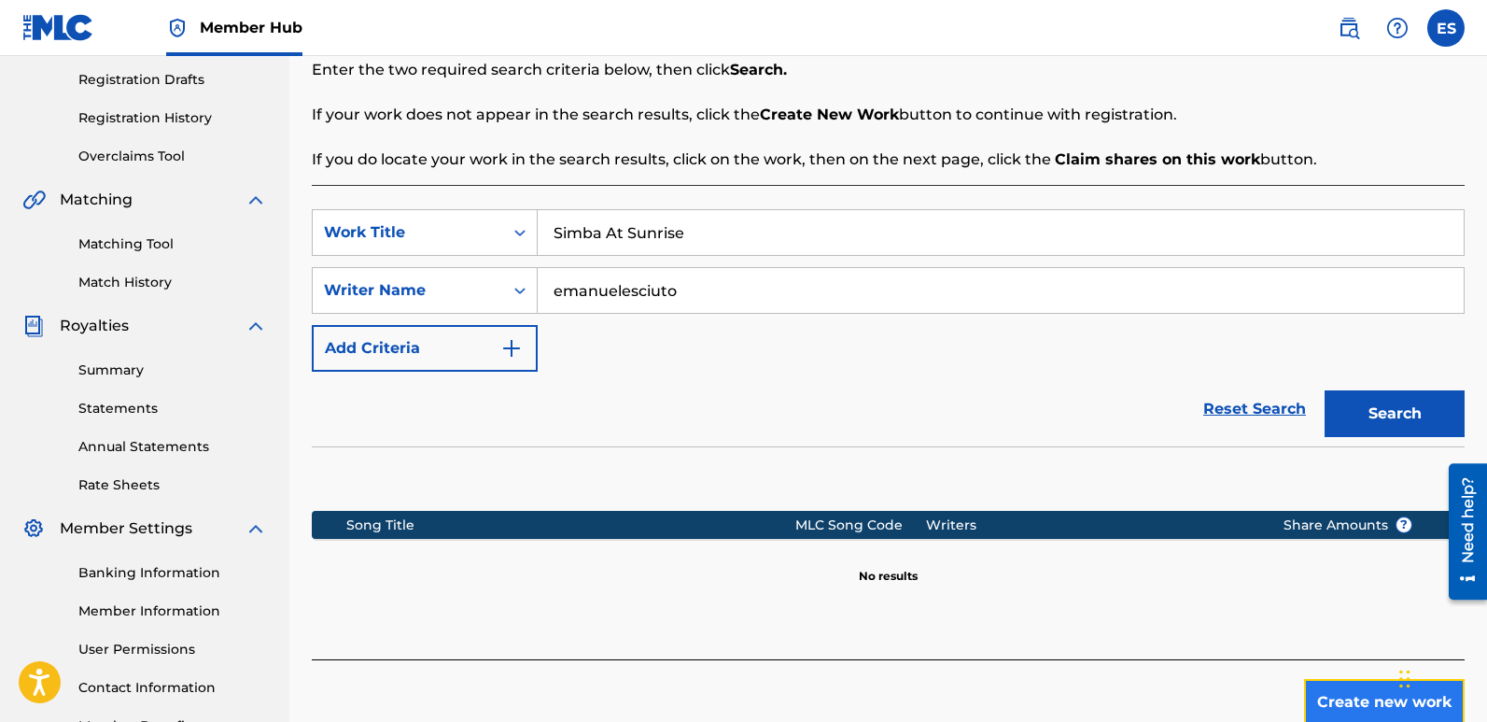
click at [1331, 688] on button "Create new work" at bounding box center [1384, 702] width 161 height 47
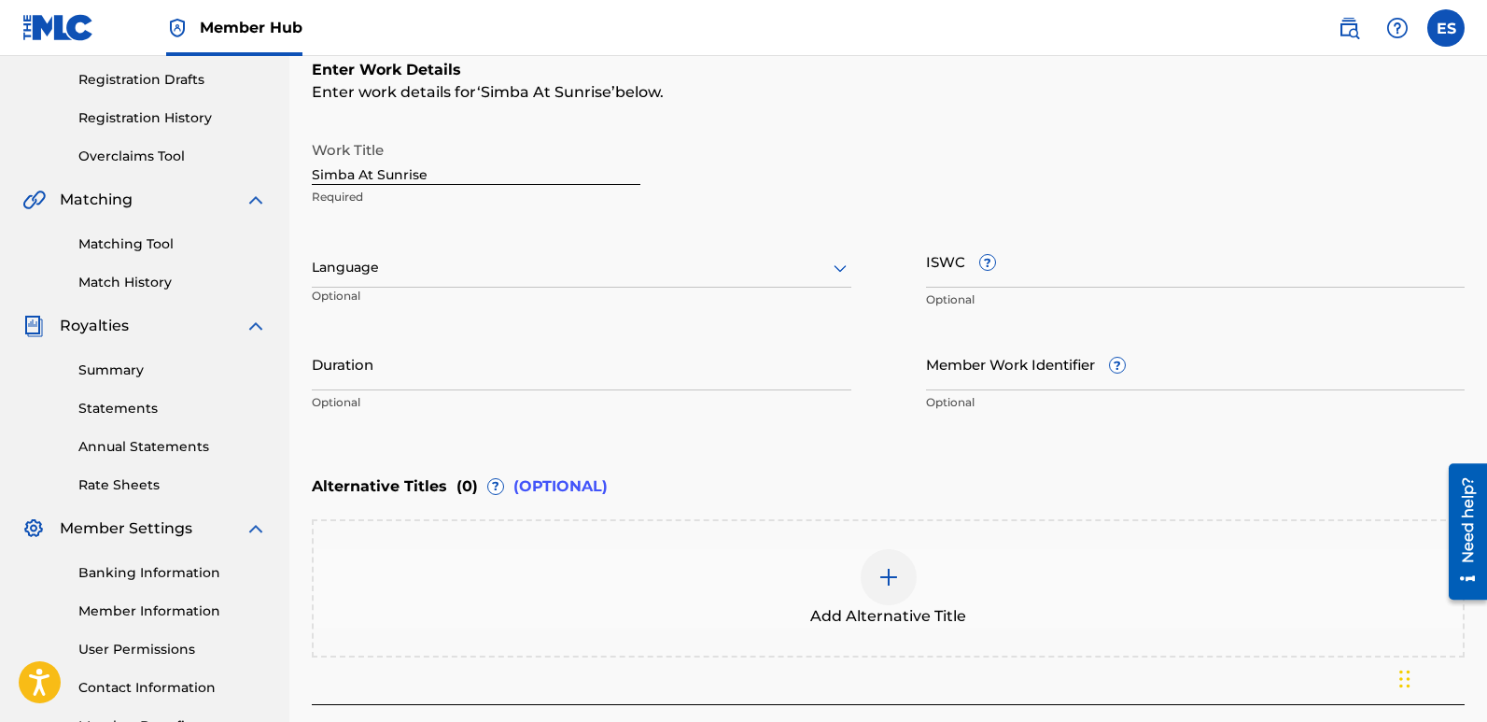
click at [491, 235] on div "Language Optional" at bounding box center [582, 276] width 540 height 84
click at [446, 261] on div at bounding box center [582, 267] width 540 height 23
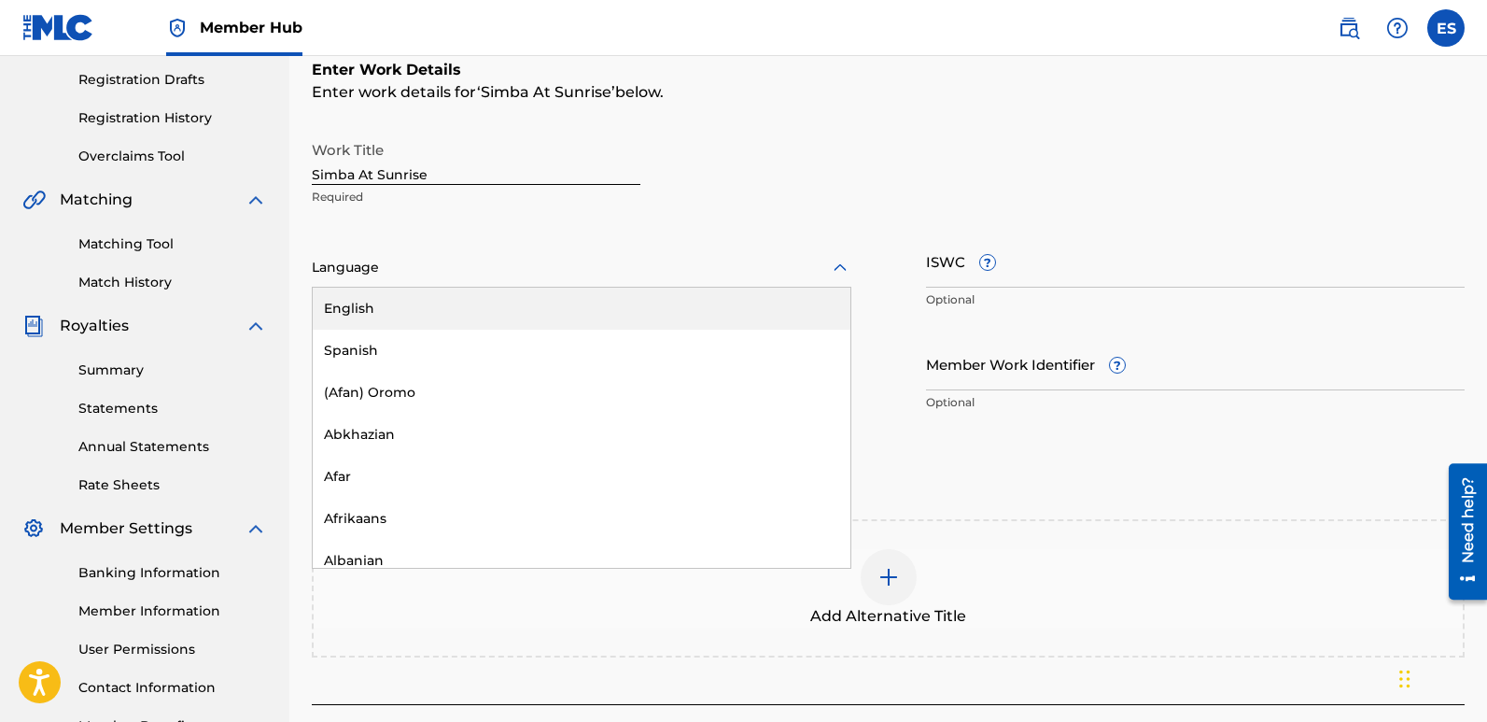
click at [402, 299] on div "English" at bounding box center [582, 309] width 538 height 42
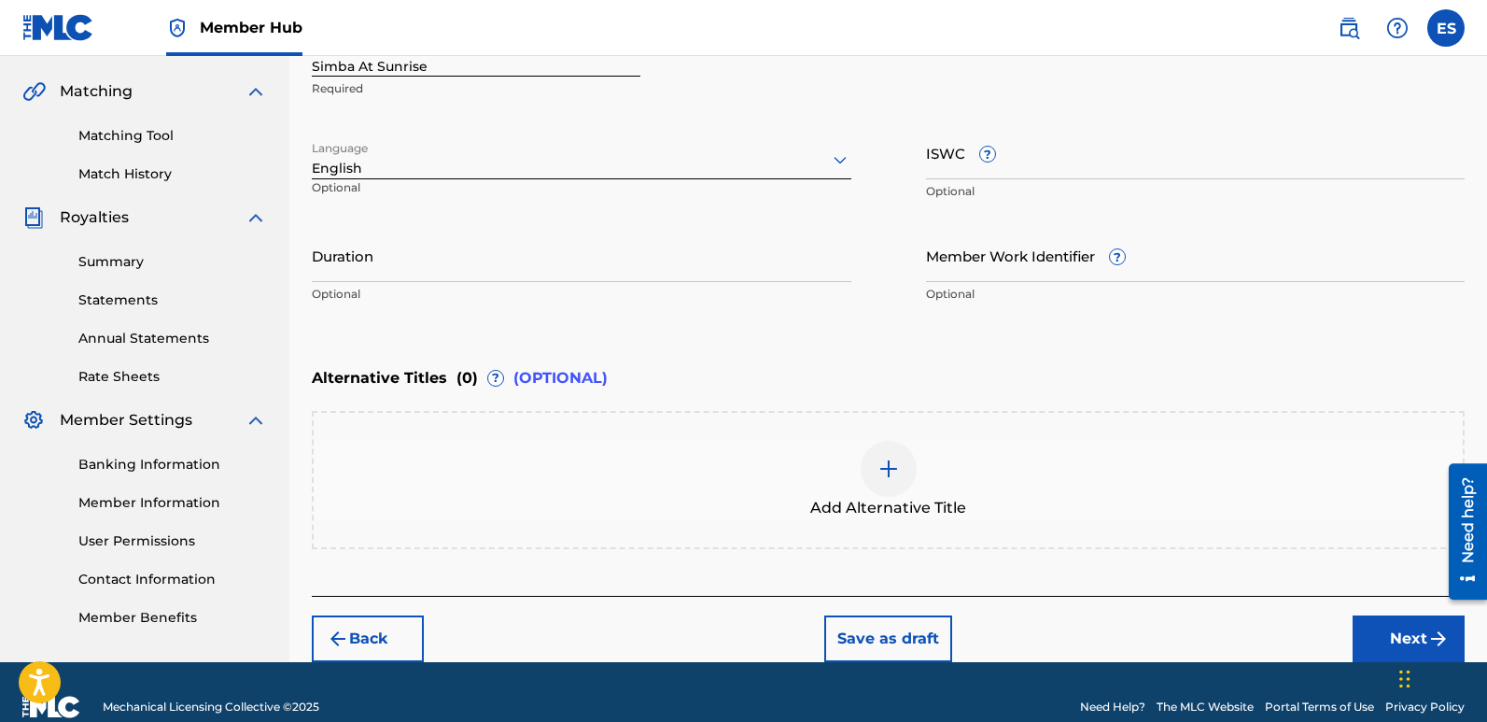
scroll to position [448, 0]
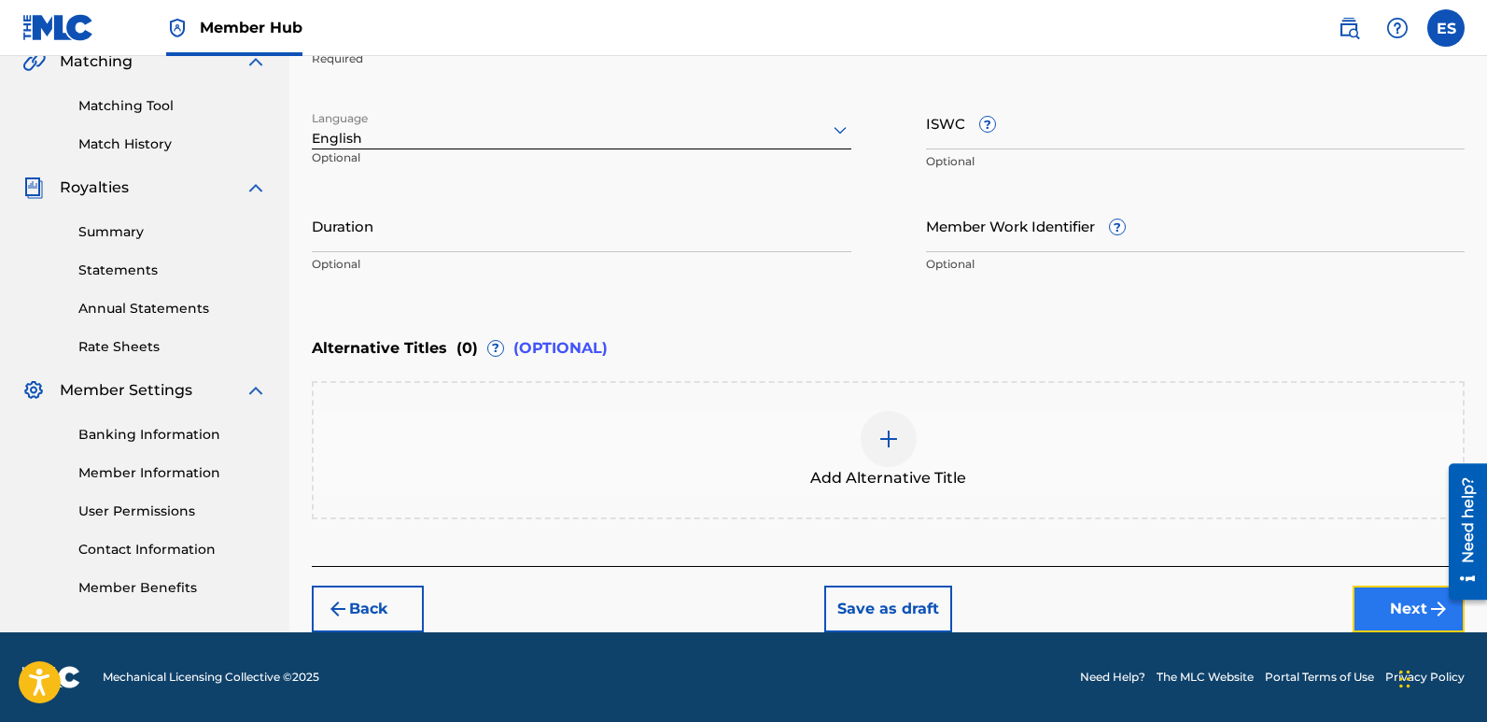
click at [1401, 603] on button "Next" at bounding box center [1409, 608] width 112 height 47
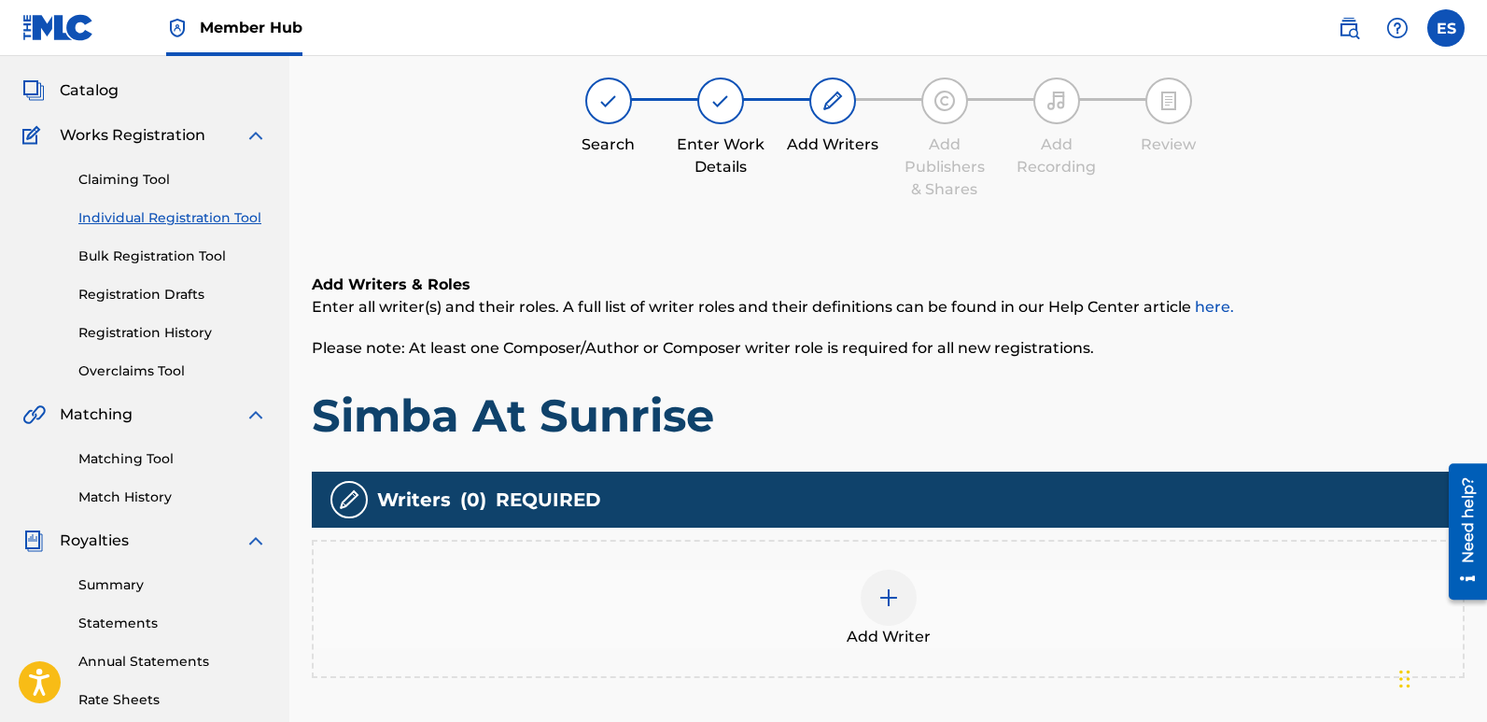
scroll to position [84, 0]
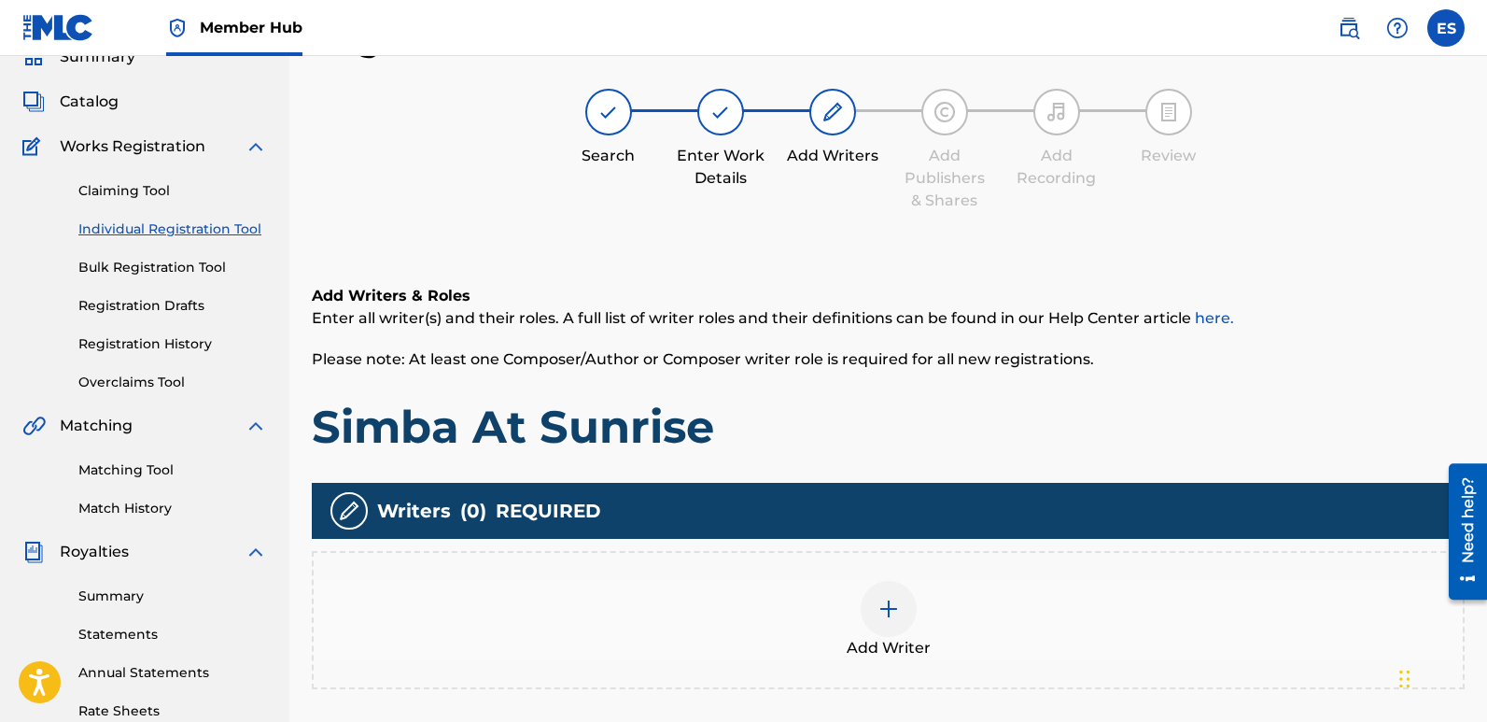
click at [881, 641] on span "Add Writer" at bounding box center [889, 648] width 84 height 22
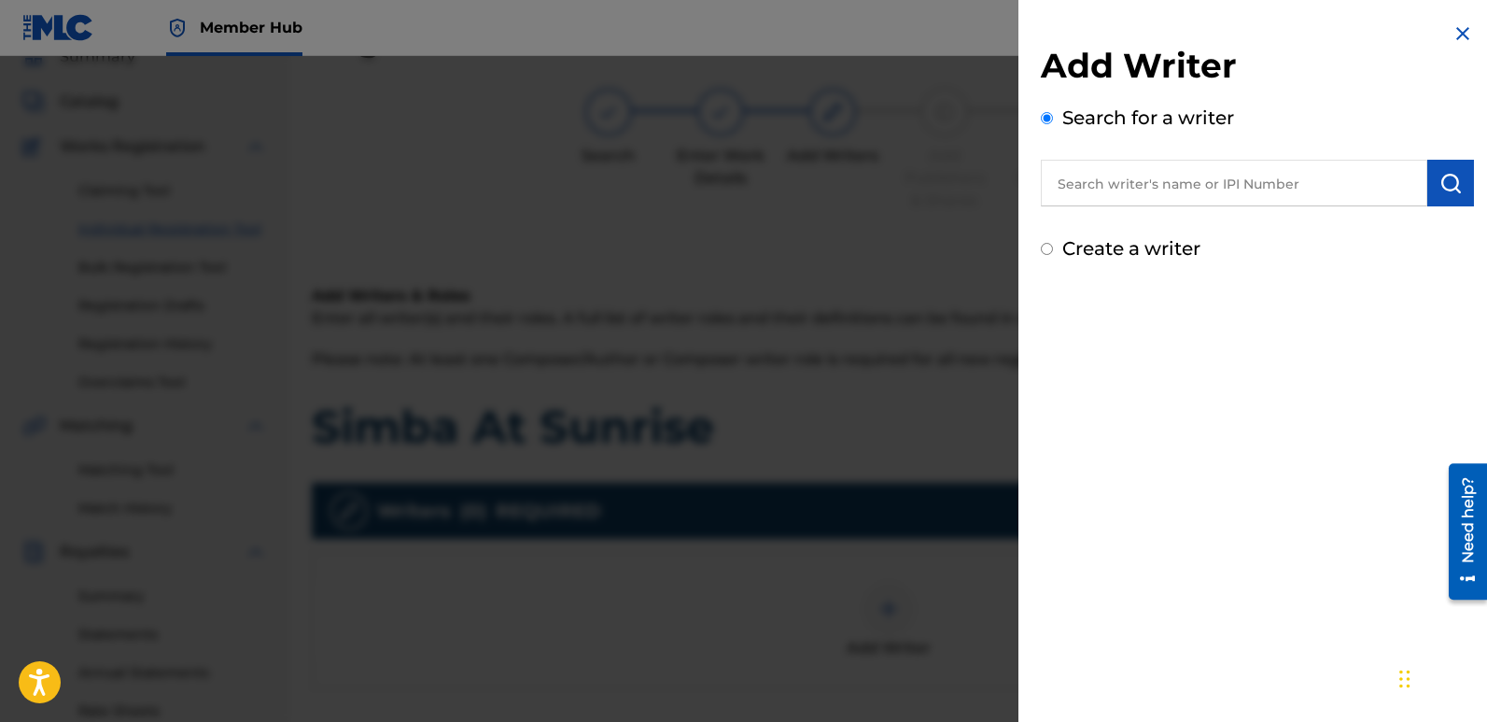
click at [1147, 192] on input "text" at bounding box center [1234, 183] width 387 height 47
type input "emanuelesciuto"
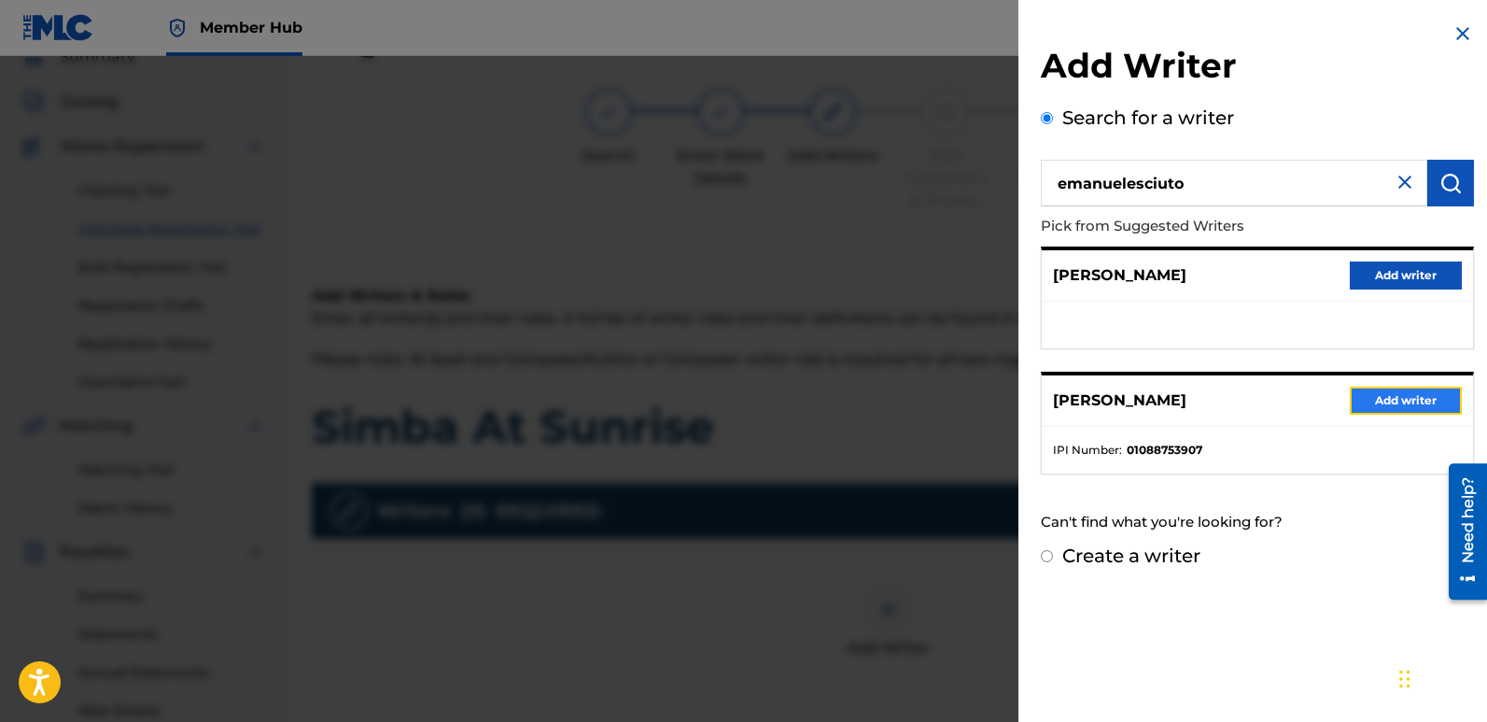
click at [1409, 398] on button "Add writer" at bounding box center [1406, 401] width 112 height 28
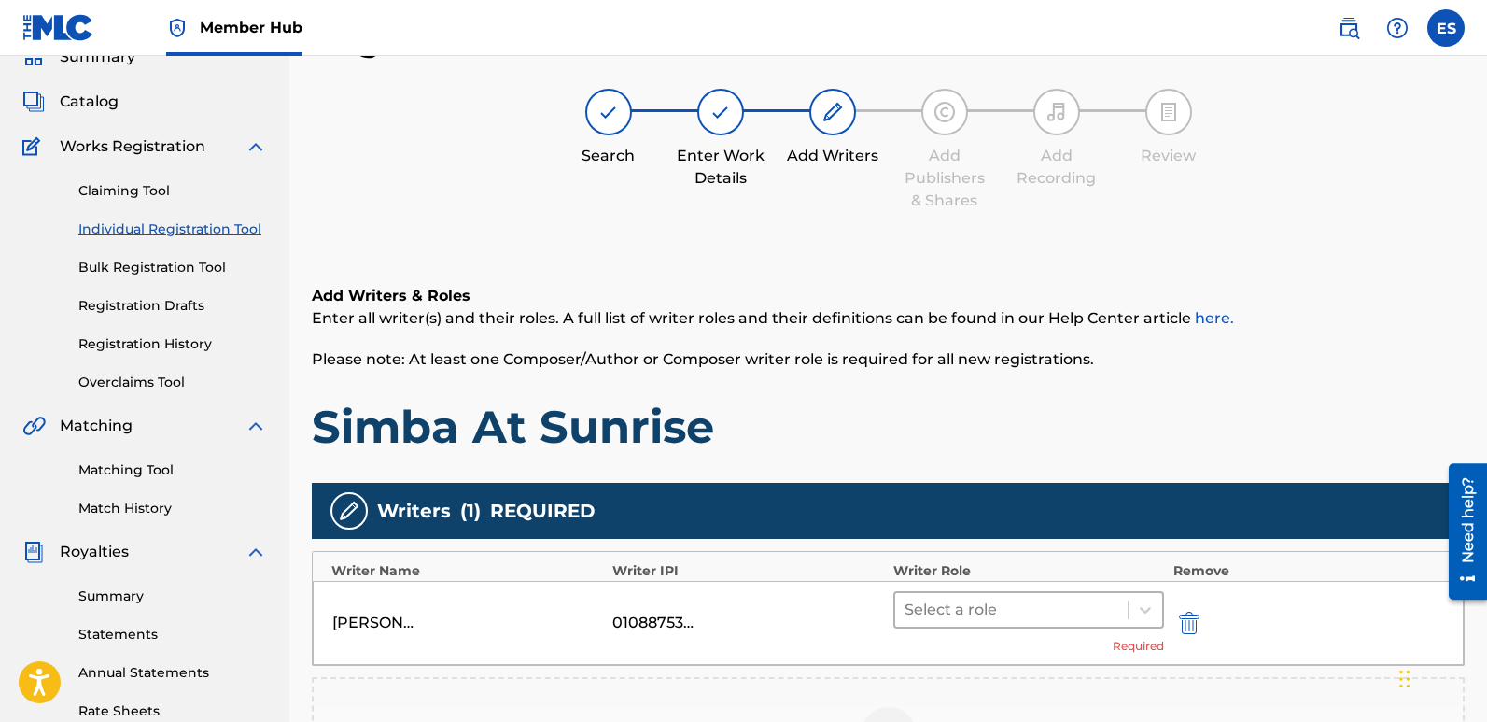
click at [1010, 615] on div at bounding box center [1012, 610] width 214 height 26
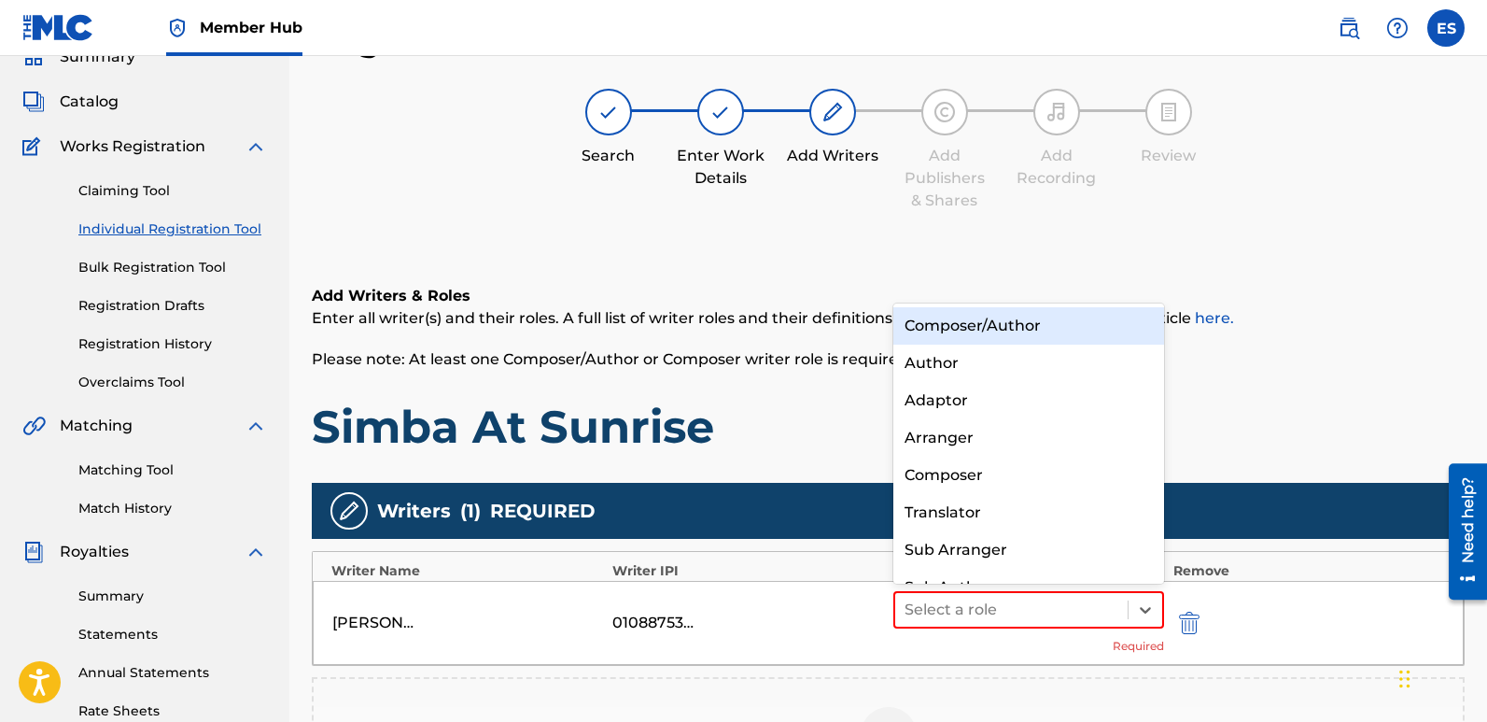
click at [992, 321] on div "Composer/Author" at bounding box center [1029, 325] width 271 height 37
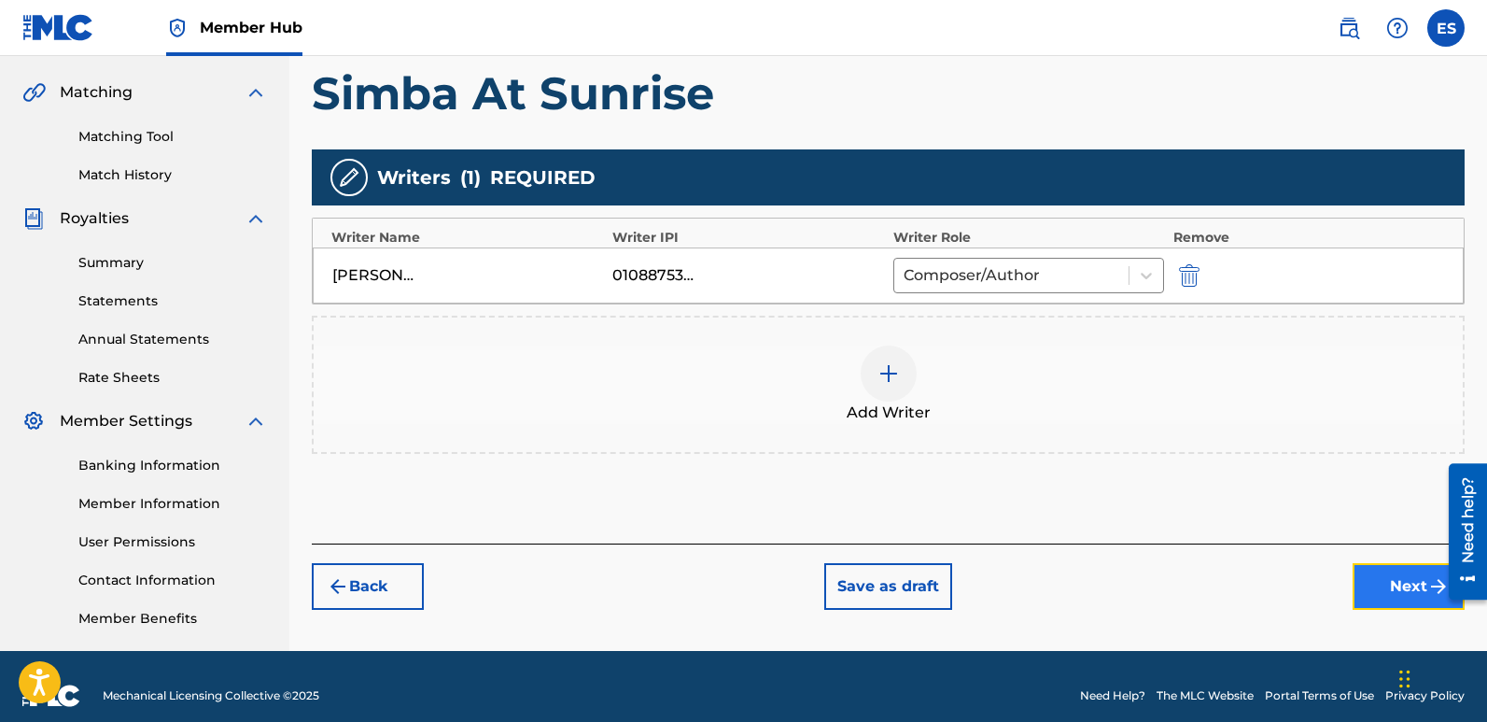
click at [1388, 596] on button "Next" at bounding box center [1409, 586] width 112 height 47
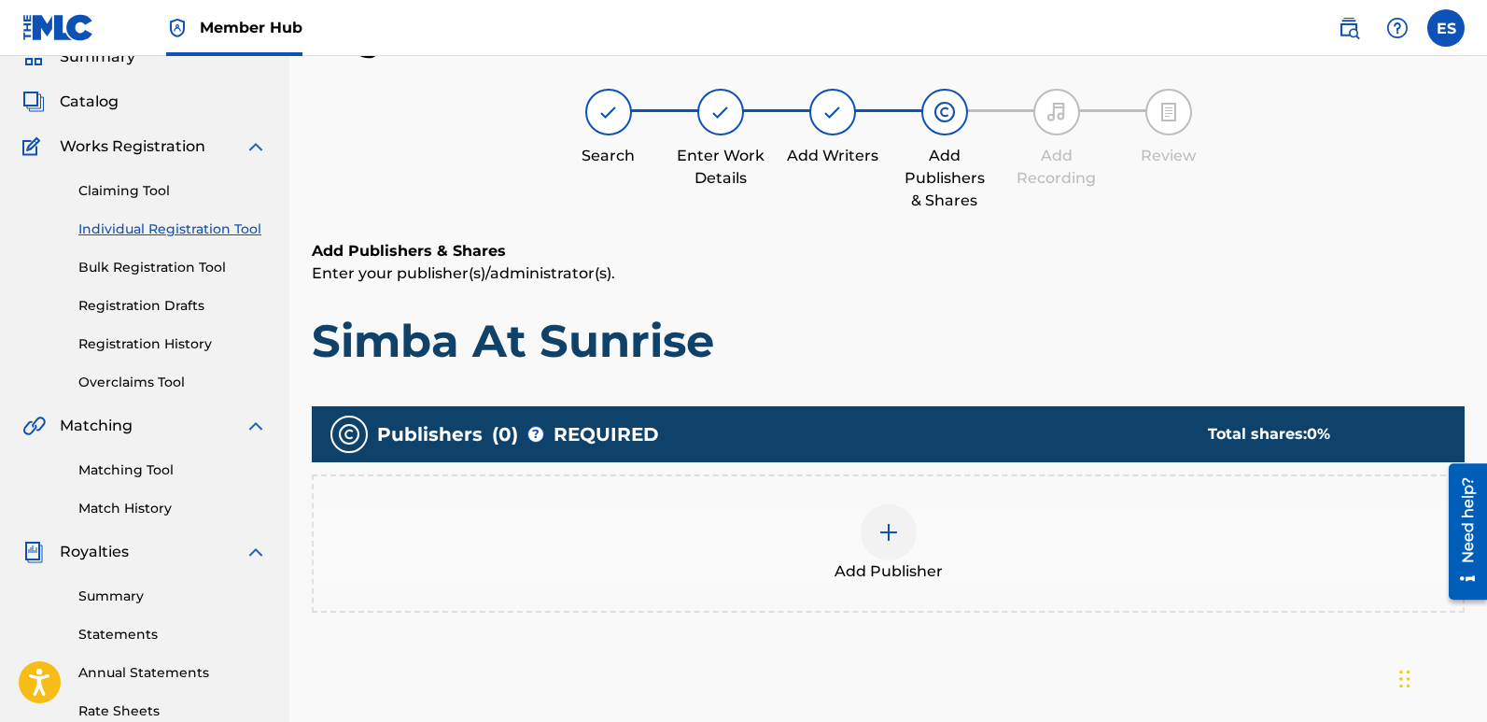
click at [872, 557] on div "Add Publisher" at bounding box center [888, 543] width 1149 height 78
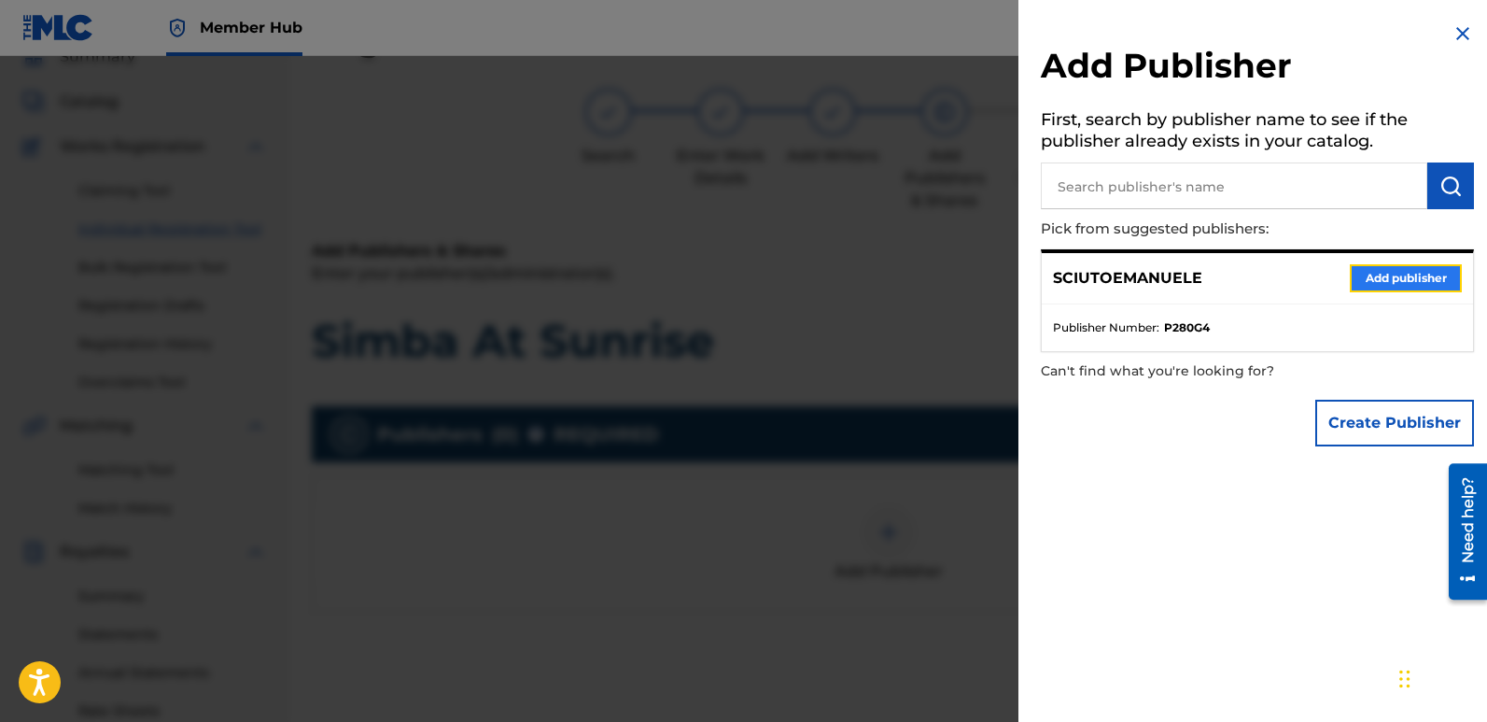
click at [1399, 274] on button "Add publisher" at bounding box center [1406, 278] width 112 height 28
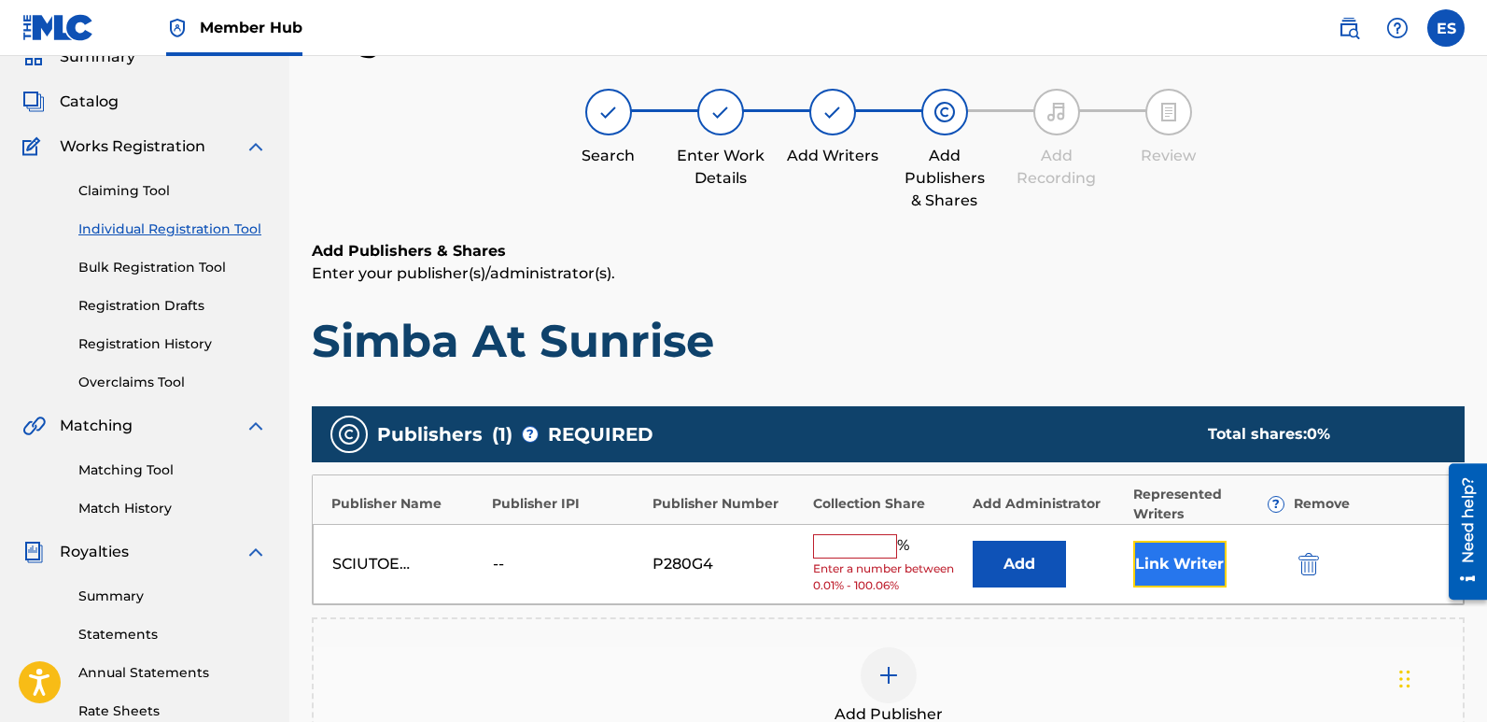
click at [1162, 557] on button "Link Writer" at bounding box center [1180, 564] width 93 height 47
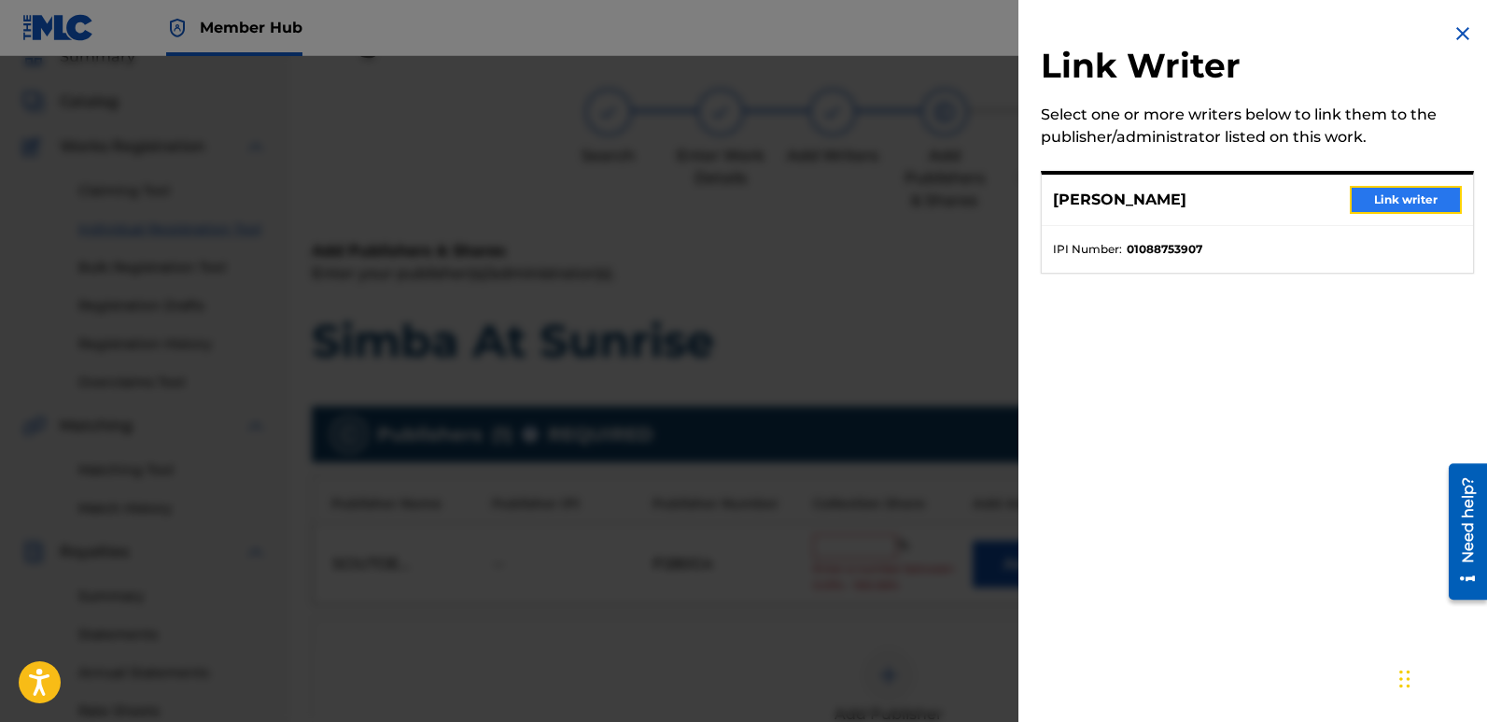
click at [1398, 205] on button "Link writer" at bounding box center [1406, 200] width 112 height 28
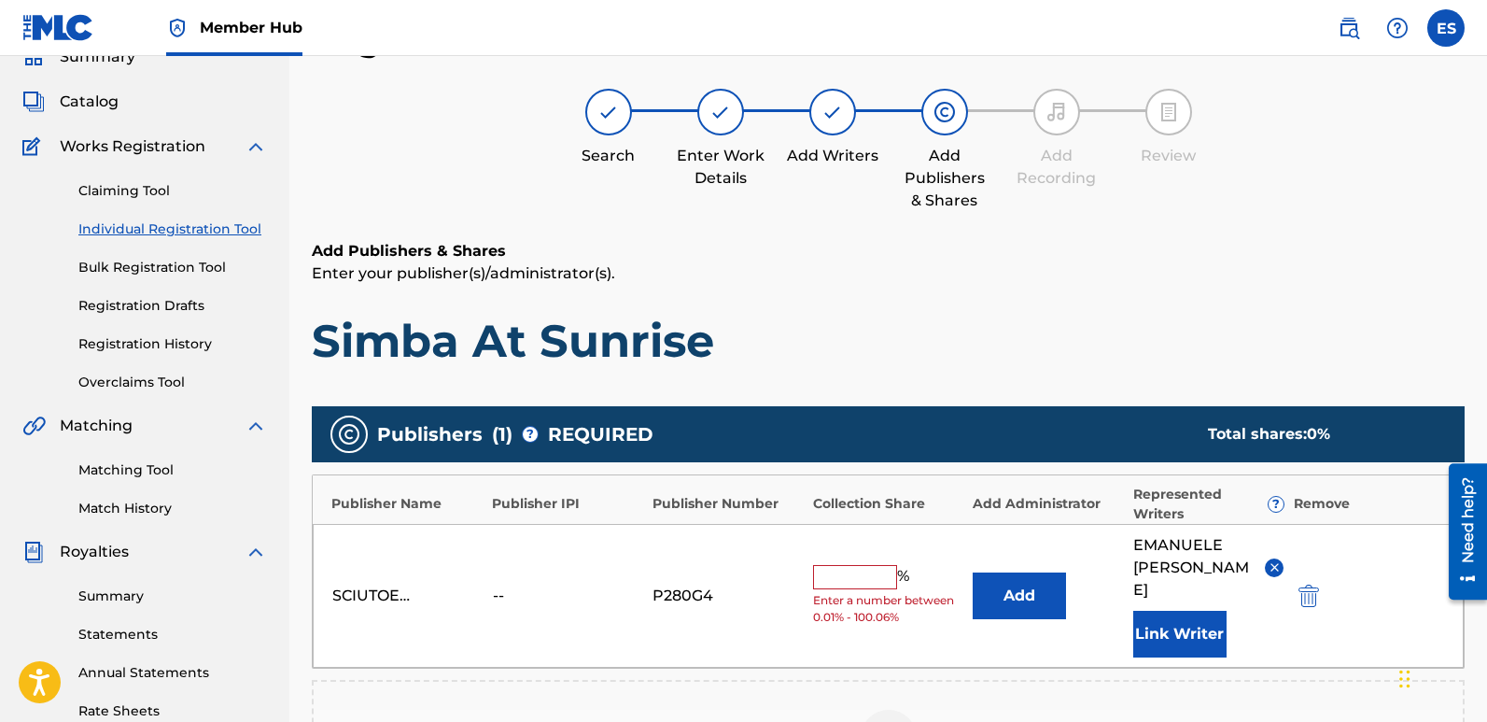
click at [851, 565] on input "text" at bounding box center [855, 577] width 84 height 24
type input "100"
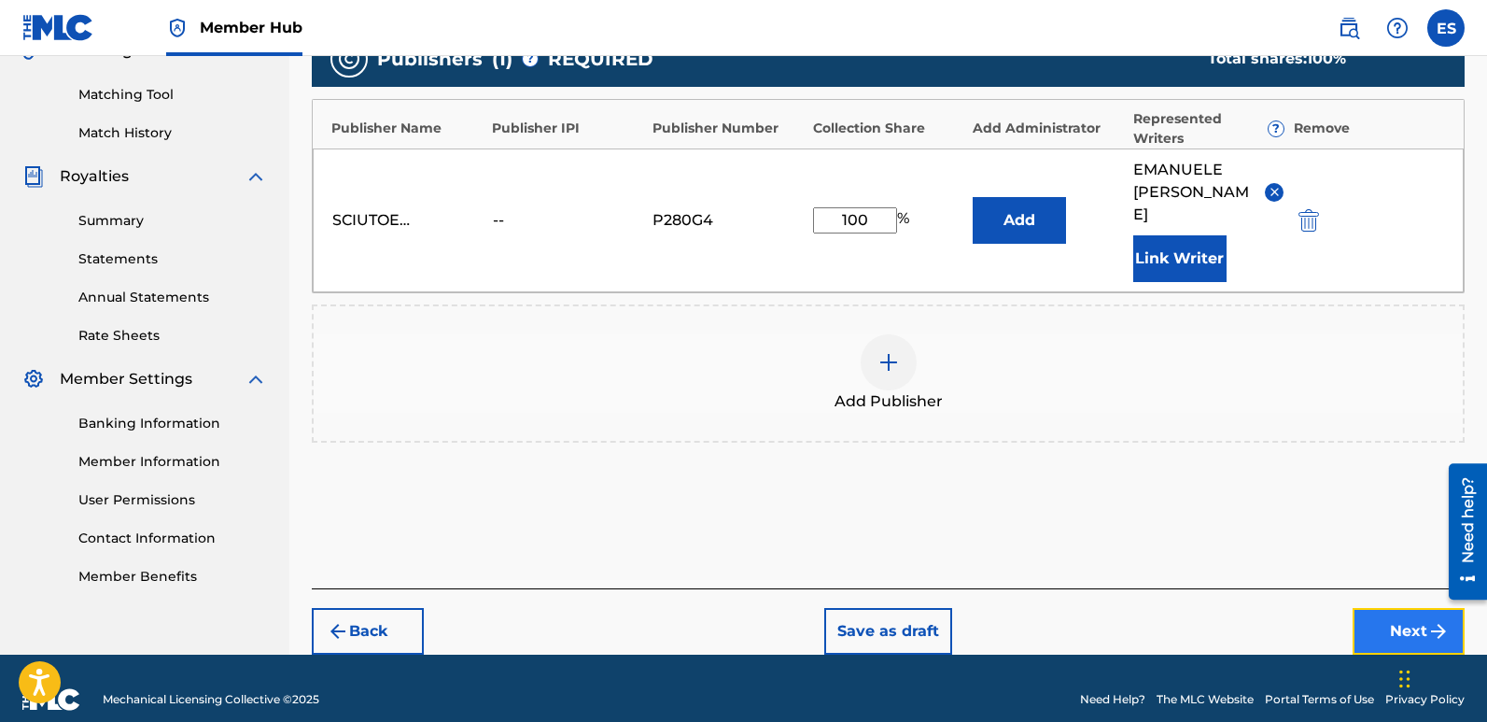
click at [1388, 613] on button "Next" at bounding box center [1409, 631] width 112 height 47
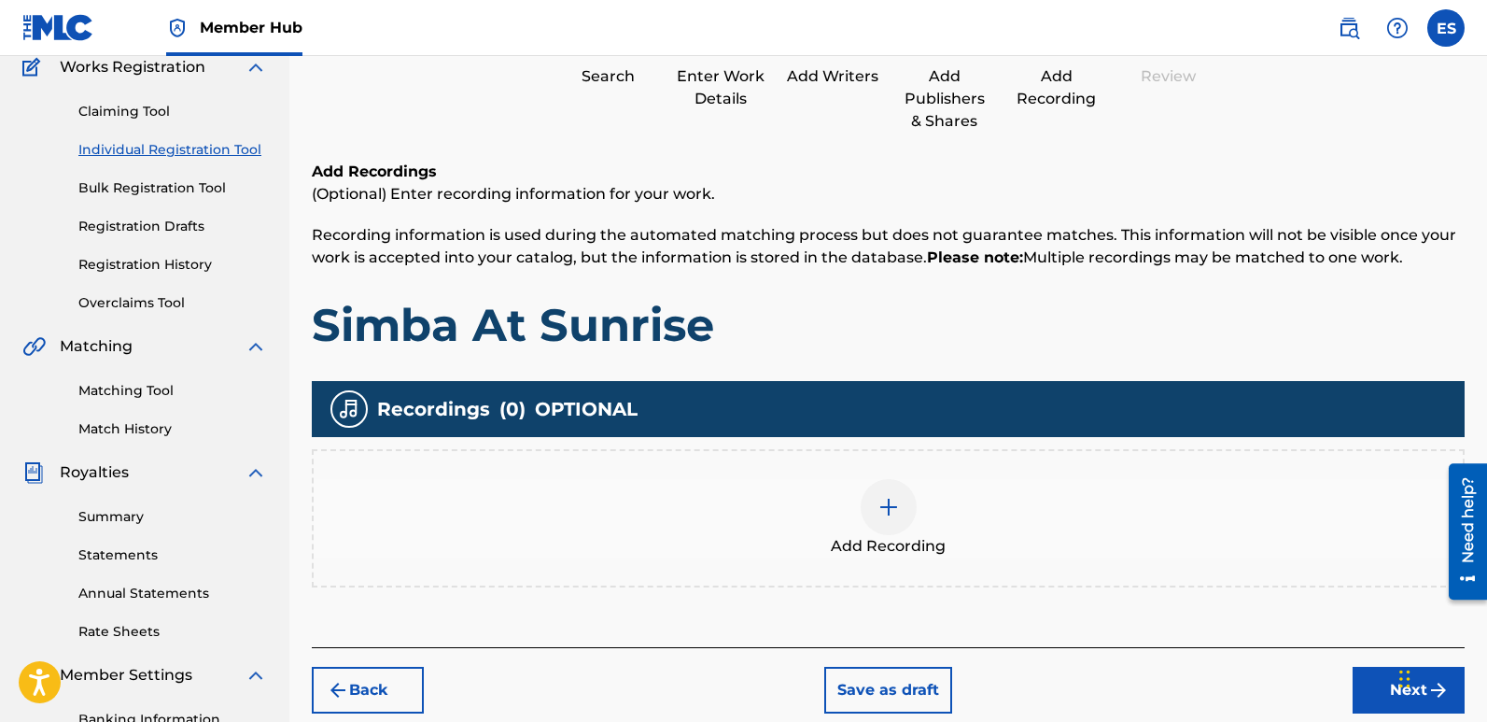
scroll to position [84, 0]
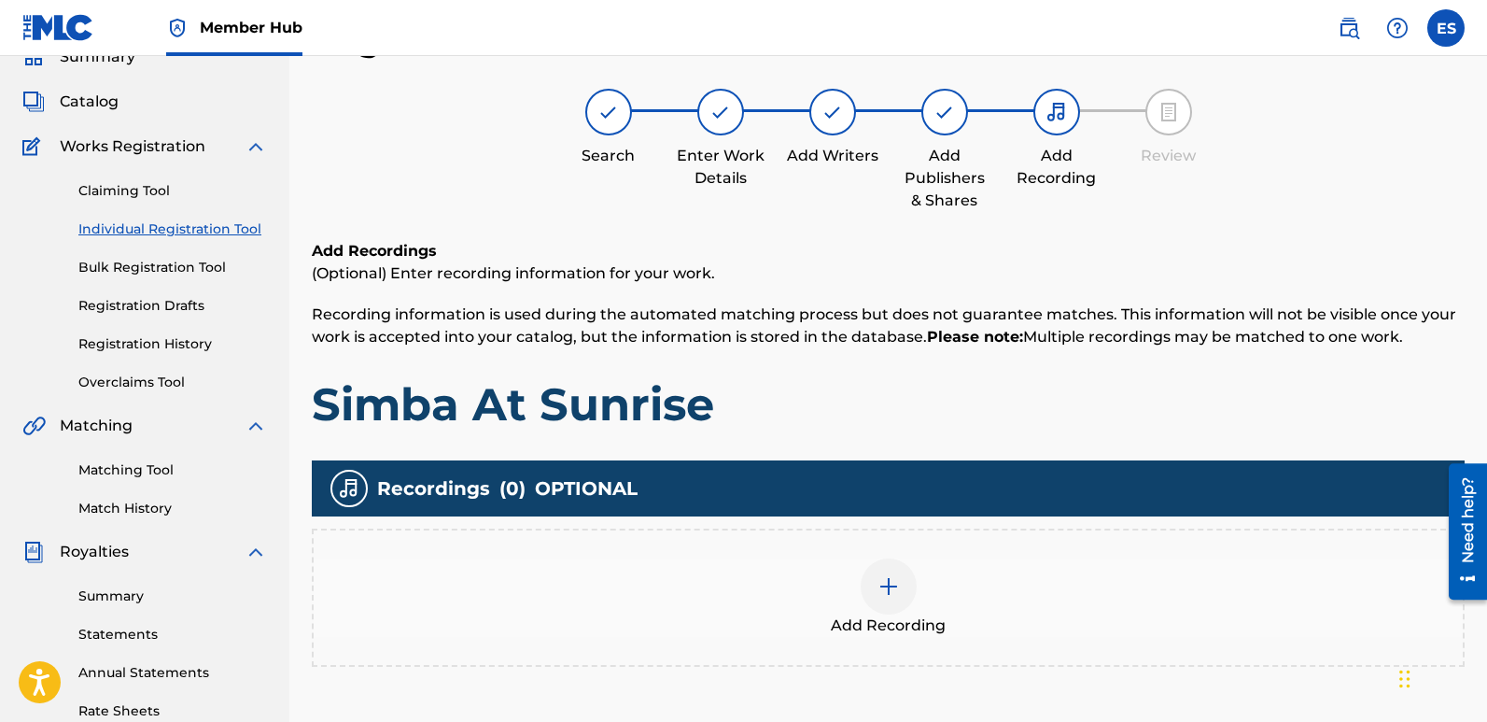
click at [881, 621] on span "Add Recording" at bounding box center [888, 625] width 115 height 22
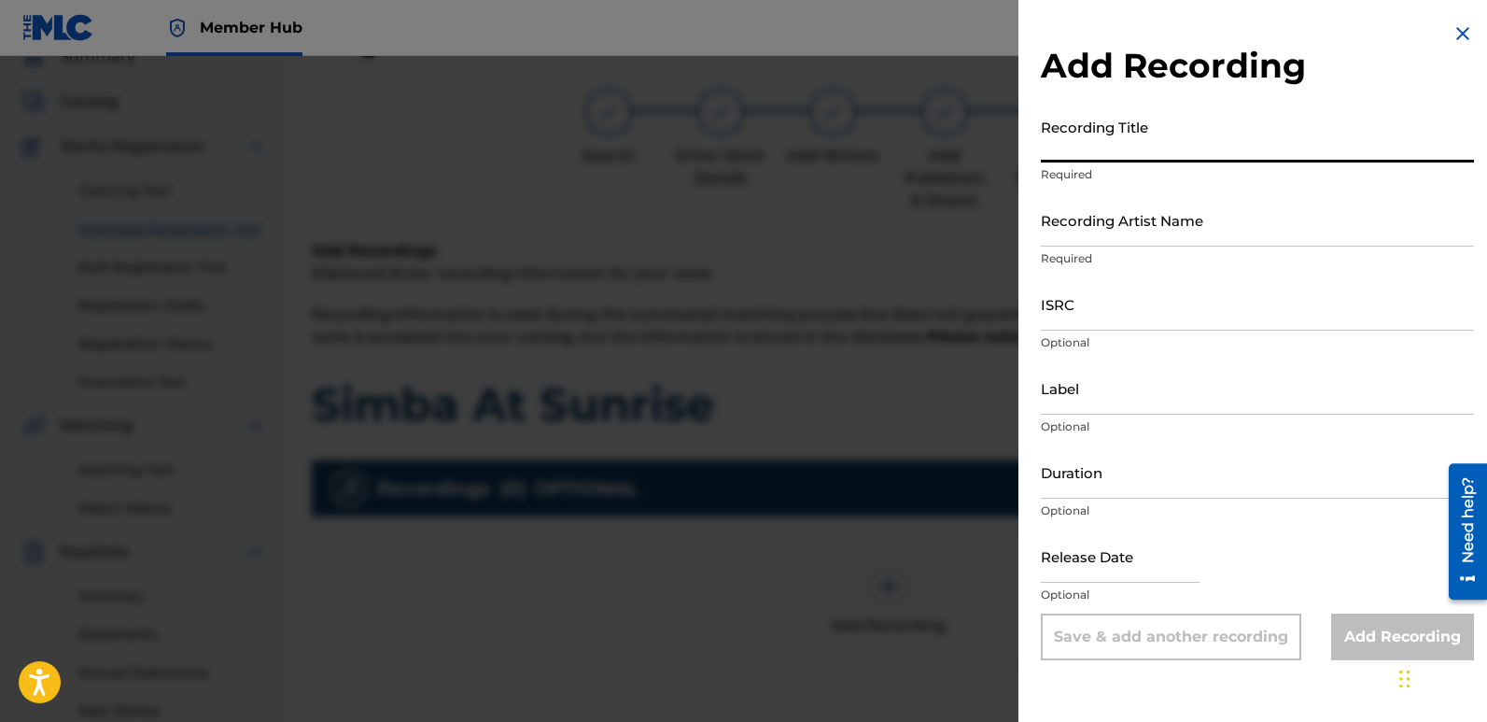
paste input "Simba At Sunrise"
type input "Simba At Sunrise"
click at [1124, 232] on input "Recording Artist Name" at bounding box center [1257, 219] width 433 height 53
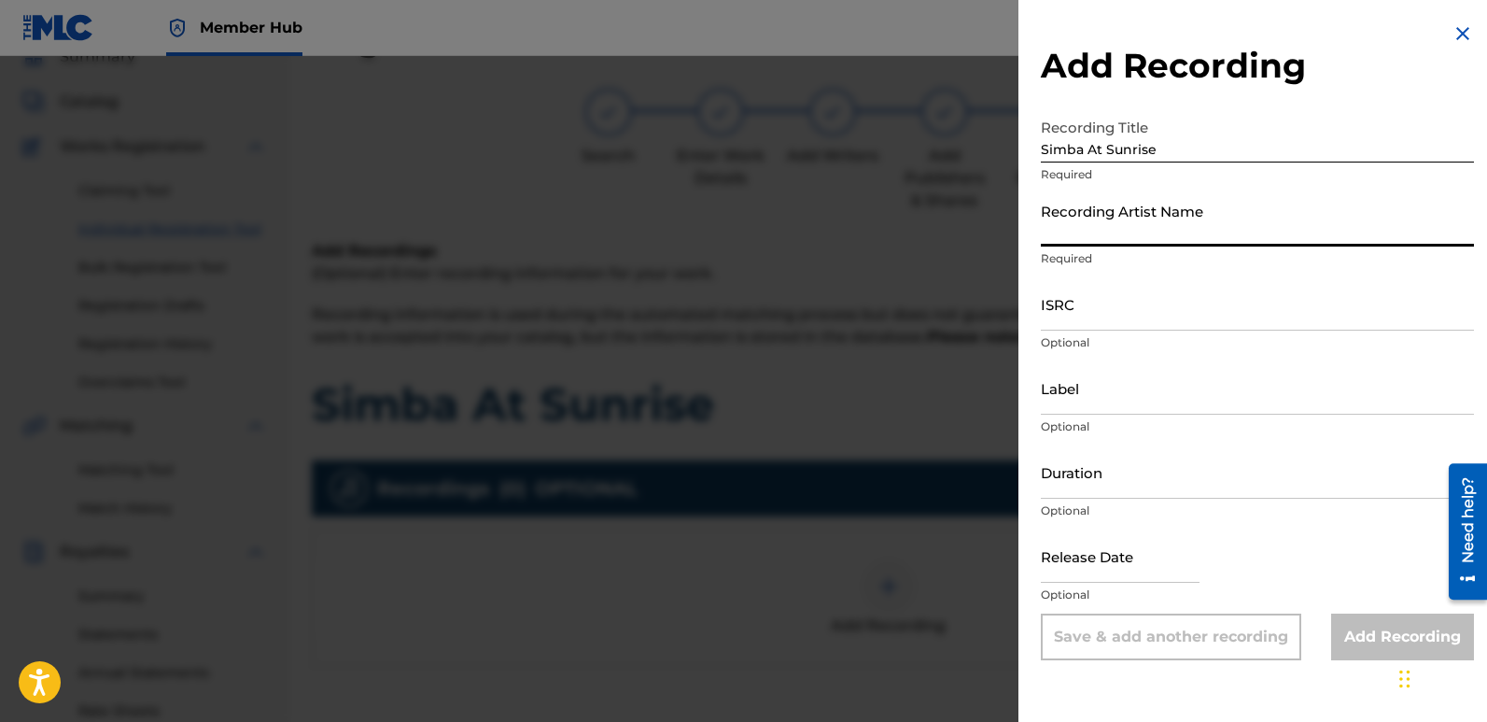
type input "Fairytales [PERSON_NAME]"
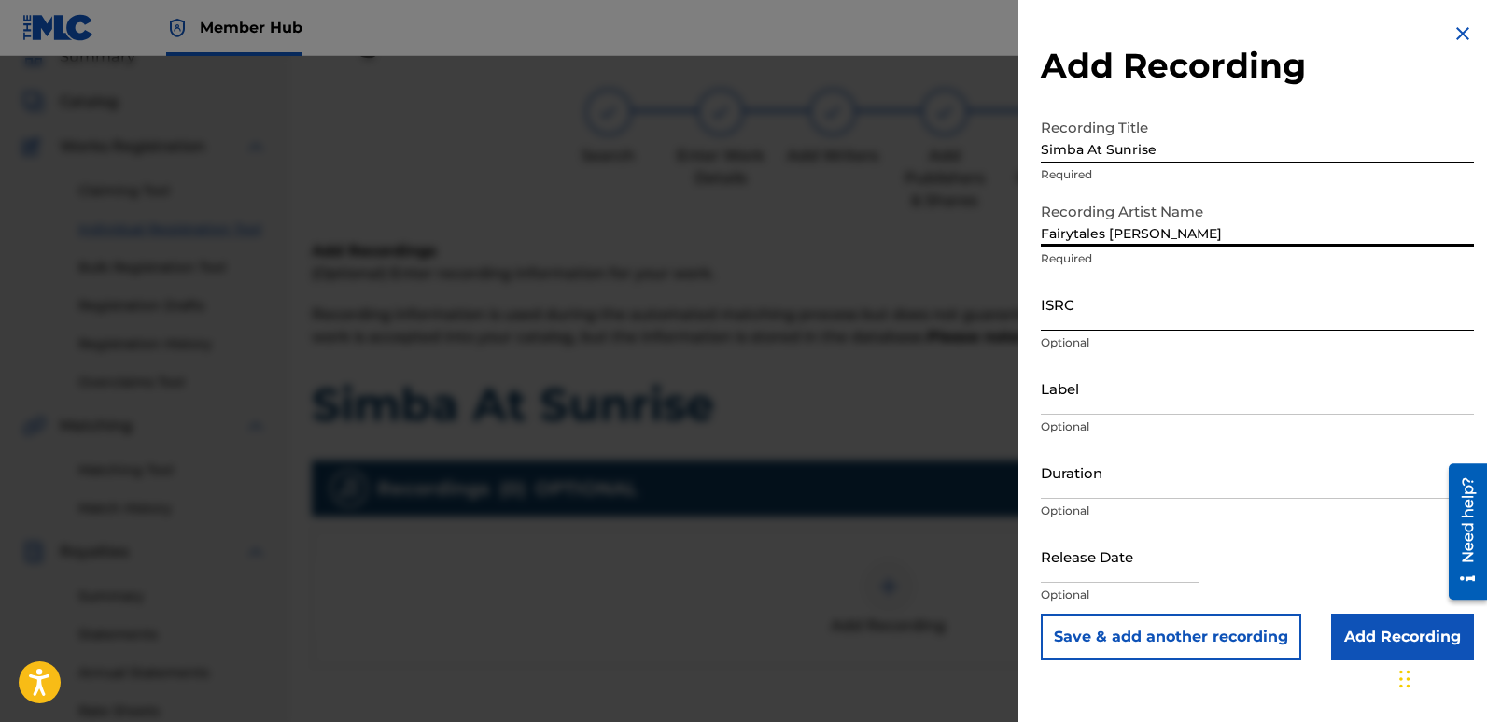
click at [1093, 285] on input "ISRC" at bounding box center [1257, 303] width 433 height 53
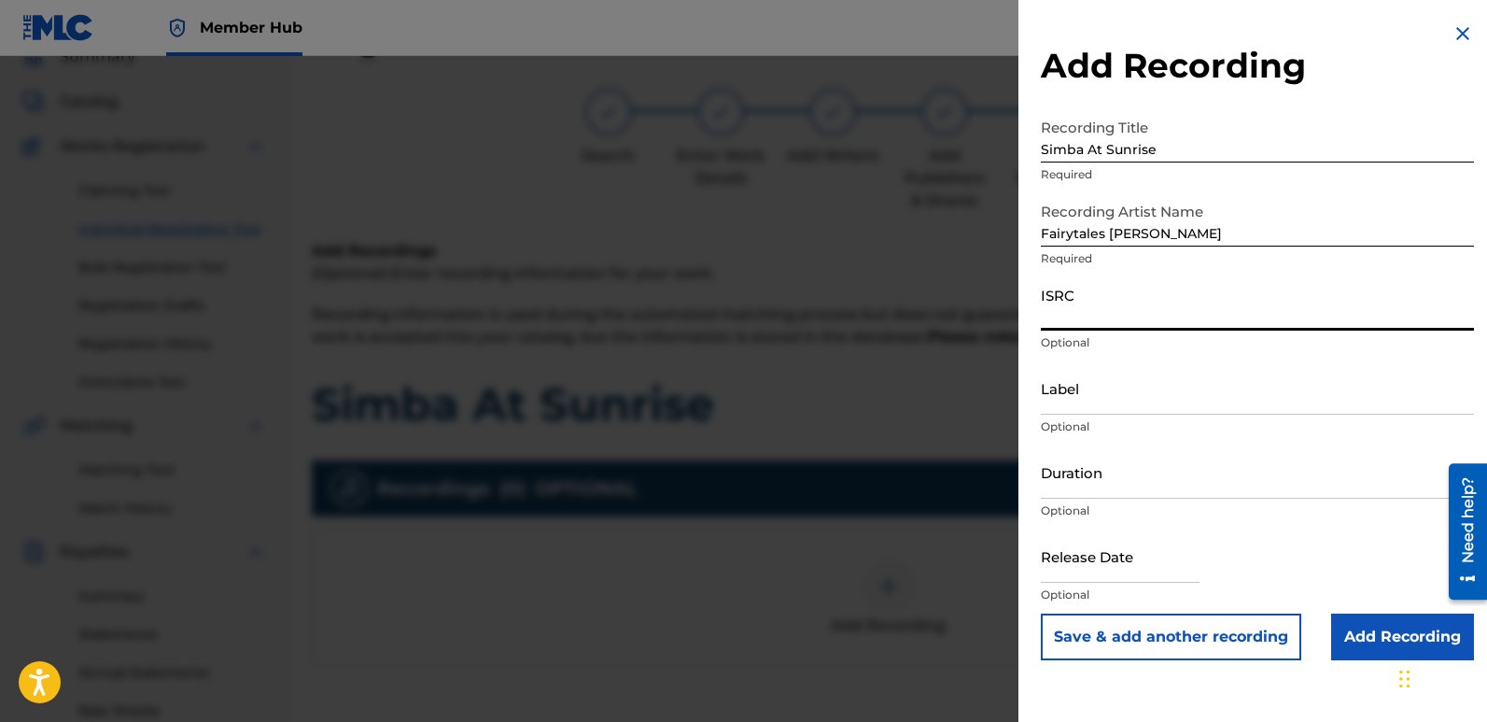
paste input "QT3F62562364"
type input "QT3F62562364"
click at [1129, 391] on input "Label" at bounding box center [1257, 387] width 433 height 53
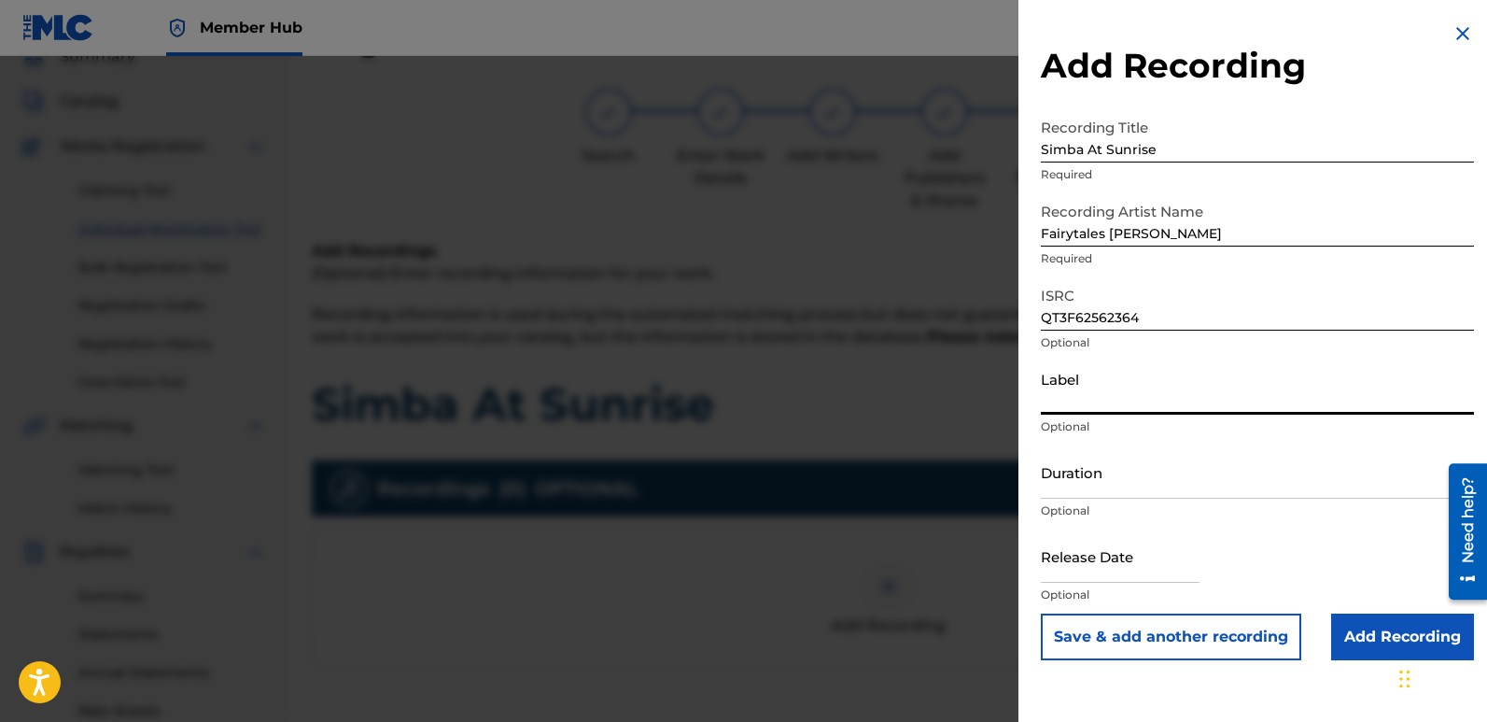
type input "Divinebeats"
click at [1067, 566] on input "text" at bounding box center [1120, 555] width 159 height 53
select select "9"
select select "2025"
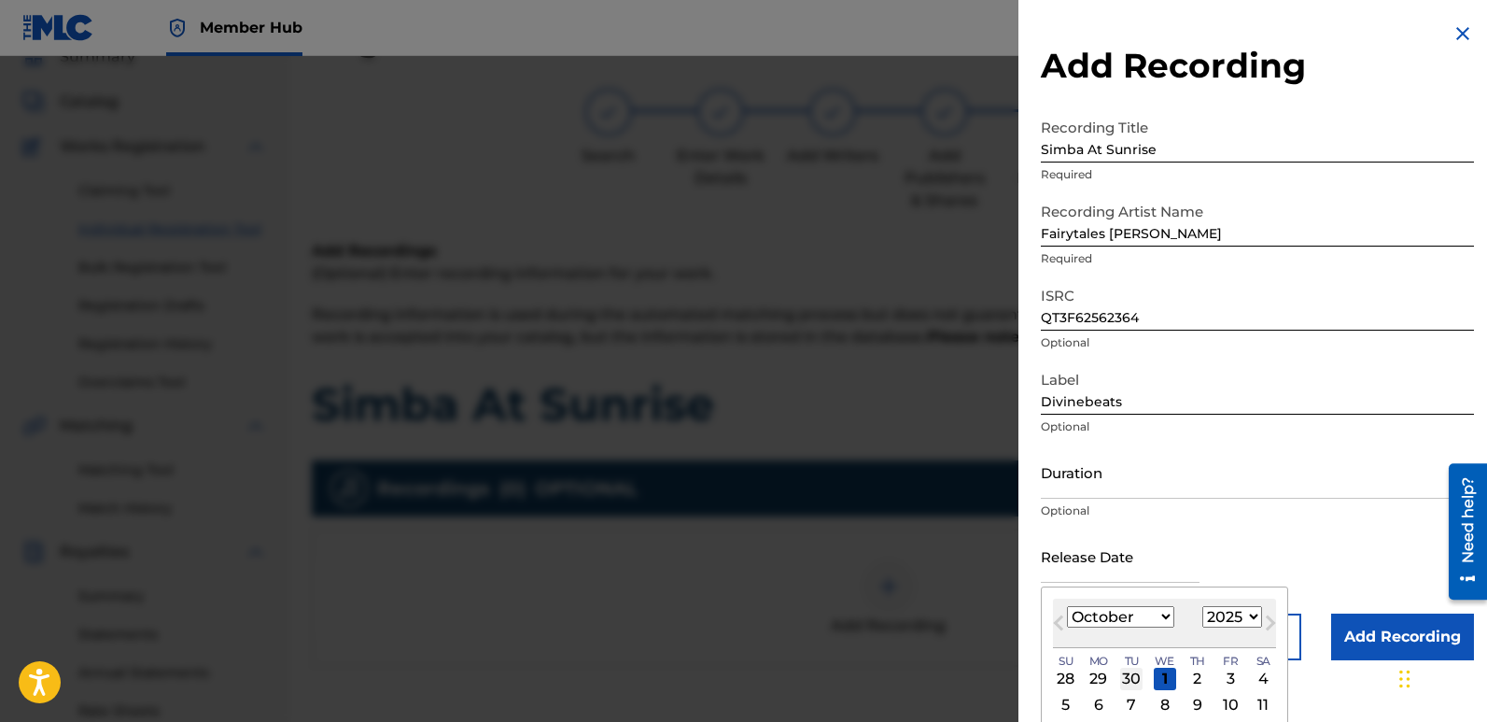
click at [1126, 673] on div "30" at bounding box center [1131, 679] width 22 height 22
type input "[DATE]"
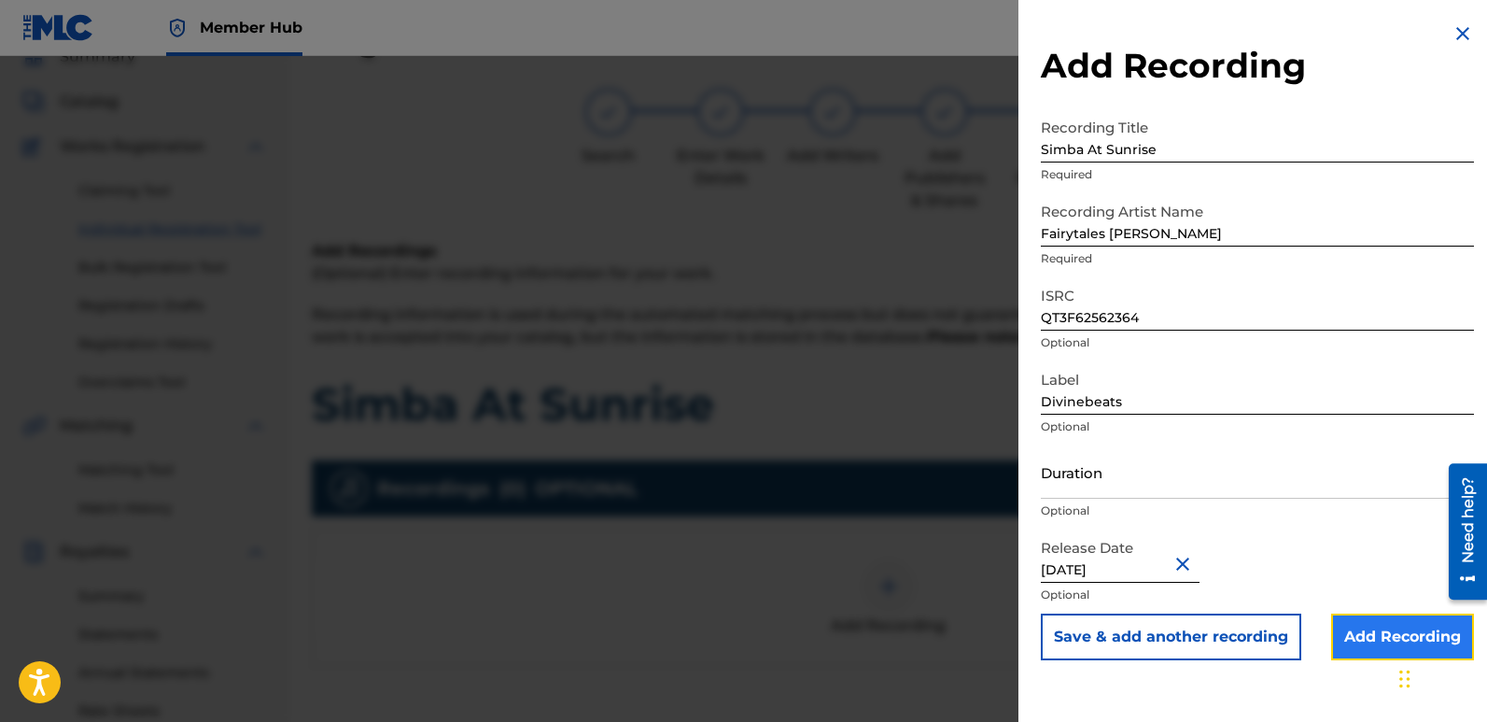
click at [1368, 641] on input "Add Recording" at bounding box center [1402, 636] width 143 height 47
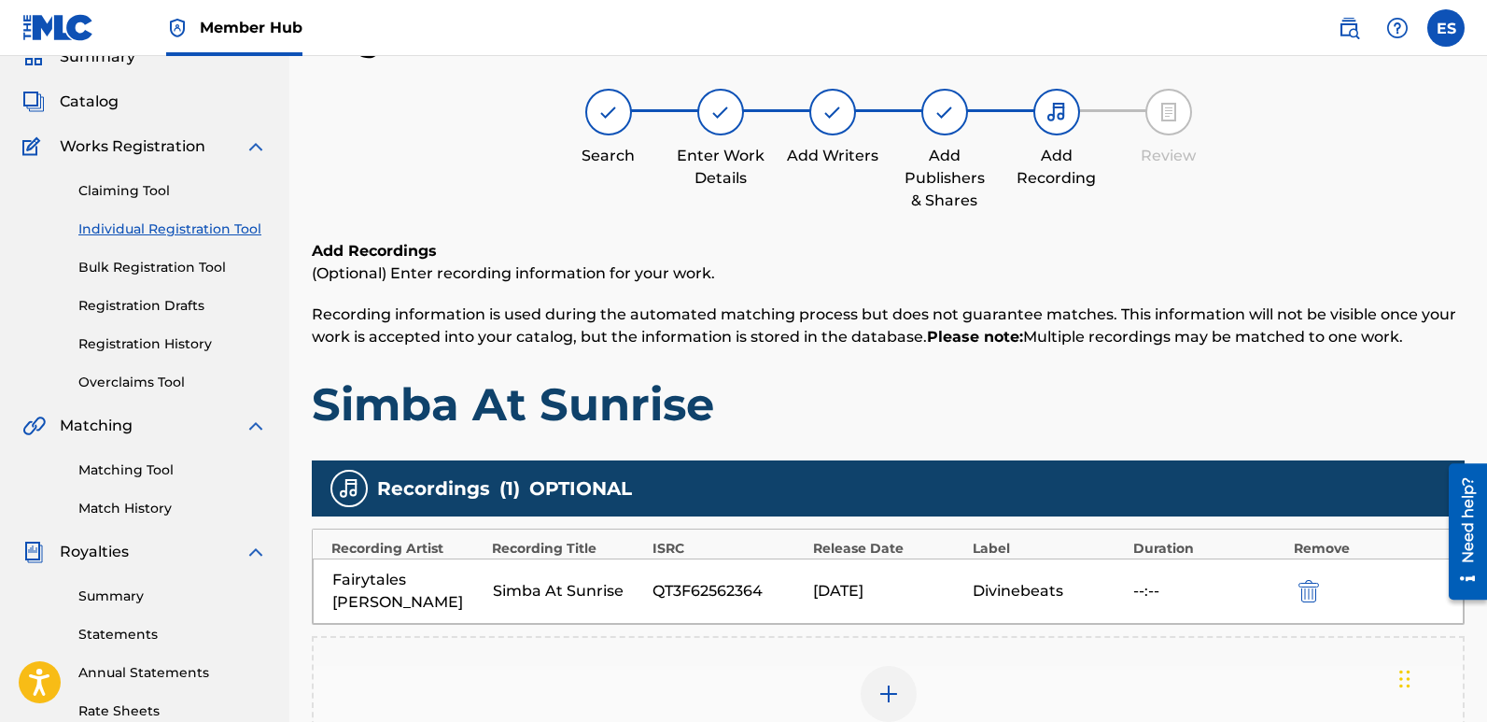
scroll to position [436, 0]
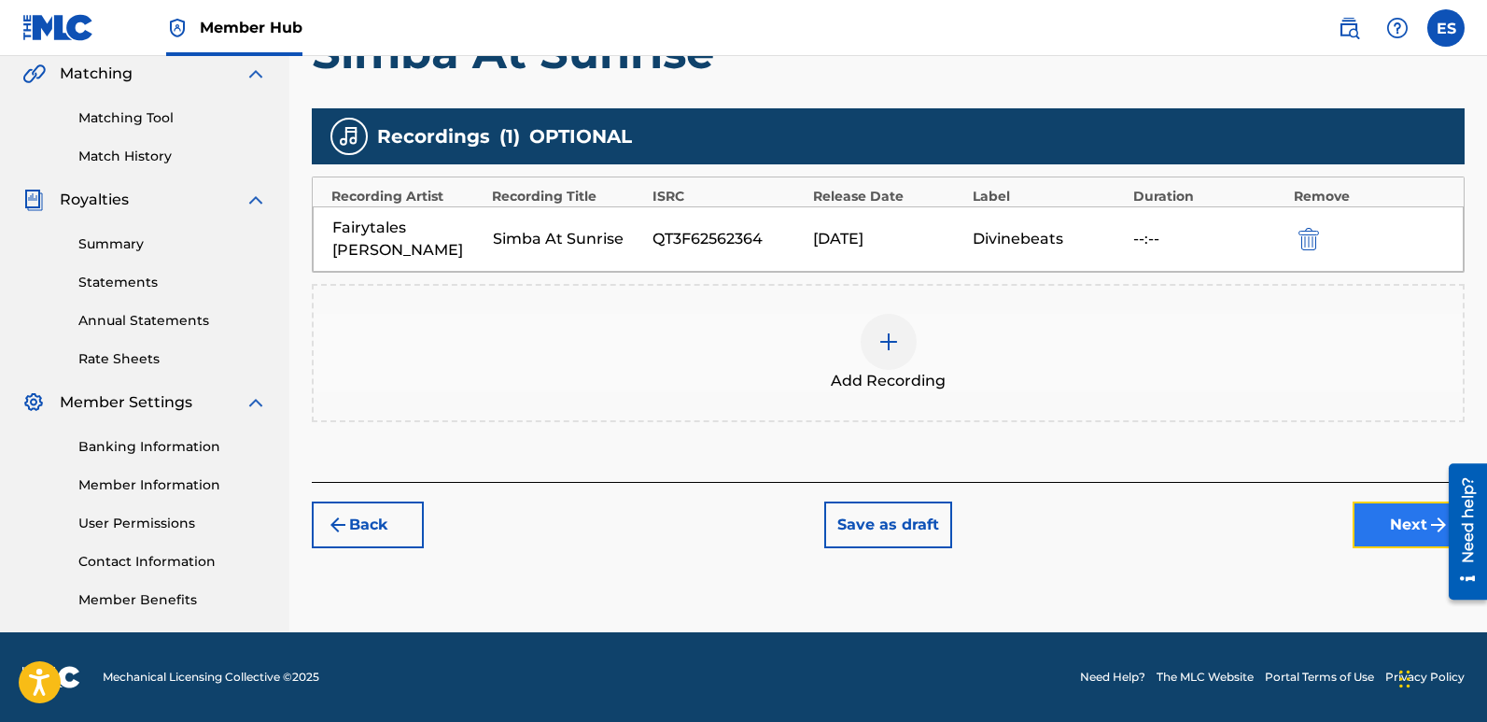
click at [1402, 510] on button "Next" at bounding box center [1409, 524] width 112 height 47
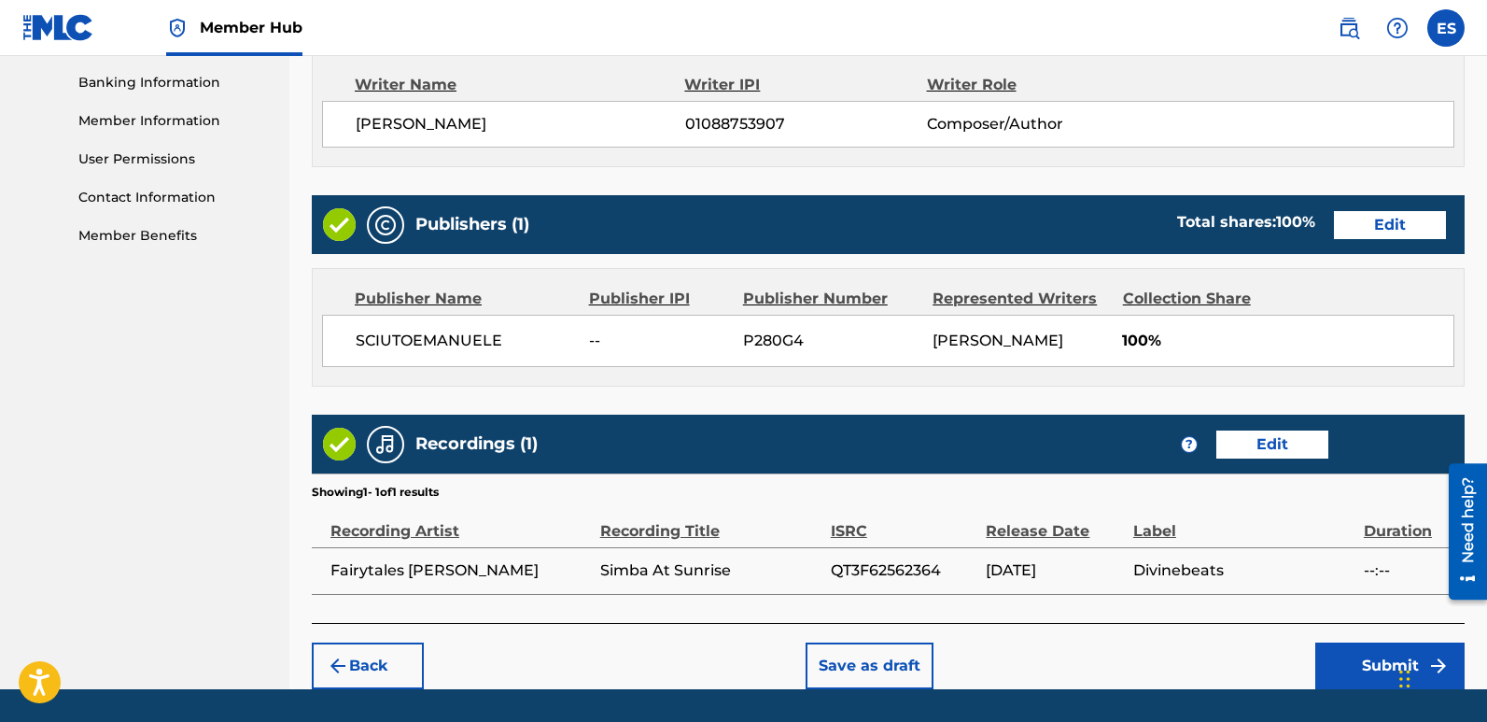
scroll to position [857, 0]
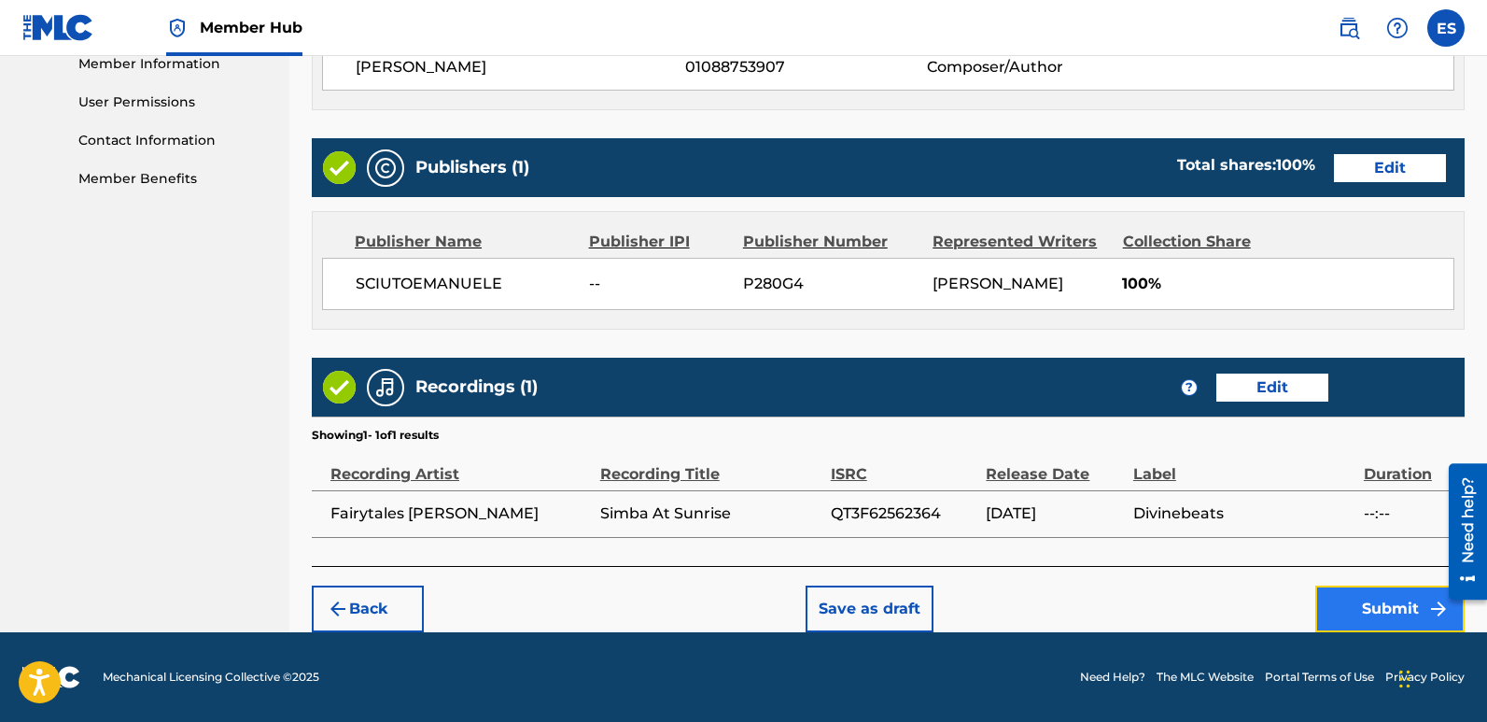
click at [1377, 618] on button "Submit" at bounding box center [1390, 608] width 149 height 47
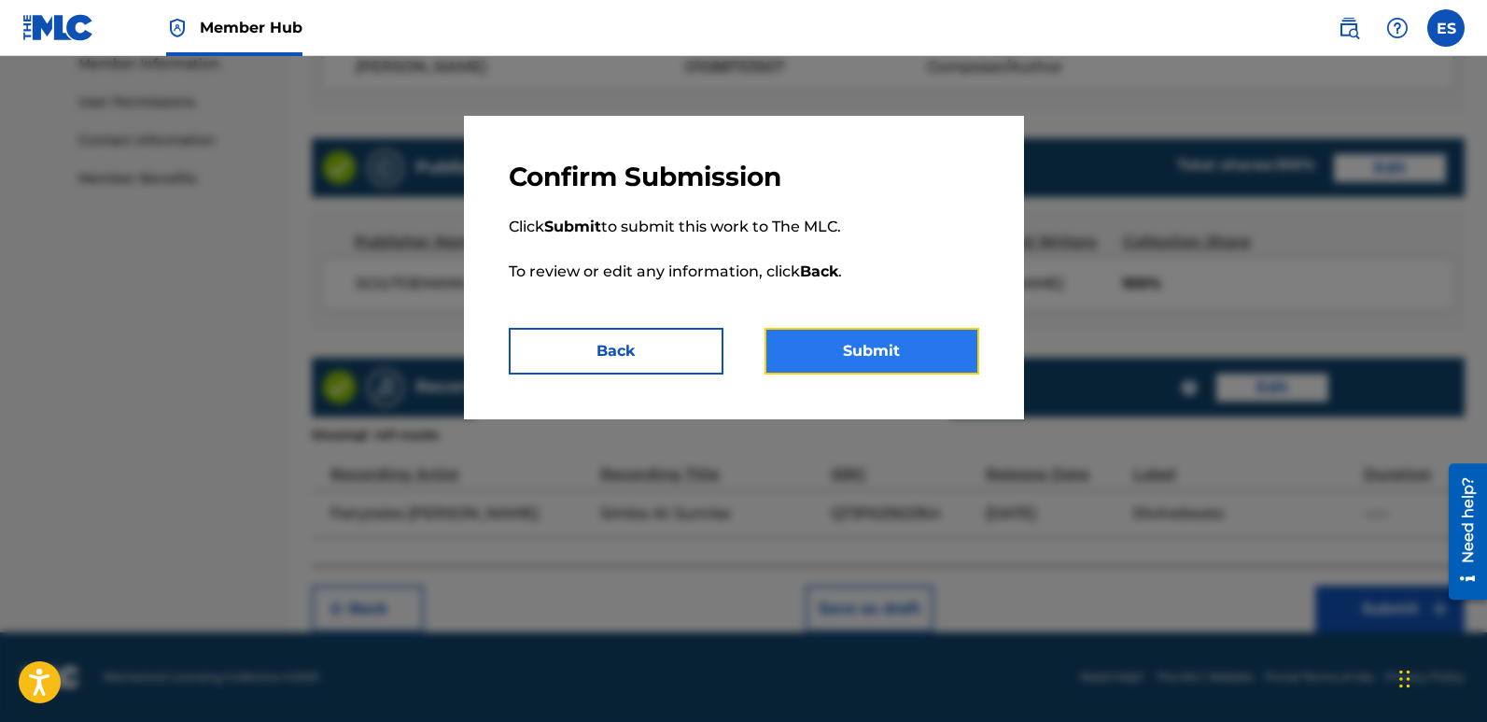
click at [875, 348] on button "Submit" at bounding box center [872, 351] width 215 height 47
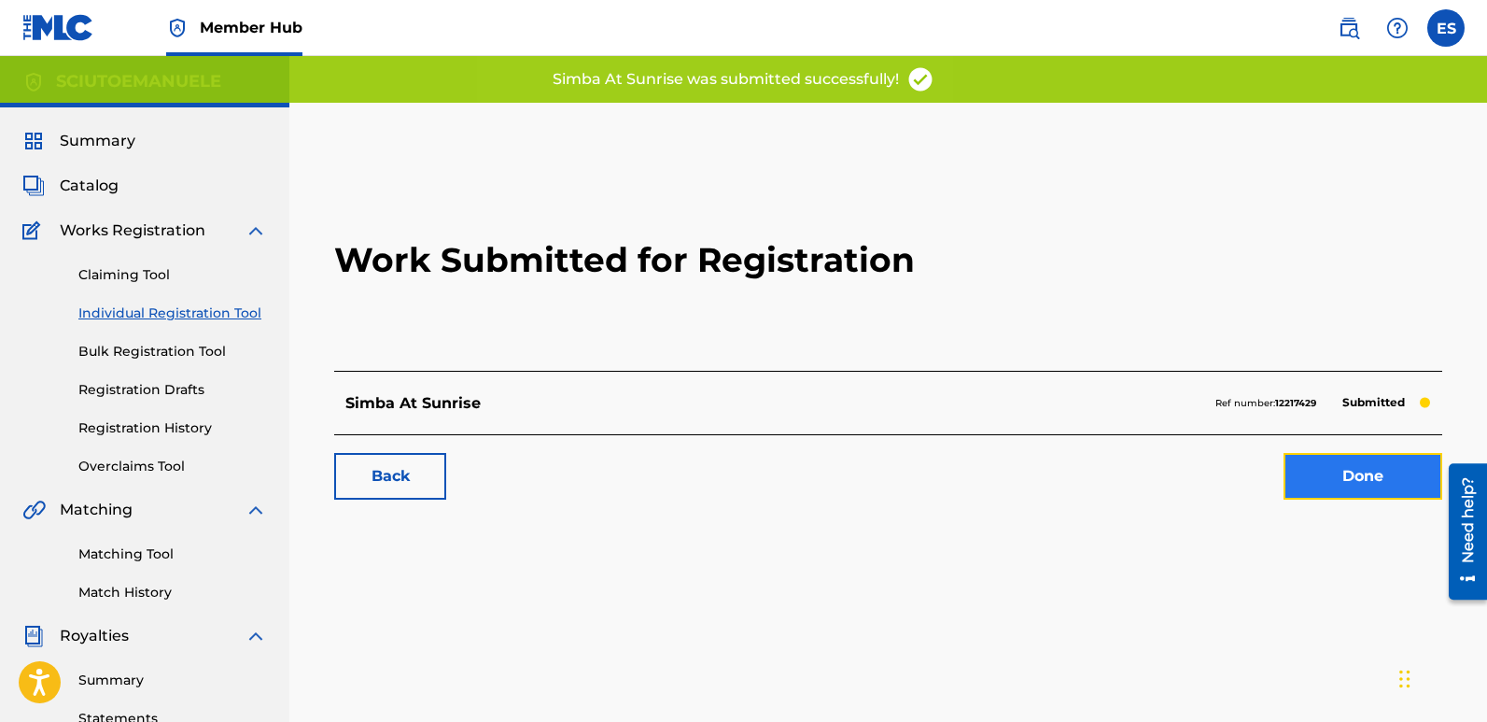
click at [1330, 481] on link "Done" at bounding box center [1363, 476] width 159 height 47
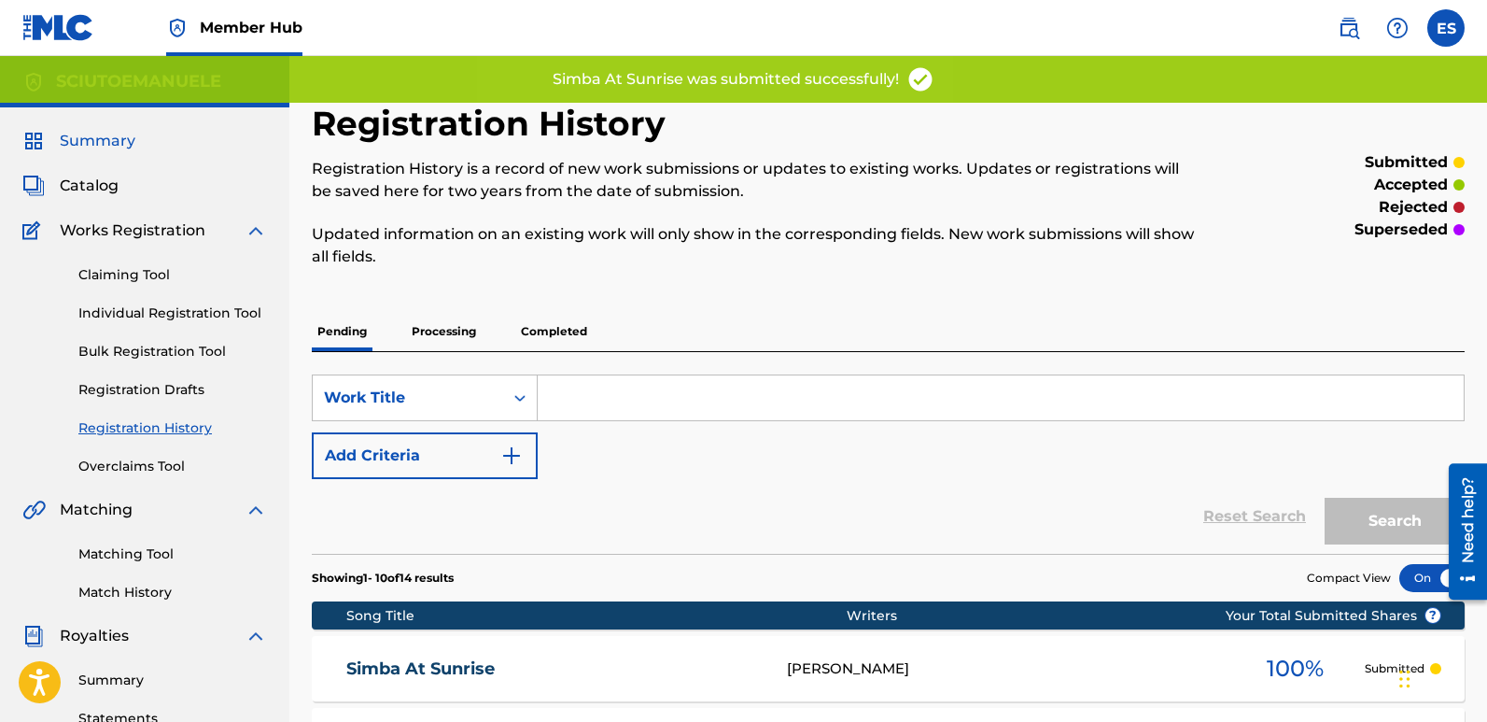
click at [99, 134] on span "Summary" at bounding box center [98, 141] width 76 height 22
